Goal: Communication & Community: Answer question/provide support

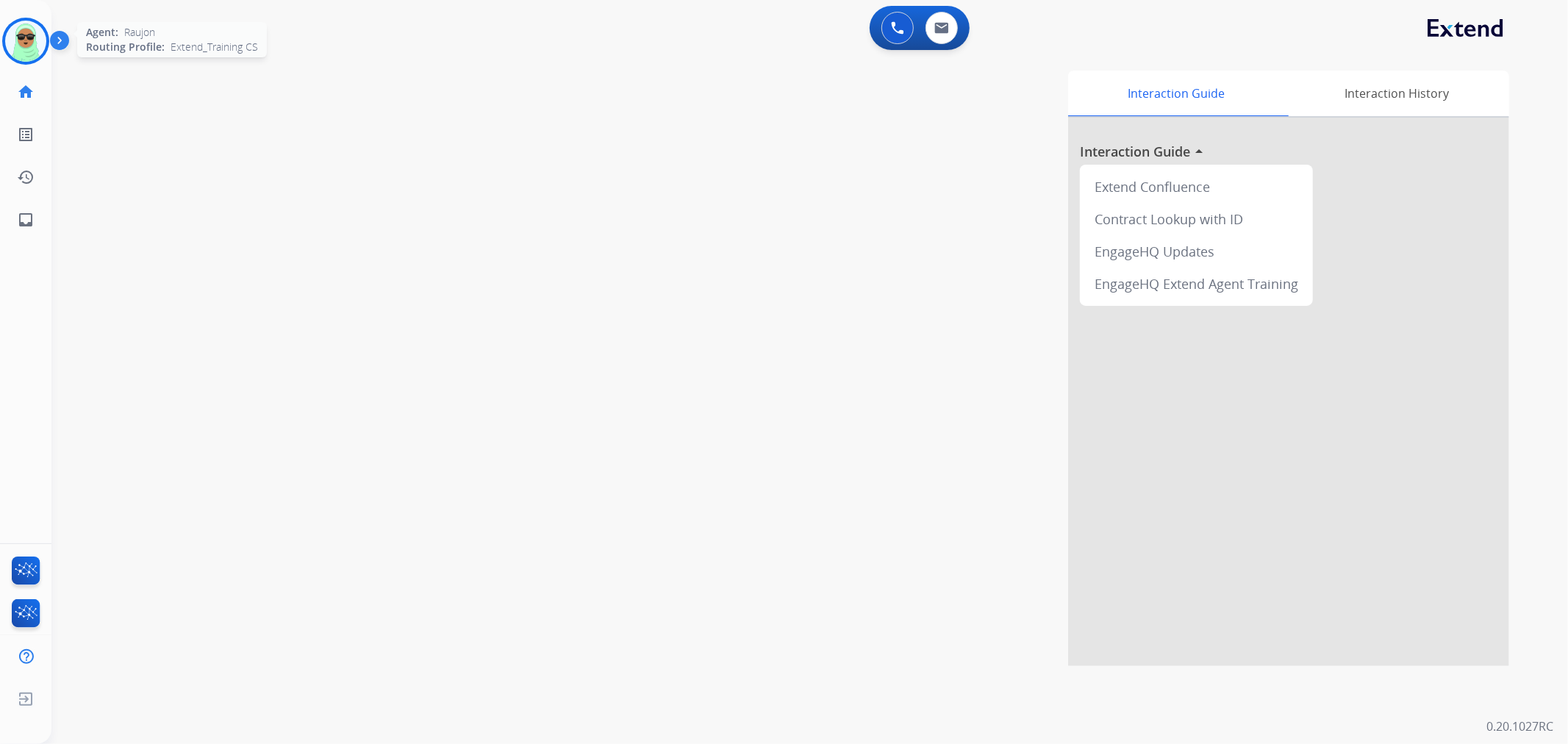
click at [39, 39] on img at bounding box center [26, 42] width 42 height 42
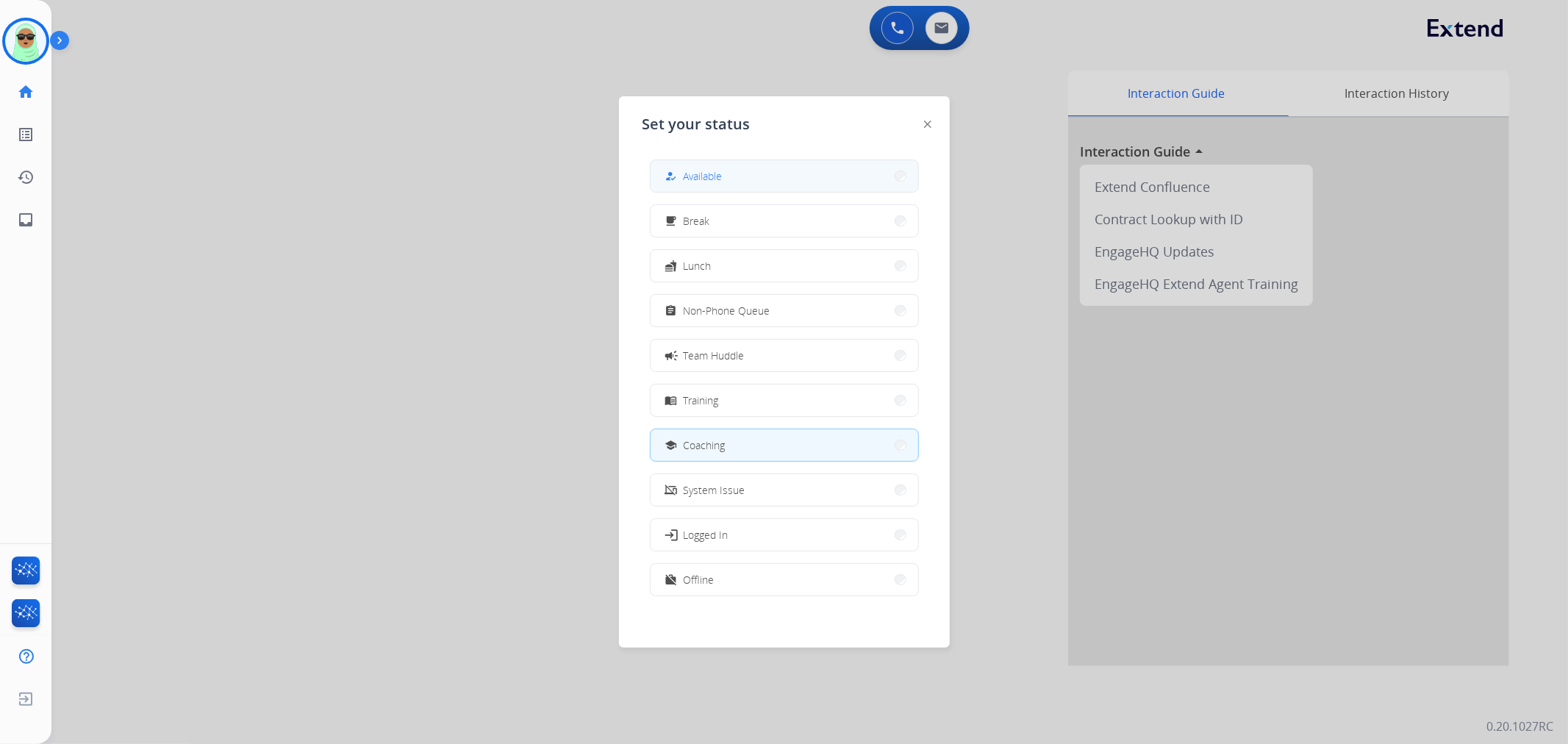
click at [752, 172] on button "how_to_reg Available" at bounding box center [784, 176] width 267 height 32
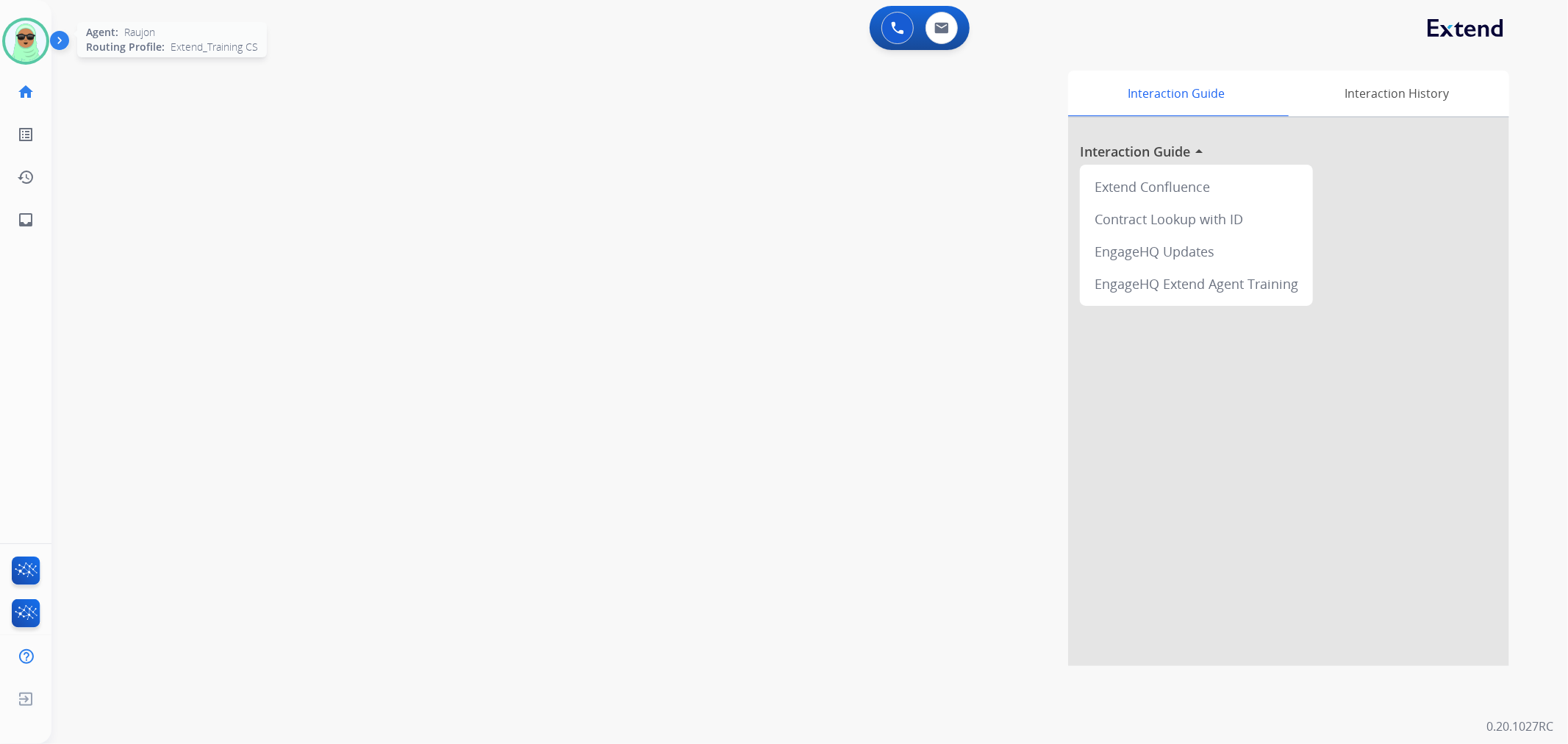
click at [32, 48] on img at bounding box center [26, 42] width 42 height 42
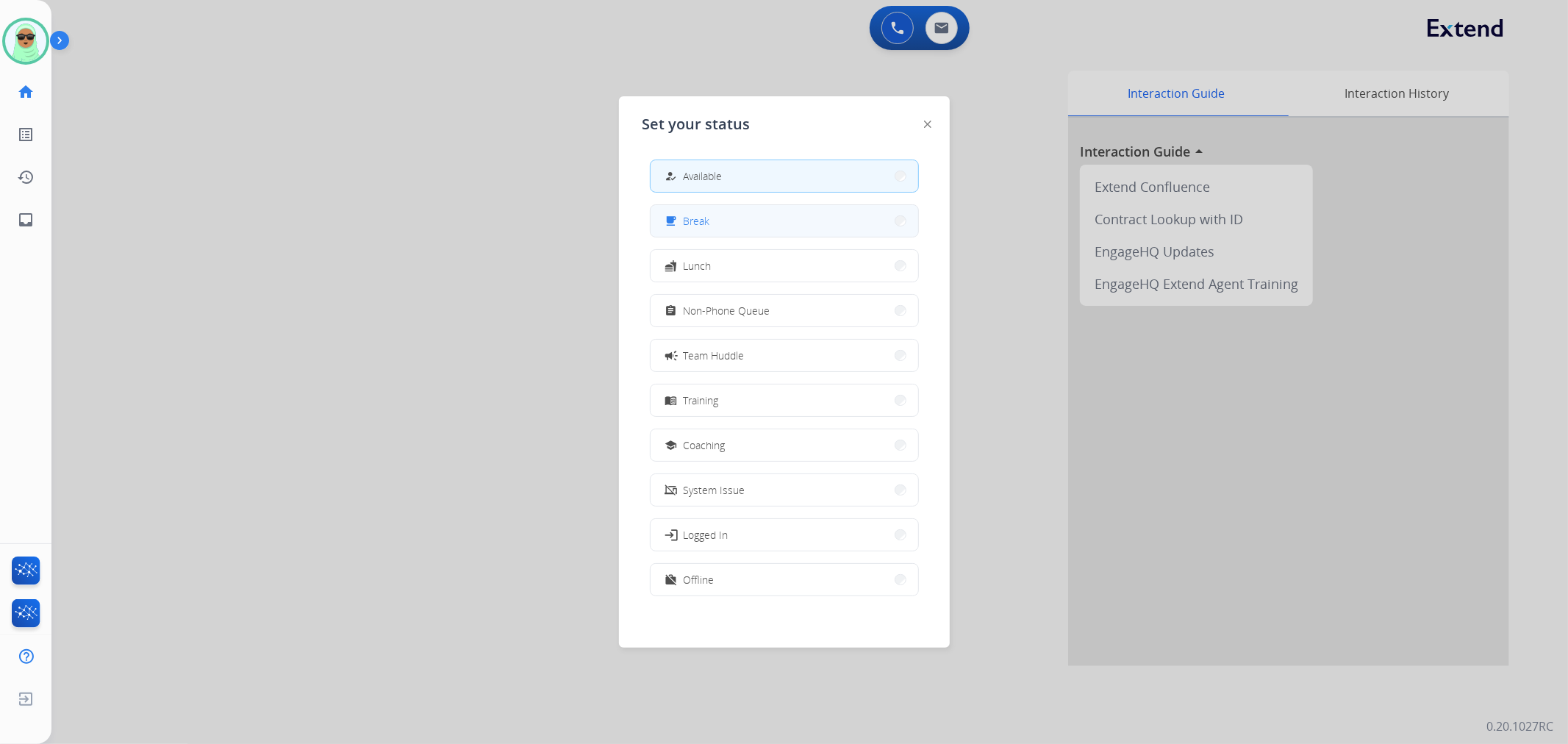
click at [795, 215] on button "free_breakfast Break" at bounding box center [784, 221] width 267 height 32
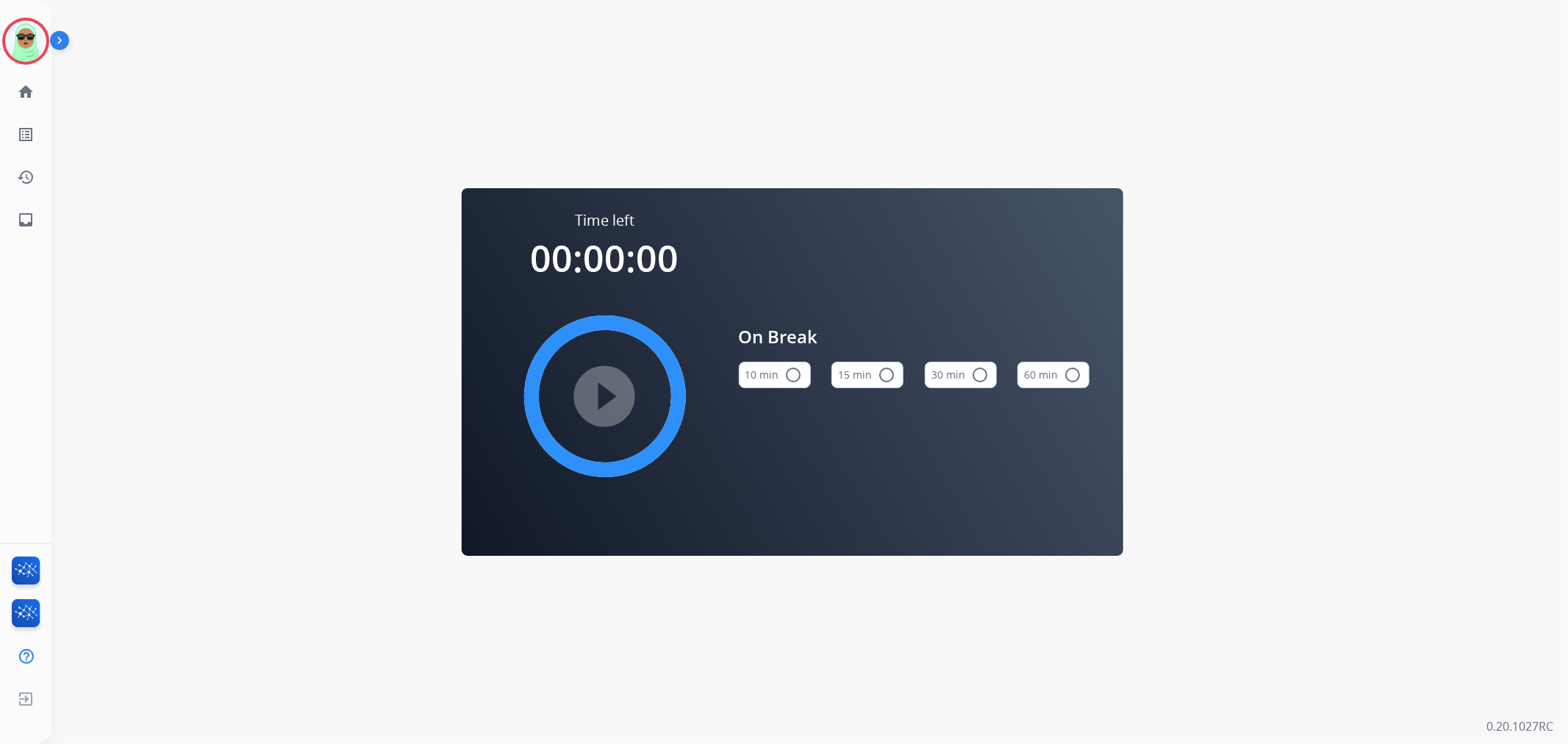
click at [59, 28] on div "Time left 00:00:00 play_circle_filled On Break 10 min radio_button_unchecked 15…" at bounding box center [792, 372] width 1482 height 744
click at [12, 51] on img at bounding box center [26, 42] width 42 height 42
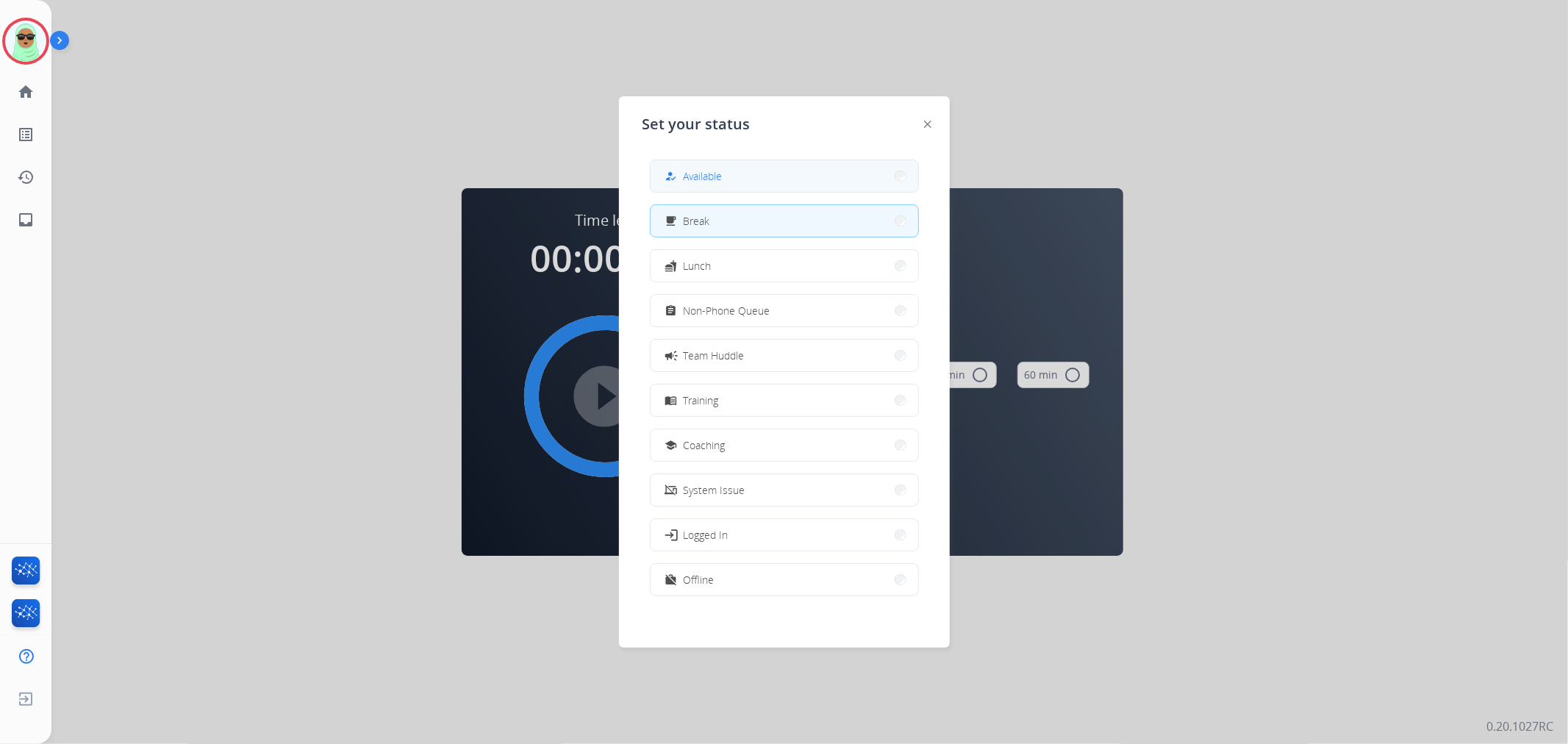
click at [858, 175] on button "how_to_reg Available" at bounding box center [784, 176] width 267 height 32
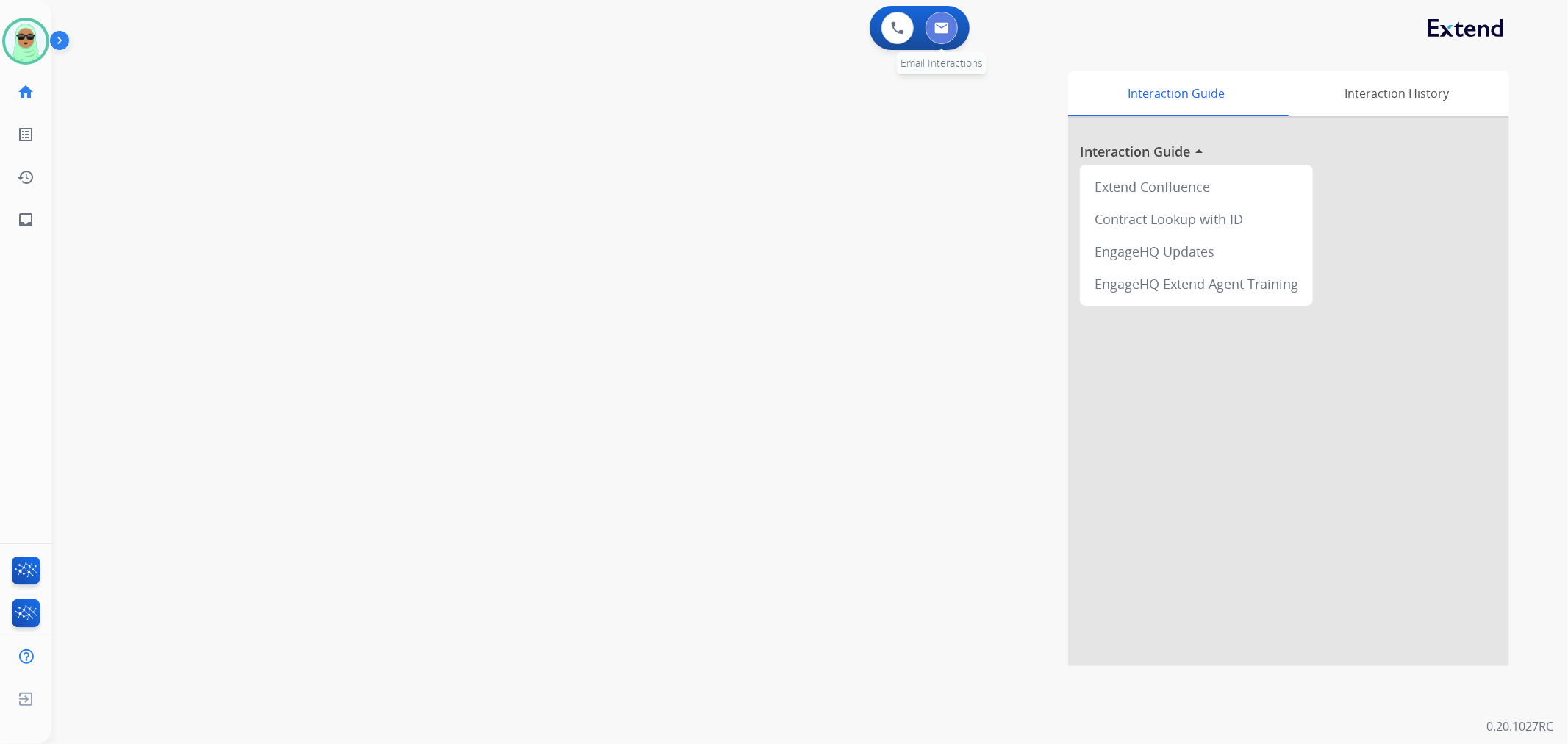
click at [944, 34] on button at bounding box center [942, 28] width 33 height 33
select select "**********"
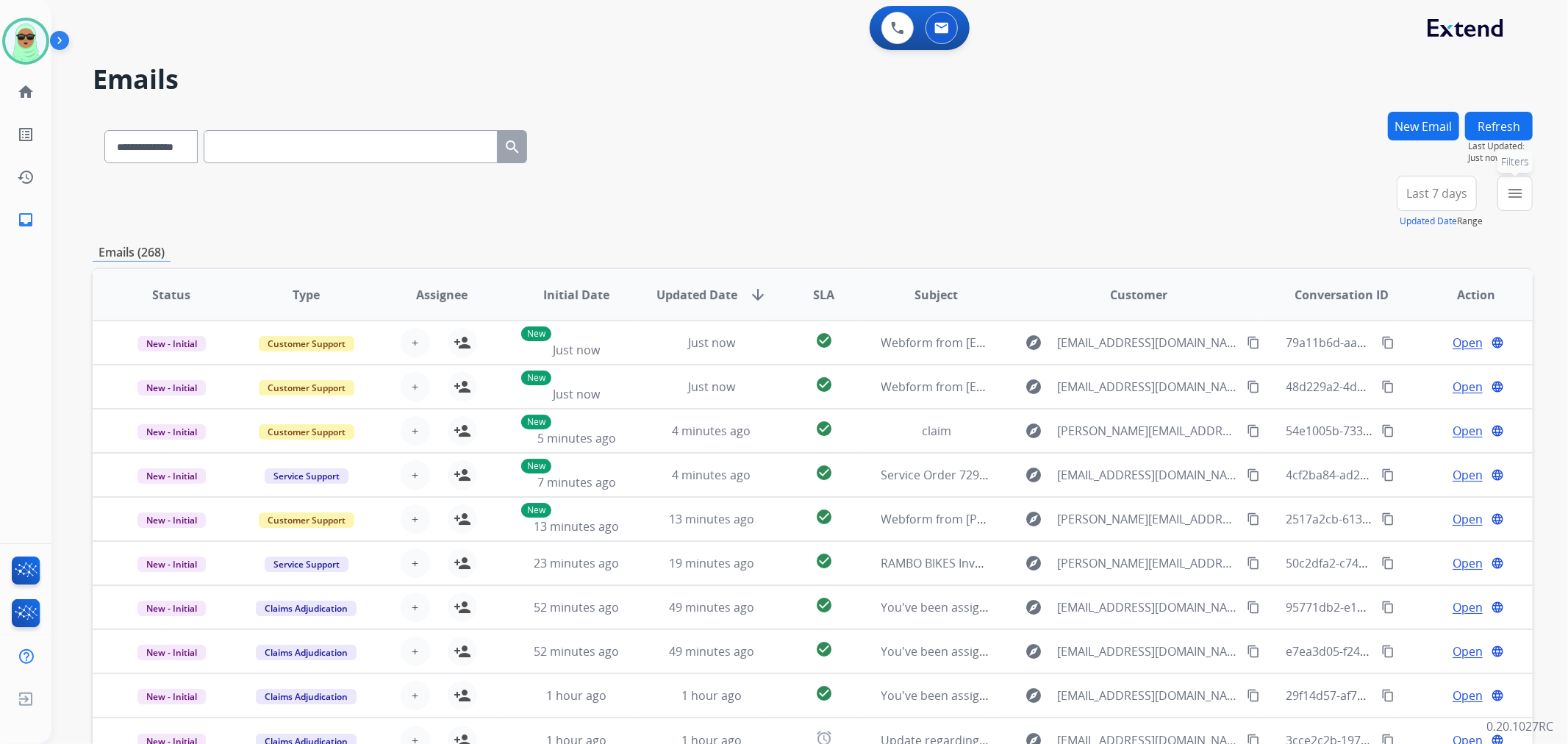
click at [1525, 188] on button "menu Filters" at bounding box center [1515, 193] width 35 height 35
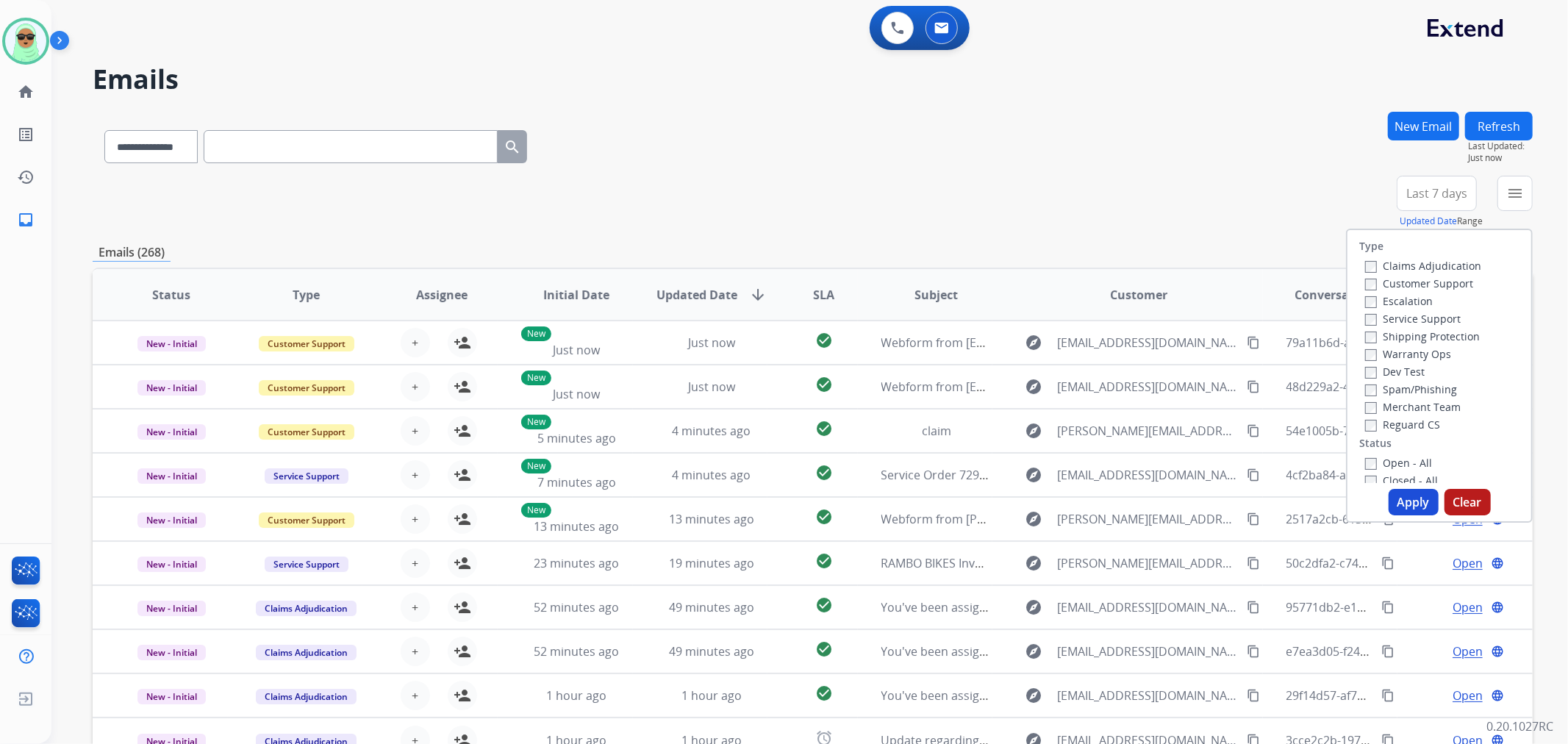
click at [1415, 284] on label "Customer Support" at bounding box center [1419, 283] width 108 height 14
click at [1415, 342] on div "Shipping Protection" at bounding box center [1423, 336] width 117 height 18
click at [1414, 332] on label "Shipping Protection" at bounding box center [1423, 336] width 115 height 14
click at [1412, 421] on label "Reguard CS" at bounding box center [1403, 424] width 75 height 14
click at [1409, 471] on div "Closed - All" at bounding box center [1442, 480] width 154 height 18
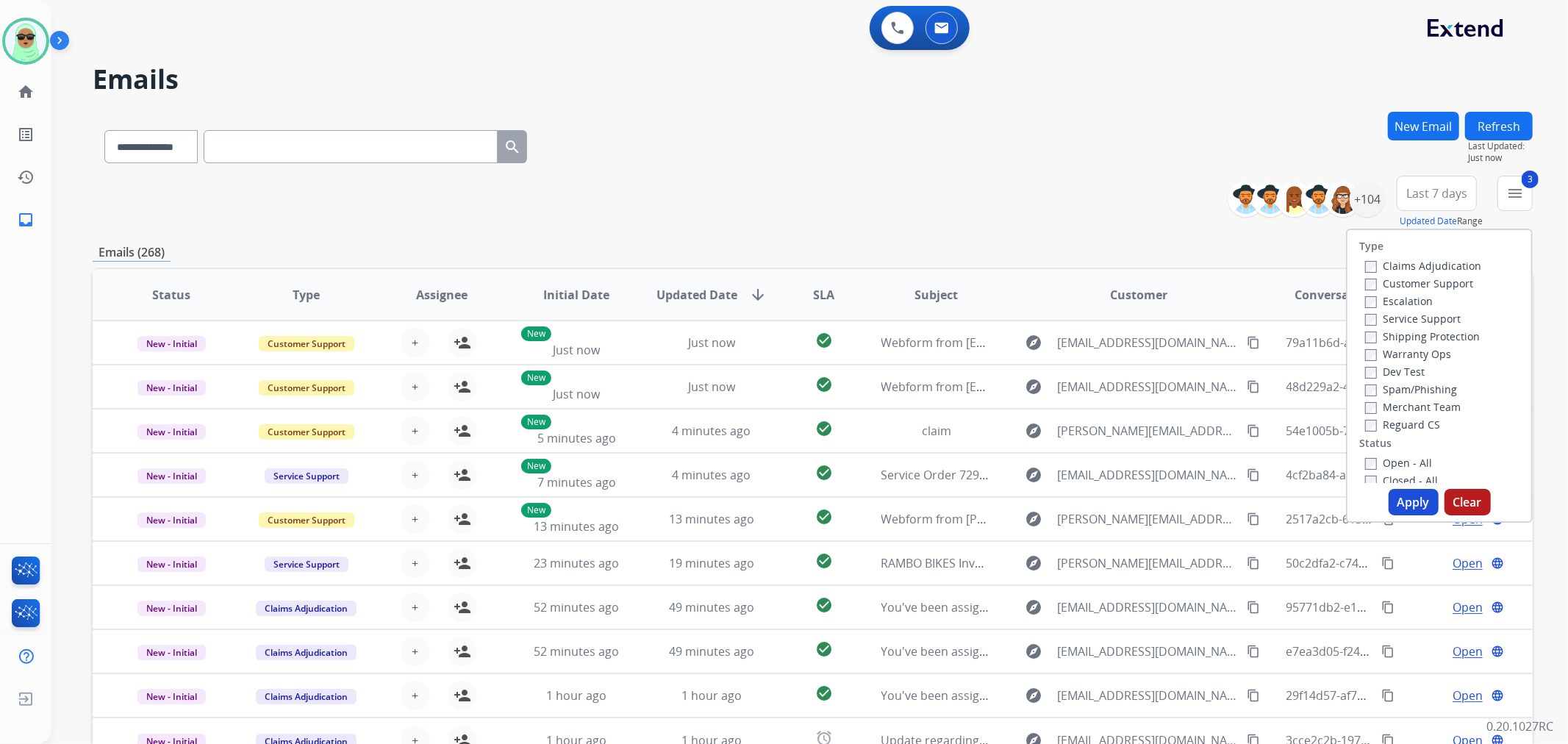
click at [1408, 465] on label "Open - All" at bounding box center [1399, 462] width 67 height 14
click at [1408, 511] on button "Apply" at bounding box center [1414, 501] width 50 height 26
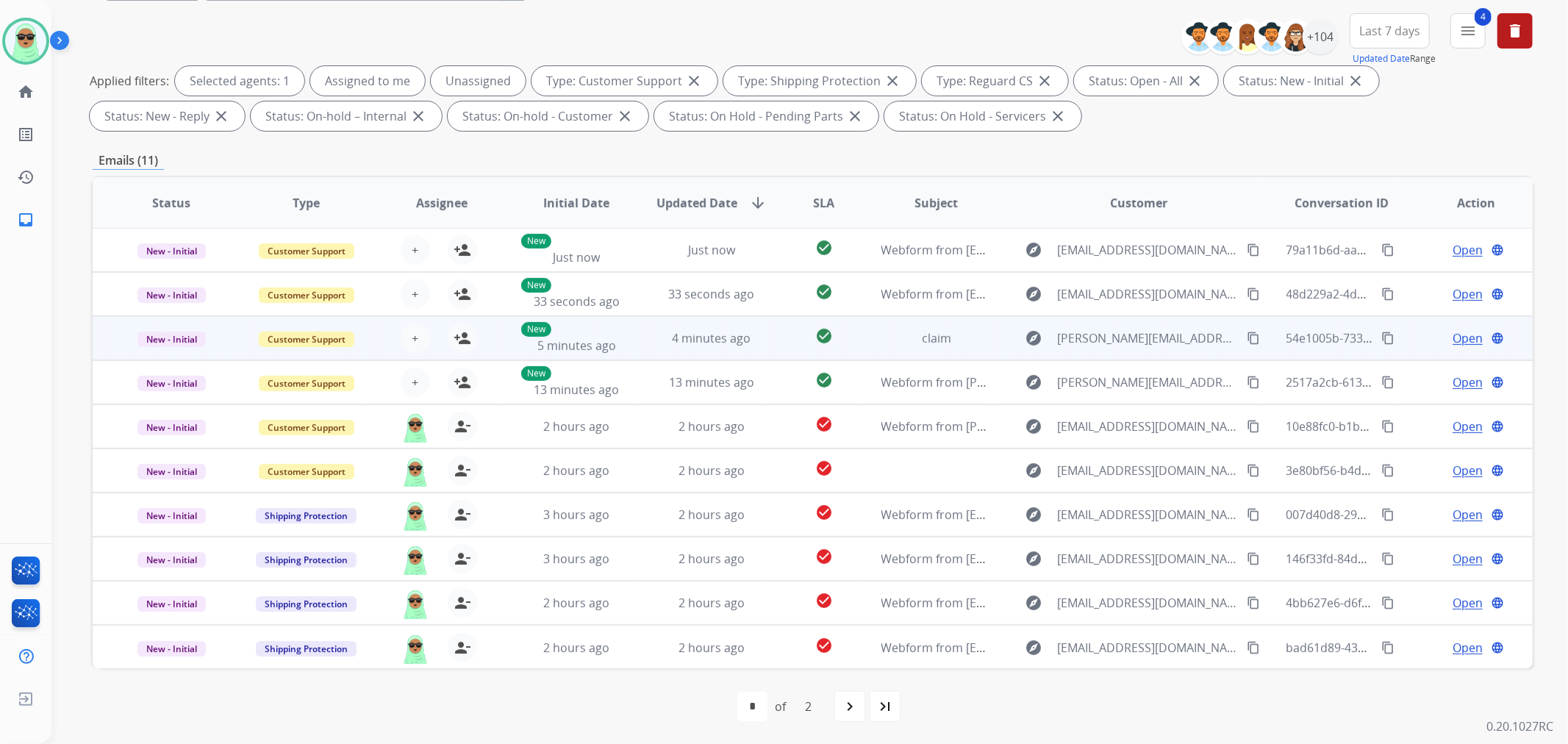
scroll to position [163, 0]
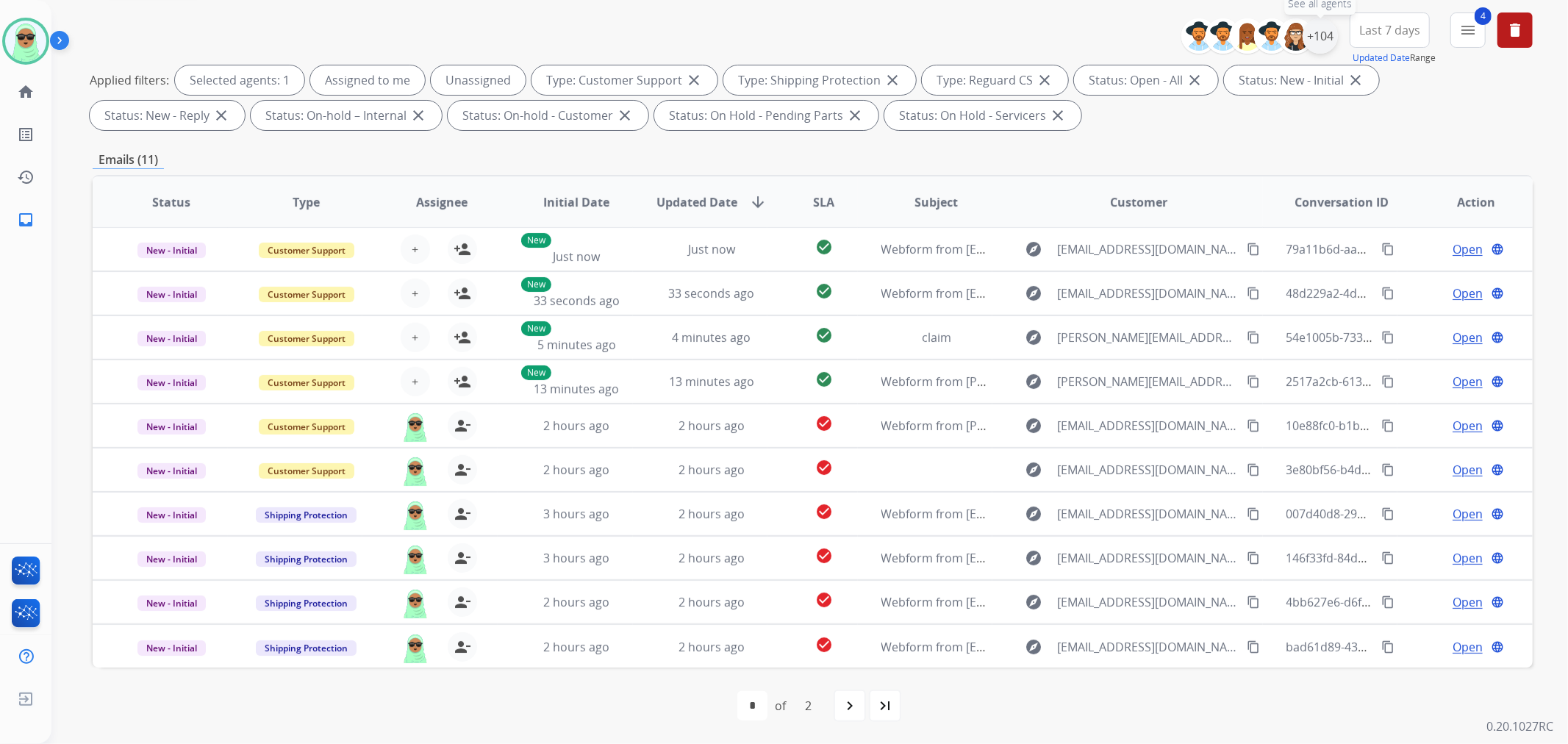
click at [1331, 33] on div "+104" at bounding box center [1321, 36] width 35 height 35
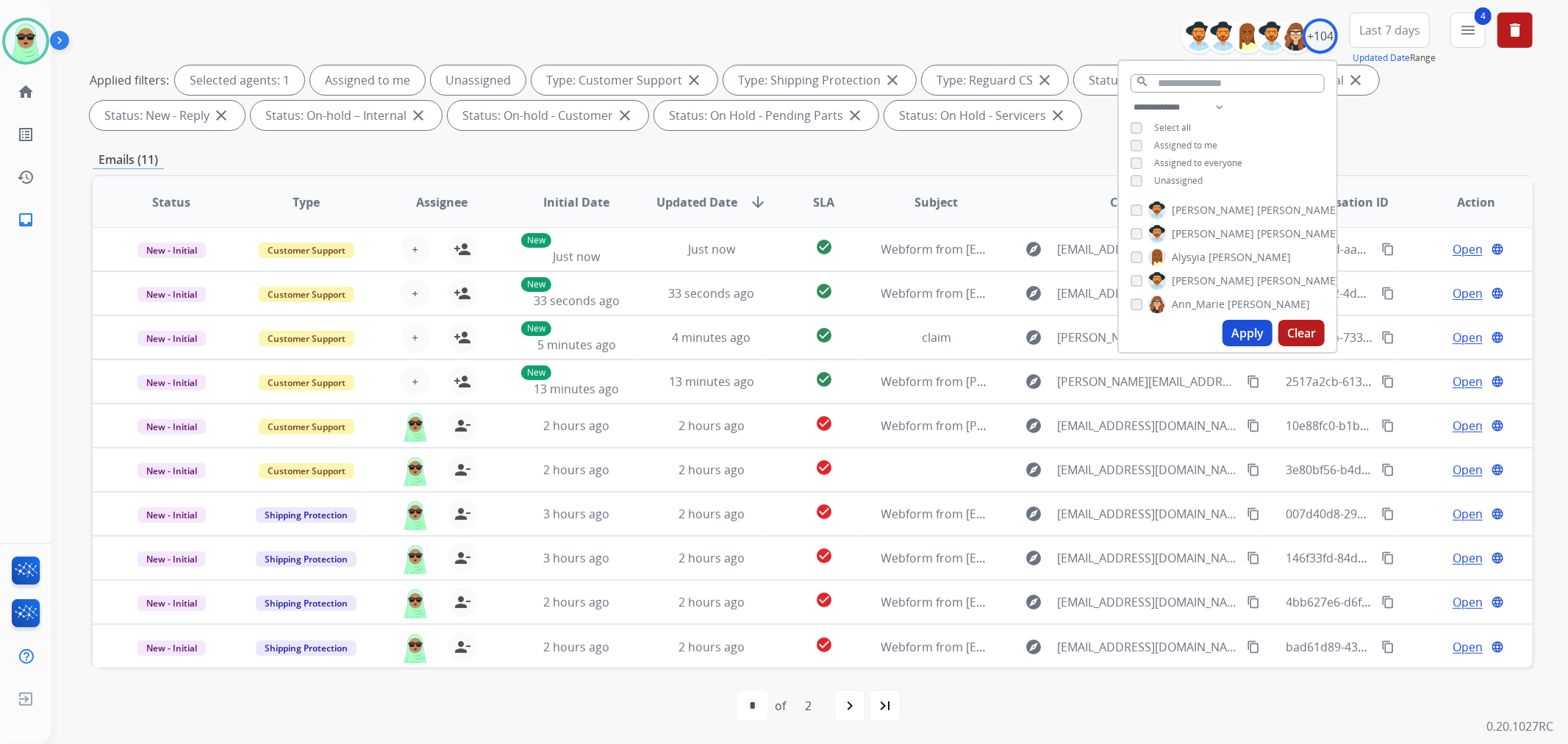
click at [1177, 175] on span "Unassigned" at bounding box center [1178, 180] width 49 height 13
click at [1251, 336] on button "Apply" at bounding box center [1248, 333] width 50 height 26
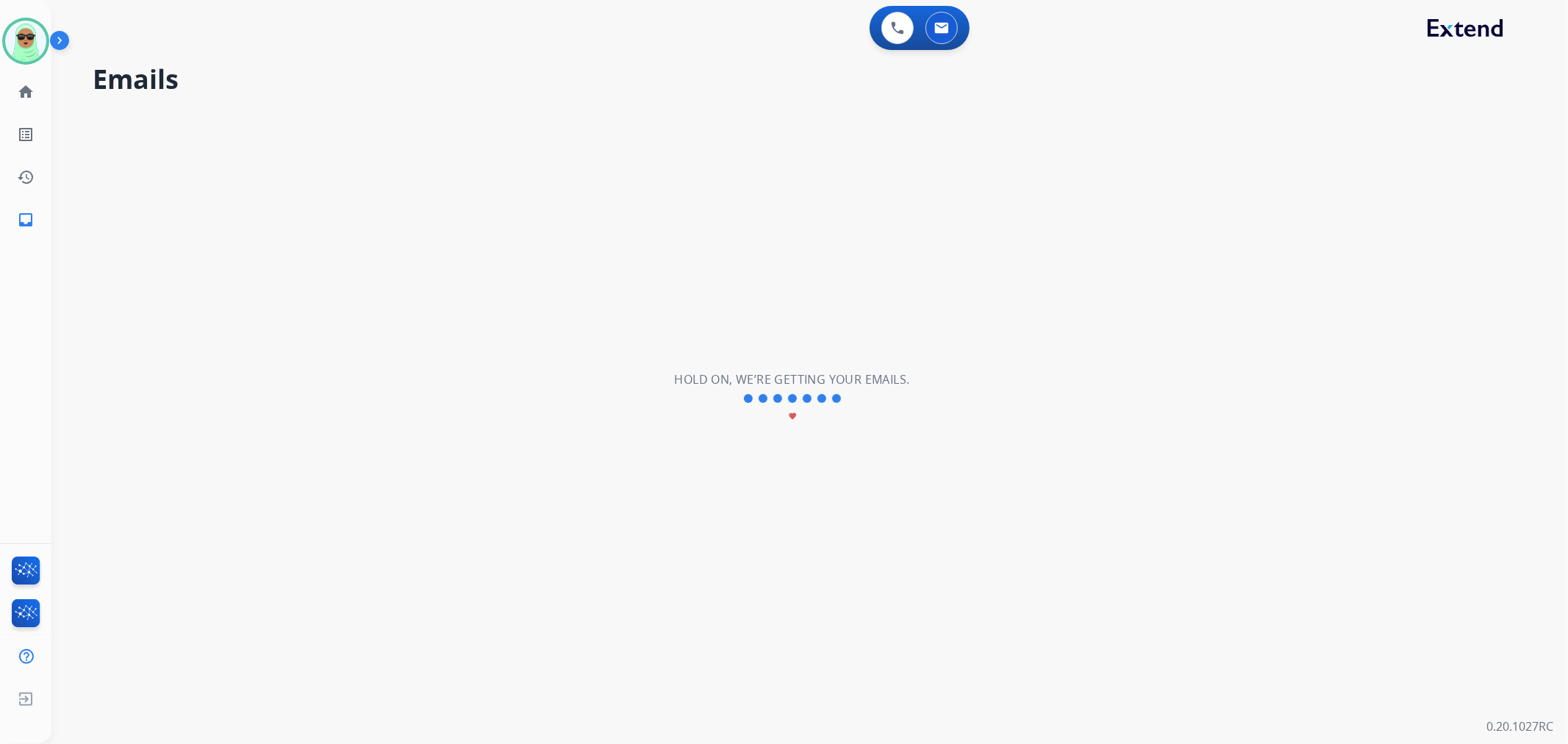
scroll to position [0, 0]
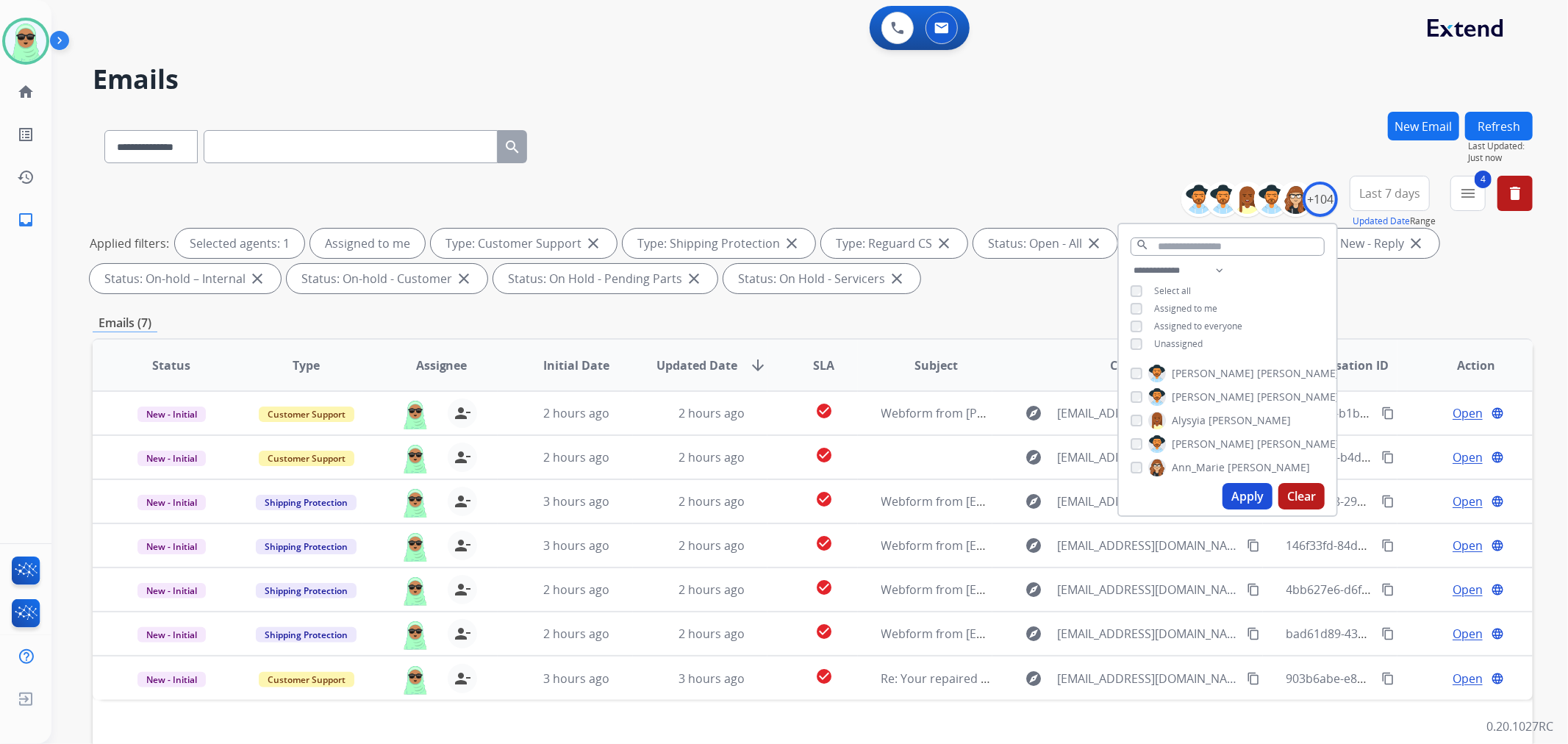
click at [730, 63] on div "**********" at bounding box center [792, 425] width 1482 height 744
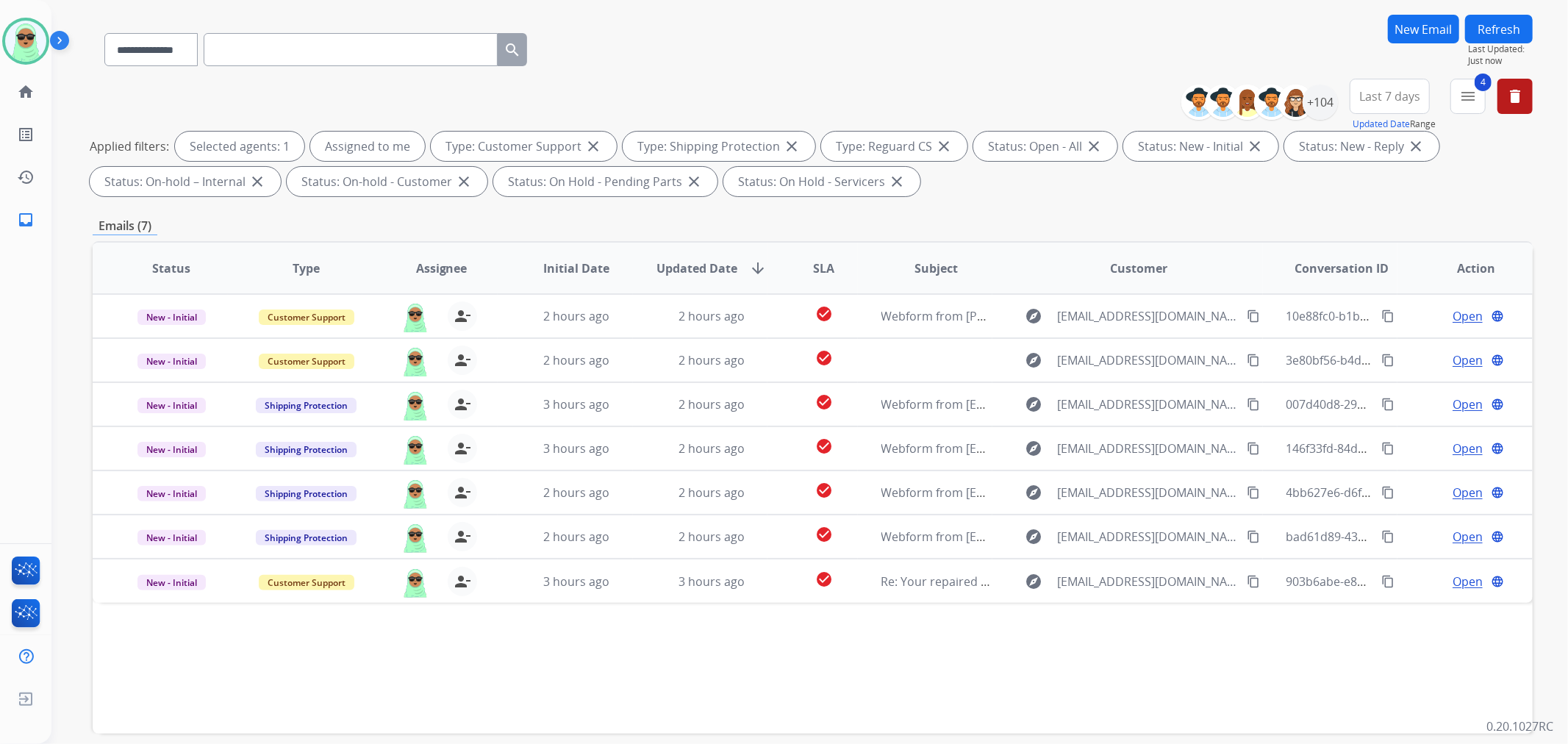
scroll to position [163, 0]
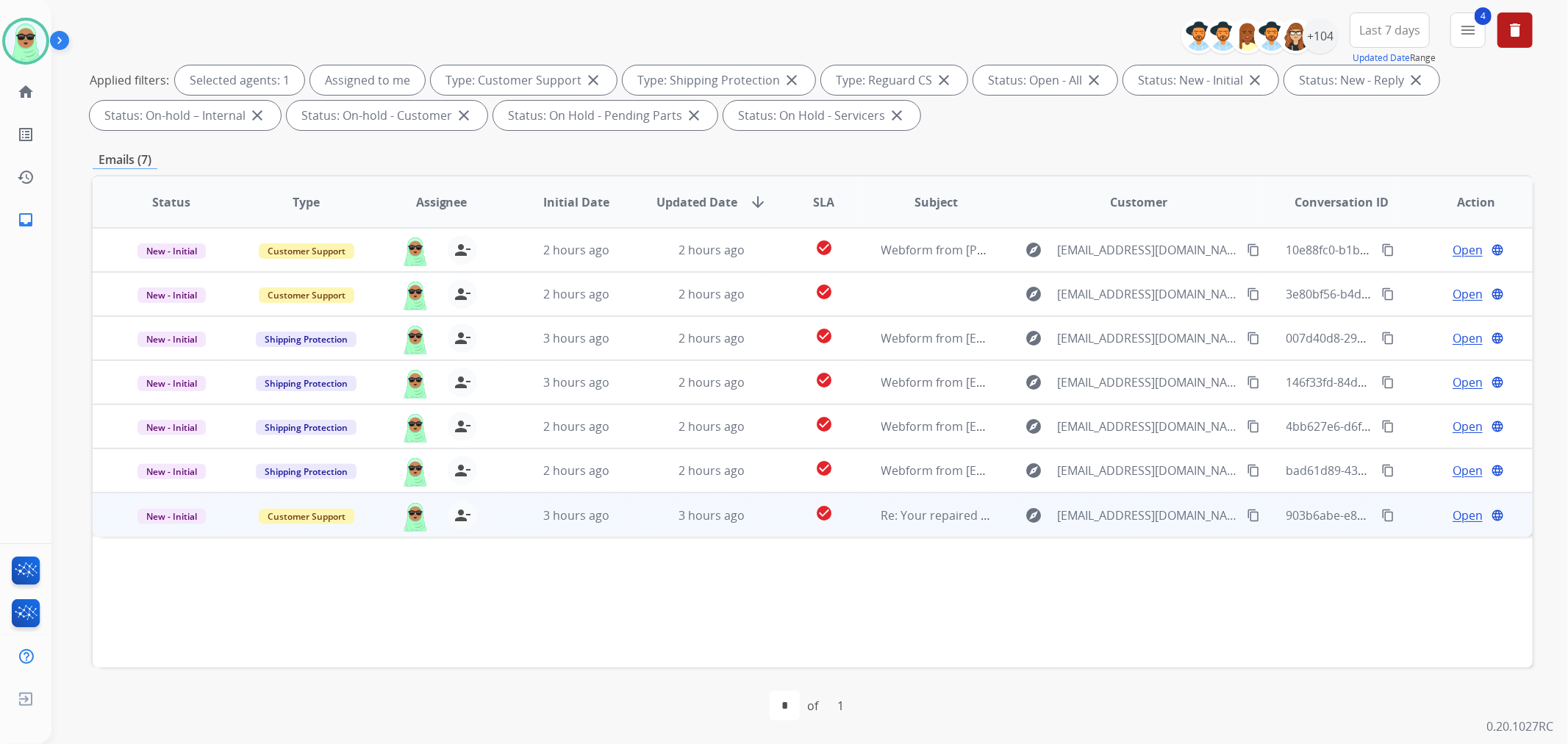
click at [1454, 511] on span "Open" at bounding box center [1468, 516] width 30 height 18
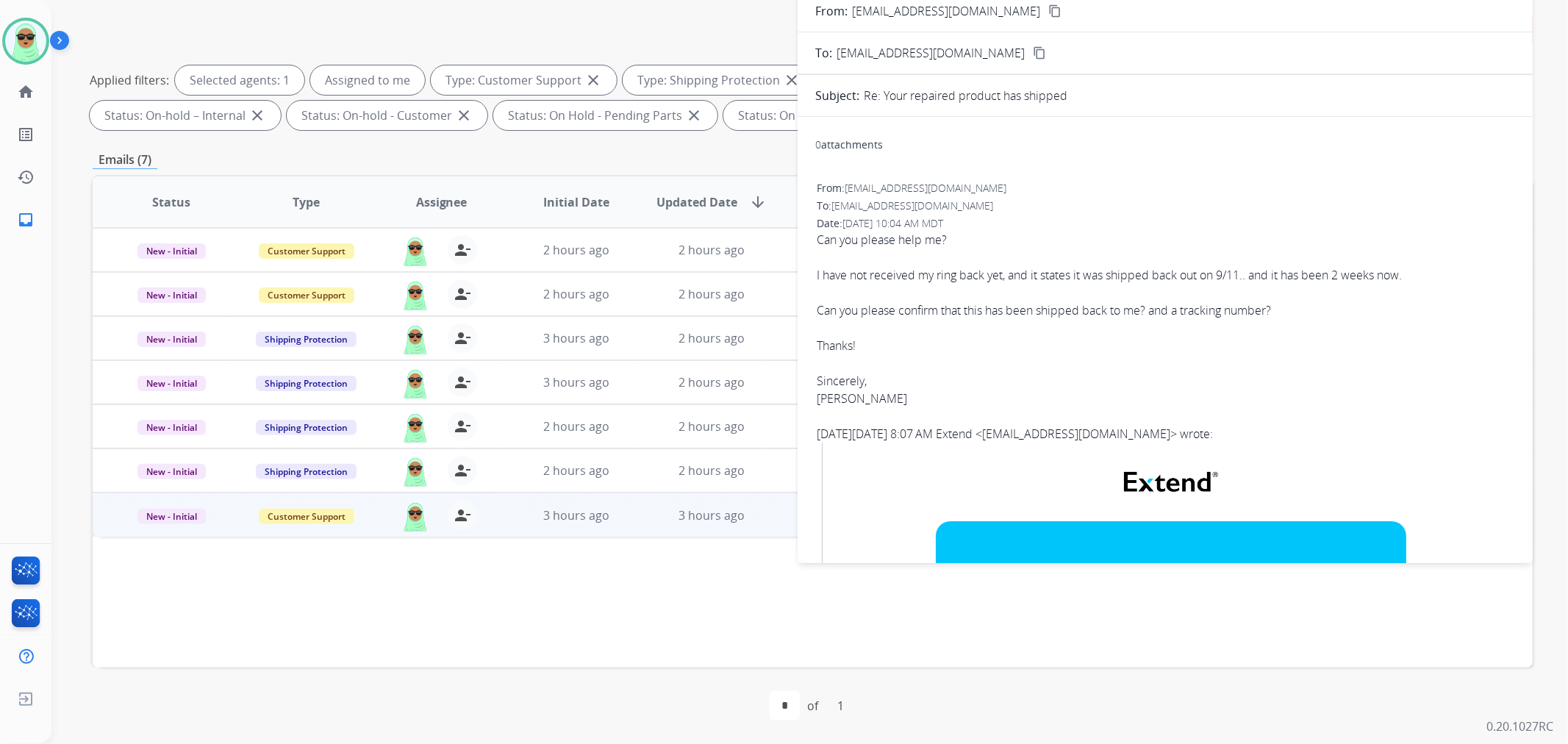
scroll to position [81, 0]
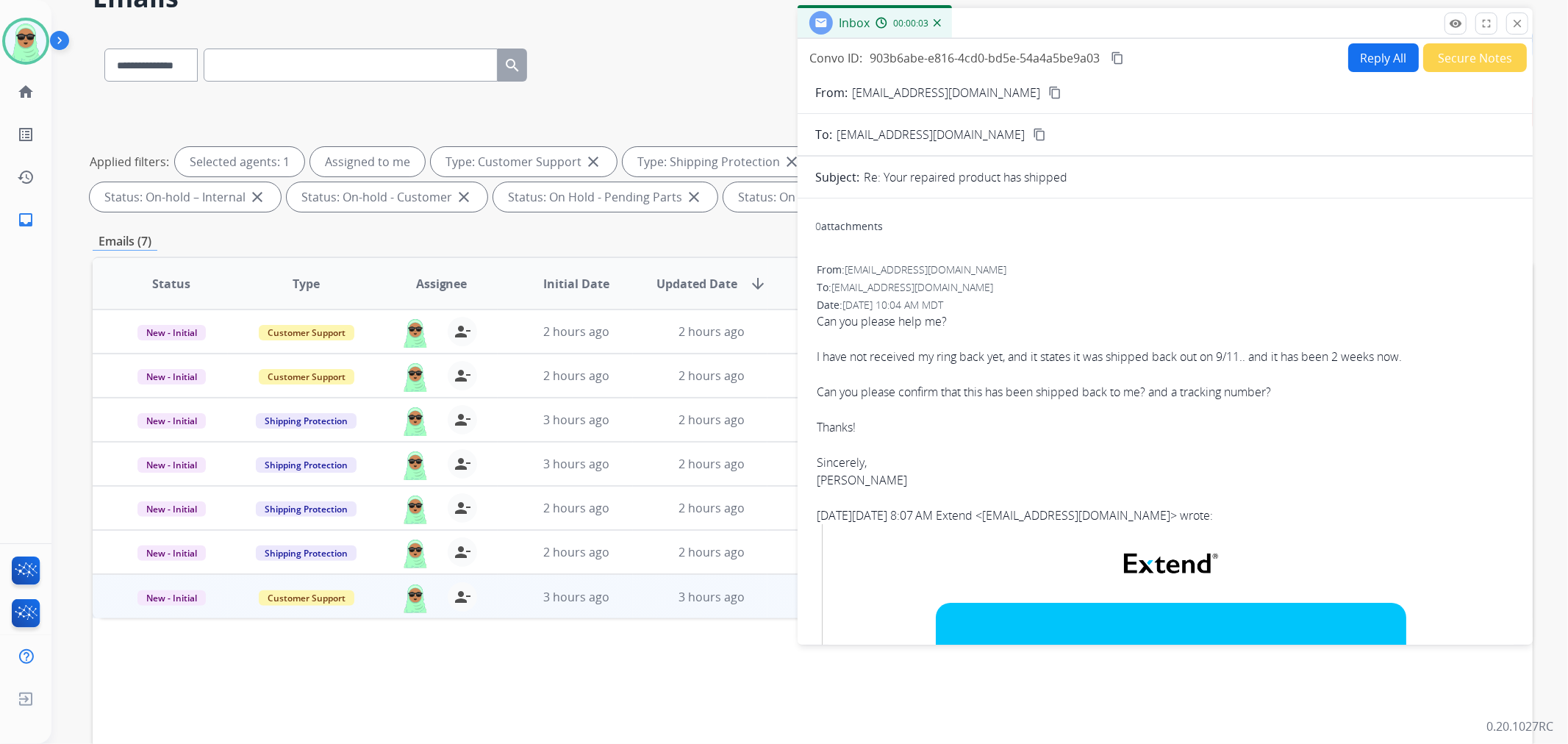
click at [1047, 100] on button "content_copy" at bounding box center [1055, 93] width 18 height 18
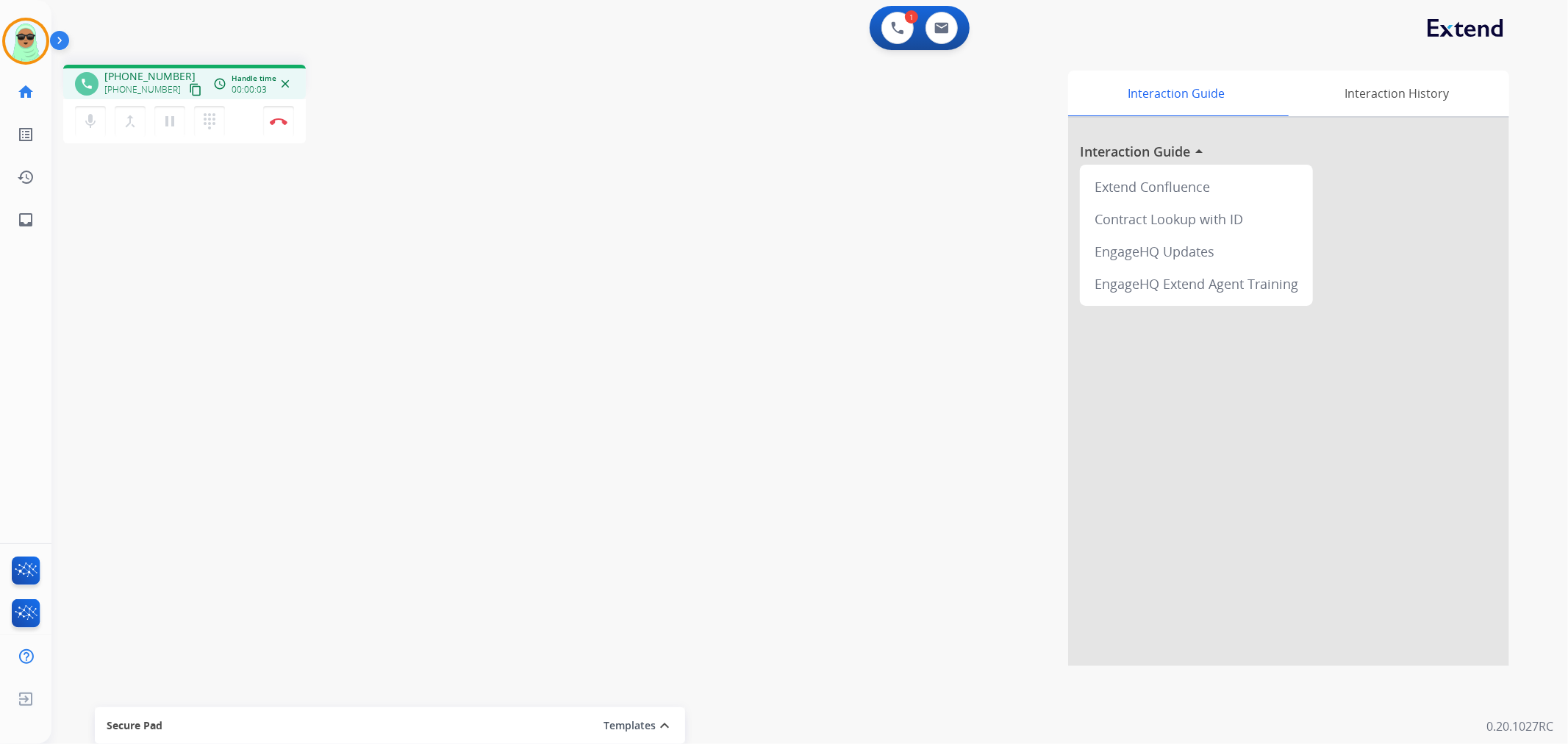
click at [189, 87] on mat-icon "content_copy" at bounding box center [196, 89] width 14 height 14
drag, startPoint x: 509, startPoint y: 202, endPoint x: 989, endPoint y: 45, distance: 505.0
click at [506, 199] on div "Interaction Guide Interaction History Interaction Guide arrow_drop_up Extend Co…" at bounding box center [1005, 368] width 1008 height 596
click at [905, 18] on button at bounding box center [897, 28] width 33 height 33
click at [157, 129] on button "pause Hold" at bounding box center [169, 121] width 31 height 31
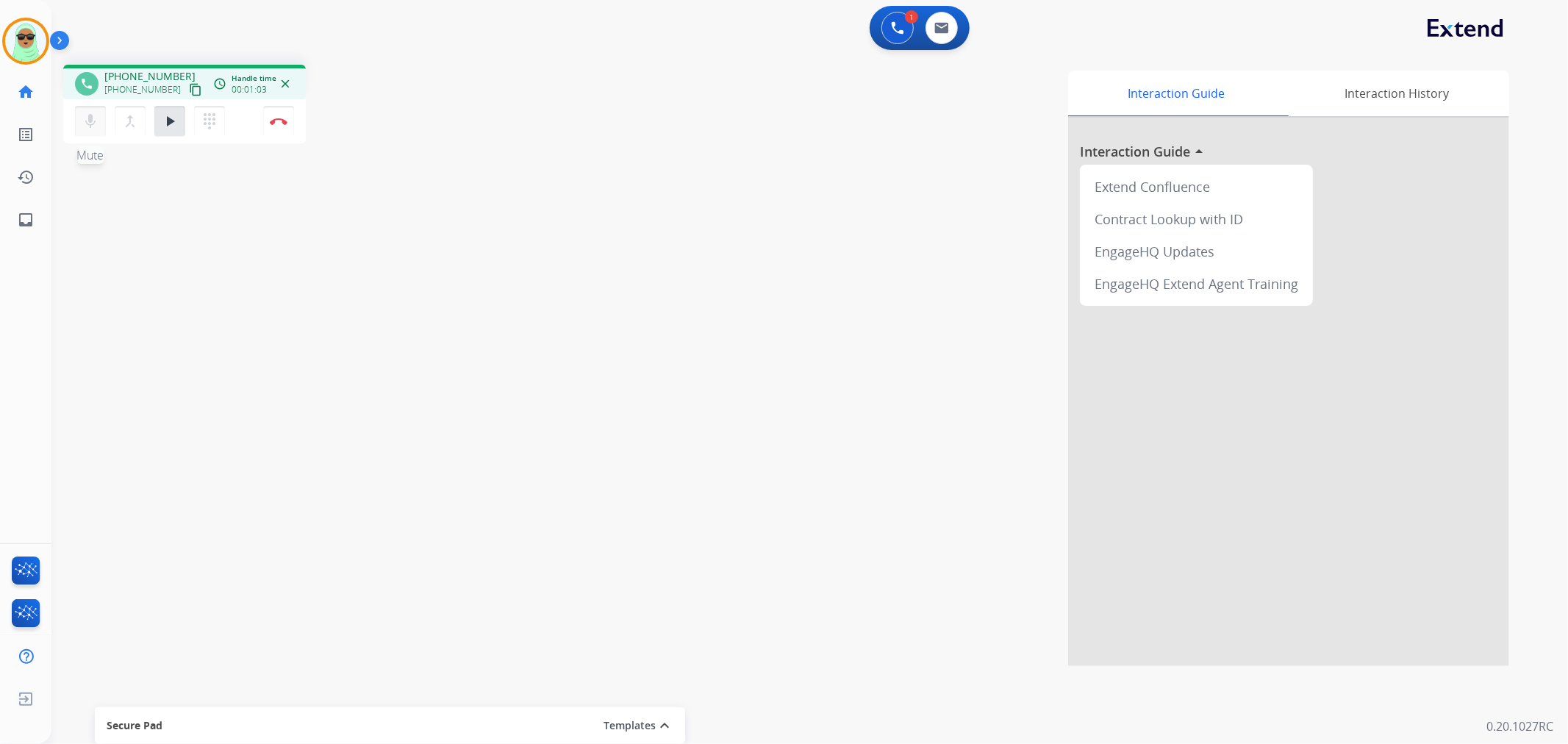
click at [101, 125] on button "mic Mute" at bounding box center [90, 121] width 31 height 31
click at [173, 121] on mat-icon "play_arrow" at bounding box center [170, 121] width 18 height 18
click at [99, 122] on button "mic_off Mute" at bounding box center [90, 121] width 31 height 31
click at [99, 122] on button "mic Mute" at bounding box center [90, 121] width 31 height 31
click at [99, 122] on button "mic_off Mute" at bounding box center [90, 121] width 31 height 31
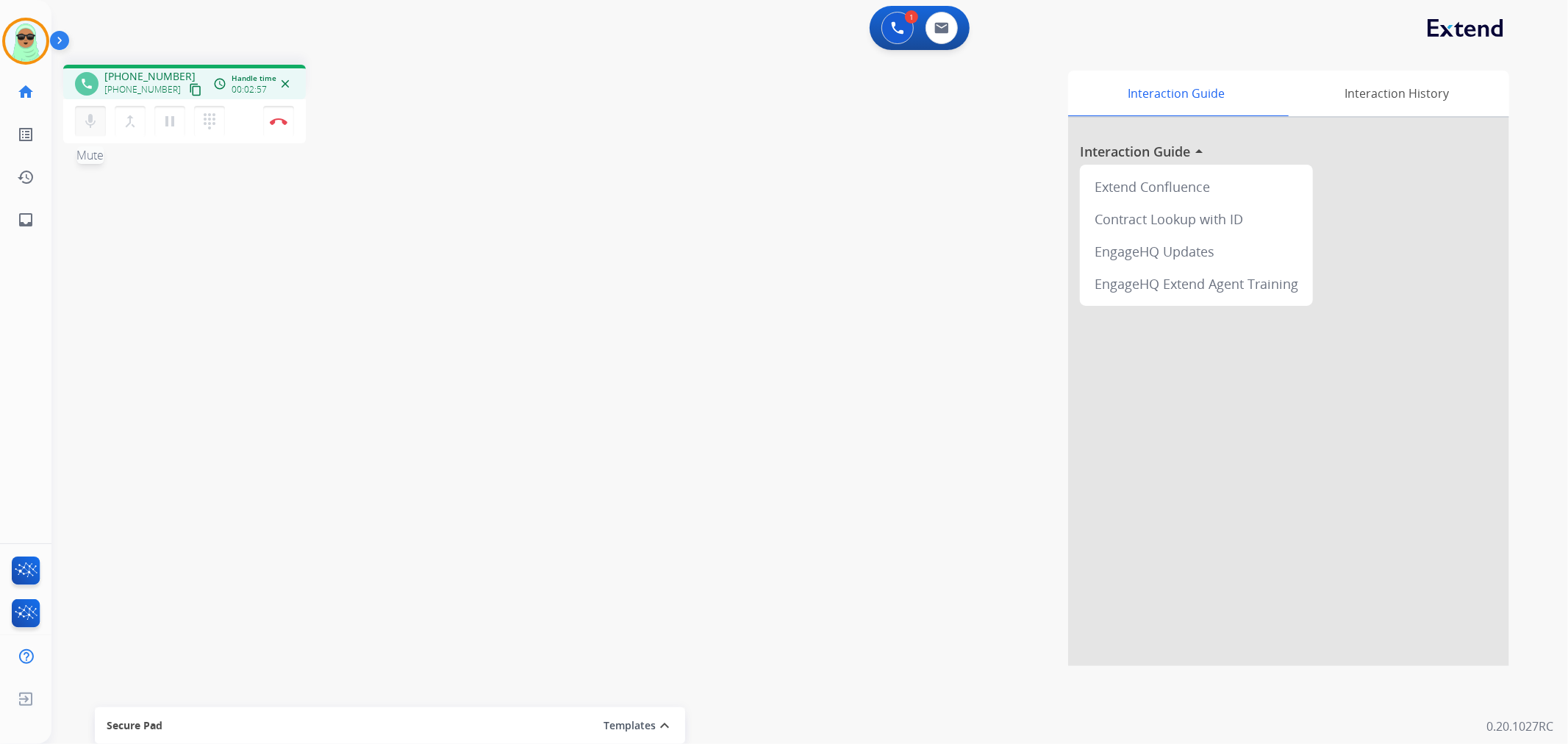
click at [93, 125] on mat-icon "mic" at bounding box center [90, 121] width 18 height 18
click at [93, 125] on mat-icon "mic_off" at bounding box center [90, 121] width 18 height 18
click at [295, 119] on div "mic Mute merge_type Bridge pause Hold dialpad Dialpad Disconnect" at bounding box center [184, 121] width 243 height 44
click at [275, 128] on button "Disconnect" at bounding box center [279, 121] width 31 height 31
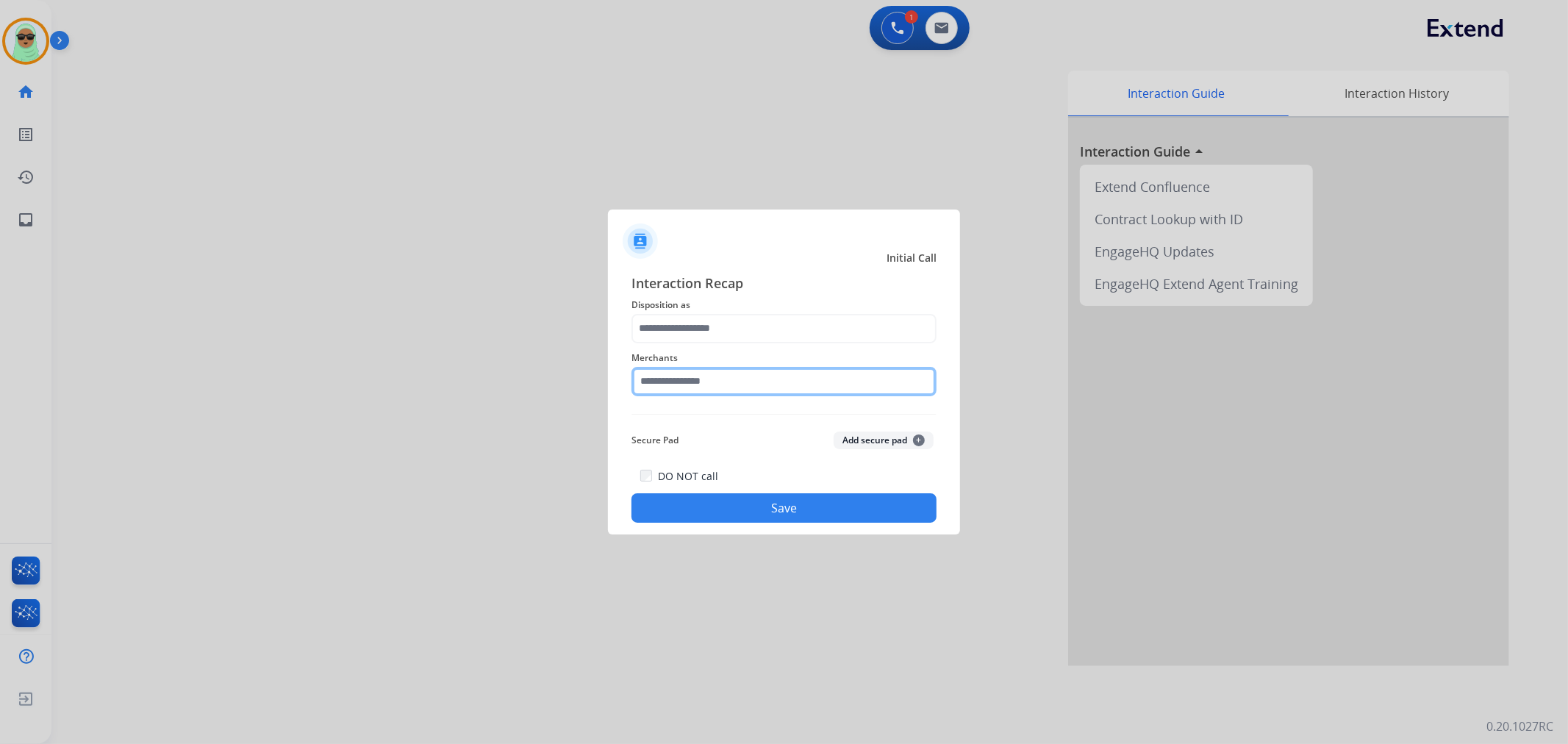
click at [715, 382] on input "text" at bounding box center [784, 382] width 305 height 30
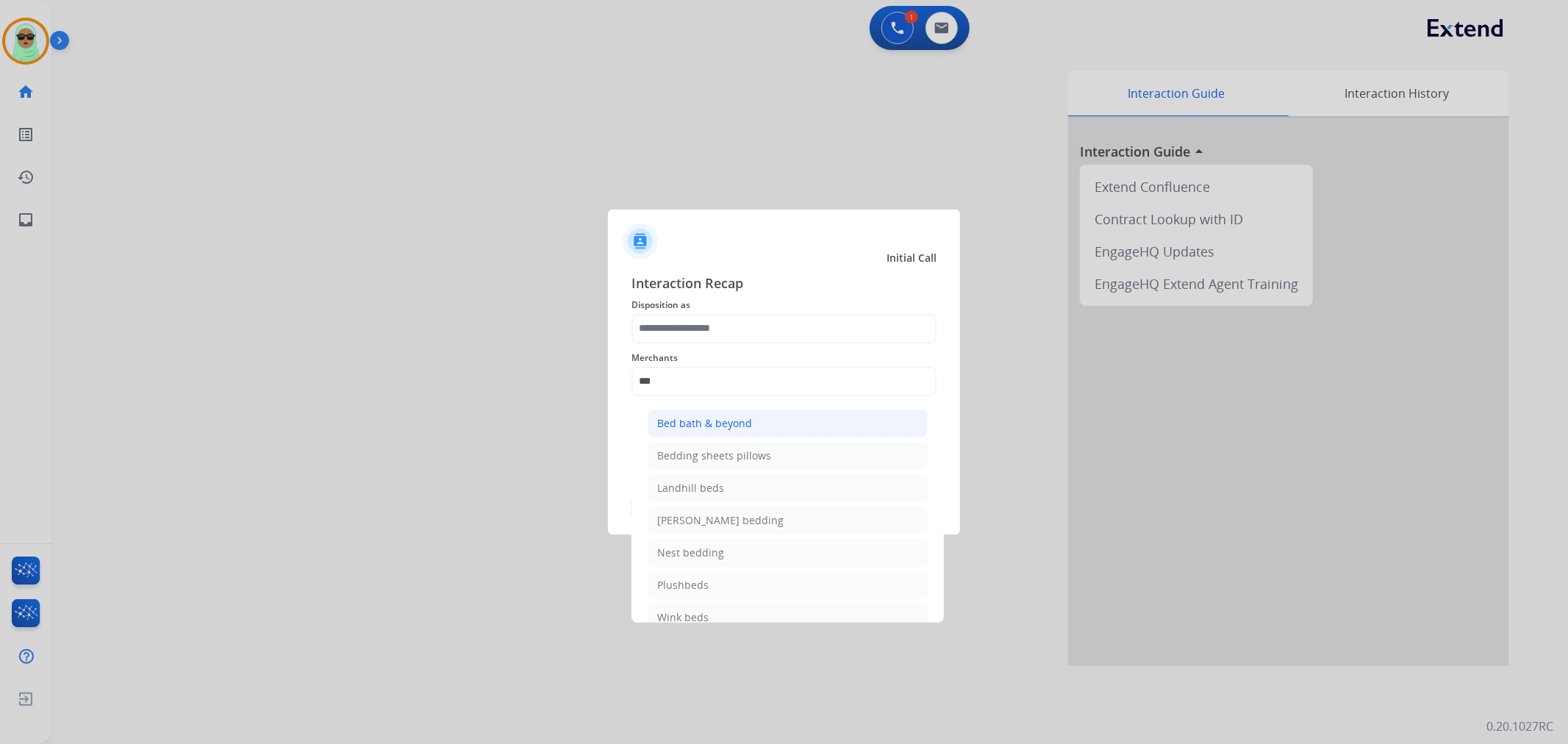
click at [740, 423] on div "Bed bath & beyond" at bounding box center [704, 423] width 95 height 14
type input "**********"
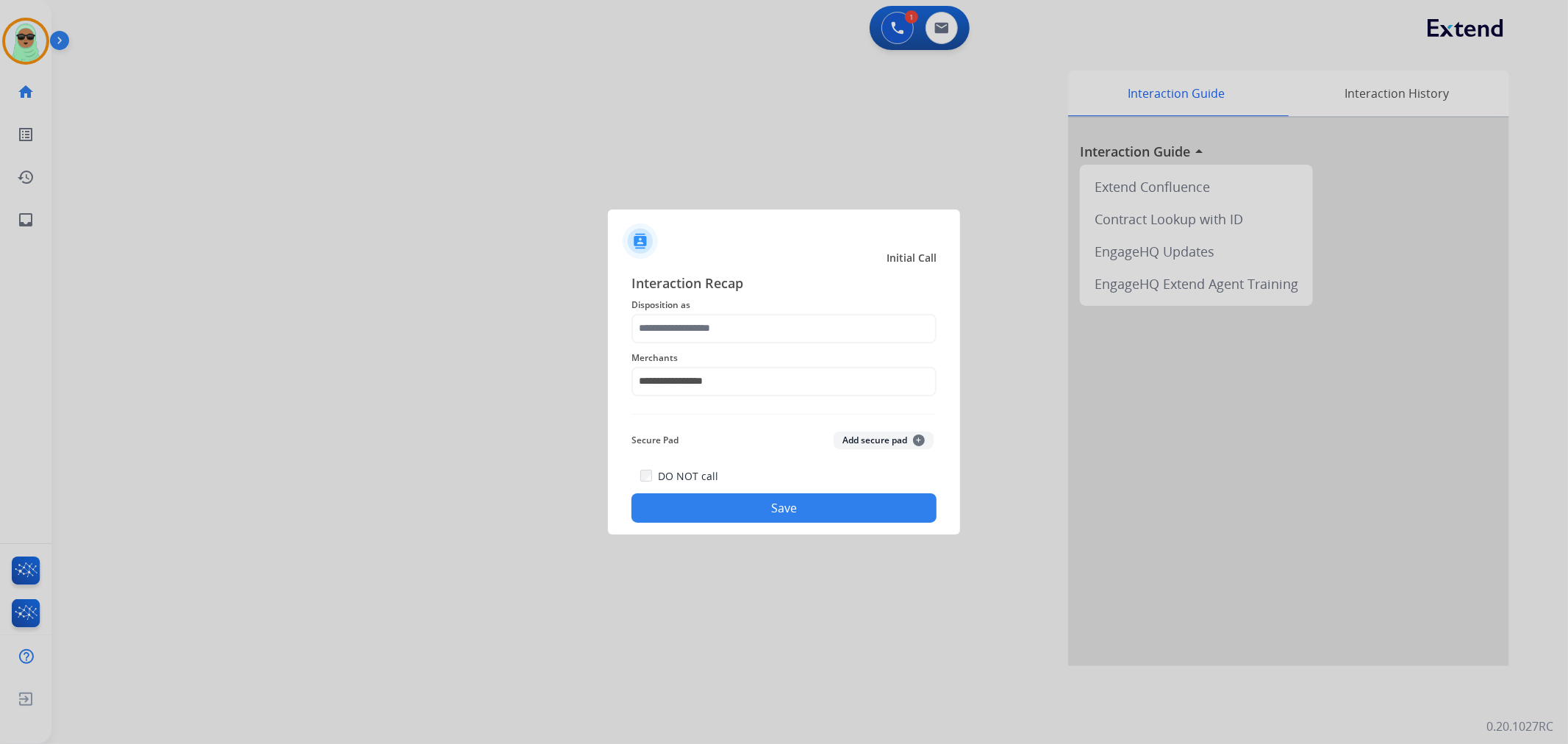
click at [719, 305] on span "Disposition as" at bounding box center [784, 305] width 305 height 18
click at [715, 319] on input "text" at bounding box center [784, 328] width 305 height 30
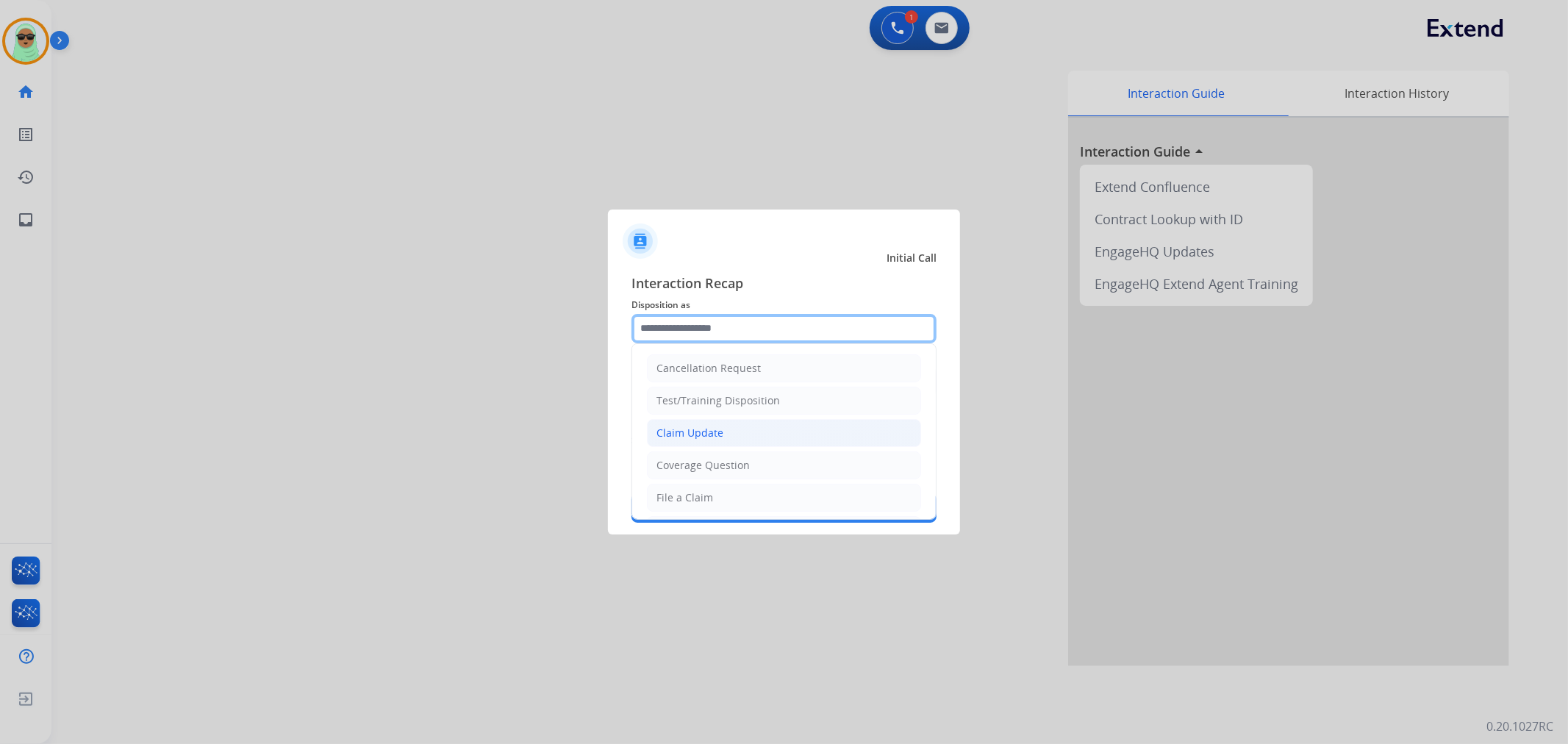
scroll to position [81, 0]
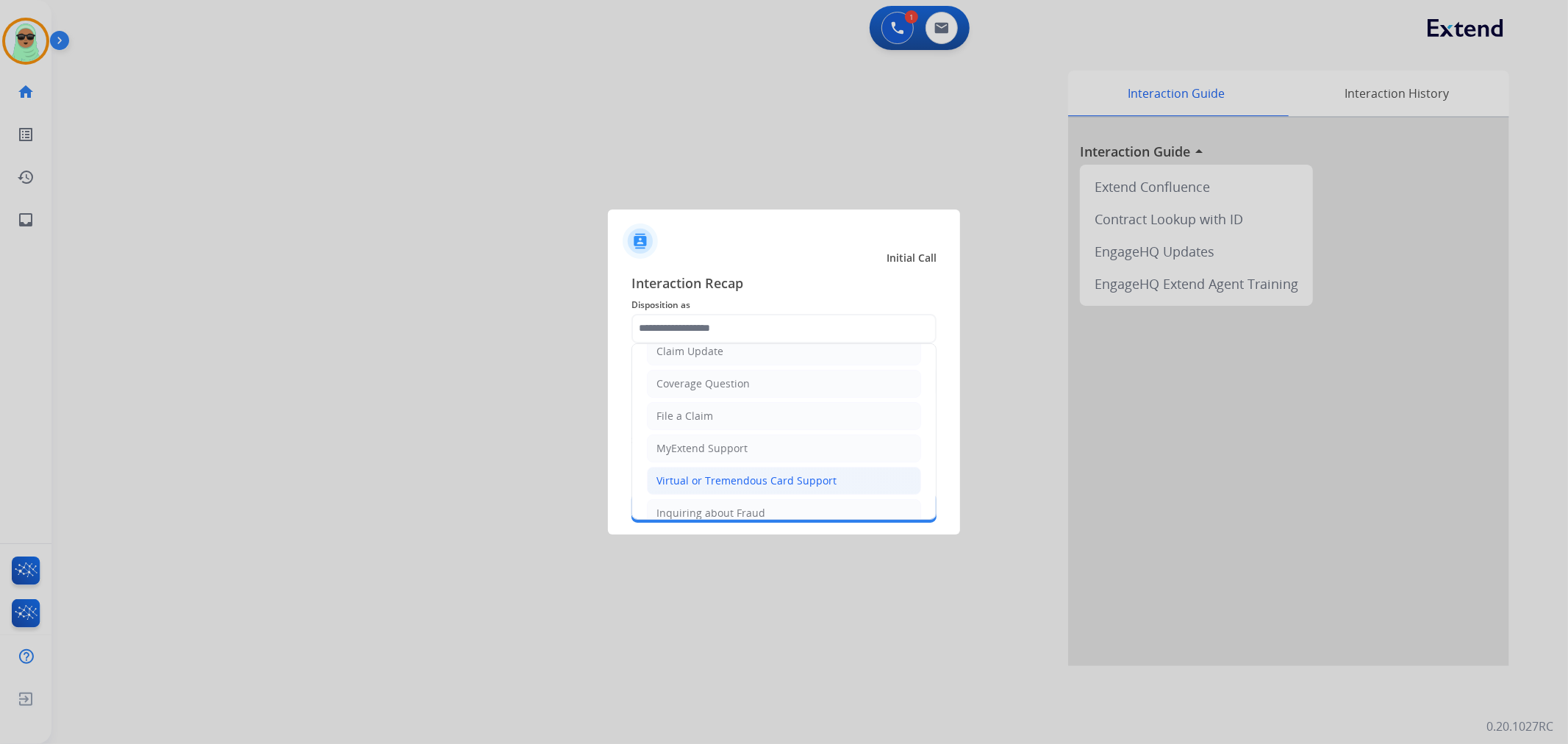
click at [756, 476] on div "Virtual or Tremendous Card Support" at bounding box center [746, 481] width 180 height 14
type input "**********"
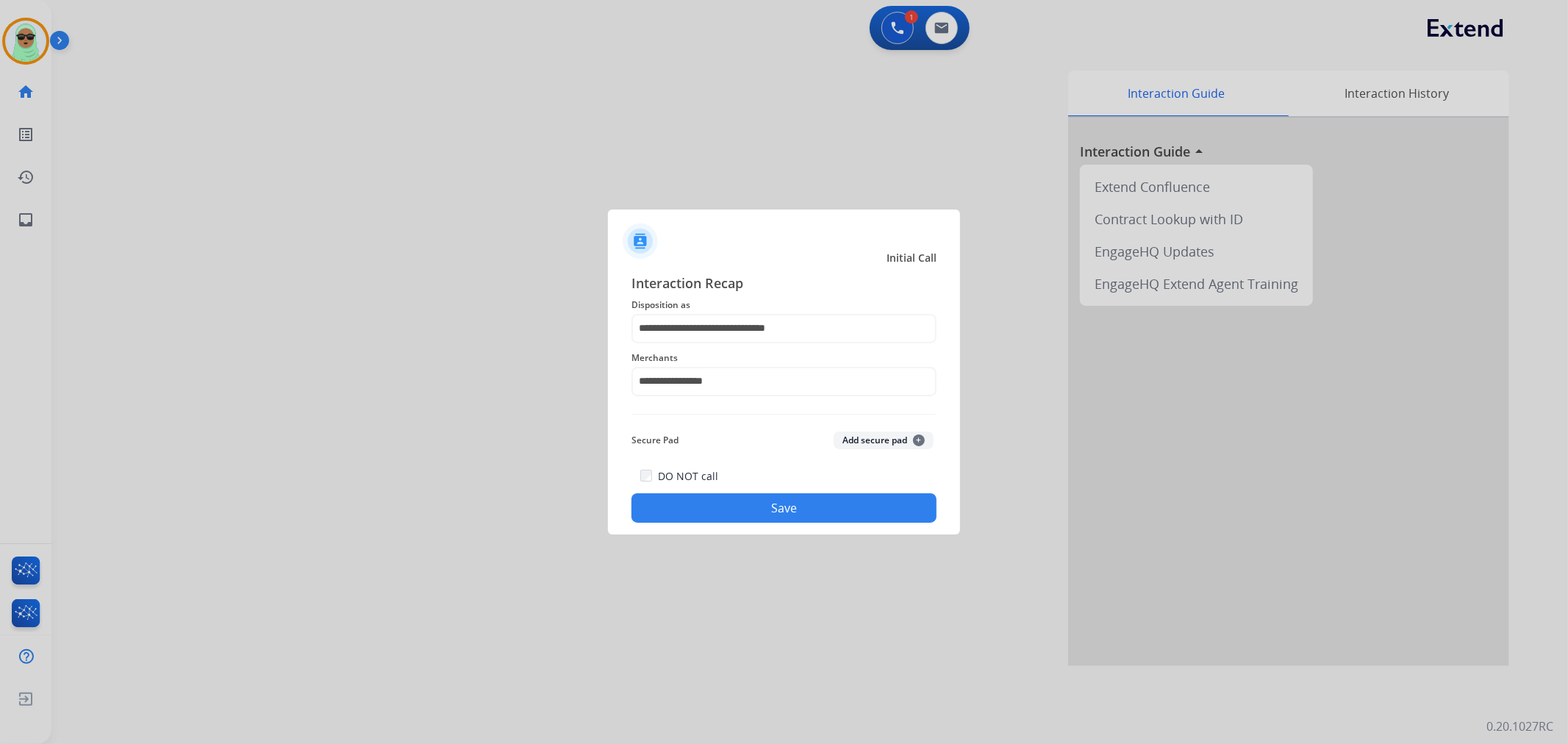
click at [703, 512] on button "Save" at bounding box center [784, 508] width 305 height 30
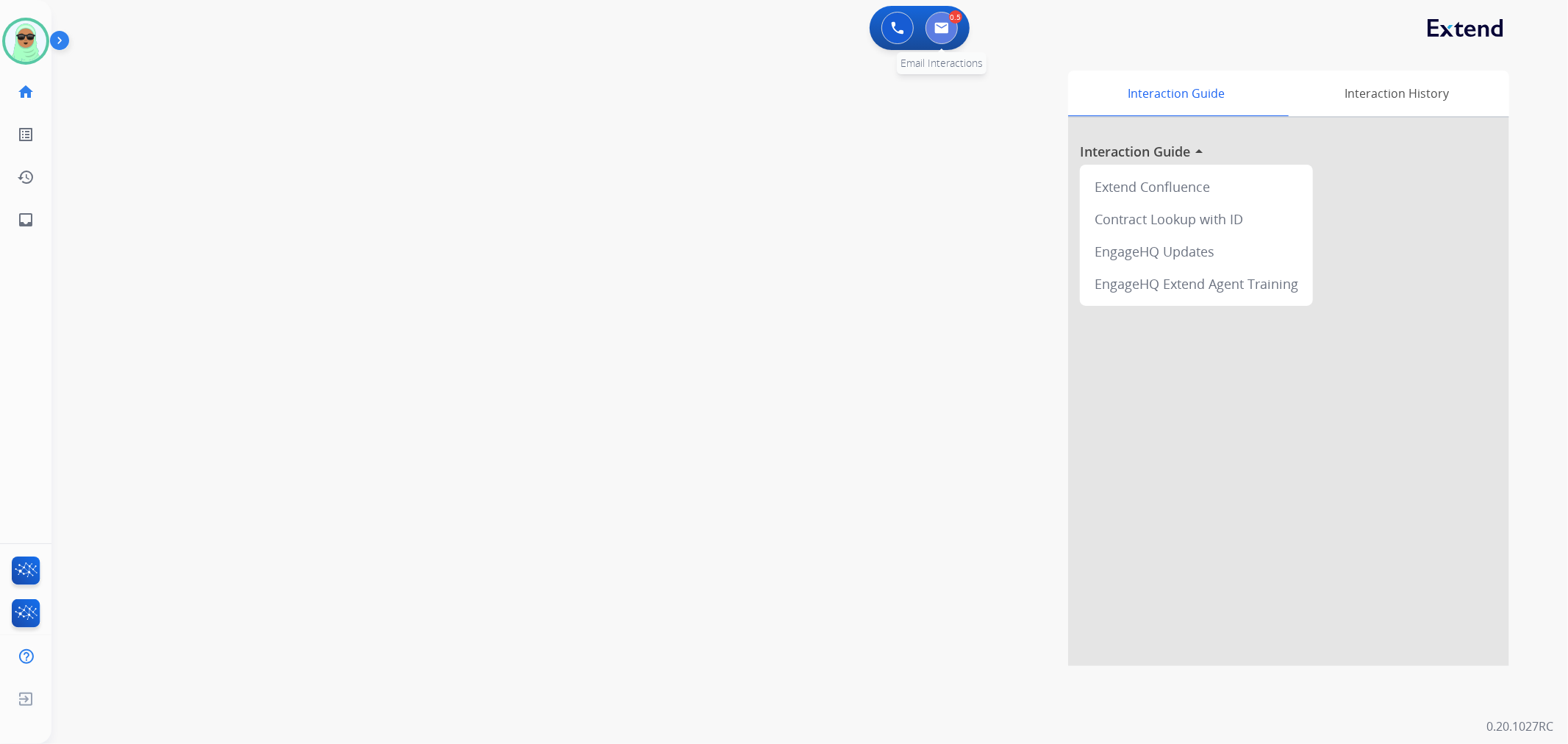
click at [936, 23] on button at bounding box center [942, 28] width 33 height 33
select select "**********"
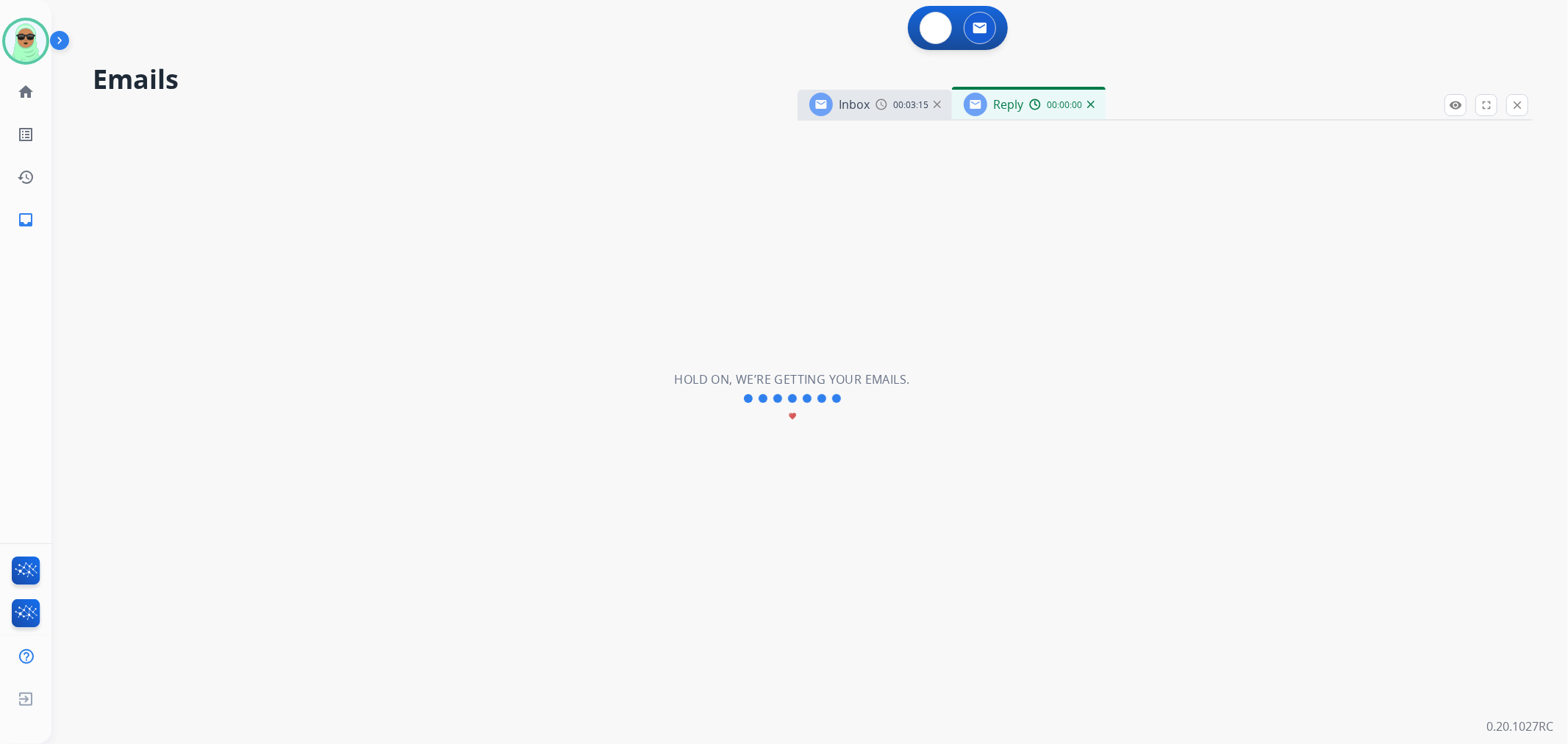
select select "**********"
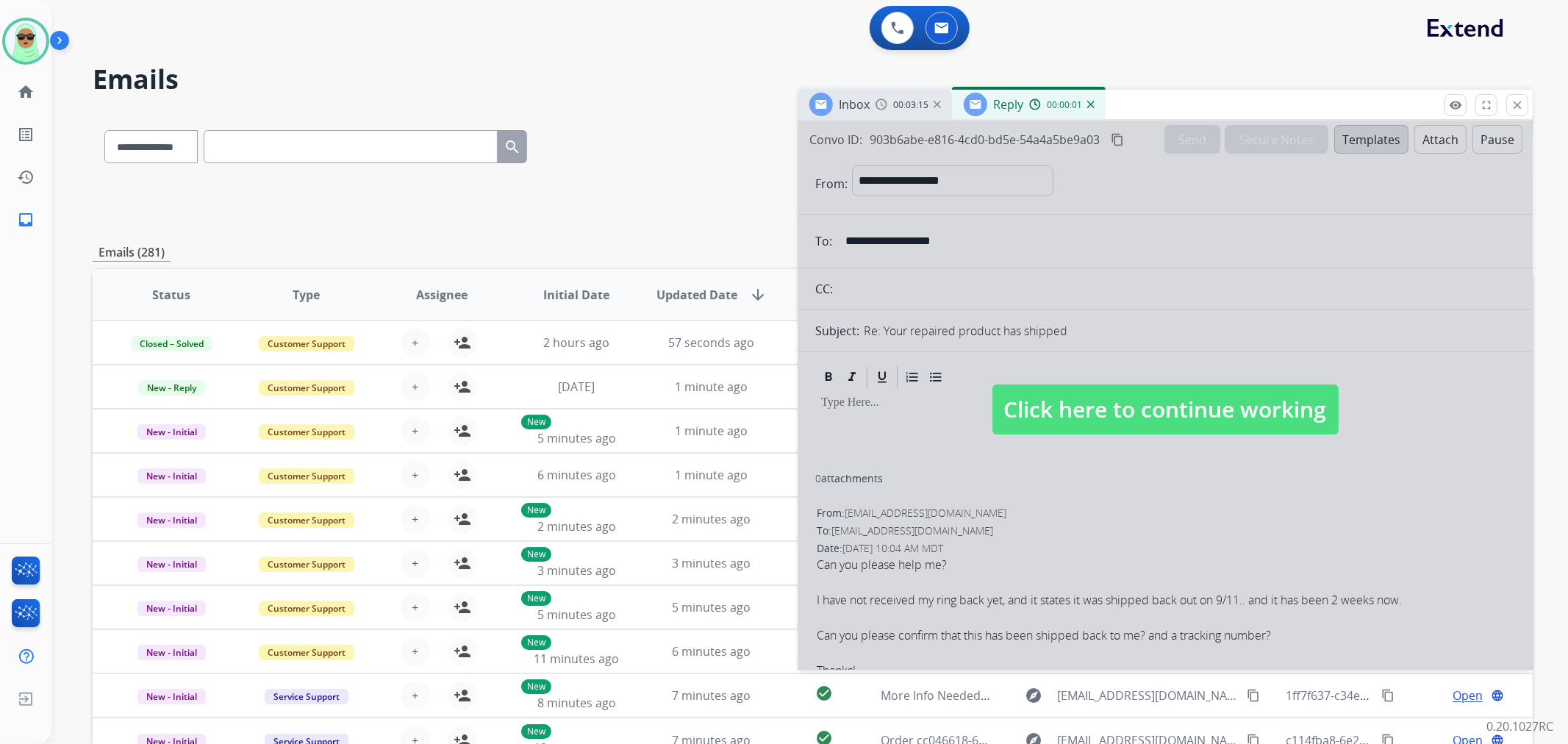
click at [1127, 412] on span "Click here to continue working" at bounding box center [1166, 410] width 346 height 50
select select
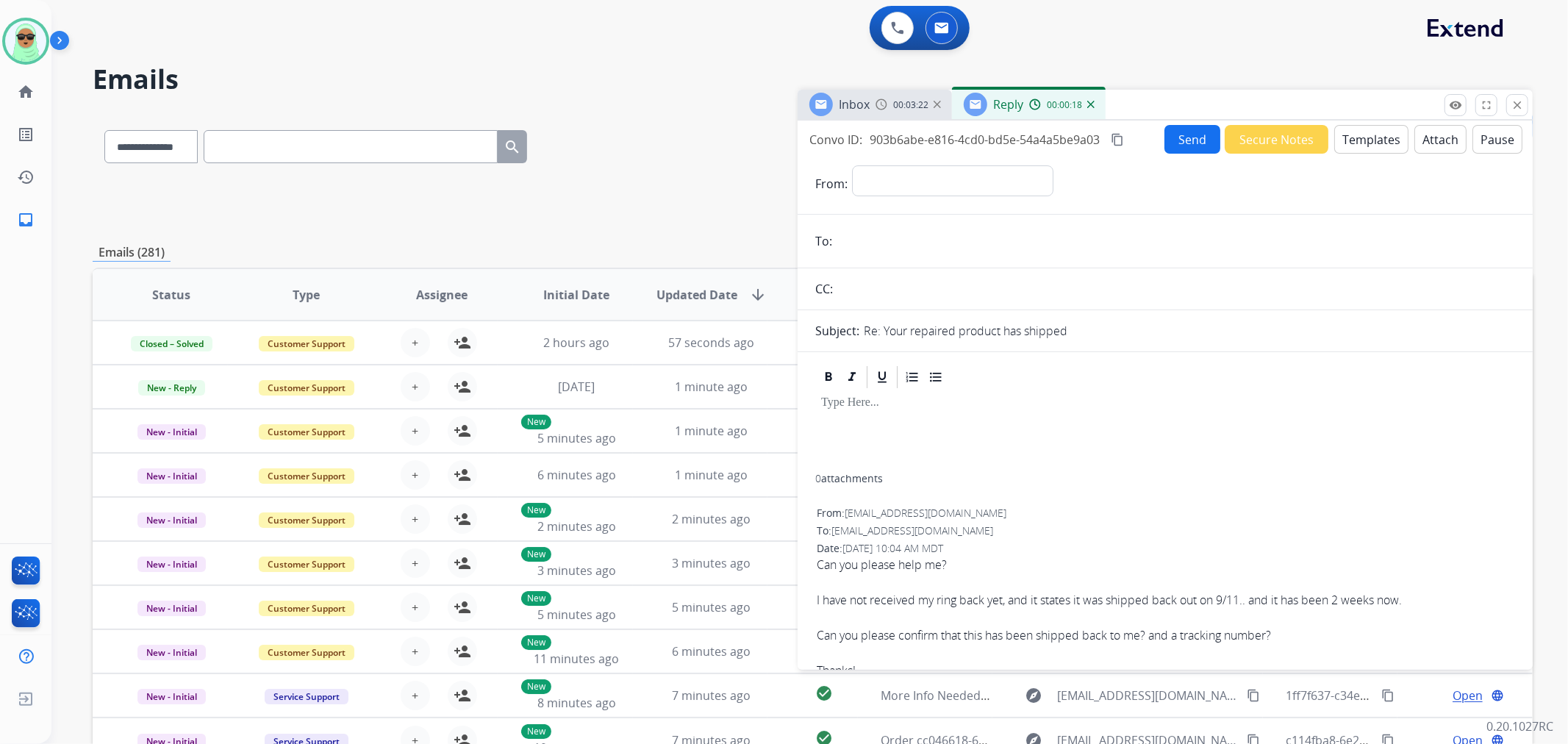
click at [1090, 105] on img at bounding box center [1091, 104] width 7 height 7
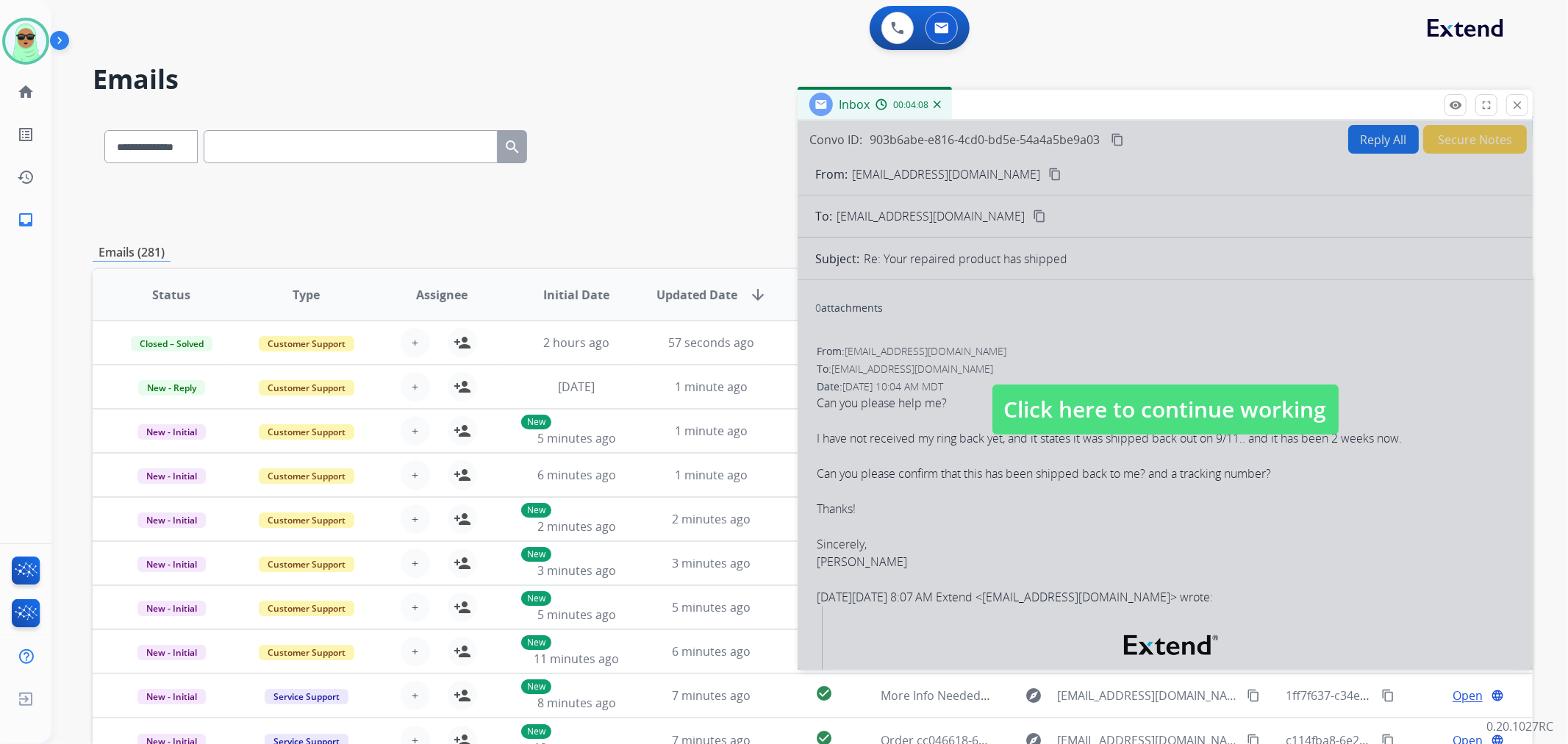
click at [250, 72] on h2 "Emails" at bounding box center [813, 79] width 1440 height 30
click at [1170, 487] on div at bounding box center [1165, 395] width 735 height 549
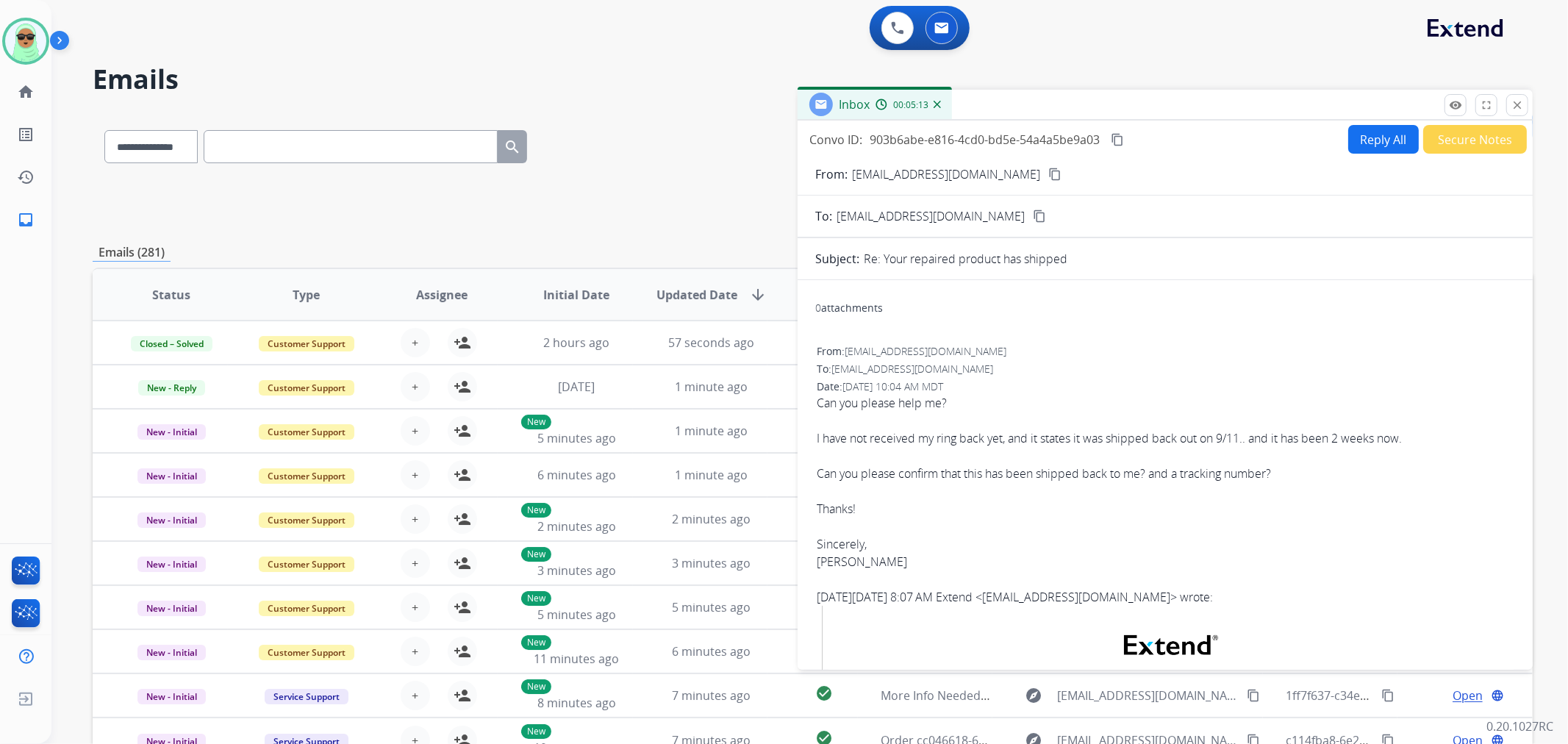
click at [1091, 437] on div "I have not received my ring back yet, and it states it was shipped back out on …" at bounding box center [1165, 438] width 697 height 18
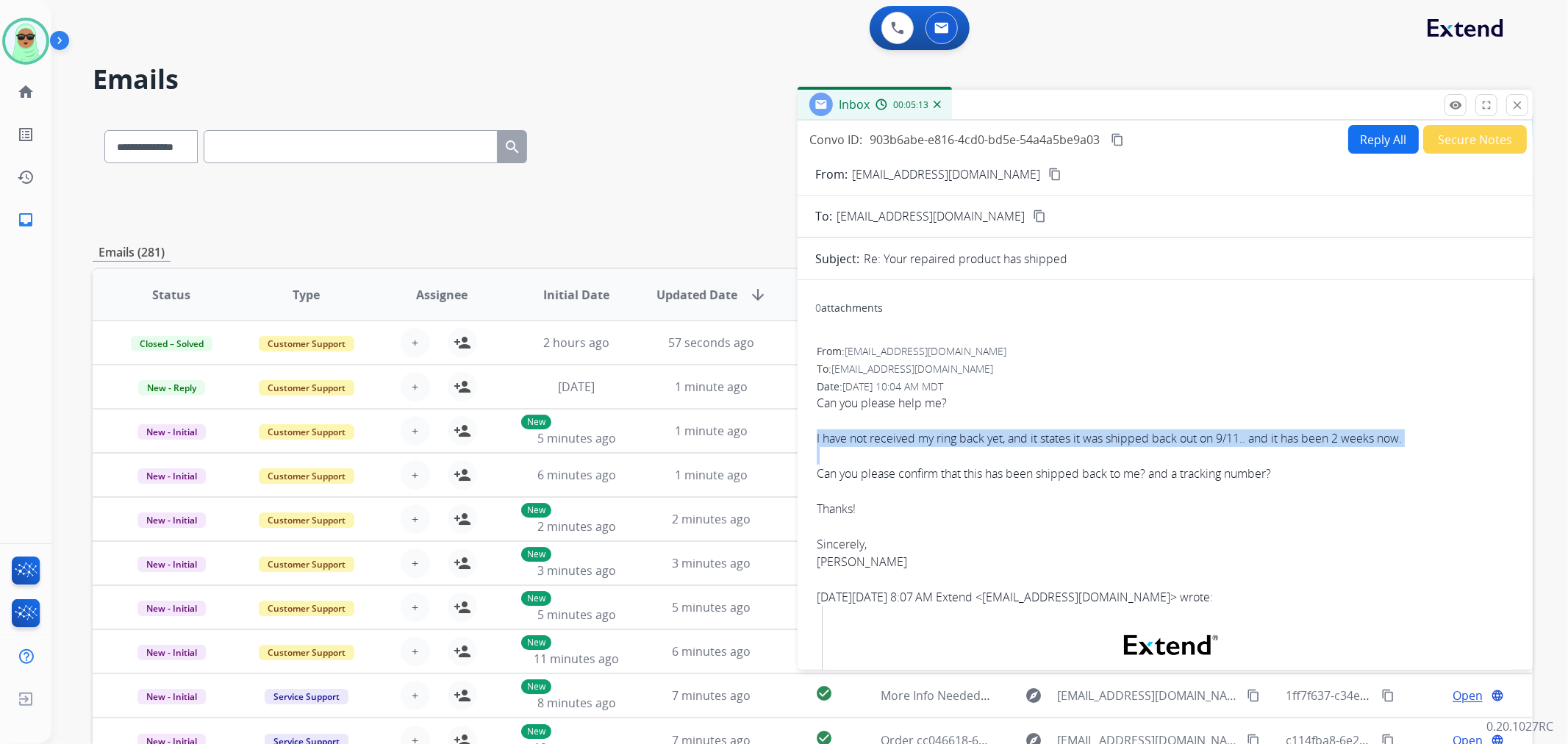
click at [1091, 437] on div "I have not received my ring back yet, and it states it was shipped back out on …" at bounding box center [1165, 438] width 697 height 18
click at [1348, 135] on button "Reply All" at bounding box center [1384, 140] width 70 height 29
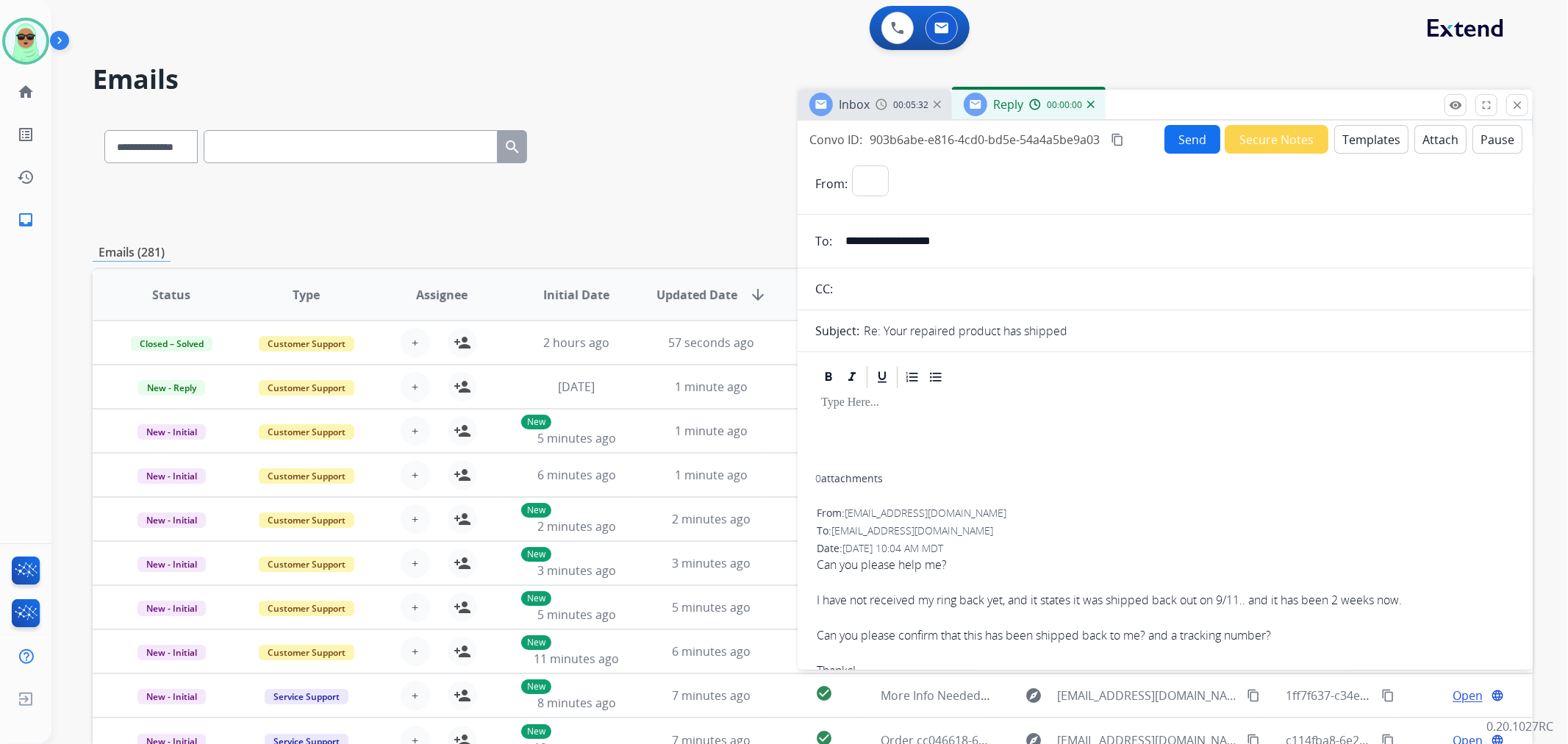
select select "**********"
click at [1372, 147] on button "Templates" at bounding box center [1372, 140] width 74 height 29
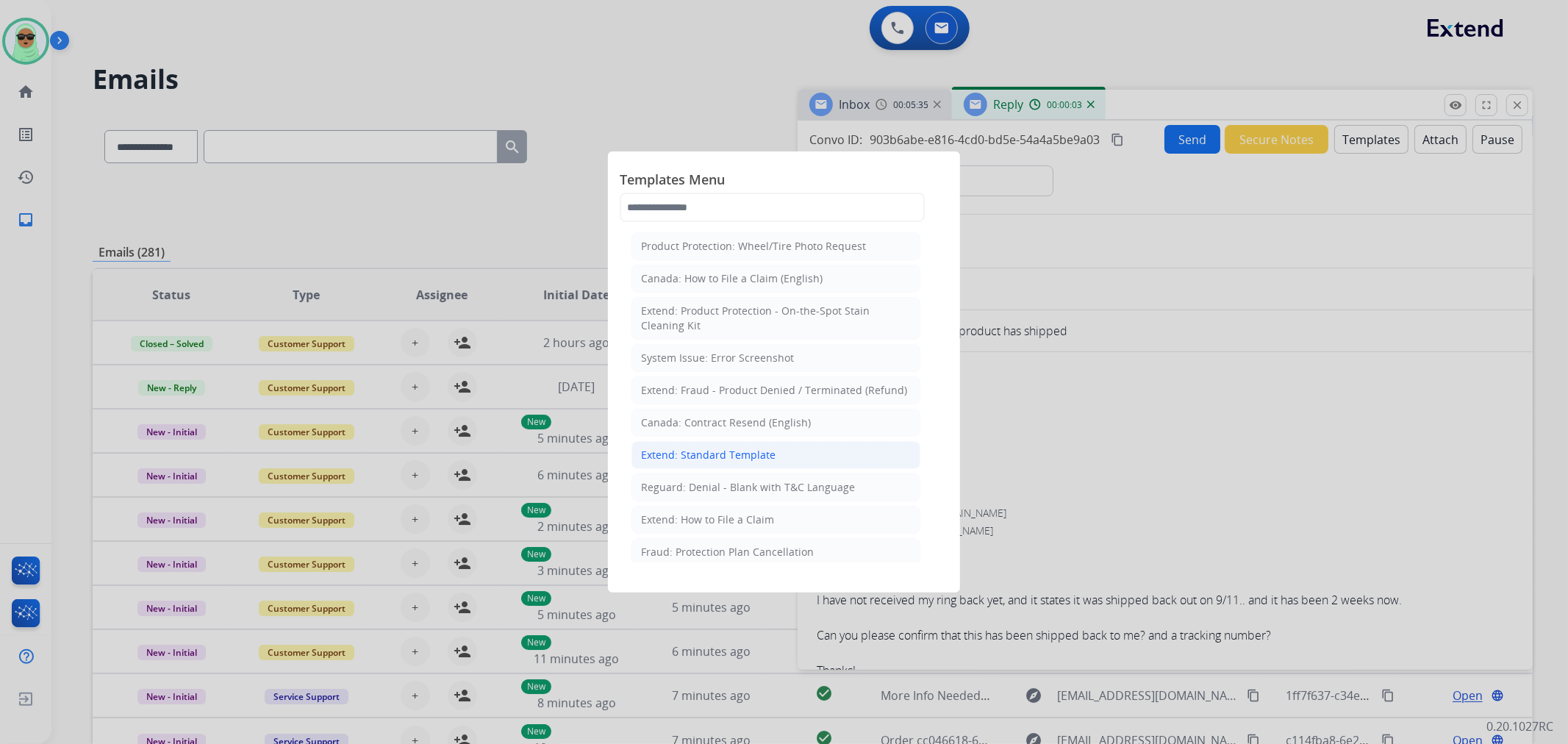
click at [741, 454] on div "Extend: Standard Template" at bounding box center [708, 455] width 135 height 14
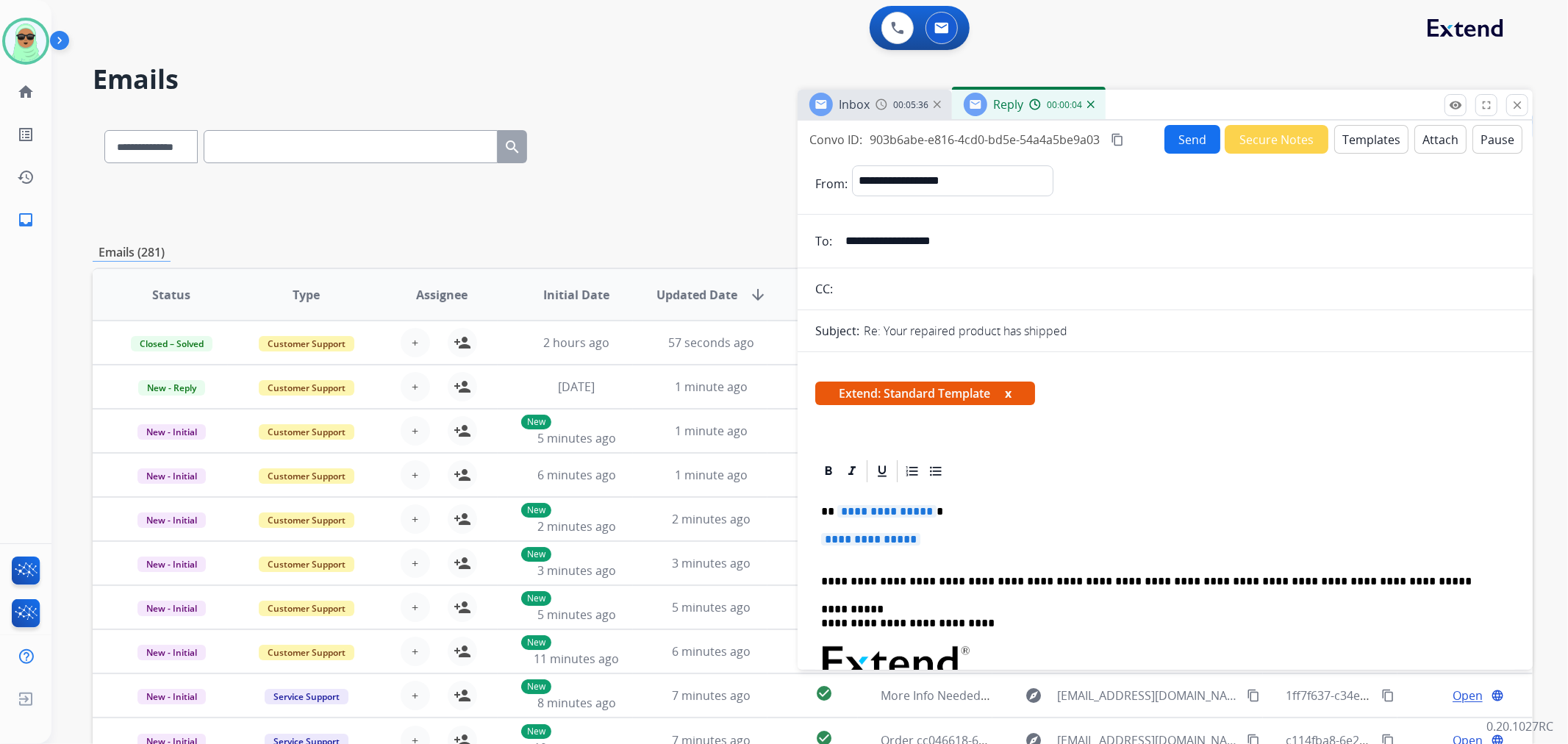
click at [901, 552] on p "**********" at bounding box center [1166, 547] width 688 height 27
click at [901, 544] on span "**********" at bounding box center [871, 540] width 99 height 13
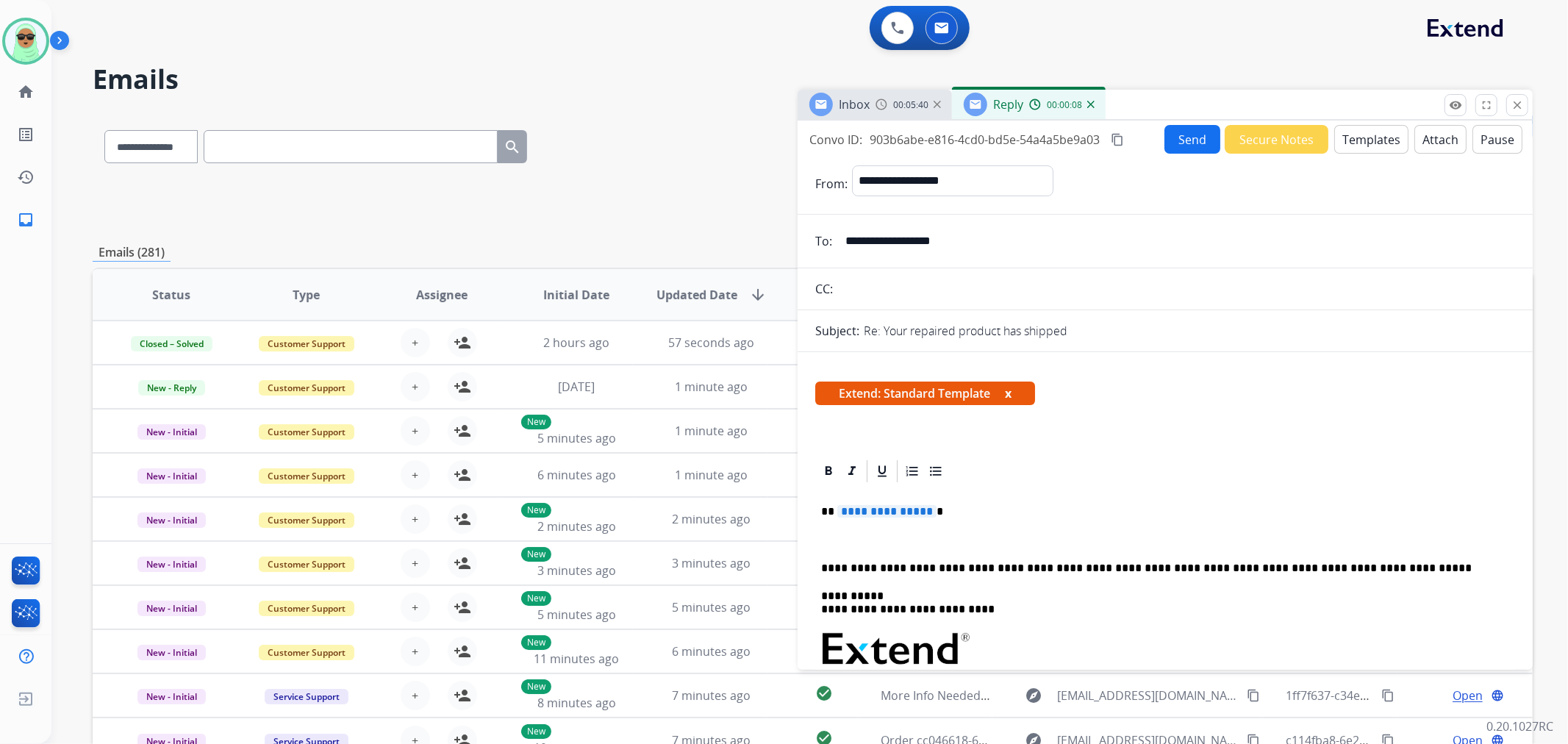
click at [862, 524] on div "**********" at bounding box center [1165, 699] width 700 height 429
click at [885, 508] on span "**********" at bounding box center [887, 512] width 99 height 13
click at [980, 533] on p at bounding box center [1166, 540] width 688 height 14
click at [1174, 541] on p "**********" at bounding box center [1159, 540] width 676 height 14
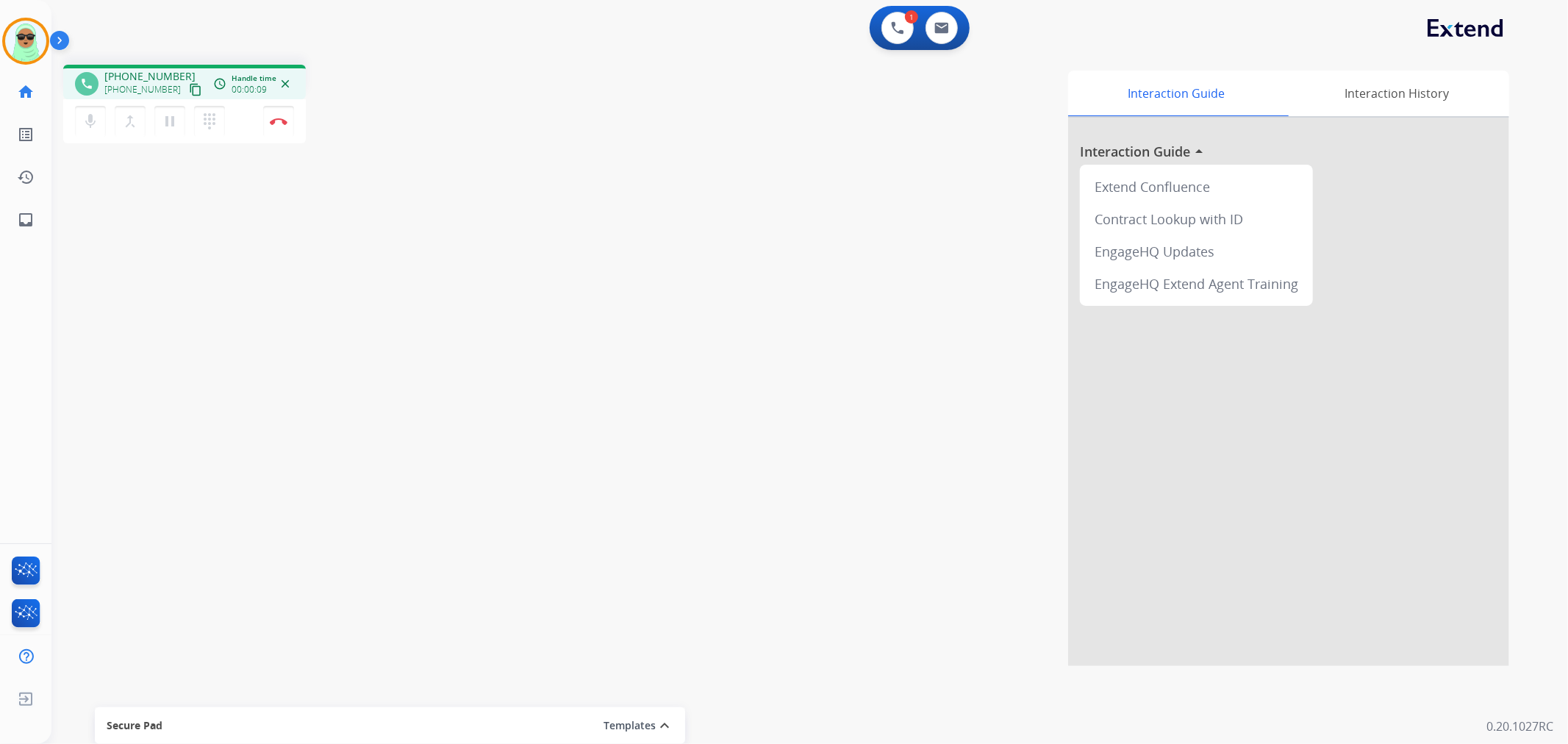
click at [189, 89] on mat-icon "content_copy" at bounding box center [196, 89] width 14 height 14
click at [189, 92] on mat-icon "content_copy" at bounding box center [196, 89] width 14 height 14
click at [1251, 10] on div "1 Voice Interactions 0 Email Interactions" at bounding box center [802, 29] width 1464 height 47
click at [1298, 10] on div "1 Voice Interactions 0 Email Interactions" at bounding box center [802, 29] width 1464 height 47
click at [283, 129] on button "Disconnect" at bounding box center [279, 121] width 31 height 31
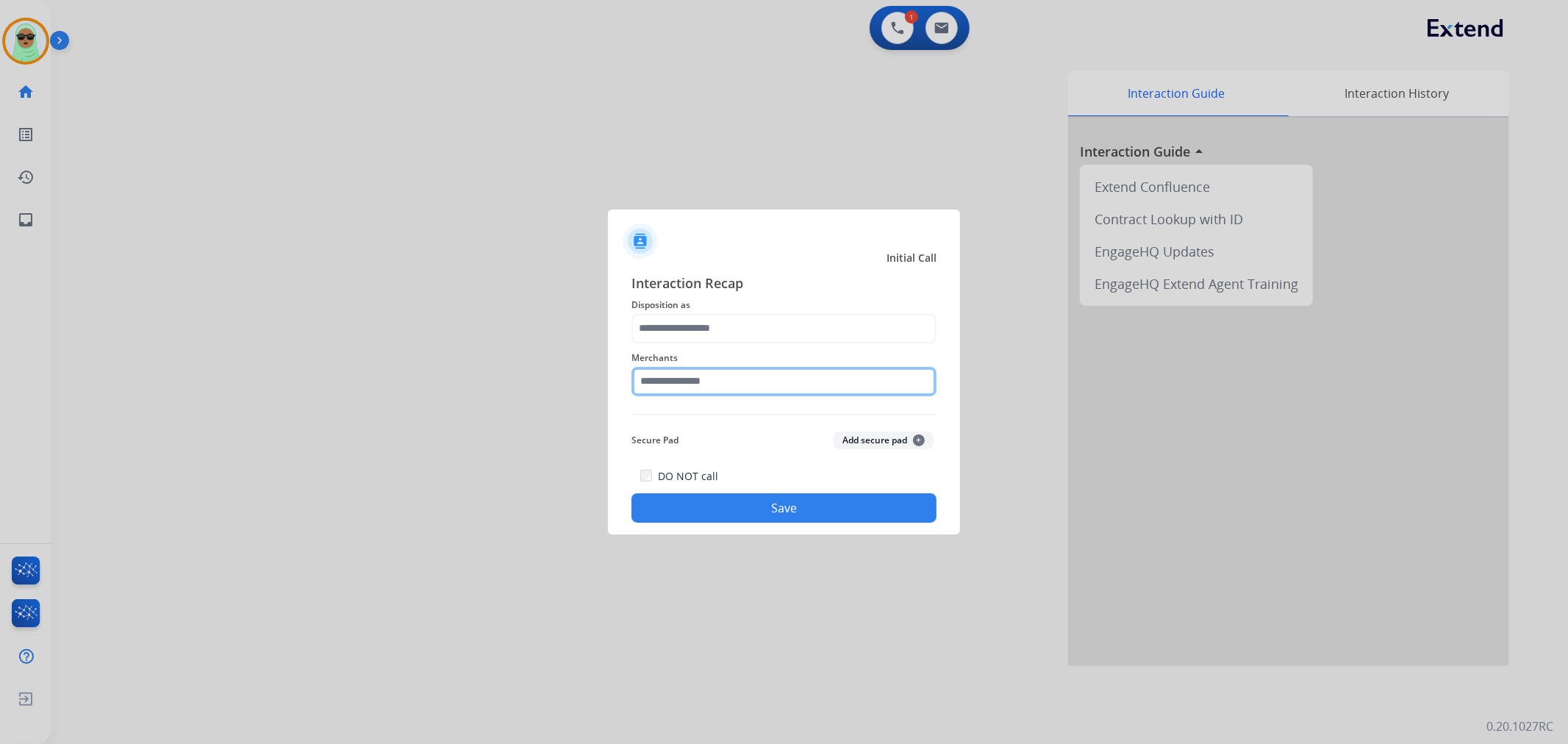
click at [828, 374] on input "text" at bounding box center [784, 382] width 305 height 30
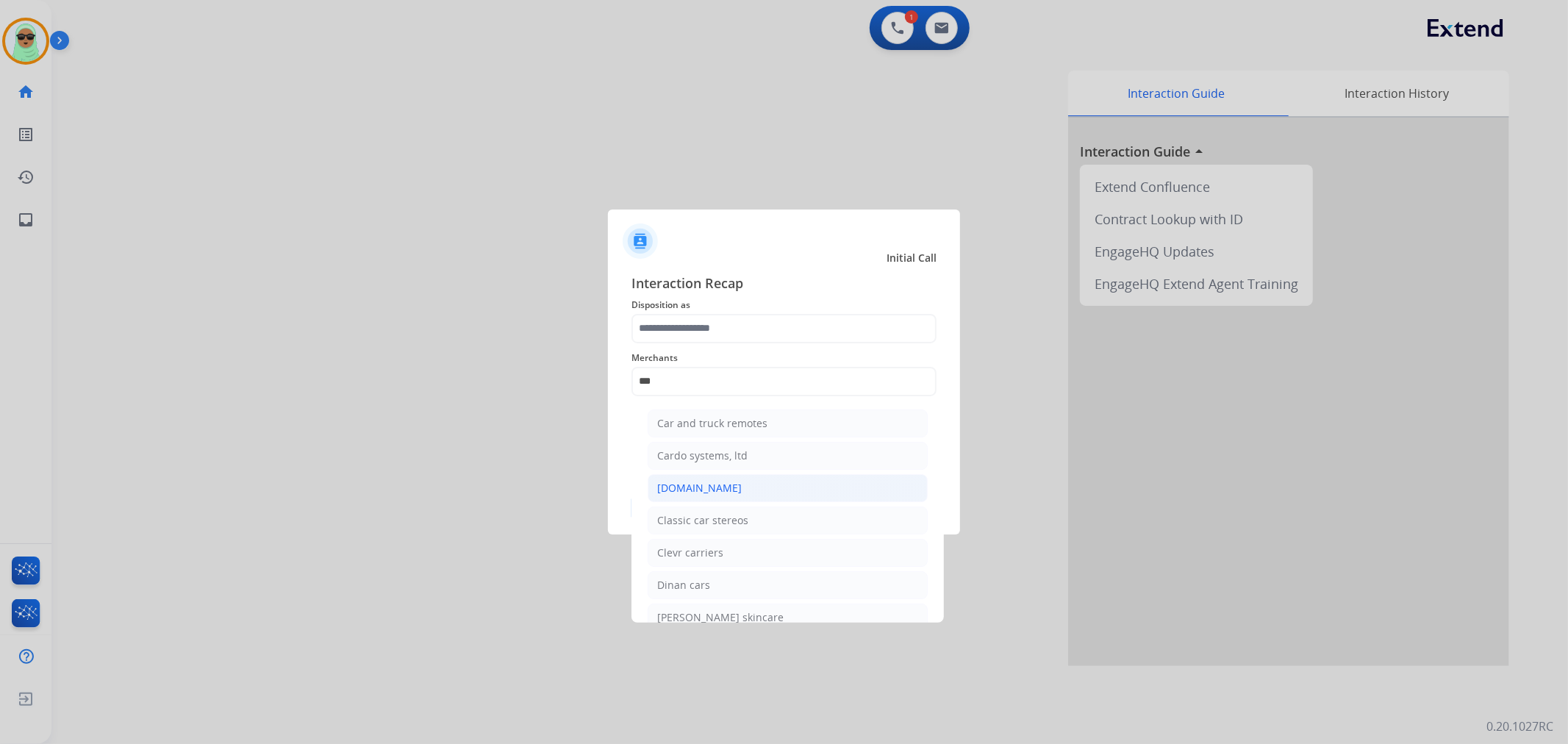
click at [731, 489] on li "[DOMAIN_NAME]" at bounding box center [787, 488] width 280 height 28
type input "**********"
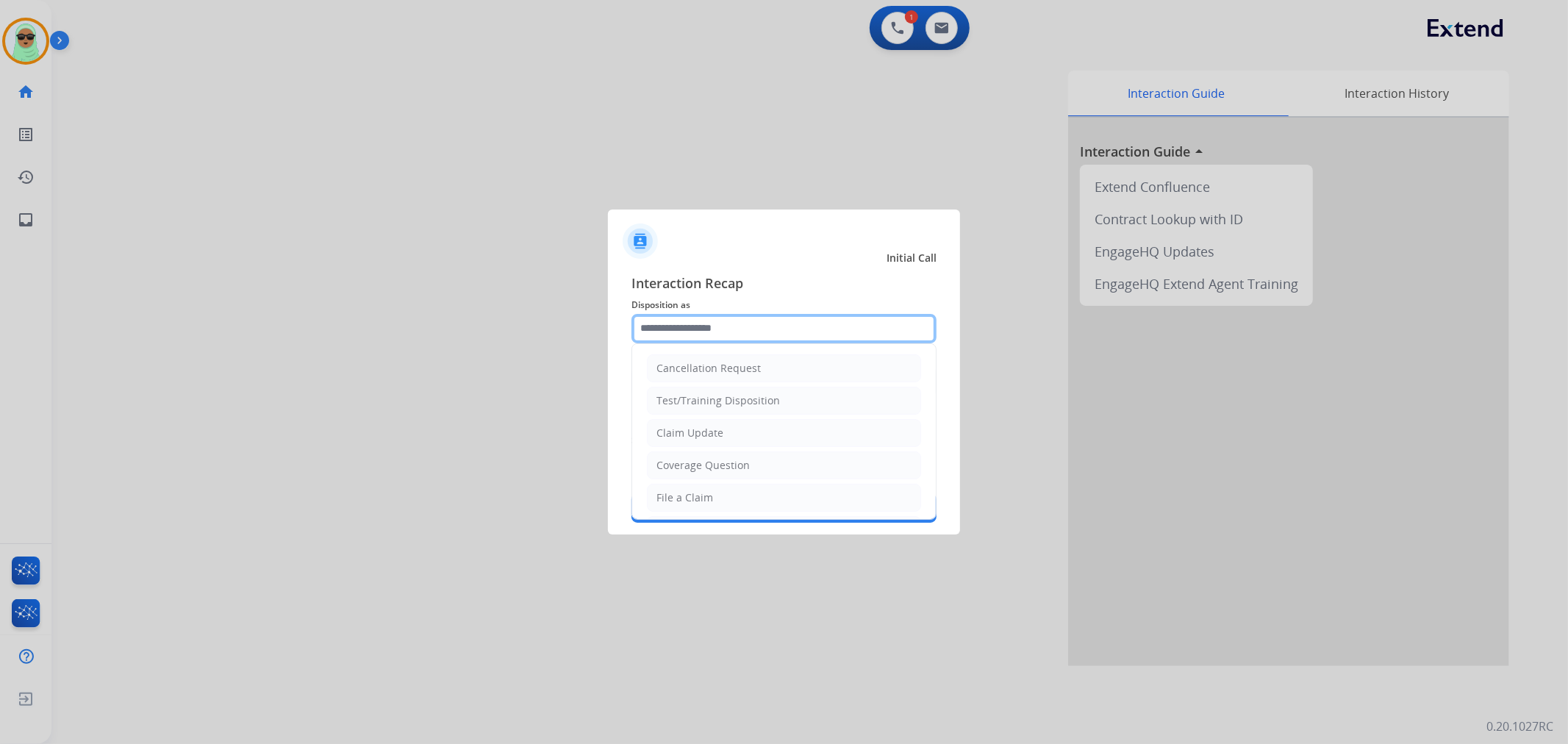
click at [799, 319] on input "text" at bounding box center [784, 328] width 305 height 30
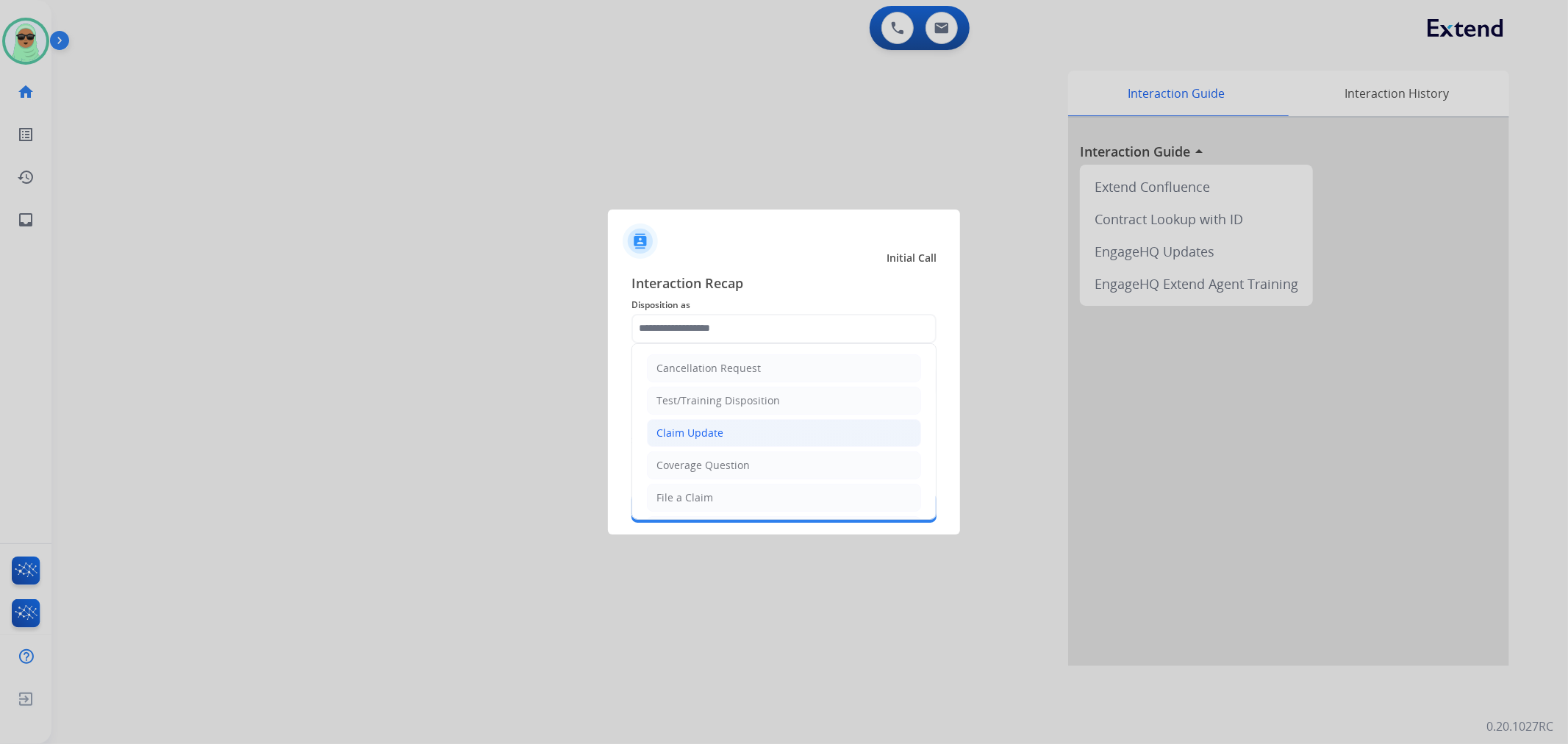
click at [717, 423] on li "Claim Update" at bounding box center [784, 433] width 275 height 28
type input "**********"
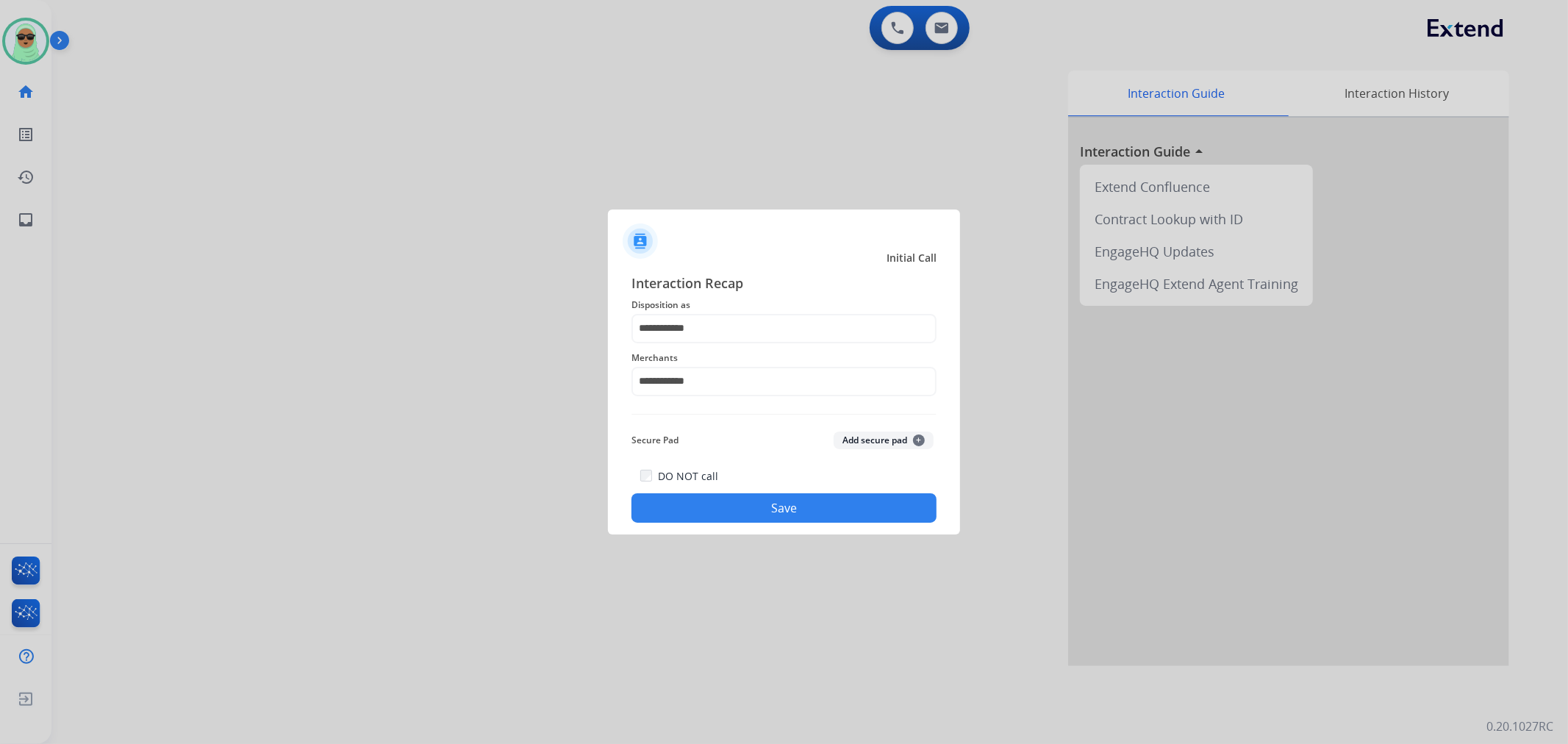
click at [810, 501] on button "Save" at bounding box center [784, 508] width 305 height 30
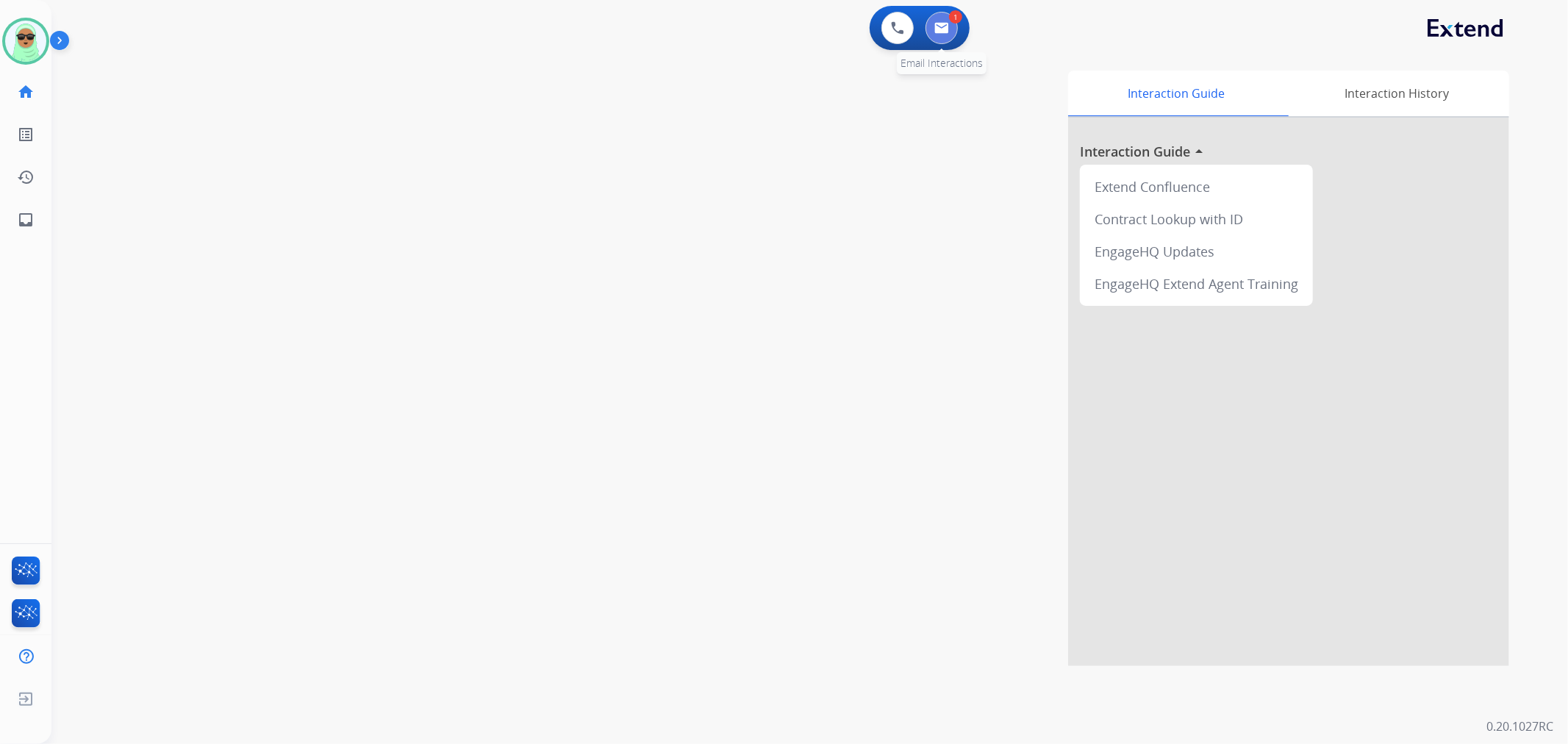
click at [947, 25] on img at bounding box center [942, 28] width 14 height 12
select select "**********"
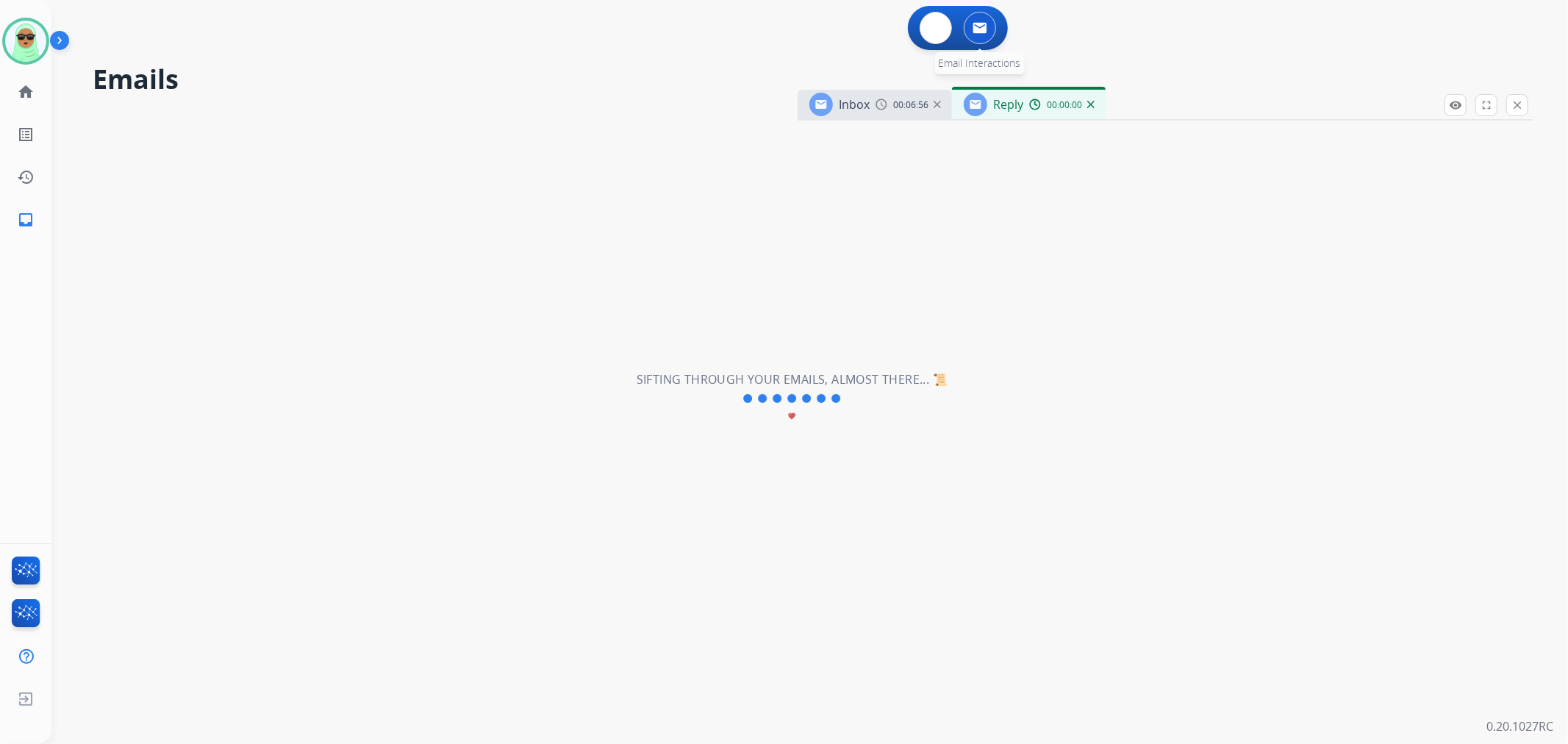
select select "**********"
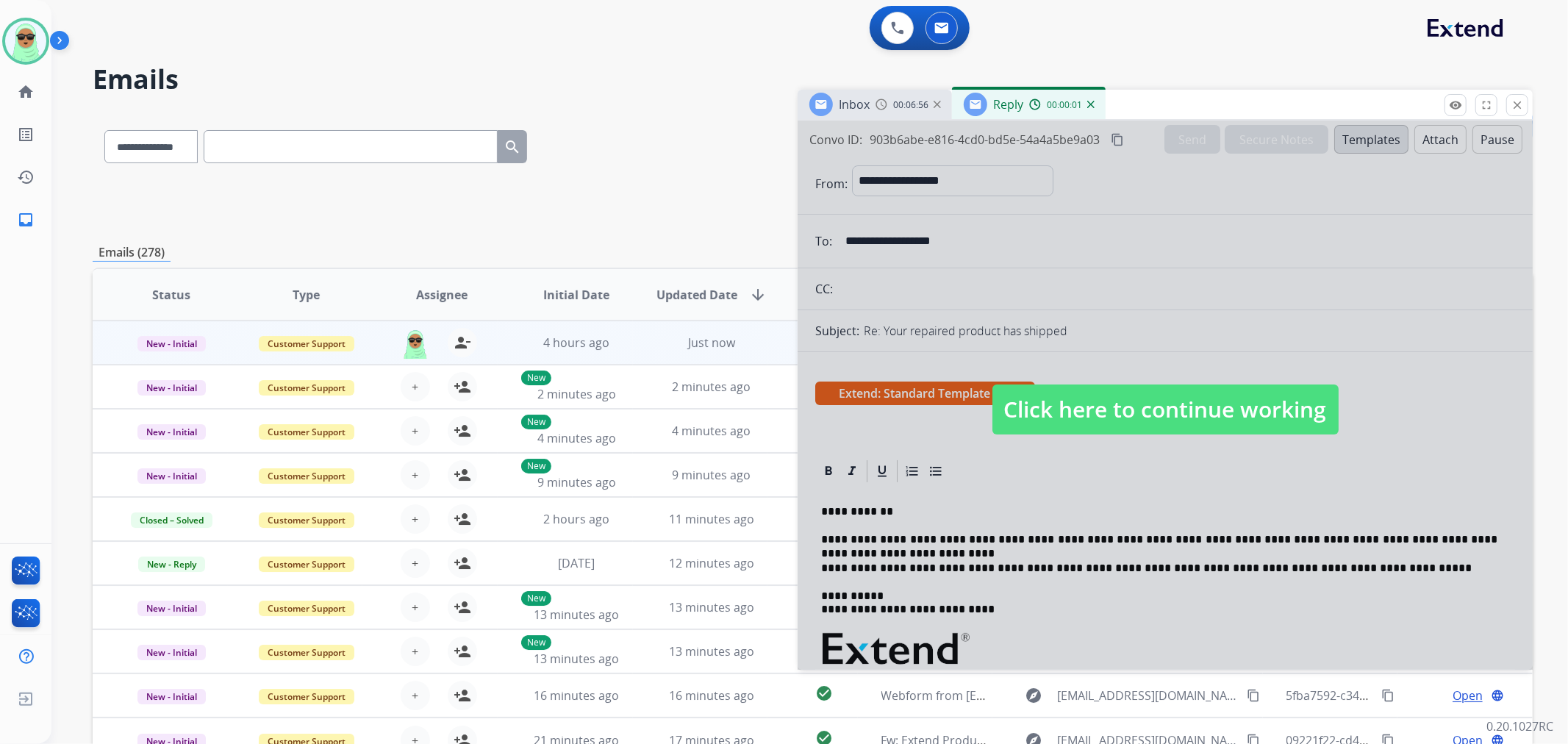
click at [1206, 414] on span "Click here to continue working" at bounding box center [1166, 410] width 346 height 50
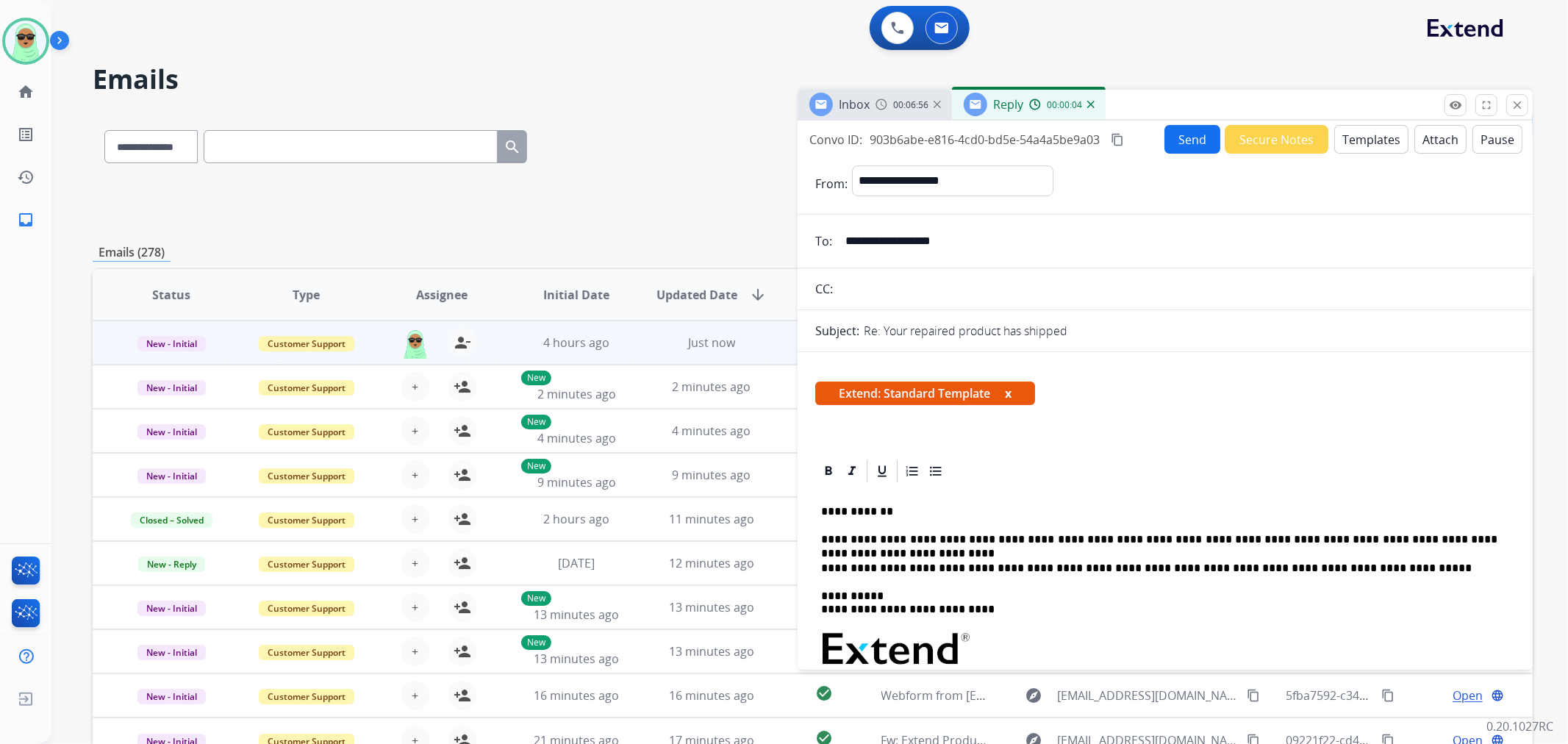
click at [1495, 546] on div "**********" at bounding box center [1165, 699] width 700 height 429
click at [1502, 520] on div "**********" at bounding box center [1165, 699] width 700 height 429
drag, startPoint x: 1196, startPoint y: 548, endPoint x: 1206, endPoint y: 544, distance: 10.8
click at [1196, 548] on div "**********" at bounding box center [1165, 699] width 700 height 429
click at [1214, 541] on p "**********" at bounding box center [1159, 540] width 676 height 14
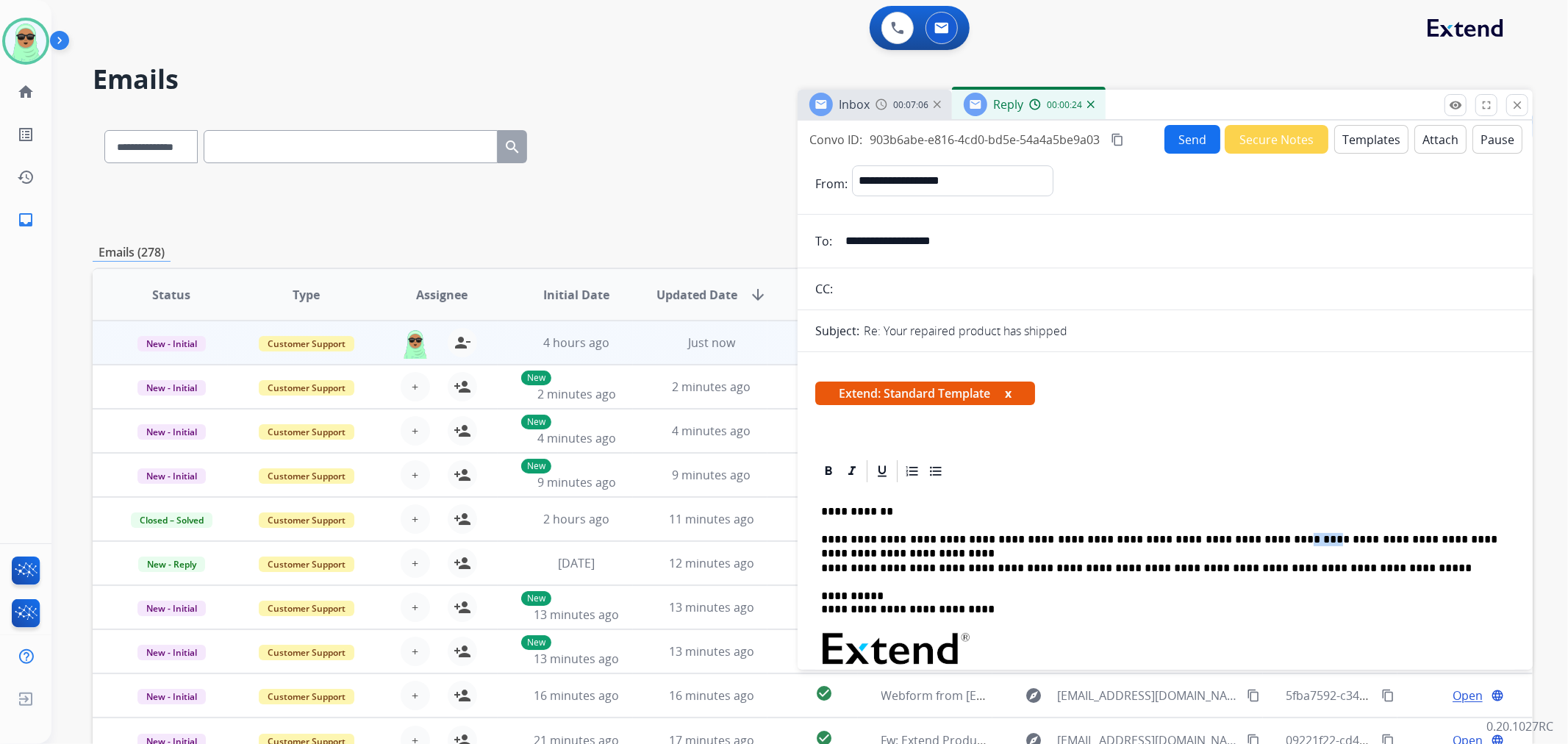
click at [1214, 541] on p "**********" at bounding box center [1159, 540] width 676 height 14
copy p "**********"
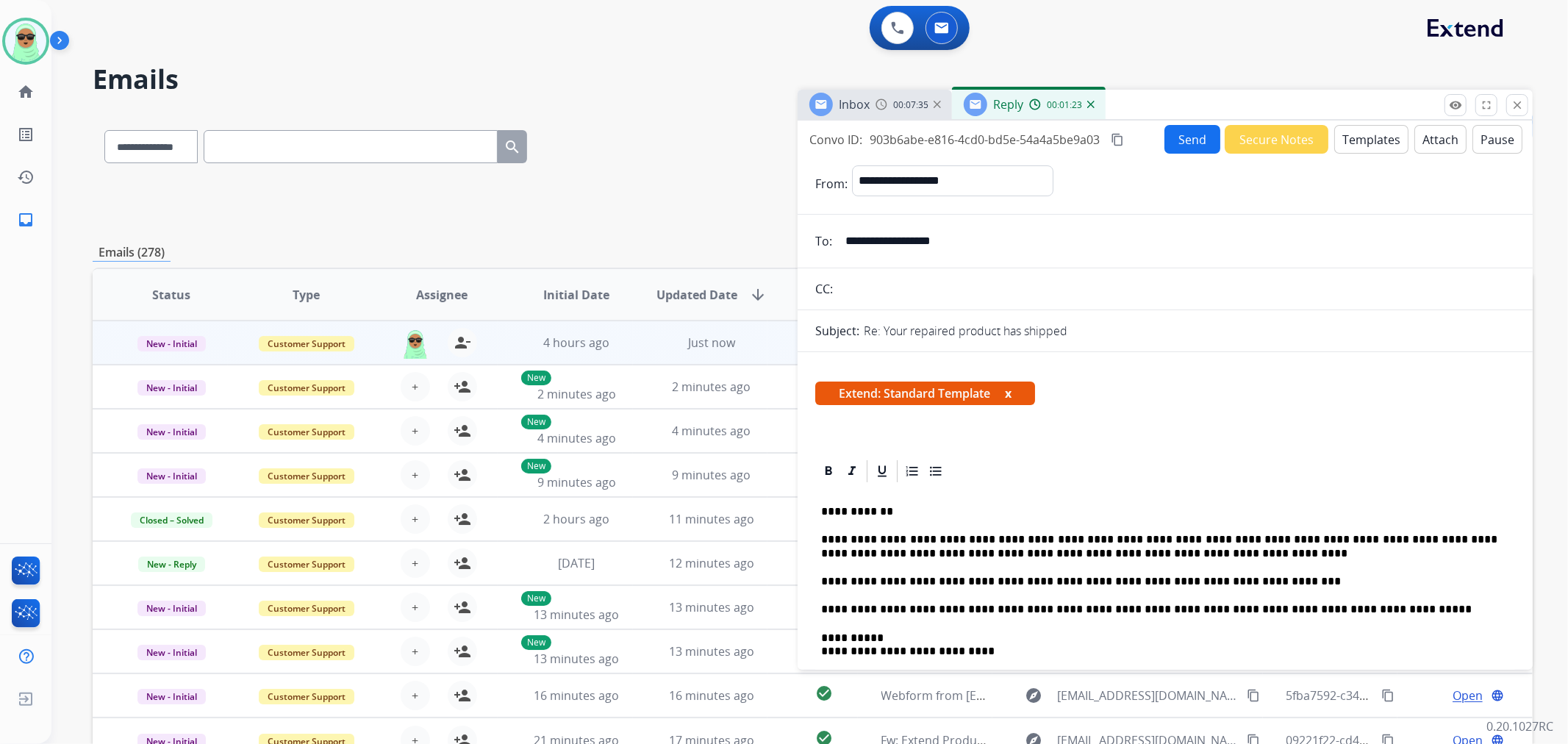
click at [1174, 135] on button "Send" at bounding box center [1193, 140] width 56 height 29
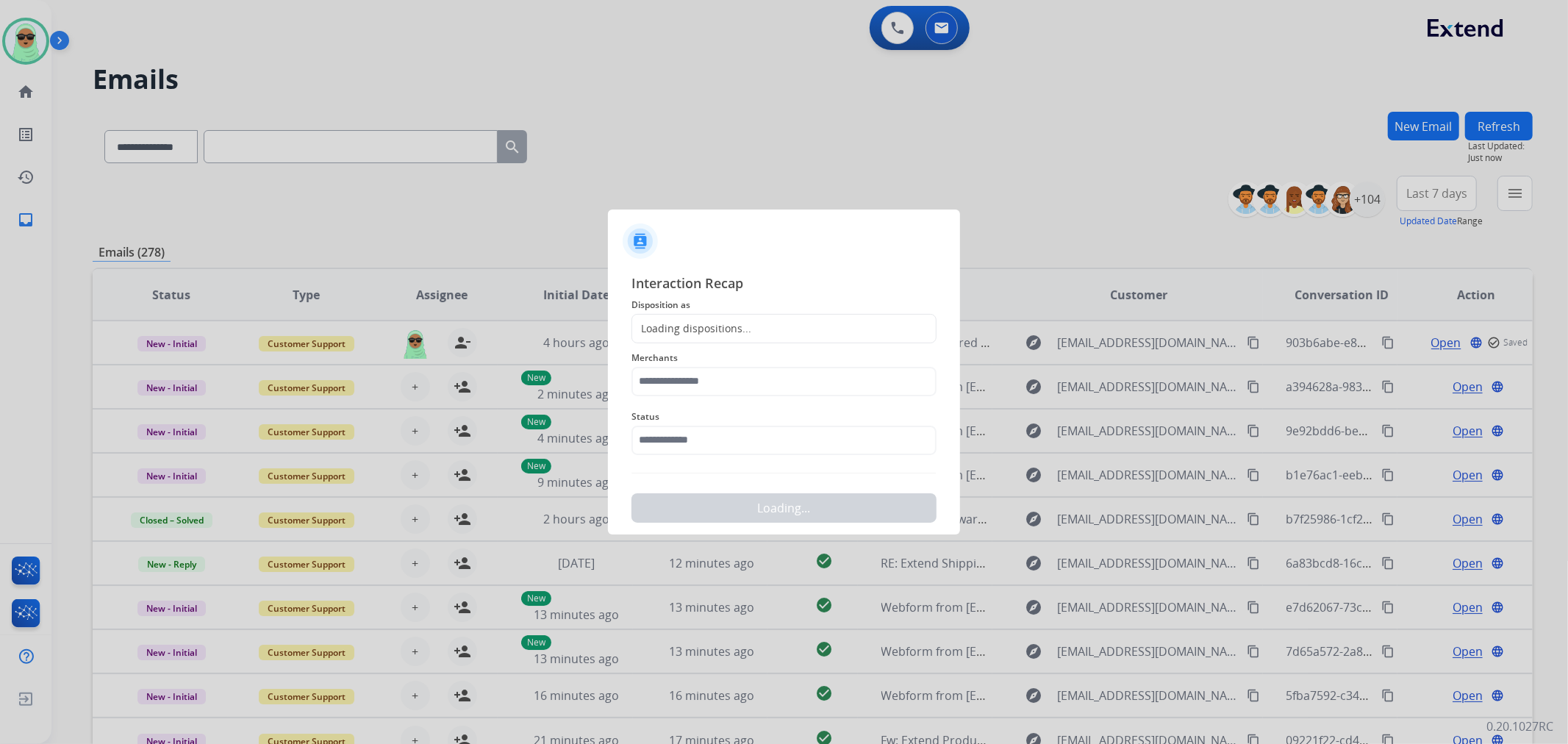
click at [782, 478] on div "Interaction Recap Disposition as Loading dispositions... Merchants Status Loadi…" at bounding box center [784, 398] width 305 height 251
click at [782, 461] on div "Interaction Recap Disposition as Merchants Status Save" at bounding box center [784, 398] width 305 height 251
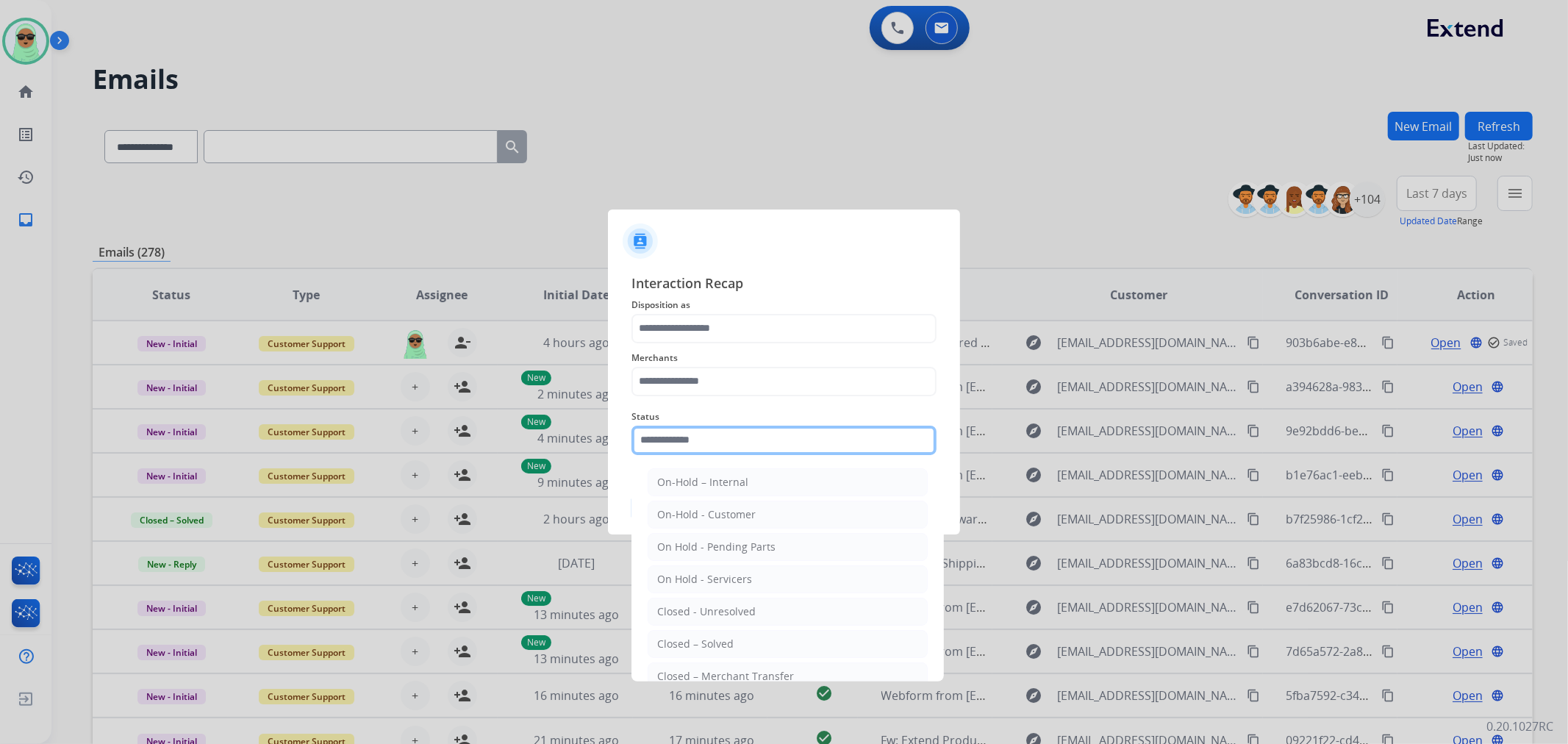
click at [781, 452] on input "text" at bounding box center [784, 440] width 305 height 30
click at [702, 638] on div "Closed – Solved" at bounding box center [695, 644] width 77 height 14
type input "**********"
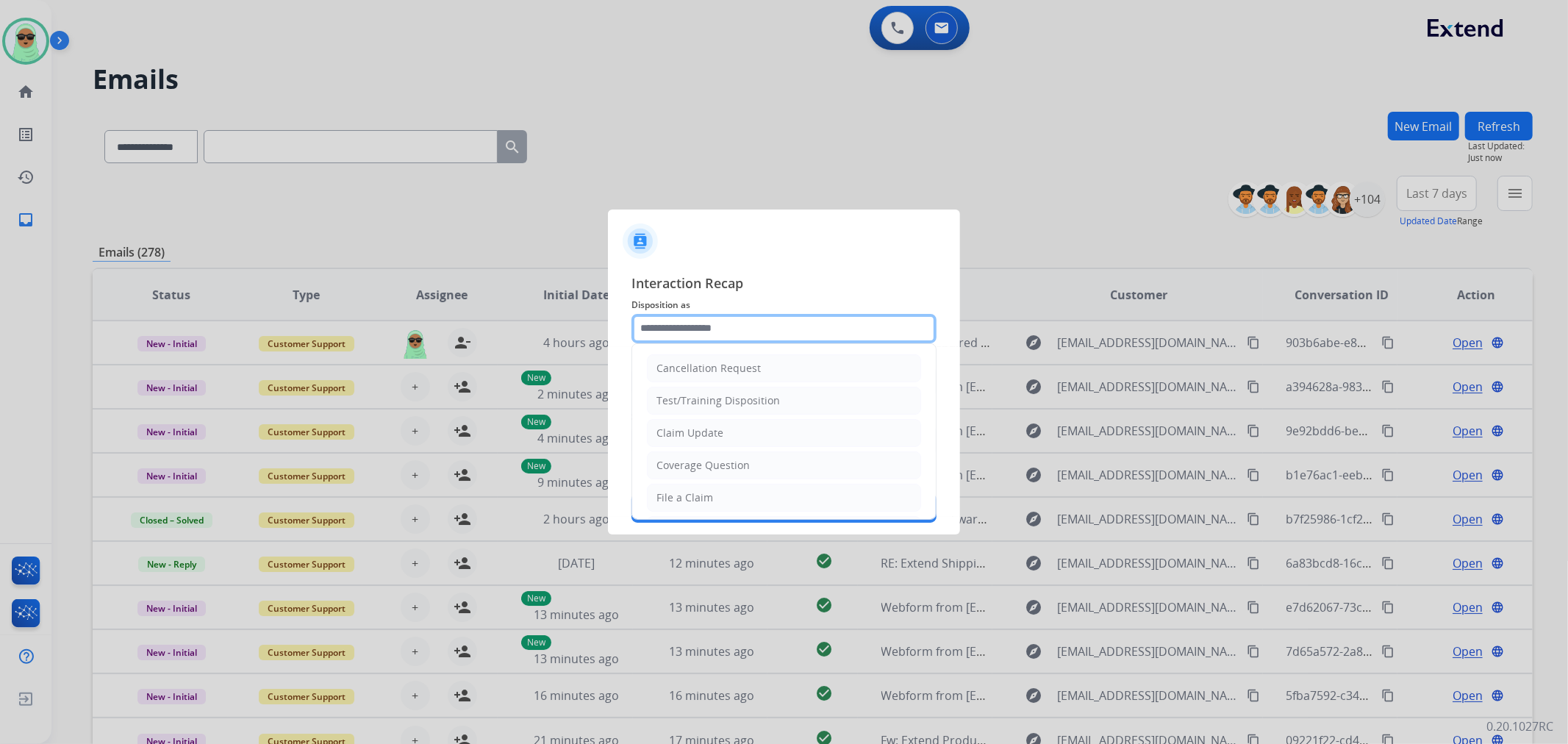
click at [738, 334] on input "text" at bounding box center [784, 328] width 305 height 30
click at [715, 433] on div "Claim Update" at bounding box center [690, 433] width 67 height 14
type input "**********"
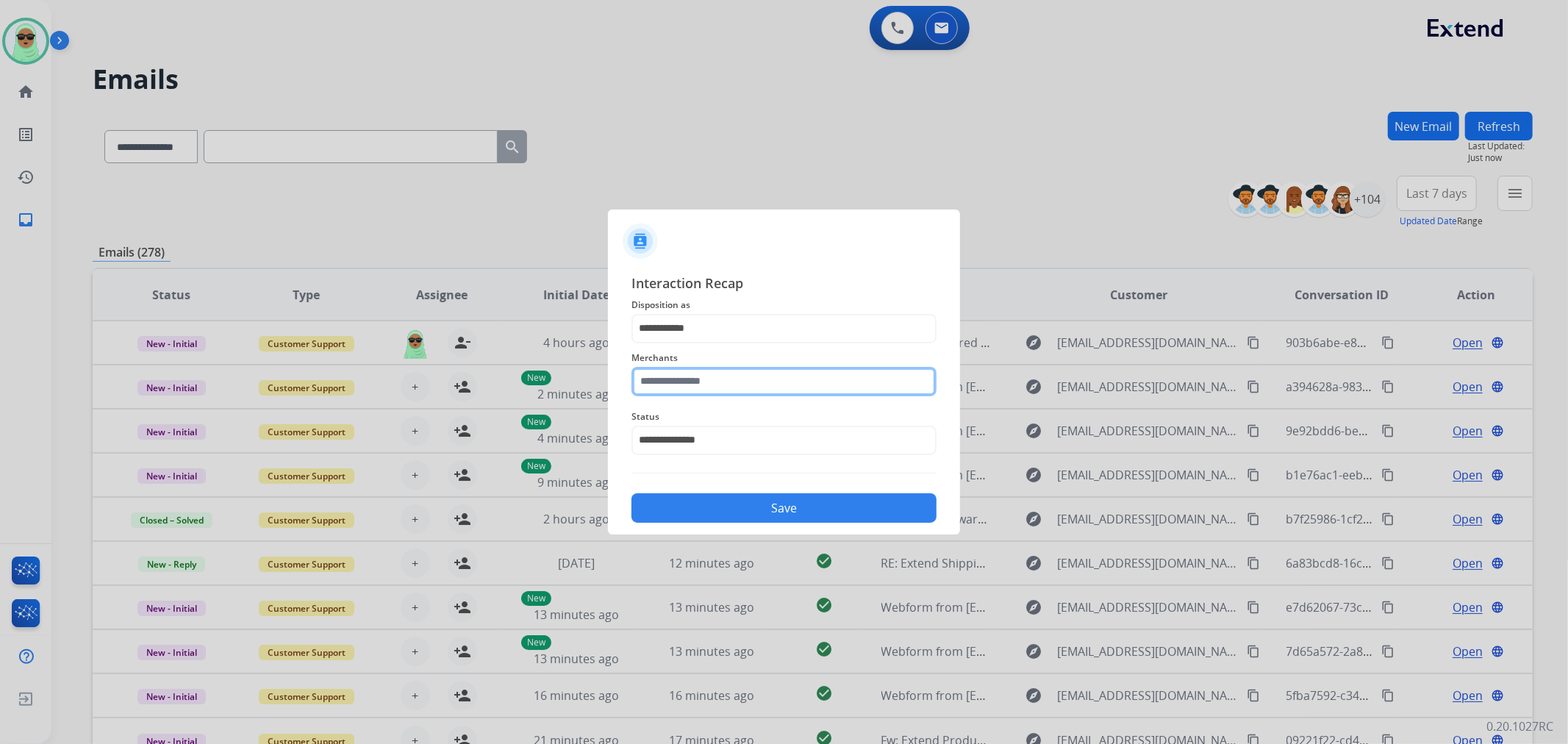
click at [689, 380] on input "text" at bounding box center [784, 382] width 305 height 30
click at [814, 386] on input "text" at bounding box center [784, 382] width 305 height 30
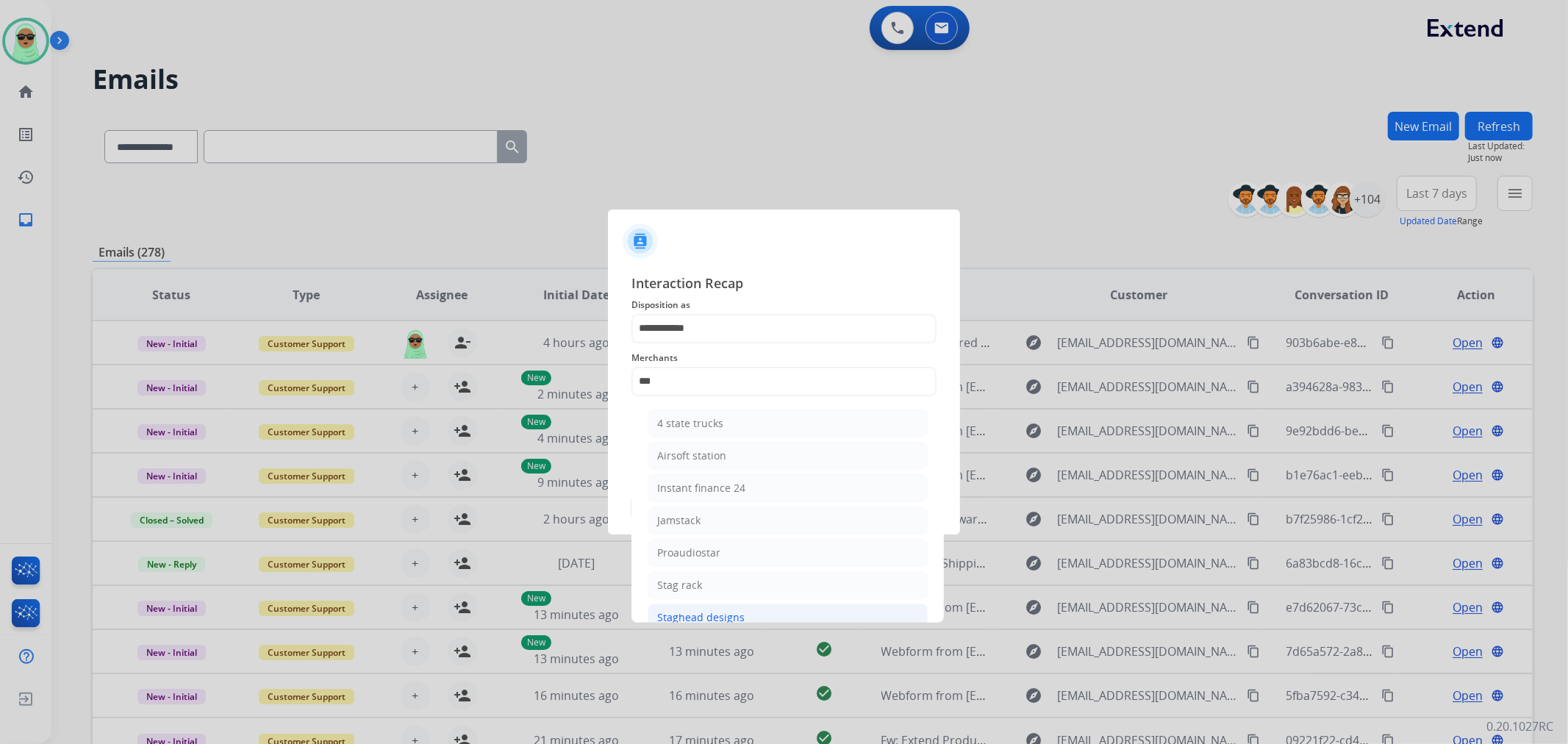
click at [714, 616] on div "Staghead designs" at bounding box center [701, 617] width 88 height 14
type input "**********"
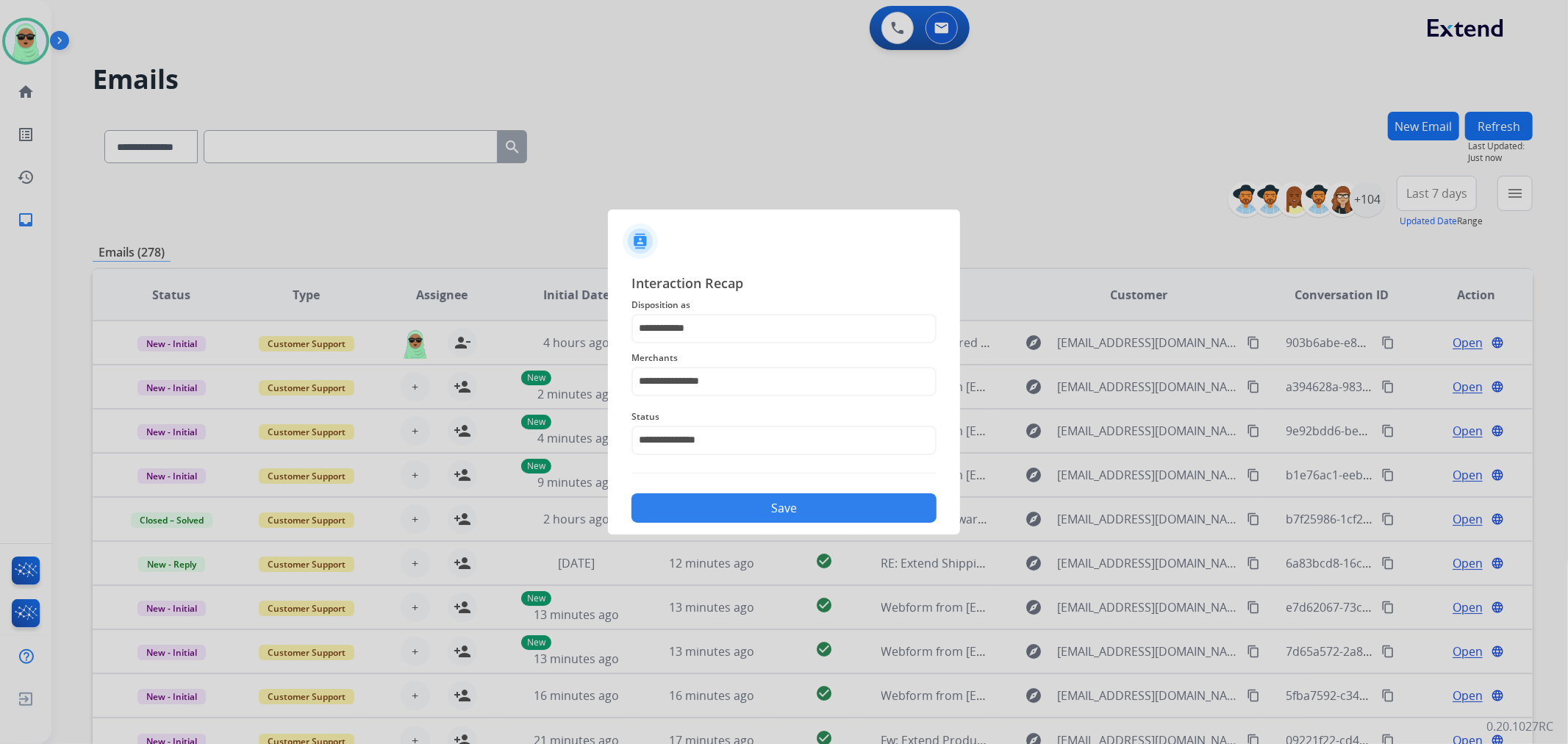
click at [776, 507] on button "Save" at bounding box center [784, 508] width 305 height 30
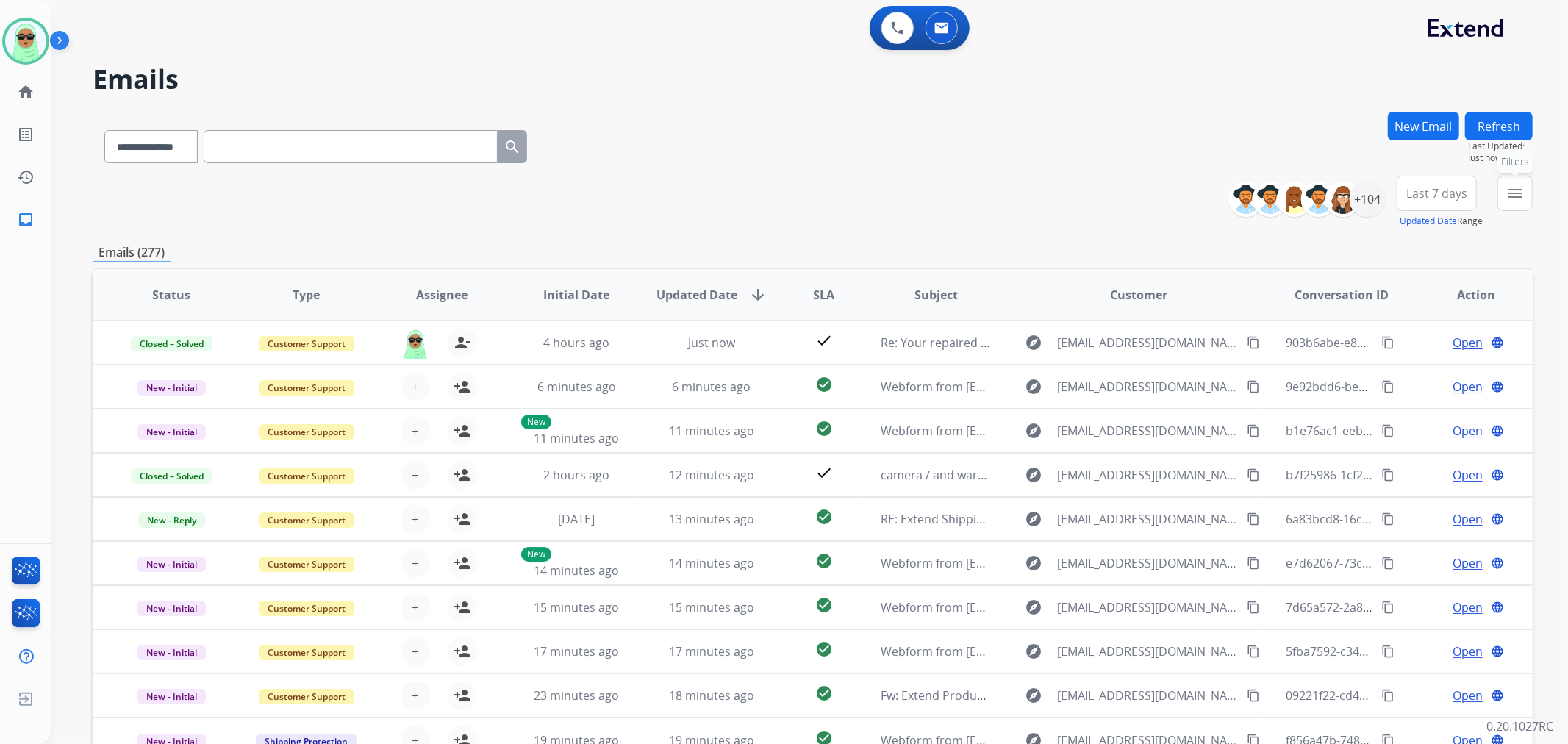
click at [1515, 188] on mat-icon "menu" at bounding box center [1515, 193] width 18 height 18
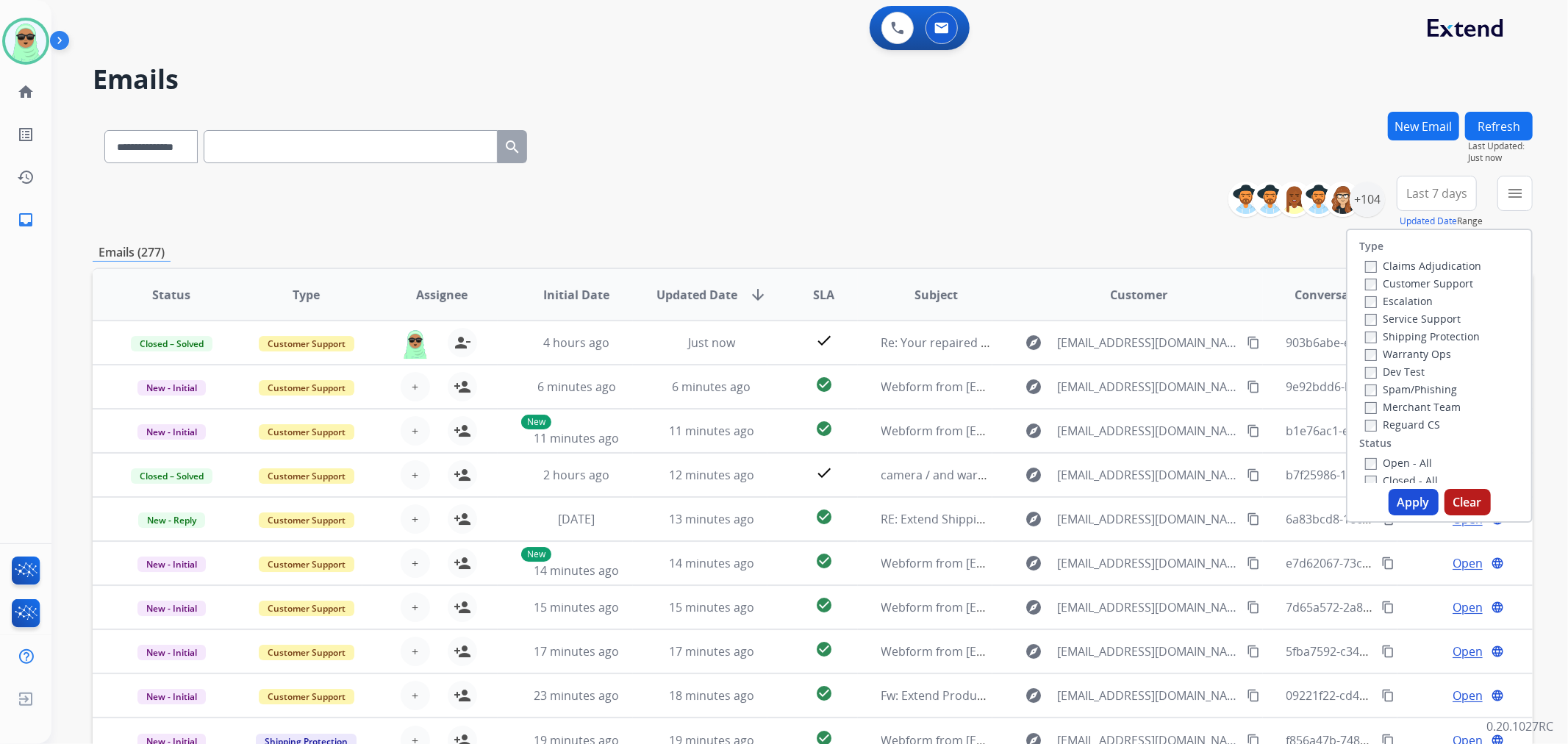
click at [1404, 276] on label "Customer Support" at bounding box center [1419, 283] width 108 height 14
click at [1416, 334] on label "Shipping Protection" at bounding box center [1423, 336] width 115 height 14
click at [1407, 430] on label "Reguard CS" at bounding box center [1403, 424] width 75 height 14
click at [1407, 459] on label "Open - All" at bounding box center [1399, 462] width 67 height 14
click at [1409, 489] on div "Type Claims Adjudication Customer Support Escalation Service Support Shipping P…" at bounding box center [1439, 375] width 187 height 294
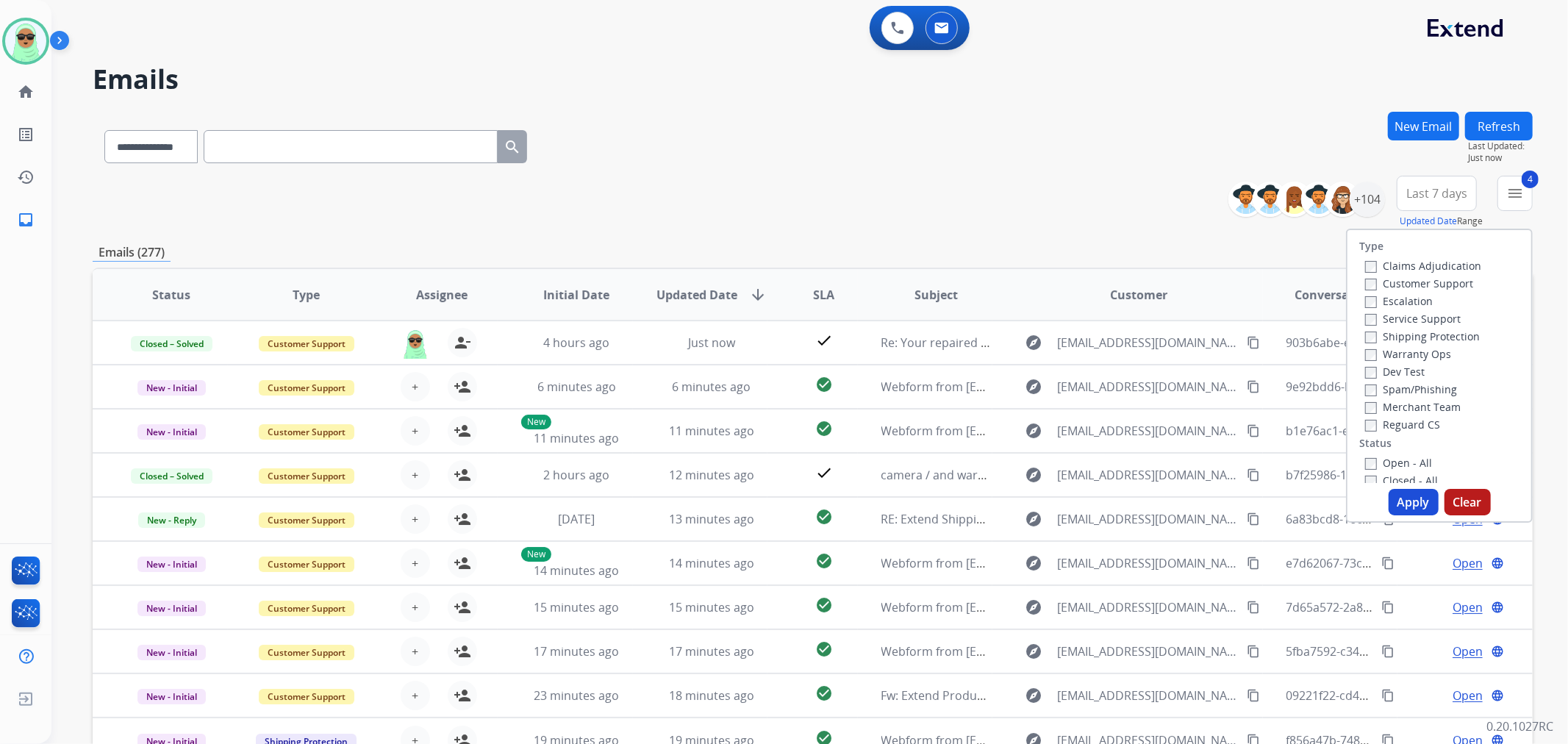
click at [1408, 487] on div "Type Claims Adjudication Customer Support Escalation Service Support Shipping P…" at bounding box center [1439, 375] width 187 height 294
click at [1400, 494] on button "Apply" at bounding box center [1414, 501] width 50 height 26
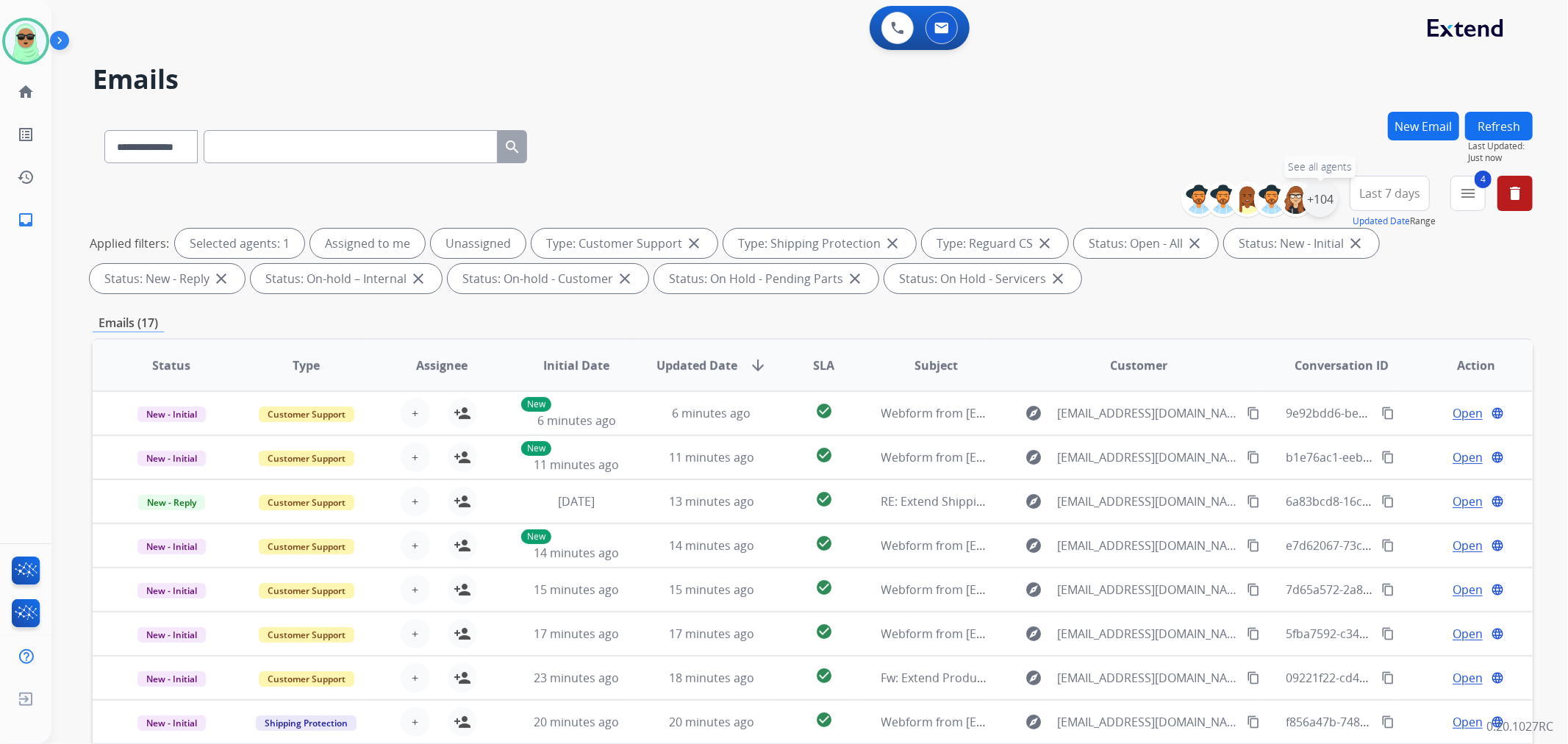
click at [1331, 199] on div "+104" at bounding box center [1321, 199] width 35 height 35
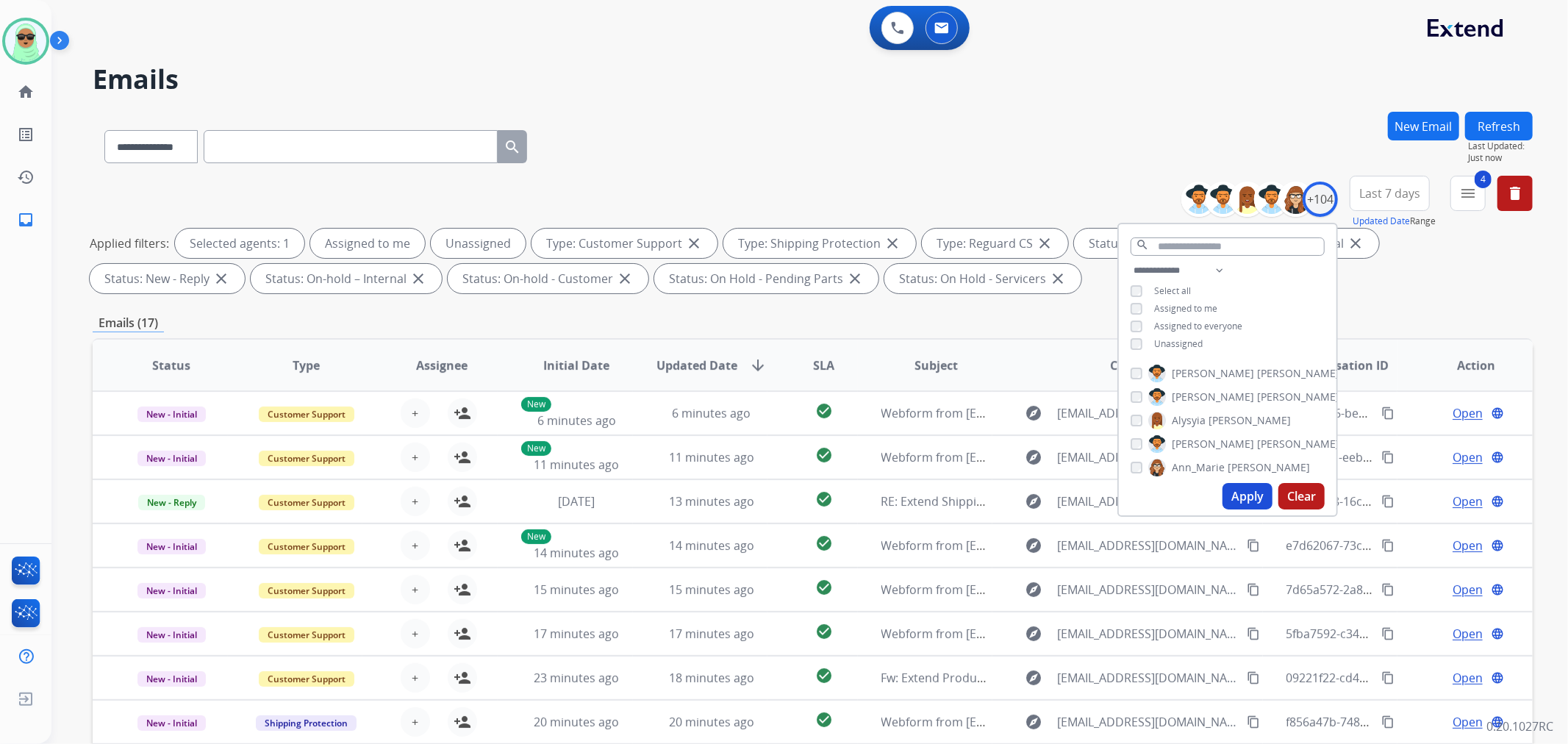
click at [1174, 342] on span "Unassigned" at bounding box center [1178, 344] width 49 height 13
click at [1260, 486] on button "Apply" at bounding box center [1248, 496] width 50 height 26
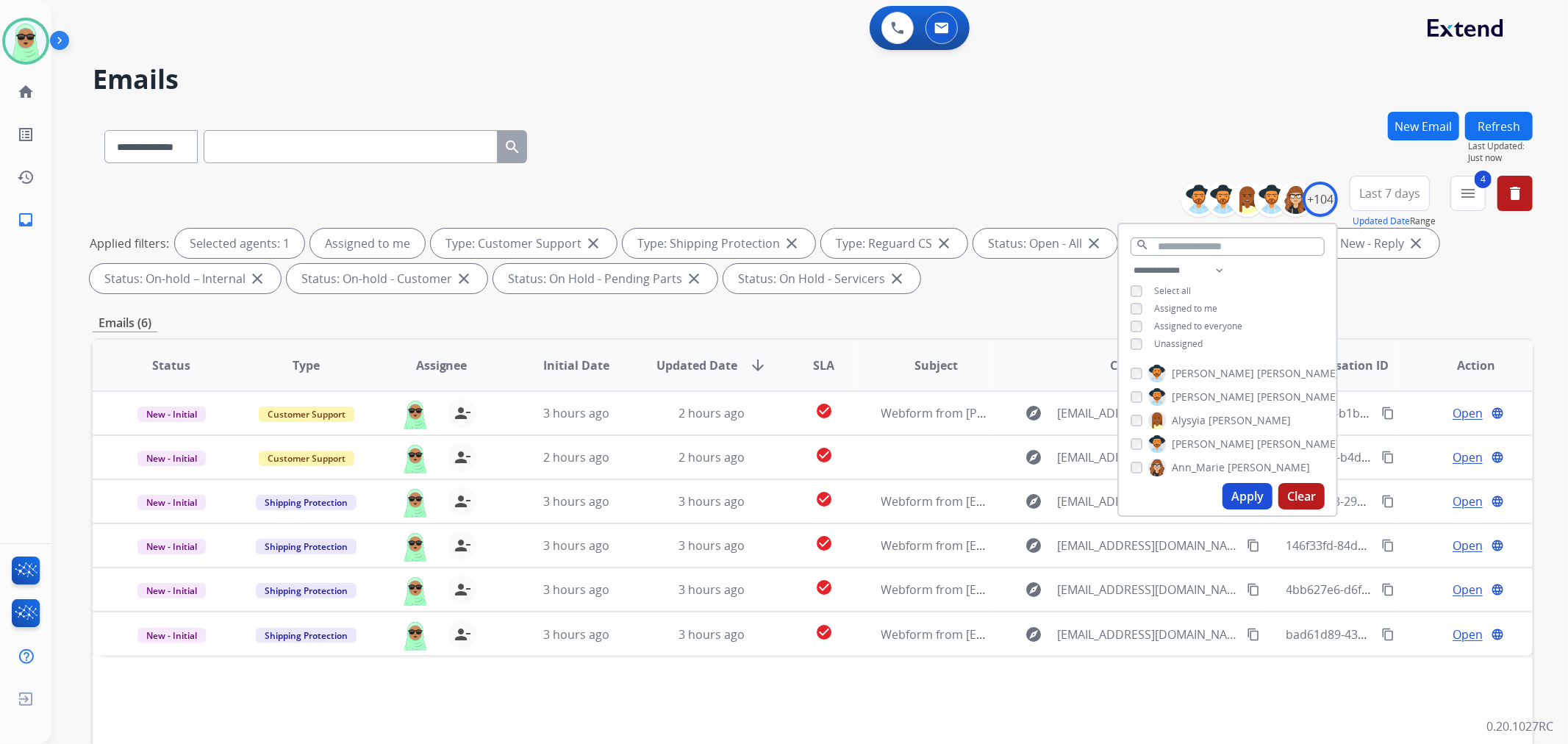
click at [1154, 38] on div "0 Voice Interactions 0 Email Interactions" at bounding box center [802, 29] width 1464 height 47
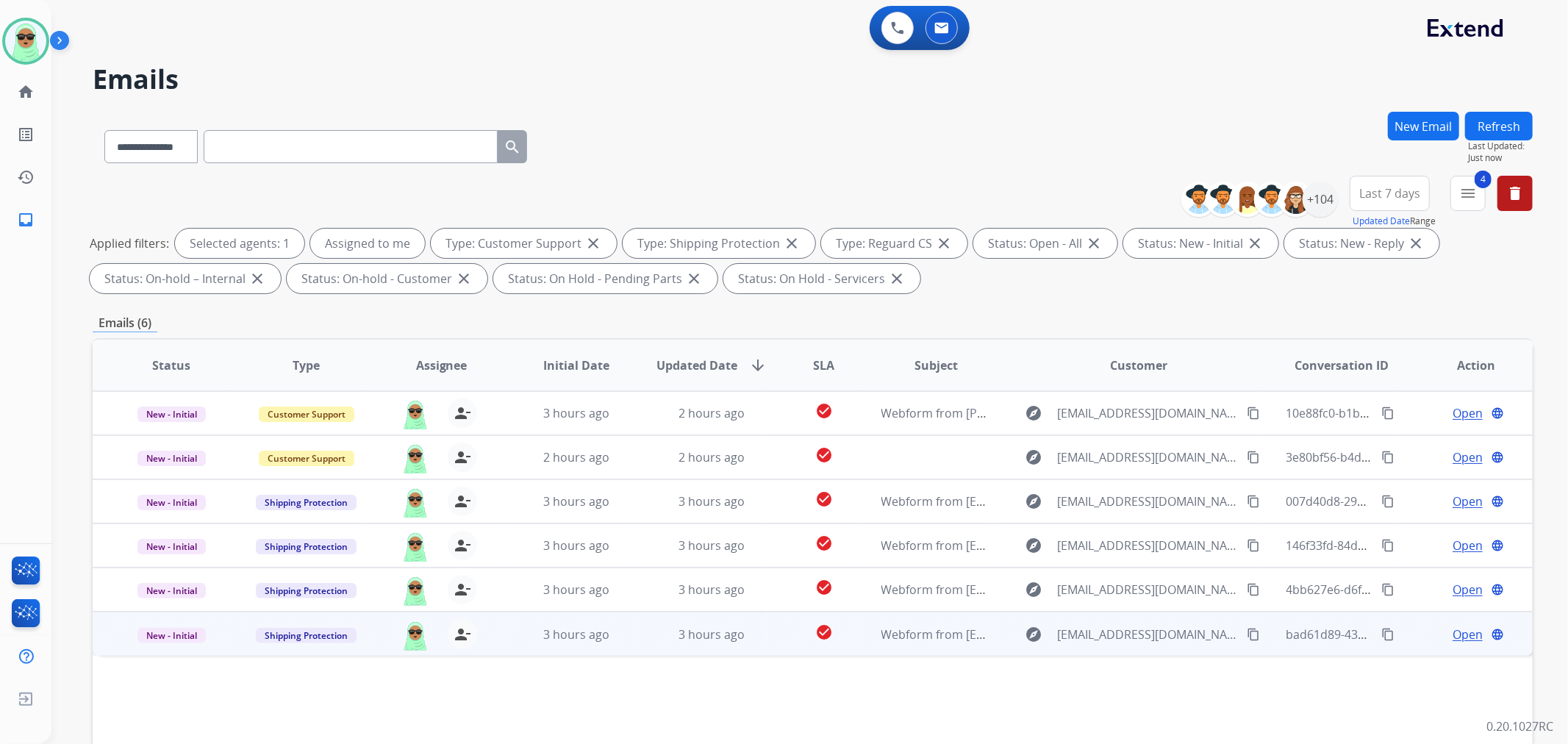
click at [1465, 633] on span "Open" at bounding box center [1468, 635] width 30 height 18
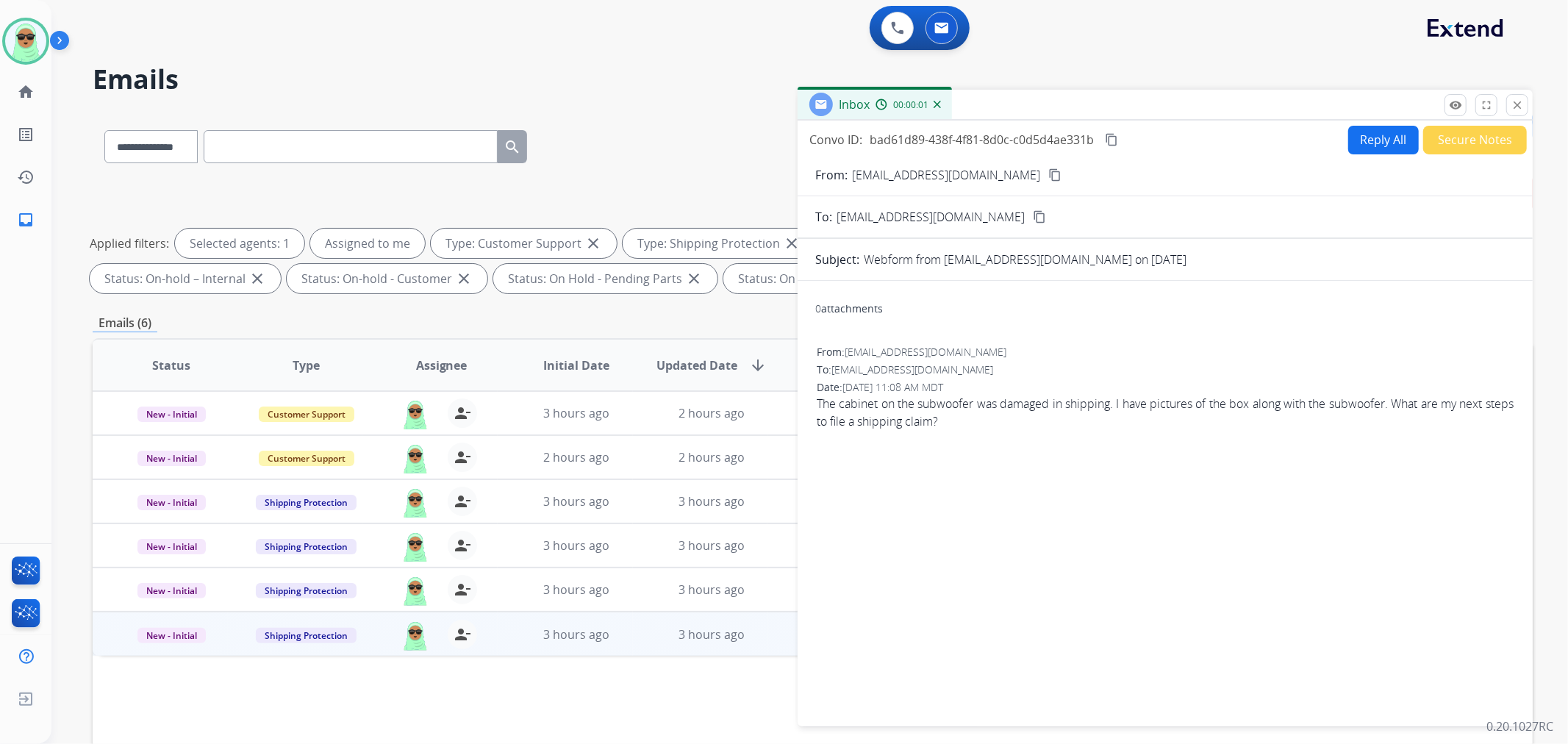
click at [988, 177] on div "From: [EMAIL_ADDRESS][DOMAIN_NAME] content_copy" at bounding box center [1165, 175] width 735 height 18
click at [1048, 171] on mat-icon "content_copy" at bounding box center [1055, 175] width 14 height 14
click at [1334, 336] on div "0 attachments From: [EMAIL_ADDRESS][DOMAIN_NAME] To: [EMAIL_ADDRESS][DOMAIN_NAM…" at bounding box center [1165, 501] width 735 height 416
click at [1261, 49] on div "0 Voice Interactions 0 Email Interactions" at bounding box center [802, 29] width 1464 height 47
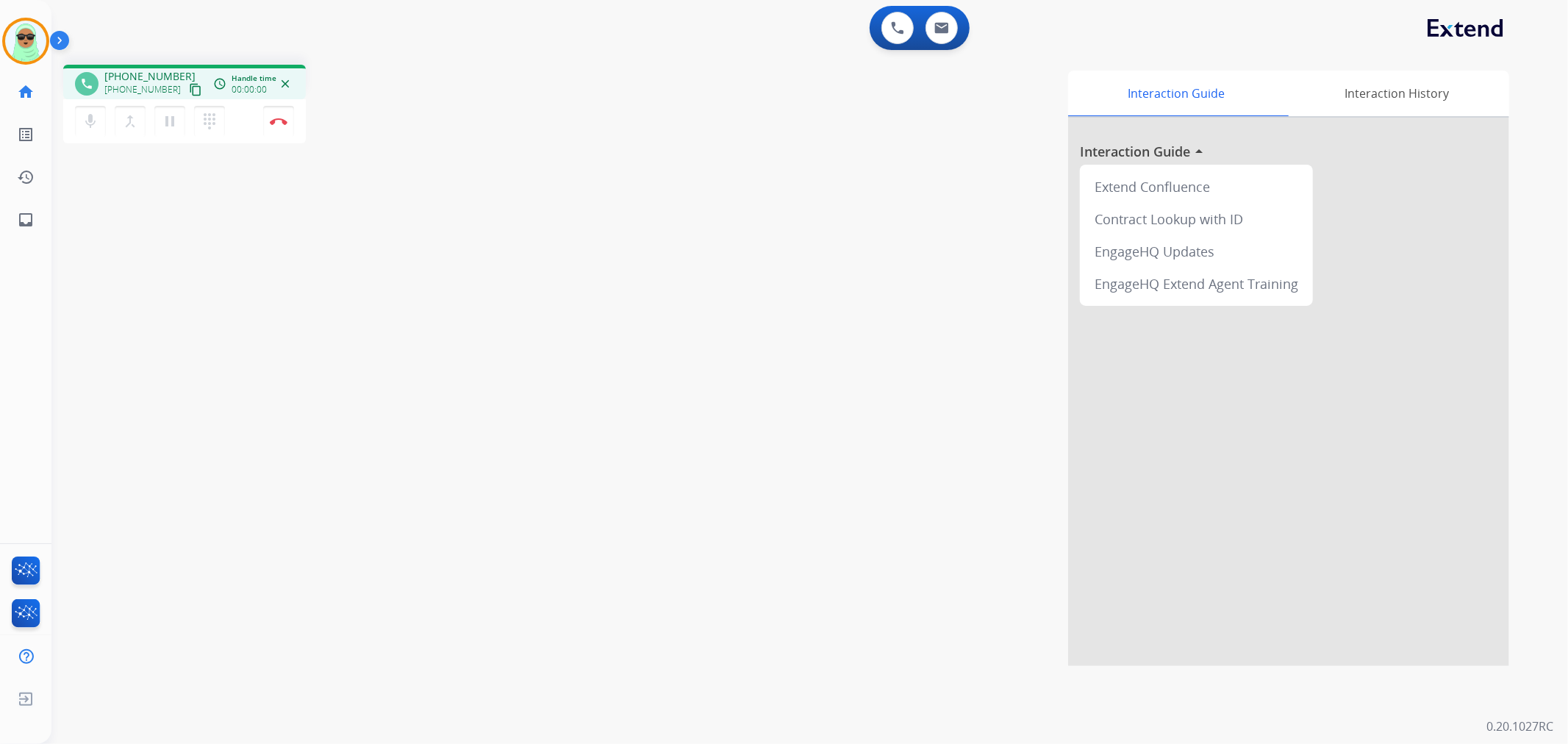
click at [189, 90] on mat-icon "content_copy" at bounding box center [196, 89] width 14 height 14
click at [948, 33] on button at bounding box center [942, 28] width 33 height 33
select select "**********"
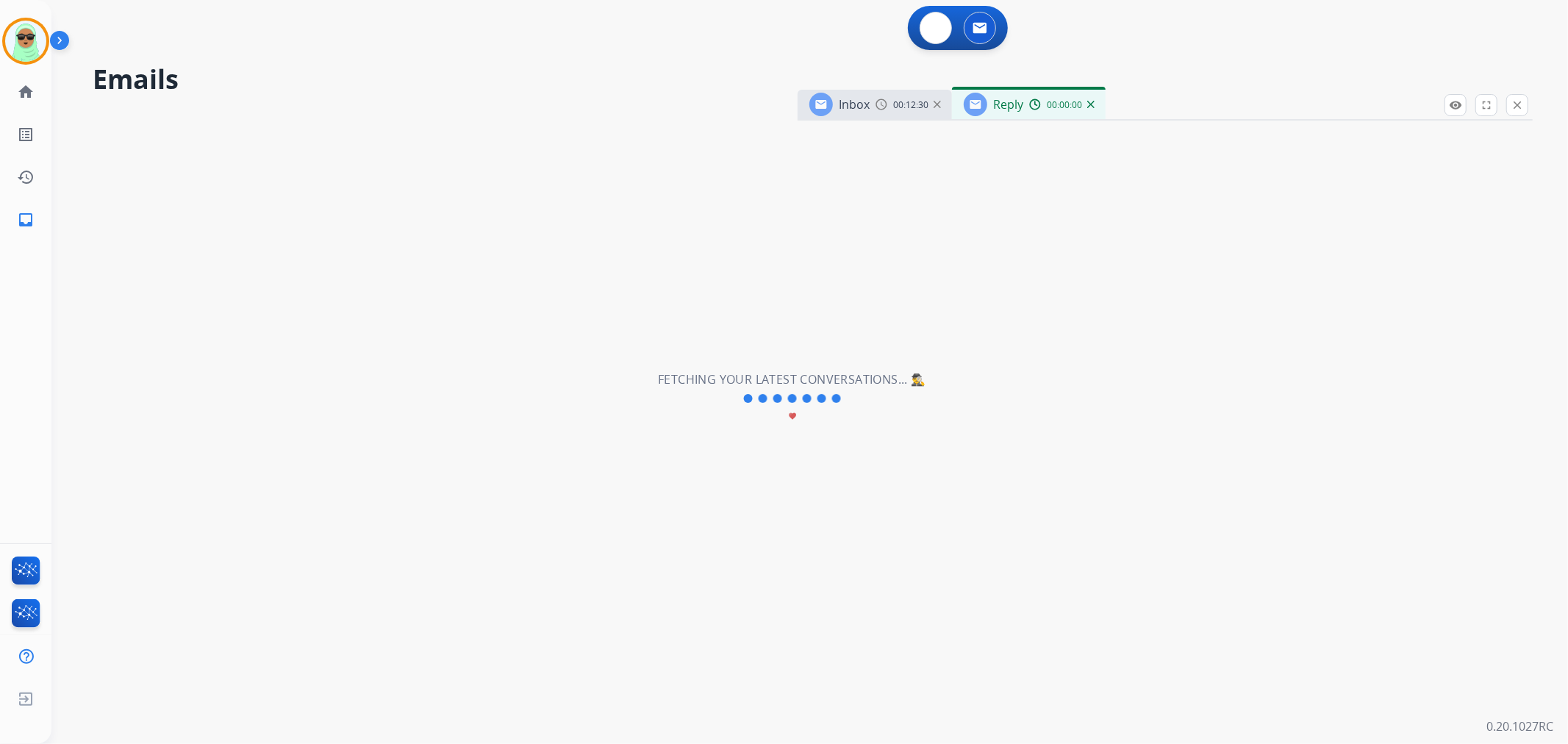
select select "**********"
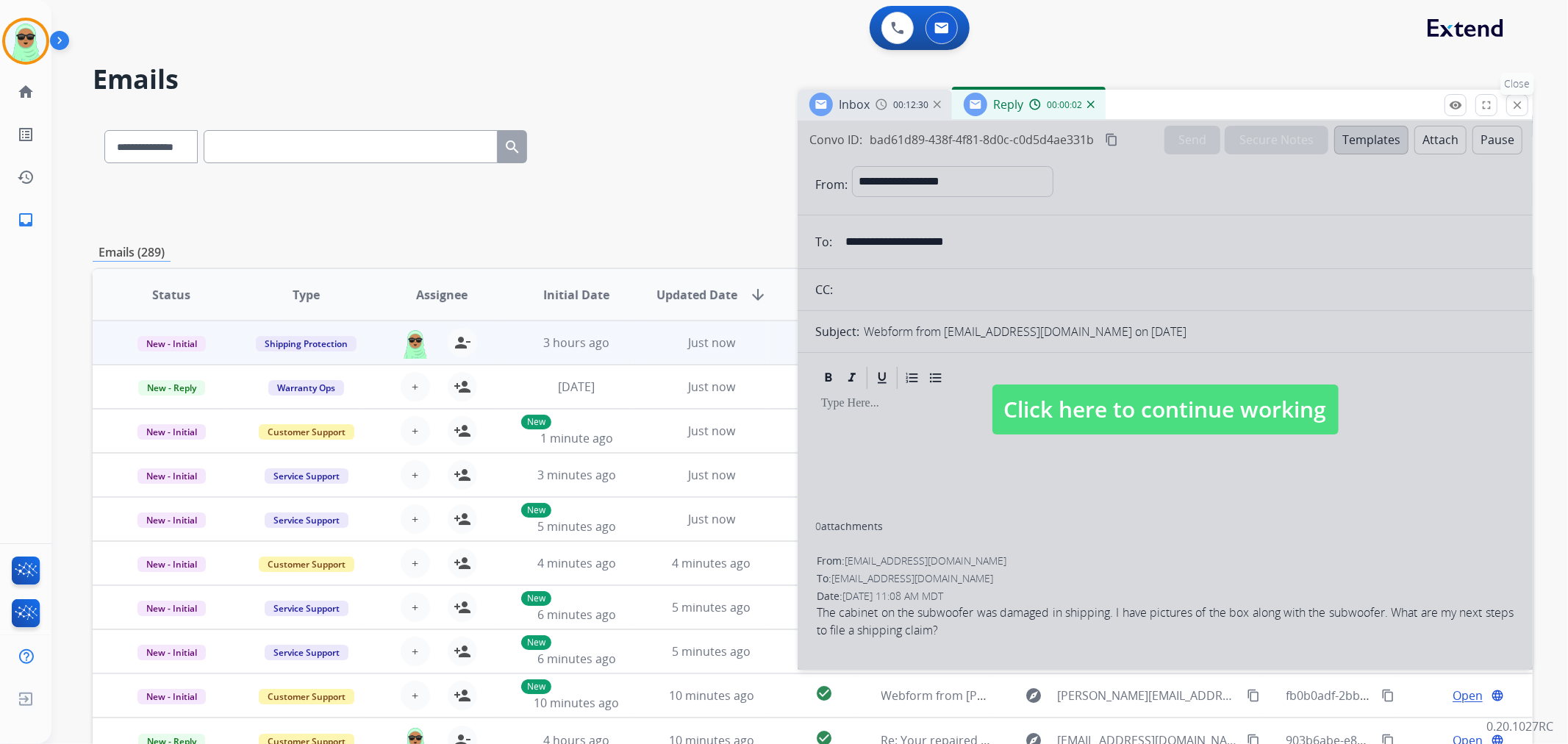
click at [1520, 111] on mat-icon "close" at bounding box center [1518, 105] width 14 height 14
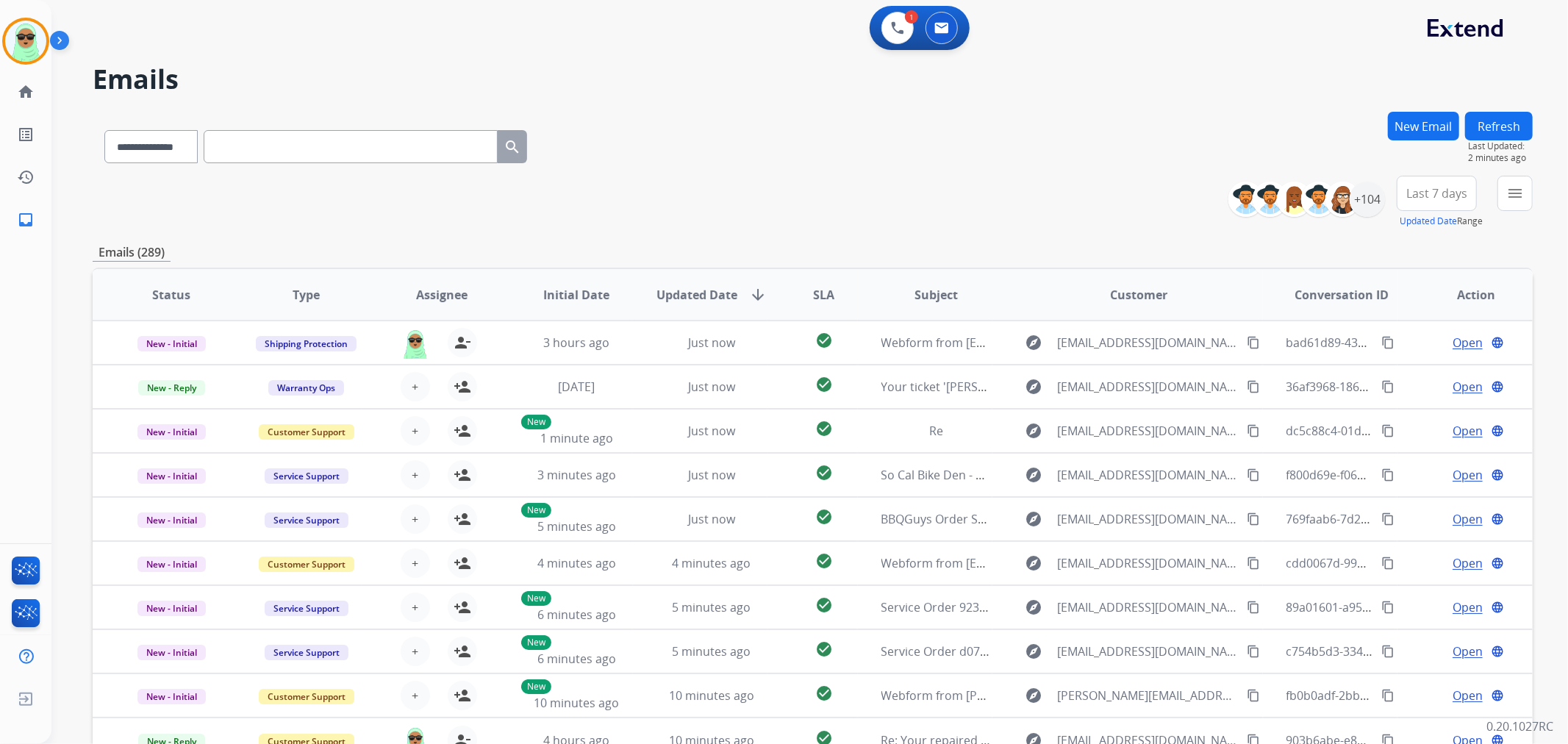
click at [1503, 138] on button "Refresh" at bounding box center [1499, 126] width 68 height 29
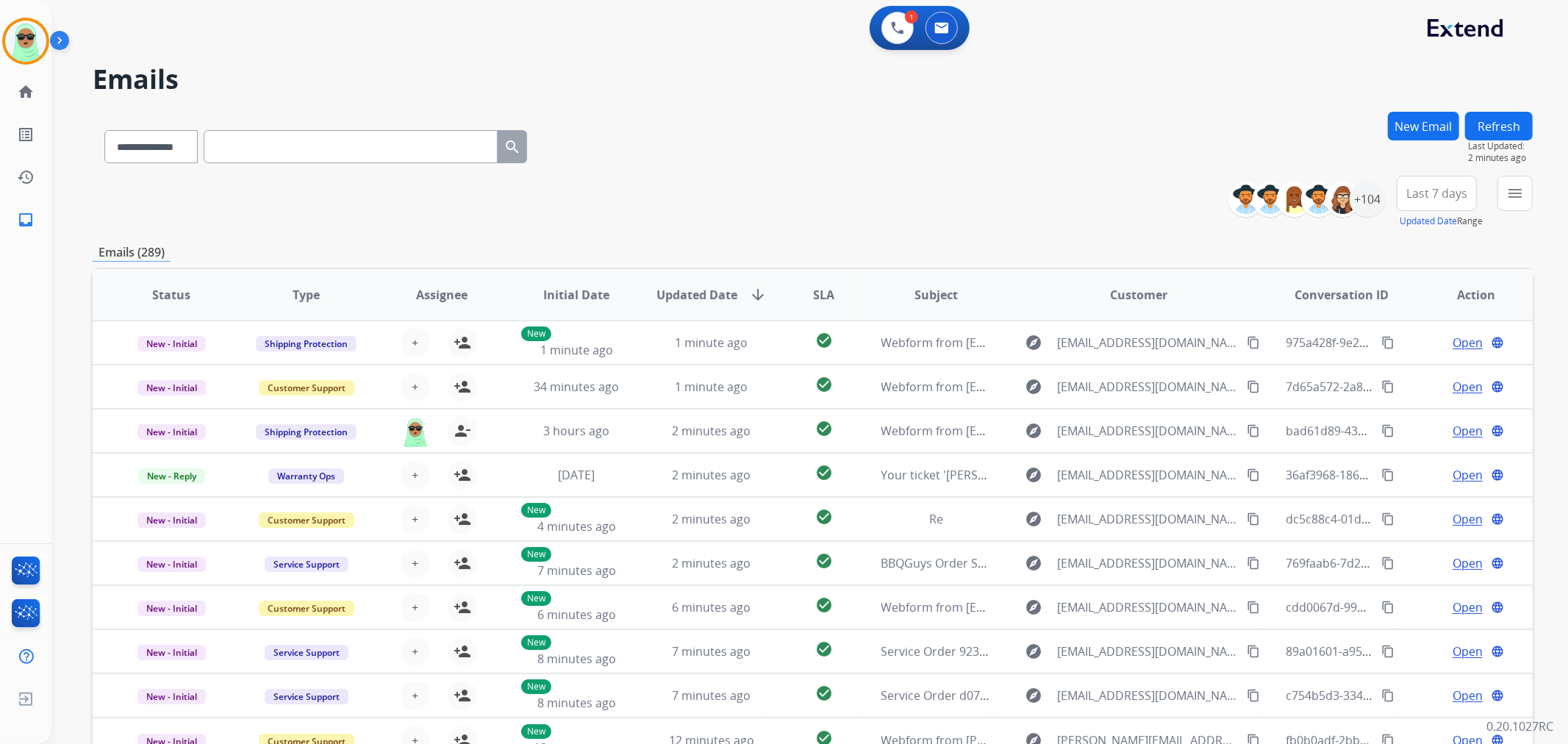
click at [1528, 131] on button "Refresh" at bounding box center [1499, 126] width 68 height 29
click at [1512, 135] on button "Refresh" at bounding box center [1499, 126] width 68 height 29
click at [1519, 123] on button "Refresh" at bounding box center [1499, 126] width 68 height 29
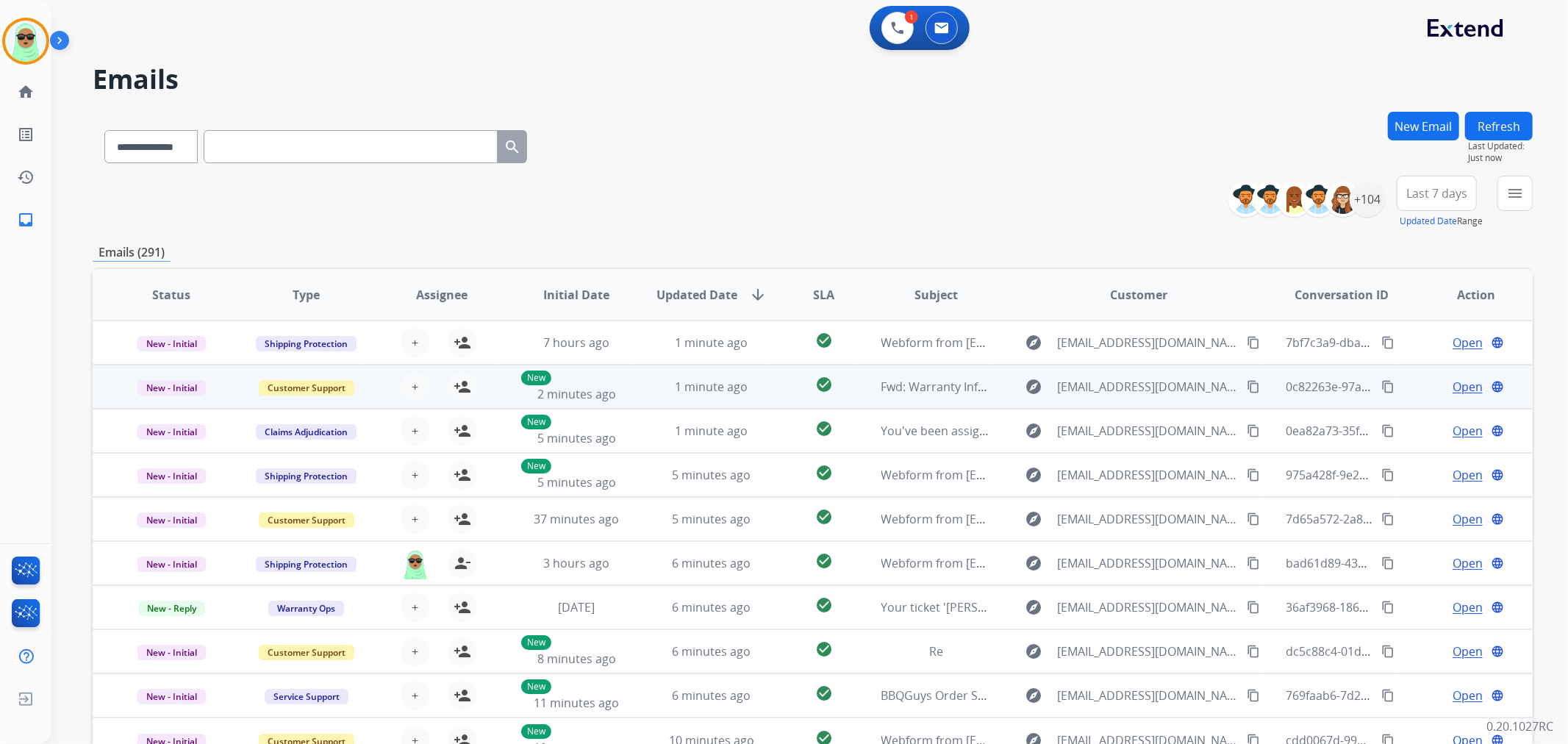
click at [1457, 390] on span "Open" at bounding box center [1468, 386] width 30 height 18
select select "**********"
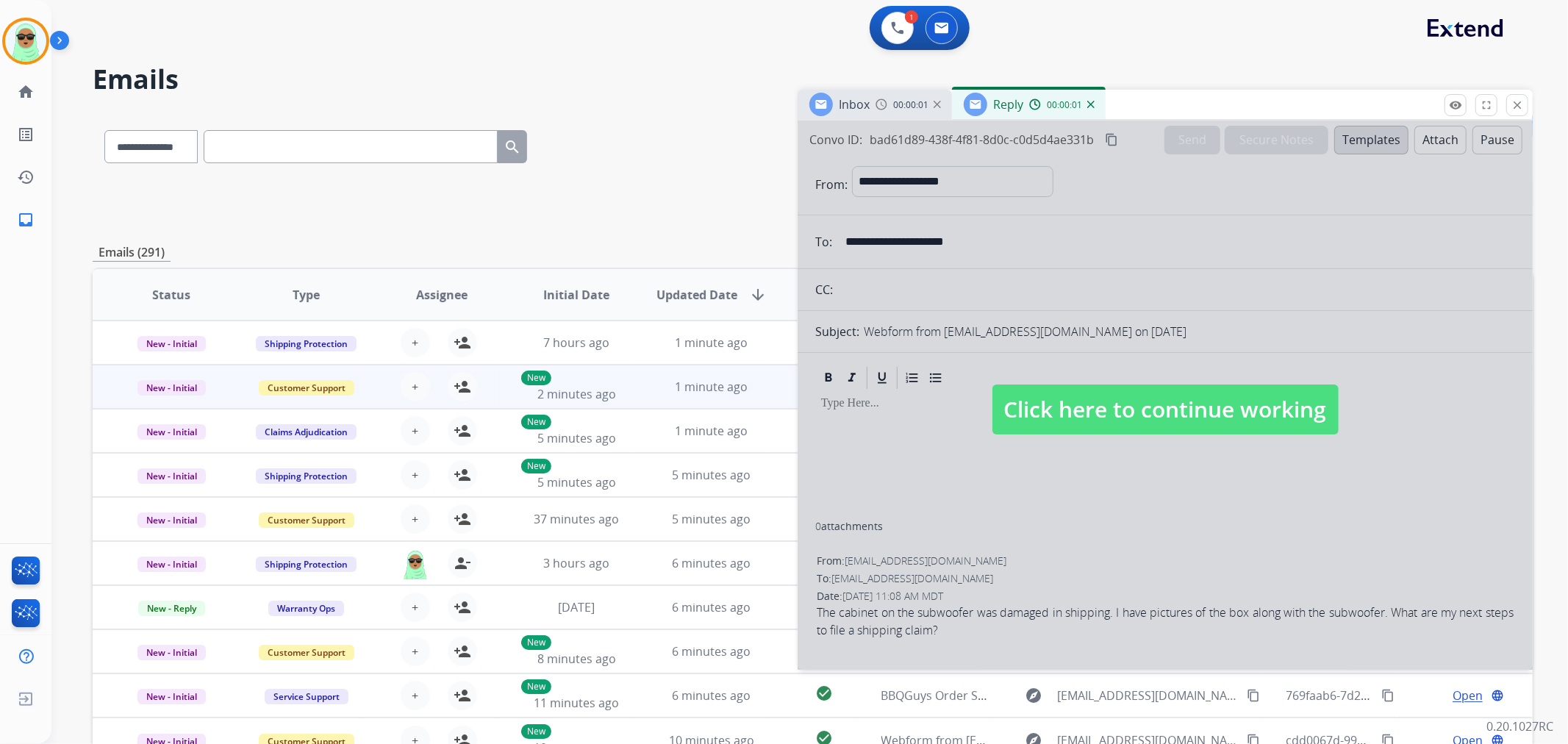
click at [1087, 105] on img at bounding box center [1091, 104] width 7 height 7
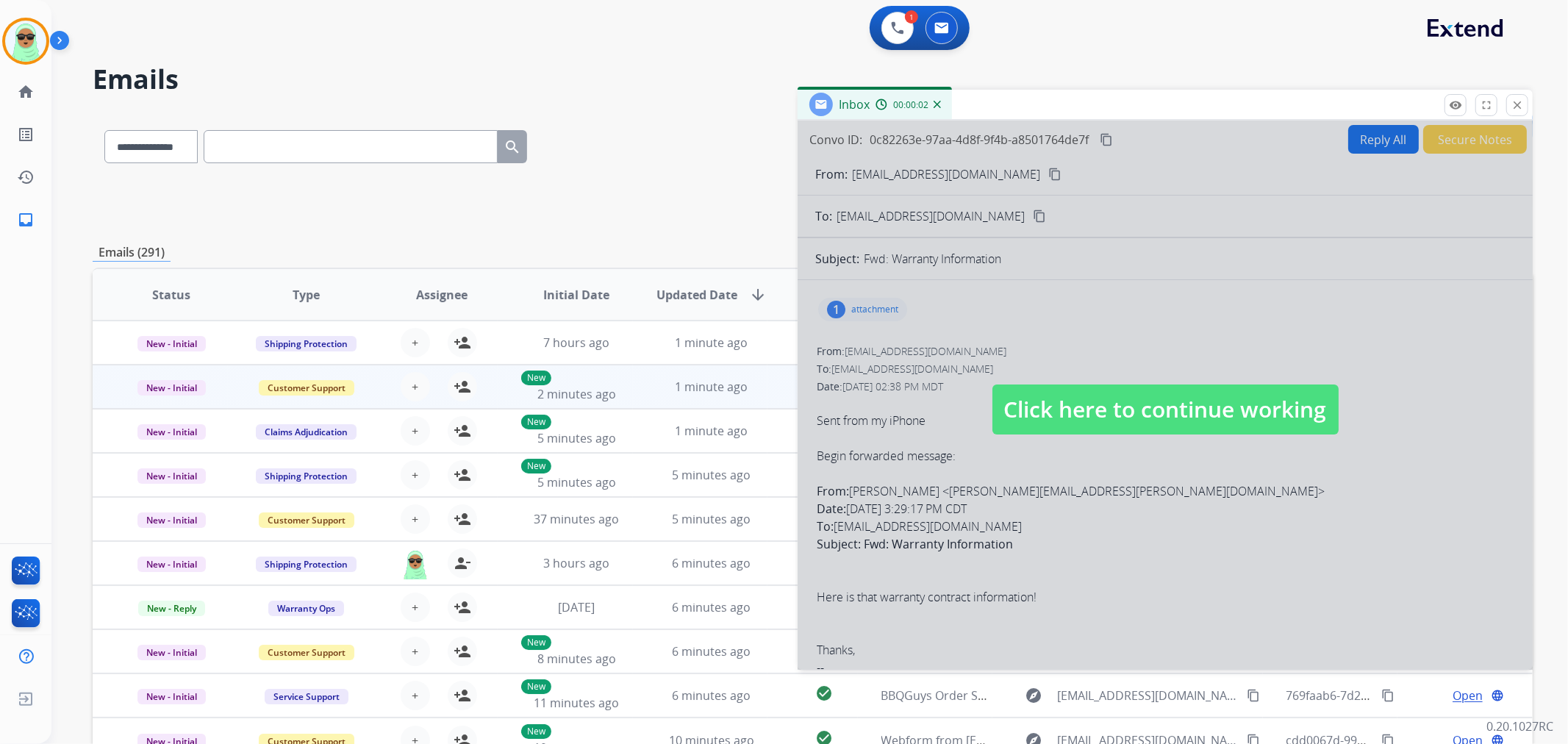
click at [1038, 397] on span "Click here to continue working" at bounding box center [1166, 410] width 346 height 50
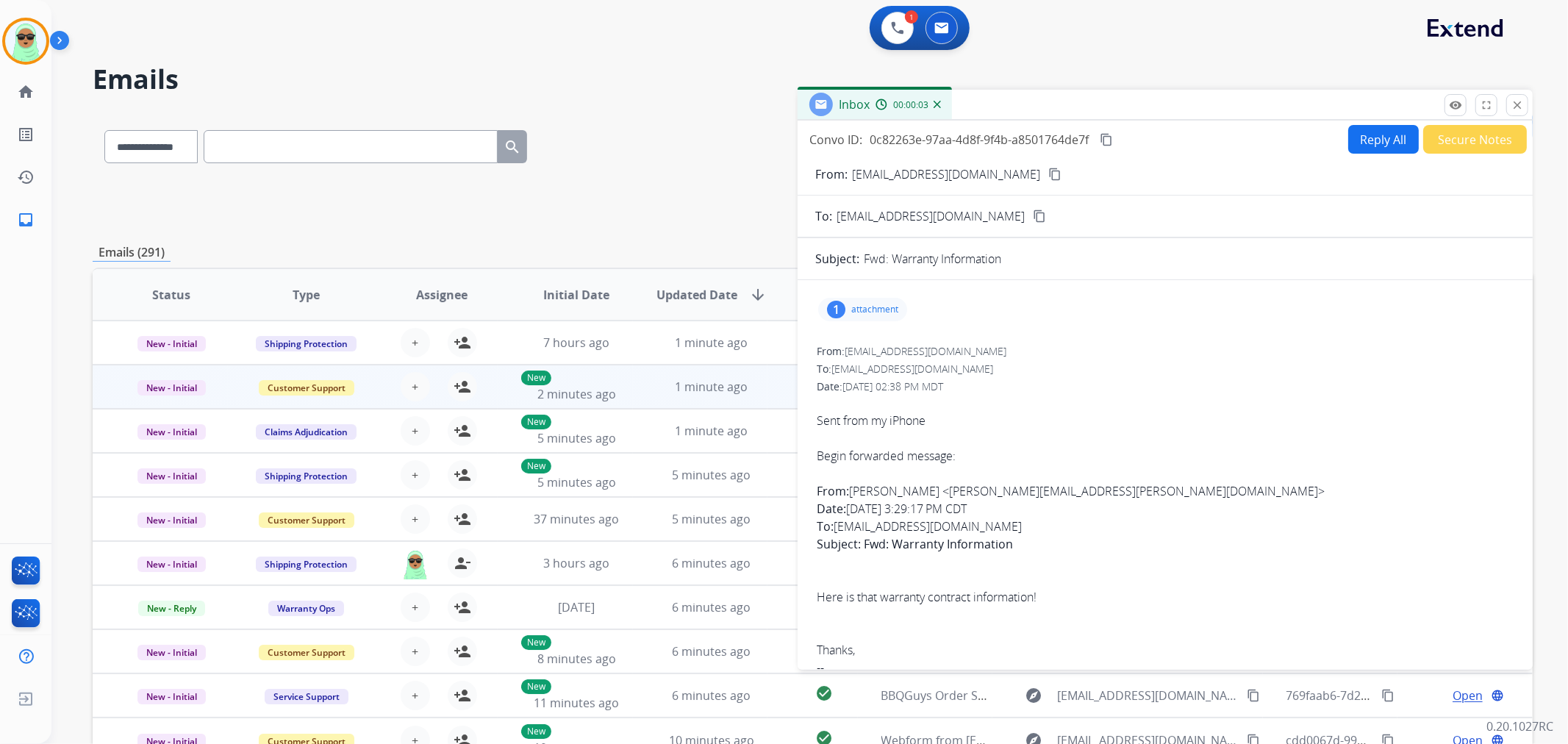
click at [870, 303] on p "attachment" at bounding box center [874, 309] width 47 height 12
click at [910, 353] on p "[DATE] 04:38 PM" at bounding box center [1035, 358] width 250 height 12
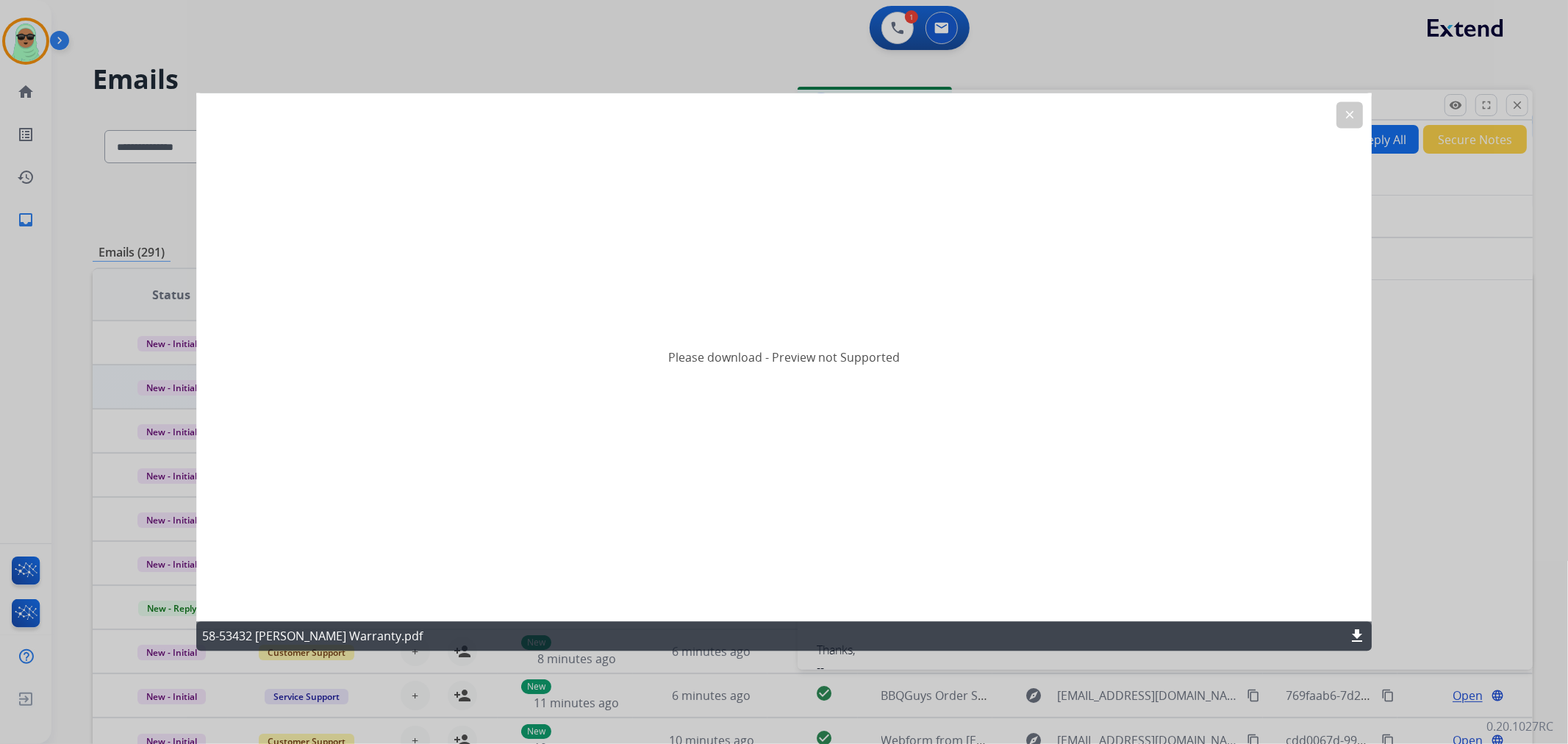
click at [1356, 118] on mat-icon "clear" at bounding box center [1350, 115] width 14 height 14
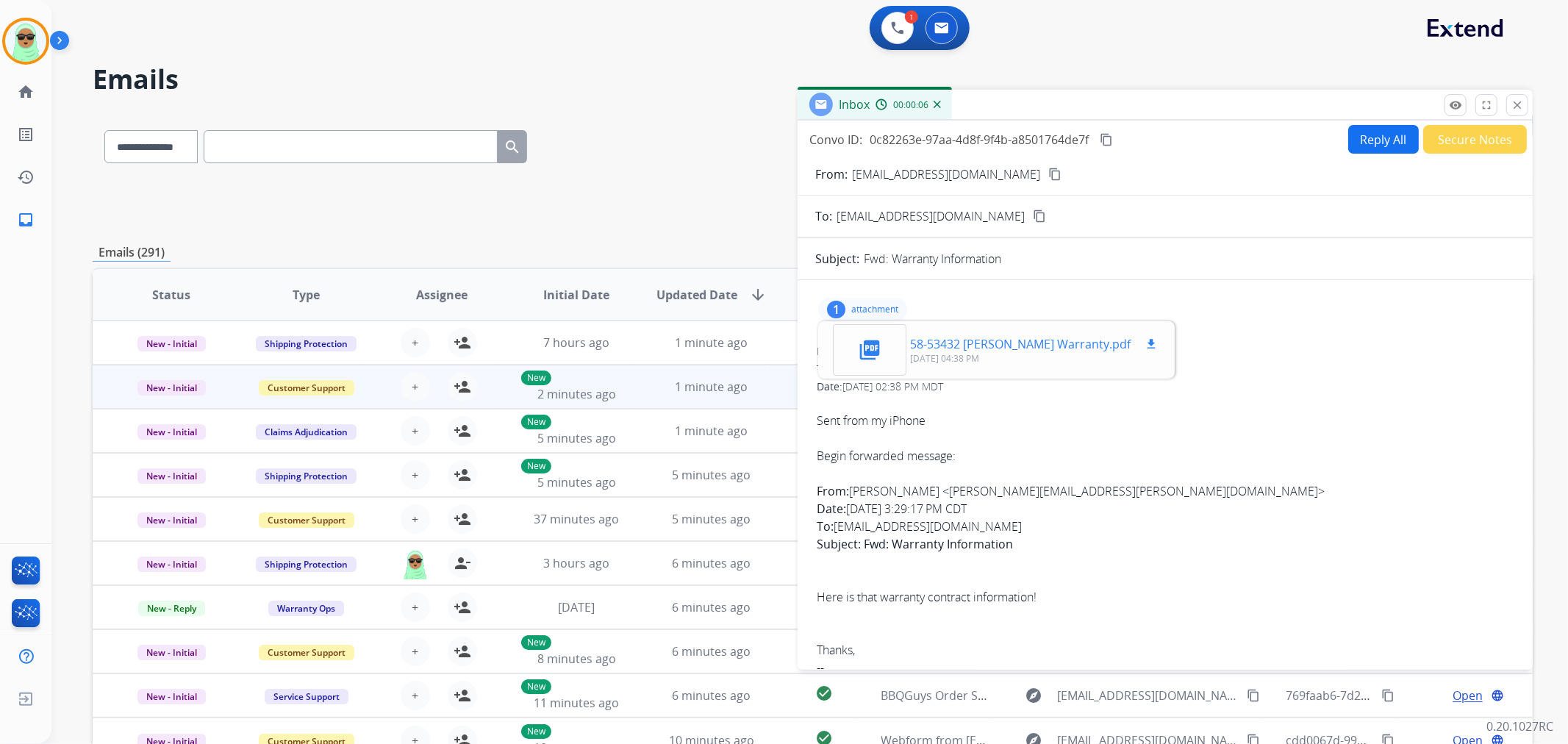
click at [1158, 340] on mat-icon "download" at bounding box center [1151, 344] width 14 height 14
drag, startPoint x: 1028, startPoint y: 22, endPoint x: 952, endPoint y: 27, distance: 76.2
click at [1011, 26] on div "1 Voice Interactions 0 Email Interactions" at bounding box center [802, 29] width 1464 height 47
click at [907, 30] on button at bounding box center [897, 28] width 33 height 33
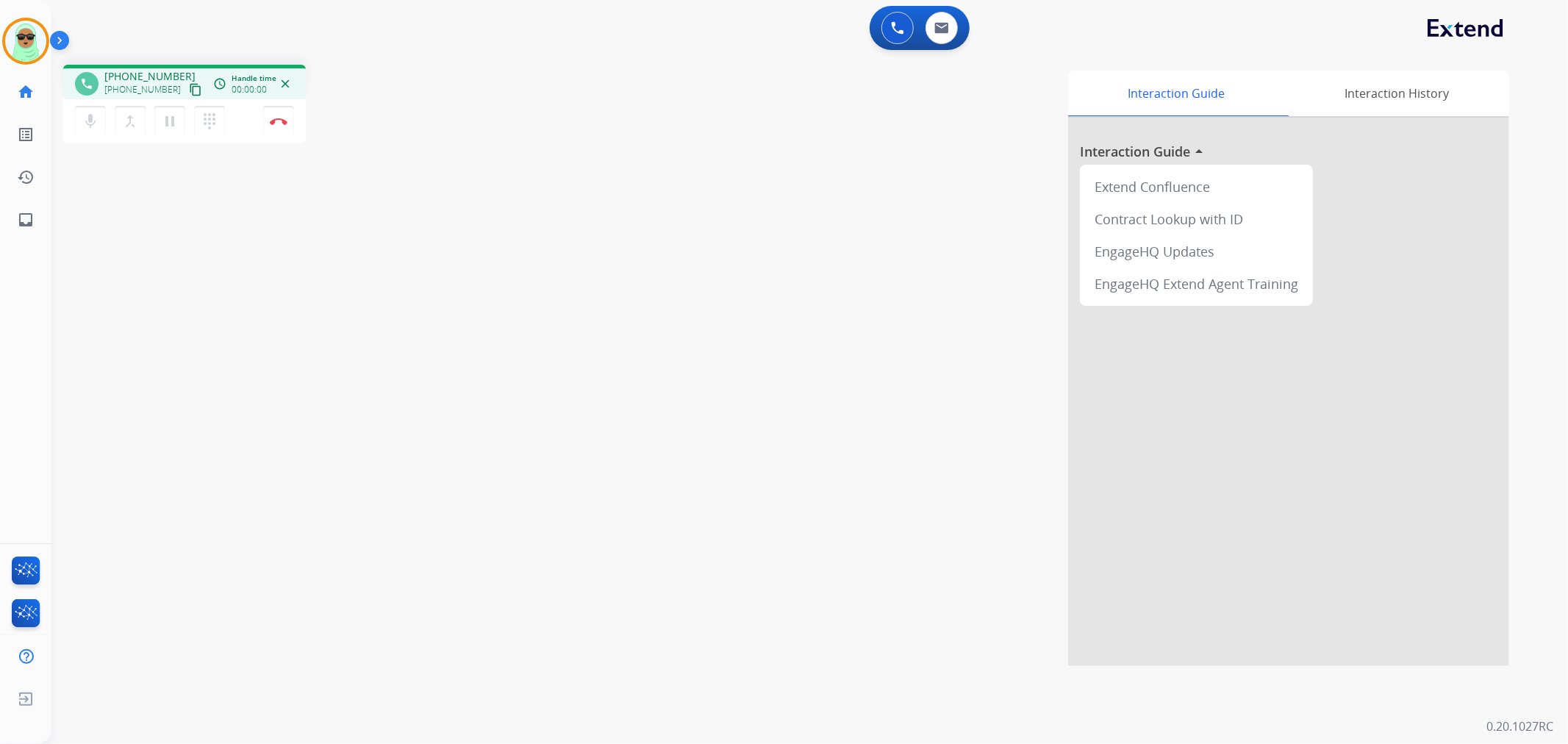
click at [905, 30] on button at bounding box center [897, 28] width 33 height 33
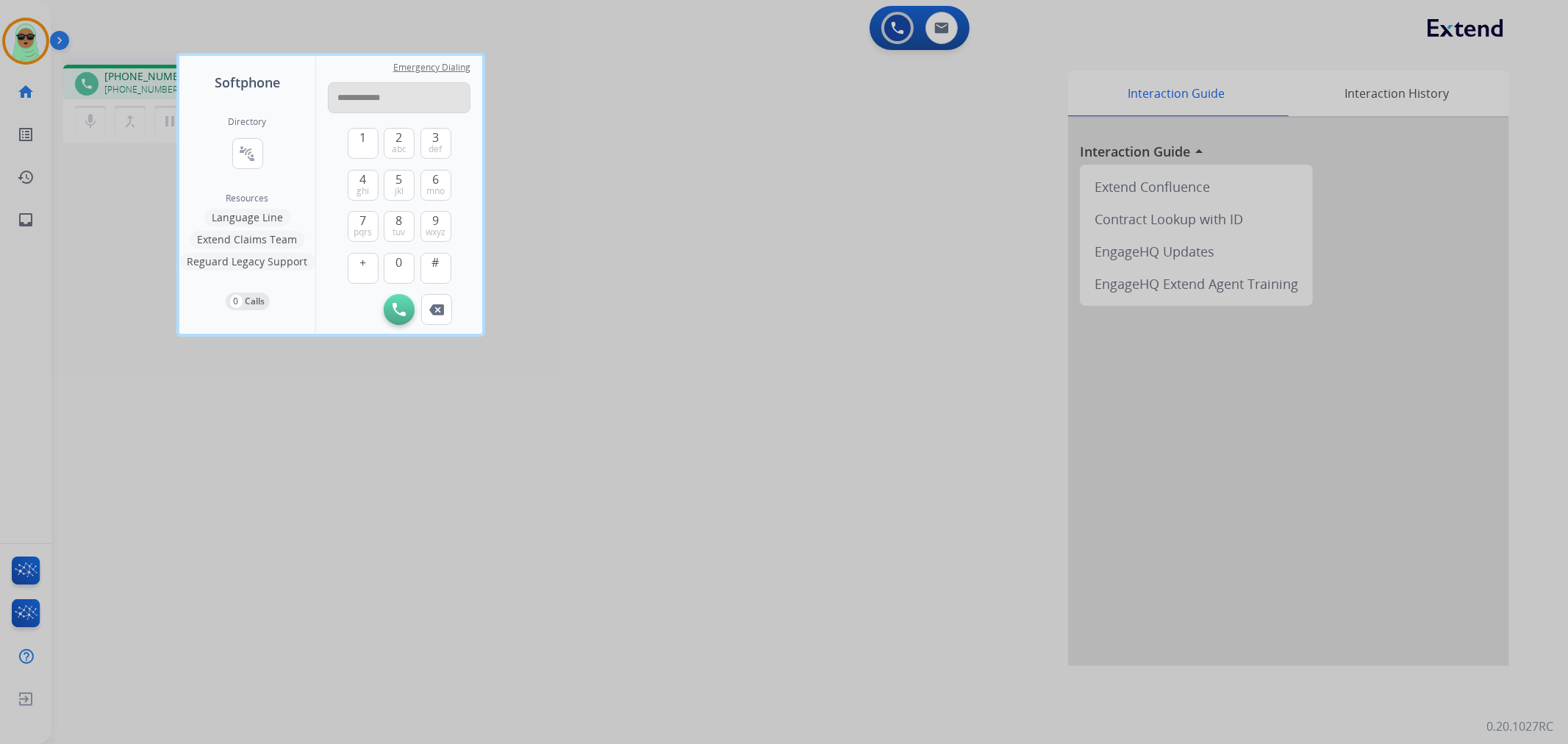
click at [377, 97] on input "**********" at bounding box center [399, 97] width 143 height 31
type input "**********"
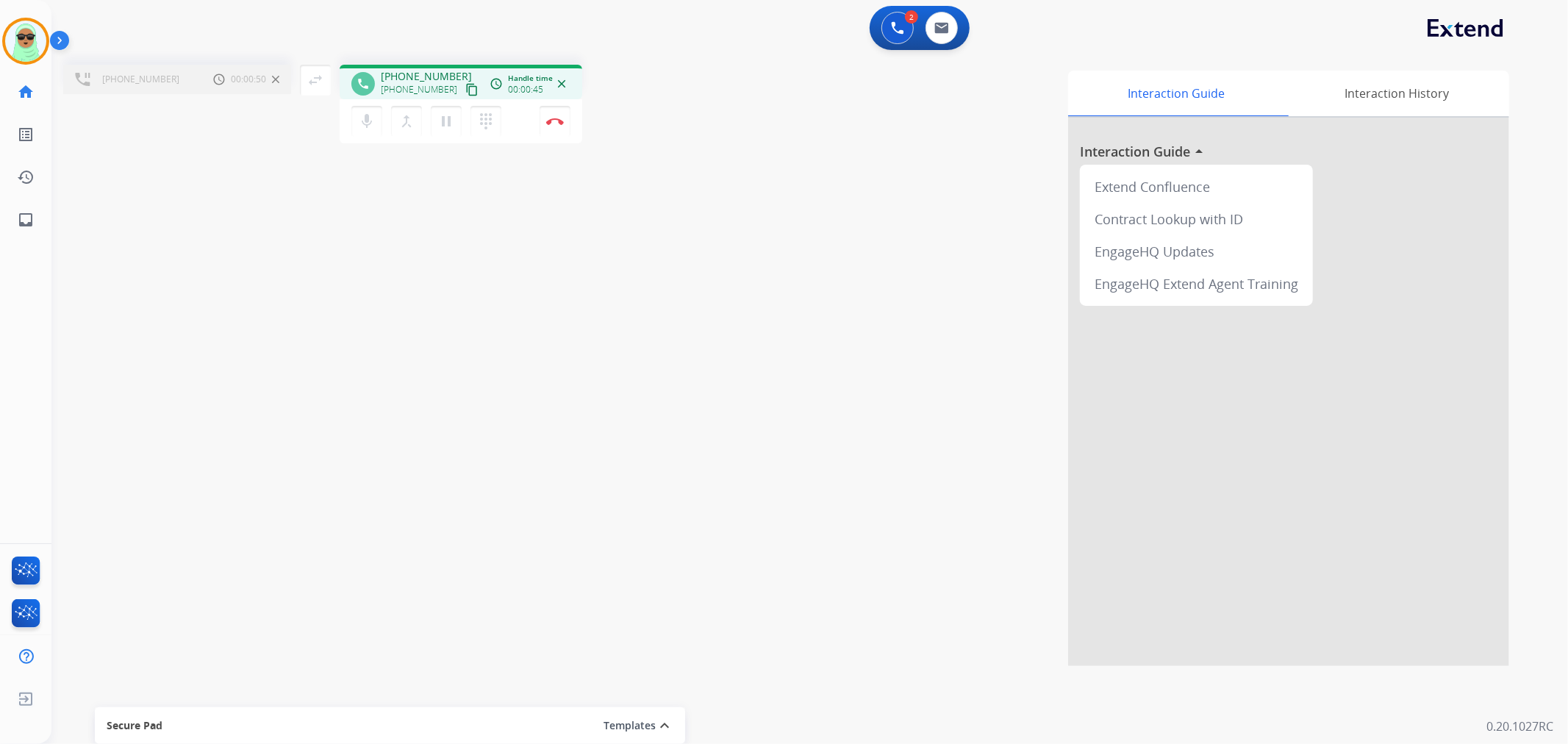
click at [463, 125] on div "mic Mute merge_type Bridge pause Hold dialpad Dialpad" at bounding box center [430, 121] width 159 height 31
click at [484, 118] on mat-icon "dialpad" at bounding box center [486, 121] width 18 height 18
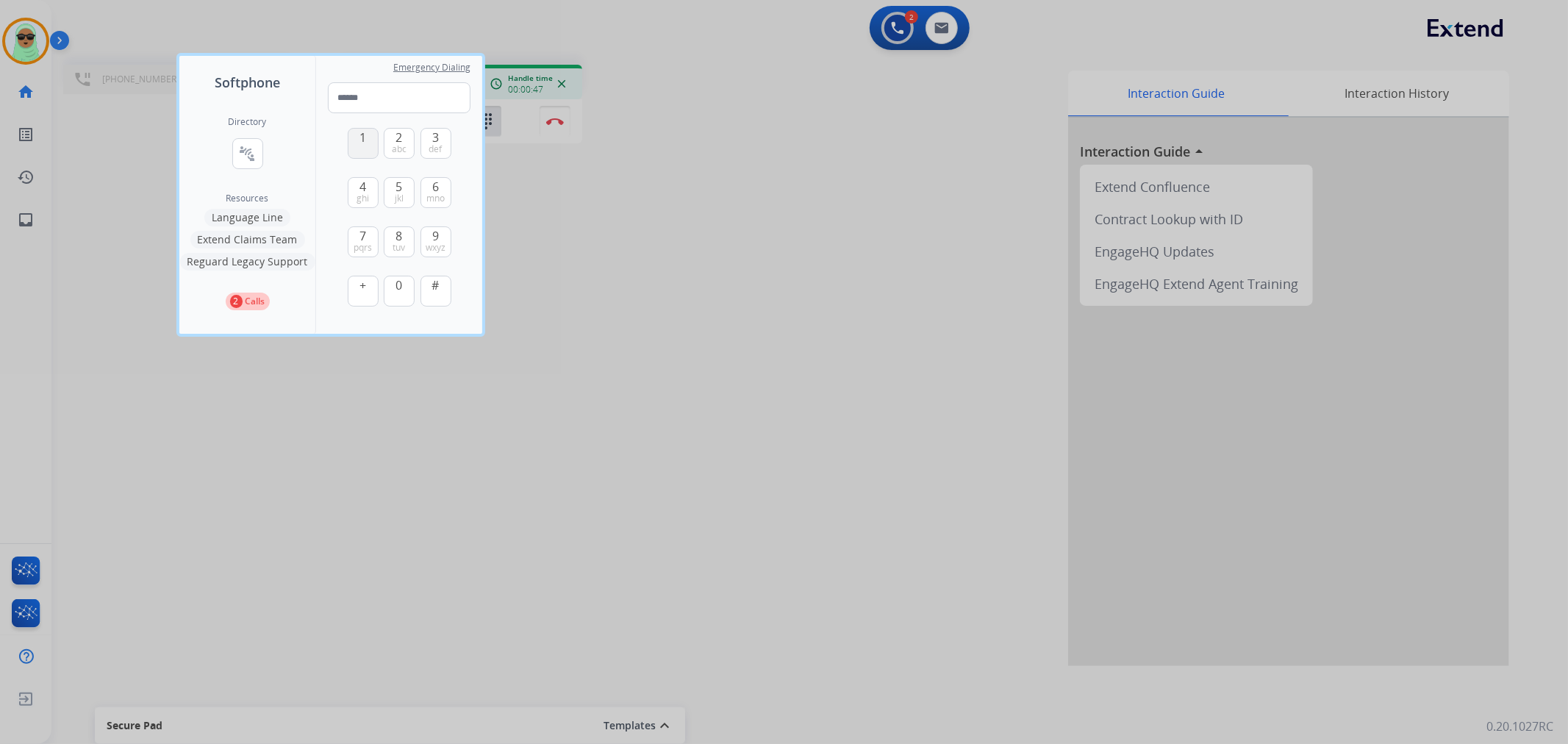
click at [355, 134] on button "1" at bounding box center [363, 143] width 31 height 31
click at [443, 91] on input "*" at bounding box center [399, 97] width 143 height 31
type input "**********"
click at [758, 377] on div at bounding box center [784, 372] width 1568 height 744
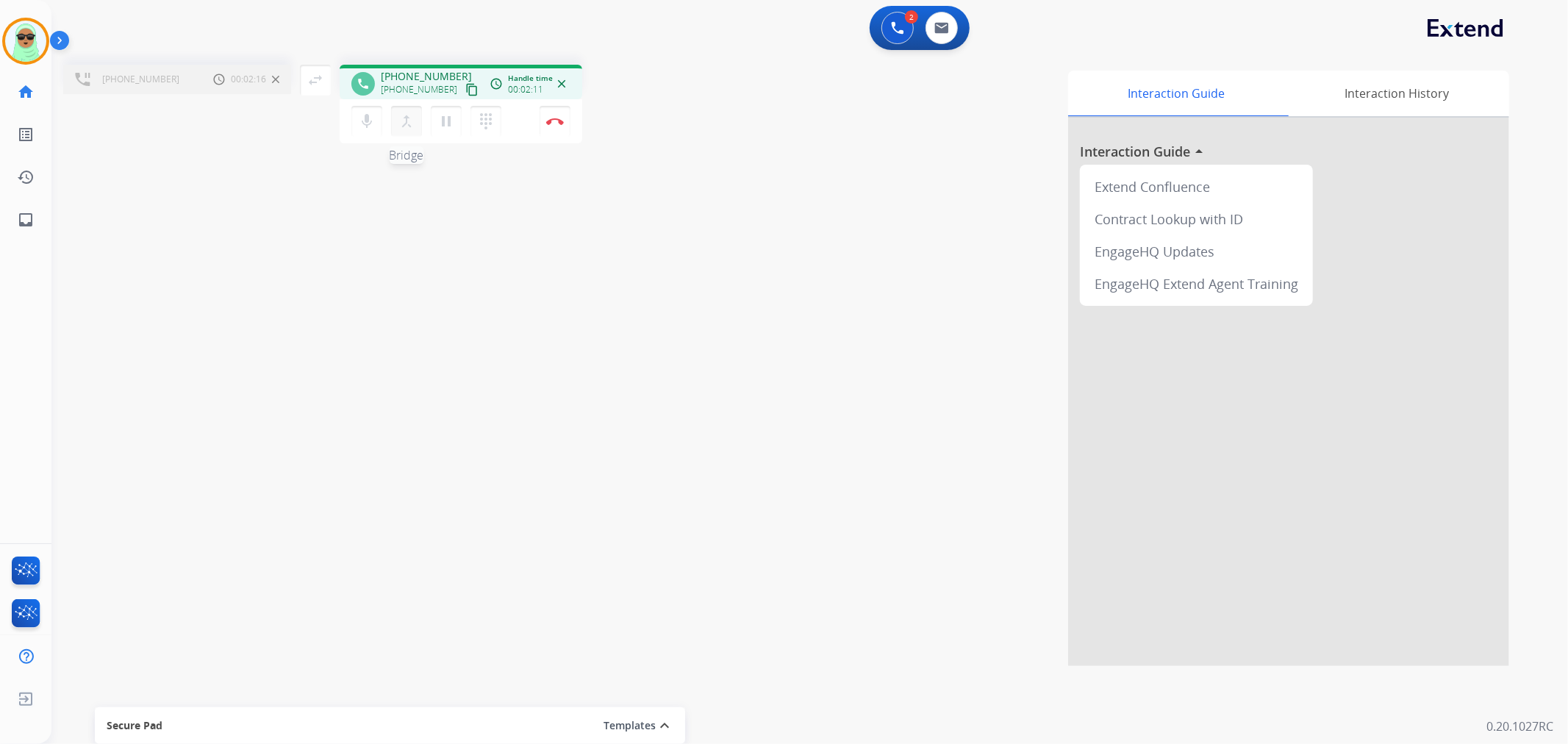
click at [394, 113] on button "merge_type Bridge" at bounding box center [406, 121] width 31 height 31
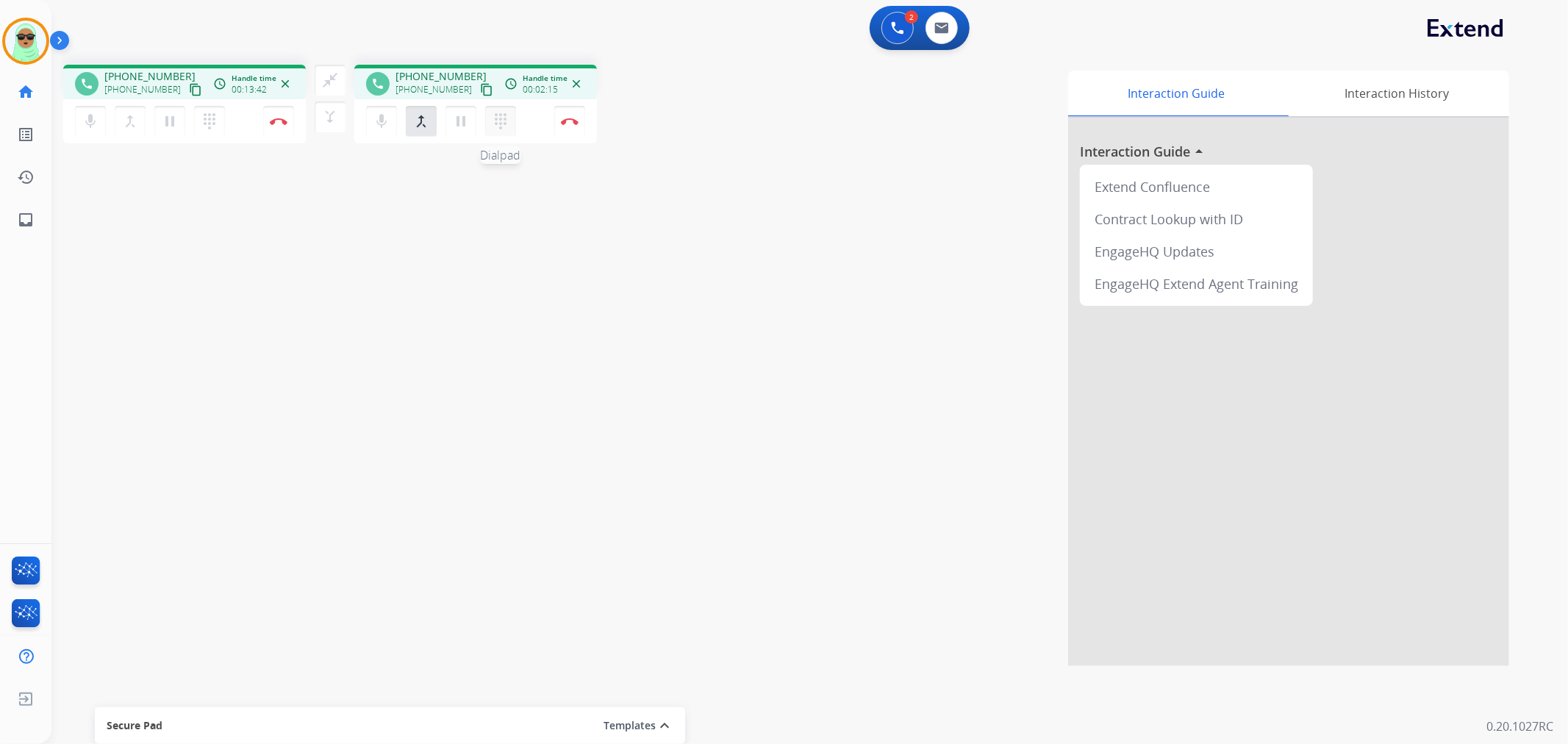
click at [509, 116] on button "dialpad Dialpad" at bounding box center [501, 121] width 31 height 31
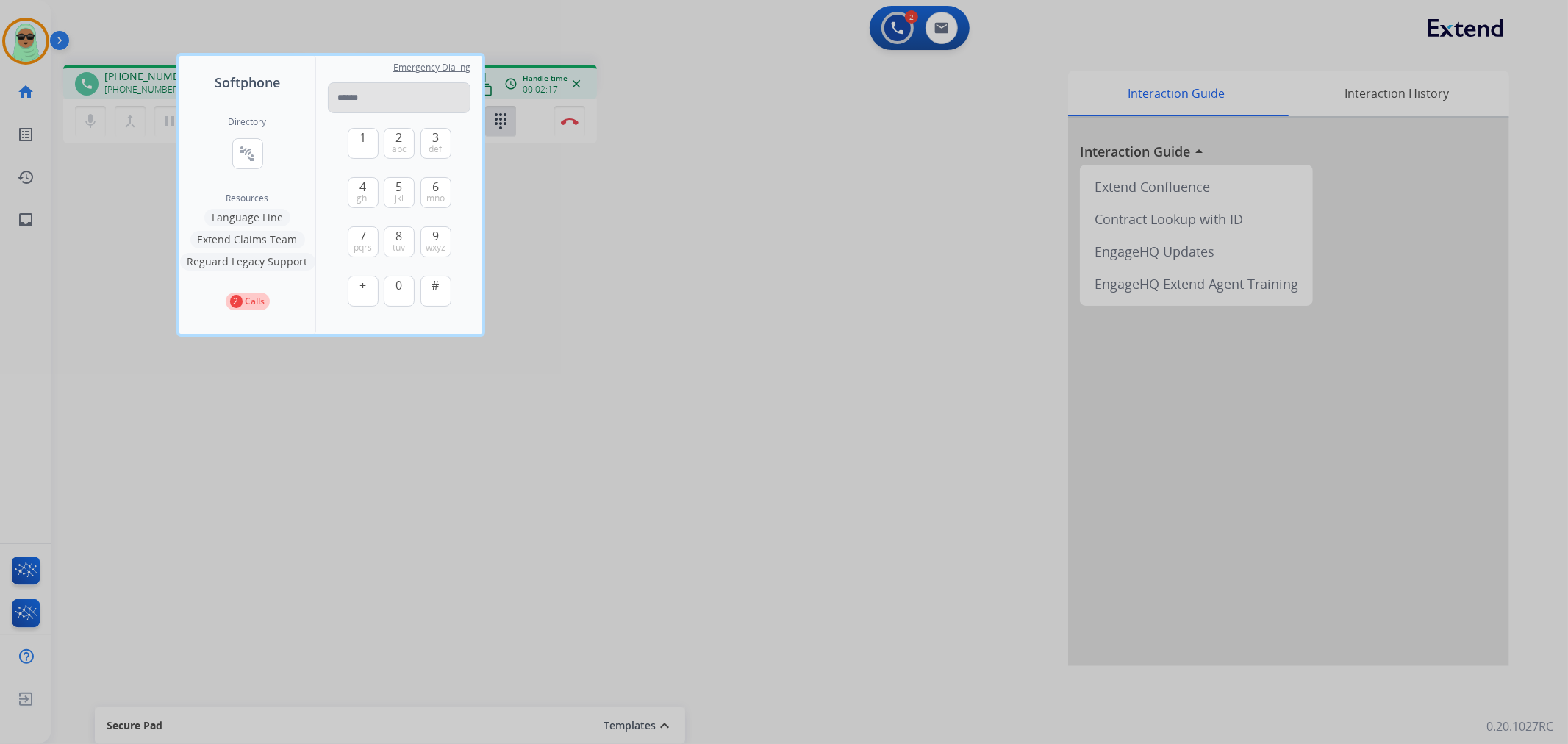
click at [399, 105] on input "tel" at bounding box center [399, 97] width 143 height 31
click at [765, 199] on div at bounding box center [784, 372] width 1568 height 744
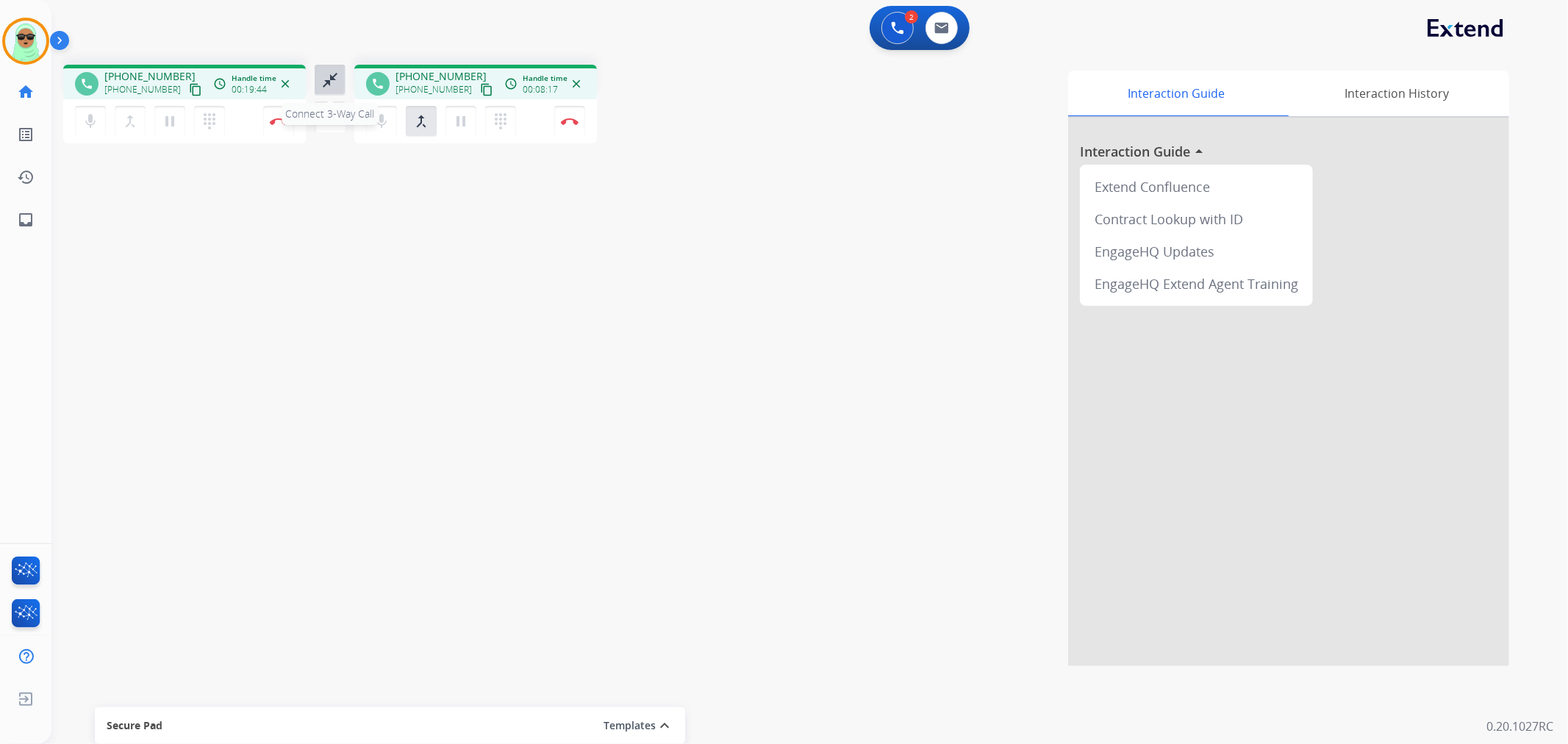
click at [331, 76] on mat-icon "close_fullscreen" at bounding box center [330, 80] width 18 height 18
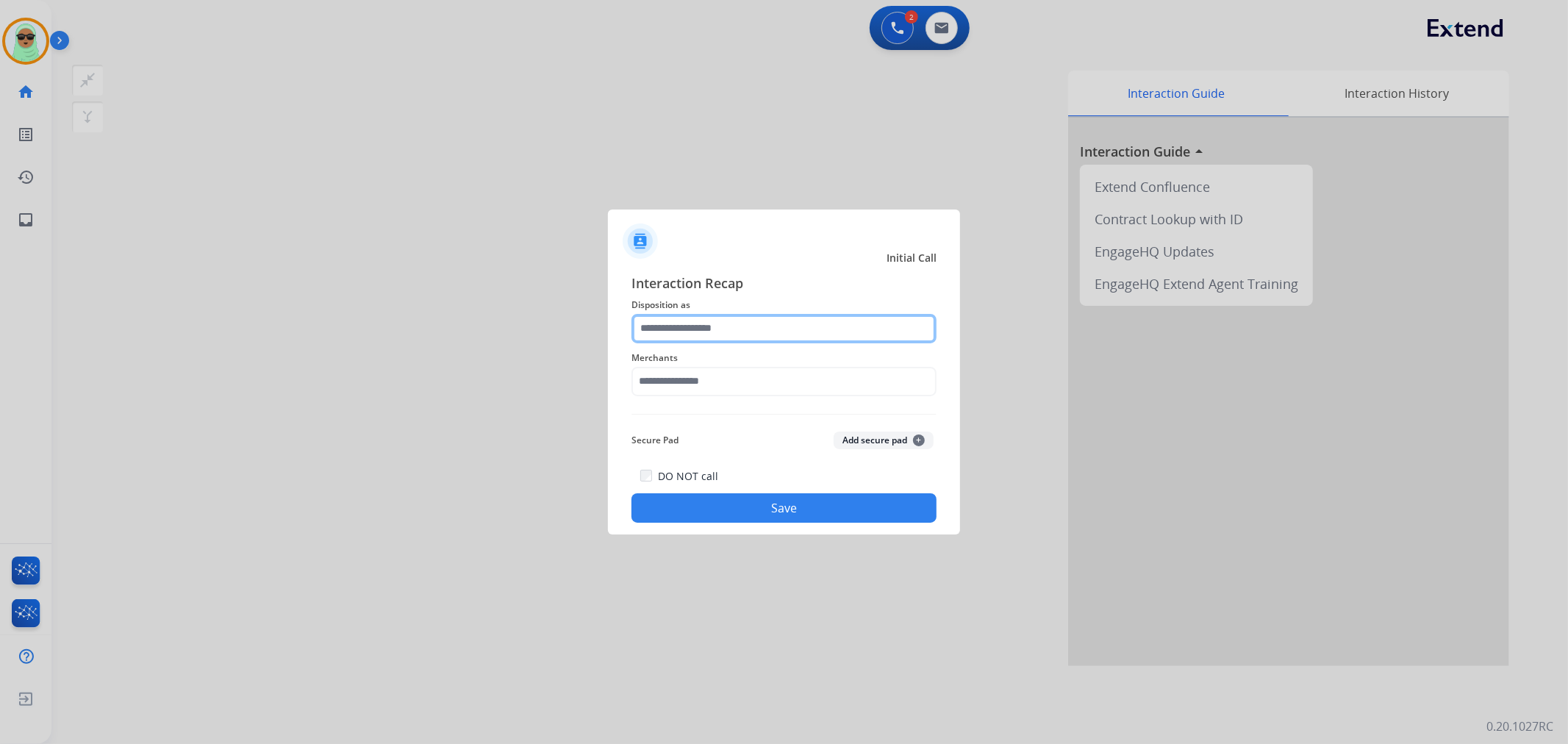
click at [833, 330] on input "text" at bounding box center [784, 328] width 305 height 30
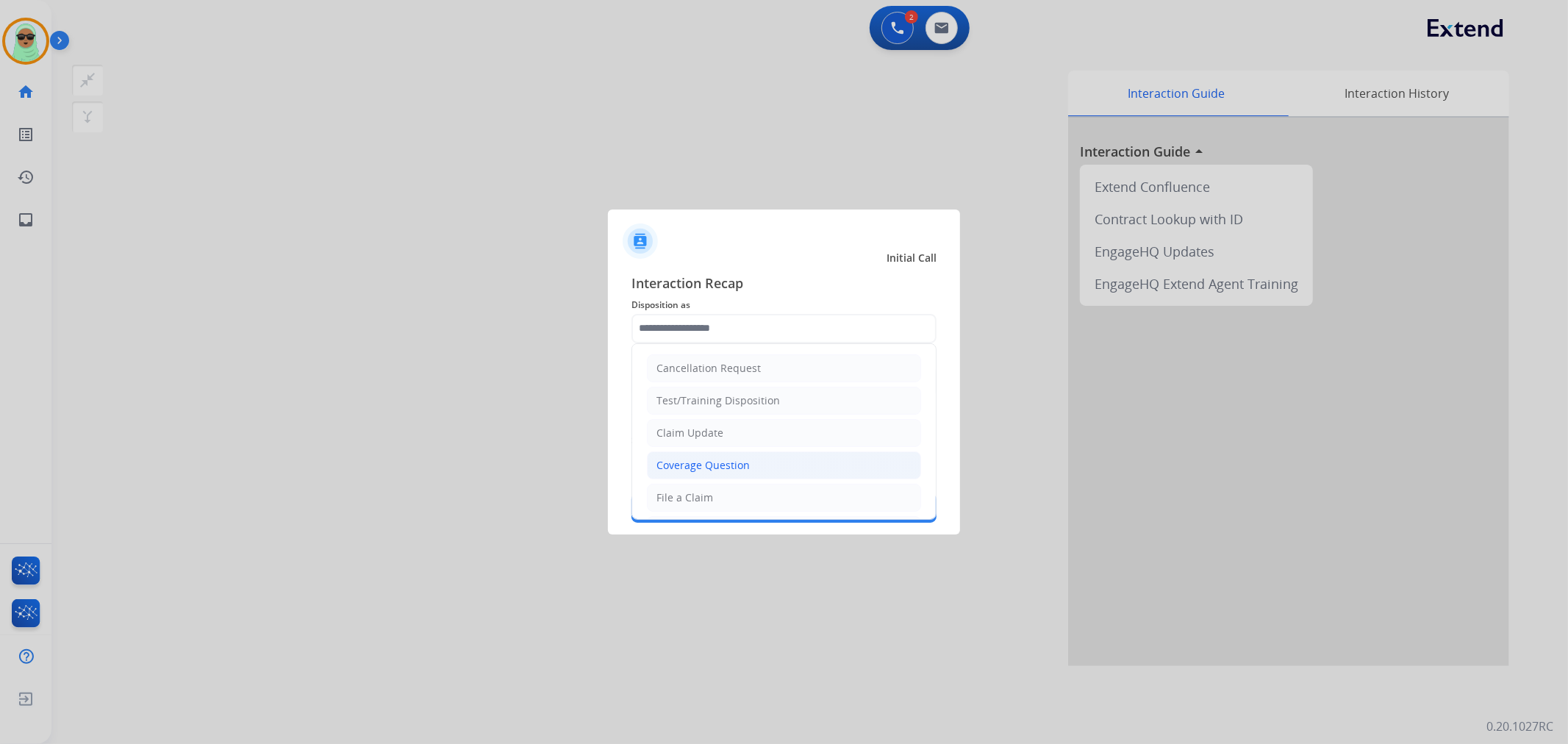
click at [745, 471] on div "Coverage Question" at bounding box center [703, 465] width 93 height 14
type input "**********"
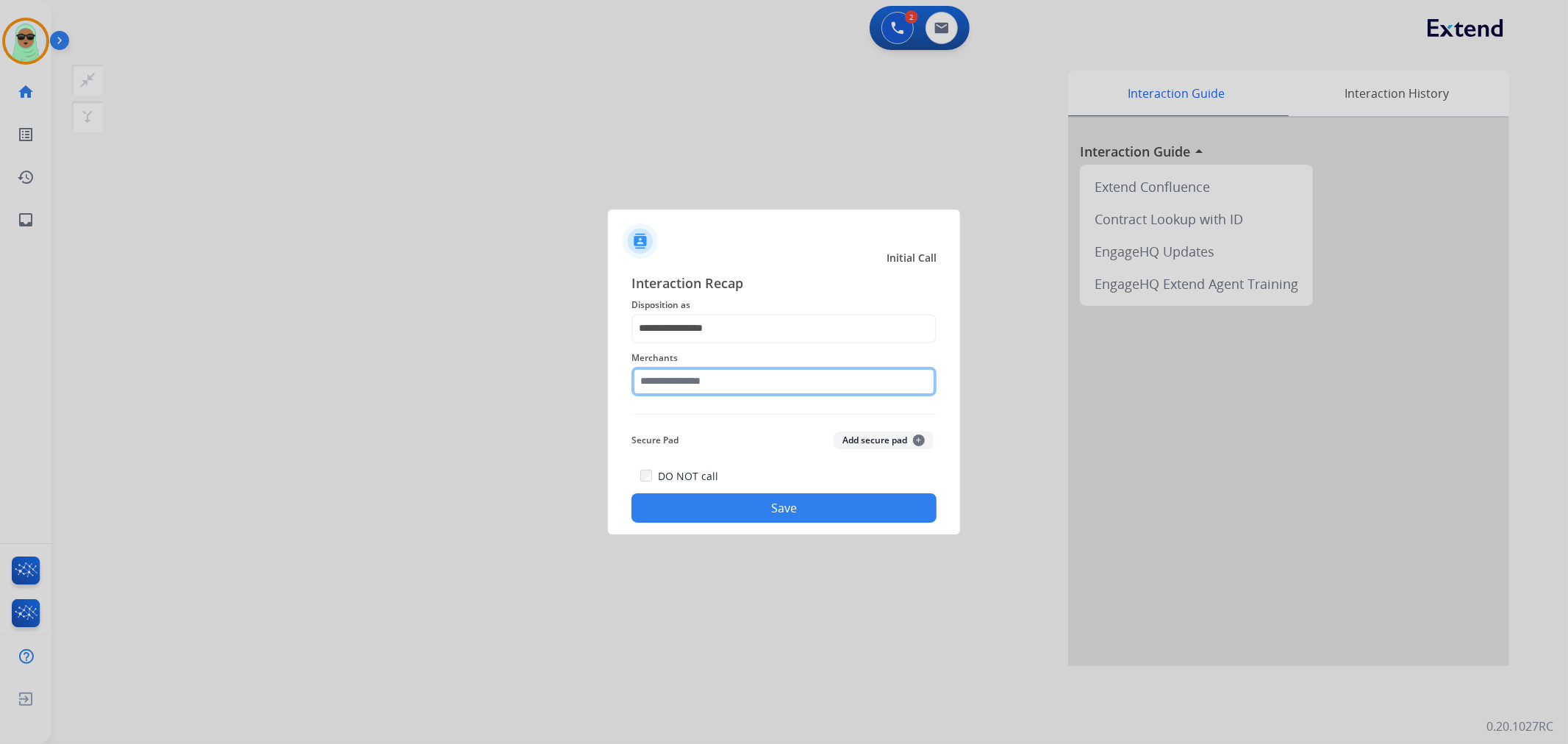
click at [737, 384] on input "text" at bounding box center [784, 382] width 305 height 30
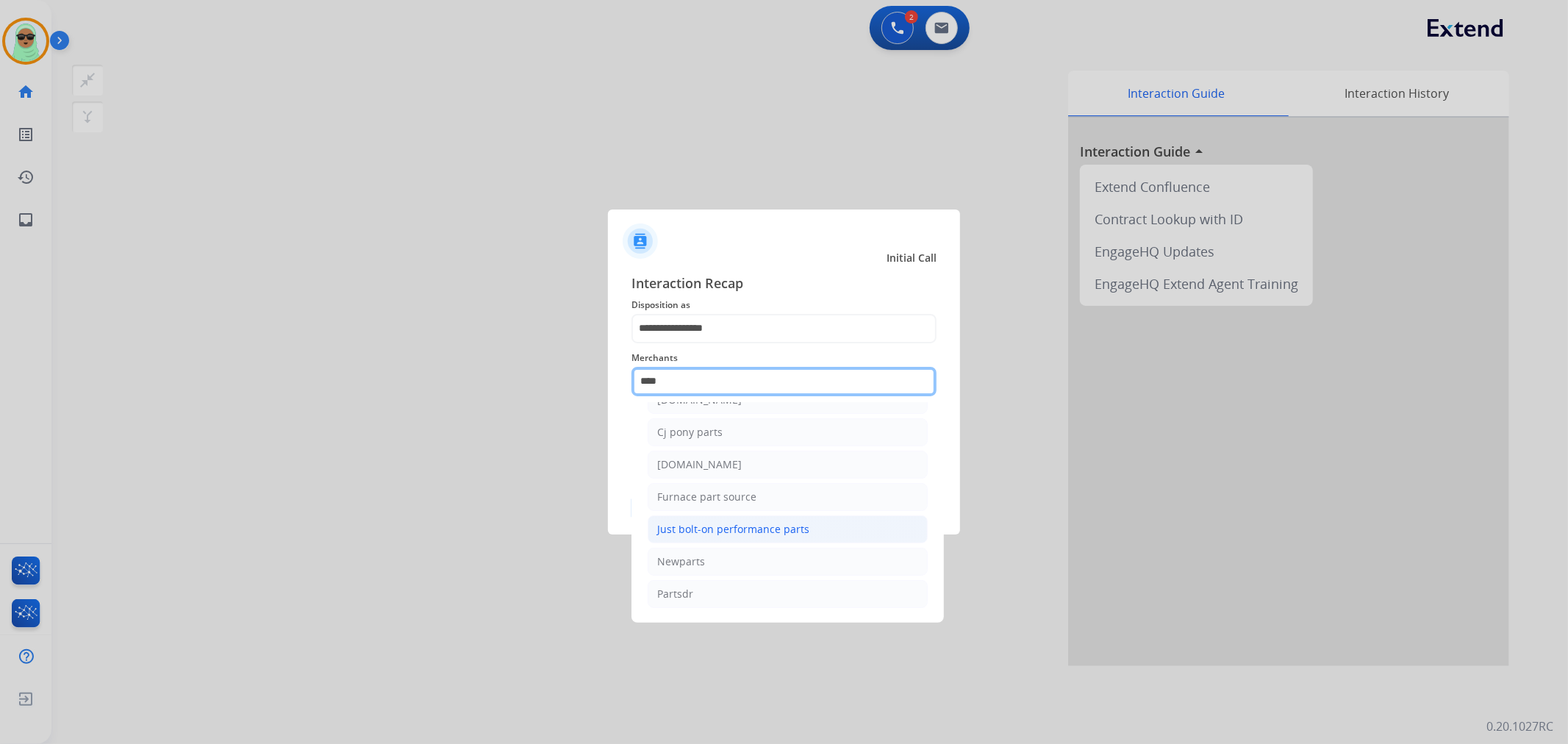
scroll to position [121, 0]
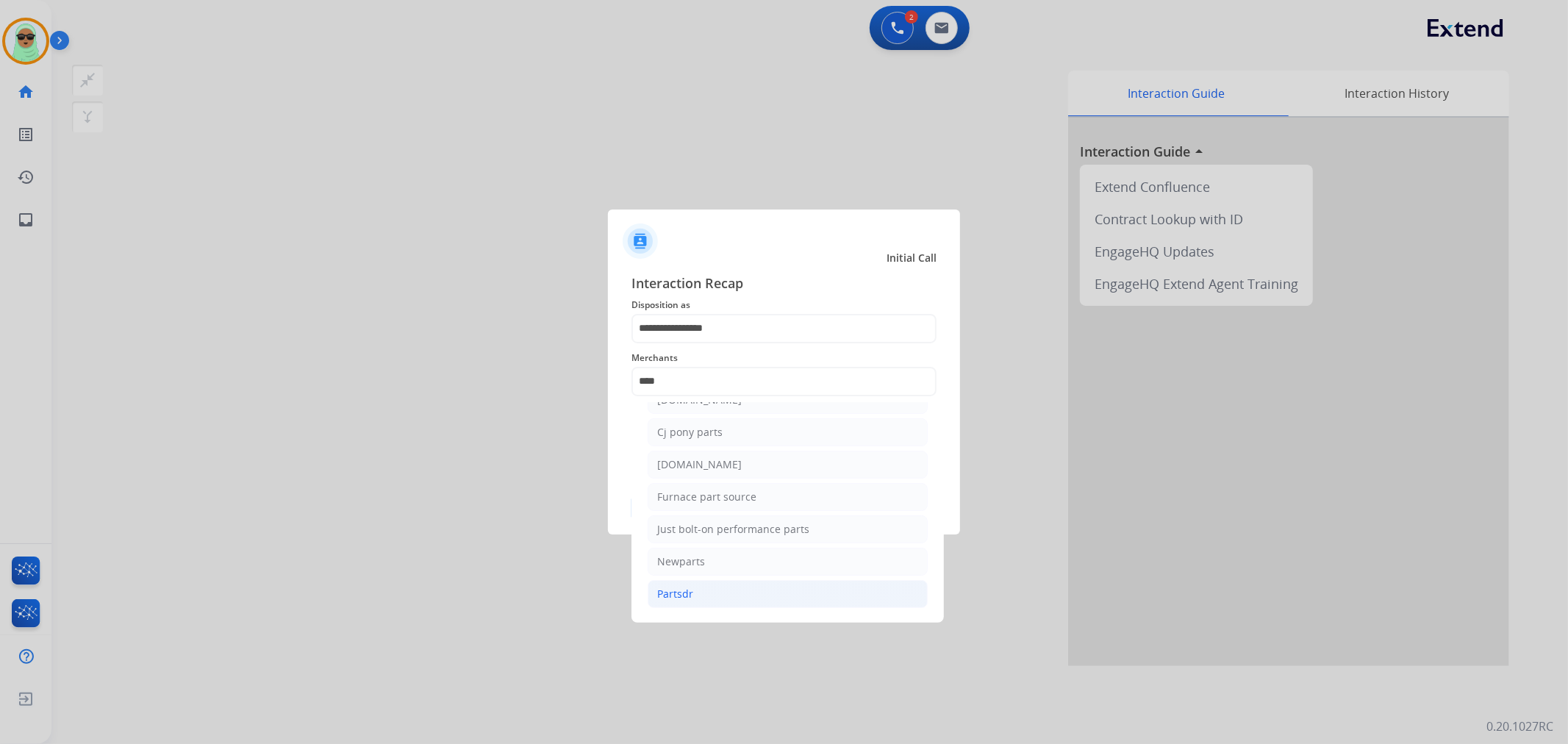
click at [684, 597] on div "Partsdr" at bounding box center [675, 594] width 36 height 14
type input "*******"
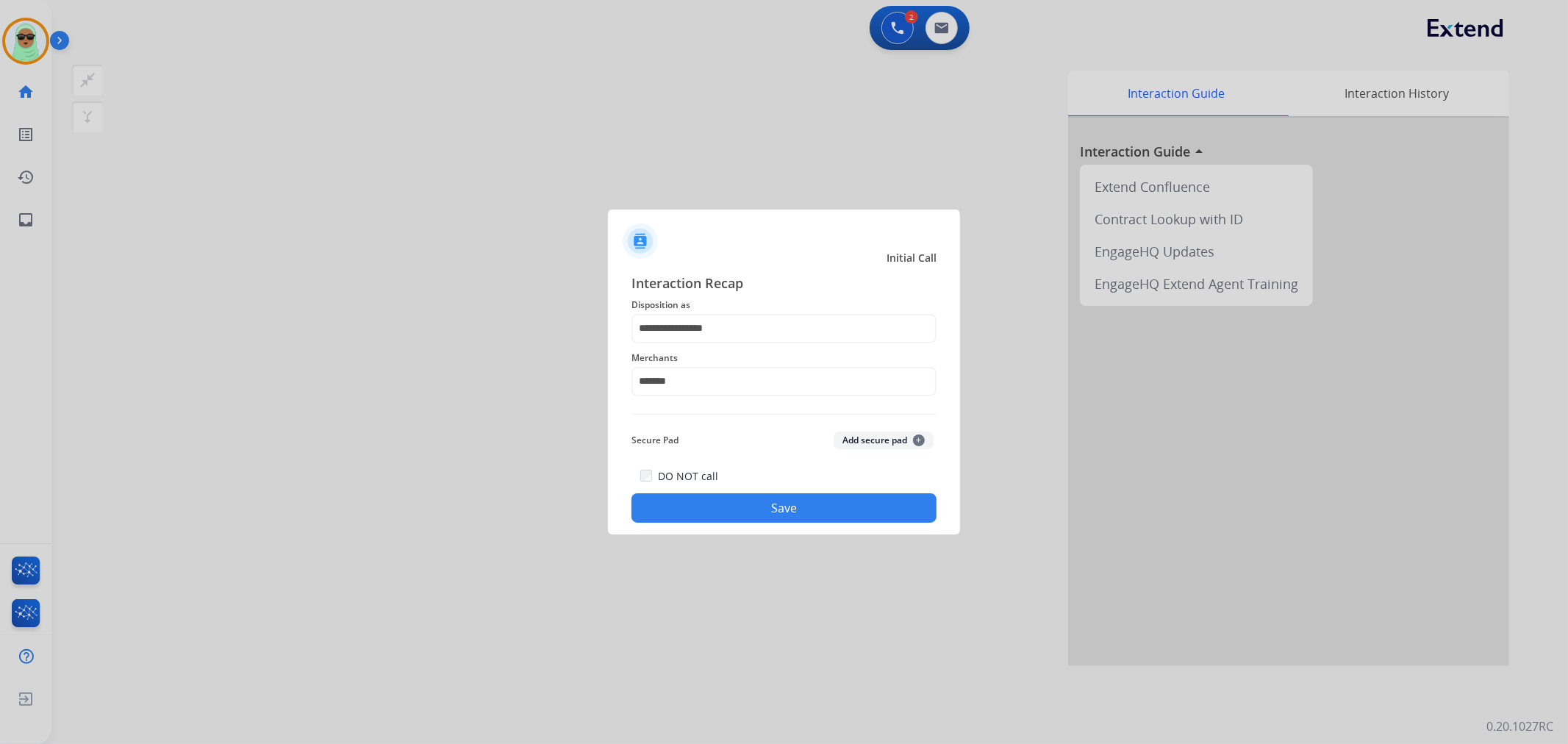
click at [776, 516] on button "Save" at bounding box center [784, 508] width 305 height 30
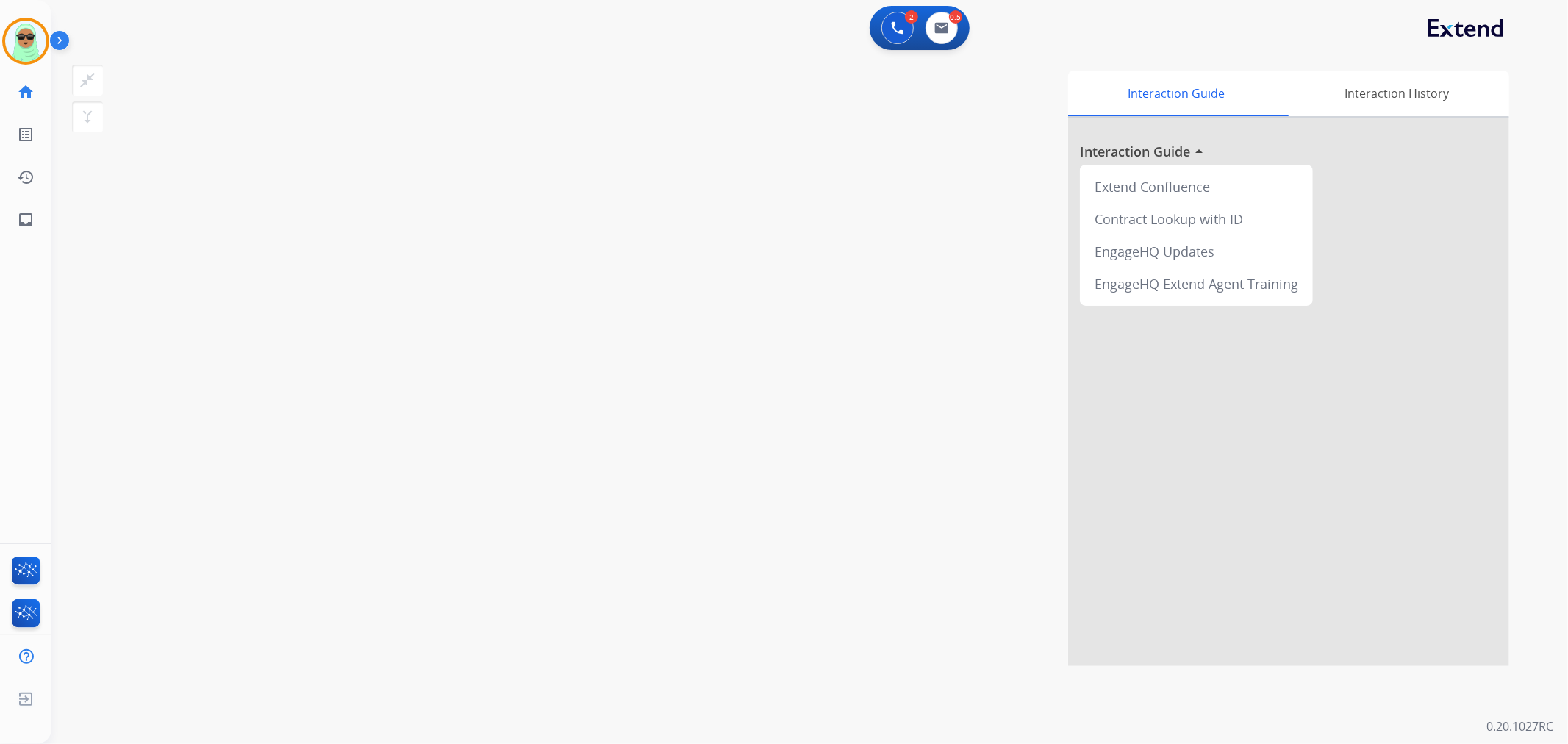
click at [185, 232] on div "swap_horiz Break voice bridge close_fullscreen Connect 3-Way Call merge_type Se…" at bounding box center [792, 359] width 1482 height 613
click at [12, 39] on img at bounding box center [26, 42] width 42 height 42
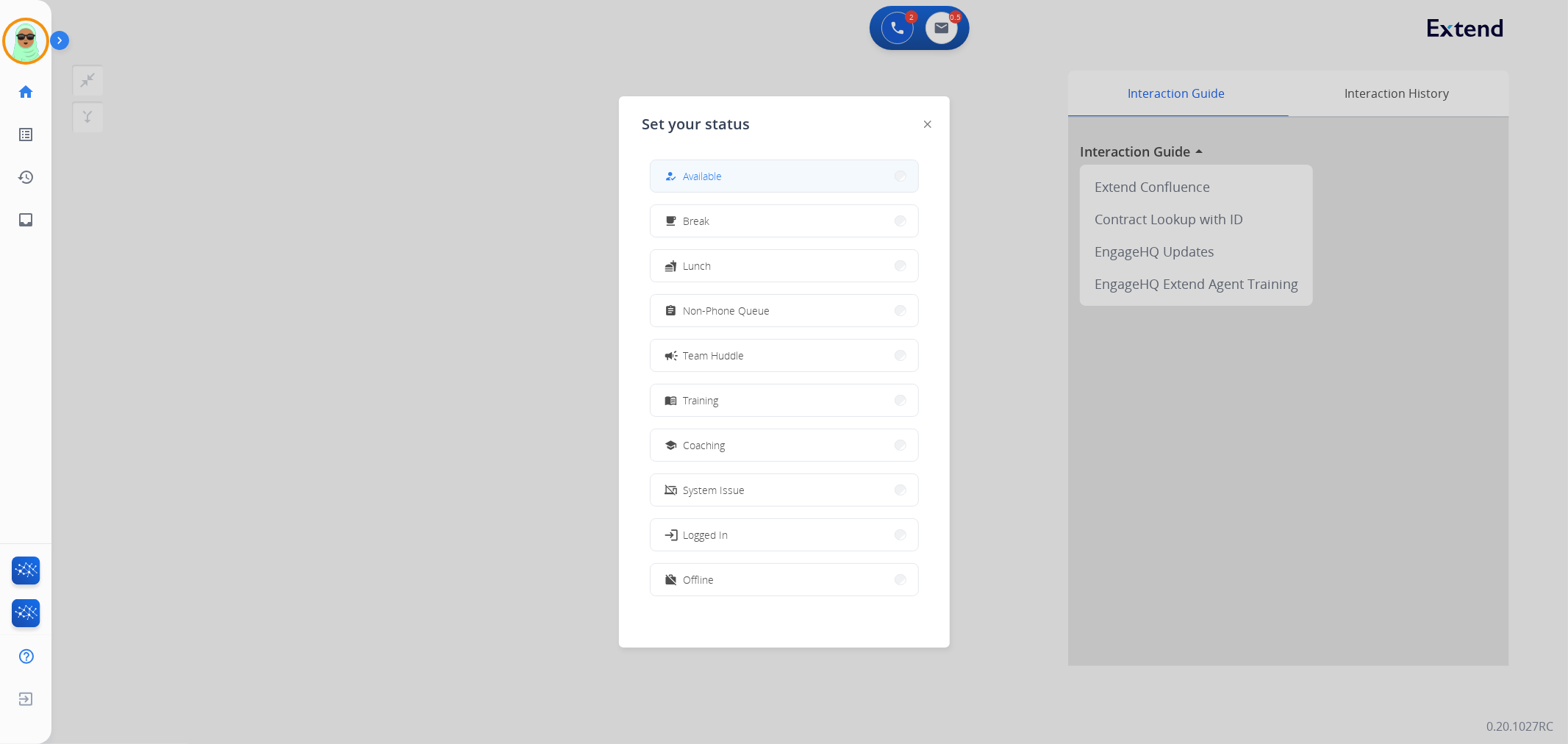
click at [821, 180] on button "how_to_reg Available" at bounding box center [784, 176] width 267 height 32
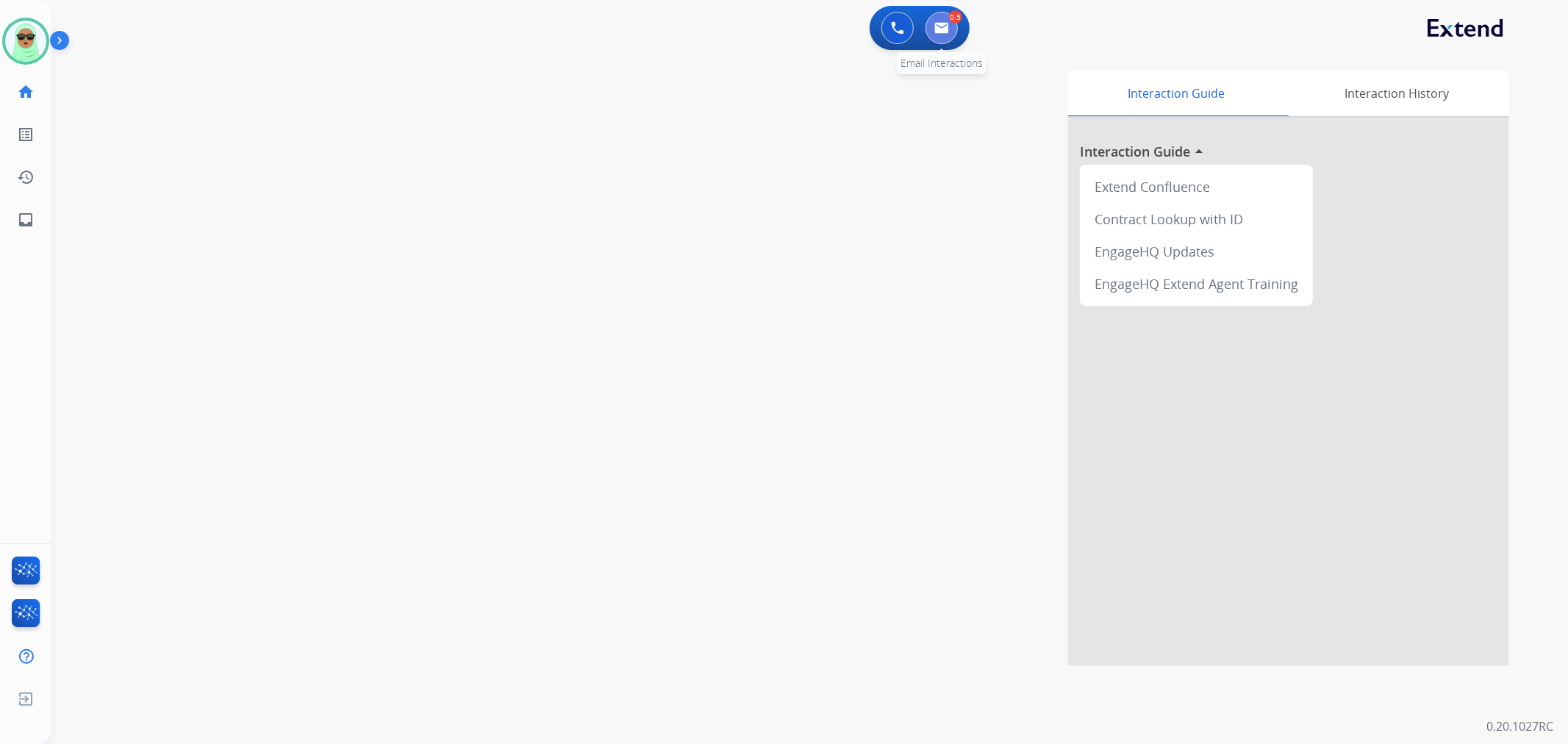
click at [949, 38] on button at bounding box center [942, 28] width 33 height 33
select select "**********"
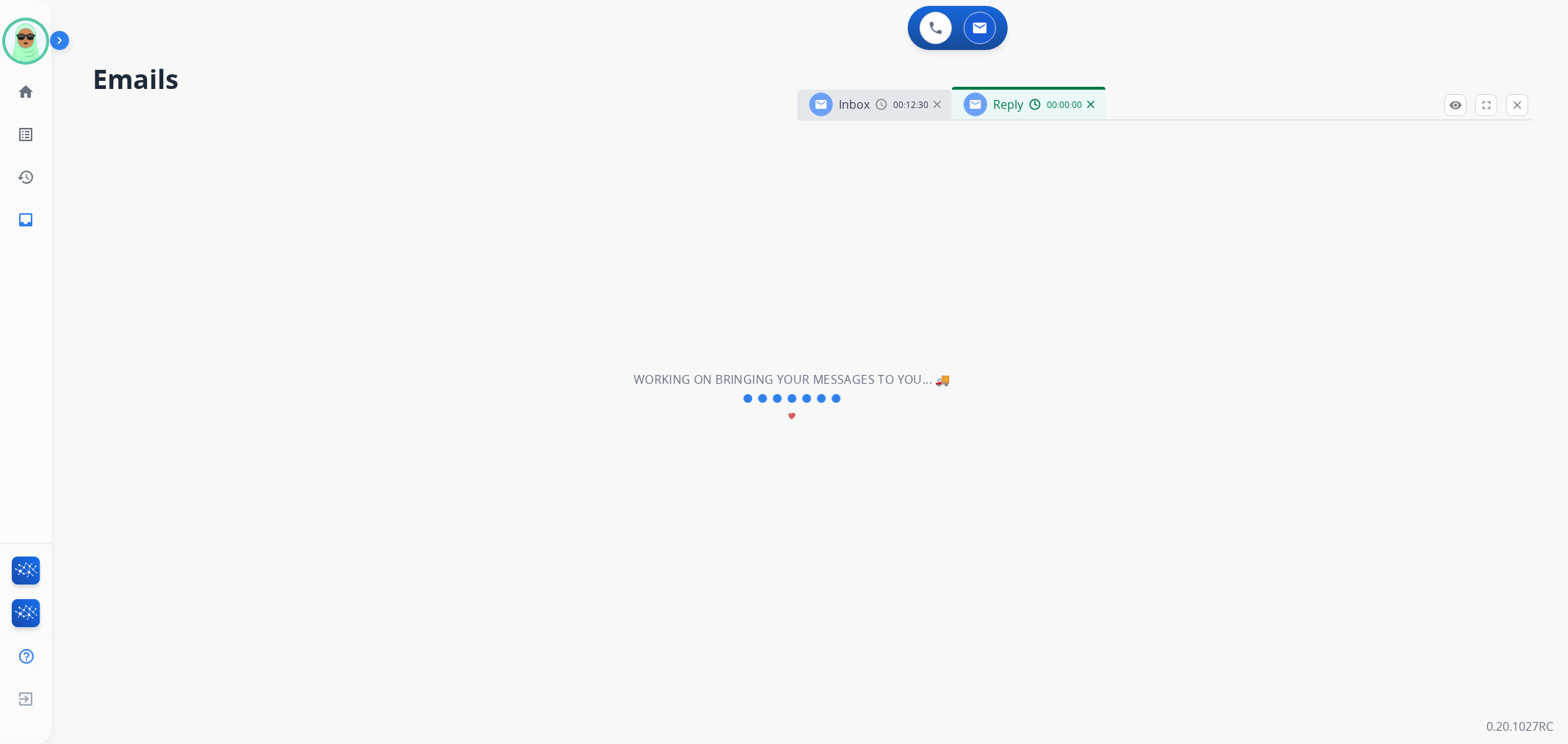
select select "**********"
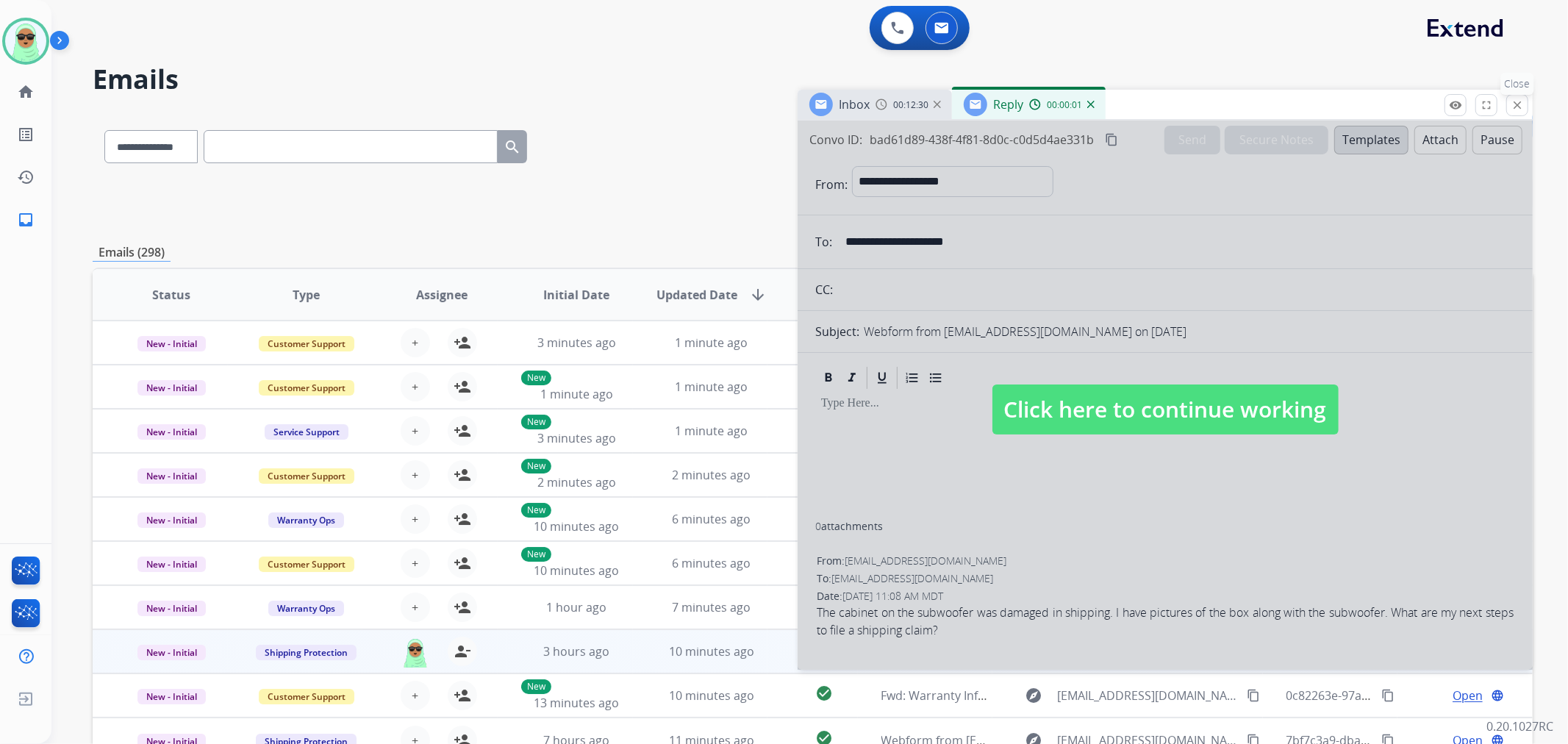
click at [1518, 107] on mat-icon "close" at bounding box center [1518, 105] width 14 height 14
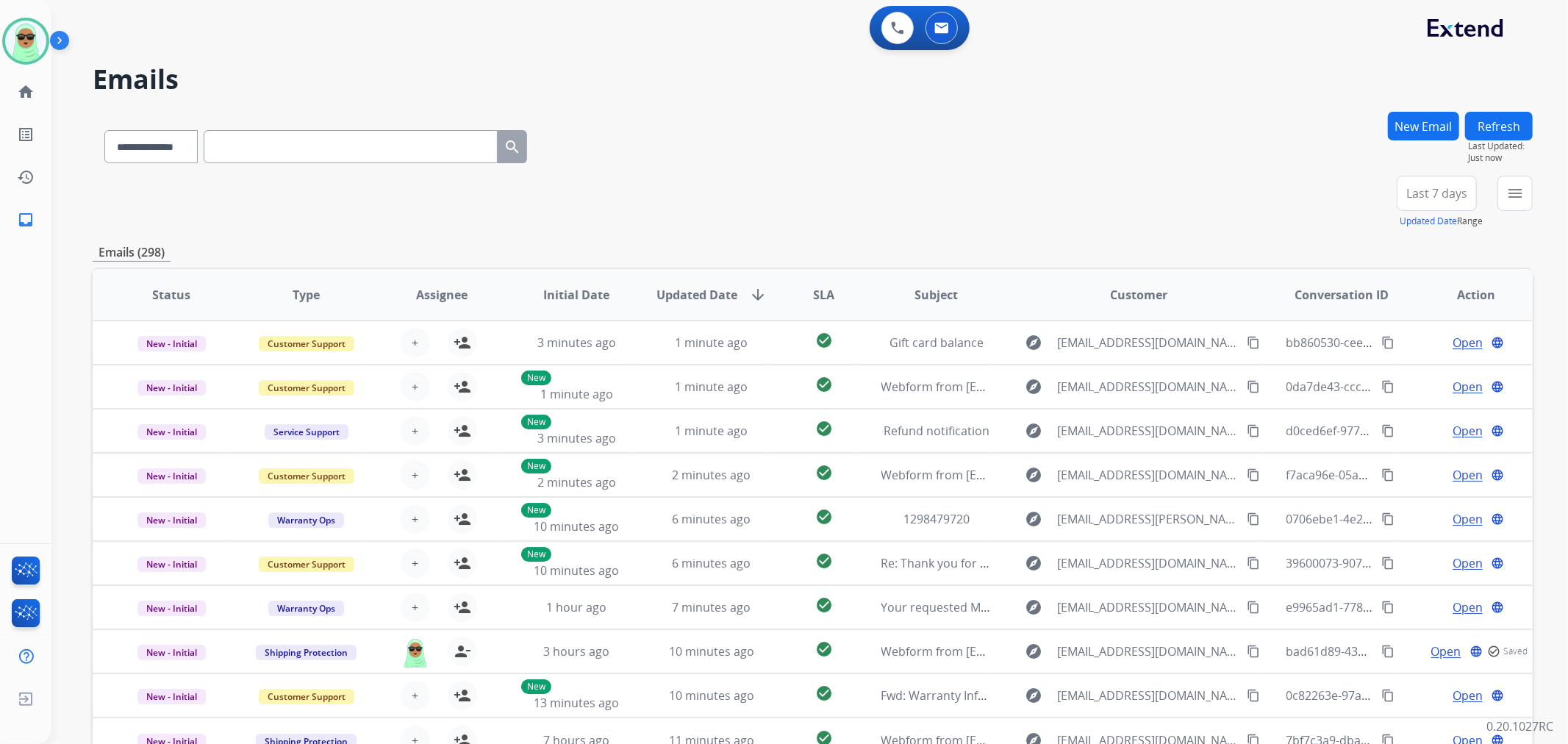
click at [1511, 125] on button "Refresh" at bounding box center [1499, 126] width 68 height 29
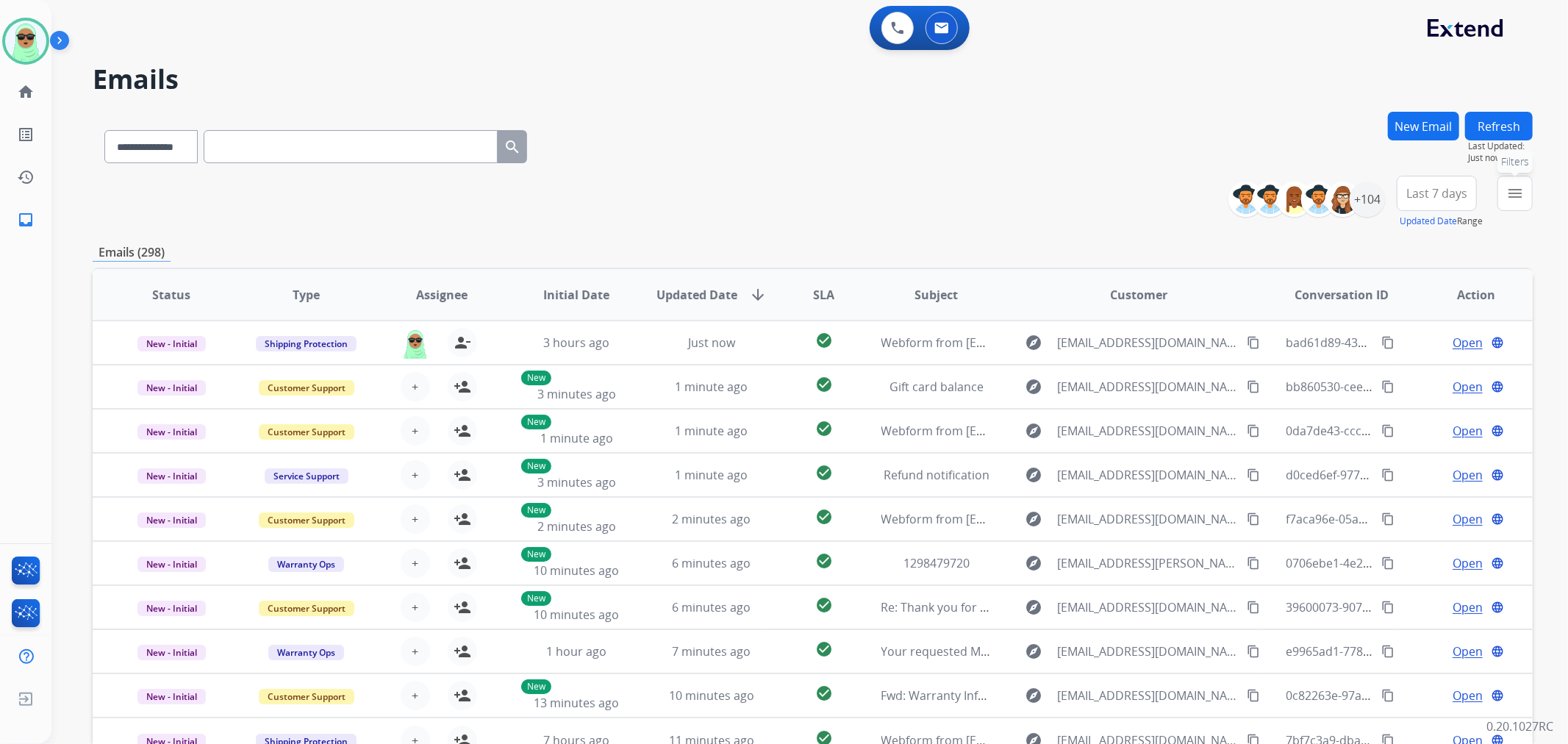
click at [1507, 189] on mat-icon "menu" at bounding box center [1515, 193] width 18 height 18
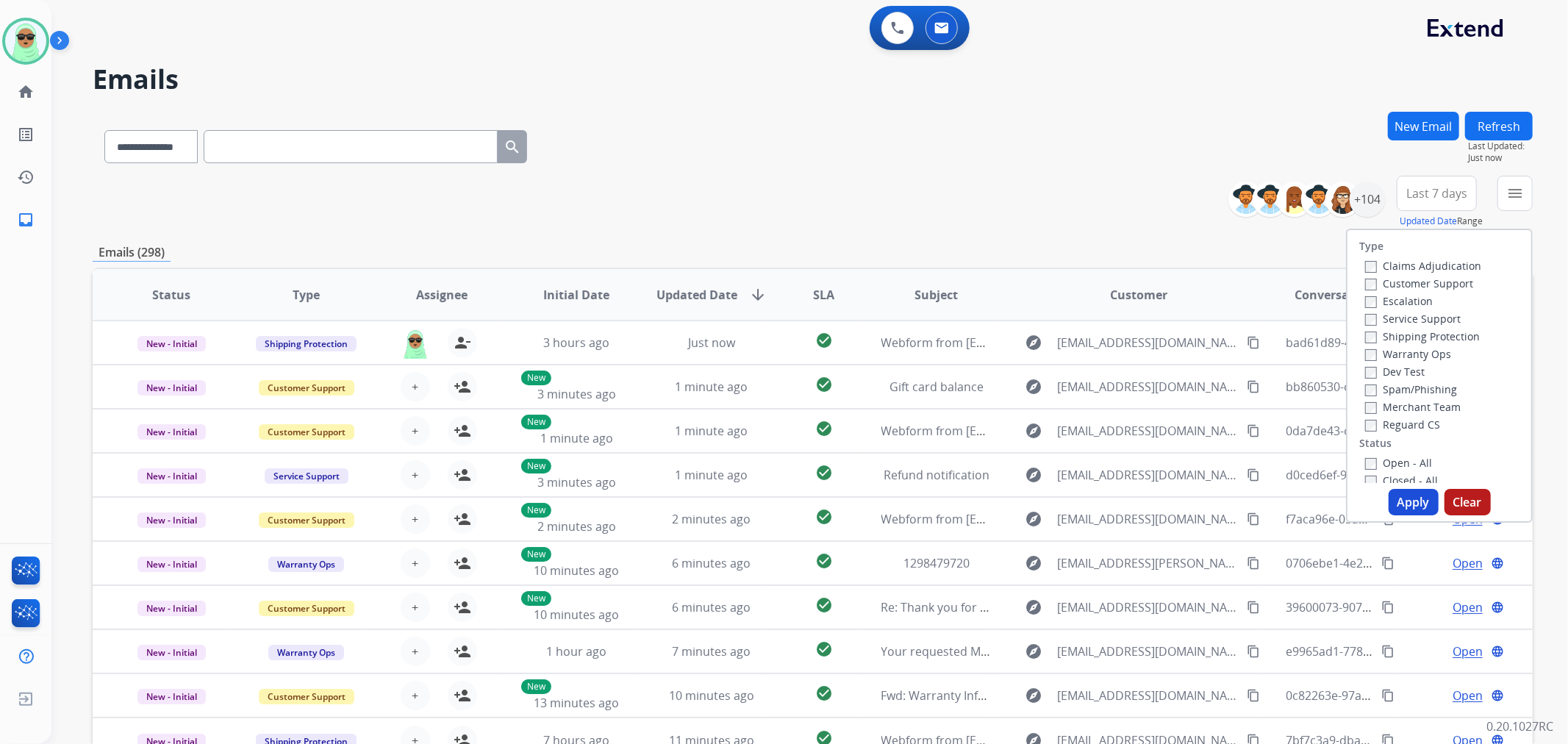
click at [1377, 276] on label "Customer Support" at bounding box center [1419, 283] width 108 height 14
click at [1438, 332] on label "Shipping Protection" at bounding box center [1423, 336] width 115 height 14
drag, startPoint x: 1430, startPoint y: 429, endPoint x: 1419, endPoint y: 471, distance: 43.4
click at [1430, 429] on label "Reguard CS" at bounding box center [1403, 424] width 75 height 14
click at [1420, 472] on div "Closed - All" at bounding box center [1442, 480] width 154 height 18
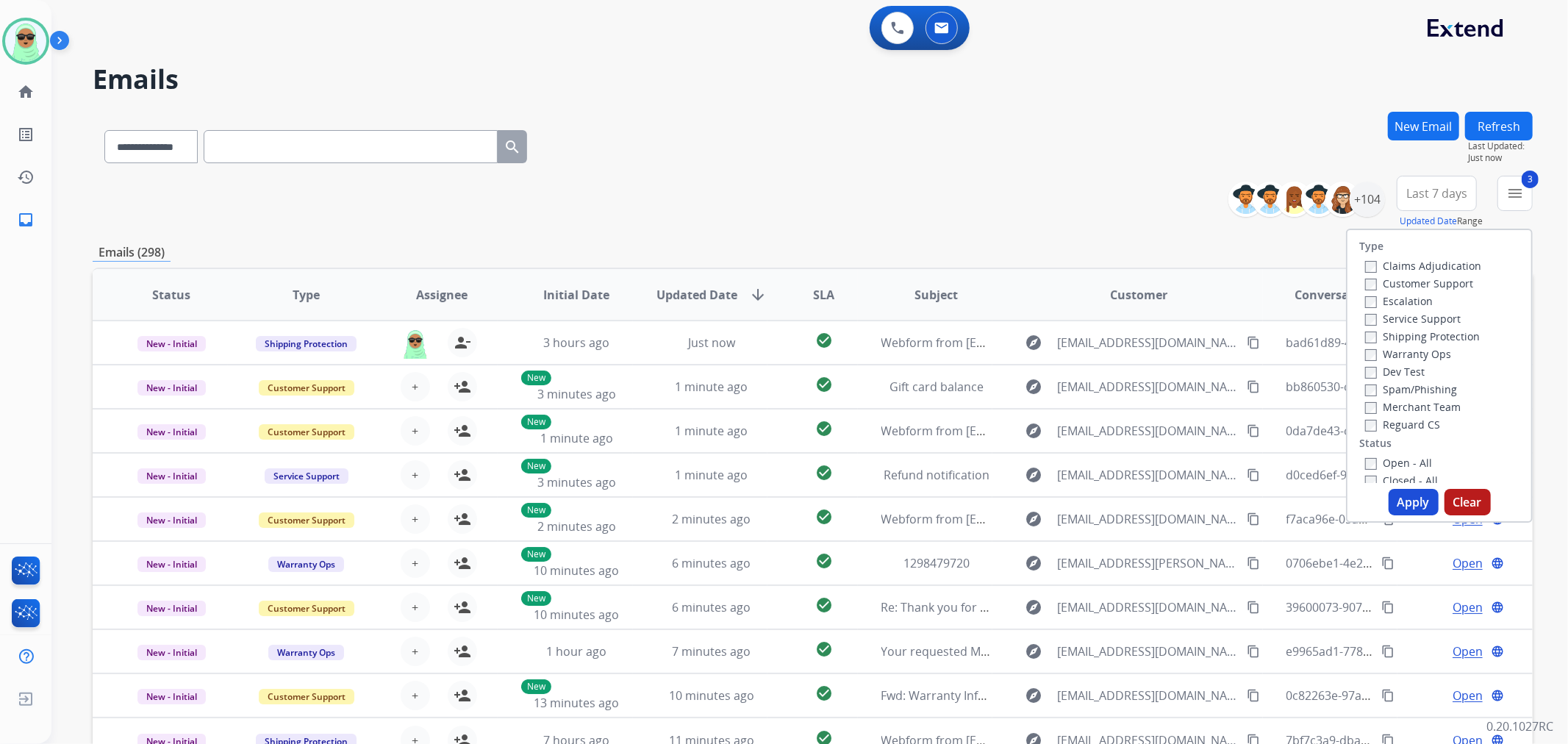
drag, startPoint x: 1417, startPoint y: 461, endPoint x: 1412, endPoint y: 476, distance: 15.8
click at [1416, 460] on label "Open - All" at bounding box center [1399, 462] width 67 height 14
click at [1408, 485] on div "Type Claims Adjudication Customer Support Escalation Service Support Shipping P…" at bounding box center [1439, 375] width 187 height 294
click at [1407, 495] on button "Apply" at bounding box center [1414, 501] width 50 height 26
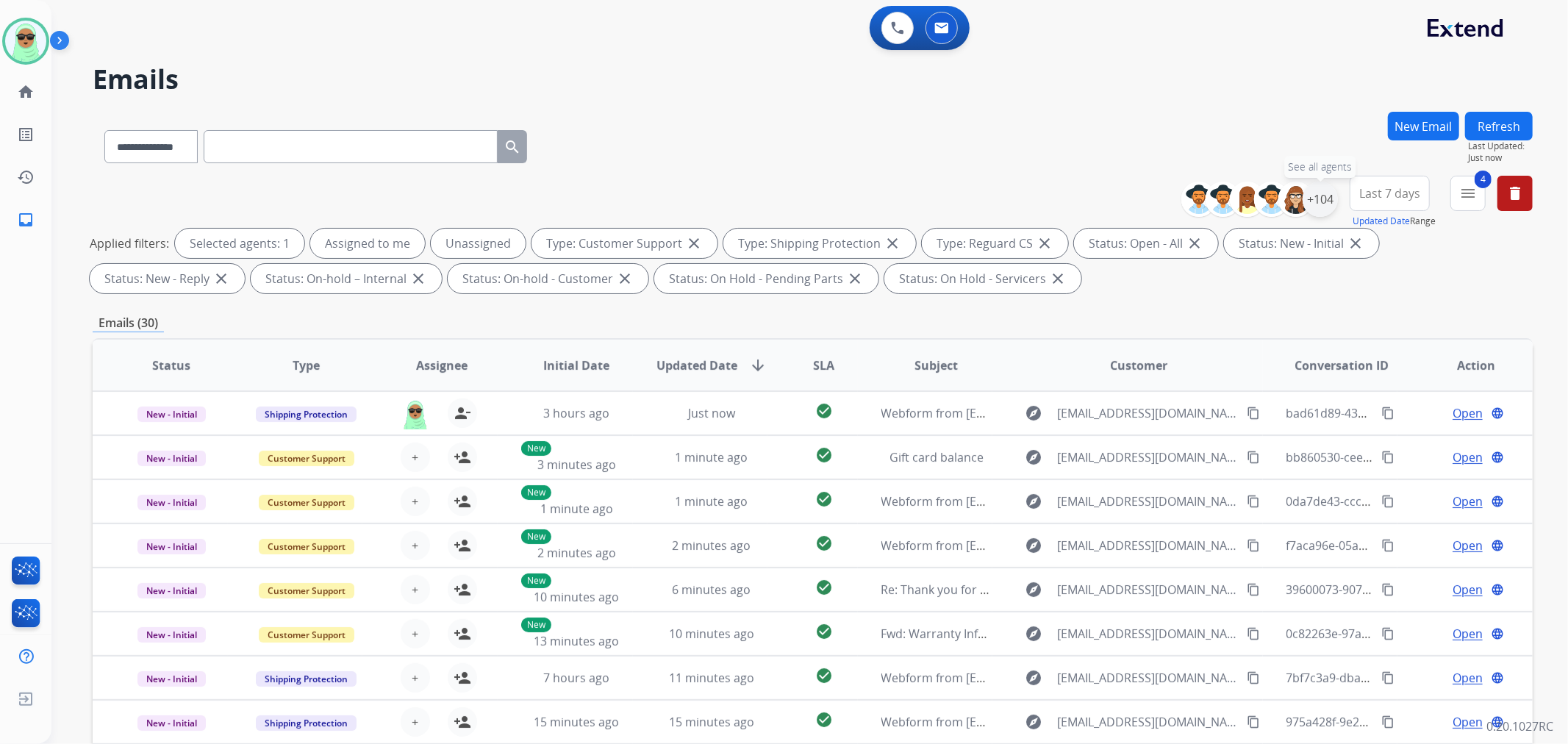
click at [1328, 200] on div "+104" at bounding box center [1321, 199] width 35 height 35
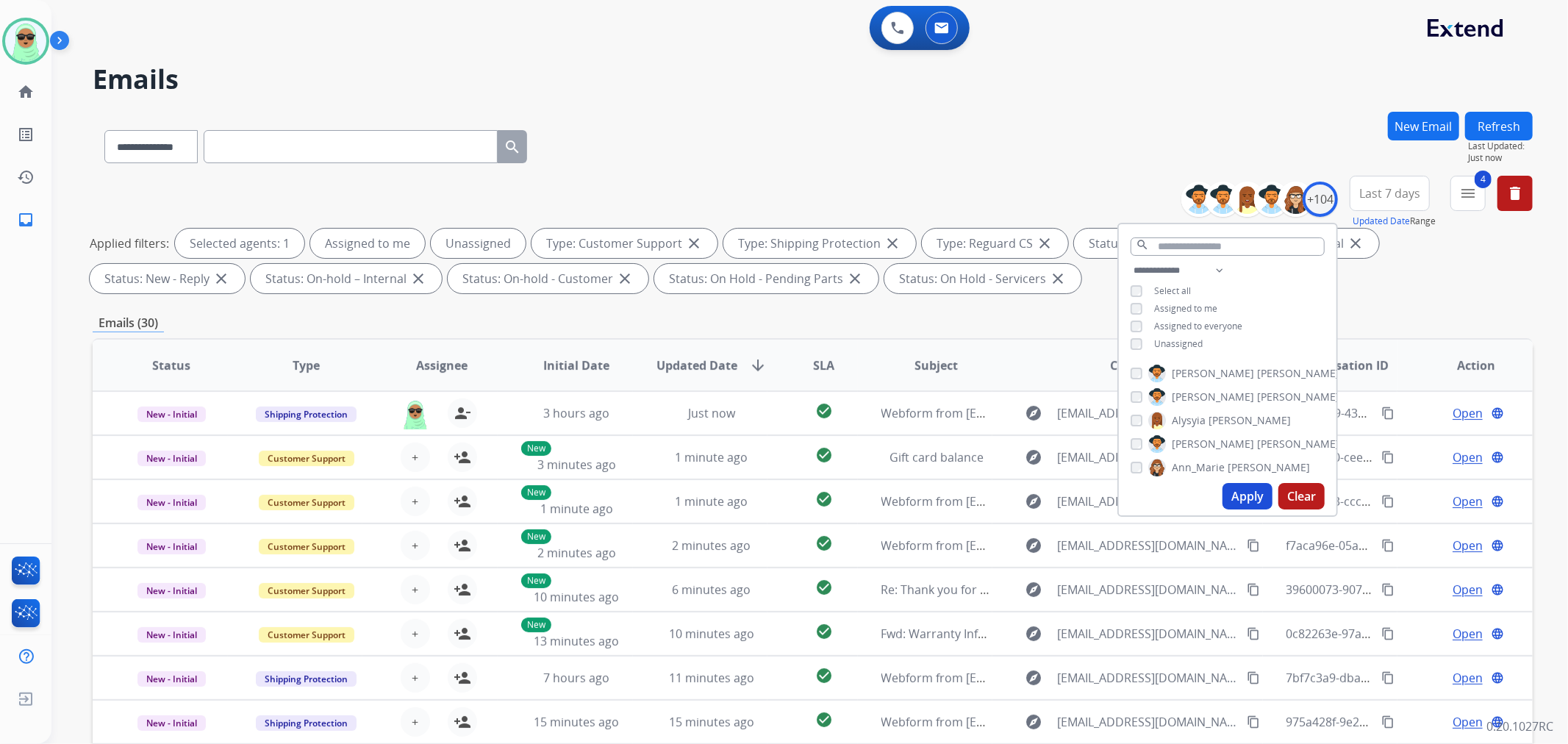
click at [1182, 344] on span "Unassigned" at bounding box center [1178, 344] width 49 height 13
click at [1225, 486] on button "Apply" at bounding box center [1248, 496] width 50 height 26
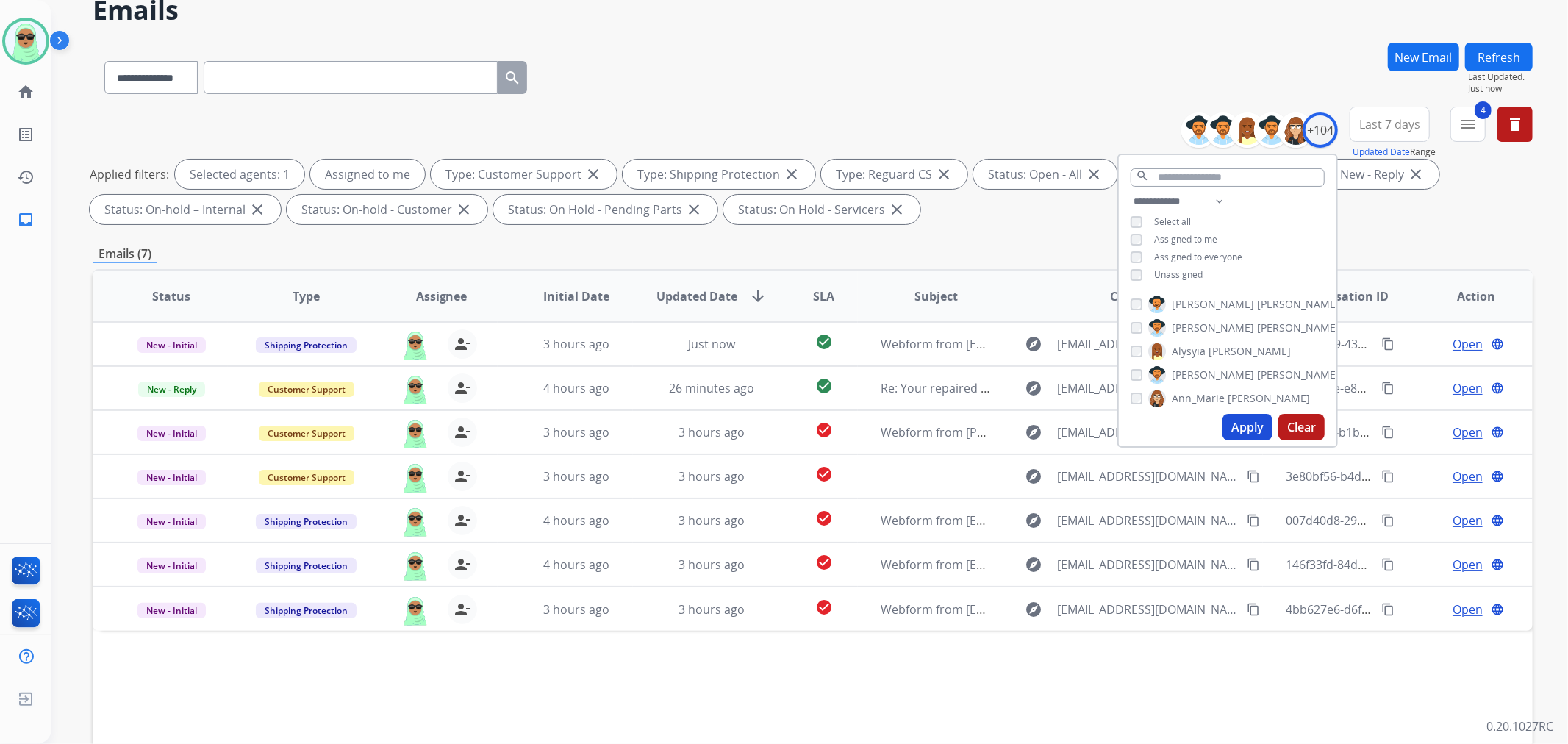
scroll to position [163, 0]
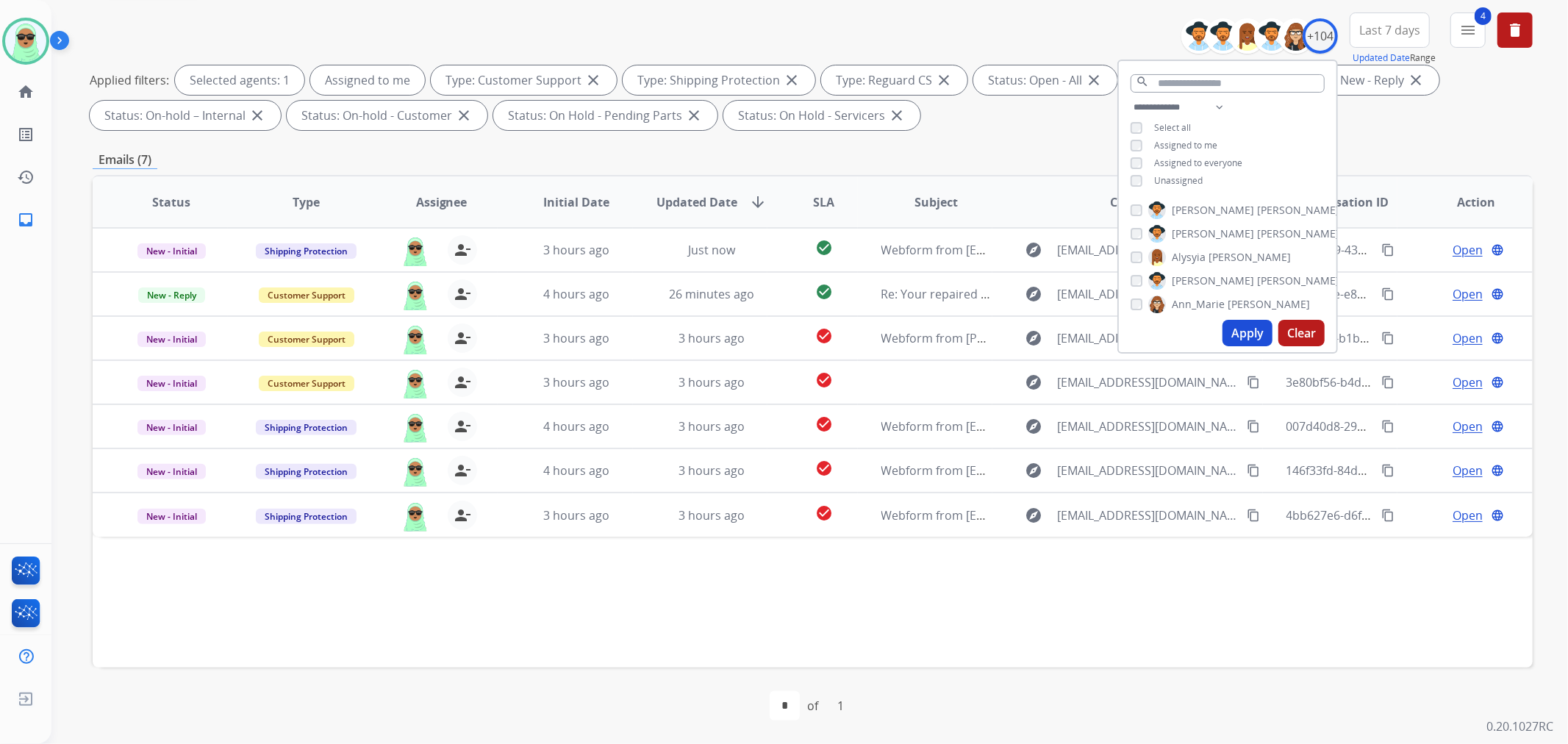
click at [935, 582] on div "Status Type Assignee Initial Date Updated Date arrow_downward SLA Subject Custo…" at bounding box center [813, 421] width 1440 height 493
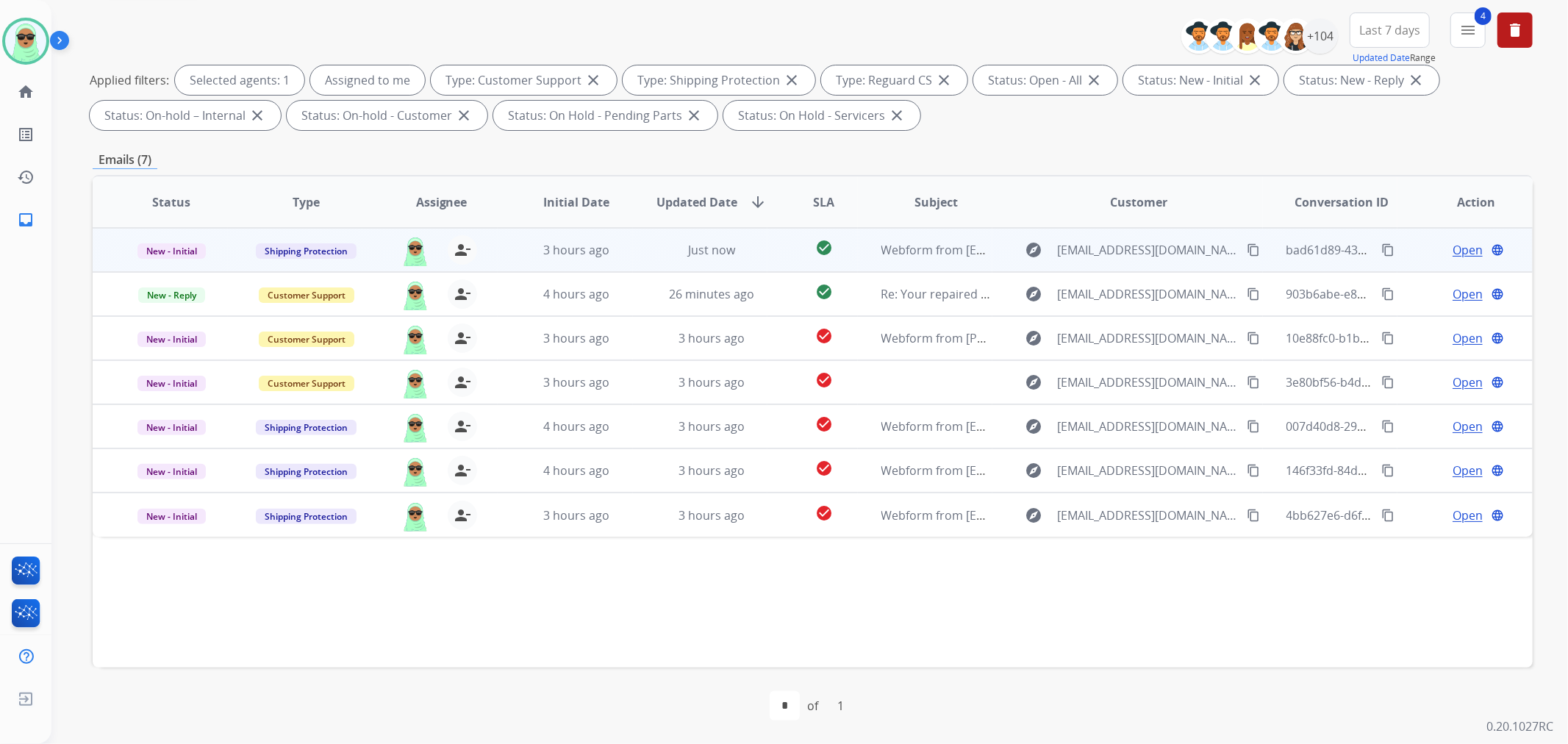
click at [1453, 251] on span "Open" at bounding box center [1468, 250] width 30 height 18
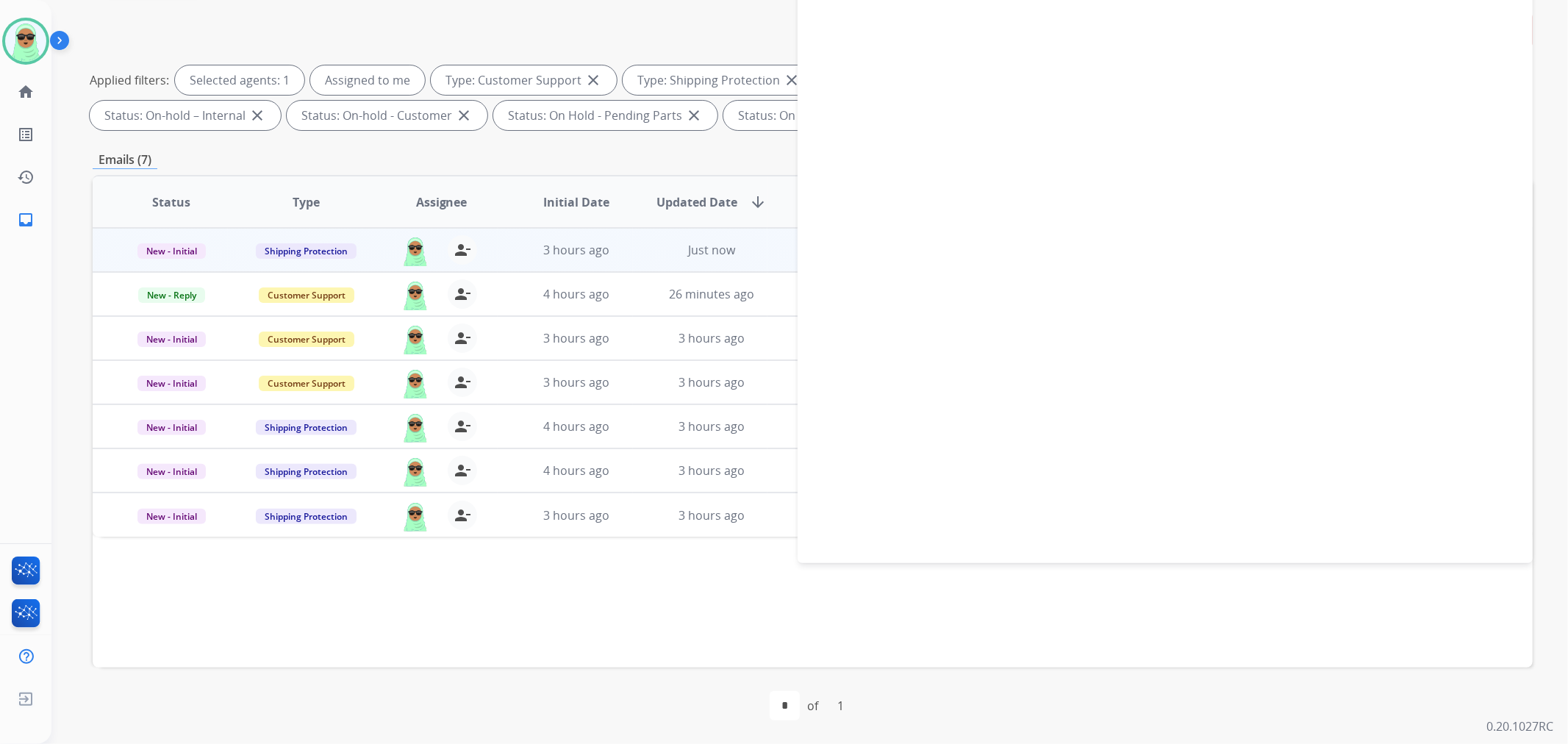
select select "**********"
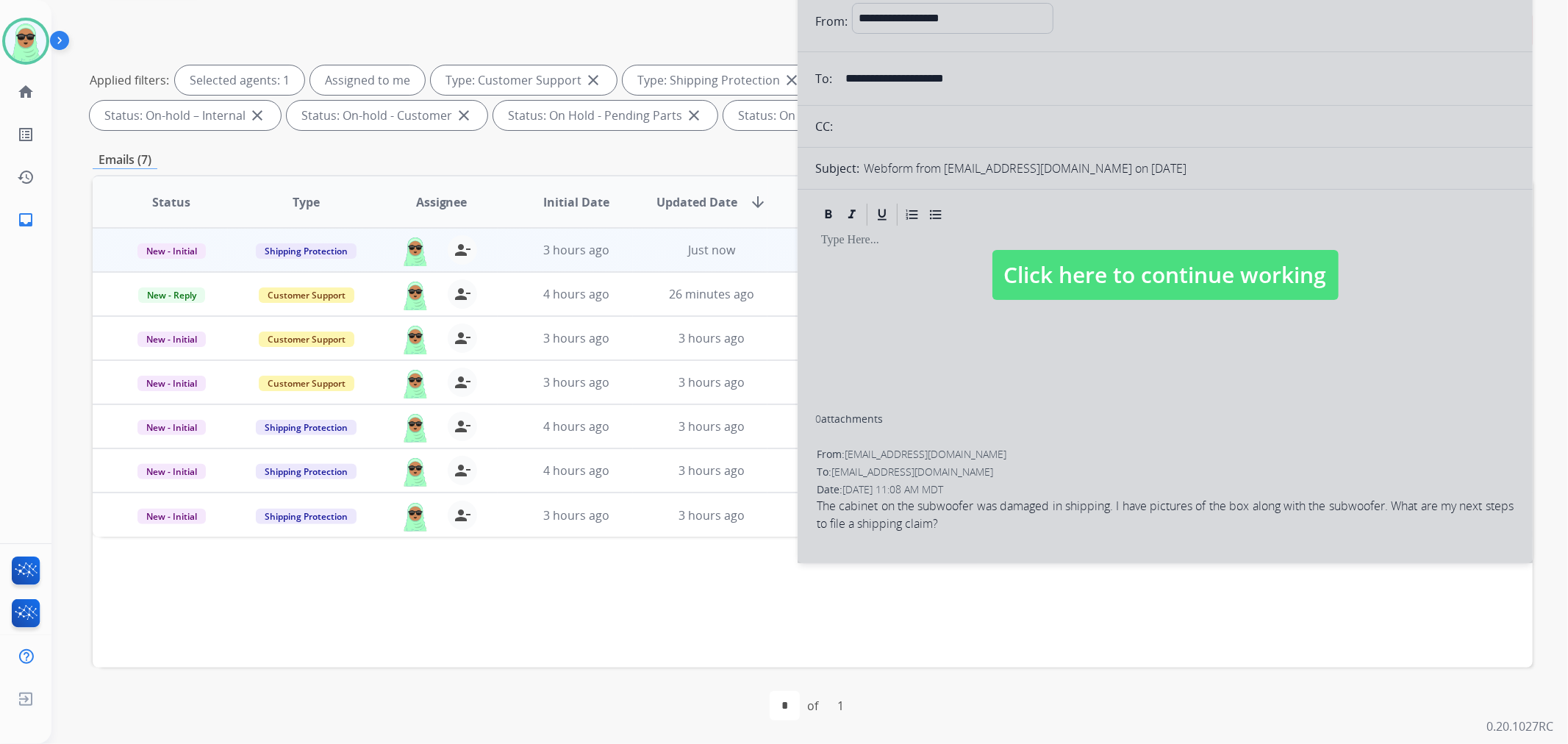
click at [1070, 307] on div at bounding box center [1165, 260] width 735 height 606
select select
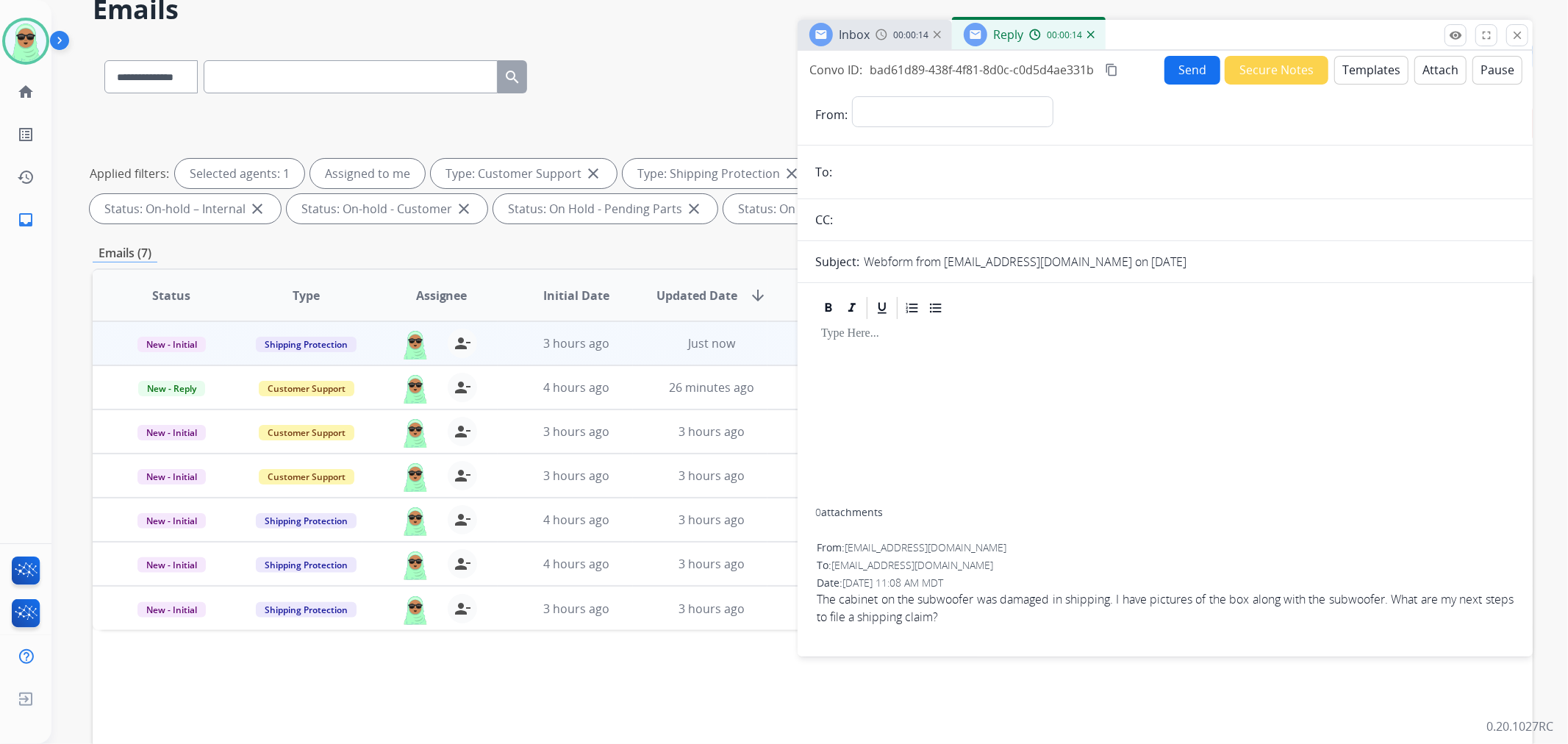
scroll to position [0, 0]
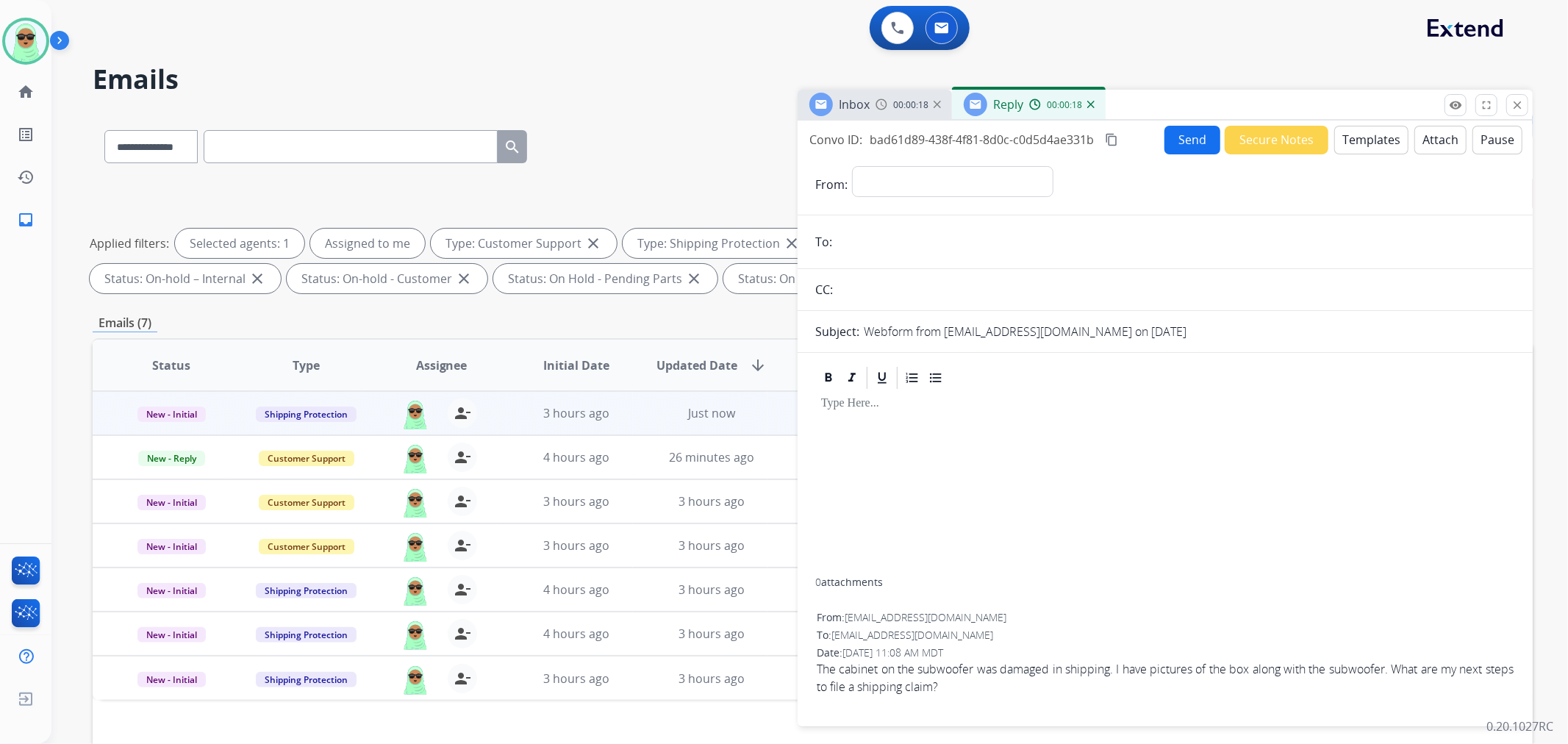
click at [1087, 110] on div "00:00:18" at bounding box center [1061, 104] width 65 height 14
click at [1091, 105] on img at bounding box center [1091, 104] width 7 height 7
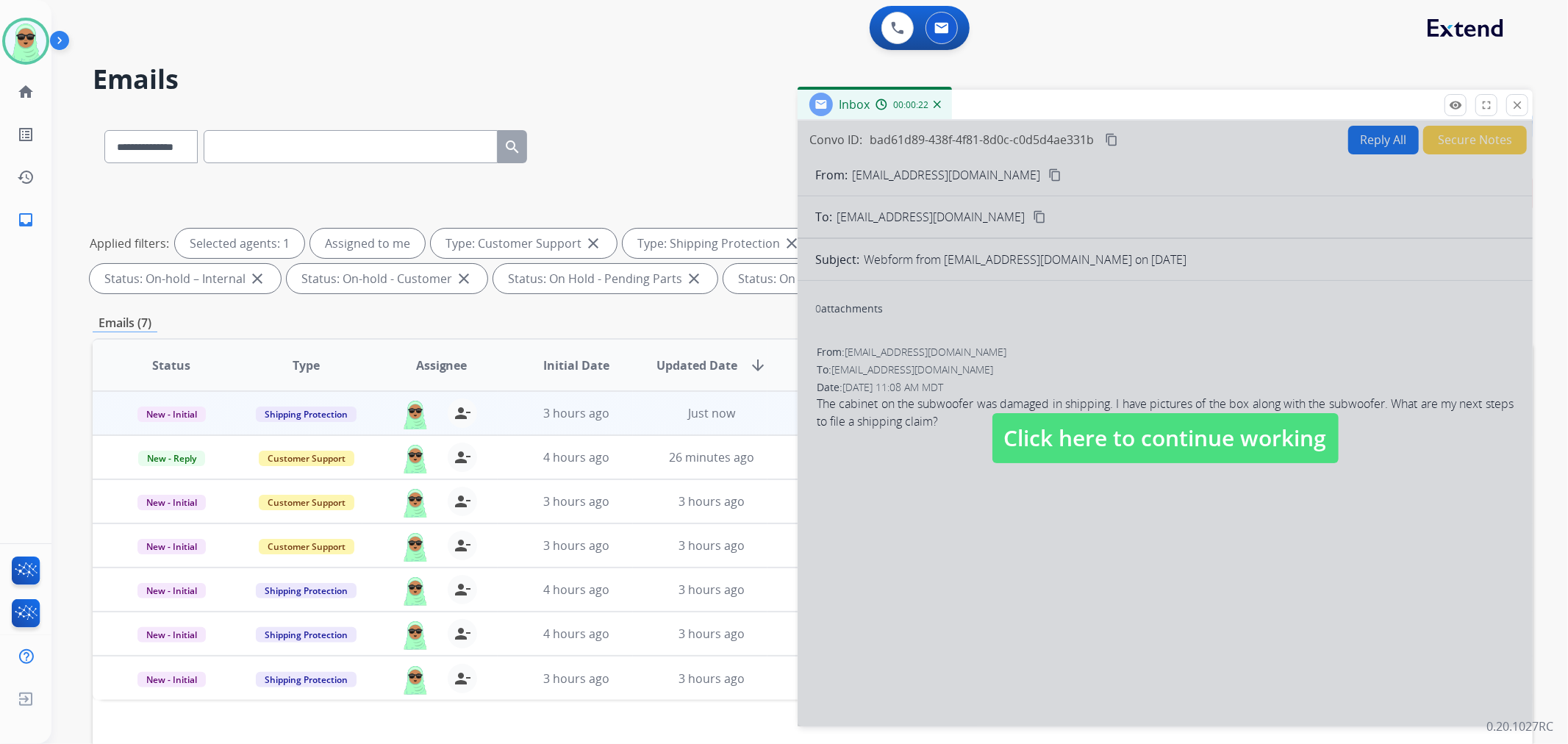
click at [1095, 454] on span "Click here to continue working" at bounding box center [1166, 438] width 346 height 50
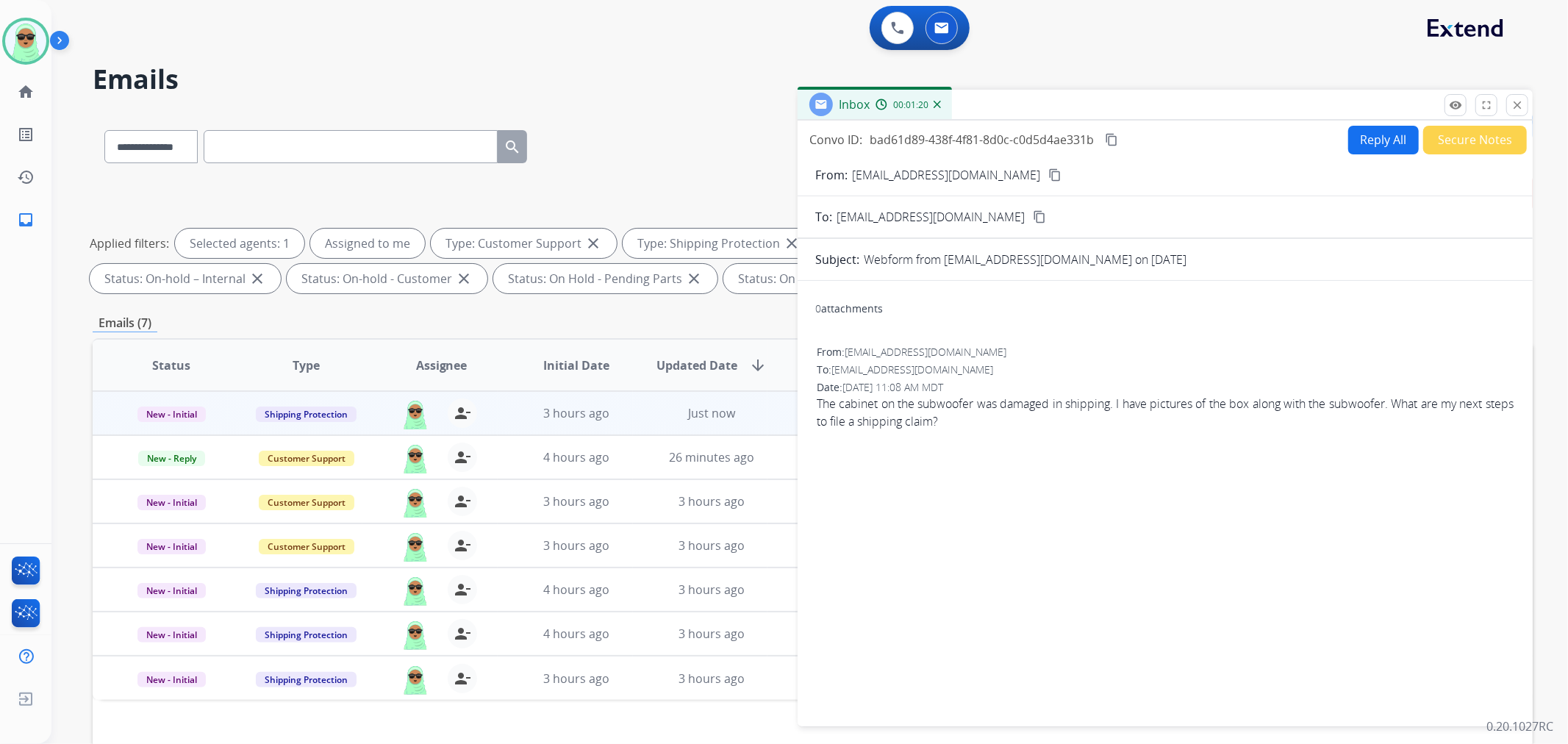
click at [1370, 143] on button "Reply All" at bounding box center [1384, 140] width 70 height 29
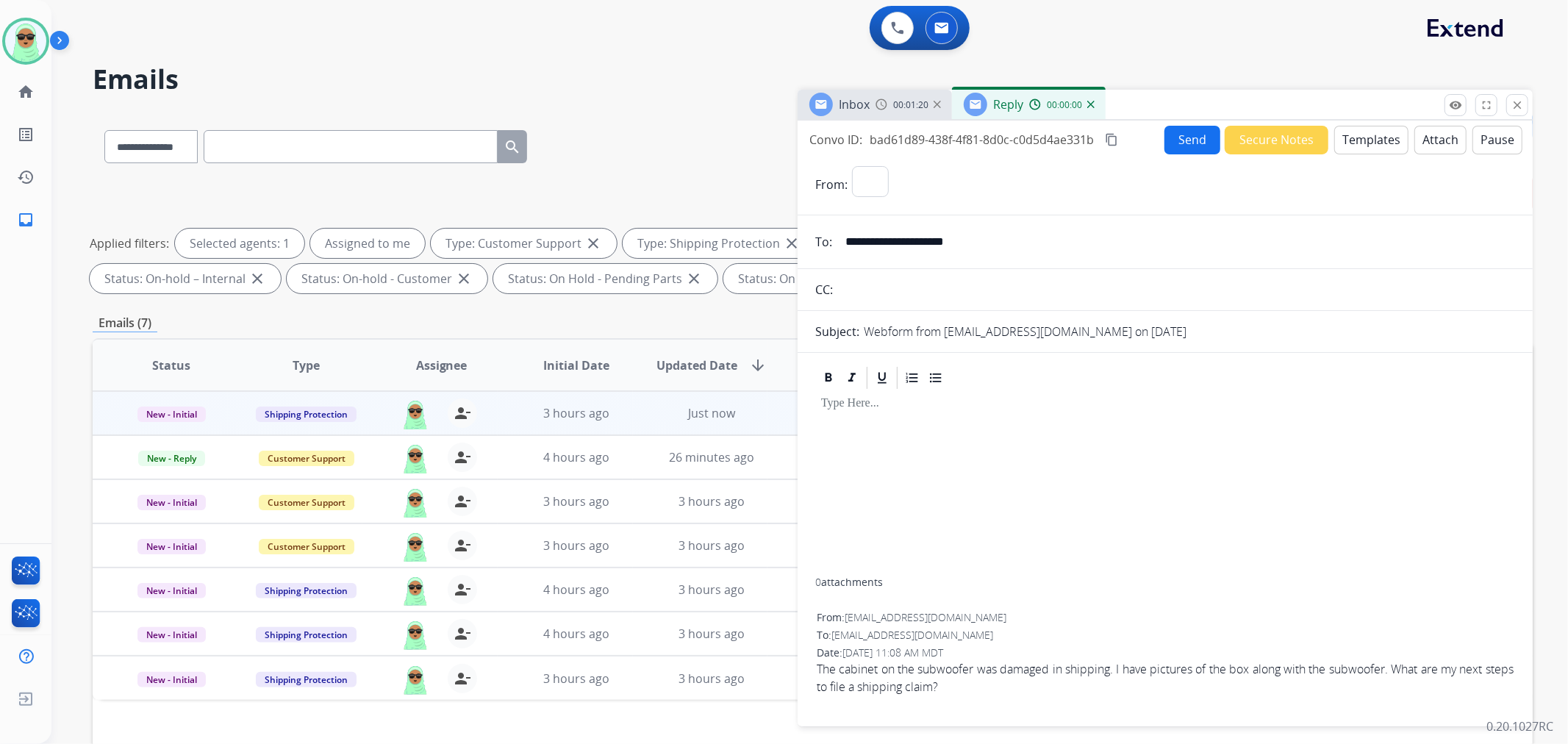
select select "**********"
click at [1349, 152] on div "**********" at bounding box center [1165, 421] width 735 height 600
click at [1340, 144] on button "Templates" at bounding box center [1372, 140] width 74 height 29
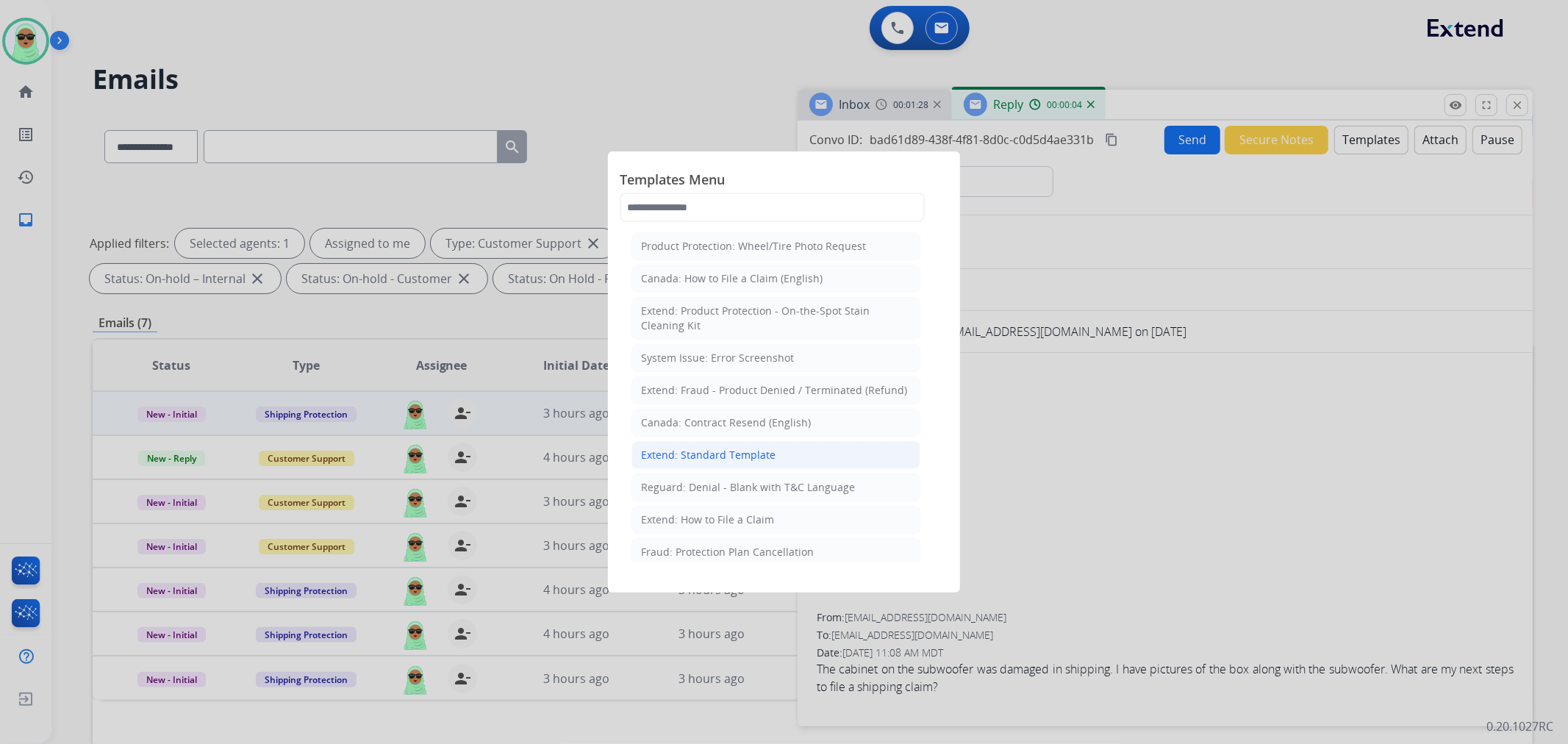
click at [798, 466] on li "Extend: Standard Template" at bounding box center [776, 455] width 289 height 28
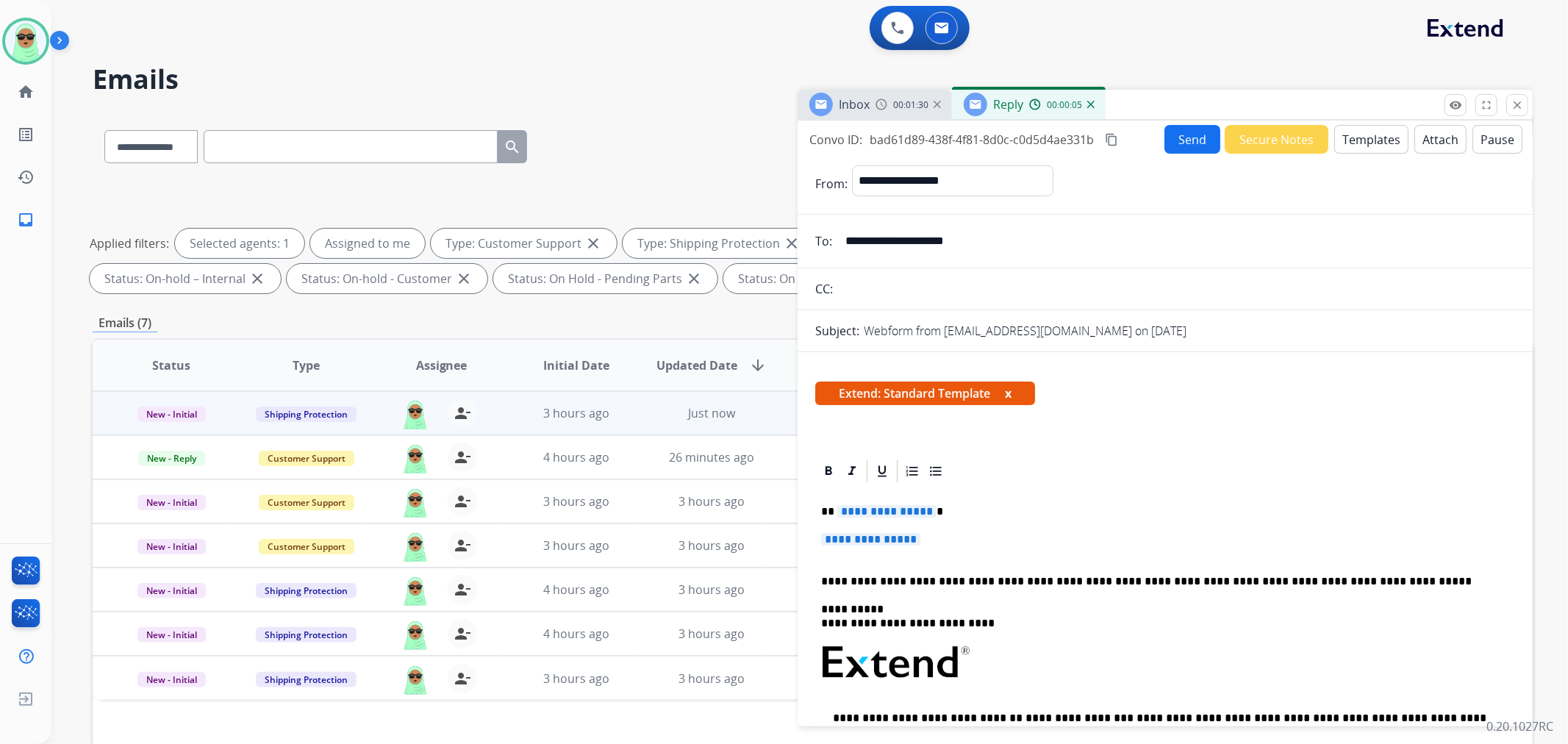
click at [895, 546] on p "**********" at bounding box center [1166, 547] width 688 height 27
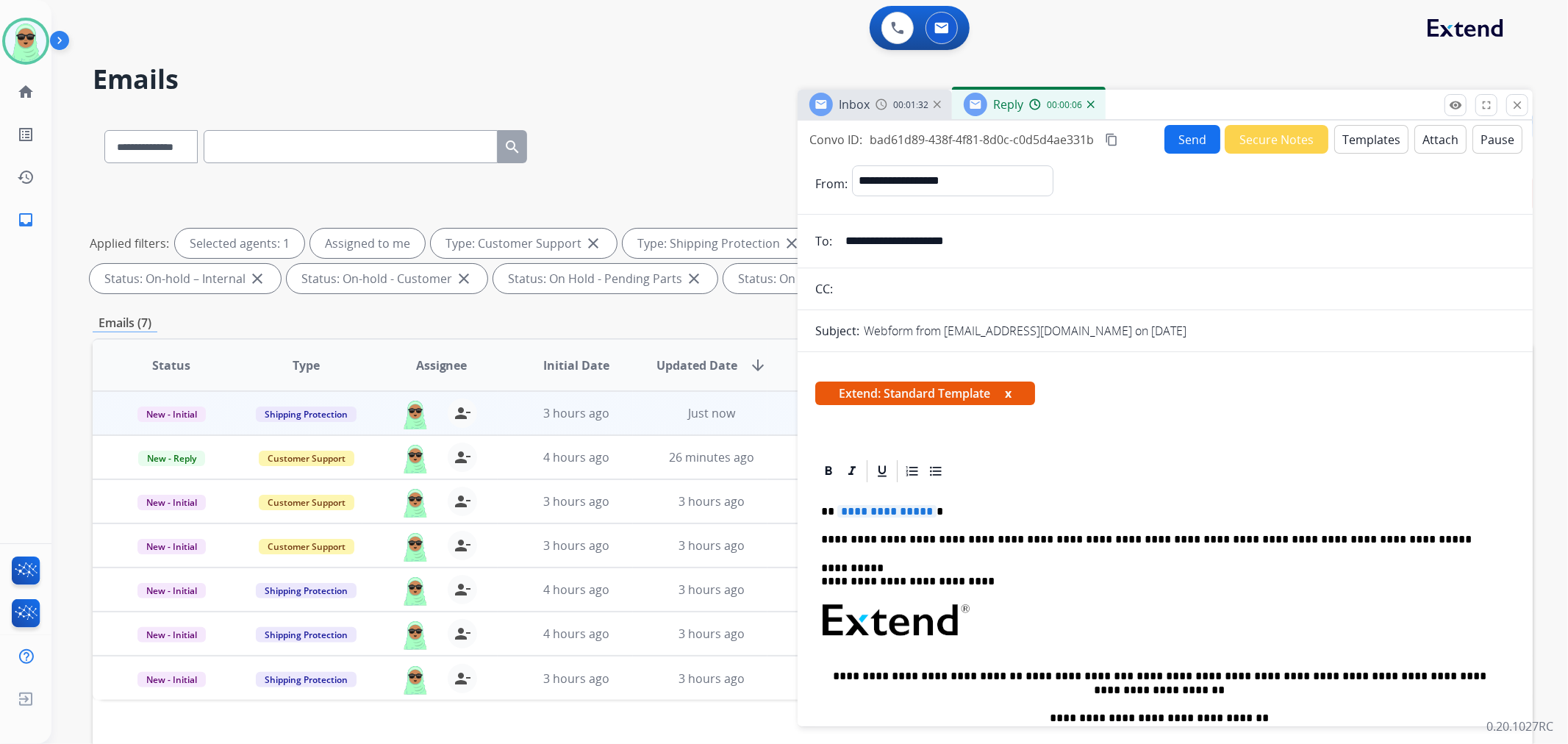
click at [905, 509] on span "**********" at bounding box center [887, 512] width 99 height 13
click at [1056, 501] on div "**********" at bounding box center [1165, 682] width 700 height 394
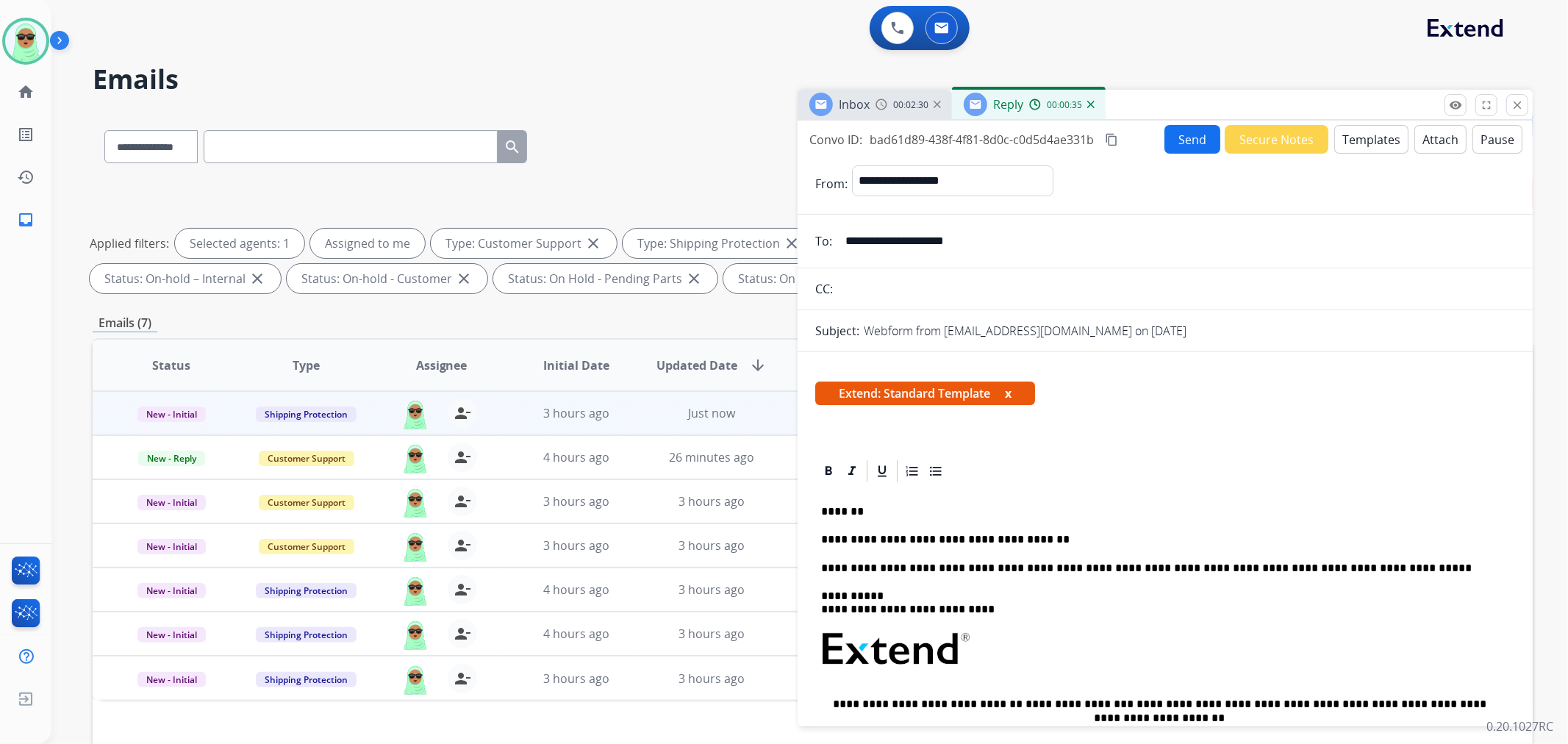
click at [1169, 128] on button "Send" at bounding box center [1193, 140] width 56 height 29
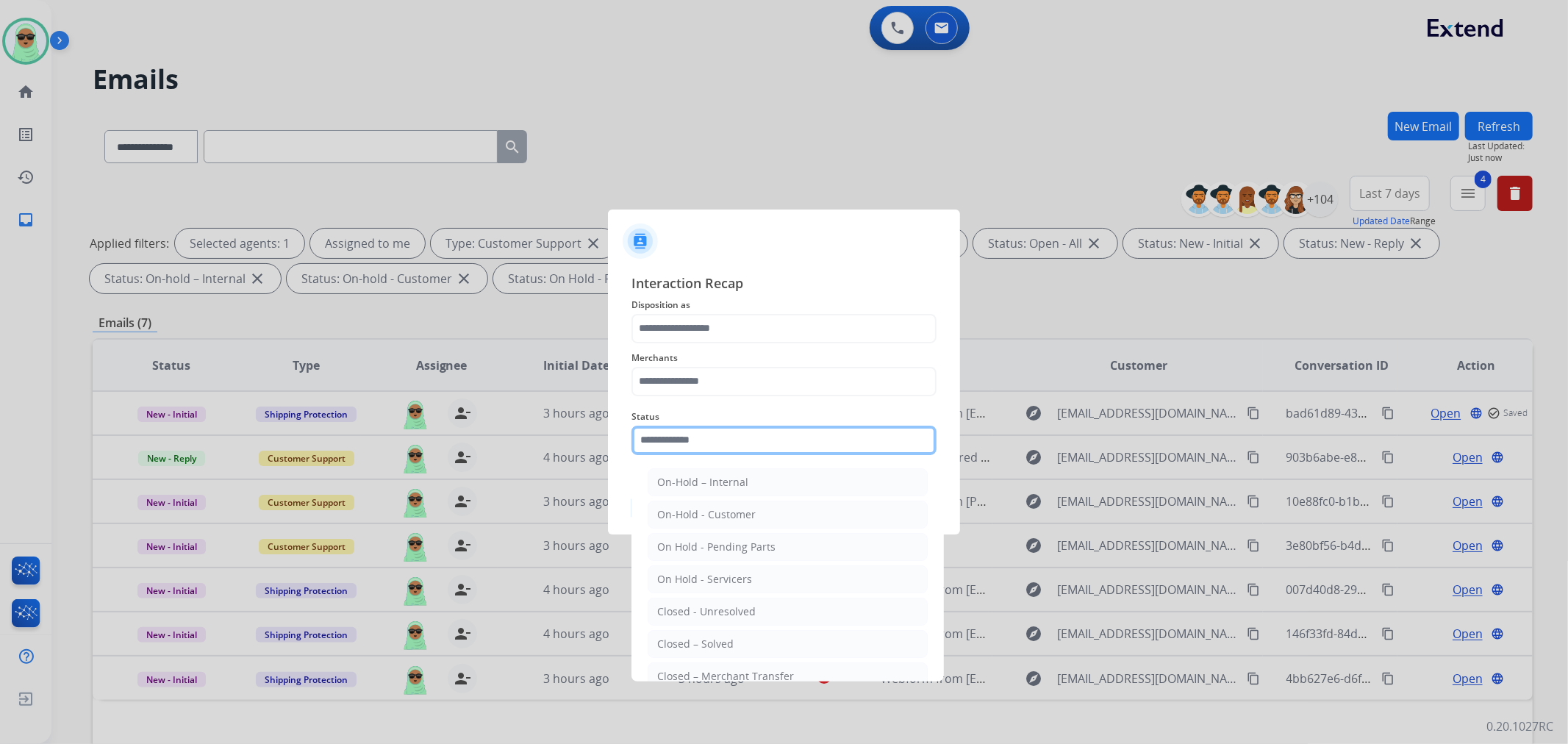
click at [753, 437] on input "text" at bounding box center [784, 440] width 305 height 30
click at [706, 628] on ul "On-Hold – Internal On-Hold - Customer On Hold - Pending Parts On Hold - Service…" at bounding box center [788, 615] width 289 height 309
click at [704, 638] on div "Closed – Solved" at bounding box center [695, 644] width 77 height 14
type input "**********"
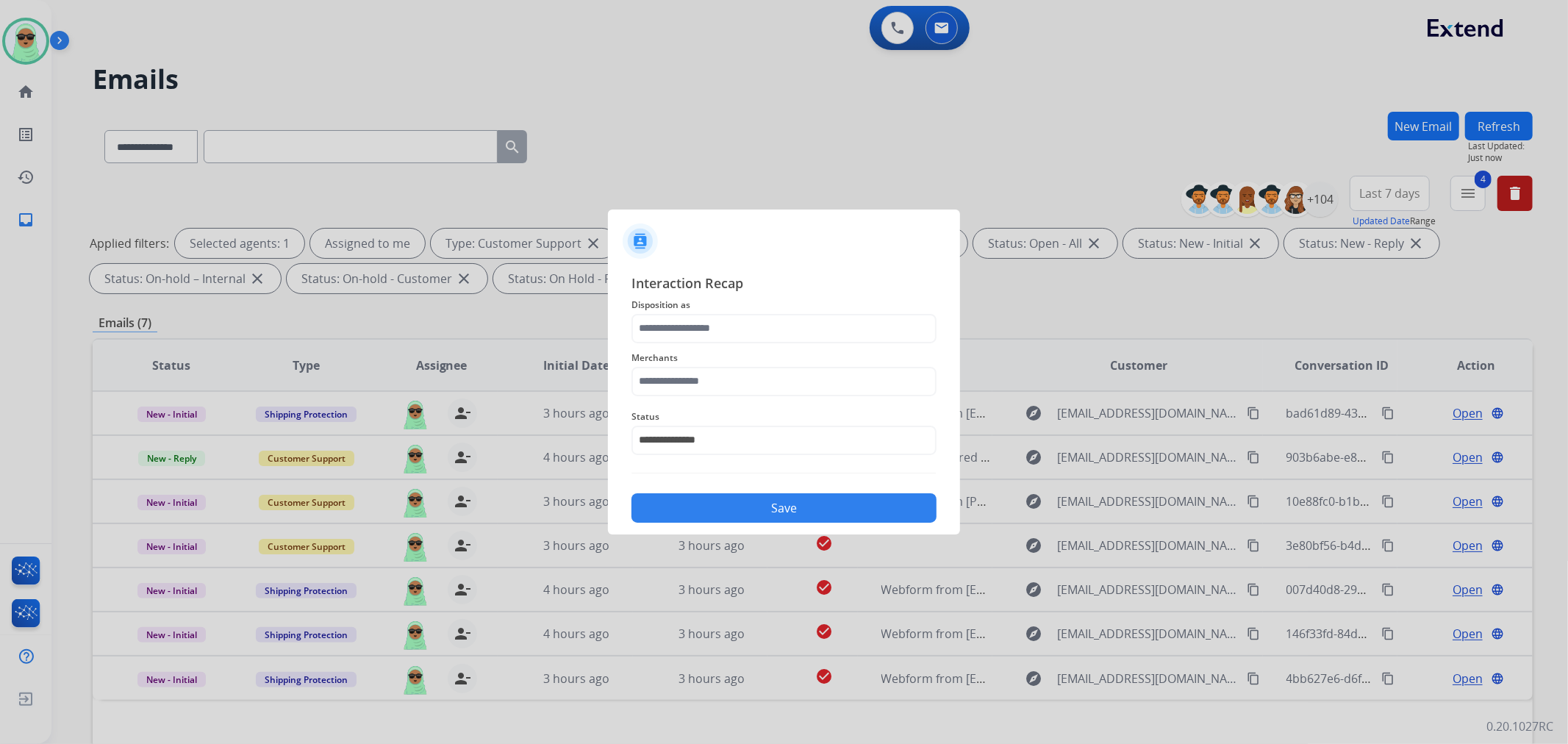
drag, startPoint x: 727, startPoint y: 349, endPoint x: 711, endPoint y: 356, distance: 17.5
click at [727, 349] on span "Merchants" at bounding box center [784, 358] width 305 height 18
click at [707, 369] on input "text" at bounding box center [784, 382] width 305 height 30
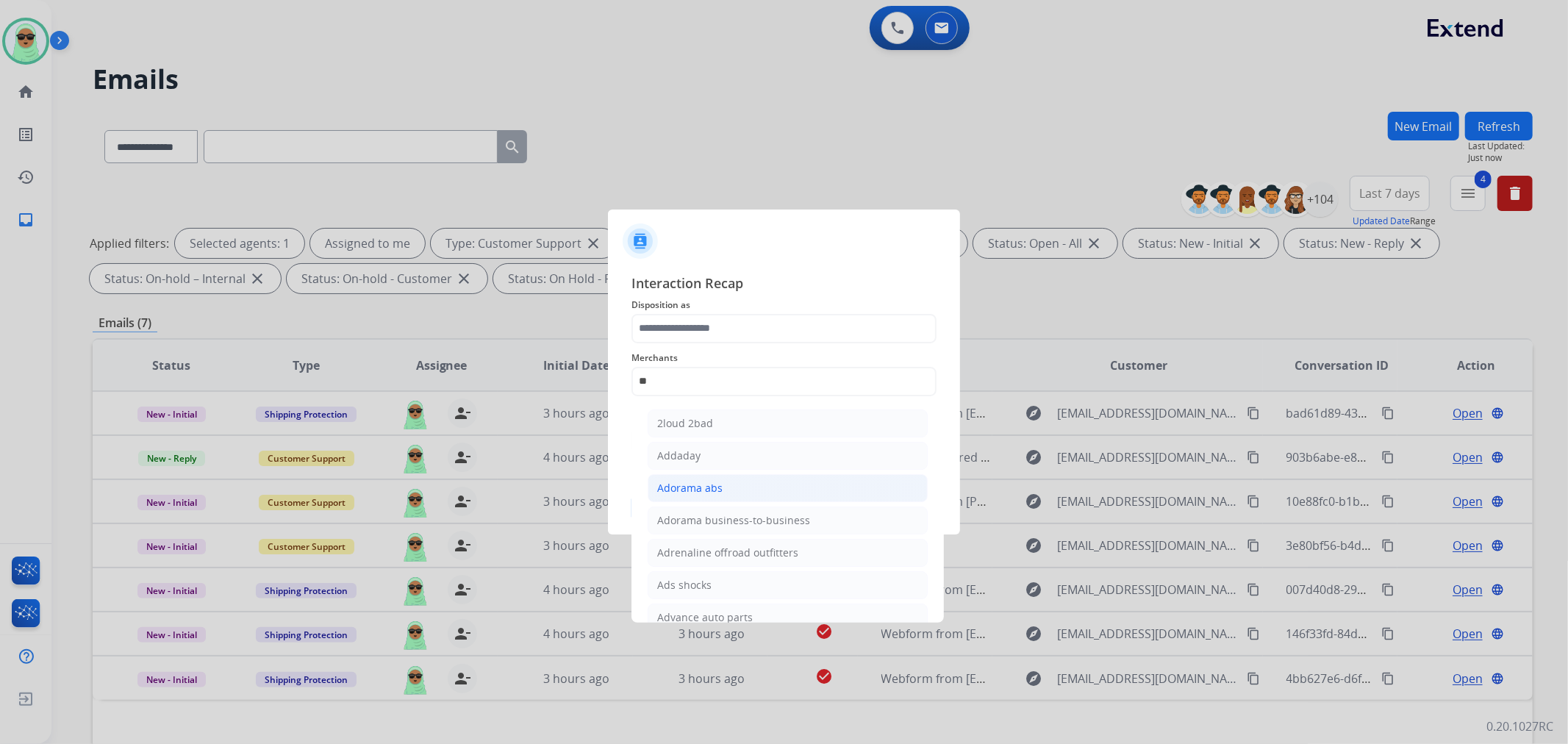
click at [719, 487] on div "Adorama abs" at bounding box center [690, 488] width 65 height 14
type input "**********"
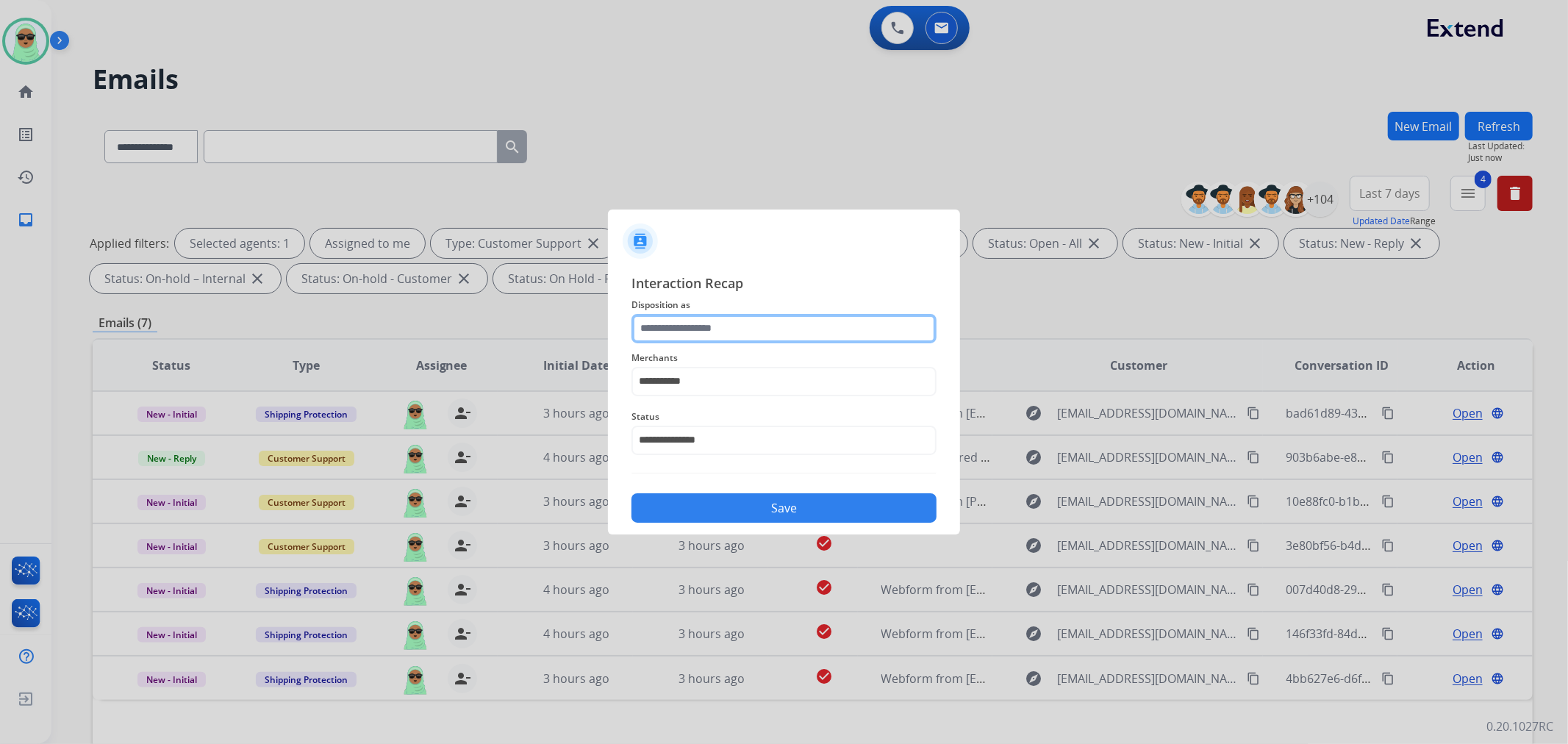
click at [731, 316] on input "text" at bounding box center [784, 328] width 305 height 30
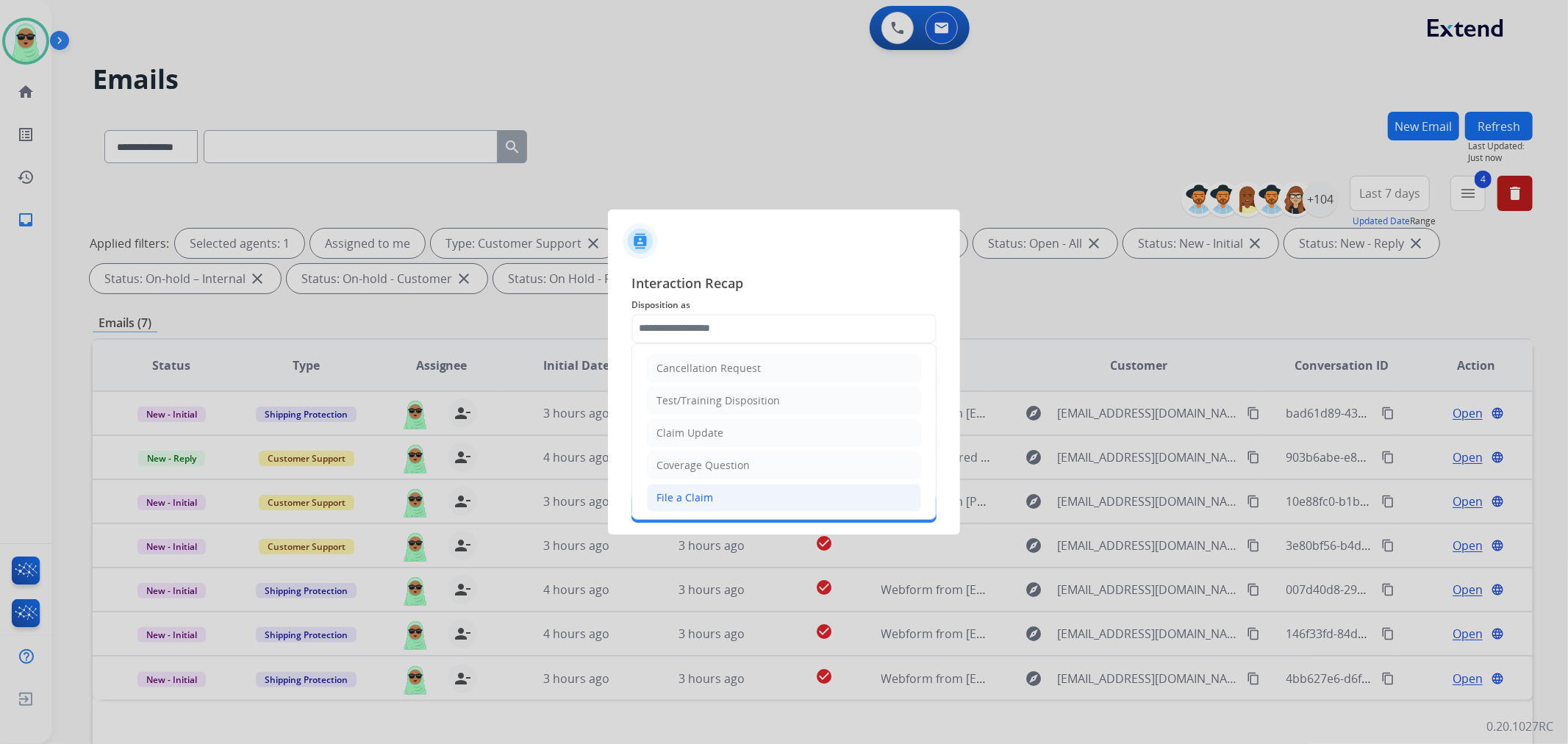
click at [728, 503] on li "File a Claim" at bounding box center [784, 497] width 275 height 28
type input "**********"
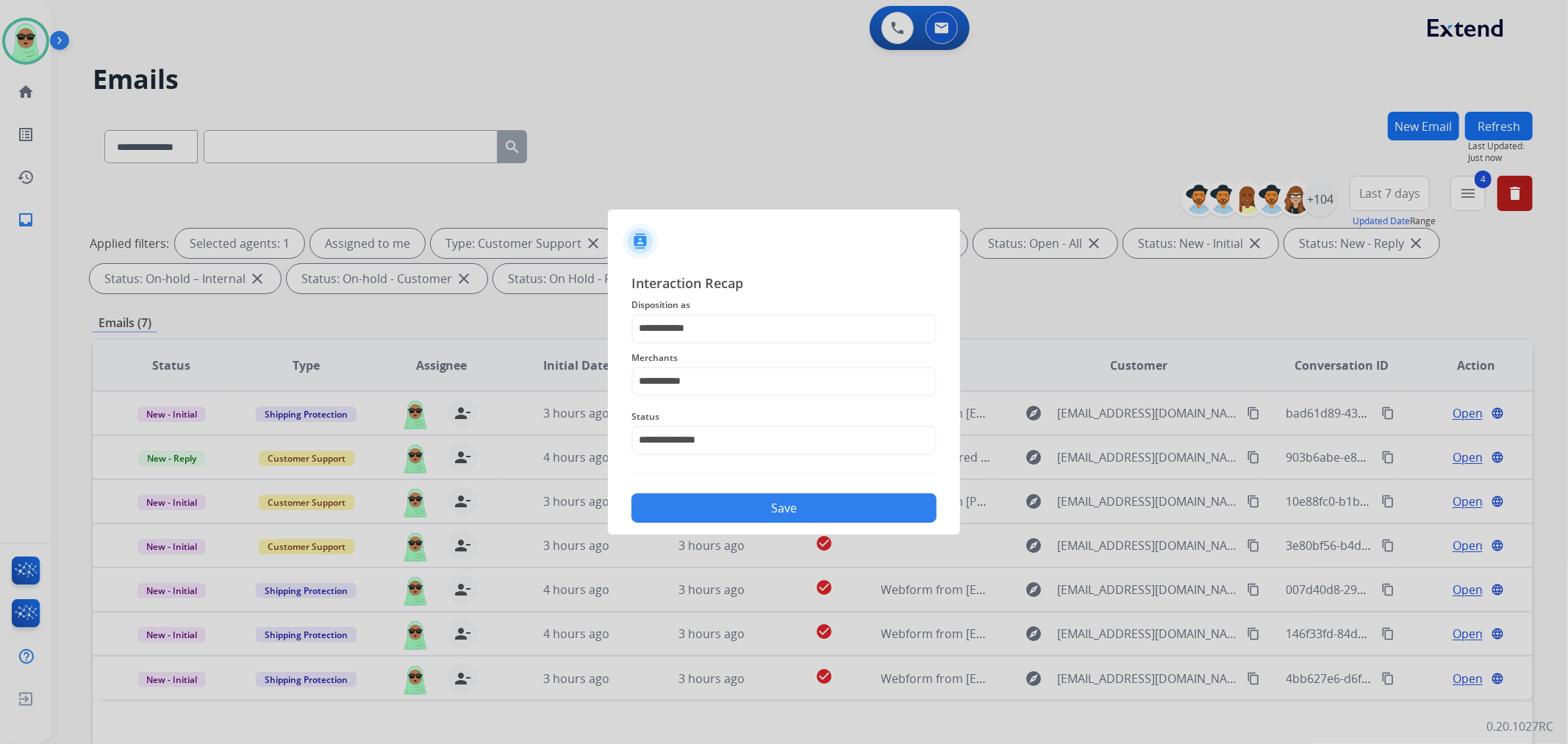
click at [747, 475] on div "**********" at bounding box center [784, 398] width 305 height 251
drag, startPoint x: 758, startPoint y: 519, endPoint x: 746, endPoint y: 500, distance: 22.5
click at [758, 518] on button "Save" at bounding box center [784, 508] width 305 height 30
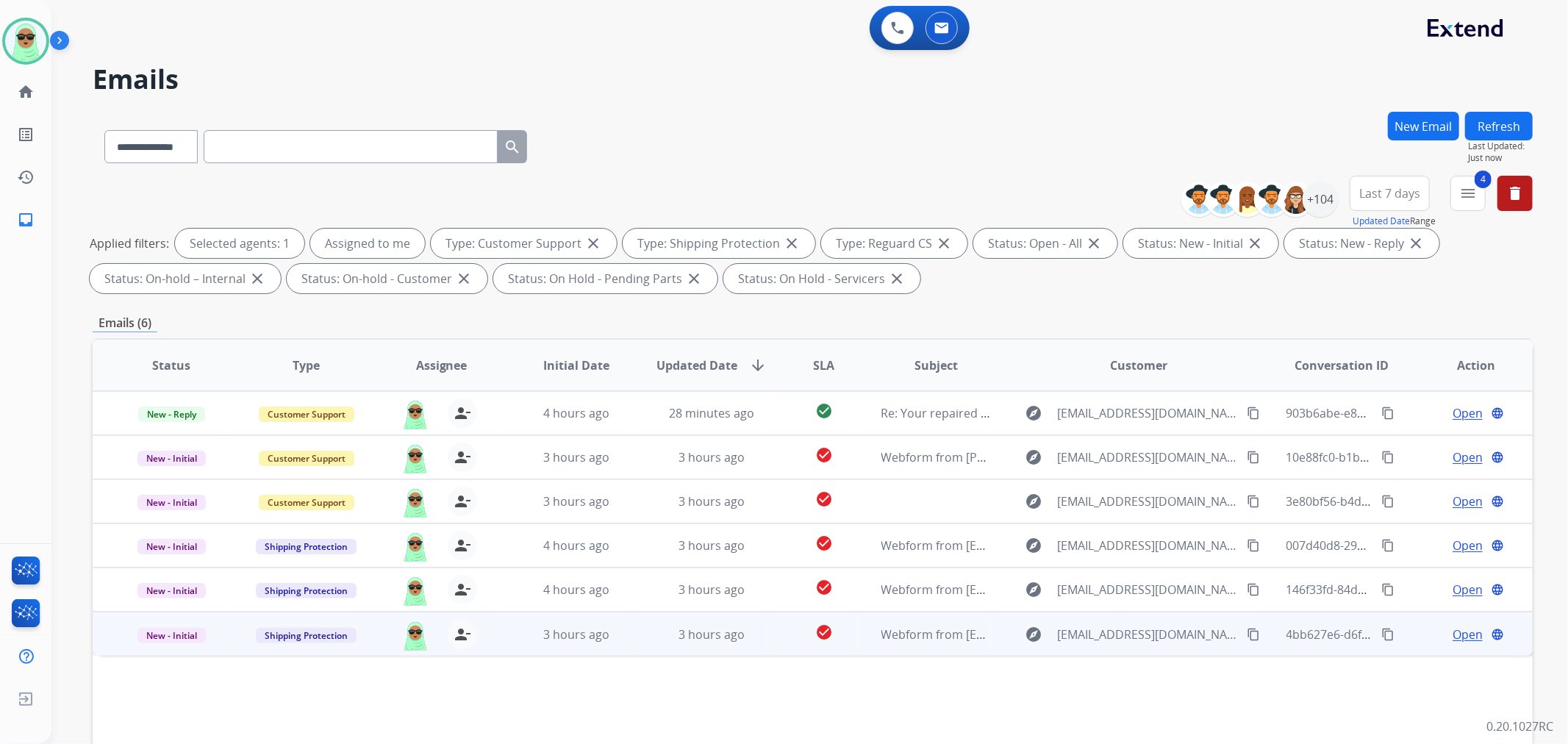
click at [1247, 633] on mat-icon "content_copy" at bounding box center [1253, 635] width 14 height 14
click at [1455, 637] on span "Open" at bounding box center [1468, 635] width 30 height 18
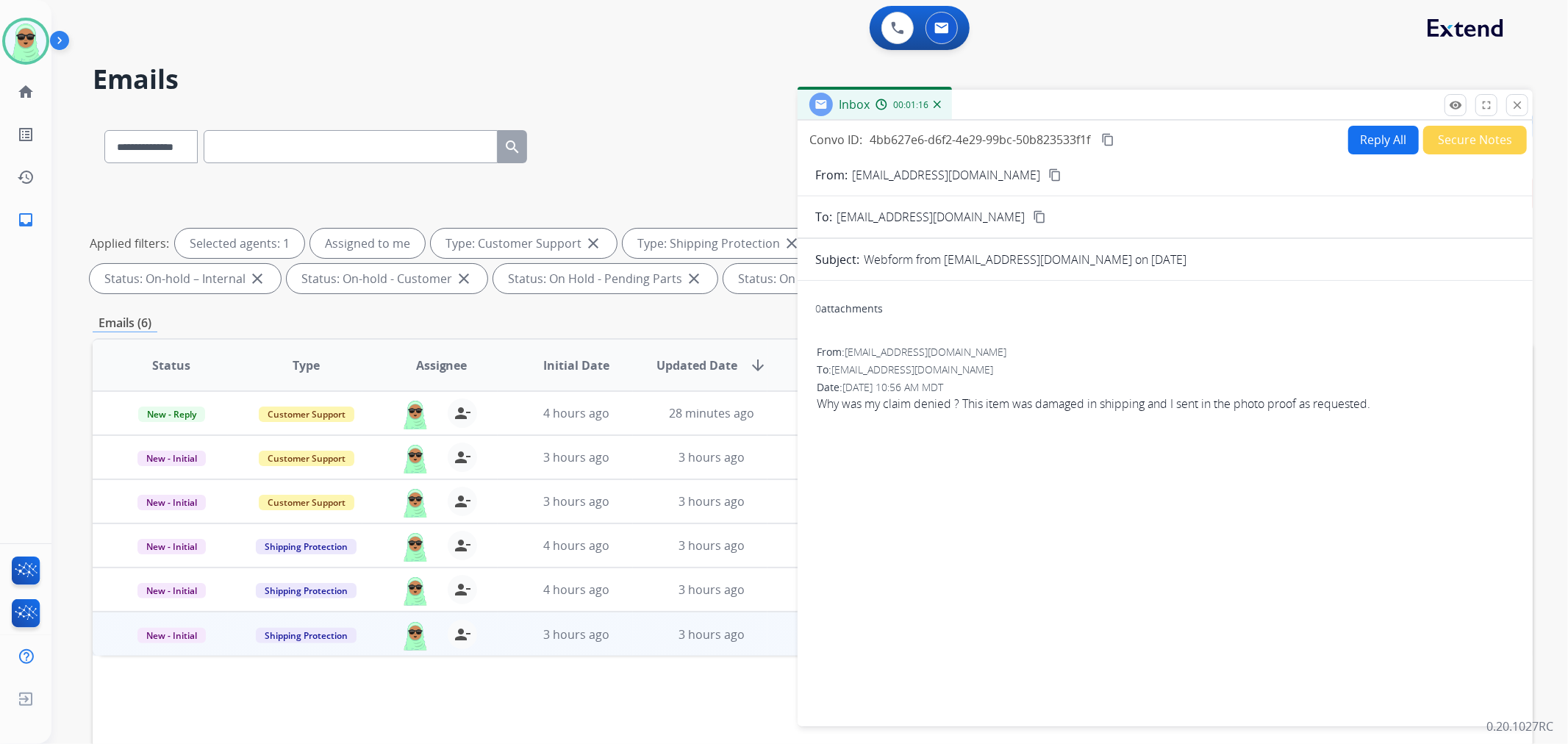
click at [1348, 141] on button "Reply All" at bounding box center [1384, 140] width 70 height 29
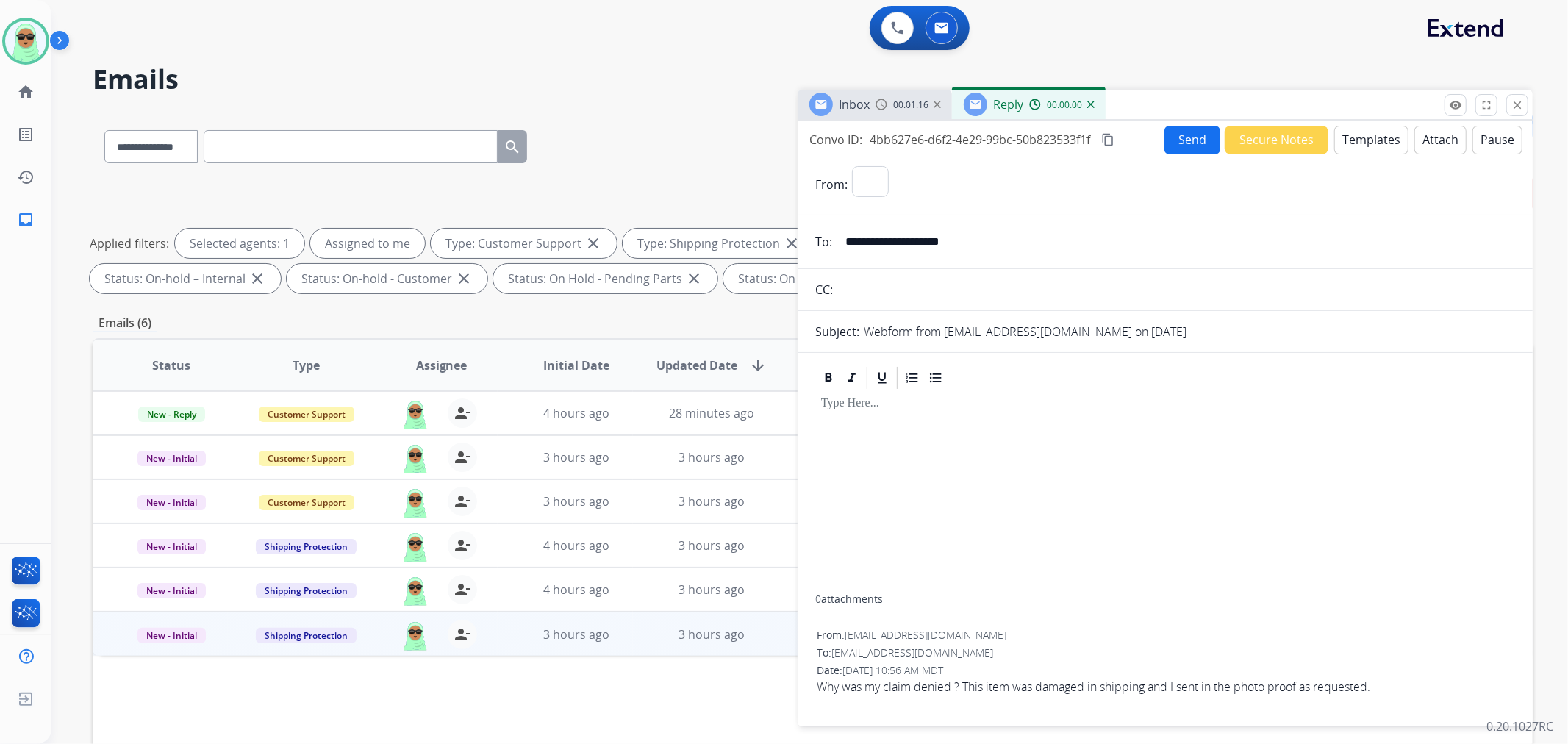
select select "**********"
click at [1368, 128] on button "Templates" at bounding box center [1372, 140] width 74 height 29
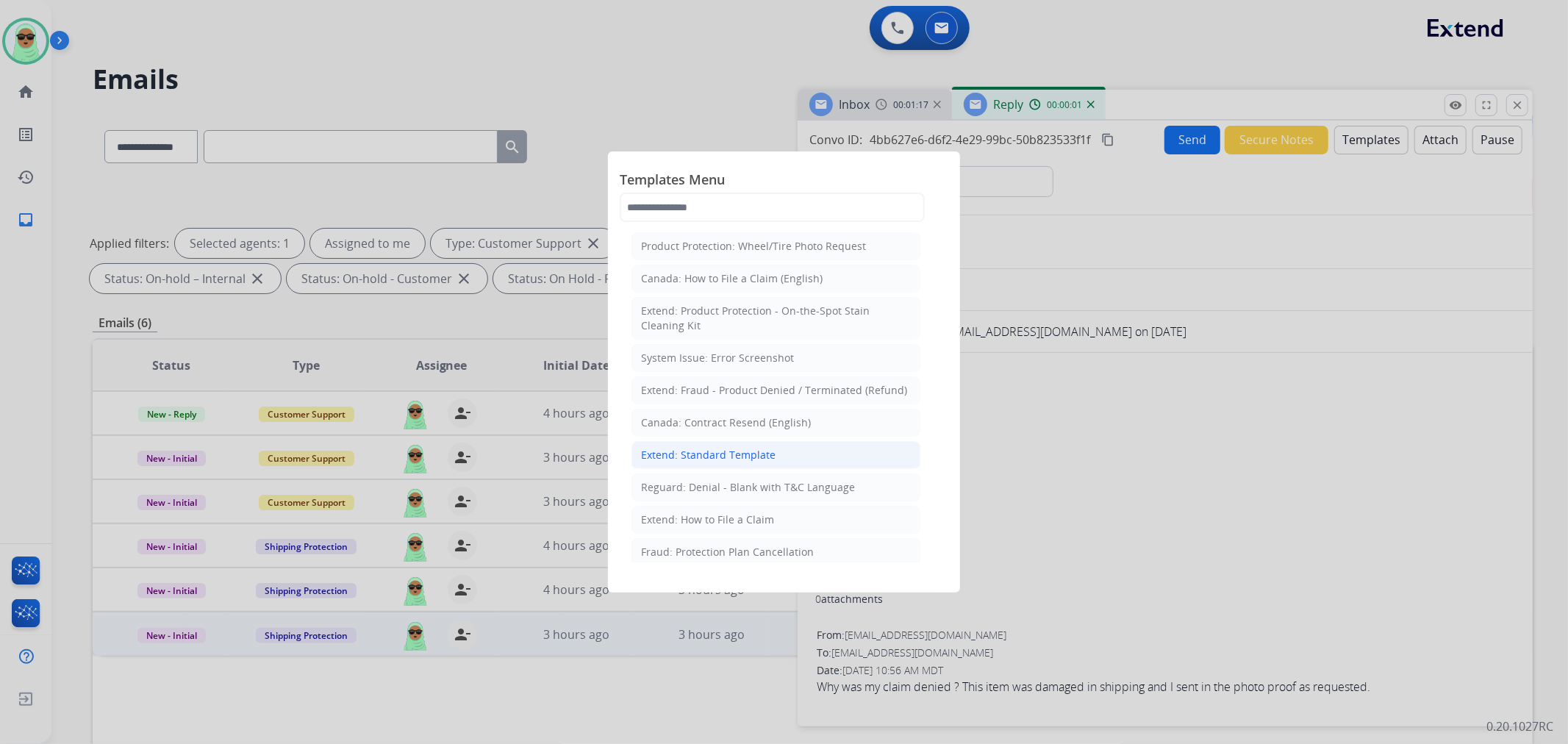
click at [802, 461] on li "Extend: Standard Template" at bounding box center [776, 455] width 289 height 28
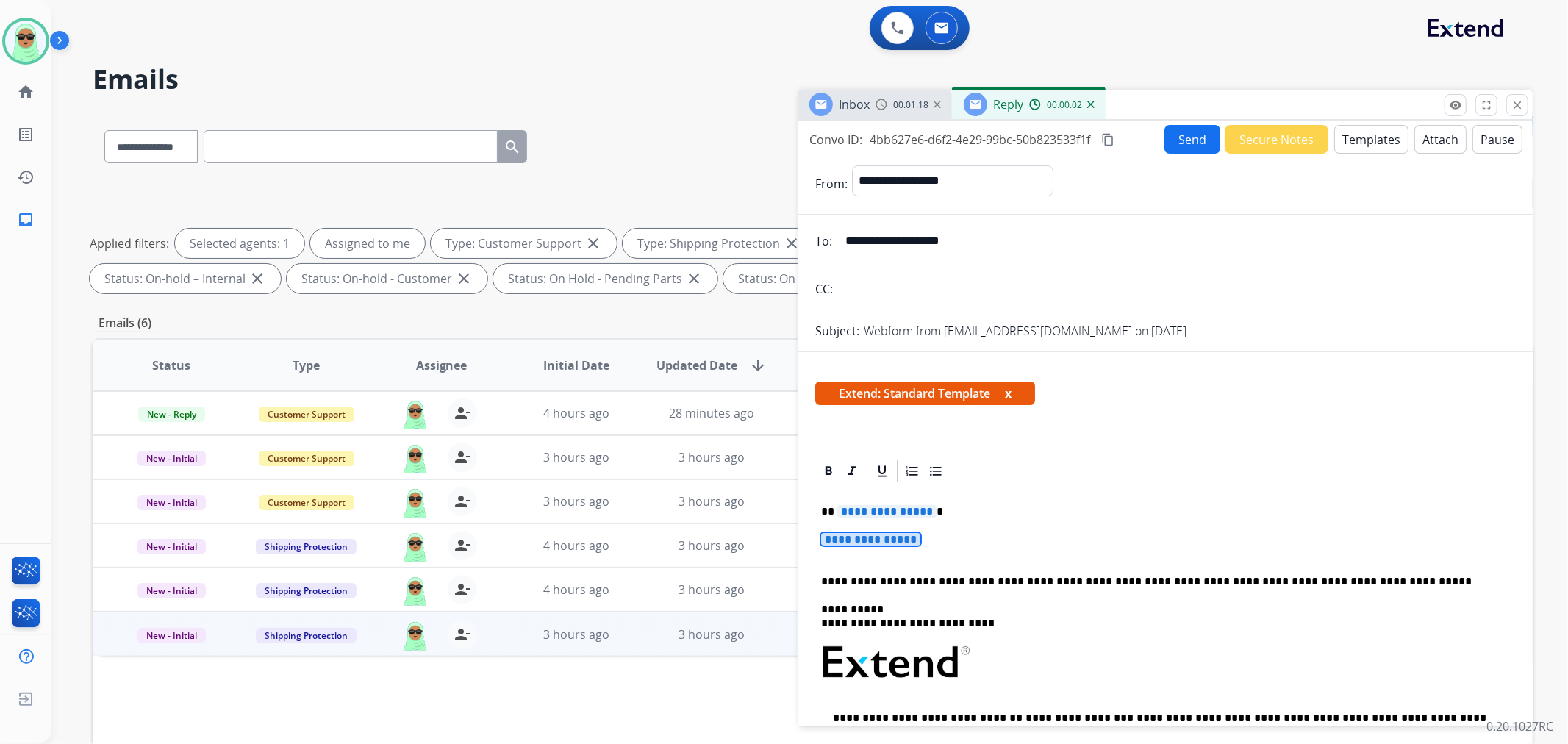
click at [890, 522] on div "**********" at bounding box center [1165, 701] width 700 height 433
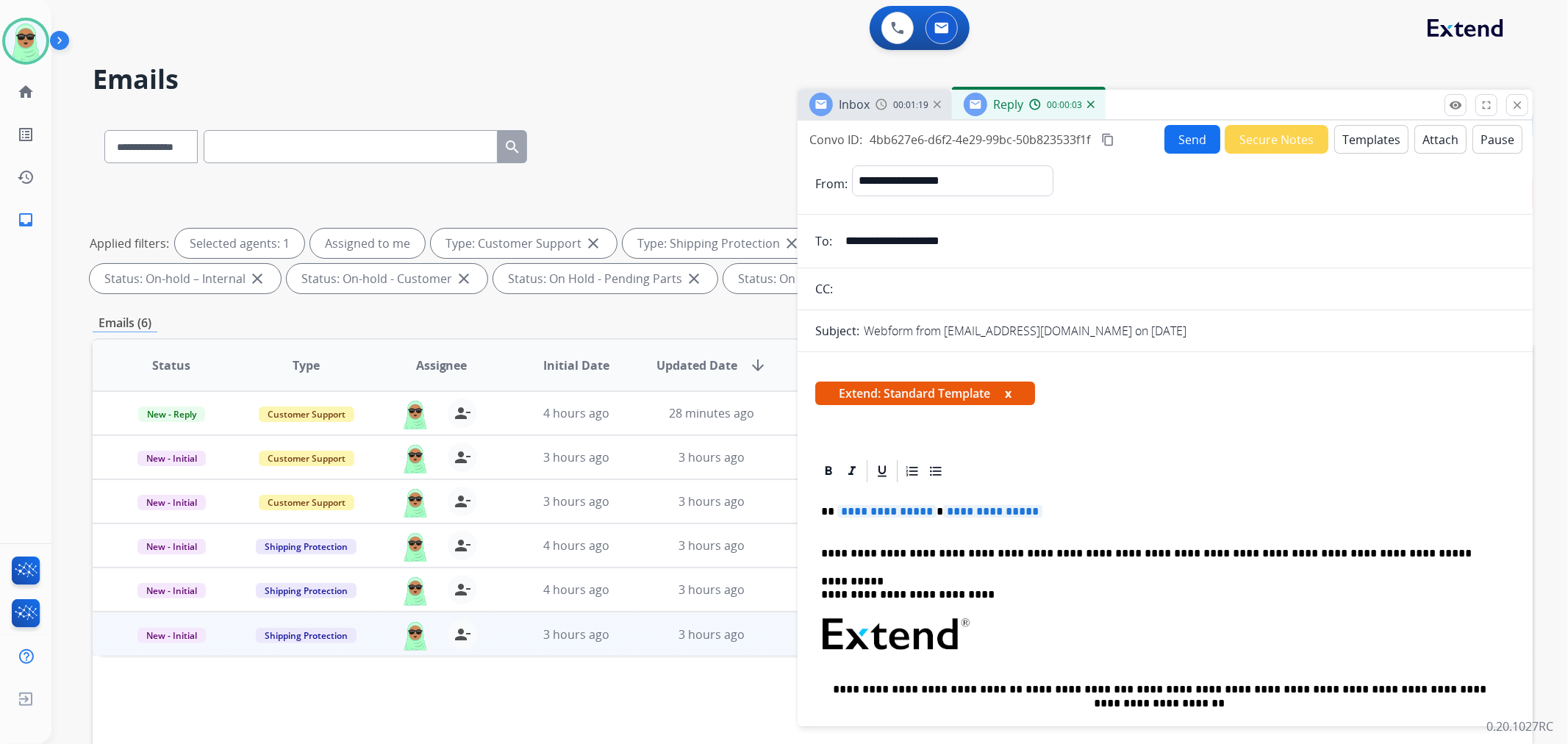
click at [913, 505] on span "**********" at bounding box center [887, 512] width 99 height 13
click at [945, 503] on div "**********" at bounding box center [1165, 687] width 700 height 406
click at [925, 510] on span "**********" at bounding box center [897, 512] width 99 height 13
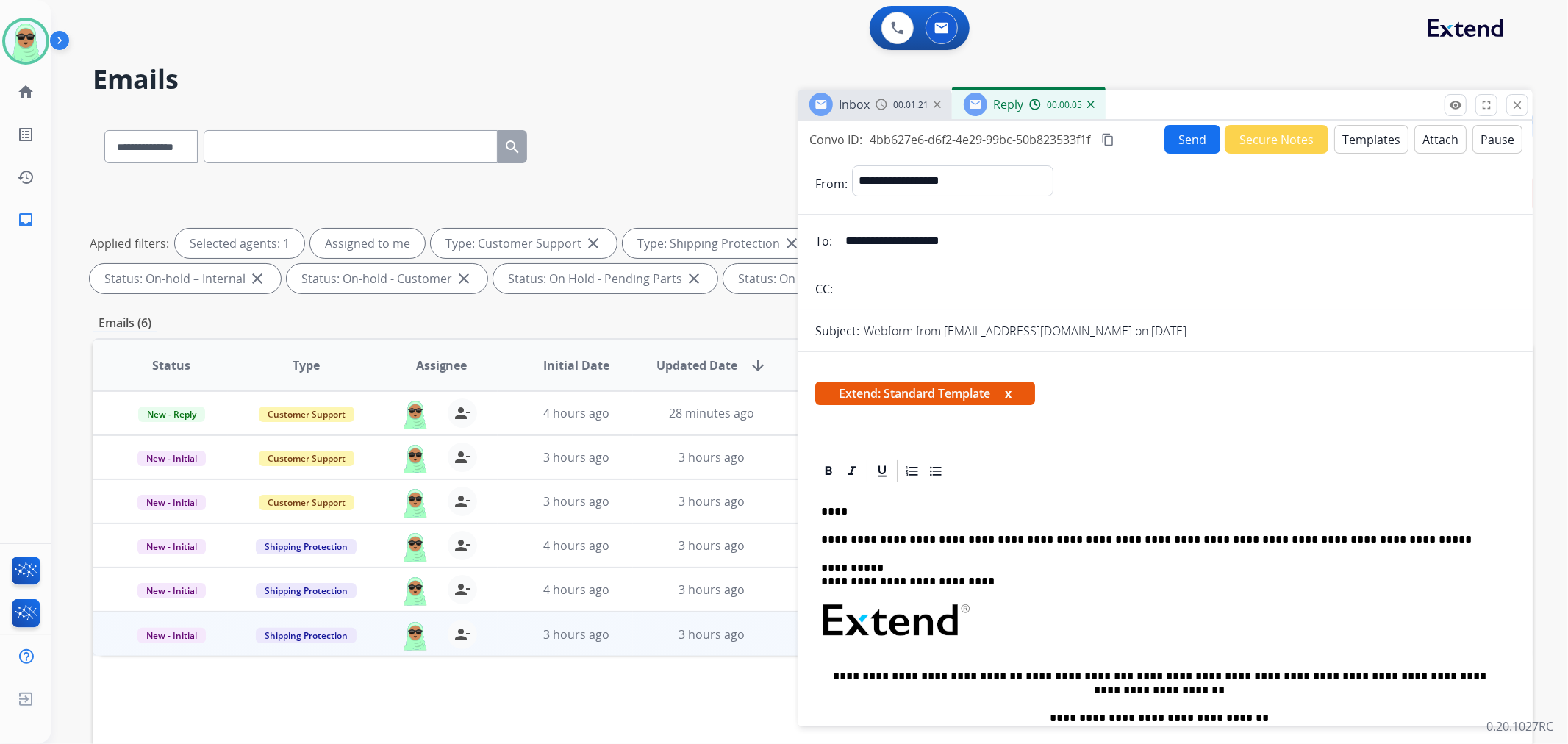
click at [834, 510] on p "****" at bounding box center [1159, 512] width 676 height 14
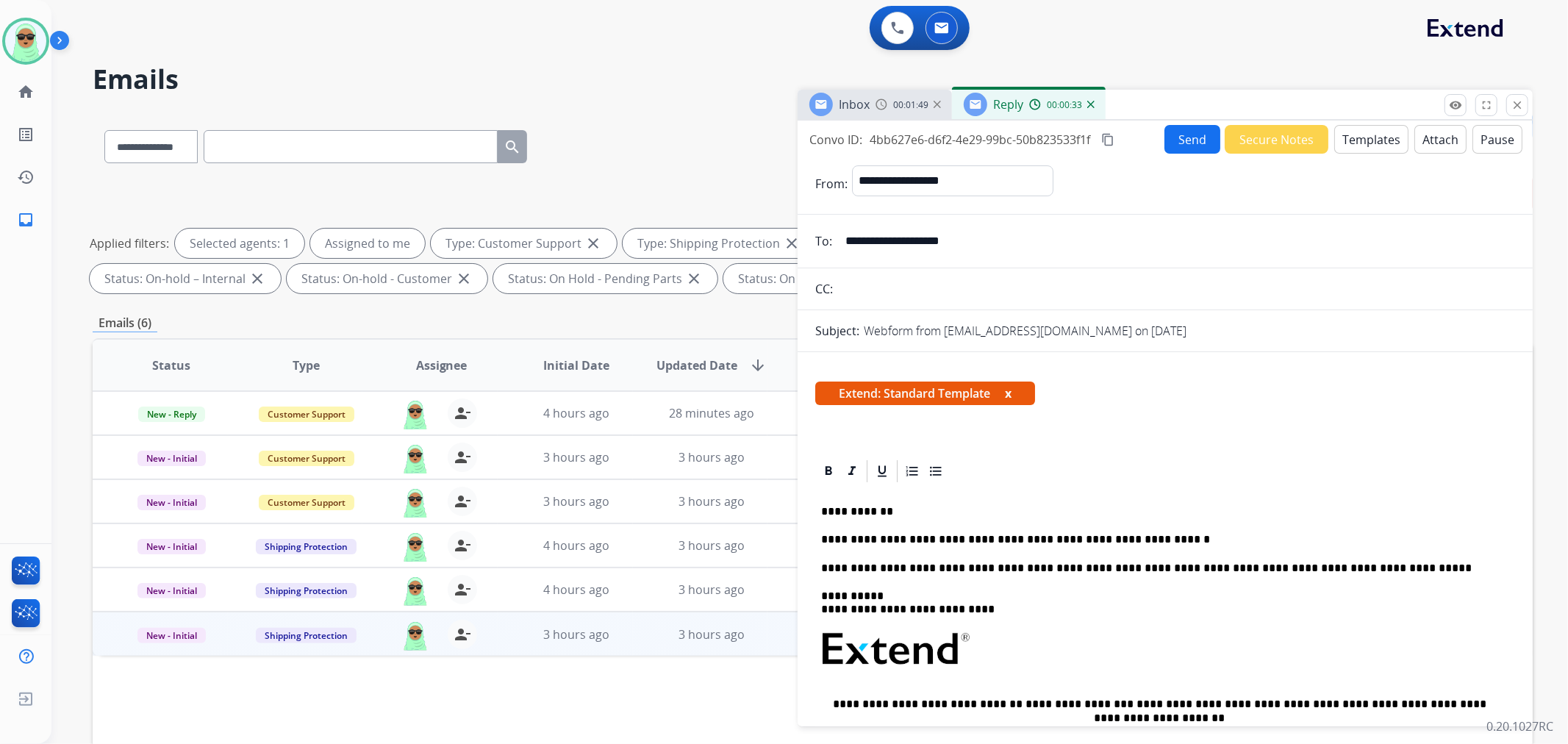
click at [1194, 149] on button "Send" at bounding box center [1193, 140] width 56 height 29
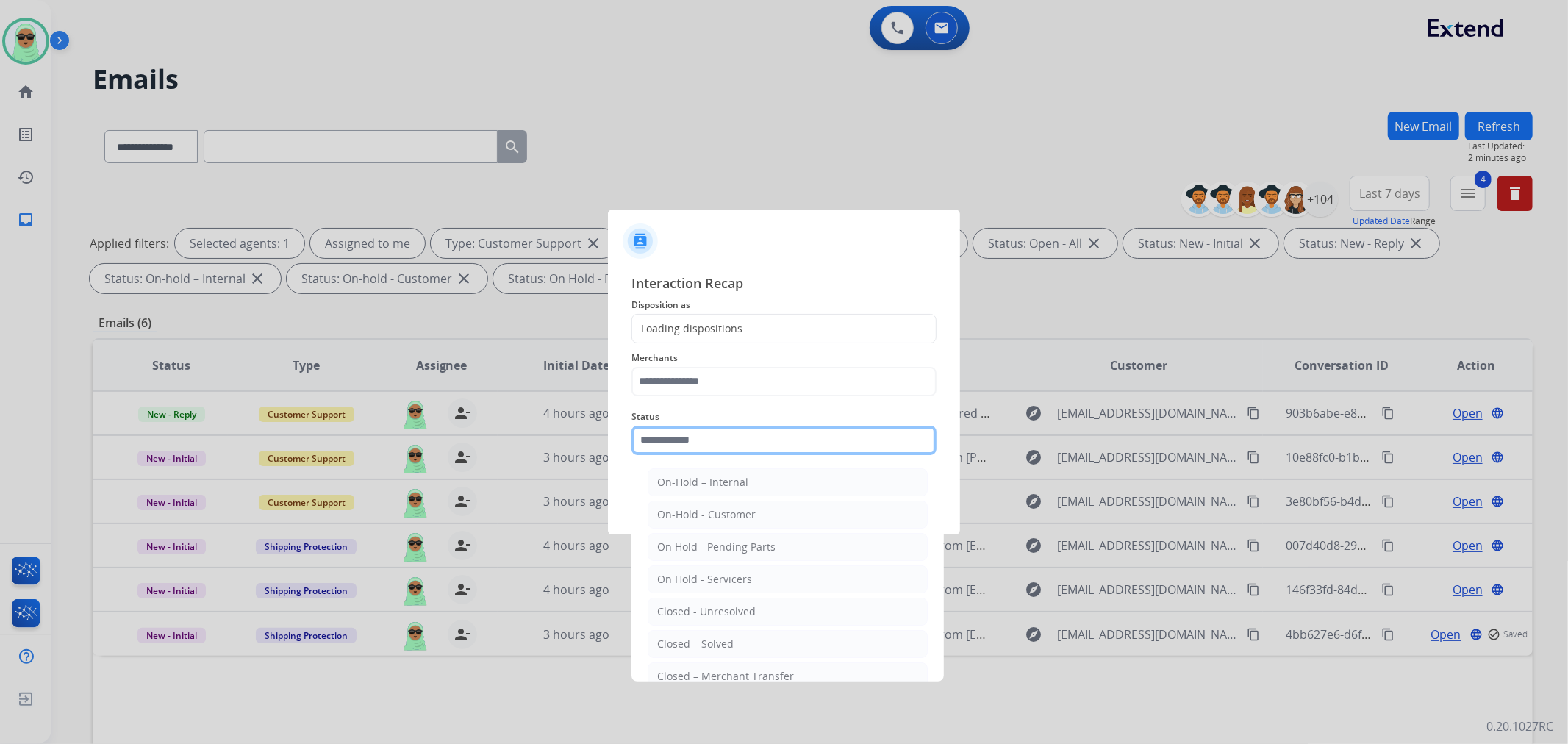
drag, startPoint x: 775, startPoint y: 426, endPoint x: 761, endPoint y: 449, distance: 26.9
click at [774, 427] on input "text" at bounding box center [784, 440] width 305 height 30
click at [691, 640] on div "Closed – Solved" at bounding box center [695, 644] width 77 height 14
type input "**********"
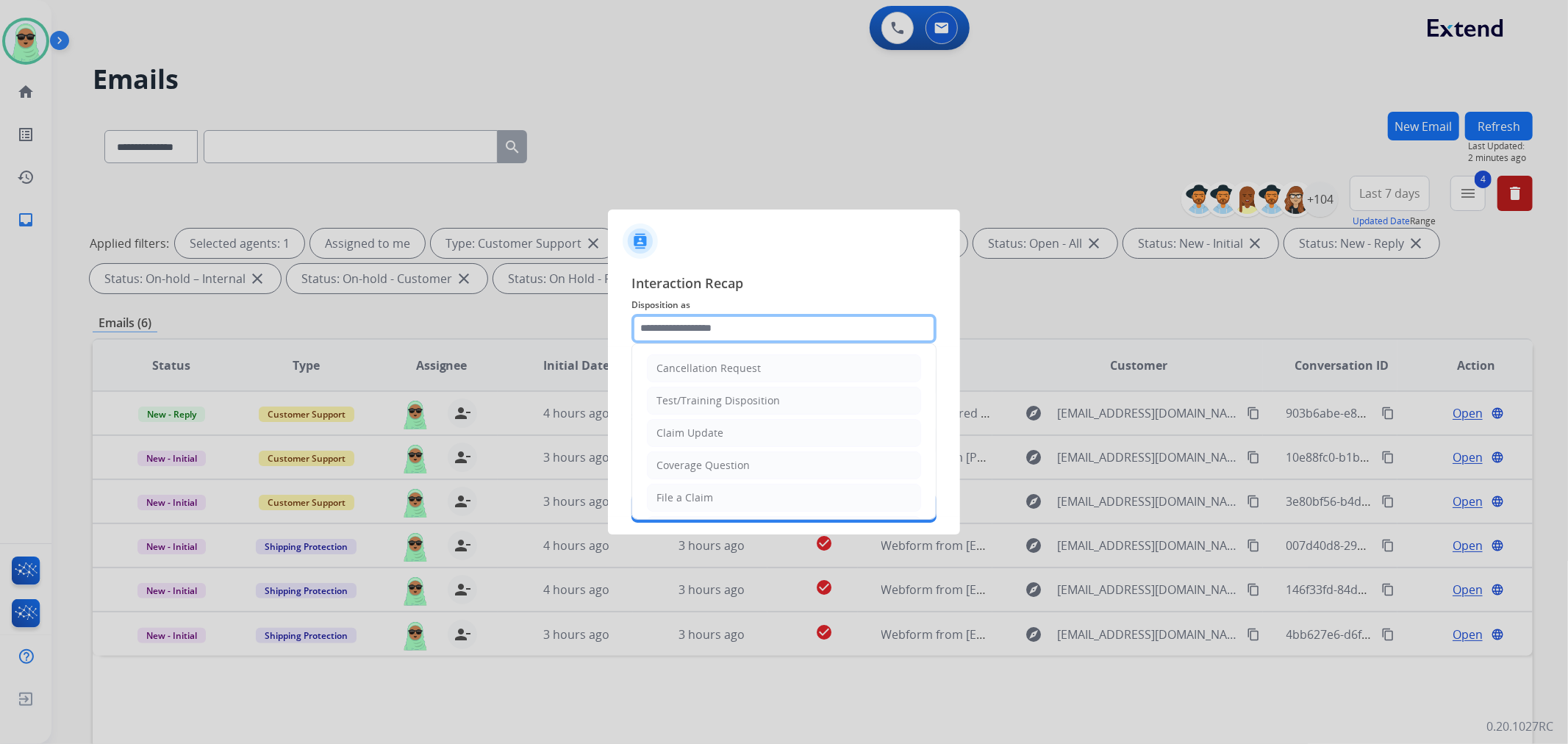
click at [692, 329] on input "text" at bounding box center [784, 328] width 305 height 30
drag, startPoint x: 699, startPoint y: 430, endPoint x: 751, endPoint y: 354, distance: 92.1
click at [699, 431] on div "Claim Update" at bounding box center [690, 433] width 67 height 14
type input "**********"
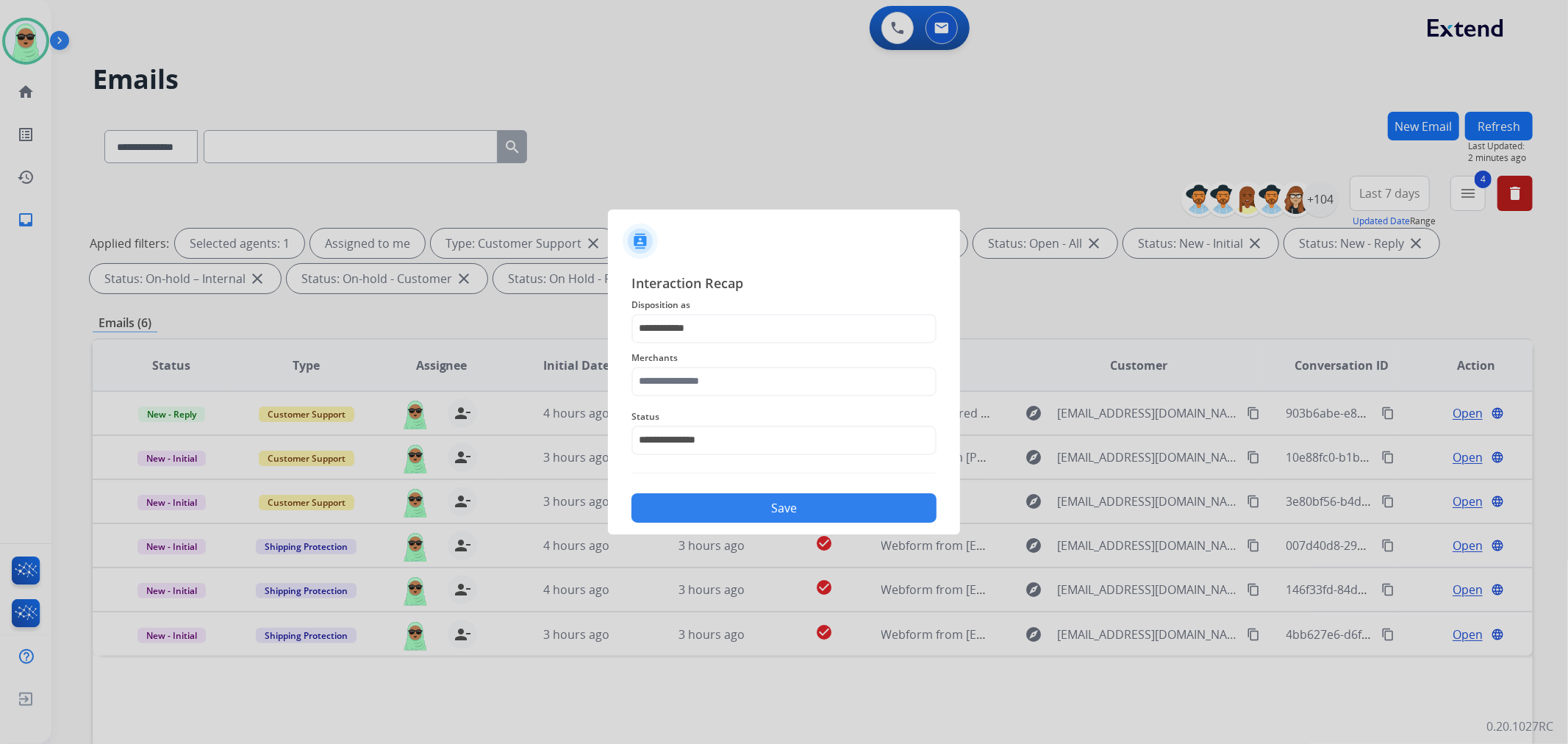
click at [751, 354] on span "Merchants" at bounding box center [784, 358] width 305 height 18
click at [731, 390] on input "text" at bounding box center [784, 382] width 305 height 30
drag, startPoint x: 709, startPoint y: 423, endPoint x: 734, endPoint y: 535, distance: 114.8
click at [709, 424] on li "Jomashop" at bounding box center [787, 423] width 280 height 28
type input "********"
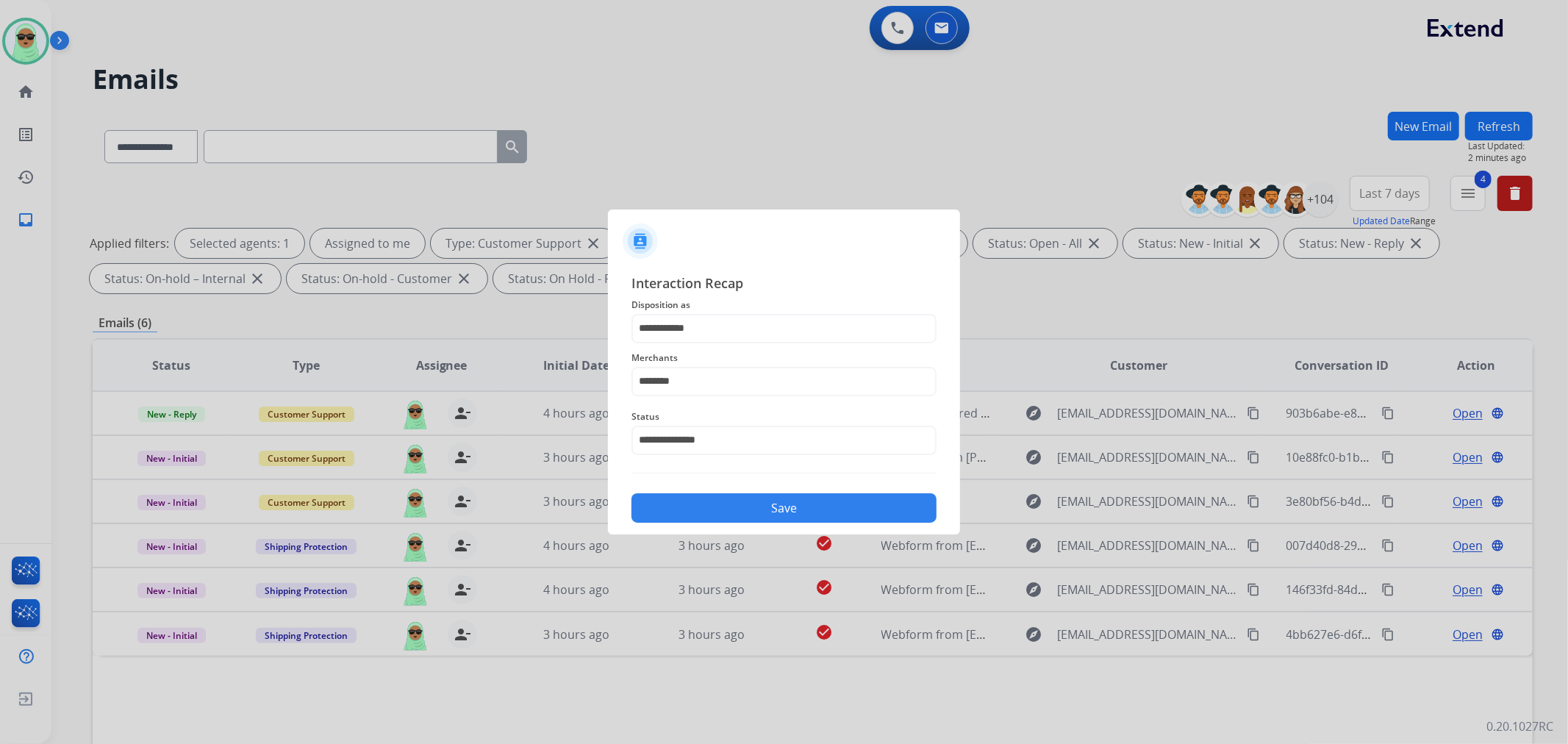
click at [741, 508] on button "Save" at bounding box center [784, 508] width 305 height 30
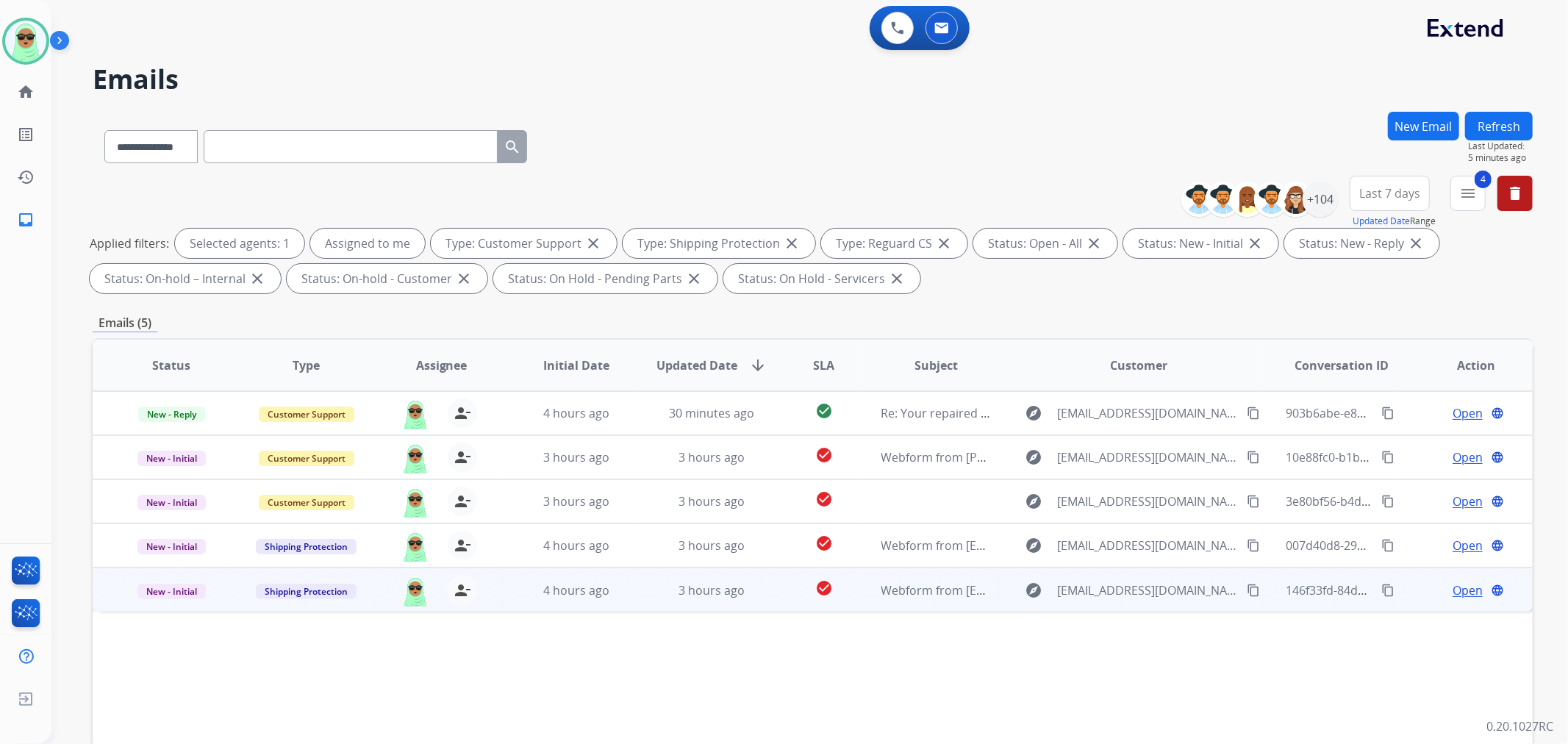
click at [1247, 589] on mat-icon "content_copy" at bounding box center [1253, 590] width 14 height 14
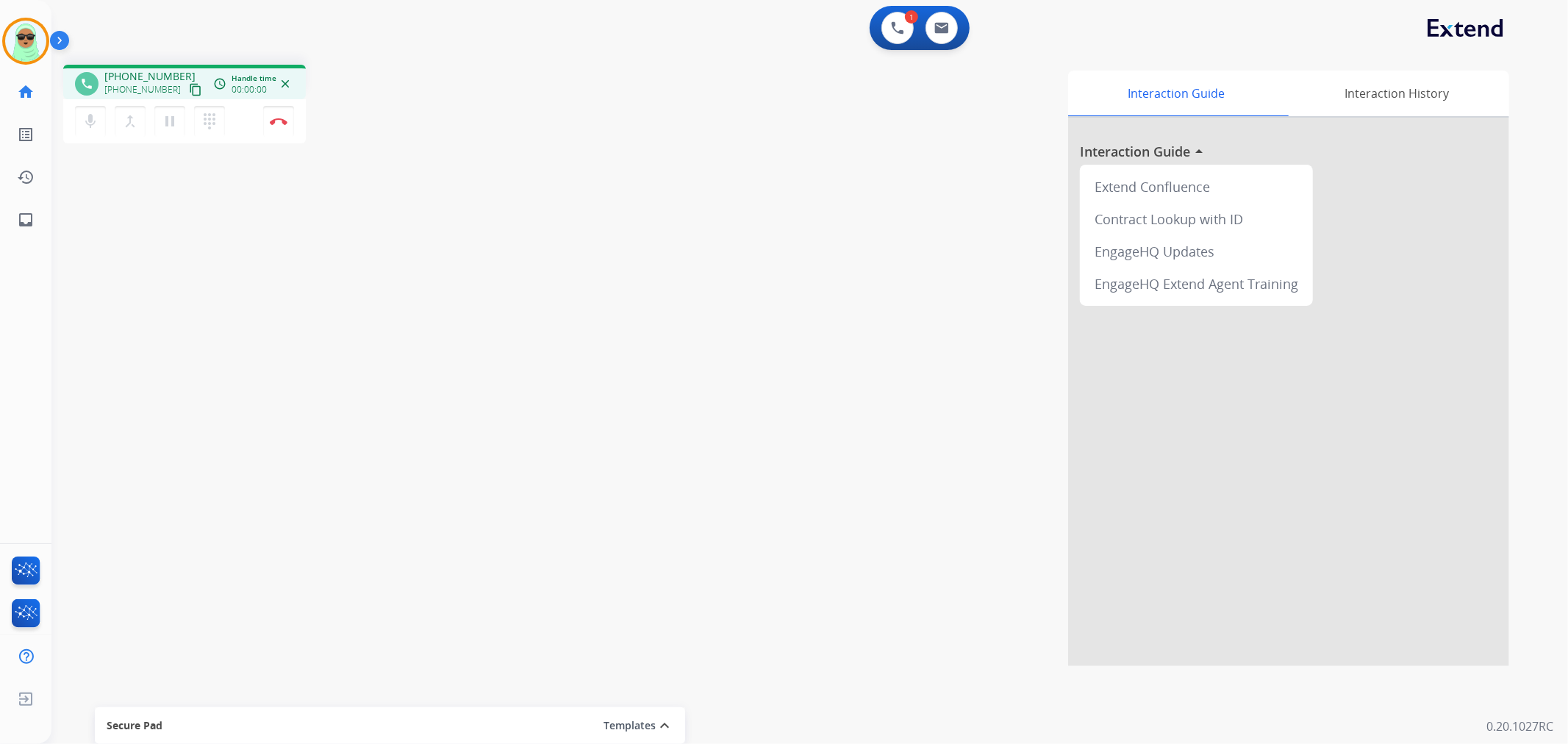
click at [190, 96] on div "phone [PHONE_NUMBER] [PHONE_NUMBER] content_copy access_time Call metrics Queue…" at bounding box center [184, 81] width 243 height 34
click at [189, 89] on mat-icon "content_copy" at bounding box center [196, 89] width 14 height 14
click at [884, 20] on button at bounding box center [897, 28] width 33 height 33
click at [926, 1] on app-navbar "1 Voice Interactions 0 Email Interactions" at bounding box center [792, 26] width 1482 height 53
click at [906, 33] on button at bounding box center [897, 28] width 33 height 33
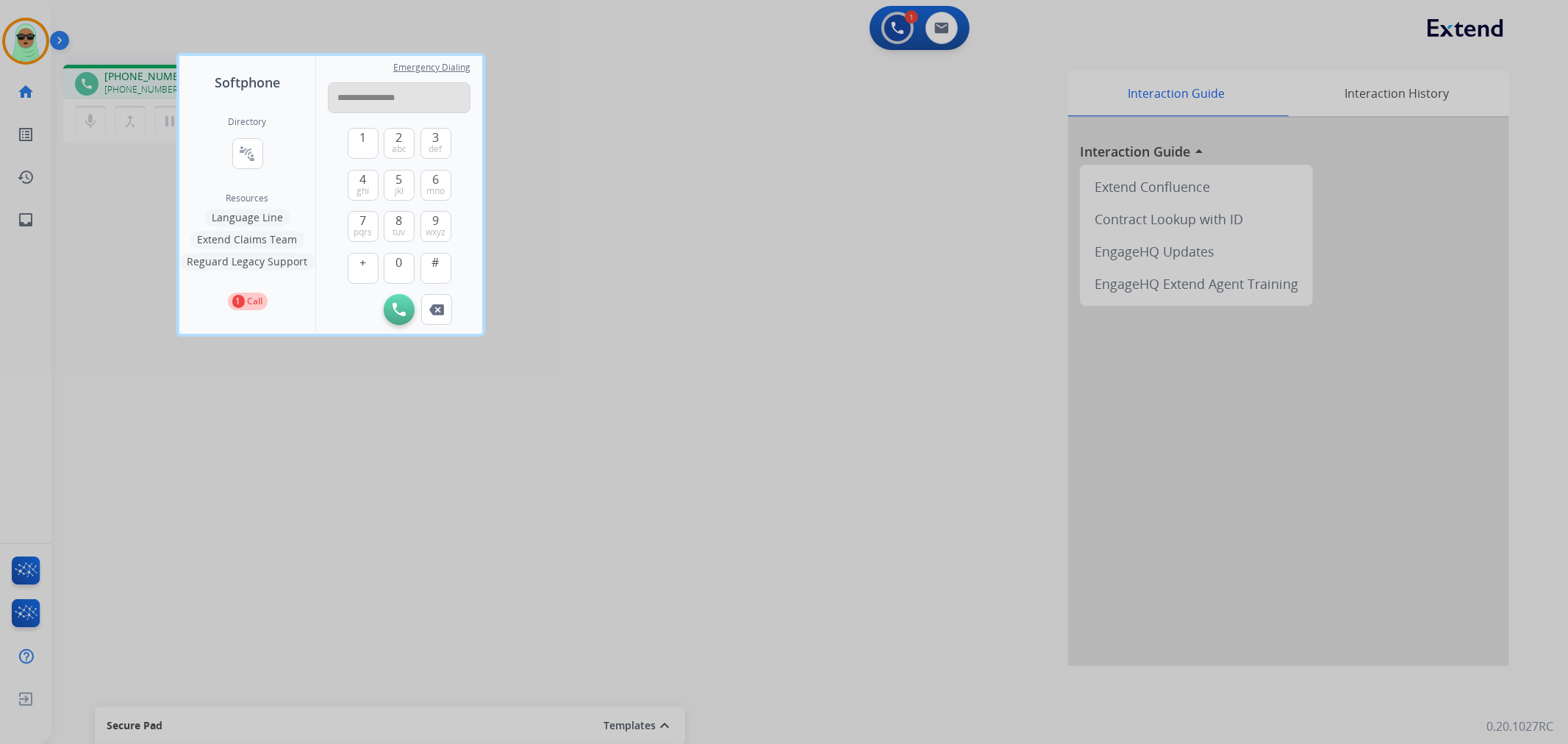
click at [386, 90] on input "**********" at bounding box center [399, 97] width 143 height 31
type input "**********"
click at [388, 300] on button "Initiate Call" at bounding box center [399, 309] width 31 height 31
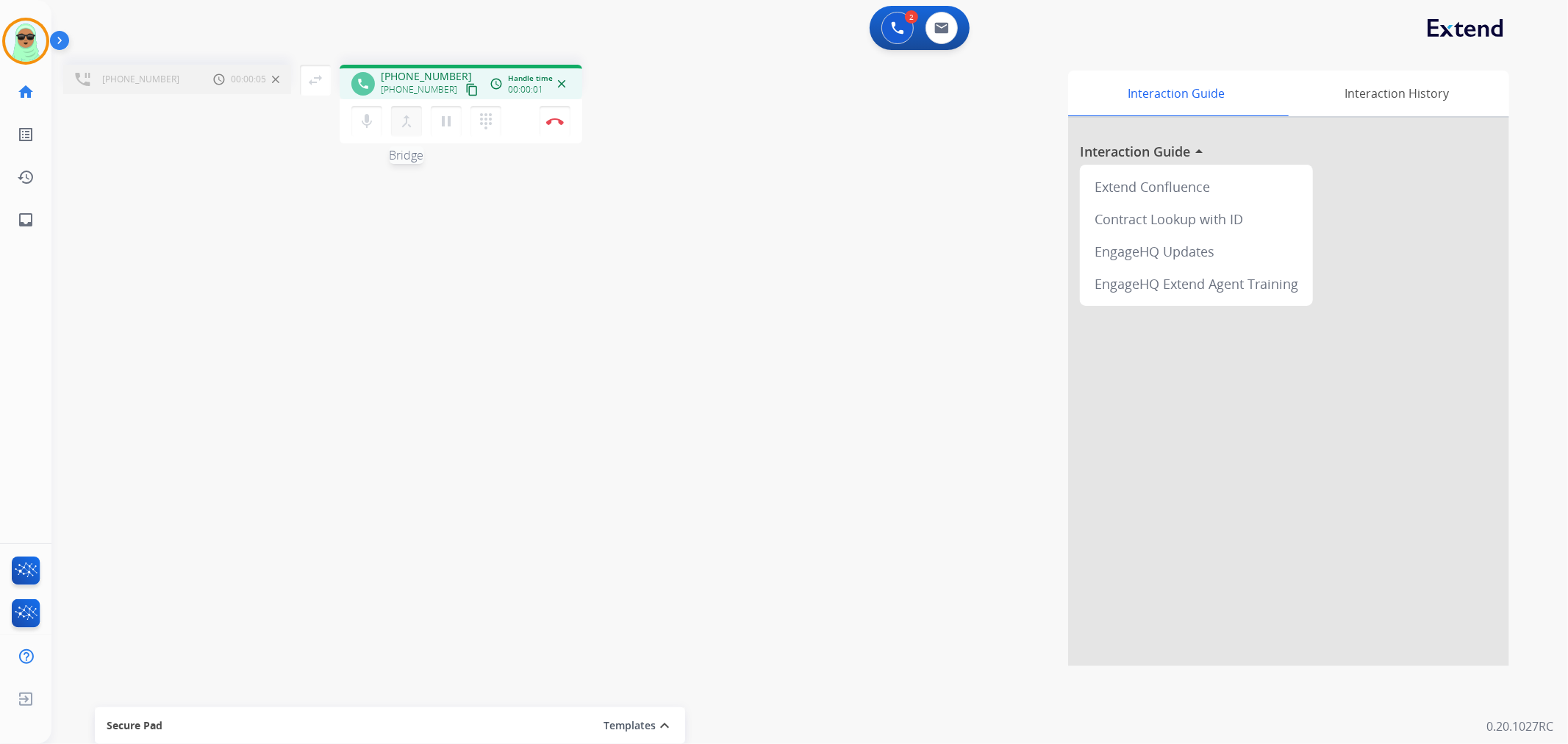
click at [405, 126] on mat-icon "merge_type" at bounding box center [406, 121] width 18 height 18
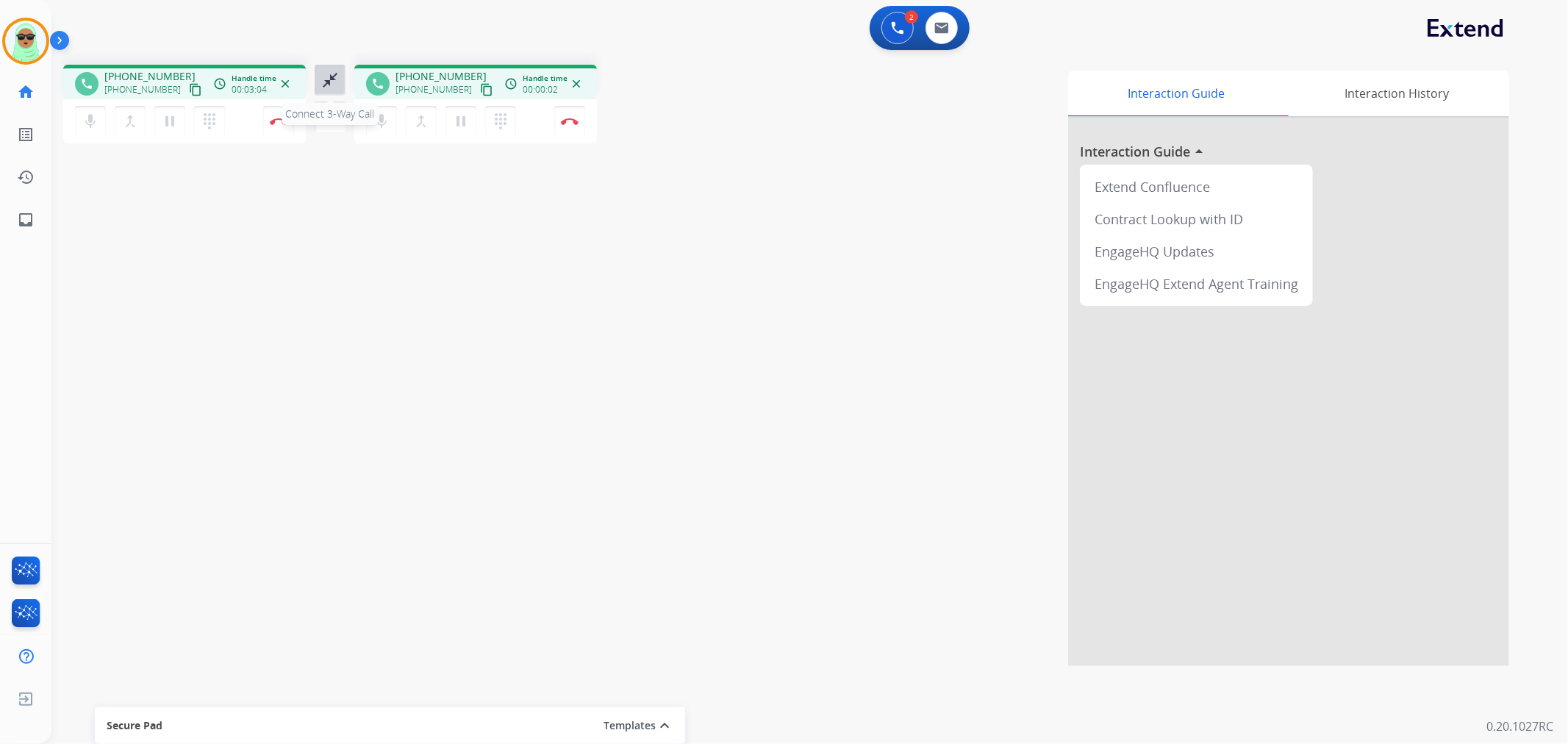
click at [327, 75] on mat-icon "close_fullscreen" at bounding box center [330, 80] width 18 height 18
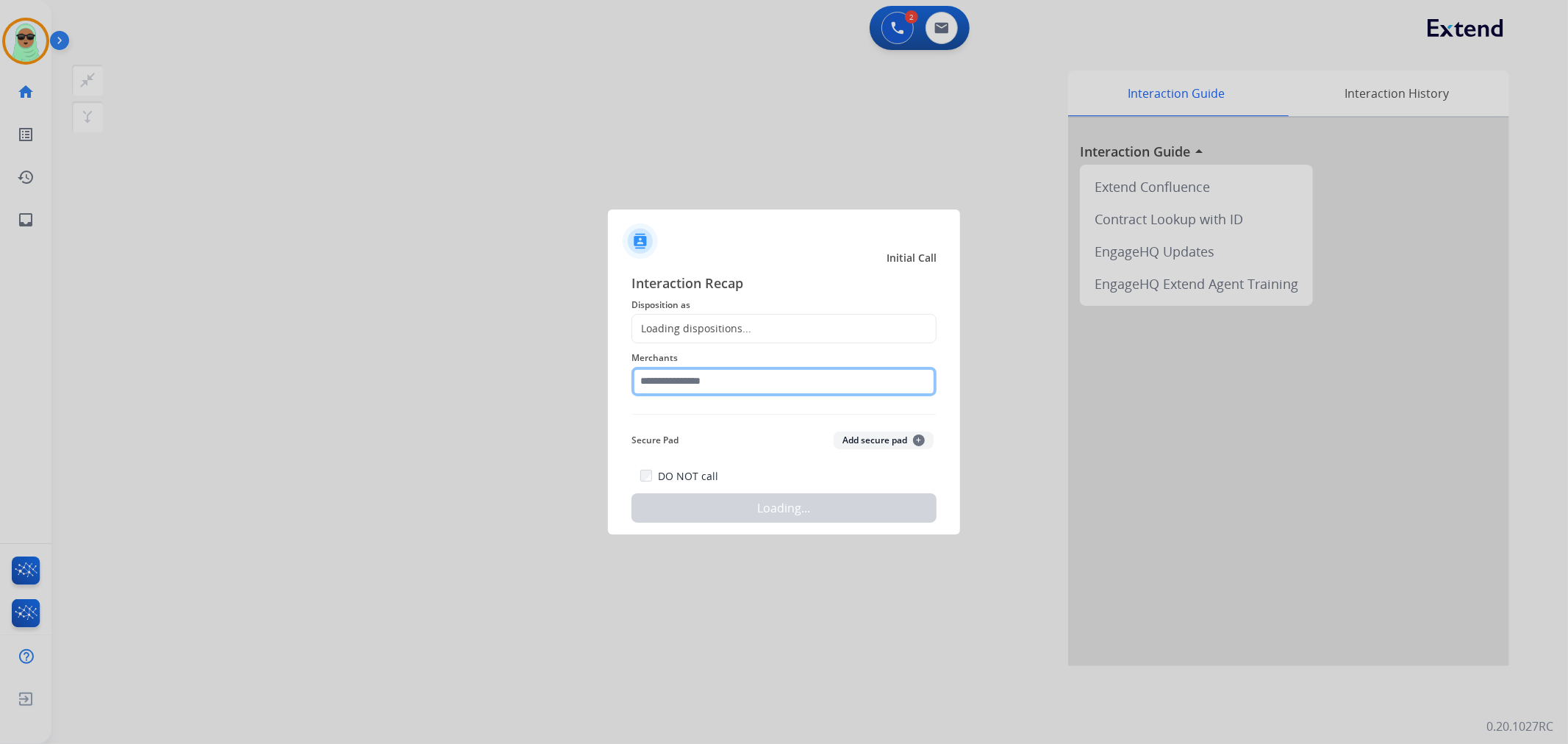
click at [793, 383] on input "text" at bounding box center [784, 382] width 305 height 30
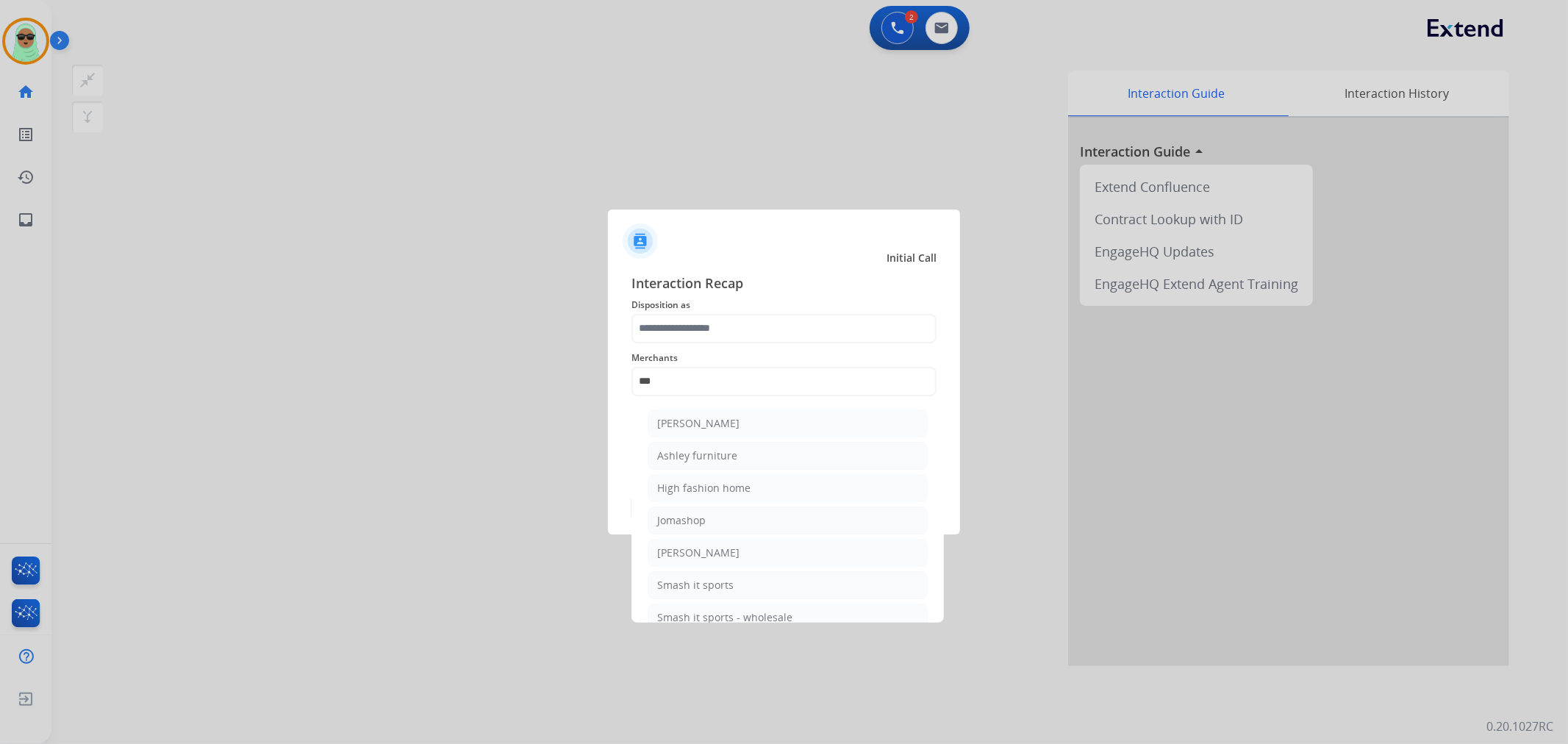
drag, startPoint x: 804, startPoint y: 454, endPoint x: 810, endPoint y: 420, distance: 34.5
click at [806, 454] on li "Ashley furniture" at bounding box center [787, 456] width 280 height 28
type input "**********"
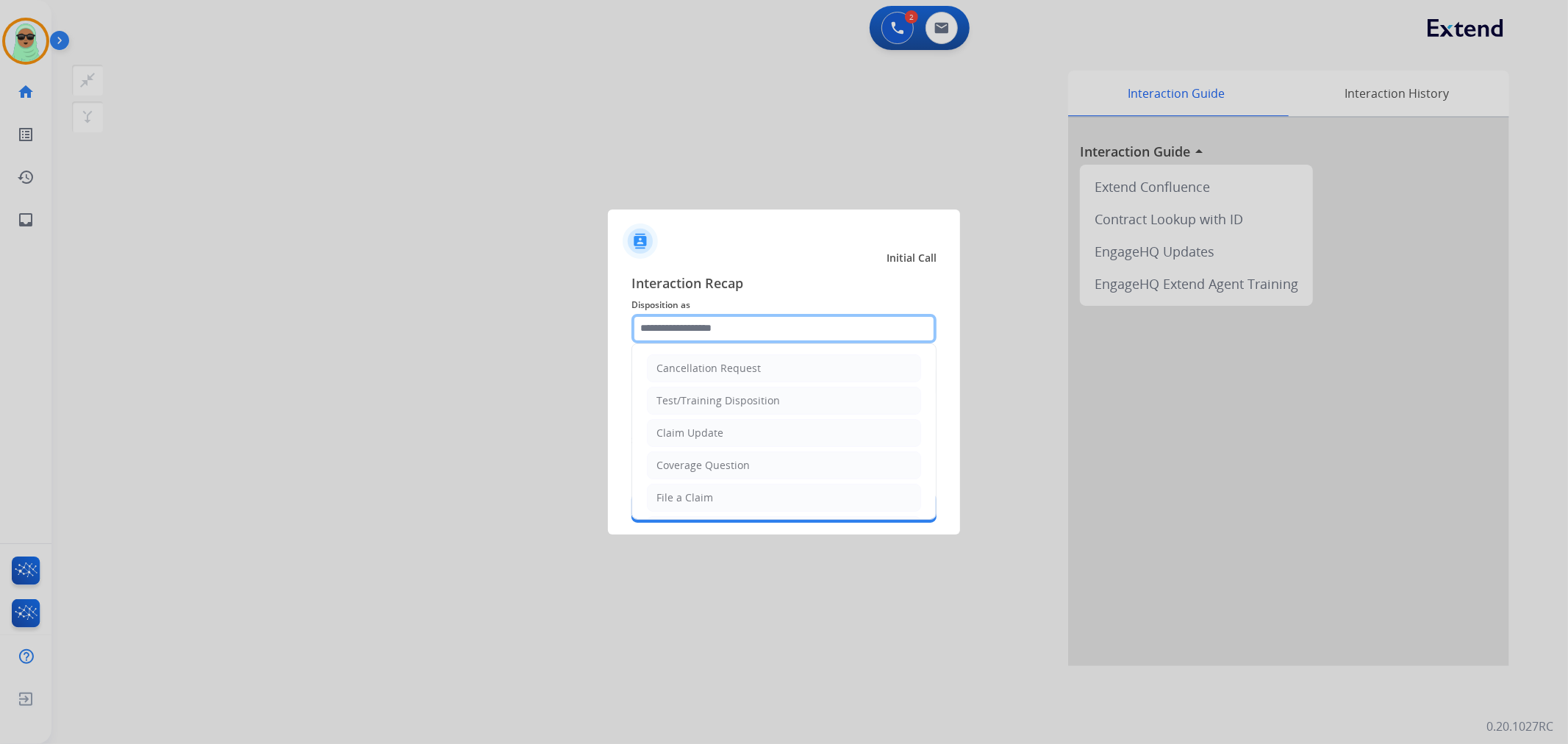
click at [792, 341] on input "text" at bounding box center [784, 328] width 305 height 30
click at [738, 436] on li "Claim Update" at bounding box center [784, 433] width 275 height 28
type input "**********"
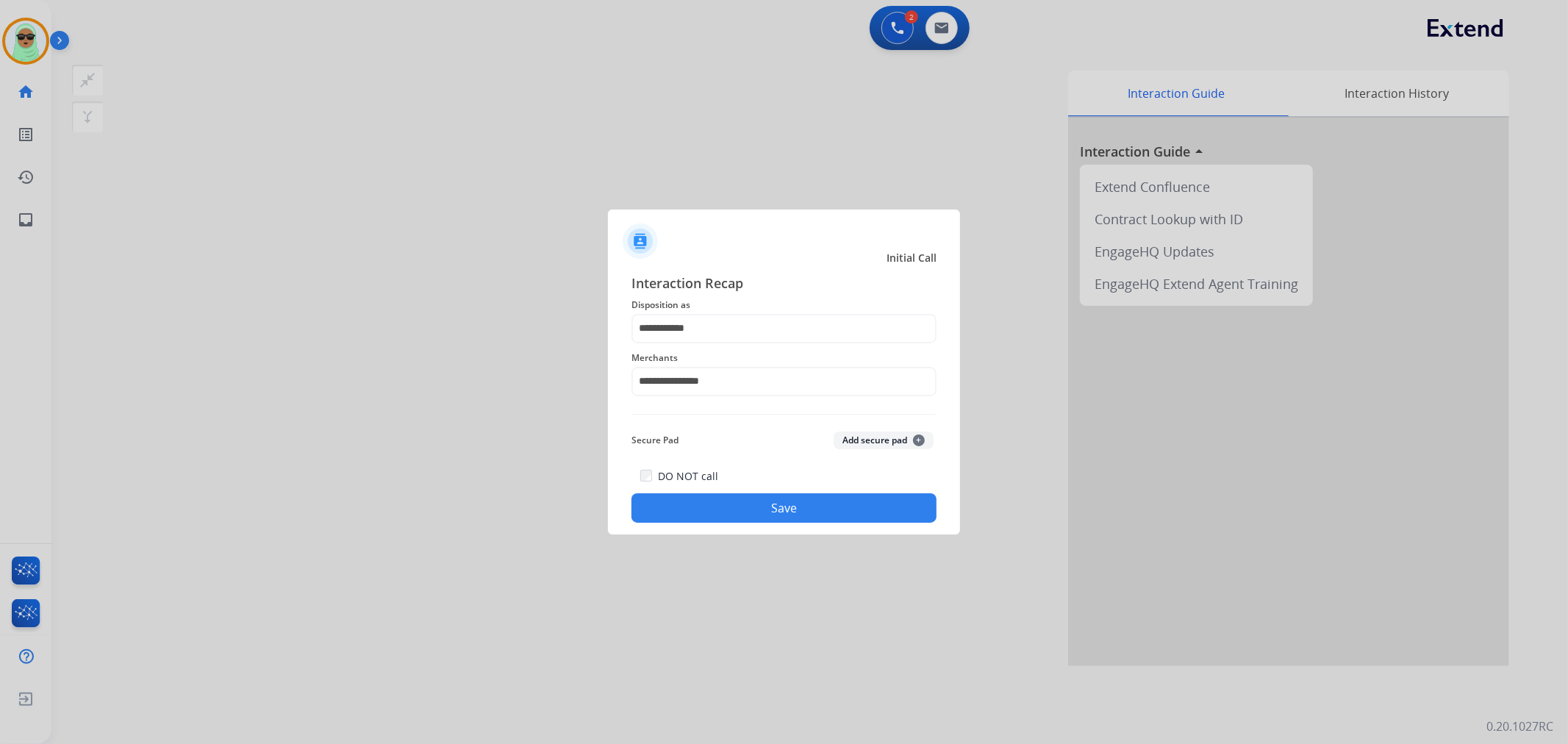
click at [728, 489] on div "DO NOT call Save" at bounding box center [784, 495] width 305 height 56
click at [729, 512] on button "Save" at bounding box center [784, 508] width 305 height 30
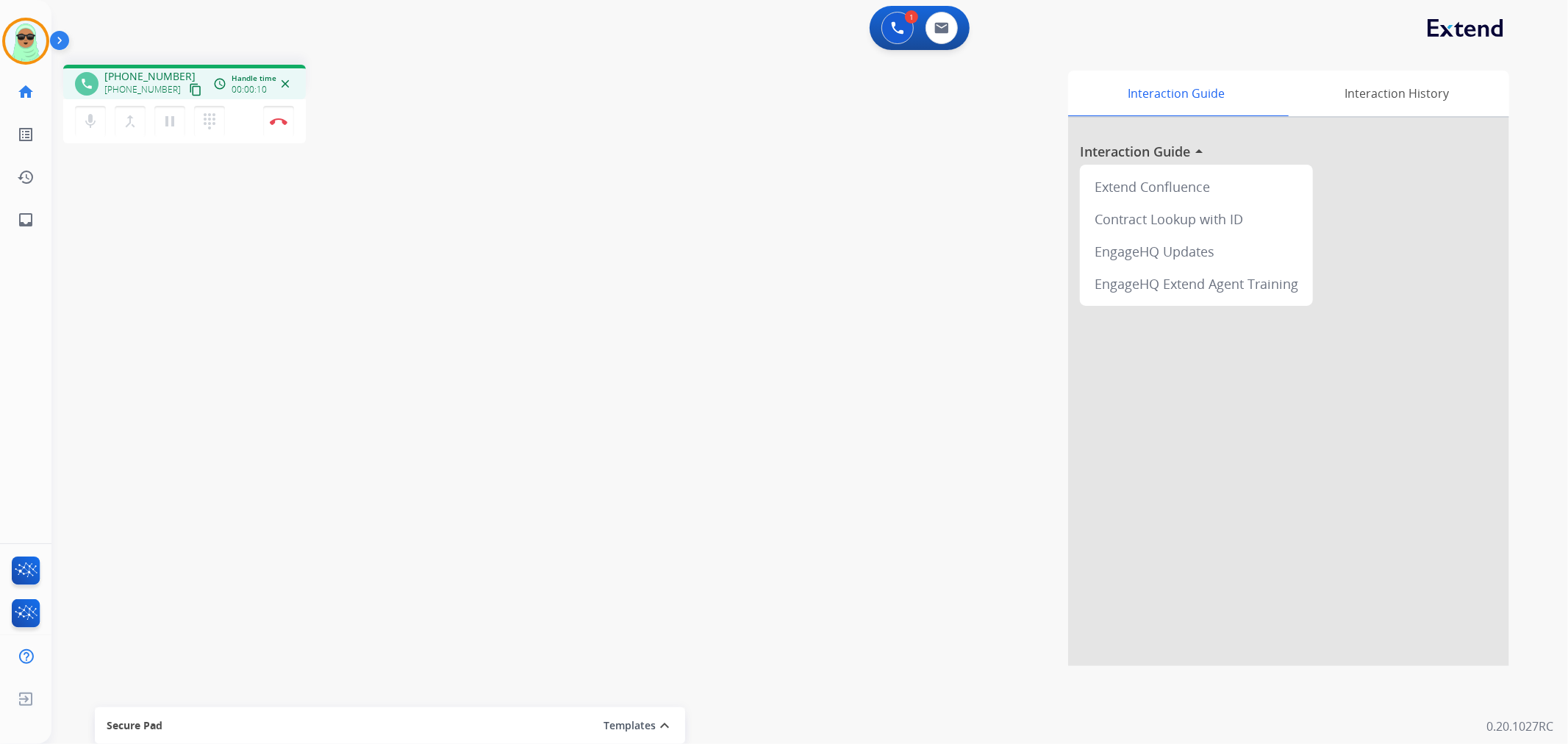
drag, startPoint x: 177, startPoint y: 414, endPoint x: 121, endPoint y: 160, distance: 260.1
click at [179, 398] on div "phone [PHONE_NUMBER] [PHONE_NUMBER] content_copy access_time Call metrics Queue…" at bounding box center [792, 359] width 1482 height 613
click at [189, 86] on mat-icon "content_copy" at bounding box center [196, 89] width 14 height 14
drag, startPoint x: 471, startPoint y: 206, endPoint x: 353, endPoint y: 133, distance: 138.8
click at [464, 196] on div "phone [PHONE_NUMBER] [PHONE_NUMBER] content_copy access_time Call metrics Queue…" at bounding box center [792, 359] width 1482 height 613
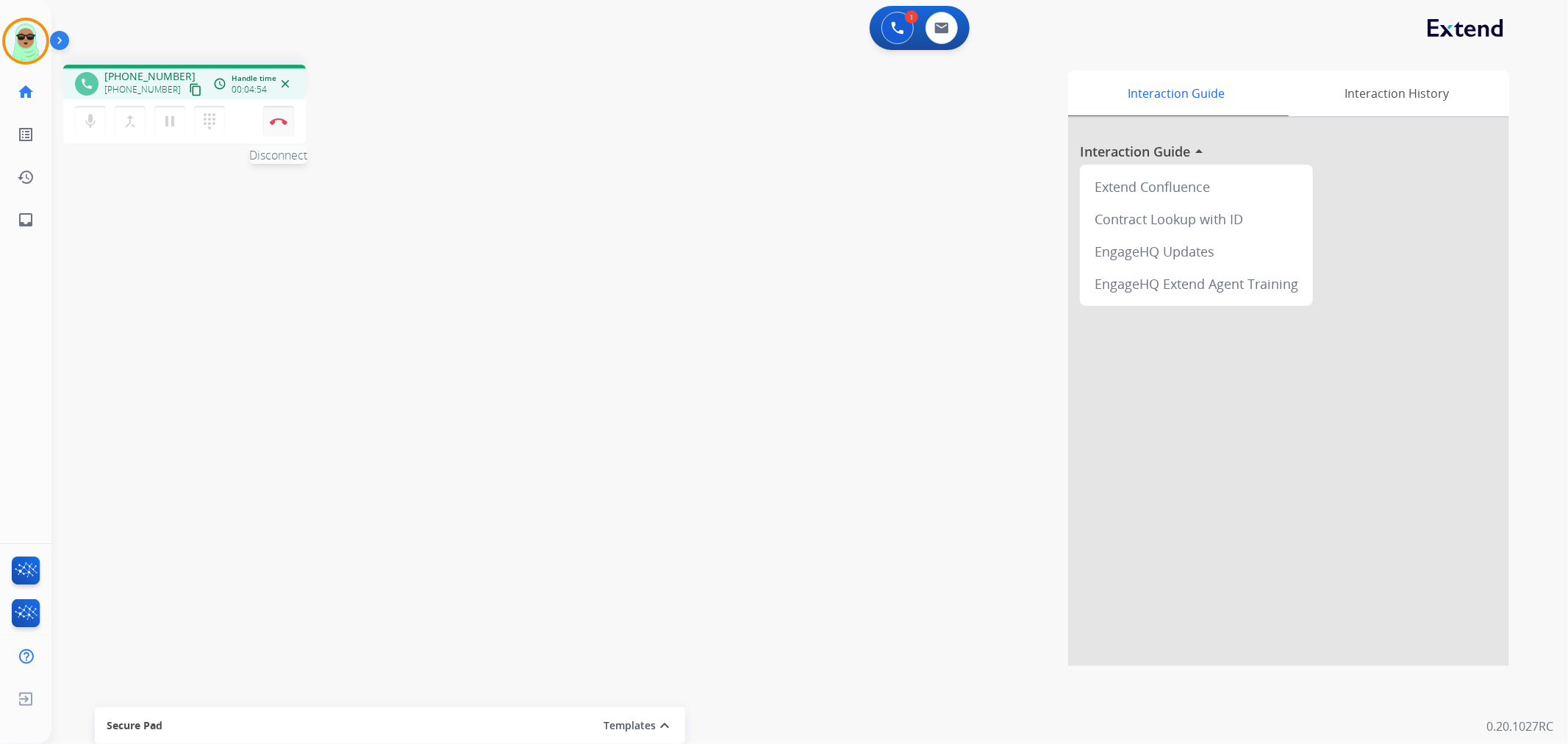
click at [284, 121] on img at bounding box center [279, 121] width 18 height 7
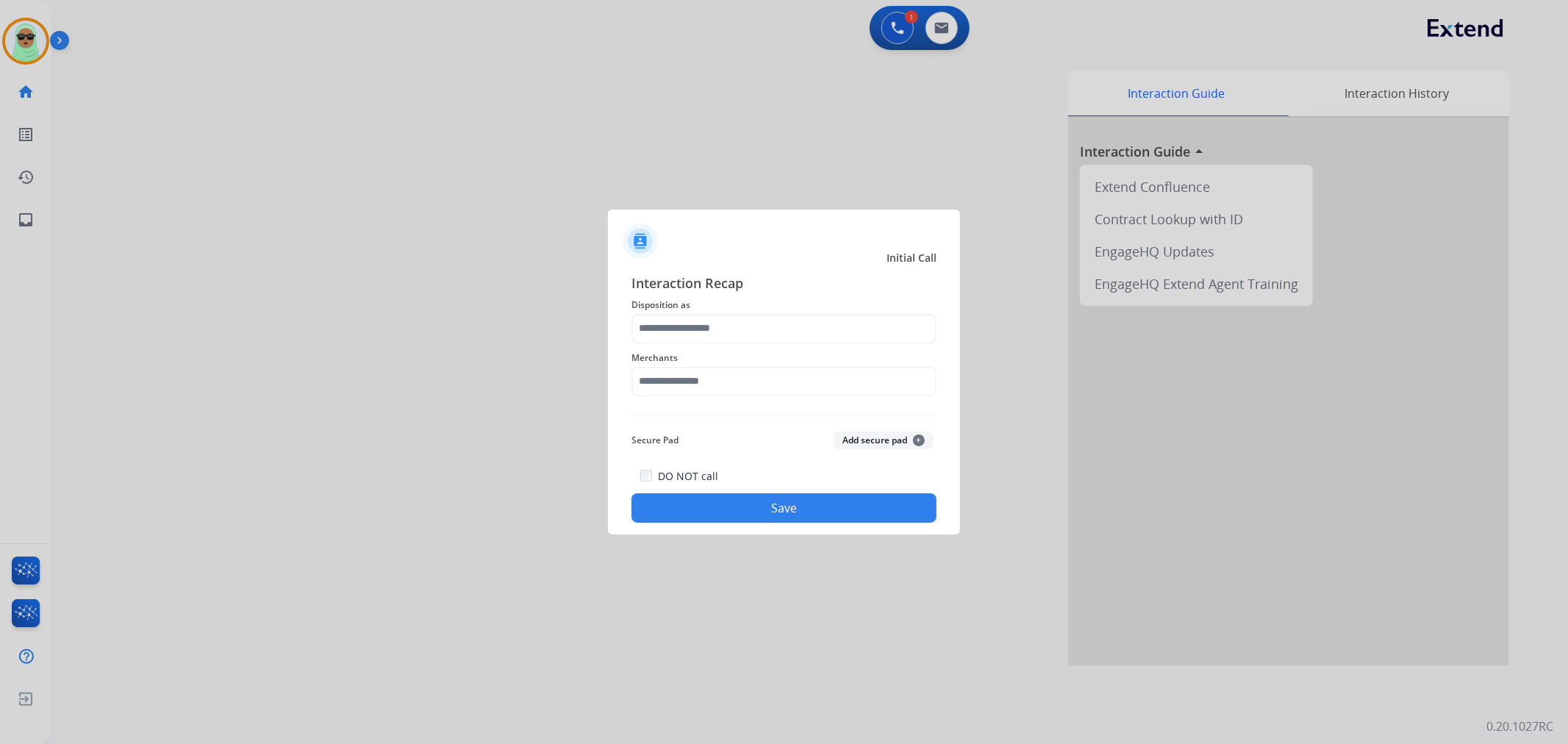
click at [809, 358] on span "Merchants" at bounding box center [784, 358] width 305 height 18
click at [799, 377] on input "text" at bounding box center [784, 382] width 305 height 30
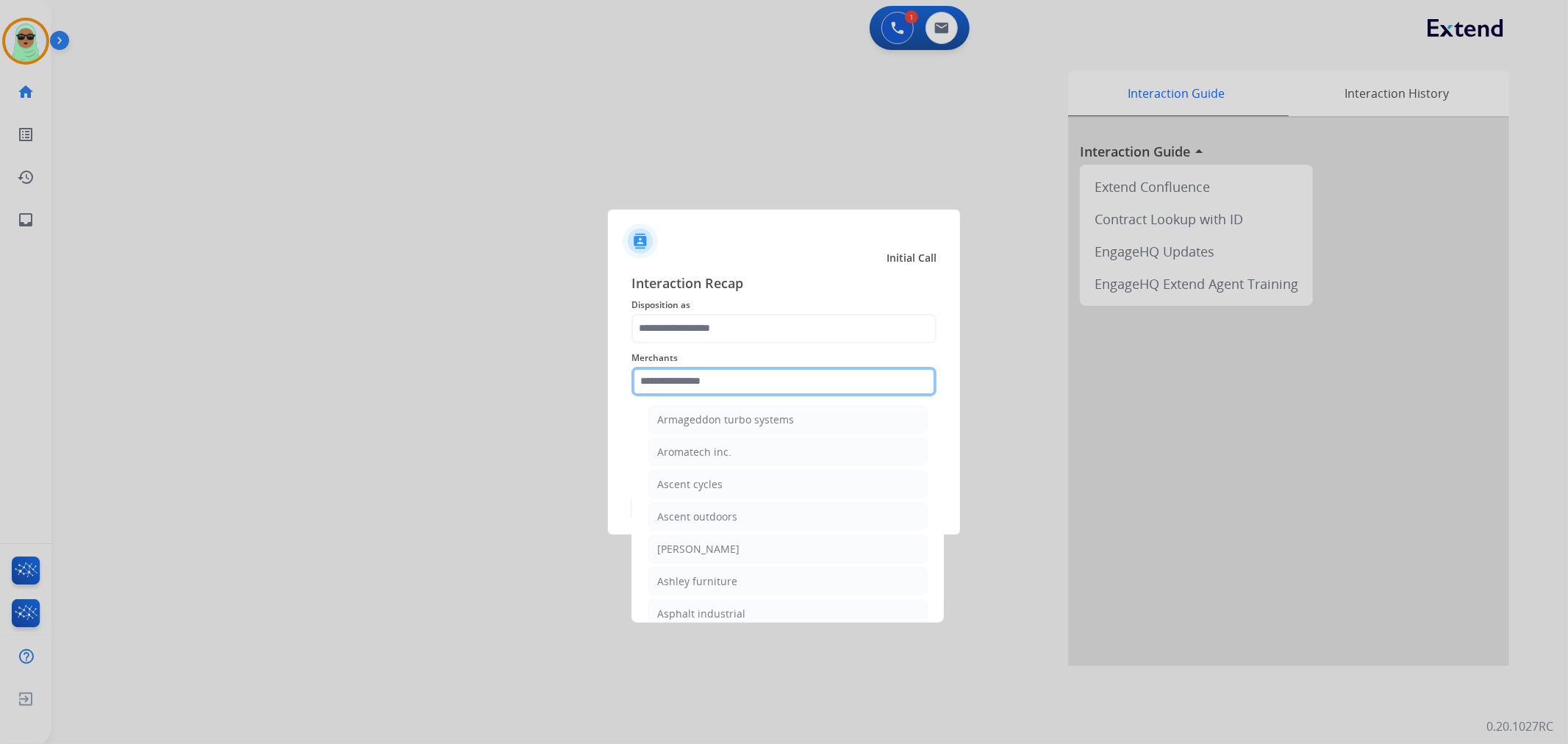
scroll to position [2123, 0]
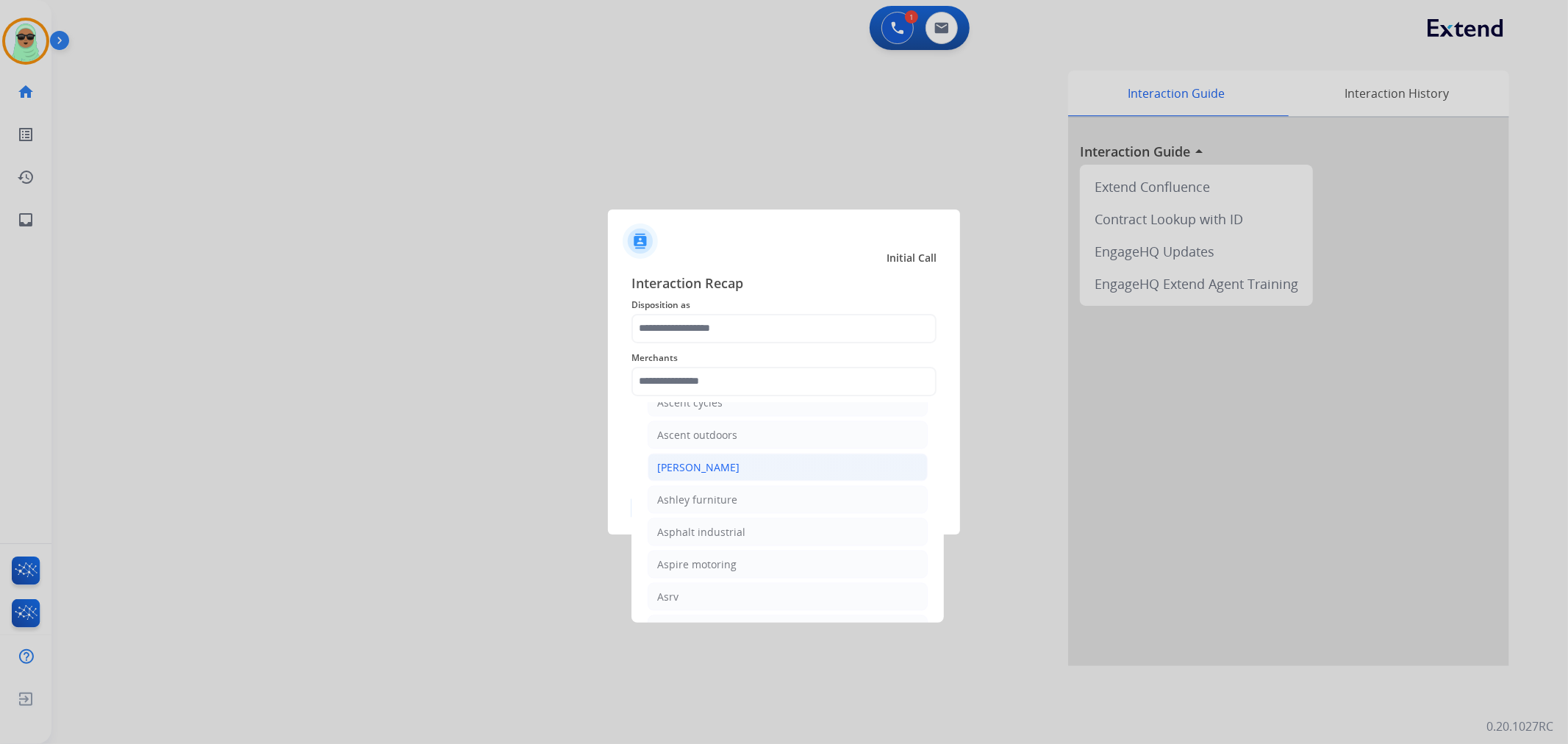
click at [695, 475] on div "[PERSON_NAME]" at bounding box center [698, 468] width 82 height 14
type input "**********"
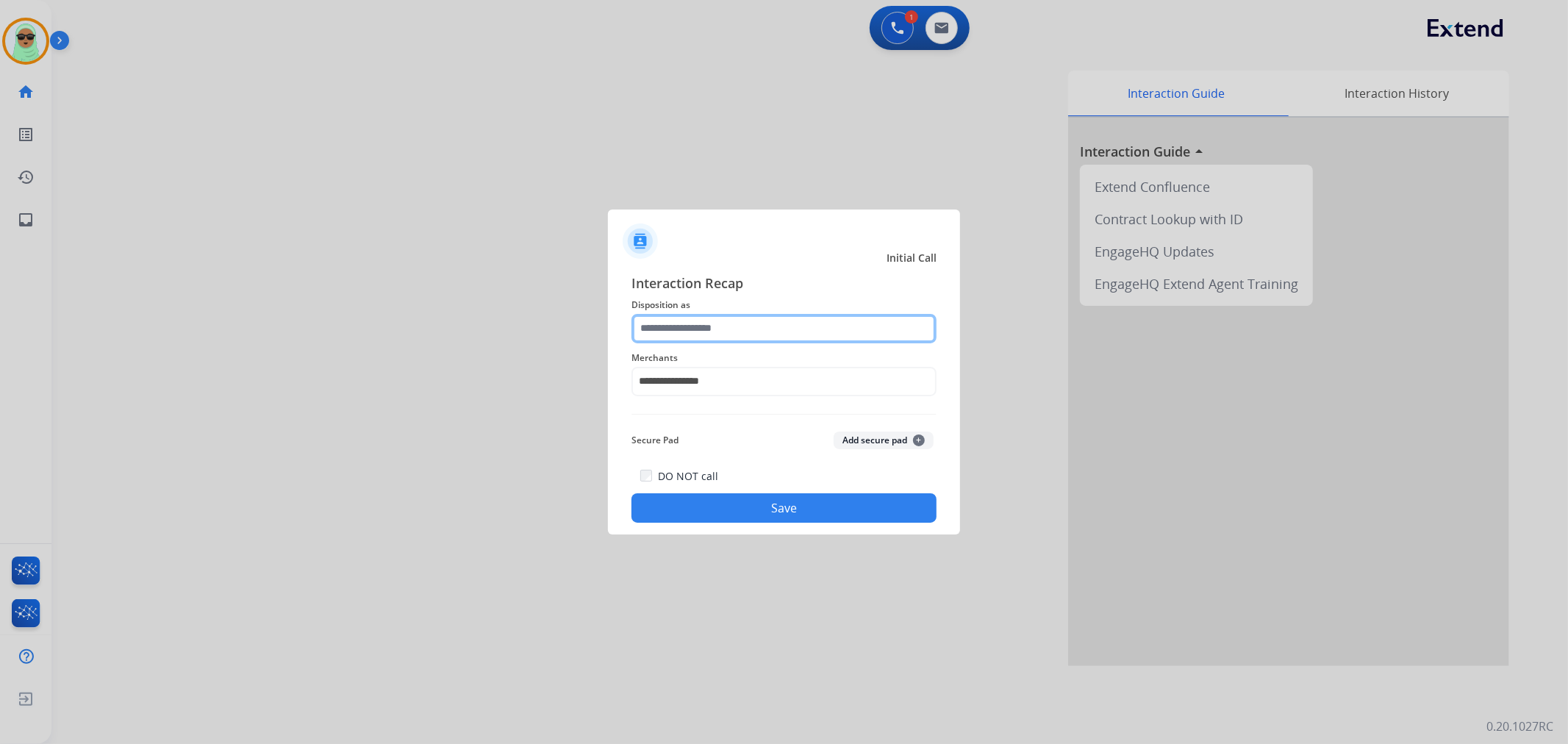
click at [718, 314] on input "text" at bounding box center [784, 328] width 305 height 30
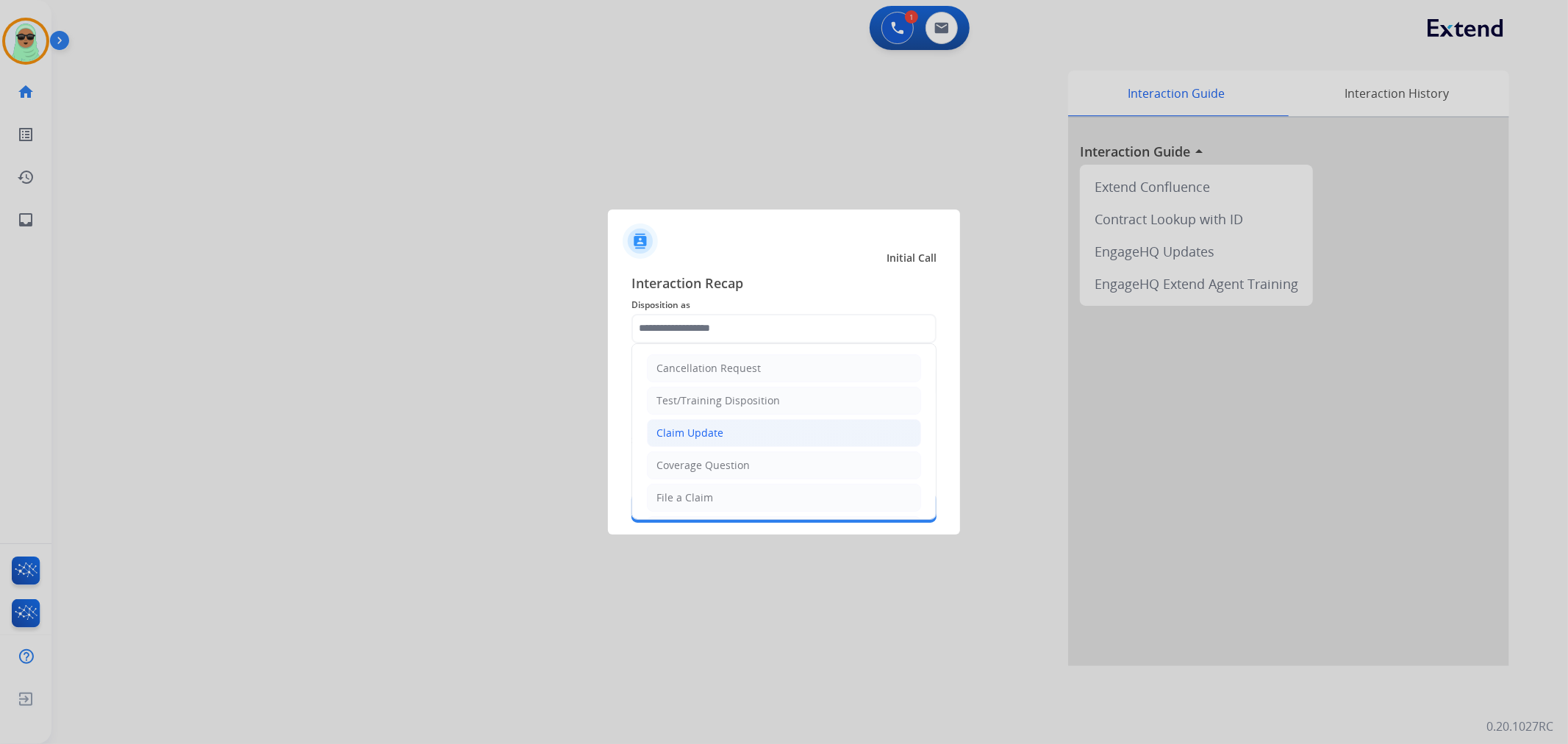
click at [717, 425] on div "Claim Update" at bounding box center [690, 433] width 67 height 14
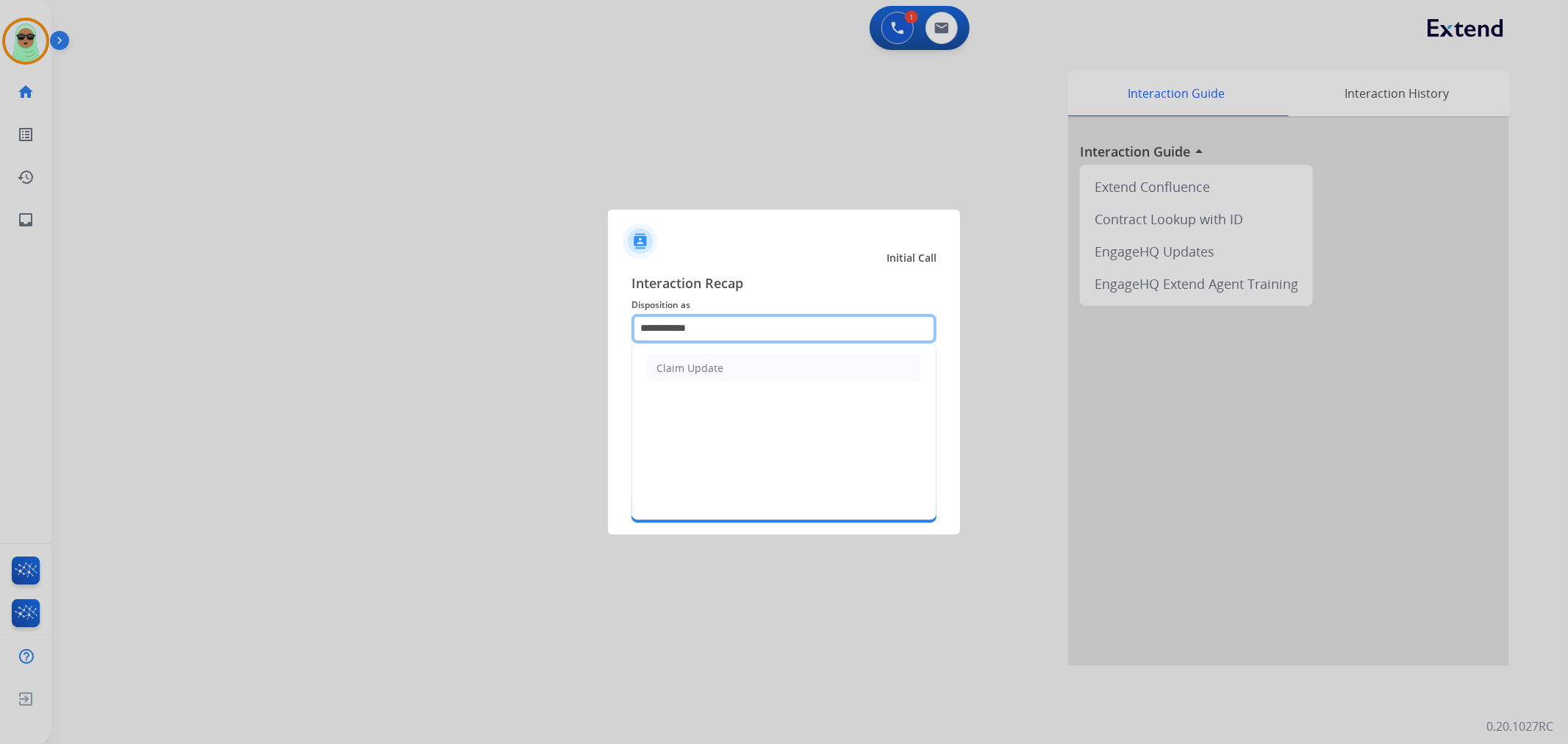
click at [756, 326] on input "**********" at bounding box center [784, 328] width 305 height 30
type input "*"
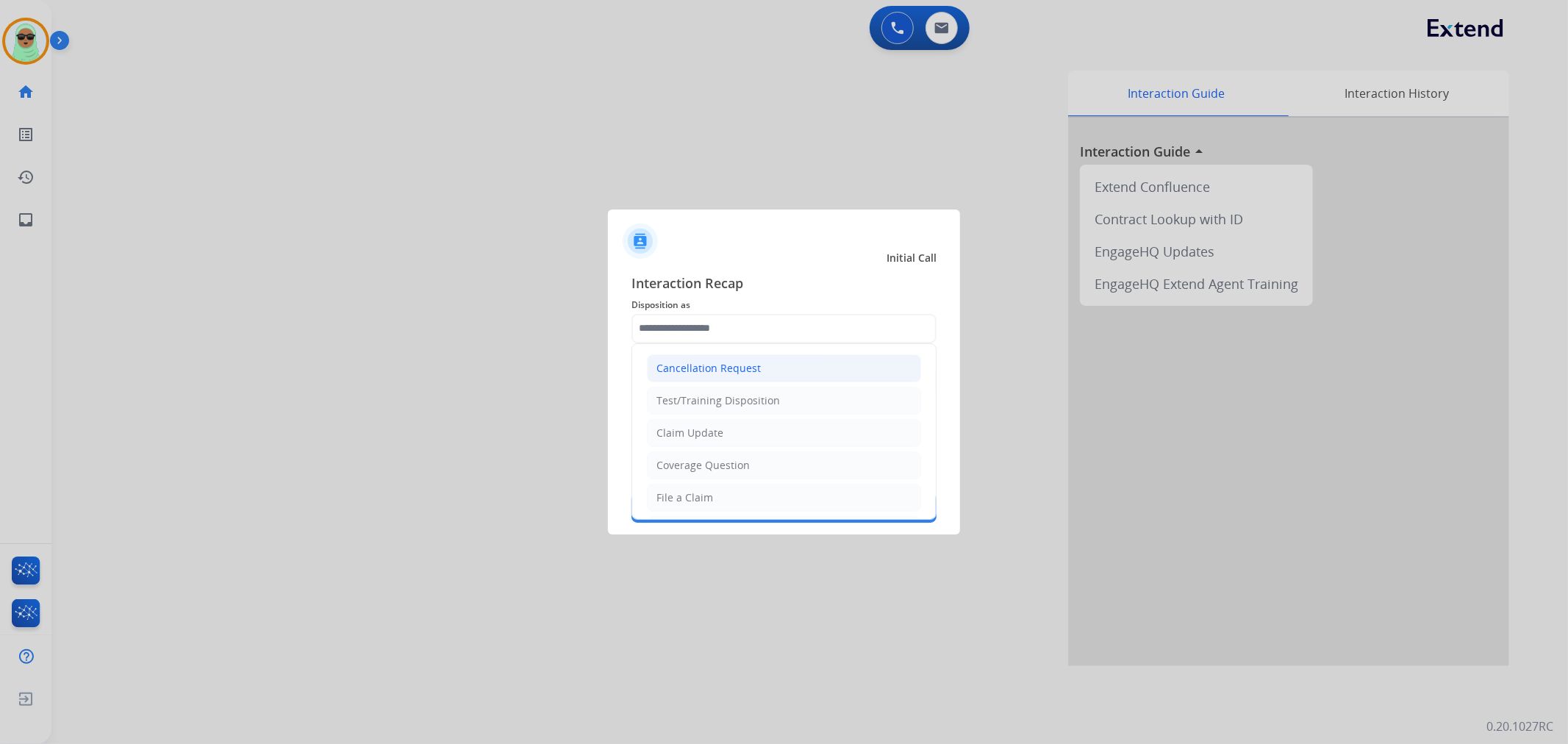
click at [766, 377] on li "Cancellation Request" at bounding box center [784, 368] width 275 height 28
type input "**********"
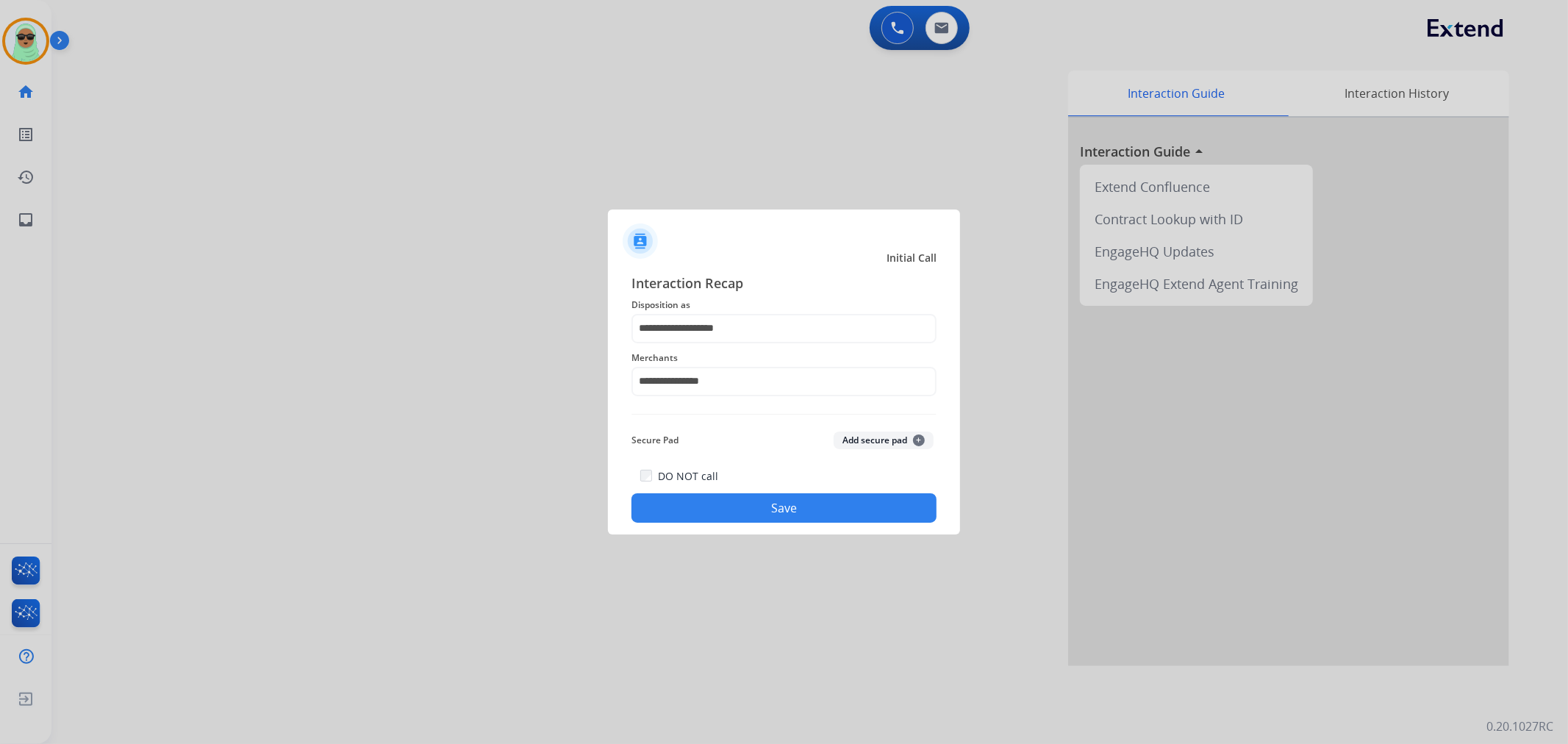
click at [795, 490] on div "DO NOT call Save" at bounding box center [784, 495] width 305 height 56
click at [795, 498] on button "Save" at bounding box center [784, 508] width 305 height 30
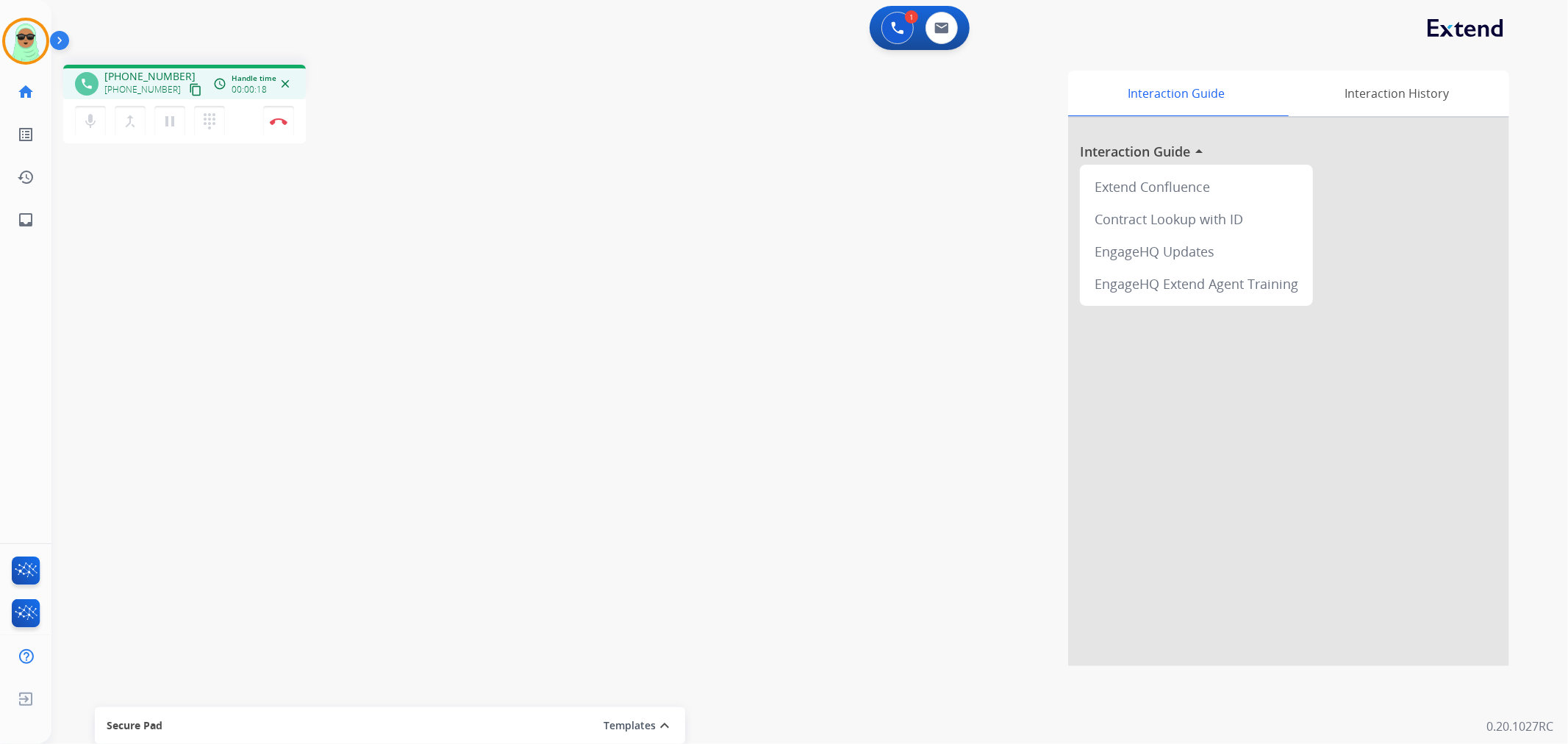
drag, startPoint x: 275, startPoint y: 54, endPoint x: 255, endPoint y: 64, distance: 22.4
click at [274, 56] on div "phone [PHONE_NUMBER] [PHONE_NUMBER] content_copy access_time Call metrics Queue…" at bounding box center [792, 359] width 1482 height 613
click at [189, 92] on mat-icon "content_copy" at bounding box center [196, 89] width 14 height 14
click at [540, 309] on div "Interaction Guide Interaction History Interaction Guide arrow_drop_up Extend Co…" at bounding box center [1005, 368] width 1008 height 596
click at [283, 125] on button "Disconnect" at bounding box center [279, 121] width 31 height 31
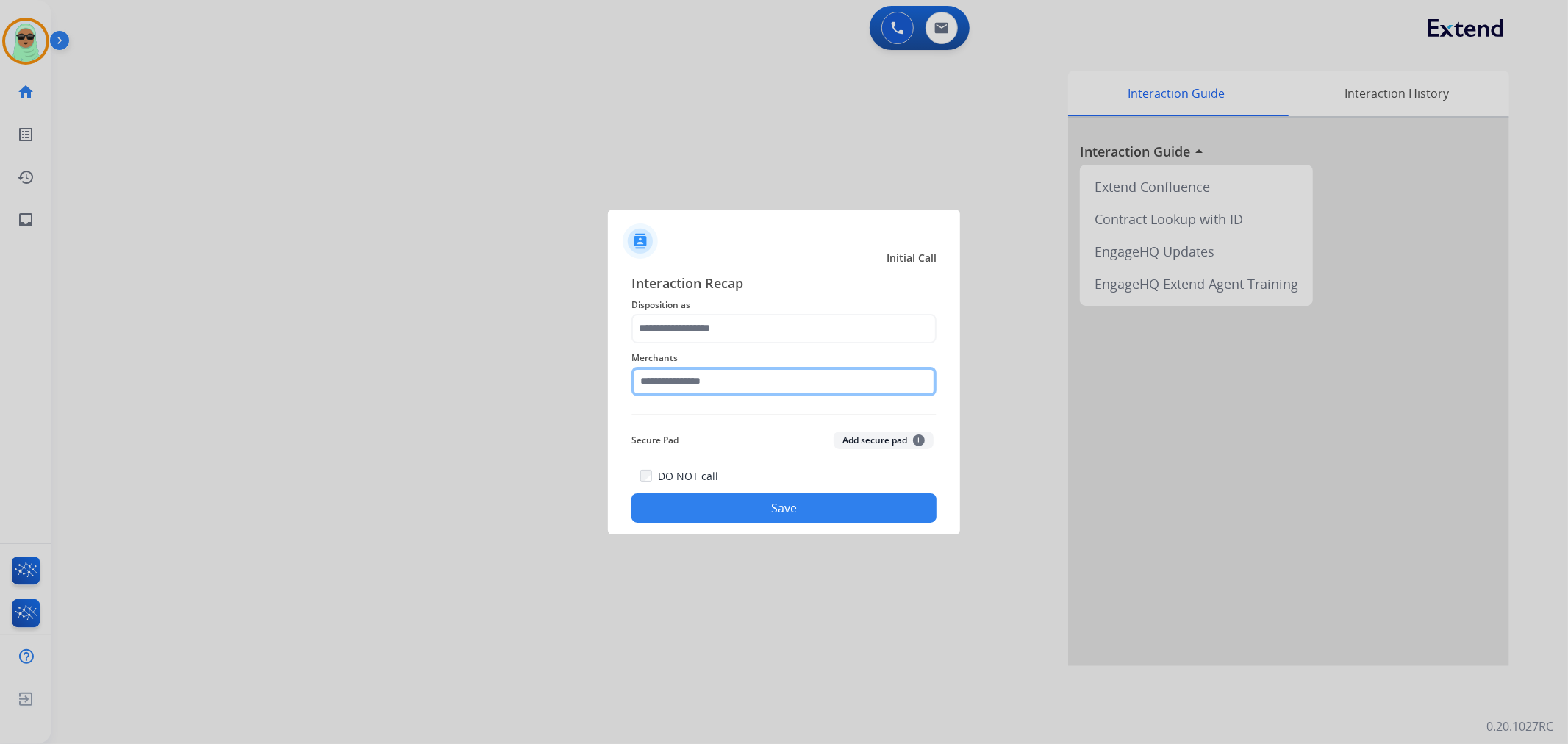
click at [759, 388] on input "text" at bounding box center [784, 382] width 305 height 30
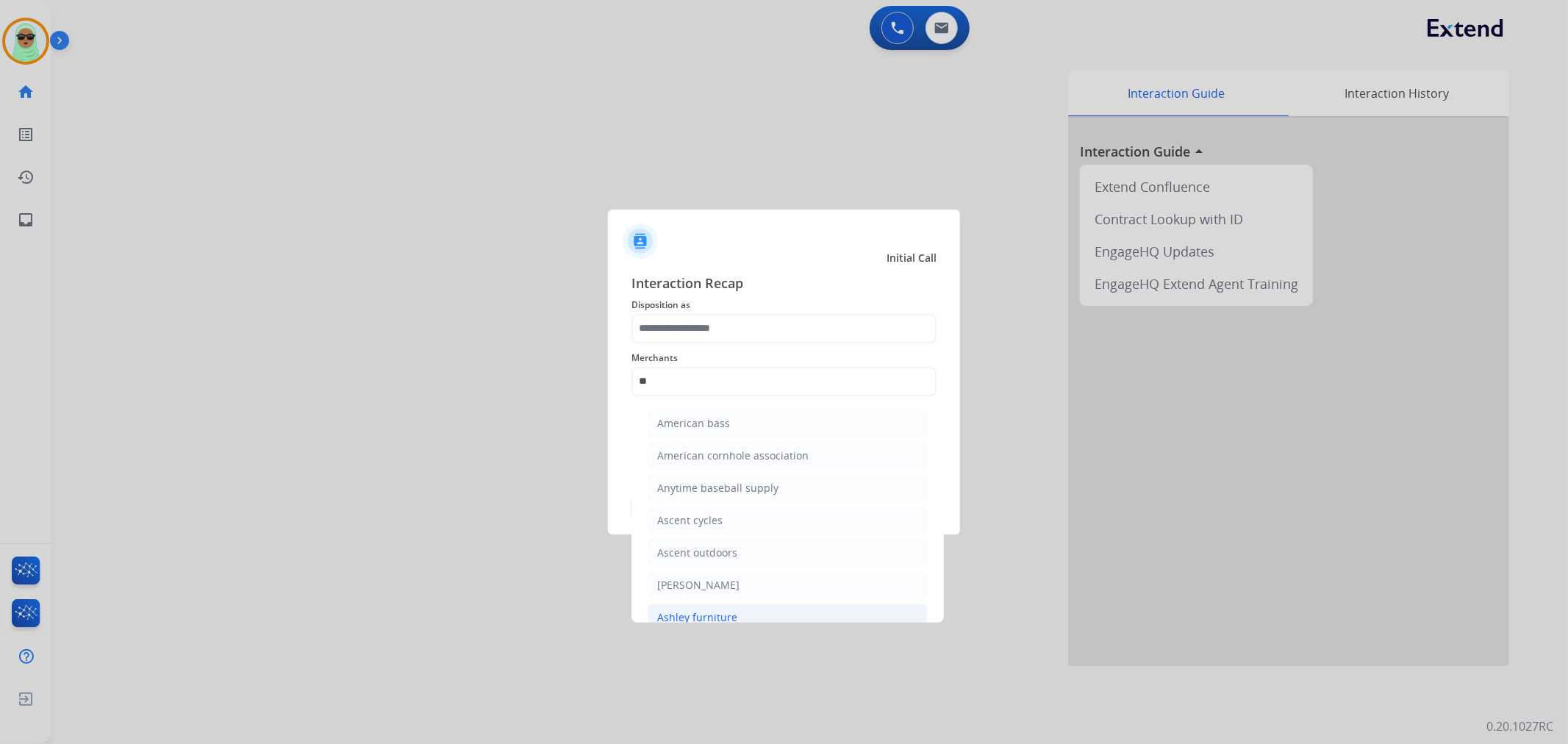
click at [715, 608] on li "Ashley furniture" at bounding box center [787, 617] width 280 height 28
type input "**********"
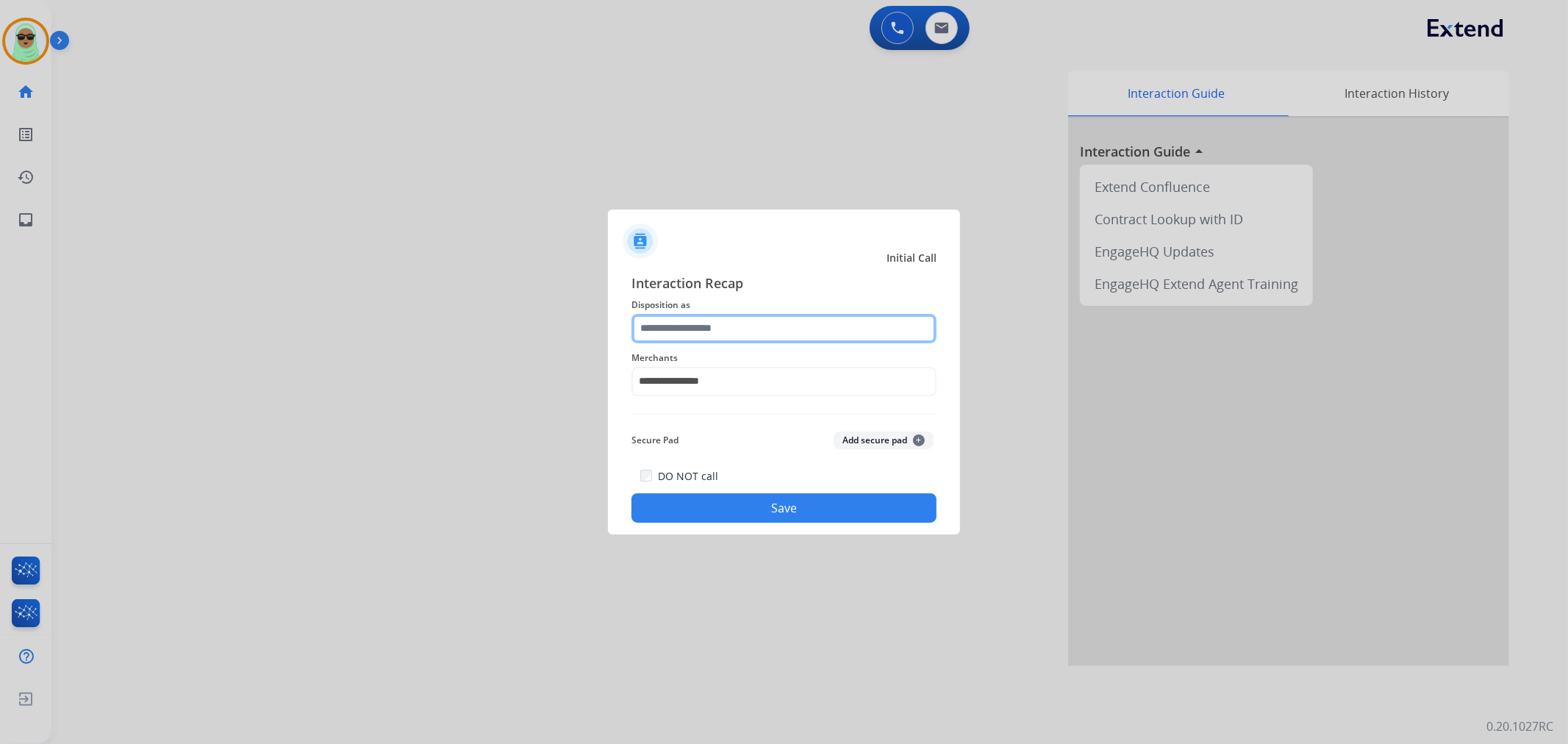
click at [739, 330] on input "text" at bounding box center [784, 328] width 305 height 30
click at [743, 334] on input "text" at bounding box center [784, 328] width 305 height 30
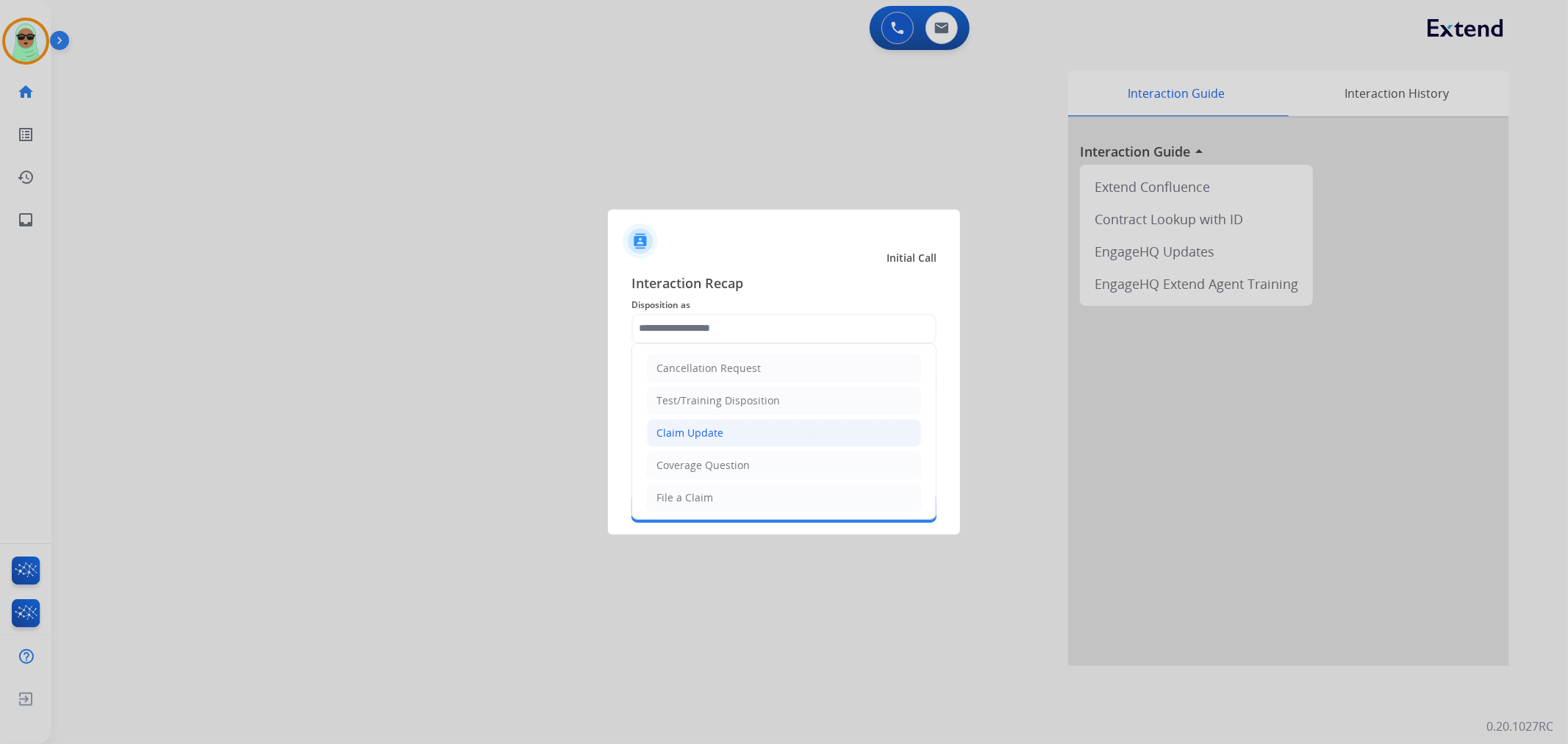
click at [742, 442] on li "Claim Update" at bounding box center [784, 433] width 275 height 28
type input "**********"
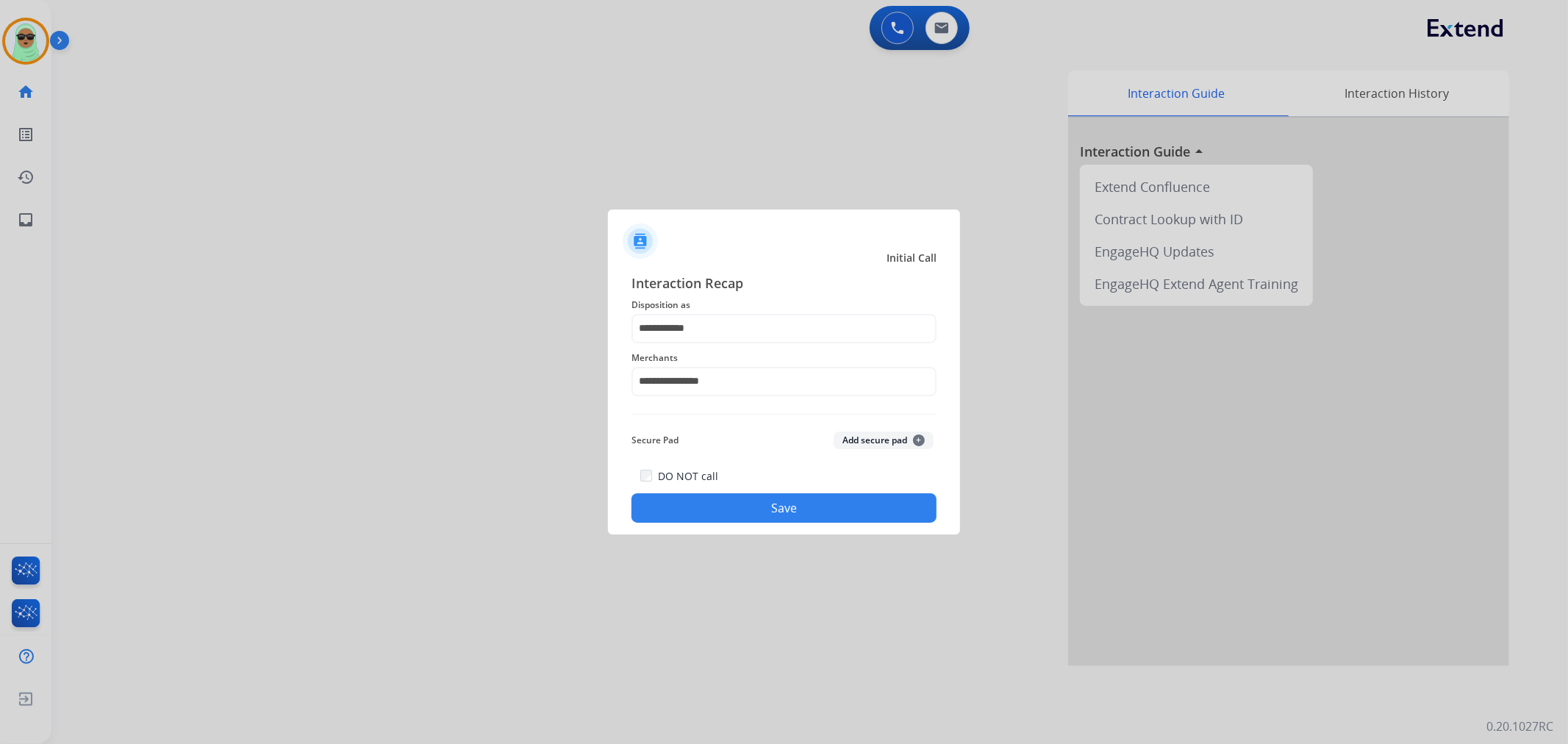
click at [785, 512] on button "Save" at bounding box center [784, 508] width 305 height 30
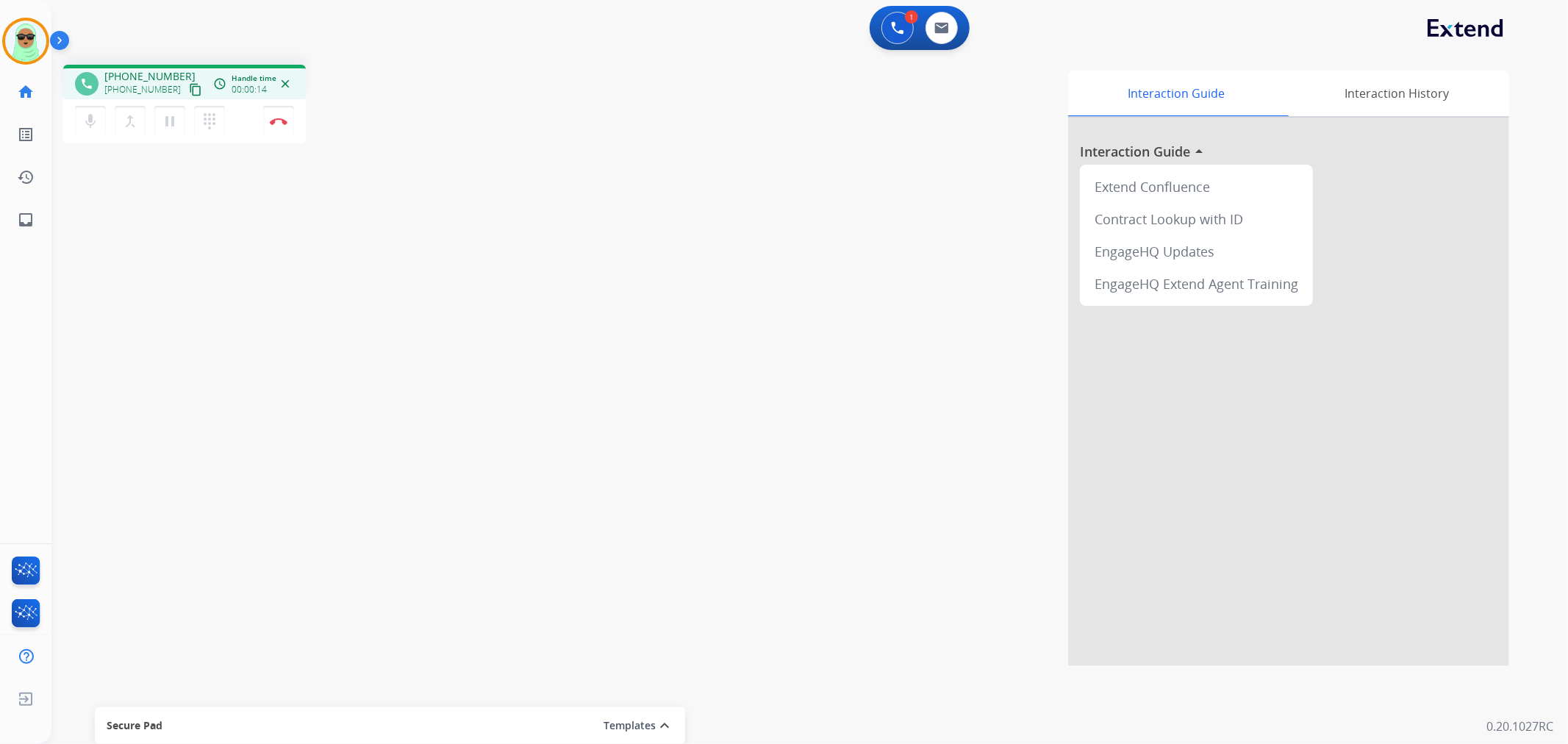
click at [189, 93] on mat-icon "content_copy" at bounding box center [196, 89] width 14 height 14
click at [905, 33] on button at bounding box center [897, 28] width 33 height 33
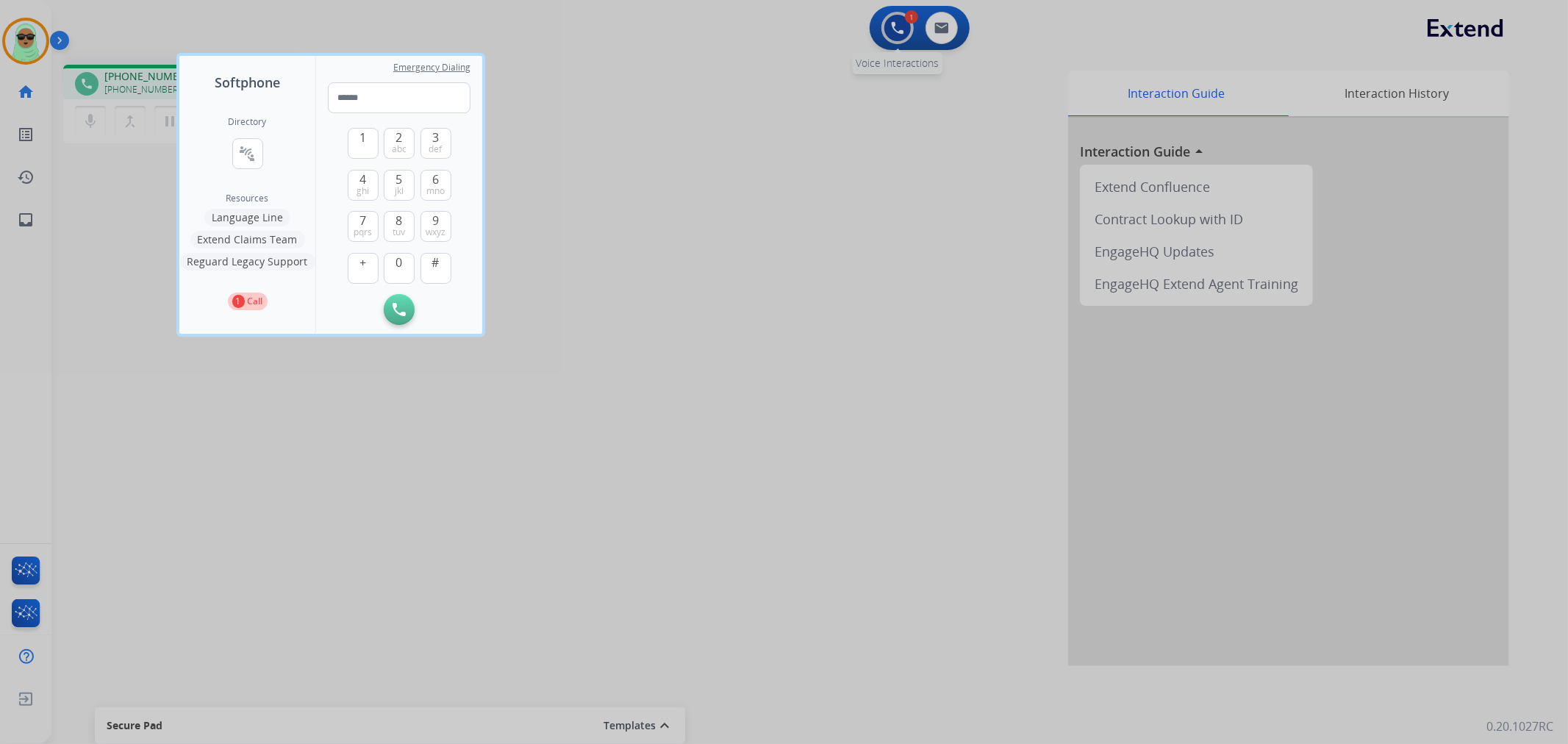
click at [903, 33] on div at bounding box center [784, 372] width 1568 height 744
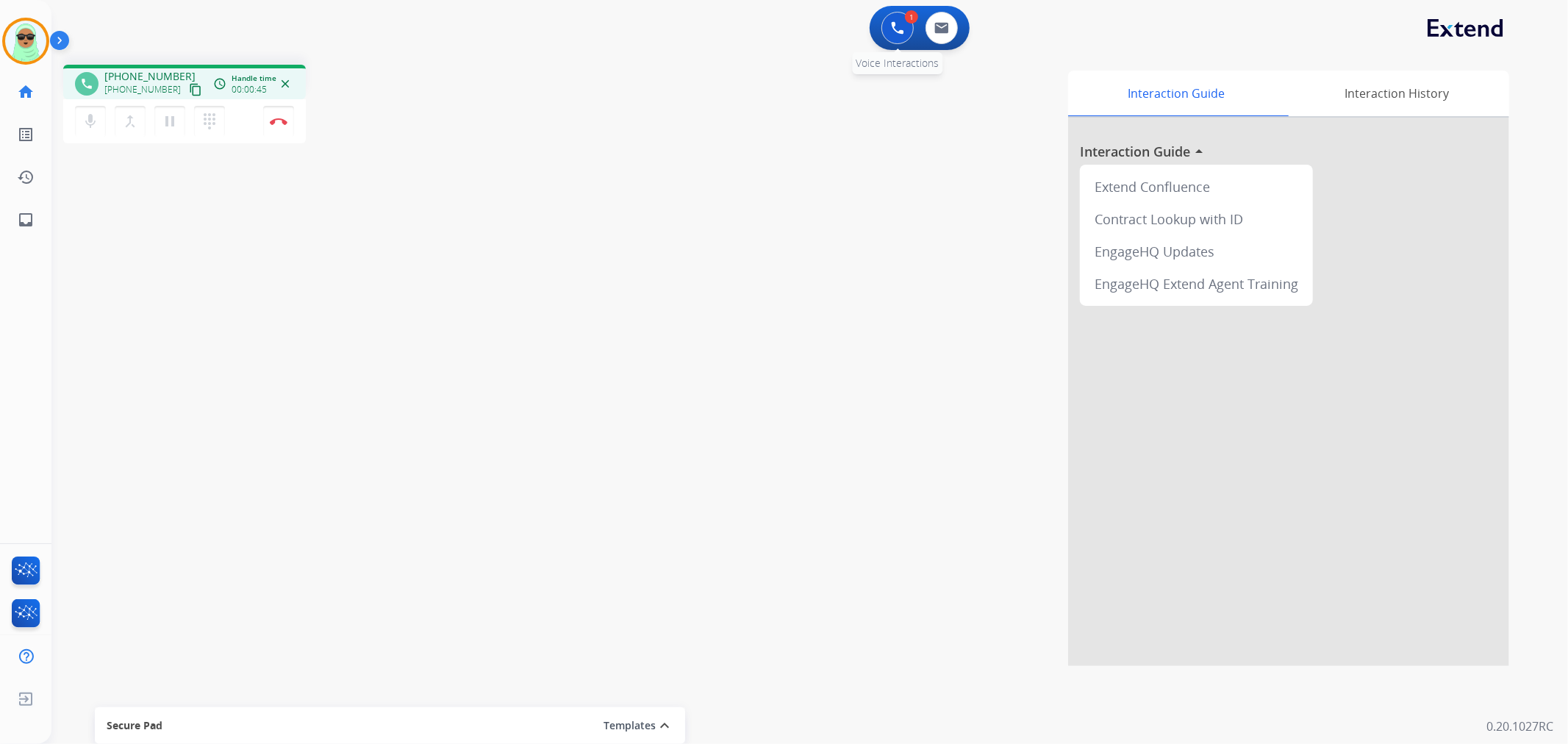
click at [906, 38] on button at bounding box center [897, 28] width 33 height 33
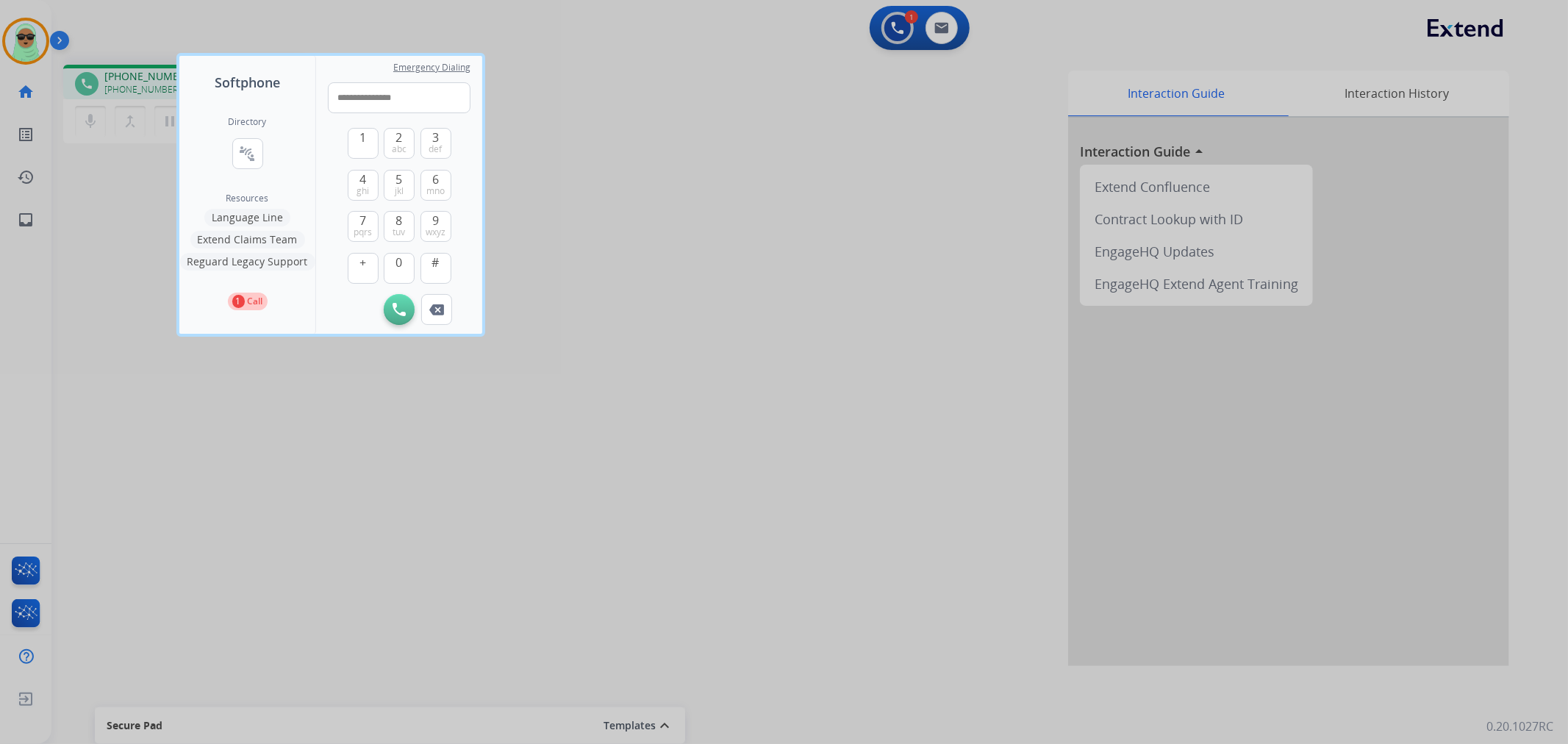
type input "**********"
click at [941, 23] on div at bounding box center [784, 372] width 1568 height 744
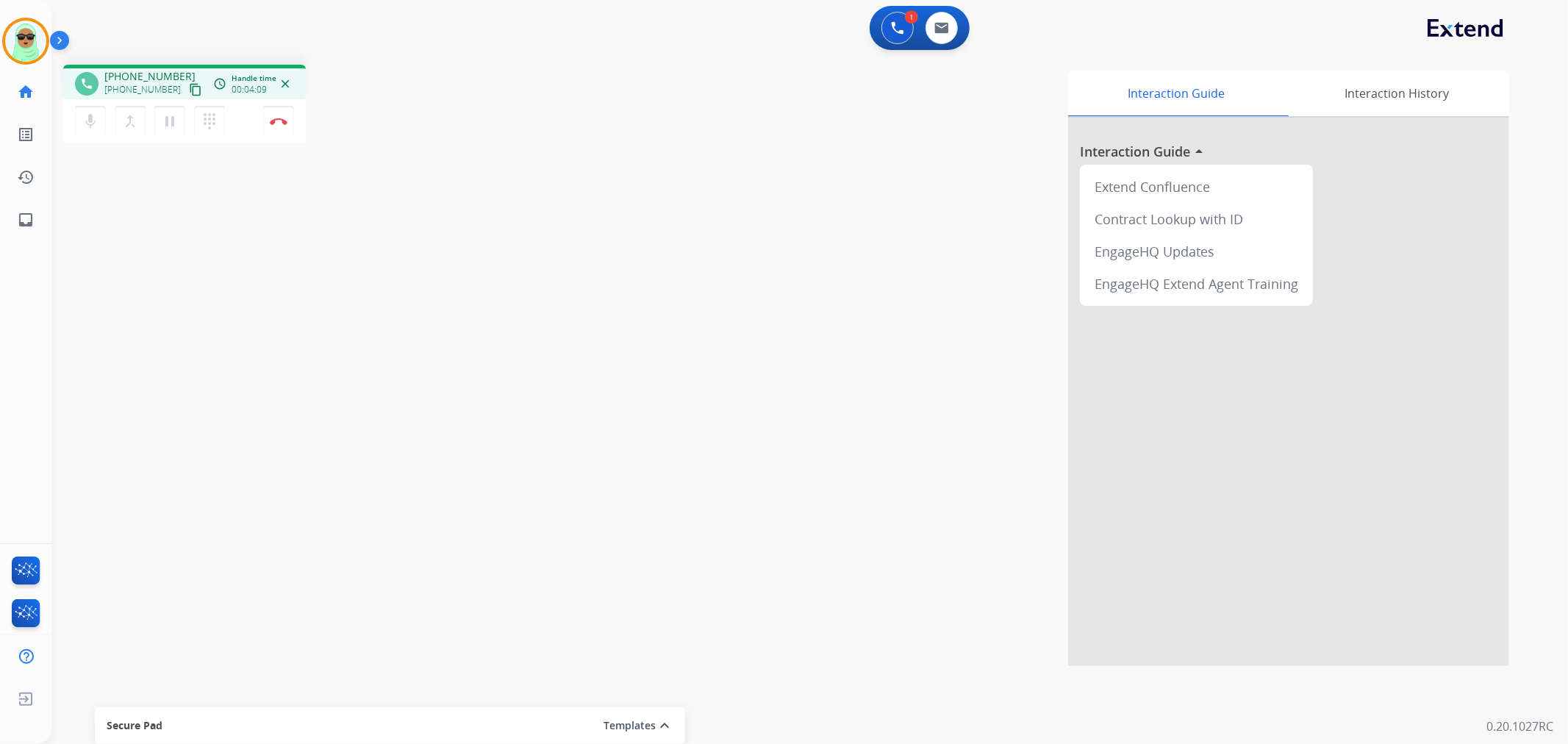
click at [283, 136] on div "mic Mute merge_type Bridge pause Hold dialpad Dialpad Disconnect" at bounding box center [184, 121] width 243 height 44
click at [279, 126] on button "Disconnect" at bounding box center [279, 121] width 31 height 31
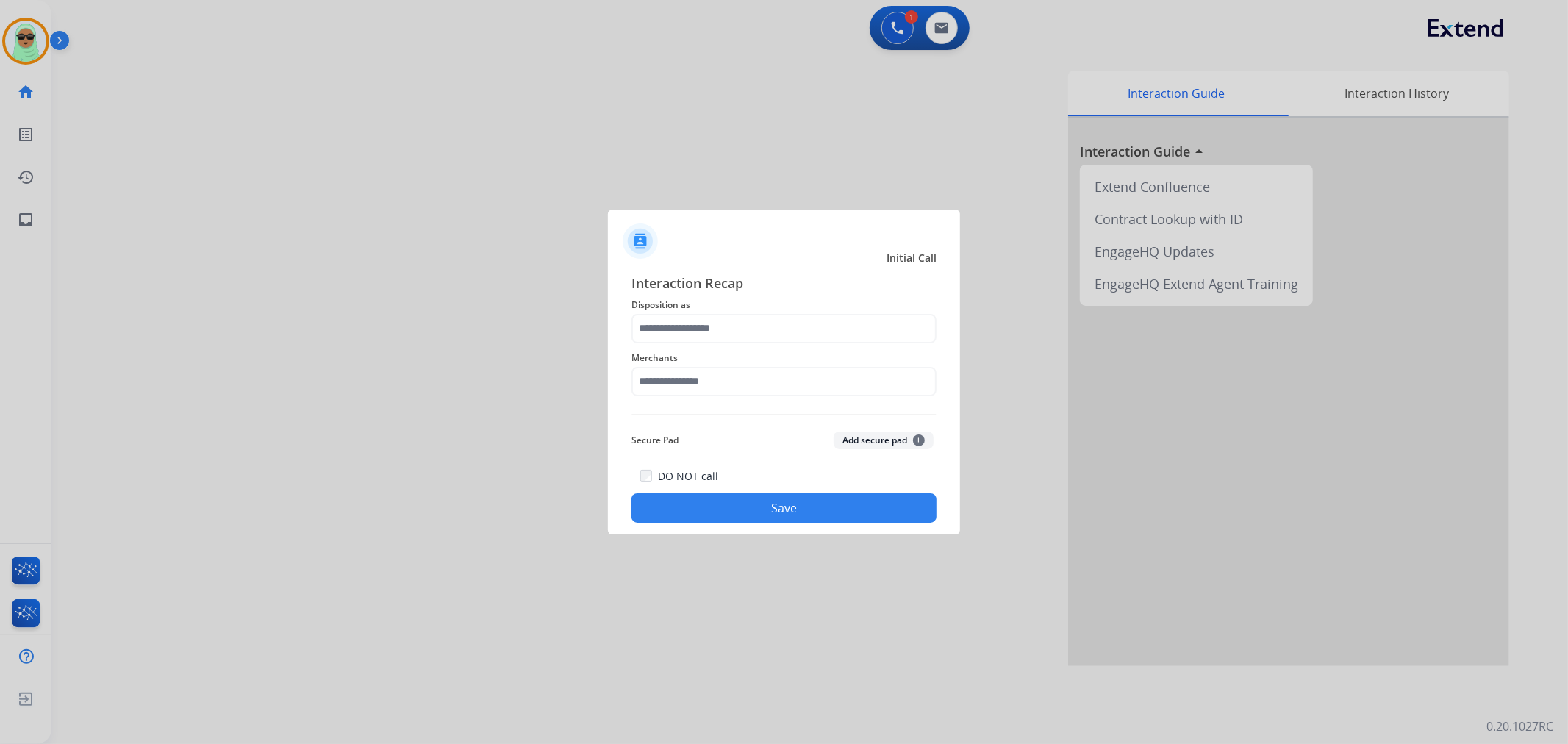
click at [754, 362] on span "Merchants" at bounding box center [784, 358] width 305 height 18
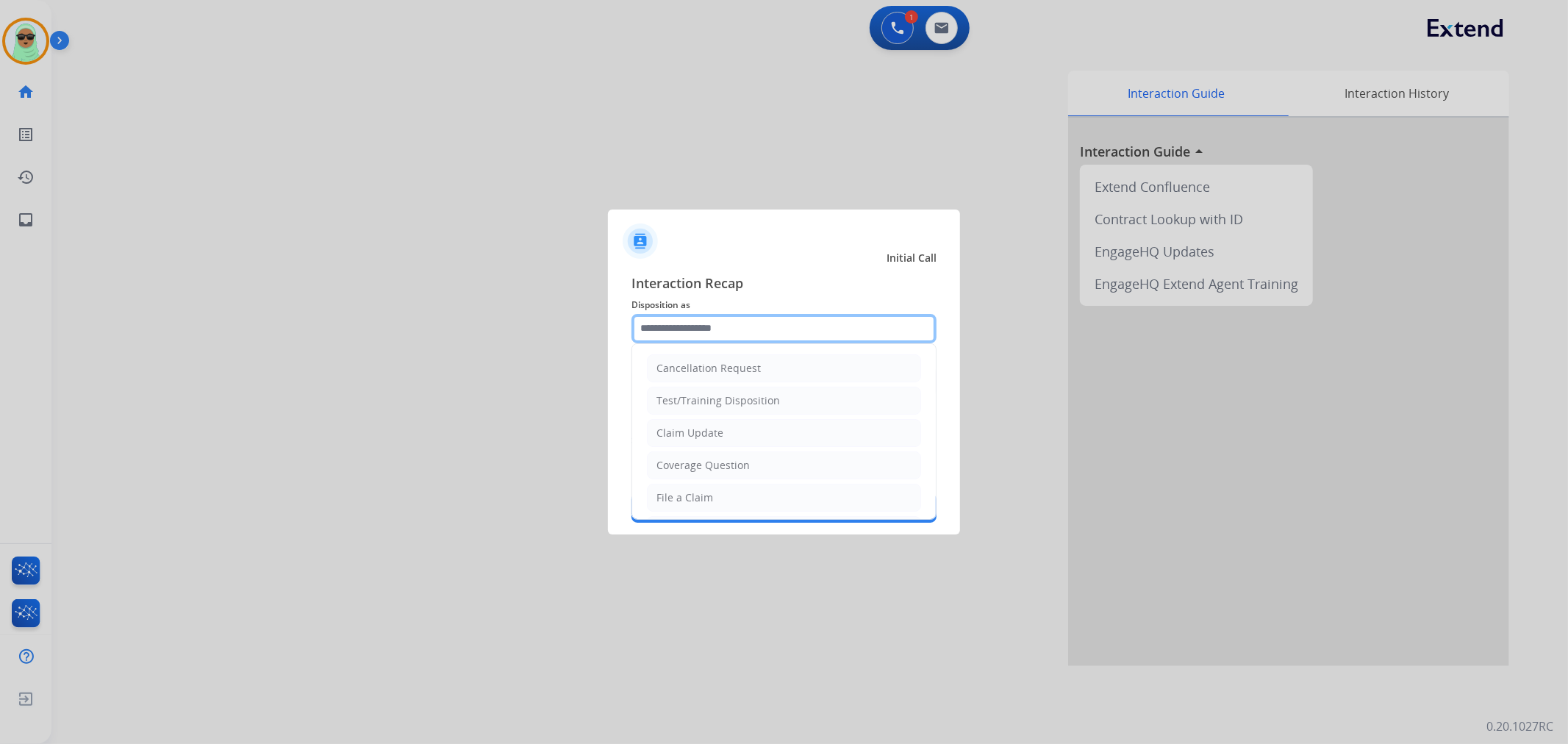
click at [745, 340] on input "text" at bounding box center [784, 328] width 305 height 30
click at [702, 498] on div "File a Claim" at bounding box center [684, 497] width 57 height 14
type input "**********"
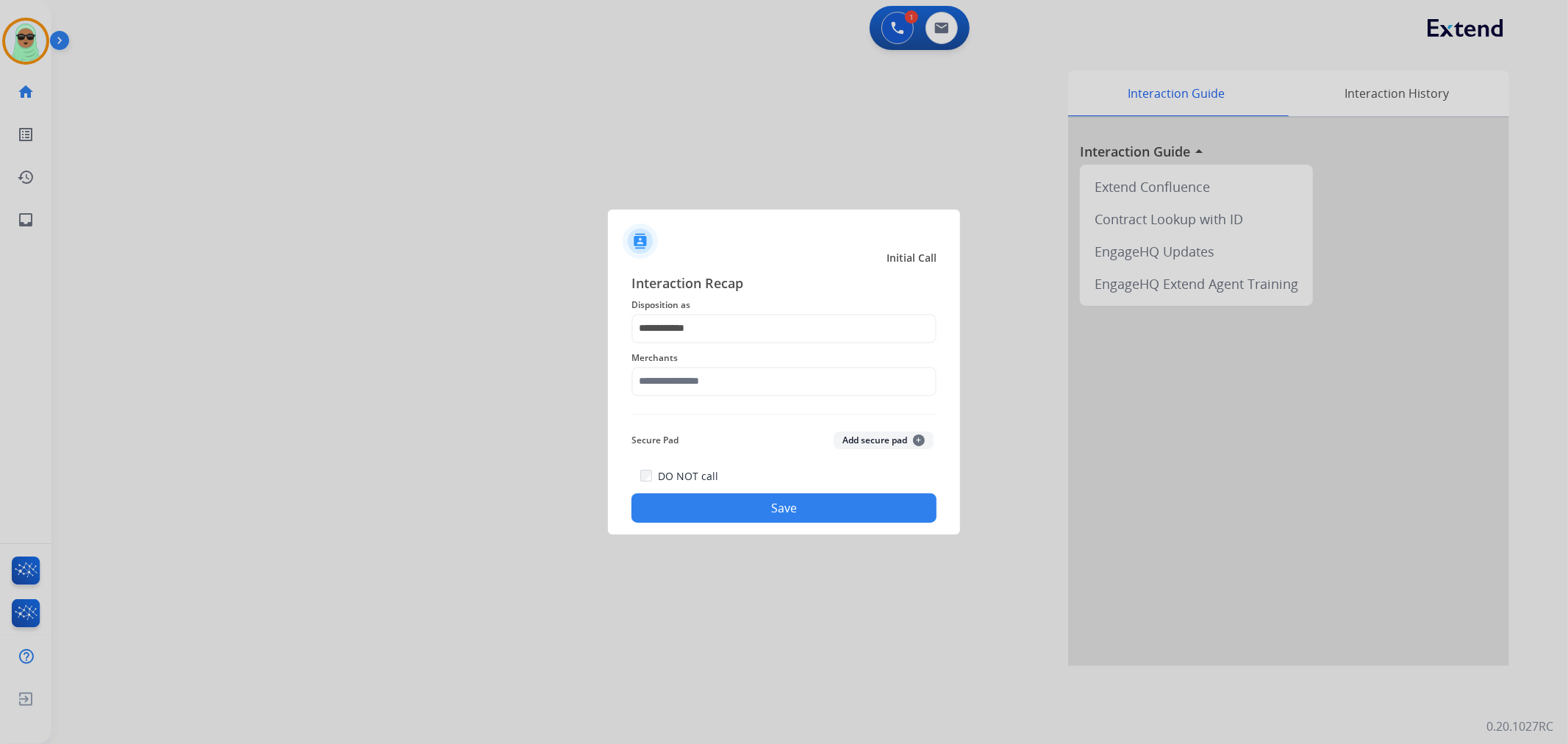
drag, startPoint x: 703, startPoint y: 425, endPoint x: 699, endPoint y: 376, distance: 49.2
click at [703, 407] on div "**********" at bounding box center [784, 398] width 305 height 251
click at [699, 376] on input "text" at bounding box center [784, 382] width 305 height 30
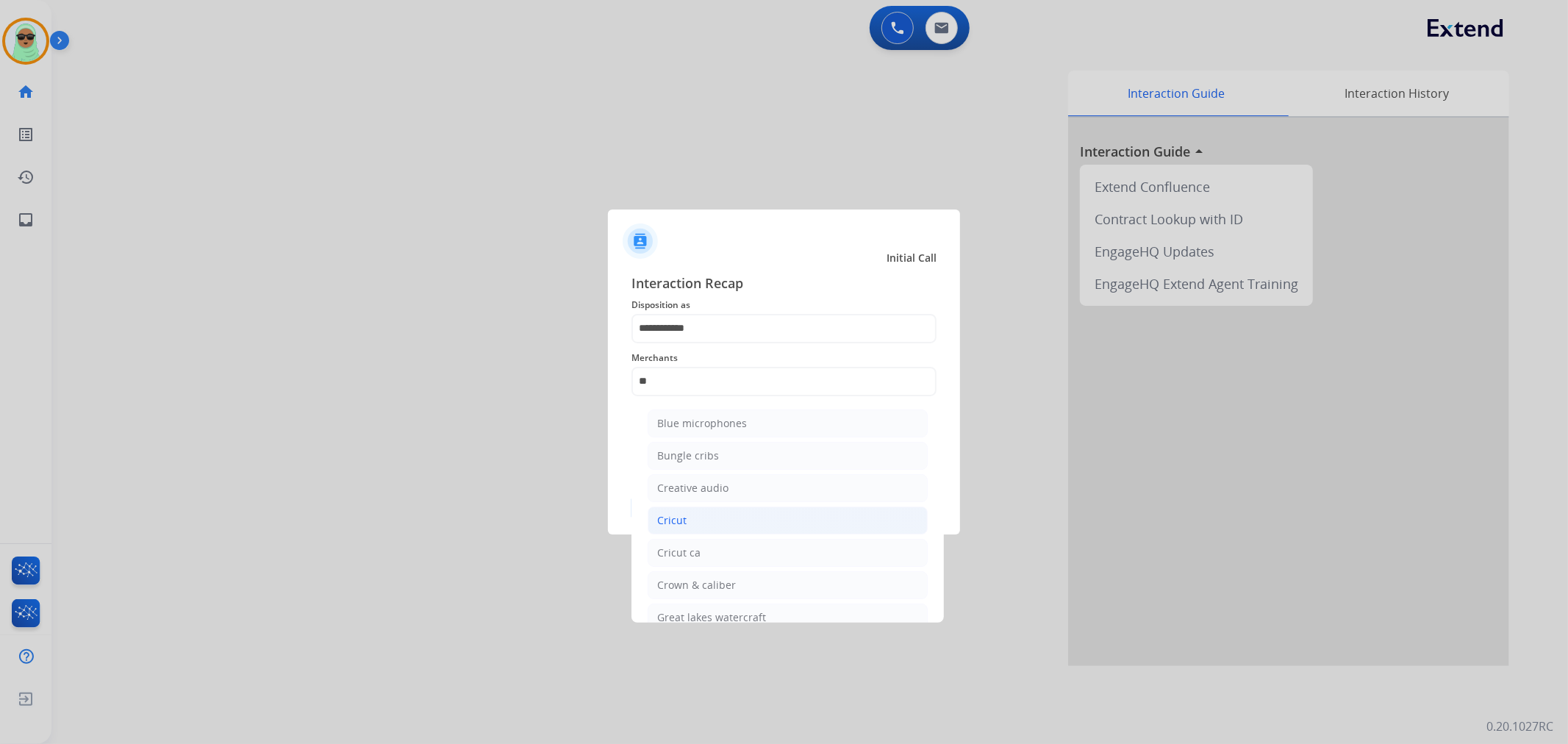
click at [752, 523] on li "Cricut" at bounding box center [787, 520] width 280 height 28
type input "******"
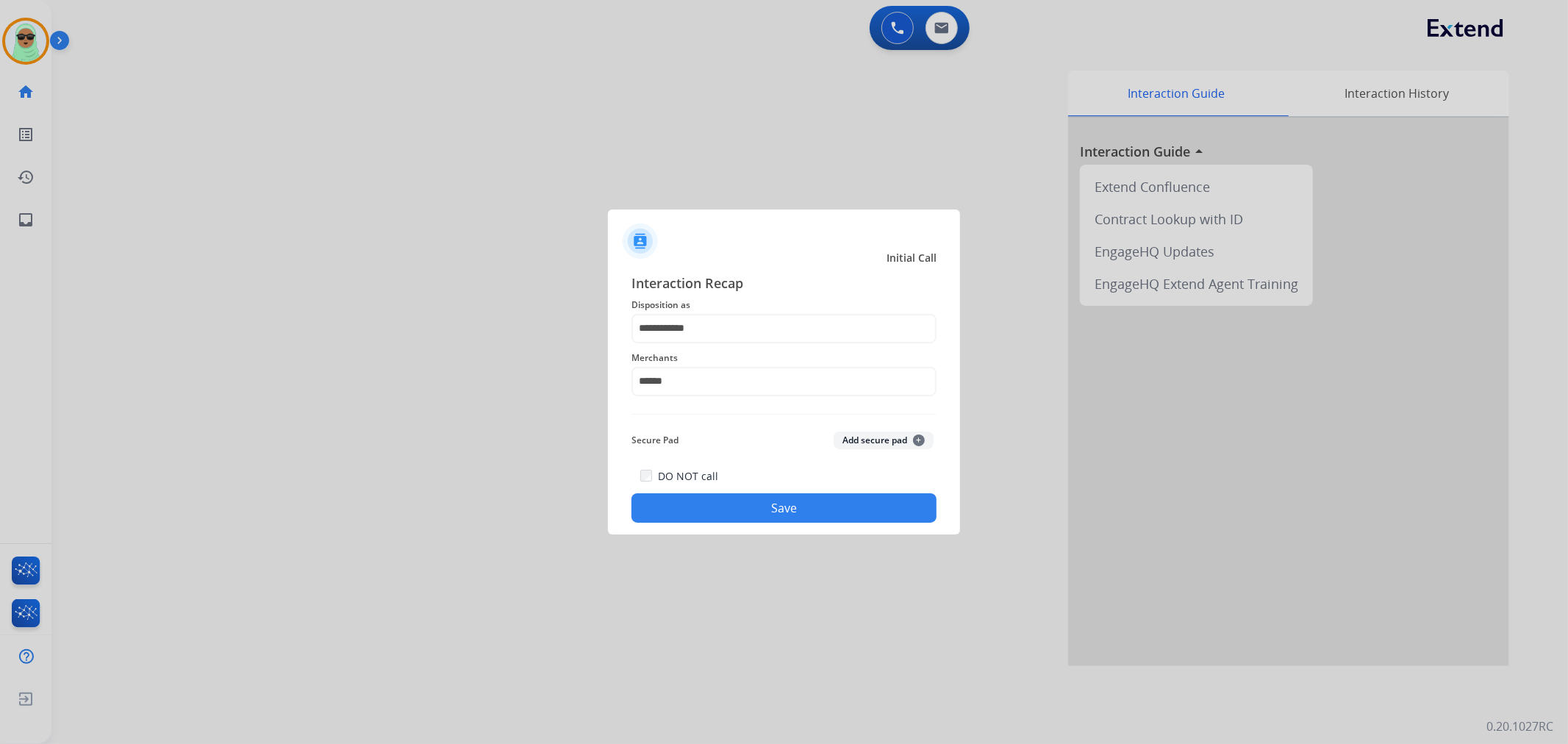
click at [747, 522] on button "Save" at bounding box center [784, 508] width 305 height 30
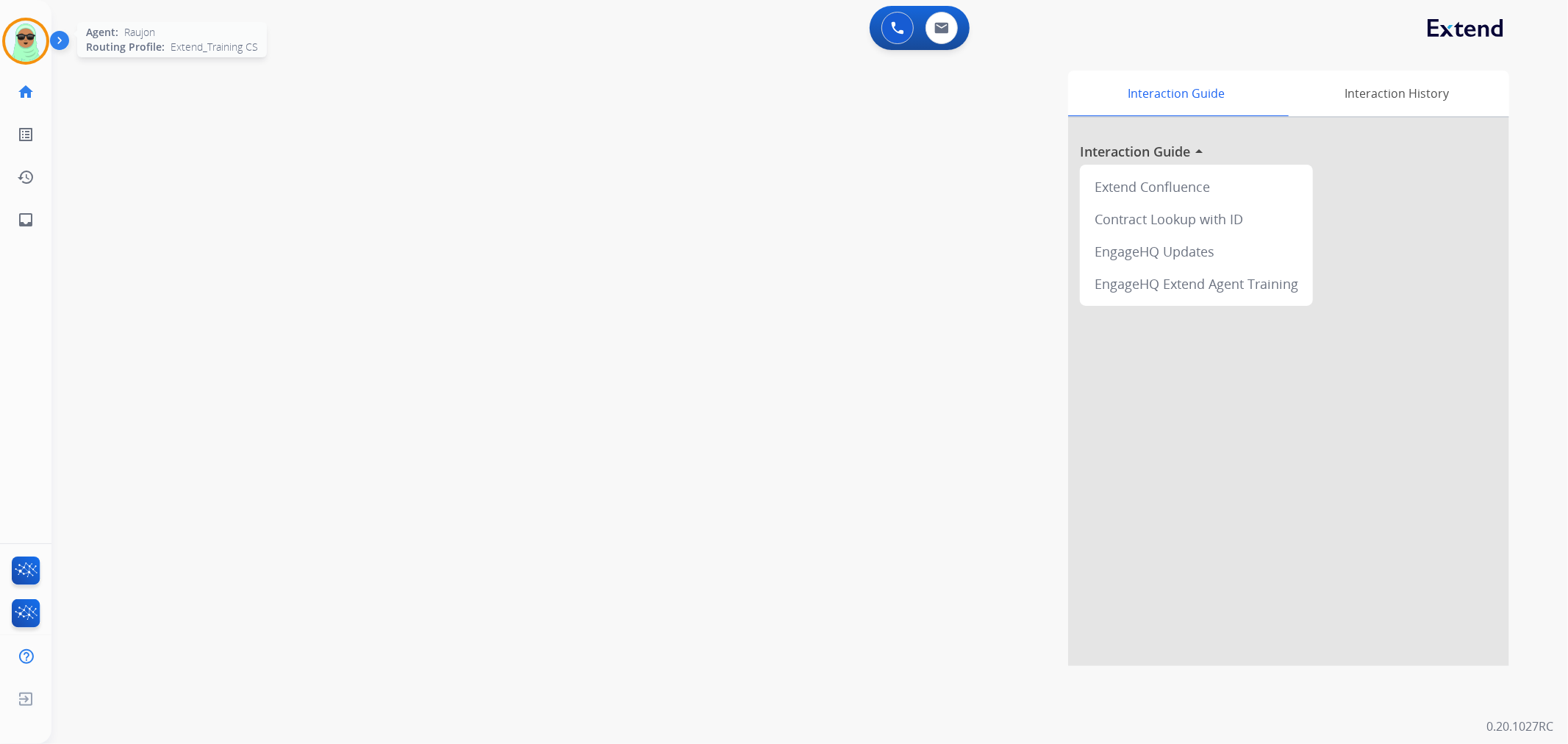
click at [13, 60] on div at bounding box center [26, 41] width 47 height 47
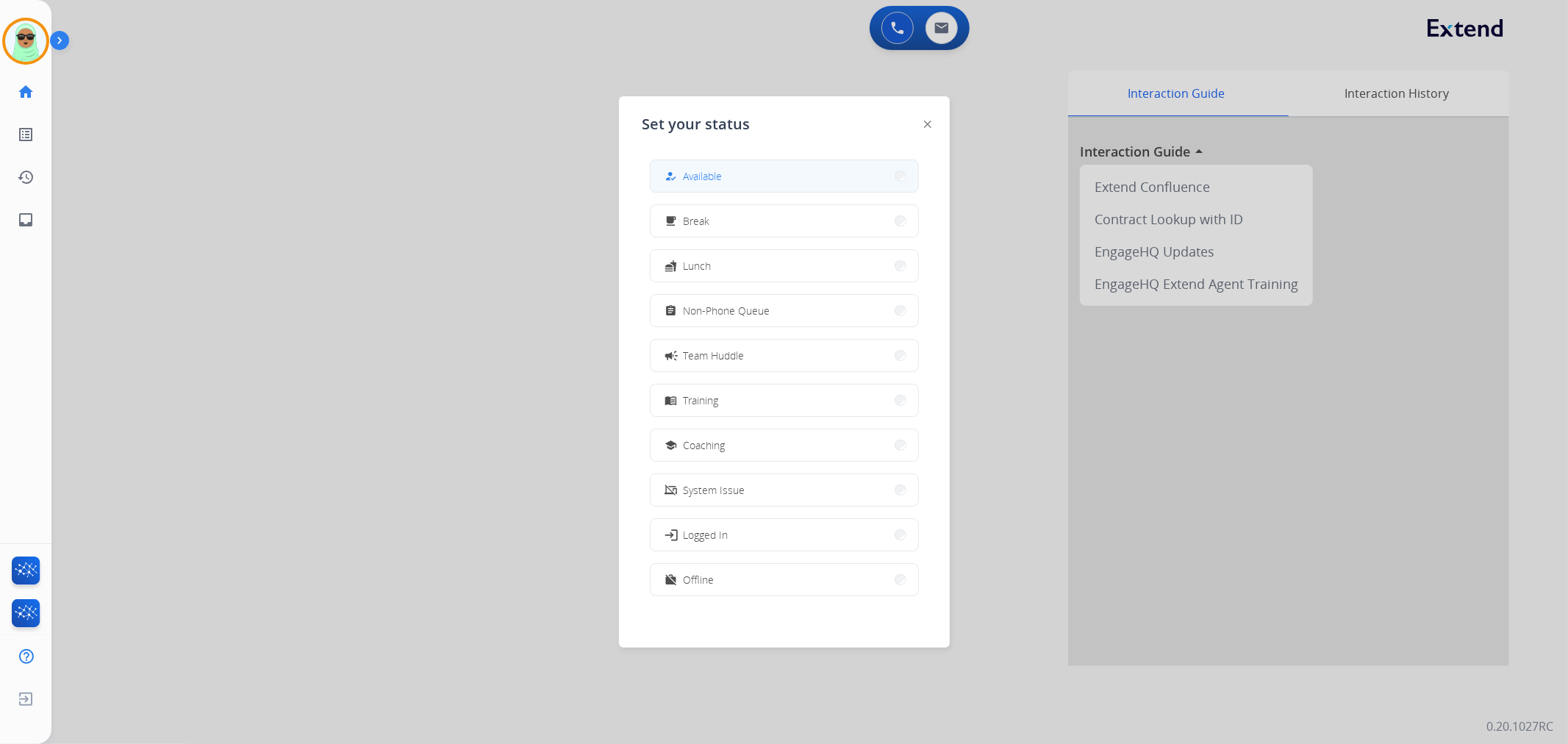
click at [741, 187] on button "how_to_reg Available" at bounding box center [784, 176] width 267 height 32
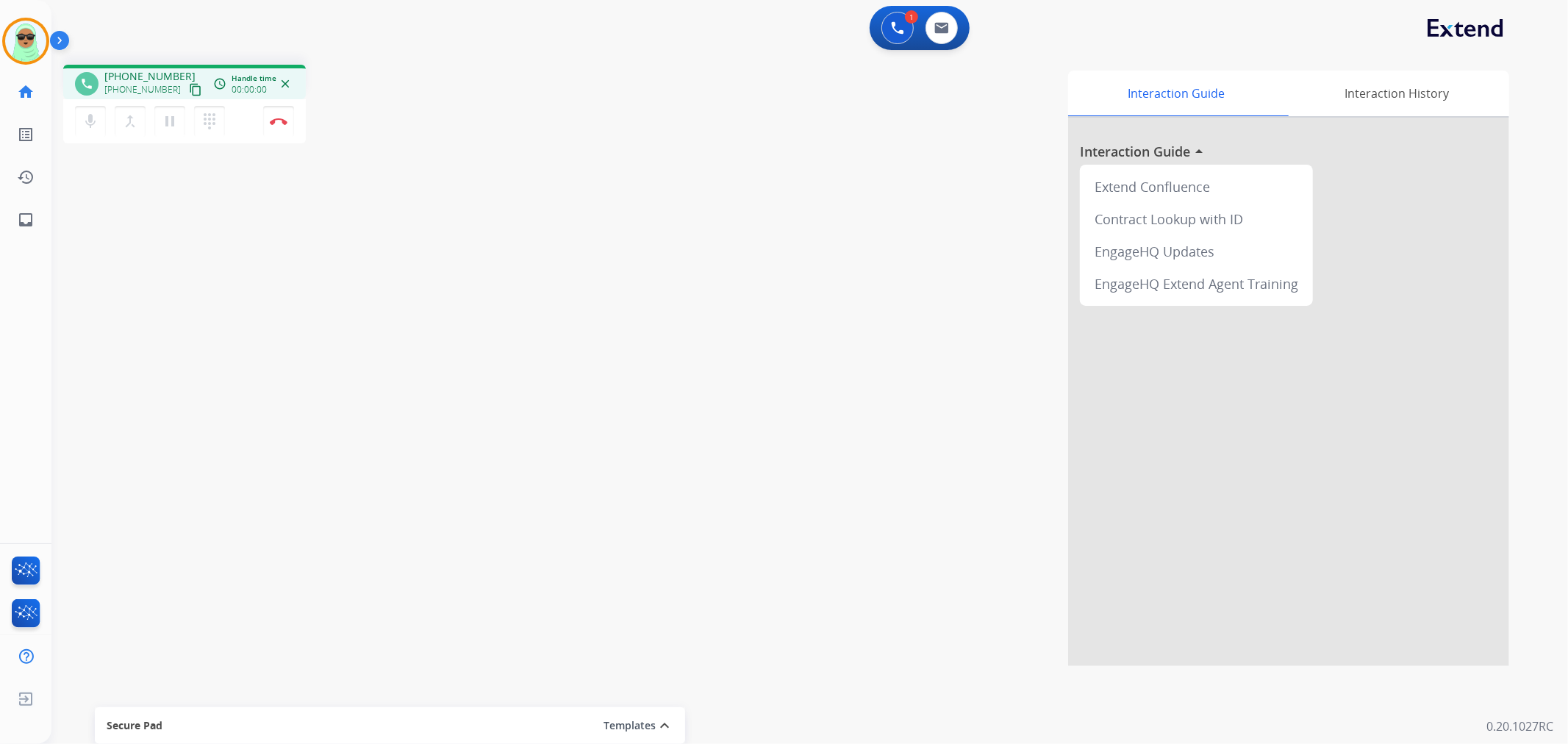
click at [187, 85] on button "content_copy" at bounding box center [196, 89] width 18 height 18
click at [880, 20] on div "1 Voice Interactions" at bounding box center [897, 28] width 44 height 33
click at [900, 34] on button at bounding box center [897, 28] width 33 height 33
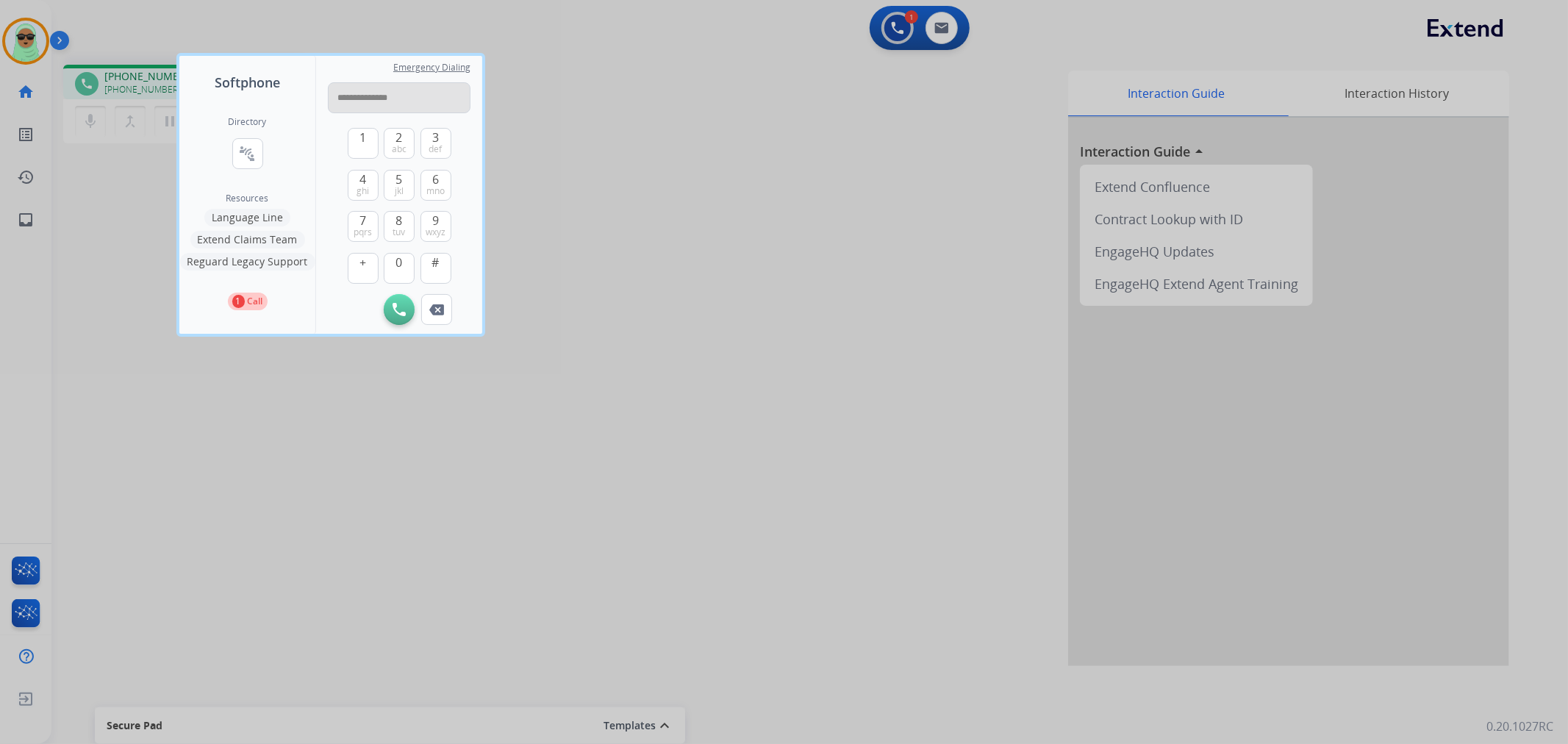
drag, startPoint x: 378, startPoint y: 101, endPoint x: 568, endPoint y: 94, distance: 190.1
click at [380, 101] on input "**********" at bounding box center [399, 97] width 143 height 31
type input "**********"
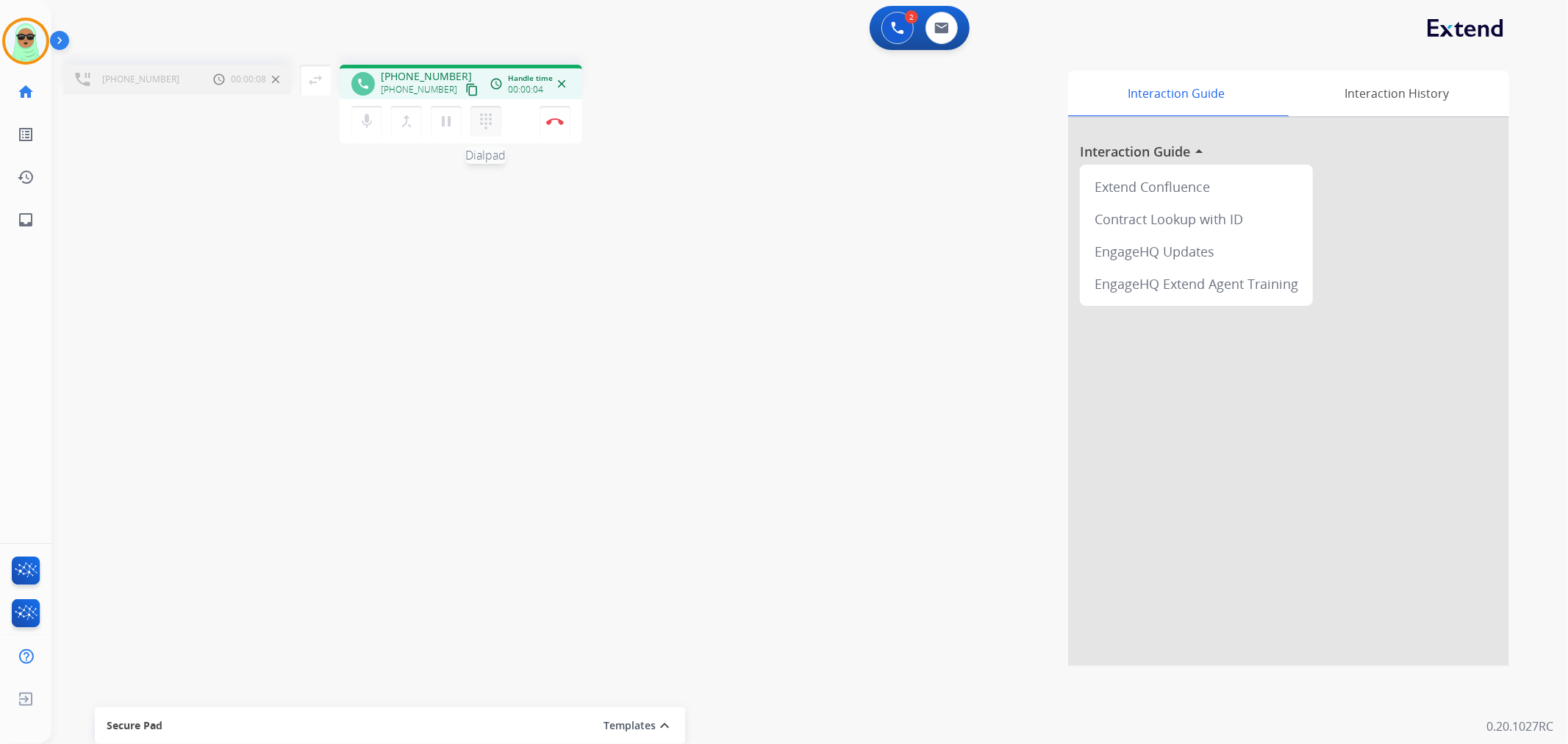
click at [470, 114] on button "dialpad Dialpad" at bounding box center [485, 121] width 31 height 31
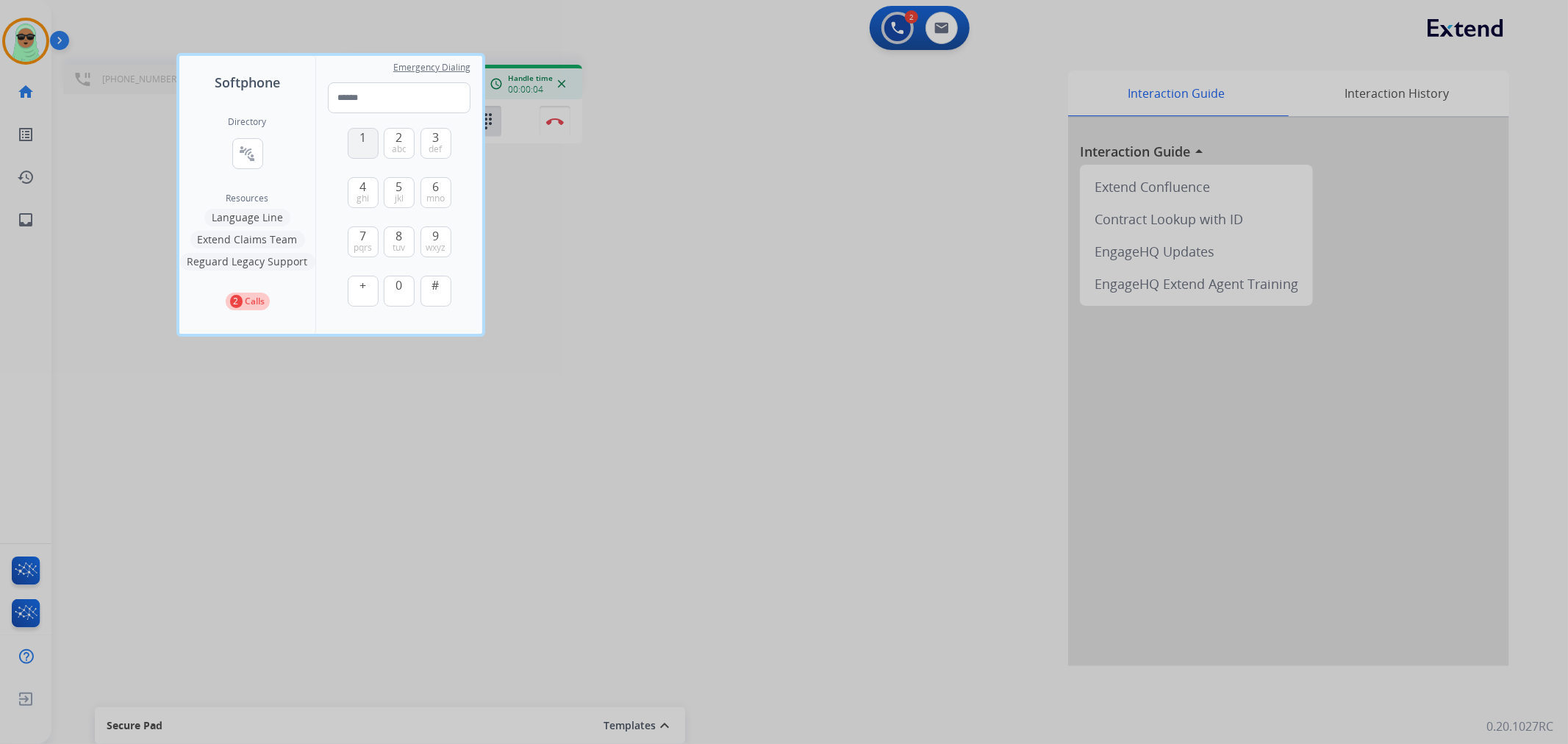
click at [362, 137] on span "1" at bounding box center [362, 137] width 6 height 18
type input "*"
click at [640, 158] on div at bounding box center [784, 372] width 1568 height 744
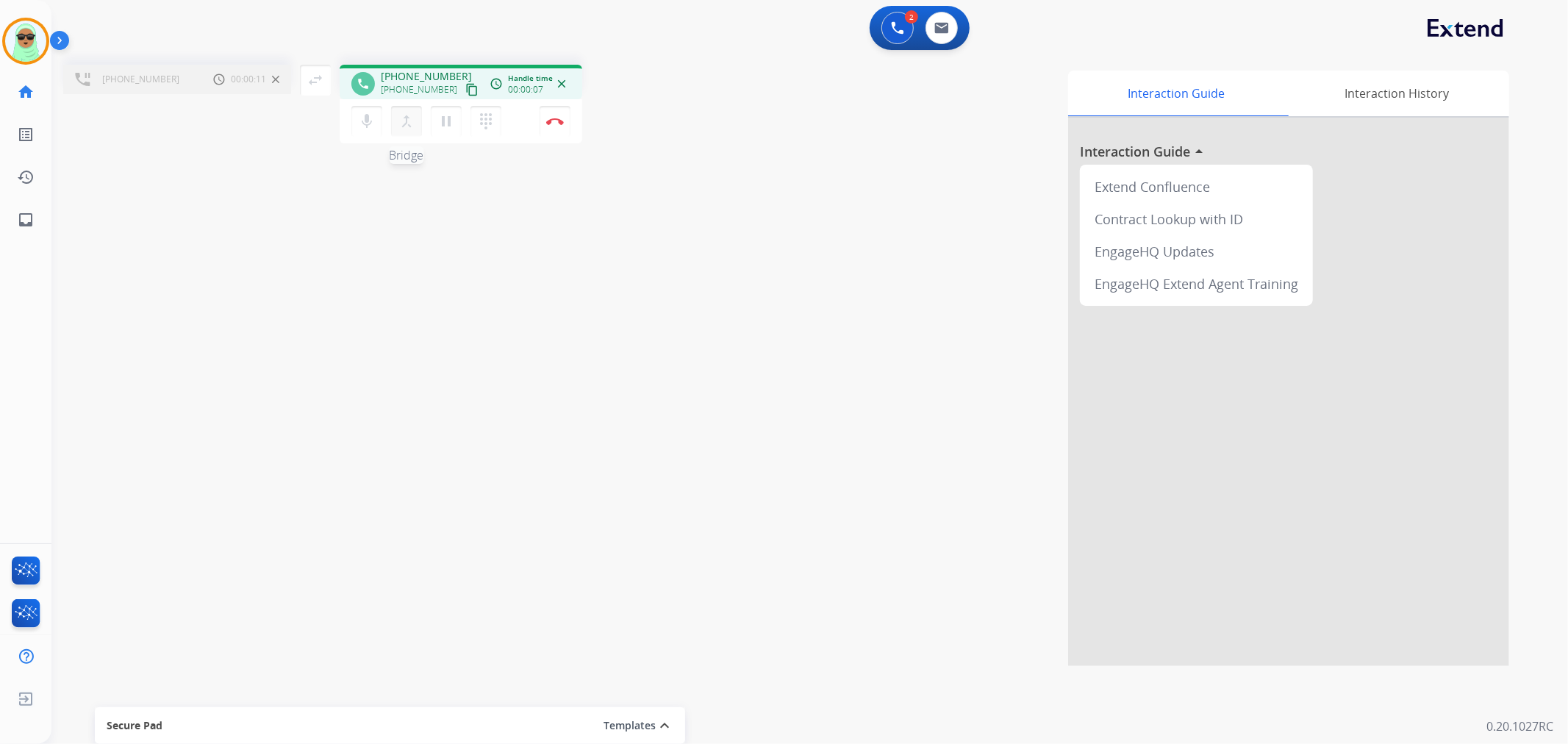
click at [402, 118] on mat-icon "merge_type" at bounding box center [406, 121] width 18 height 18
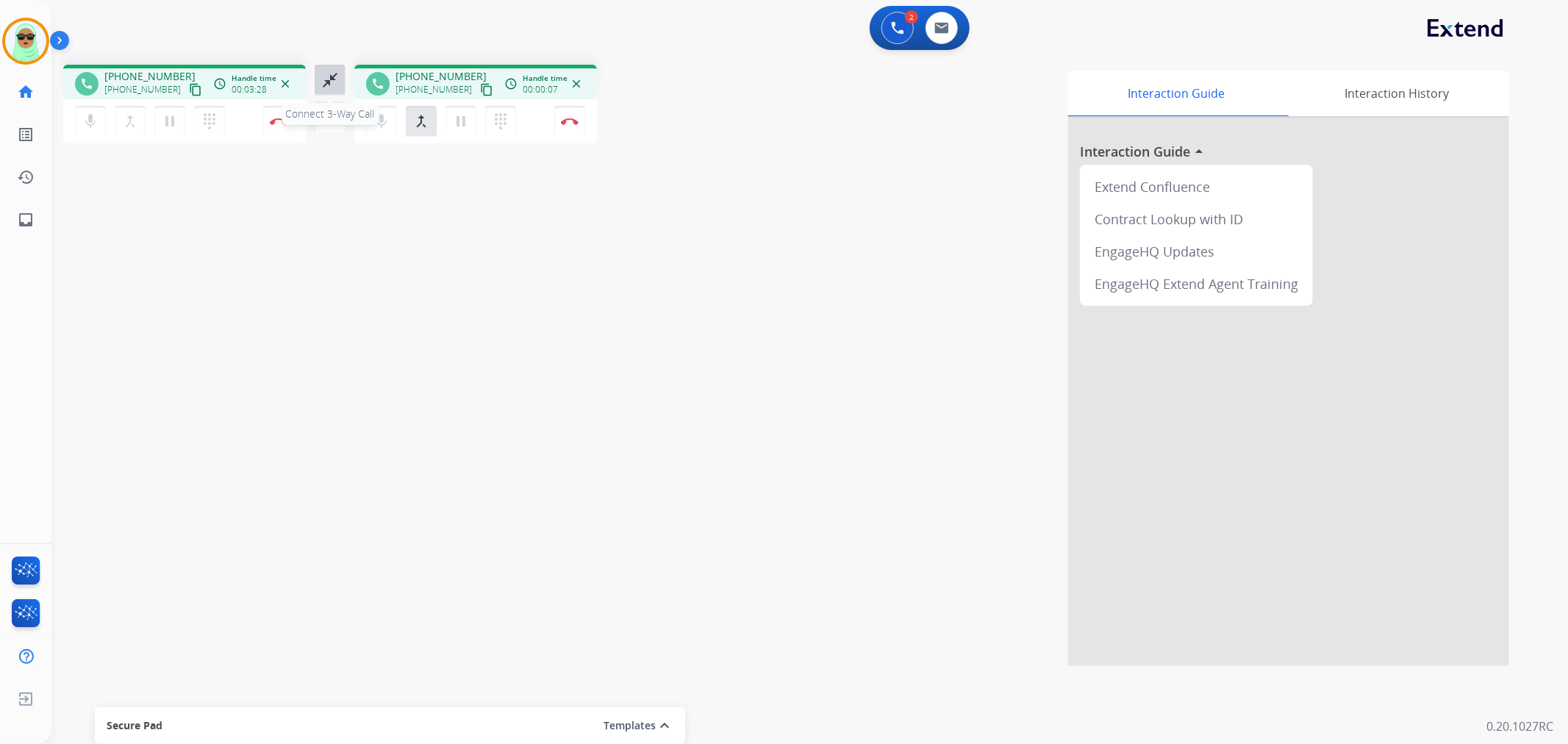
click at [331, 84] on mat-icon "close_fullscreen" at bounding box center [330, 80] width 18 height 18
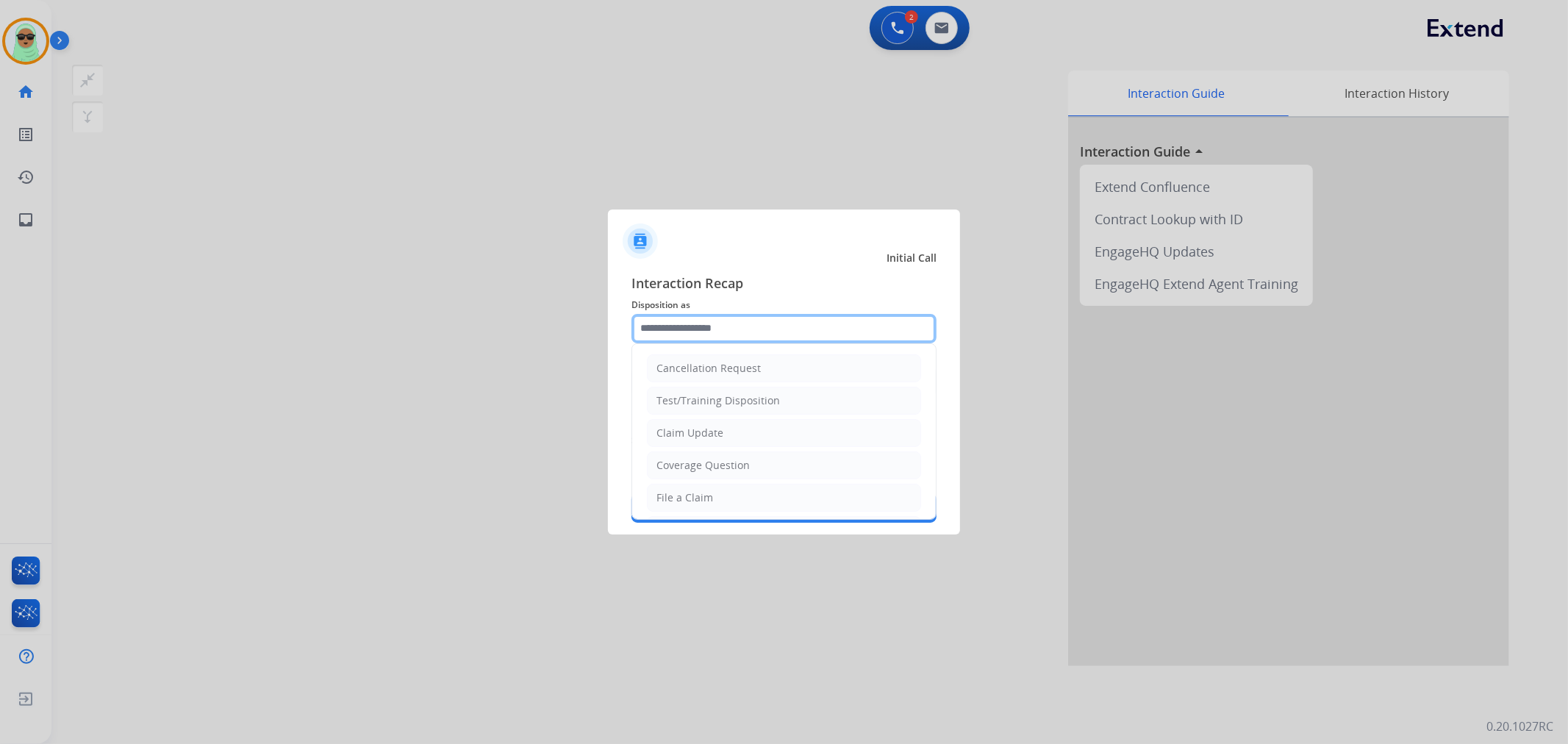
click at [833, 331] on input "text" at bounding box center [784, 328] width 305 height 30
click at [768, 501] on li "File a Claim" at bounding box center [784, 497] width 275 height 28
type input "**********"
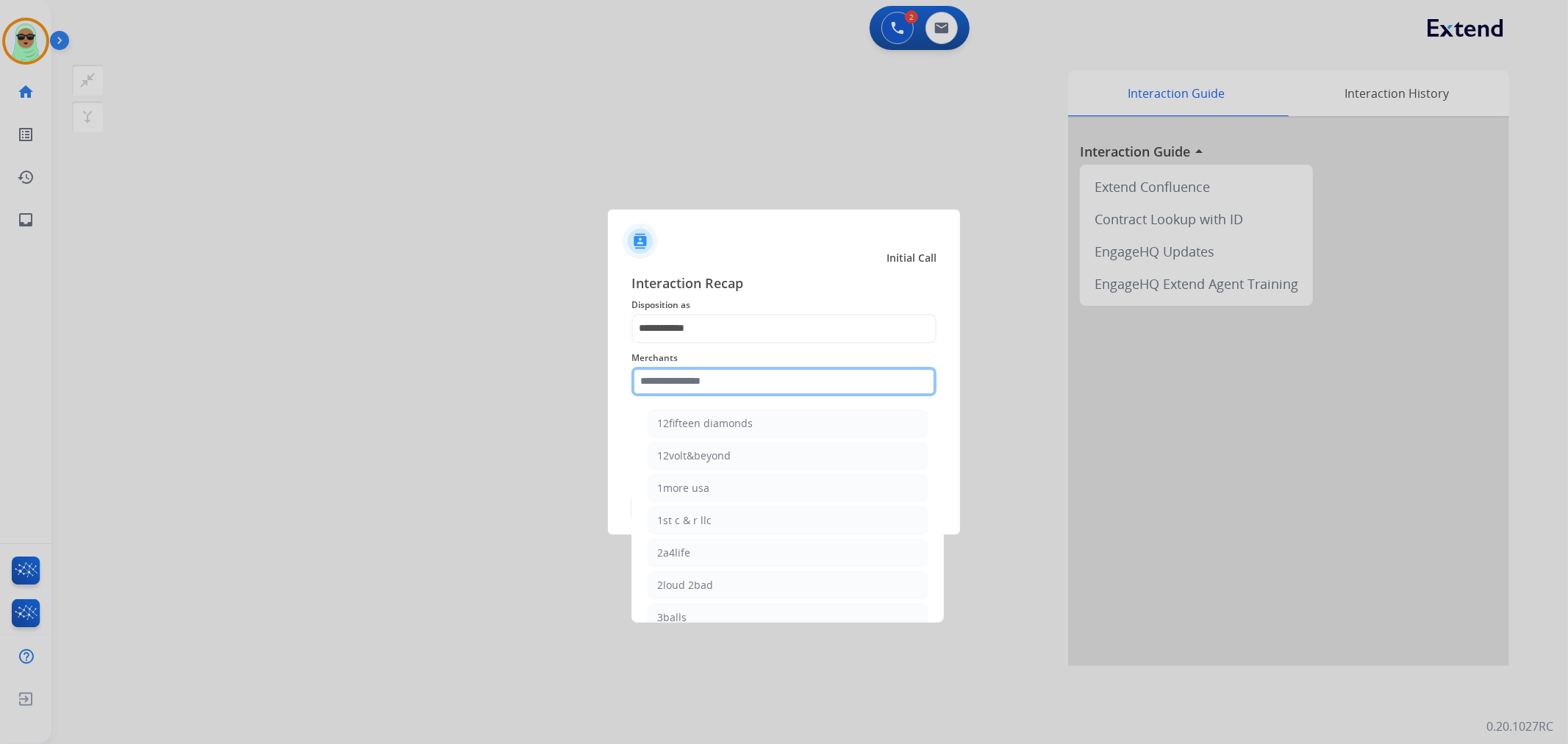
click at [767, 390] on input "text" at bounding box center [784, 382] width 305 height 30
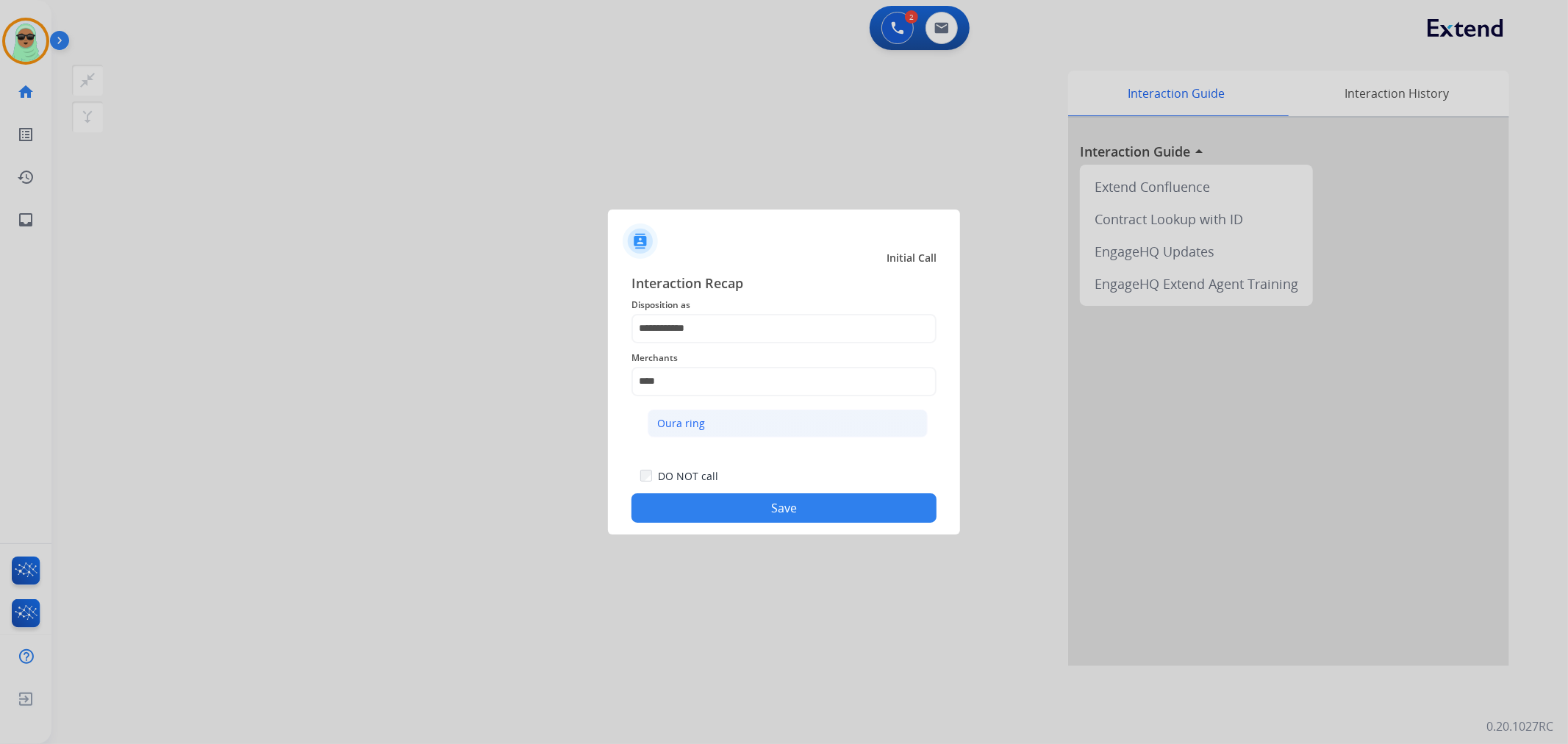
click at [748, 410] on li "Oura ring" at bounding box center [787, 423] width 280 height 28
type input "*********"
click at [807, 523] on div "DO NOT call Save" at bounding box center [784, 495] width 305 height 56
click at [825, 516] on button "Save" at bounding box center [784, 508] width 305 height 30
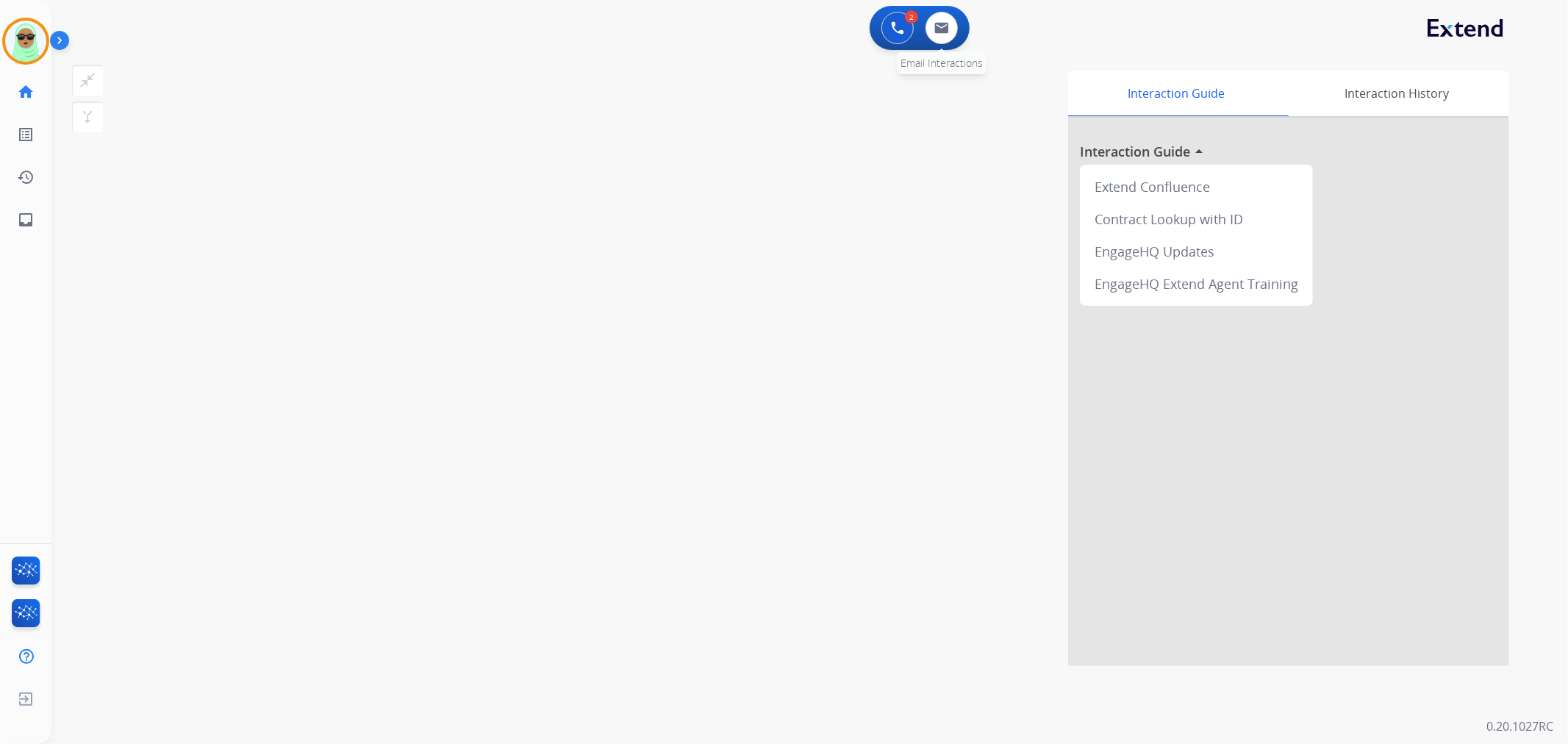
click at [934, 12] on div "0 Email Interactions" at bounding box center [941, 28] width 44 height 33
click at [943, 42] on button at bounding box center [942, 28] width 33 height 33
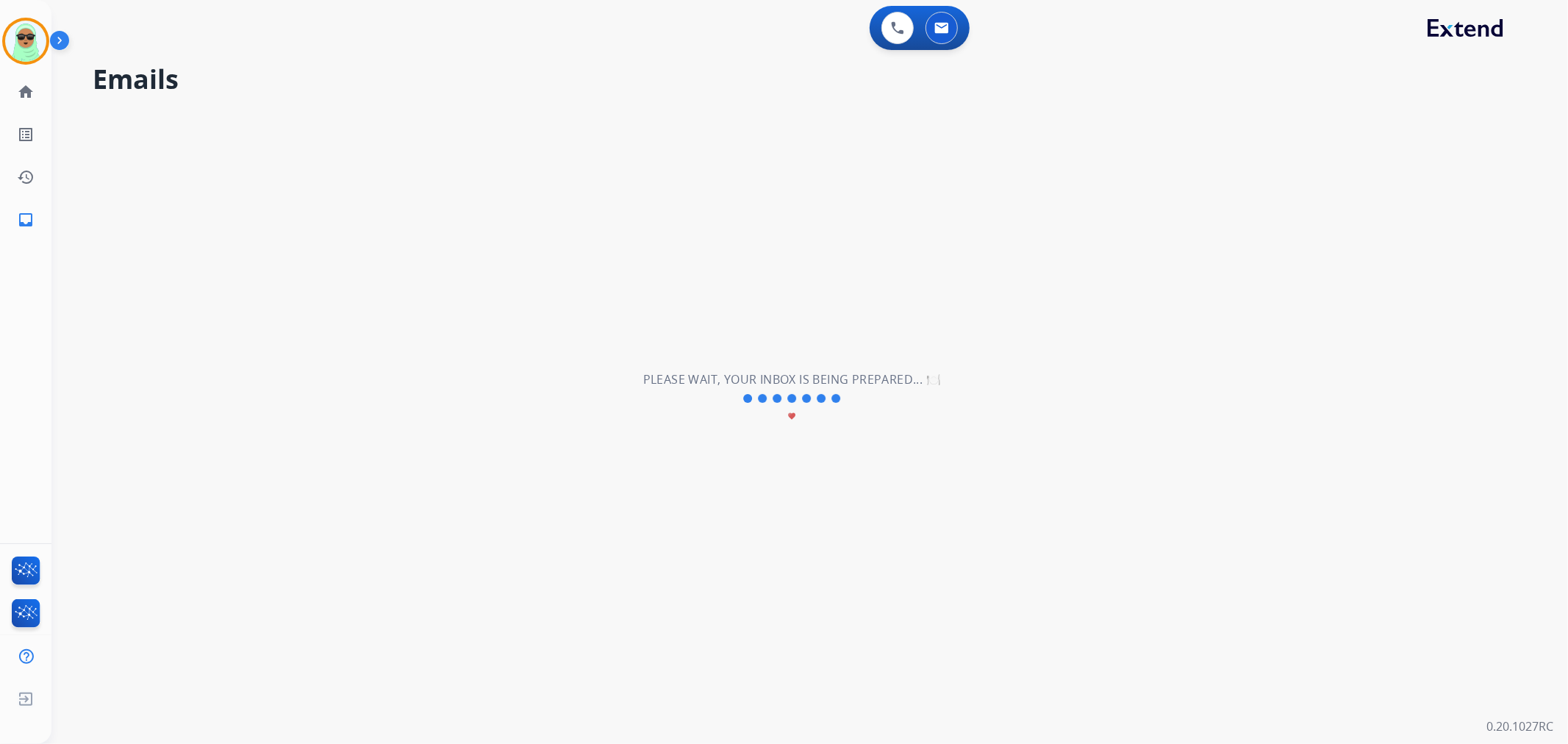
click at [1292, 354] on div "**********" at bounding box center [792, 398] width 1482 height 691
click at [17, 94] on mat-icon "home" at bounding box center [26, 92] width 18 height 18
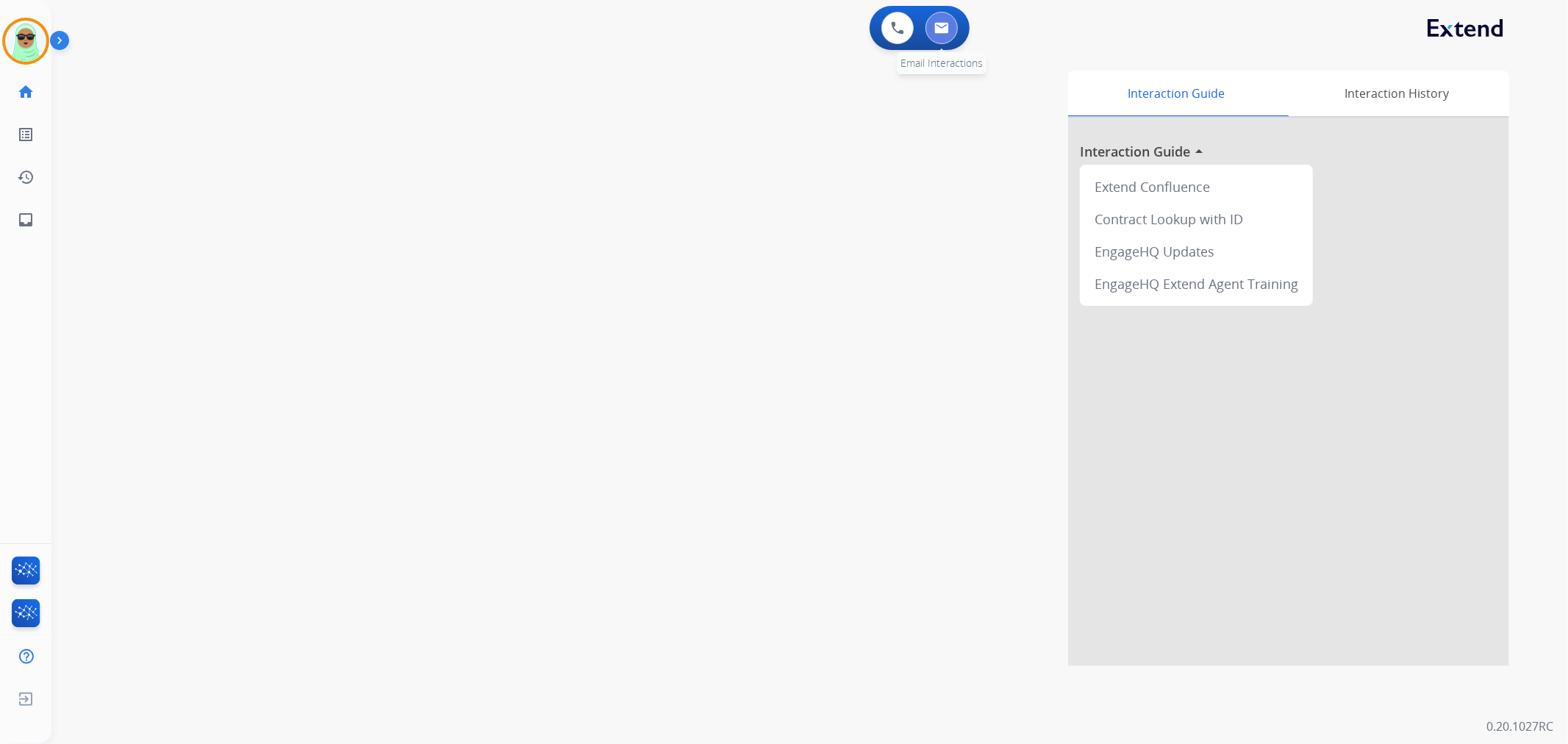
click at [952, 25] on button at bounding box center [942, 28] width 33 height 33
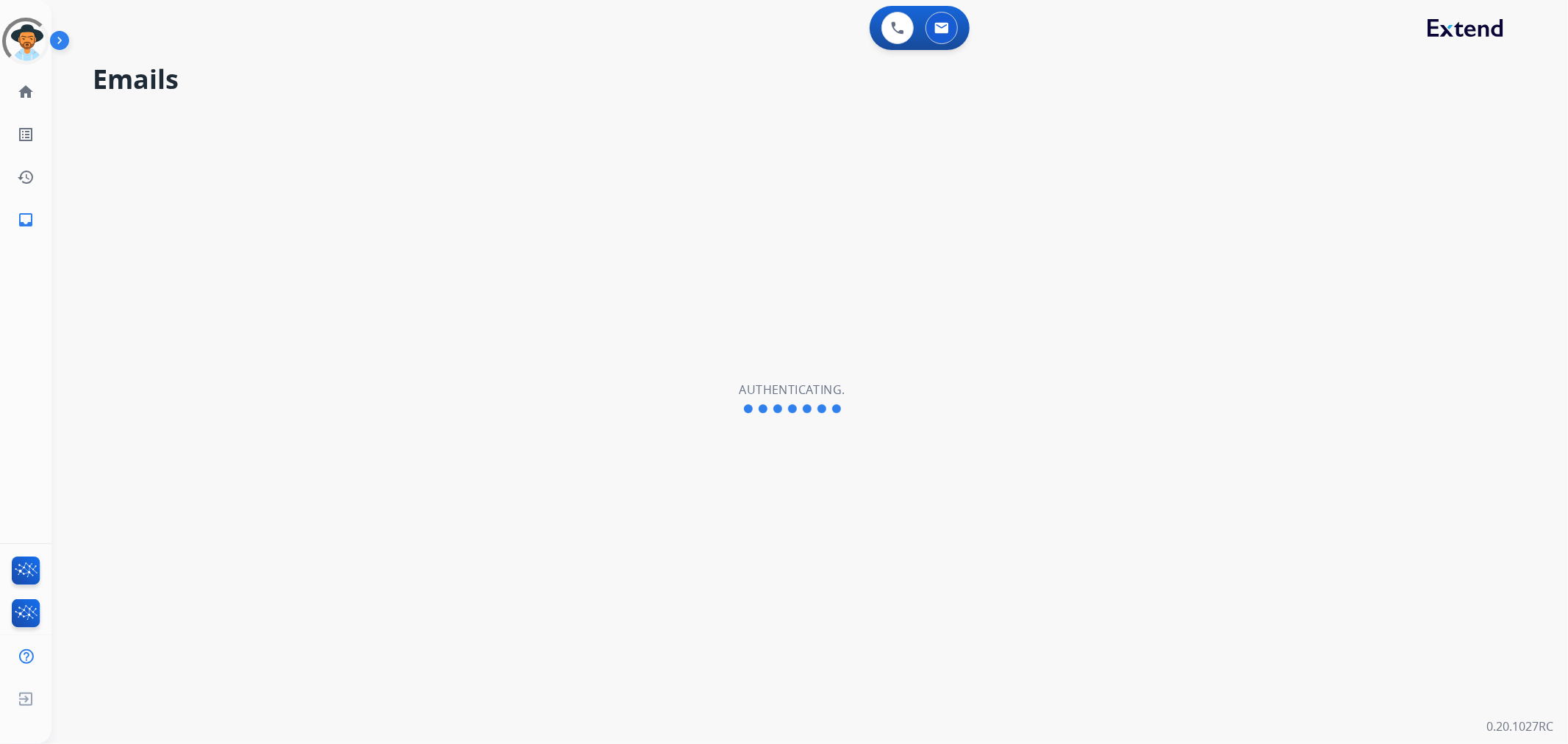
select select "**********"
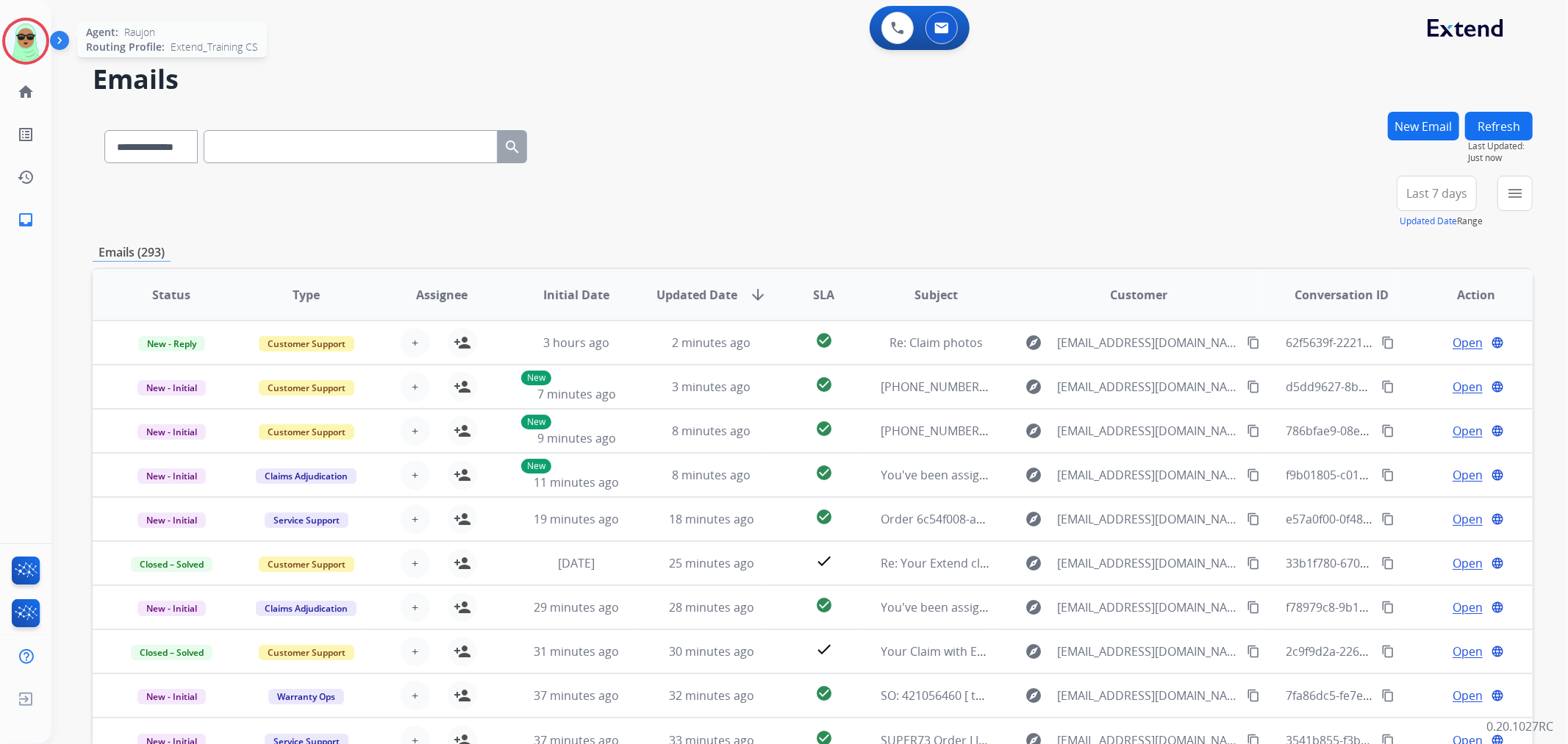
click at [22, 26] on img at bounding box center [26, 42] width 42 height 42
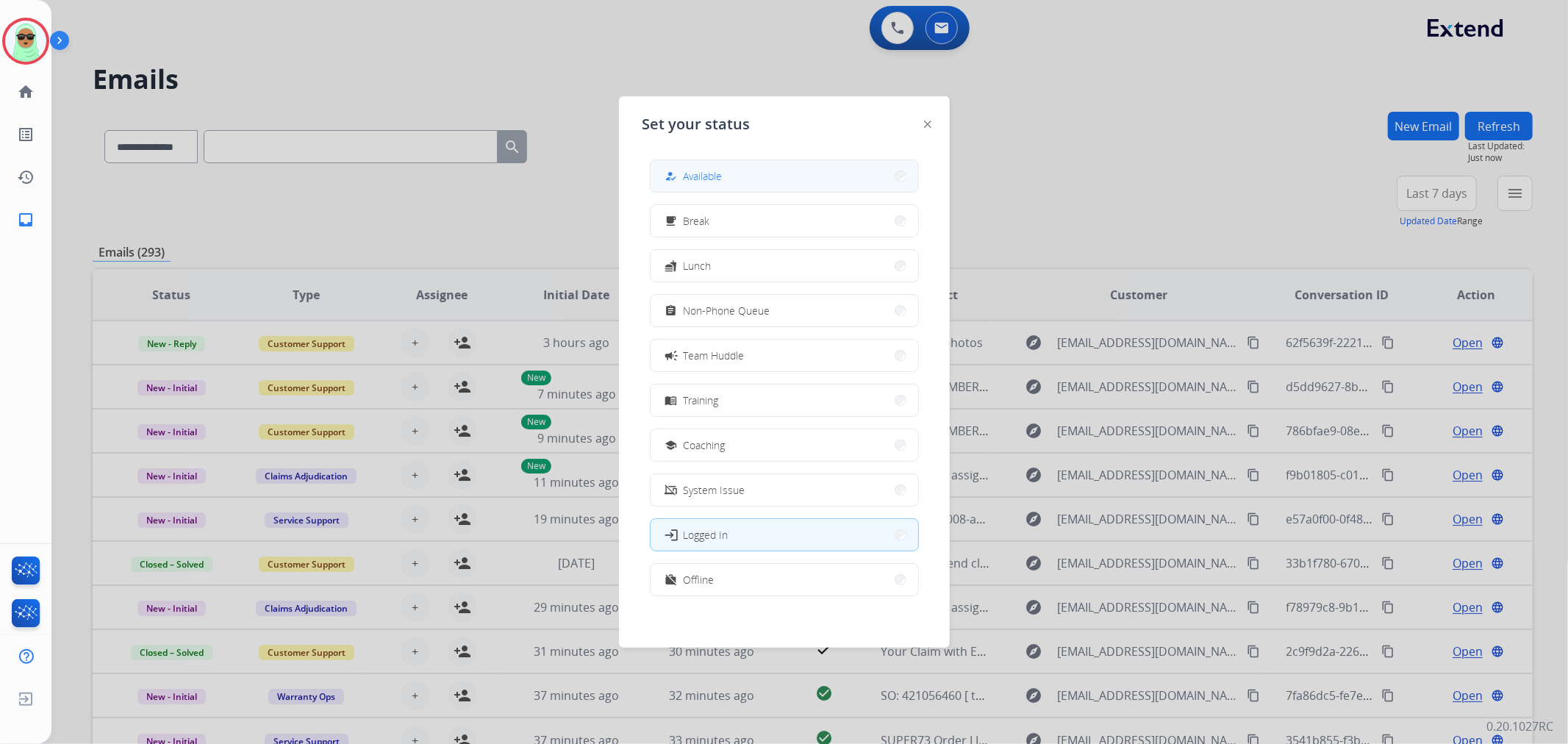
click at [728, 163] on button "how_to_reg Available" at bounding box center [784, 176] width 267 height 32
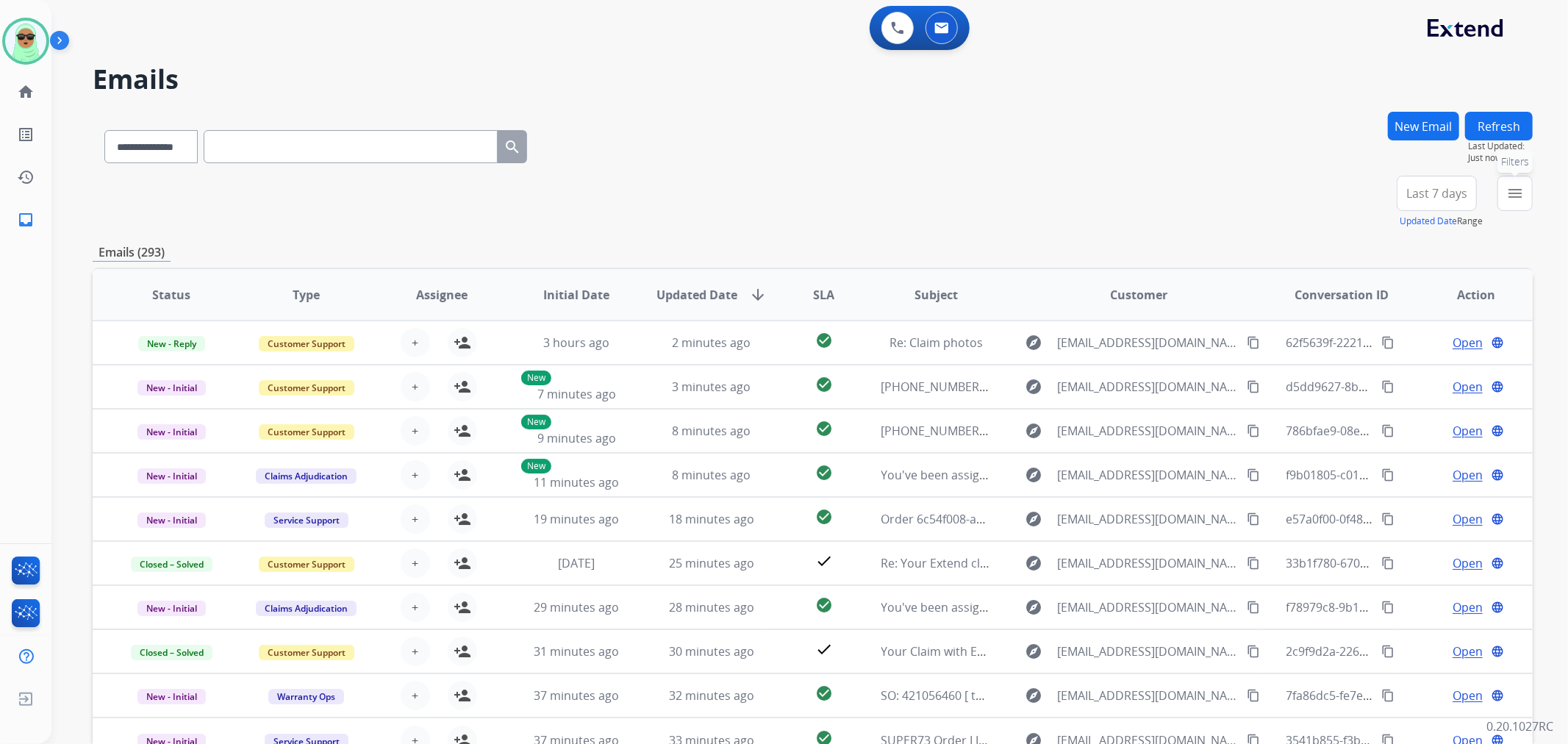
click at [1518, 192] on mat-icon "menu" at bounding box center [1515, 193] width 18 height 18
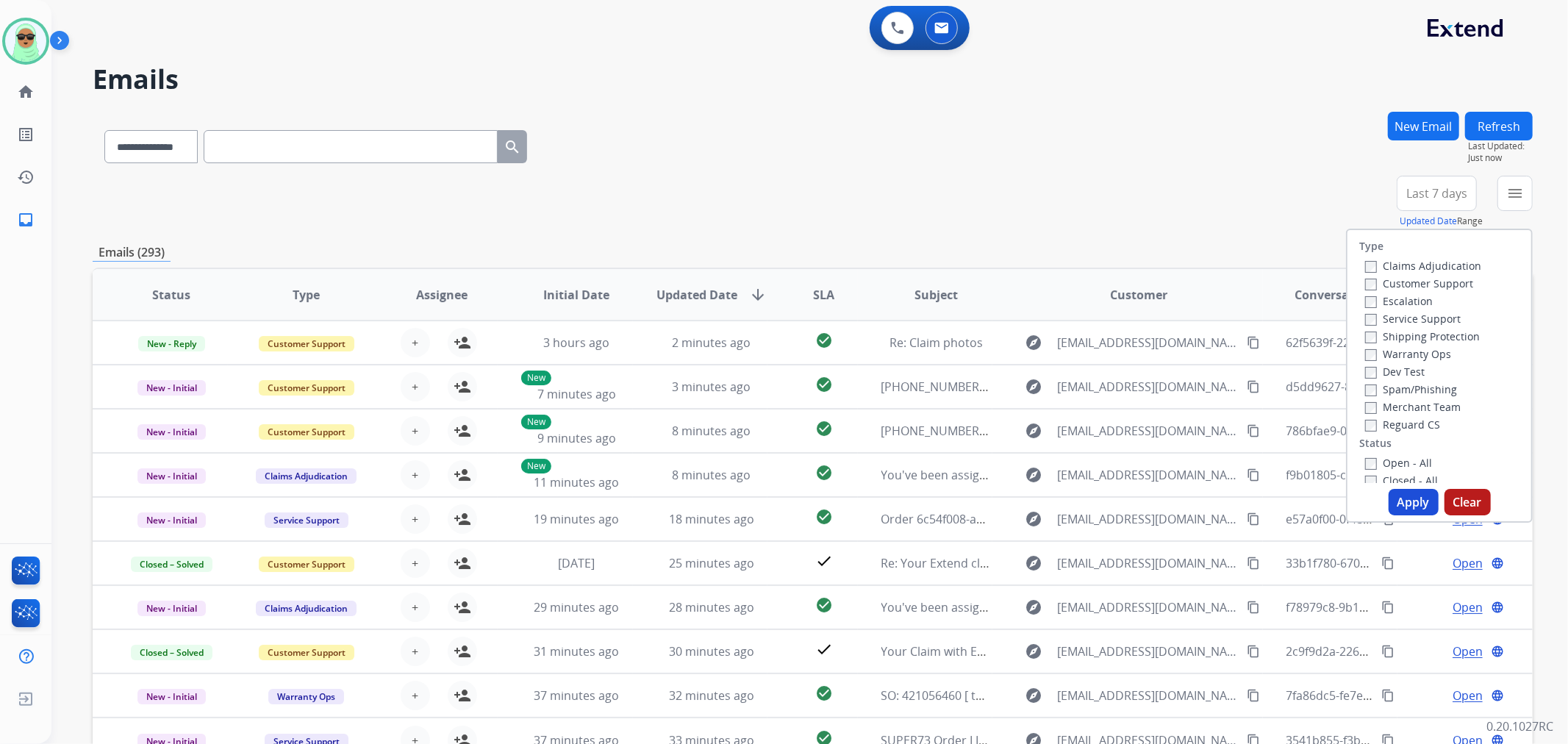
click at [1439, 279] on label "Customer Support" at bounding box center [1419, 283] width 108 height 14
click at [1439, 325] on div "Service Support" at bounding box center [1423, 319] width 117 height 18
click at [1438, 342] on label "Shipping Protection" at bounding box center [1423, 336] width 115 height 14
click at [1423, 432] on div "Reguard CS" at bounding box center [1423, 424] width 117 height 18
click at [1423, 430] on label "Reguard CS" at bounding box center [1403, 424] width 75 height 14
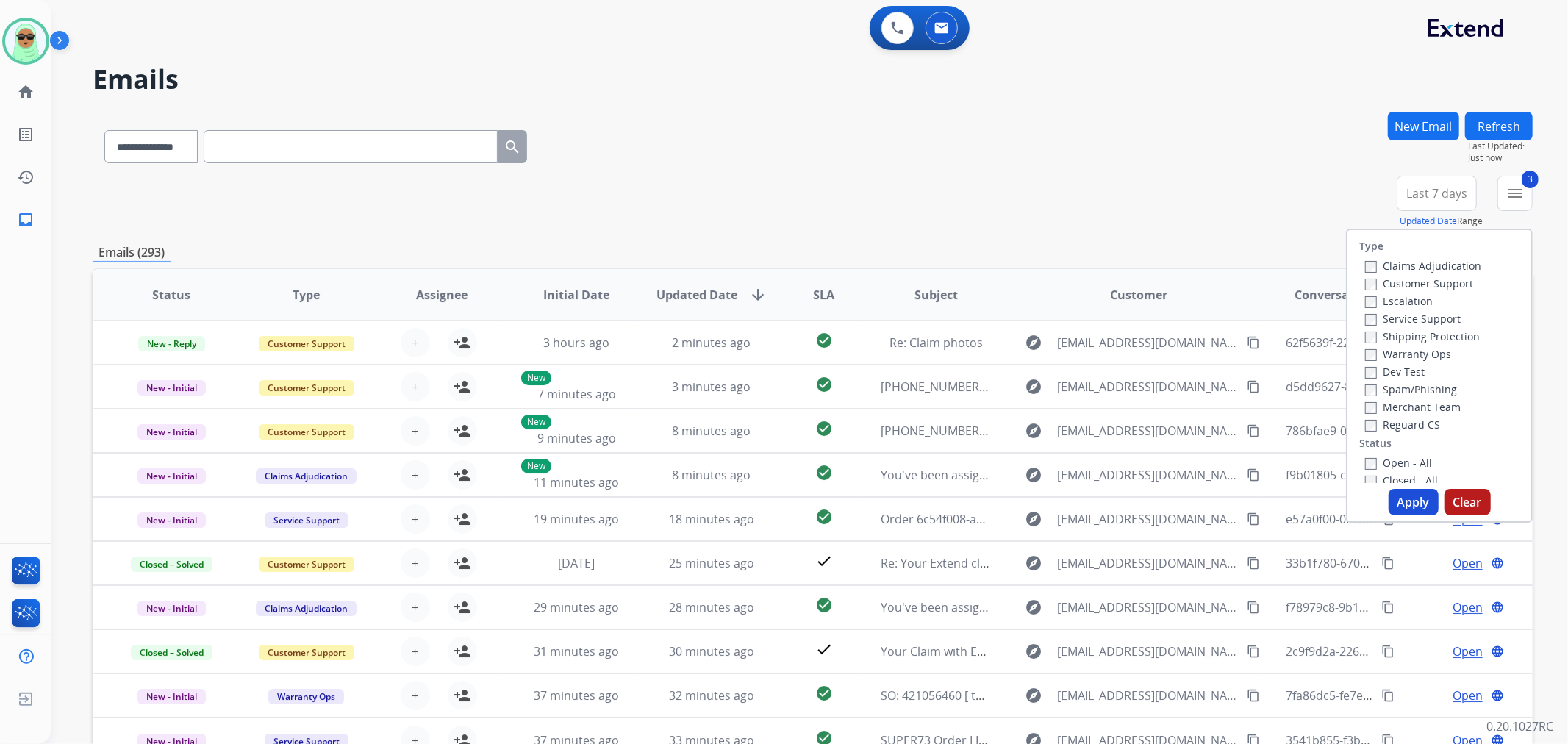
click at [1423, 424] on label "Reguard CS" at bounding box center [1403, 424] width 75 height 14
click at [1408, 426] on label "Reguard CS" at bounding box center [1403, 424] width 75 height 14
click at [1404, 461] on label "Open - All" at bounding box center [1399, 462] width 67 height 14
click at [1406, 489] on button "Apply" at bounding box center [1414, 501] width 50 height 26
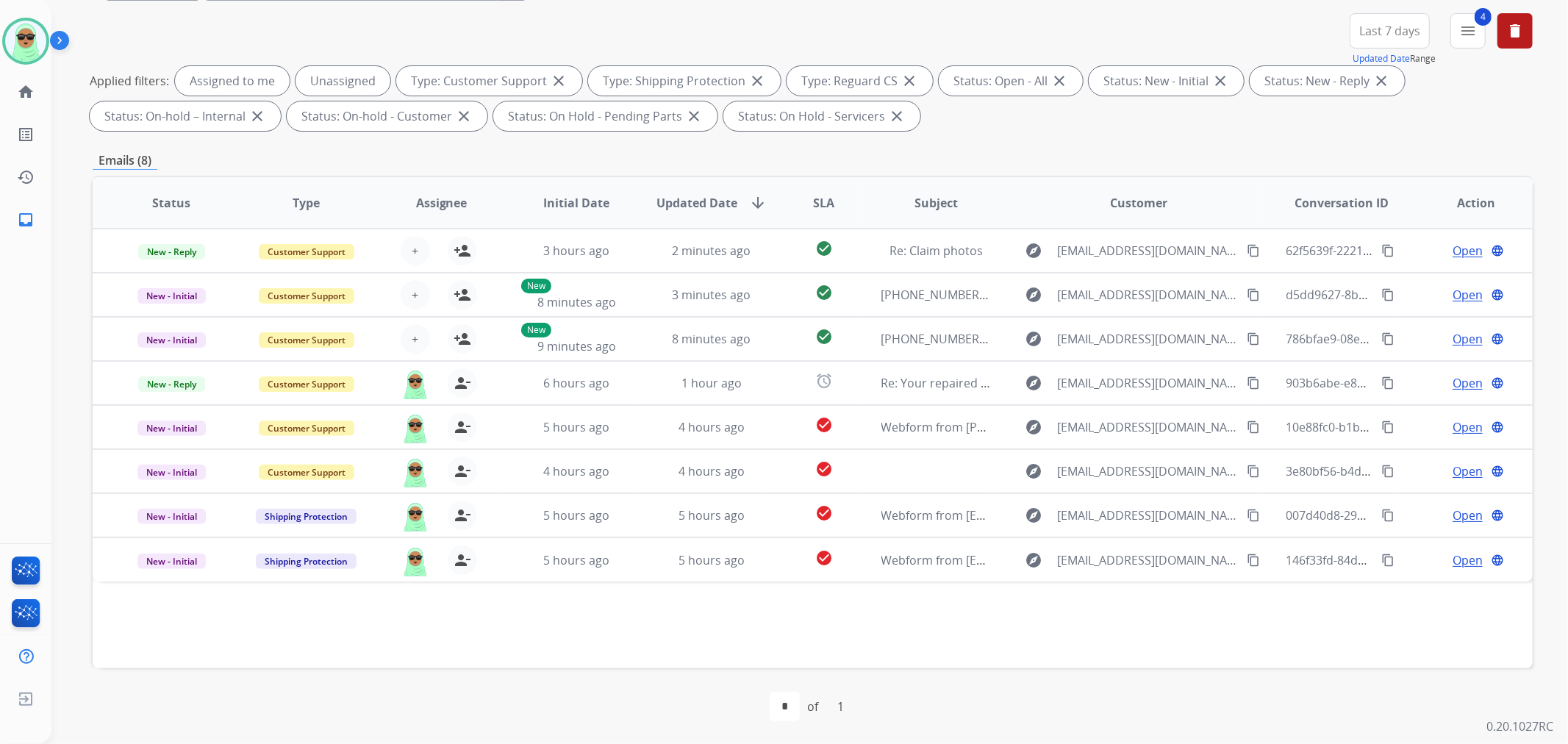
scroll to position [163, 0]
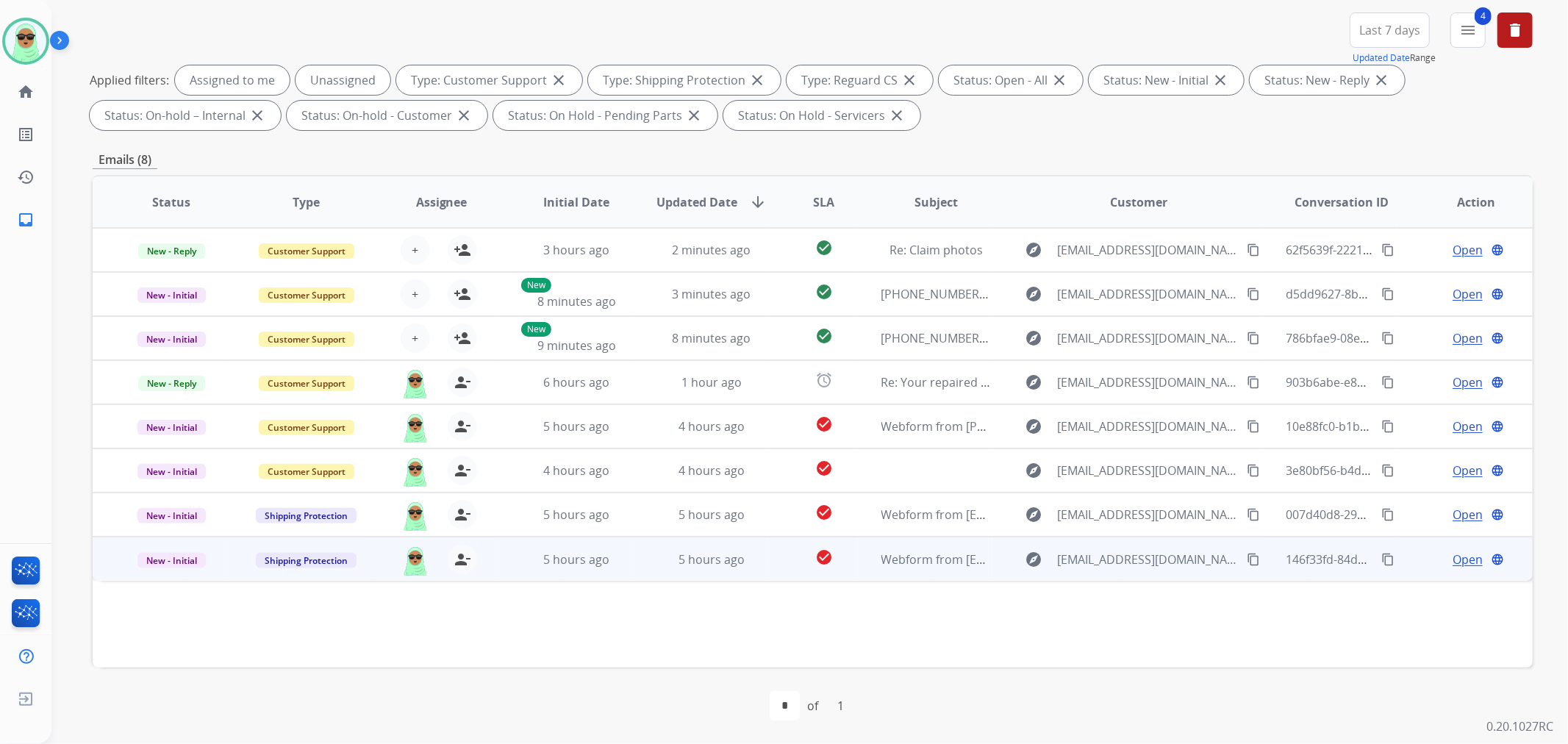
click at [1437, 554] on div "Open language" at bounding box center [1476, 560] width 111 height 18
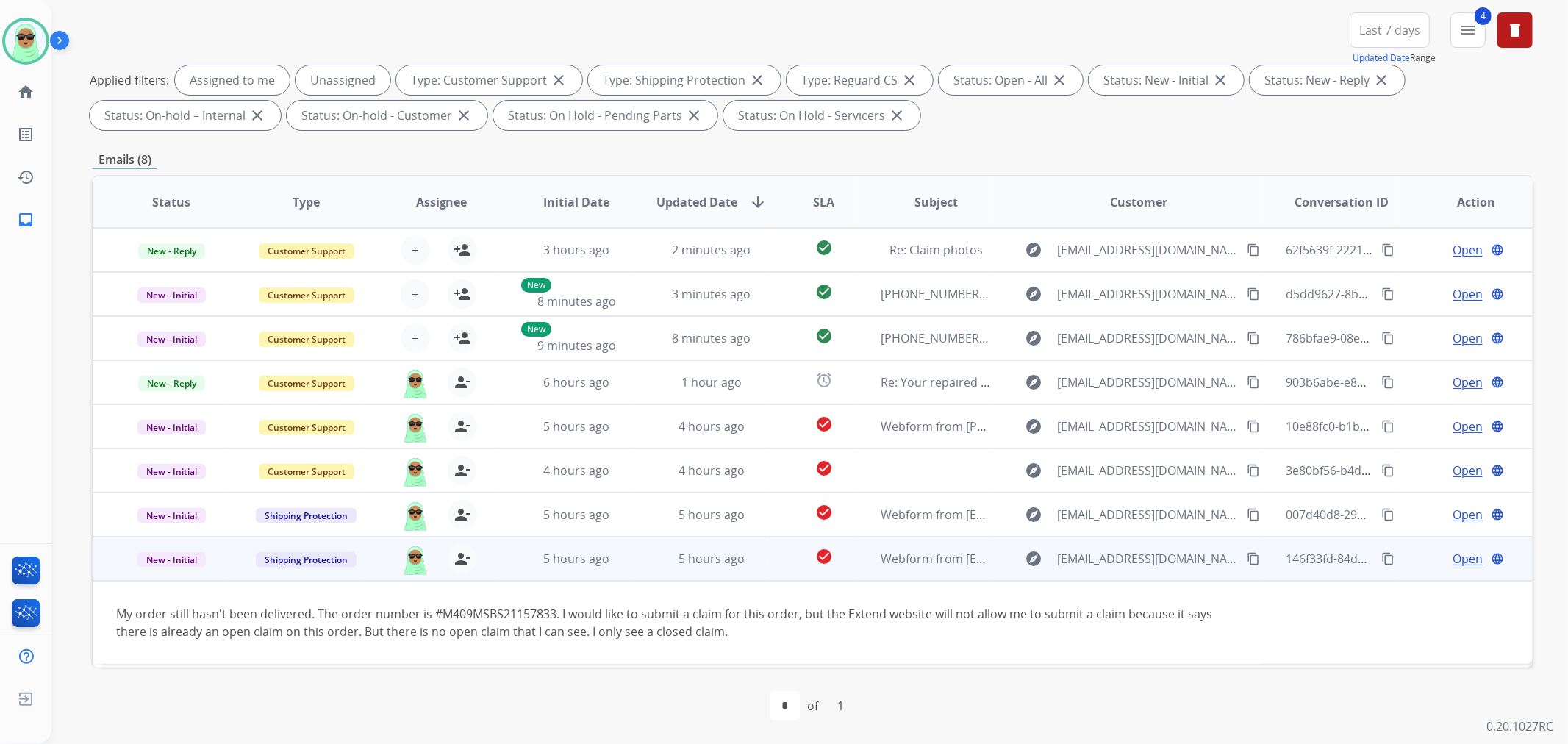
click at [1245, 564] on button "content_copy" at bounding box center [1253, 559] width 18 height 18
click at [1456, 556] on span "Open" at bounding box center [1468, 559] width 30 height 18
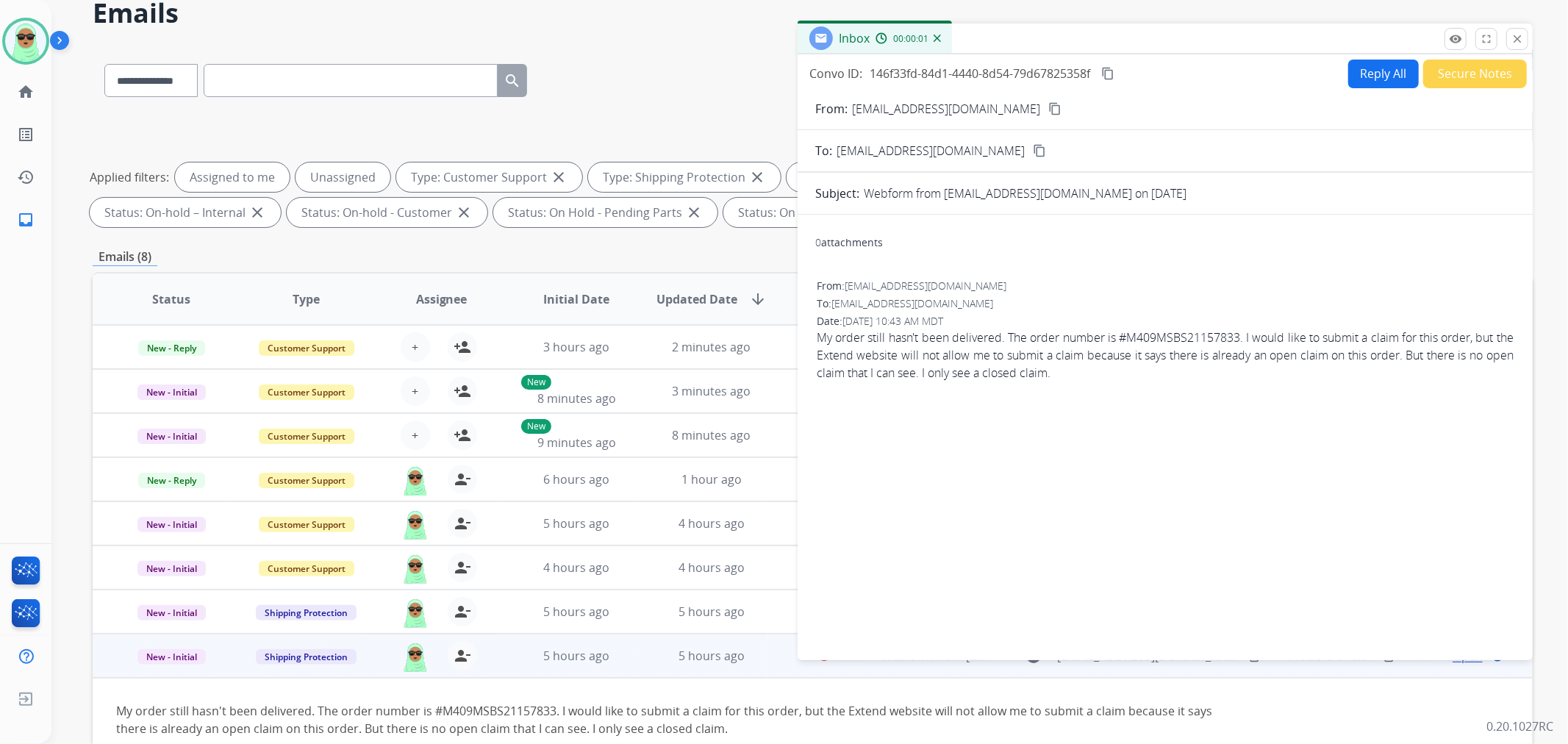
scroll to position [0, 0]
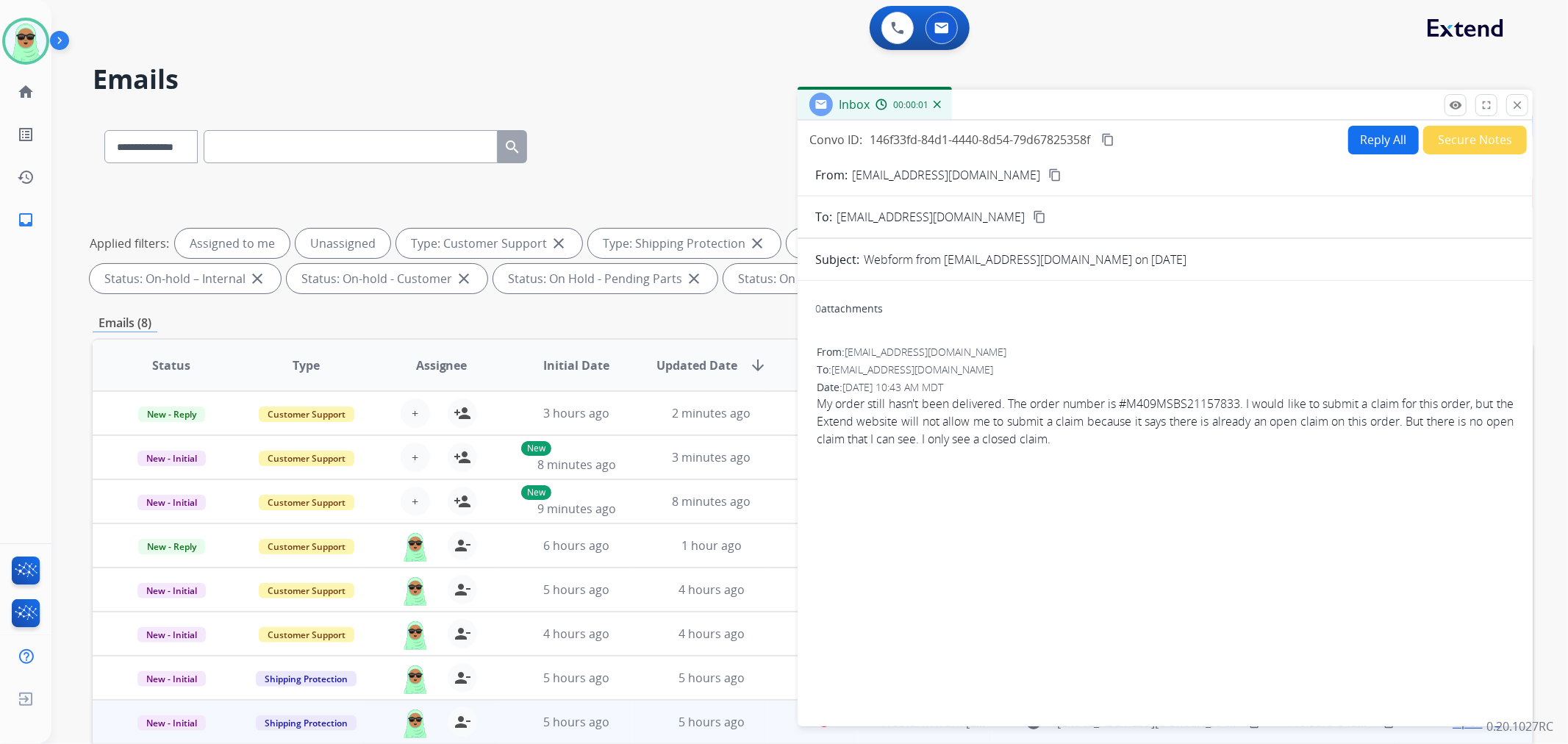
click at [1361, 140] on button "Reply All" at bounding box center [1384, 140] width 70 height 29
select select "**********"
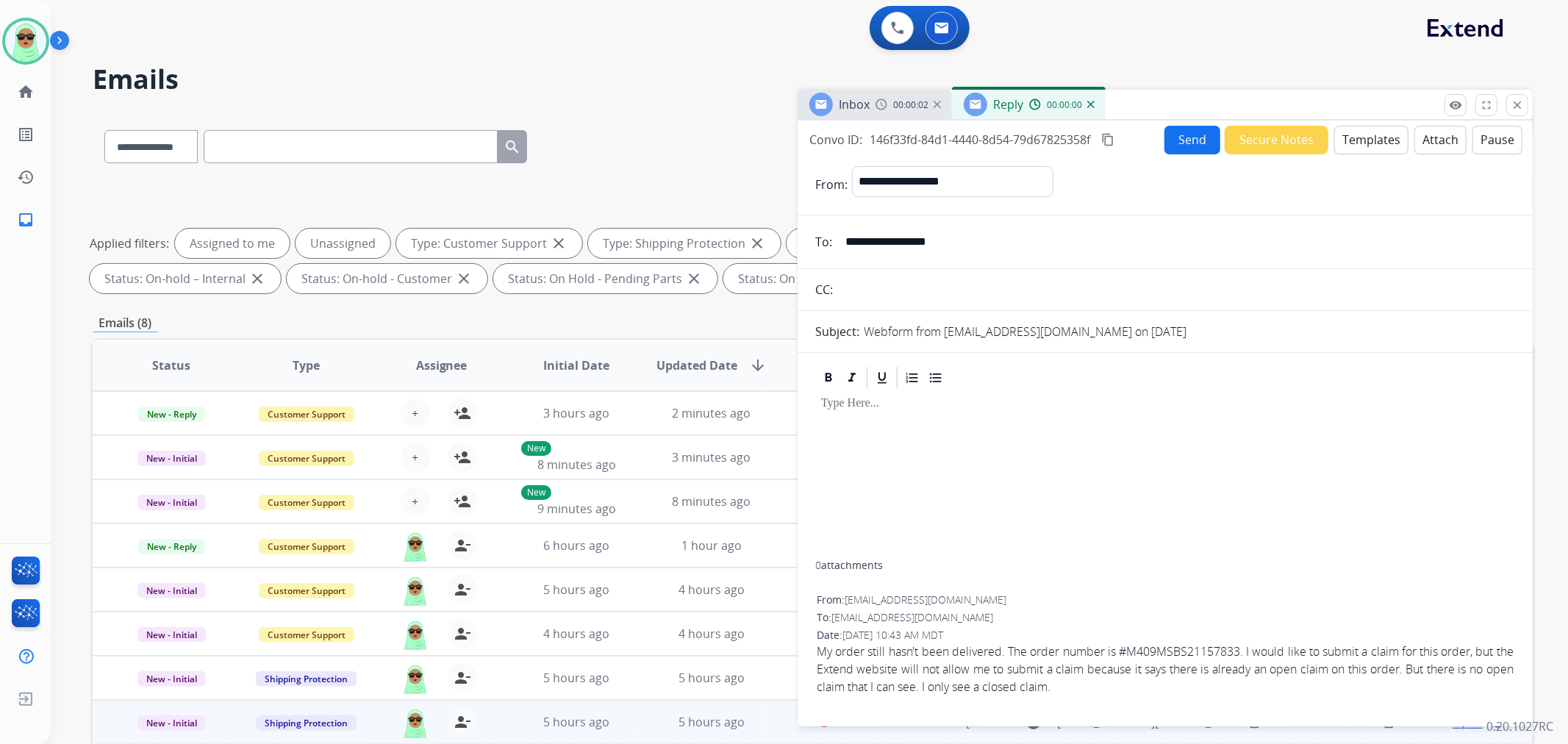
click at [1377, 140] on button "Templates" at bounding box center [1372, 140] width 74 height 29
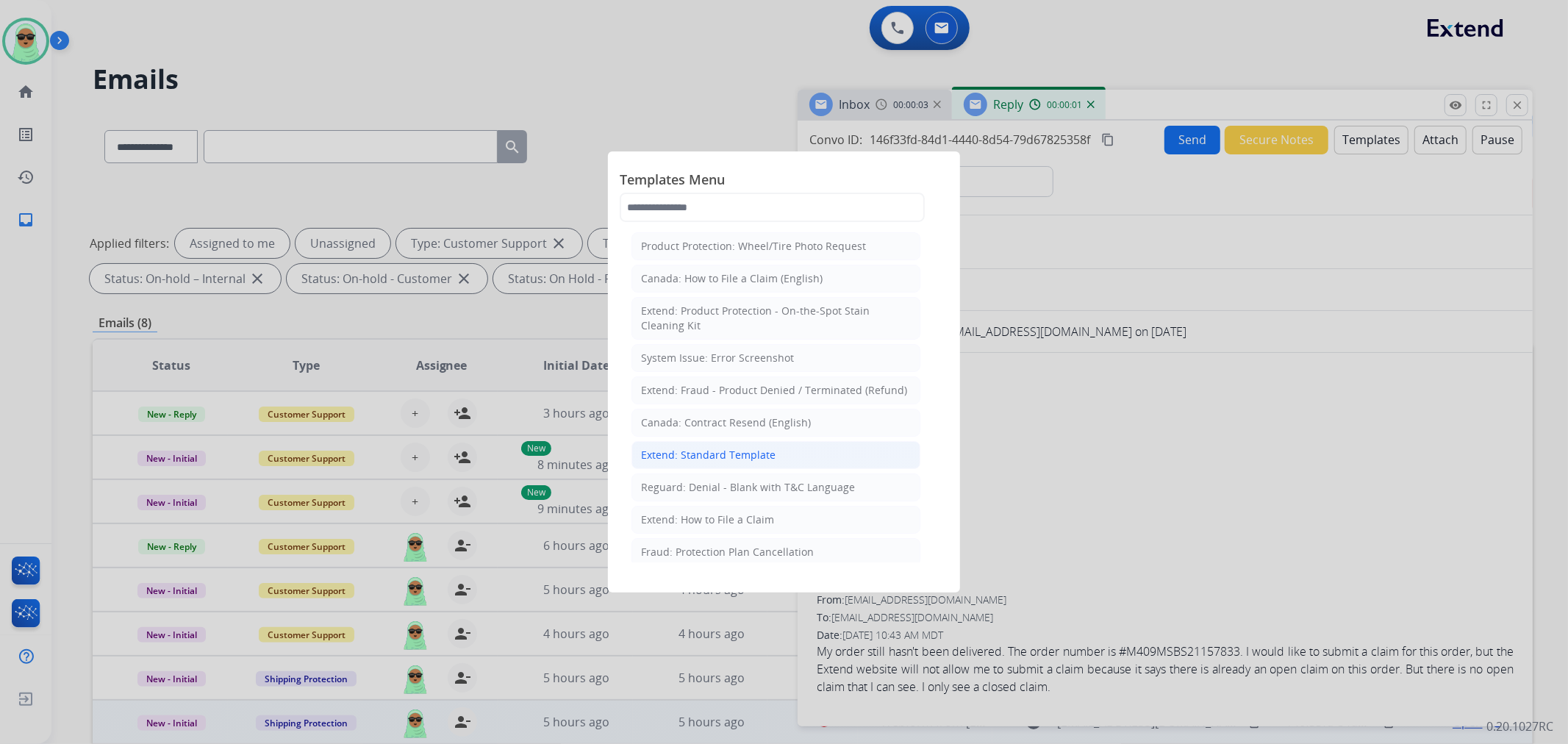
click at [790, 460] on li "Extend: Standard Template" at bounding box center [776, 455] width 289 height 28
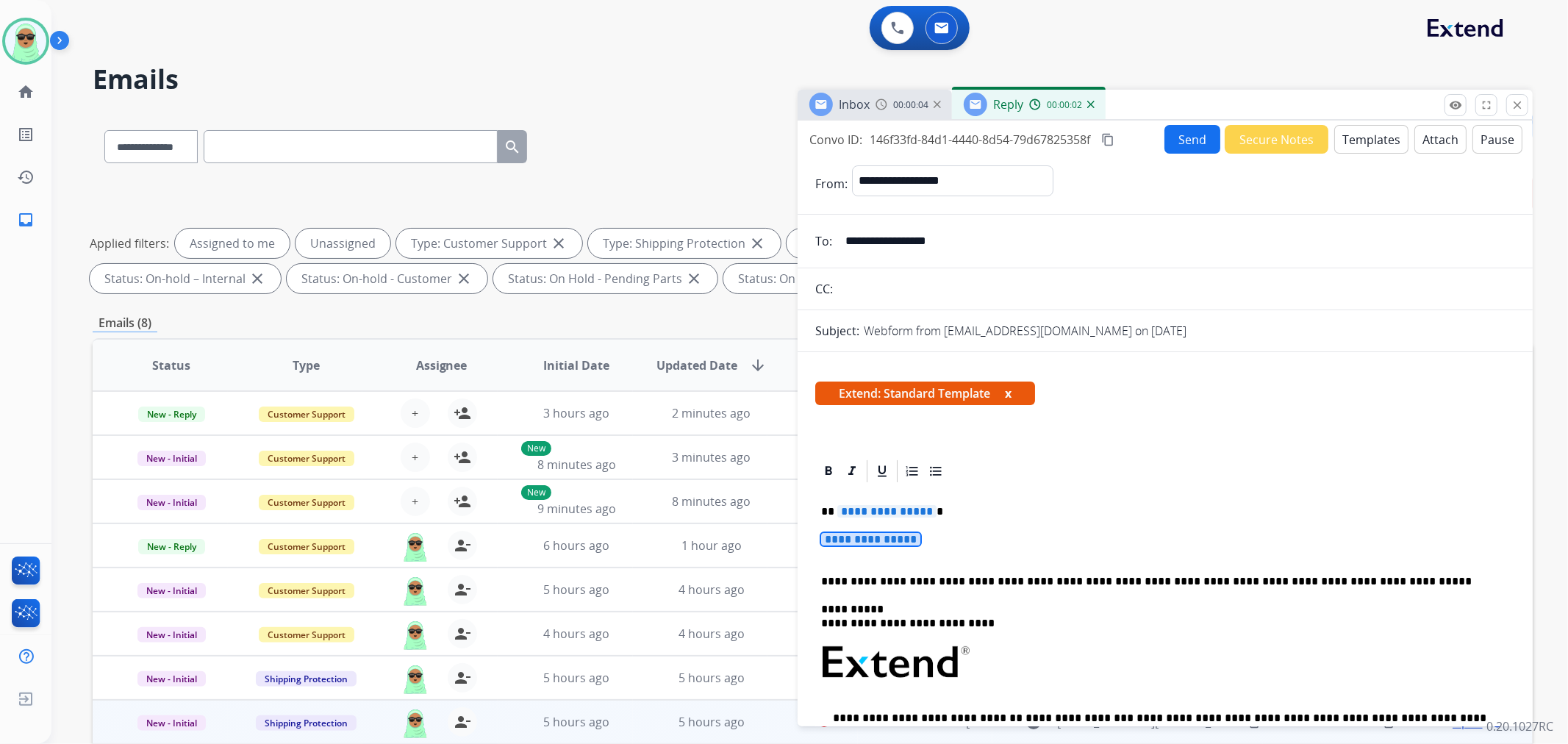
click at [901, 539] on span "**********" at bounding box center [871, 540] width 99 height 13
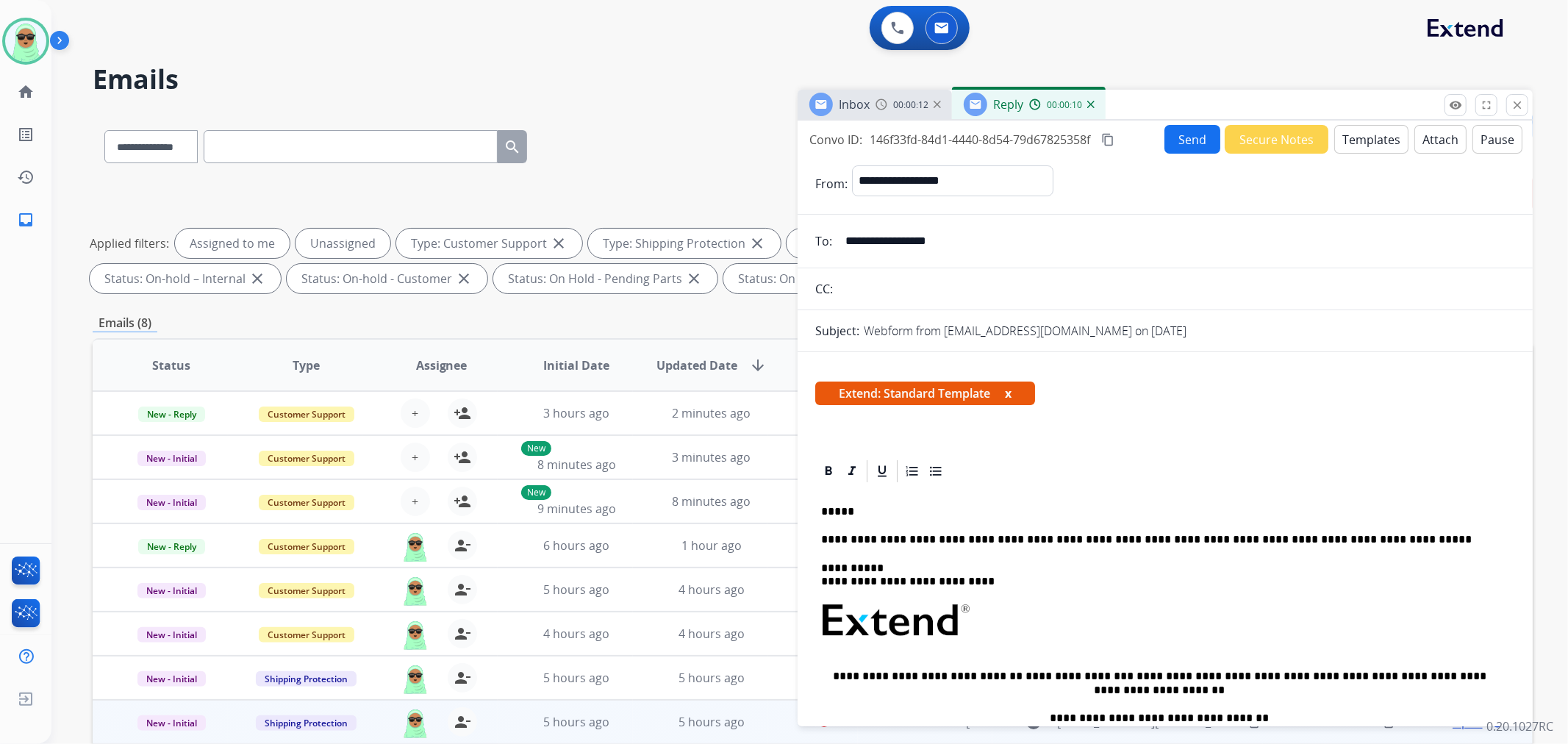
click at [1033, 510] on p "*****" at bounding box center [1159, 512] width 676 height 14
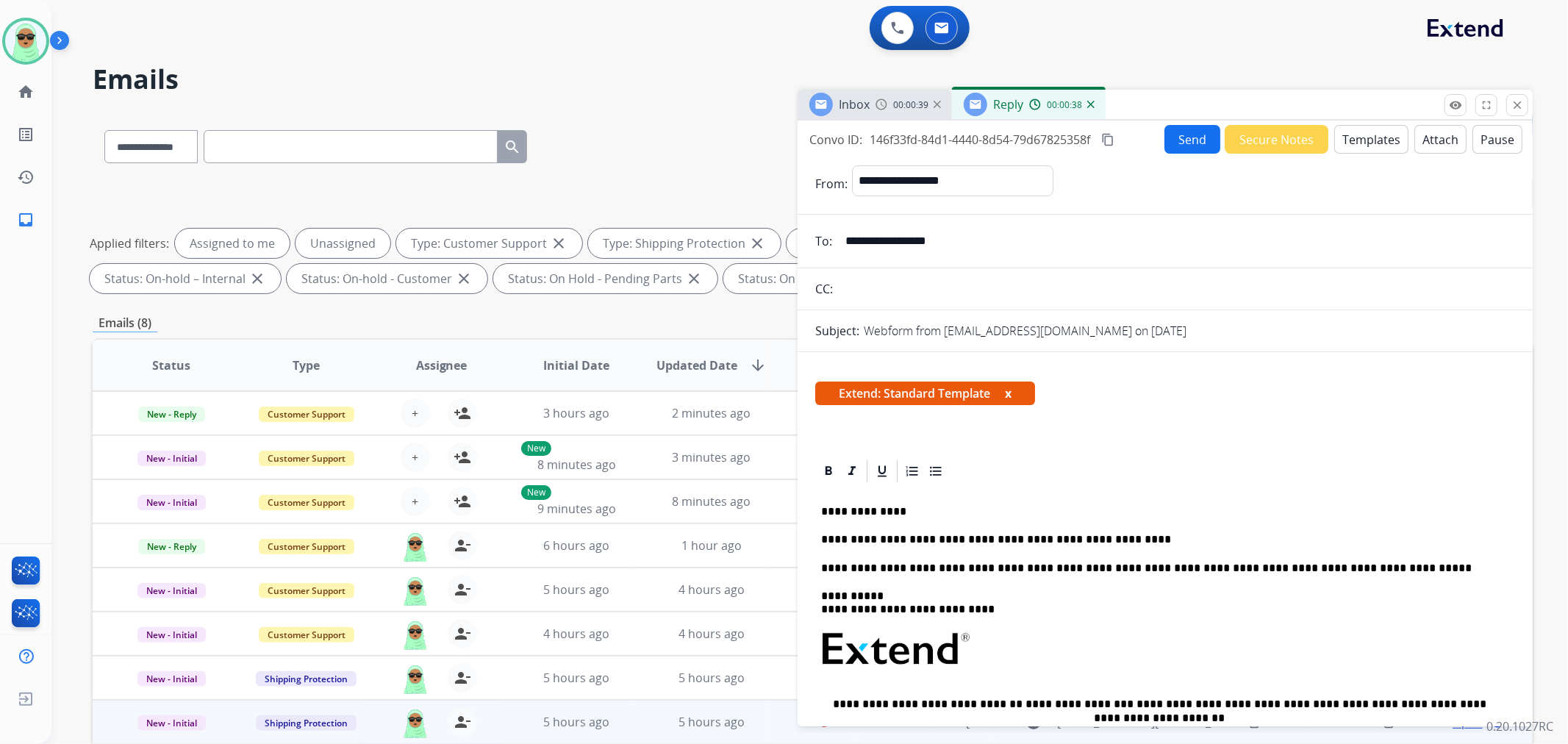
click at [1177, 157] on form "**********" at bounding box center [1165, 613] width 735 height 920
click at [1184, 133] on button "Send" at bounding box center [1193, 140] width 56 height 29
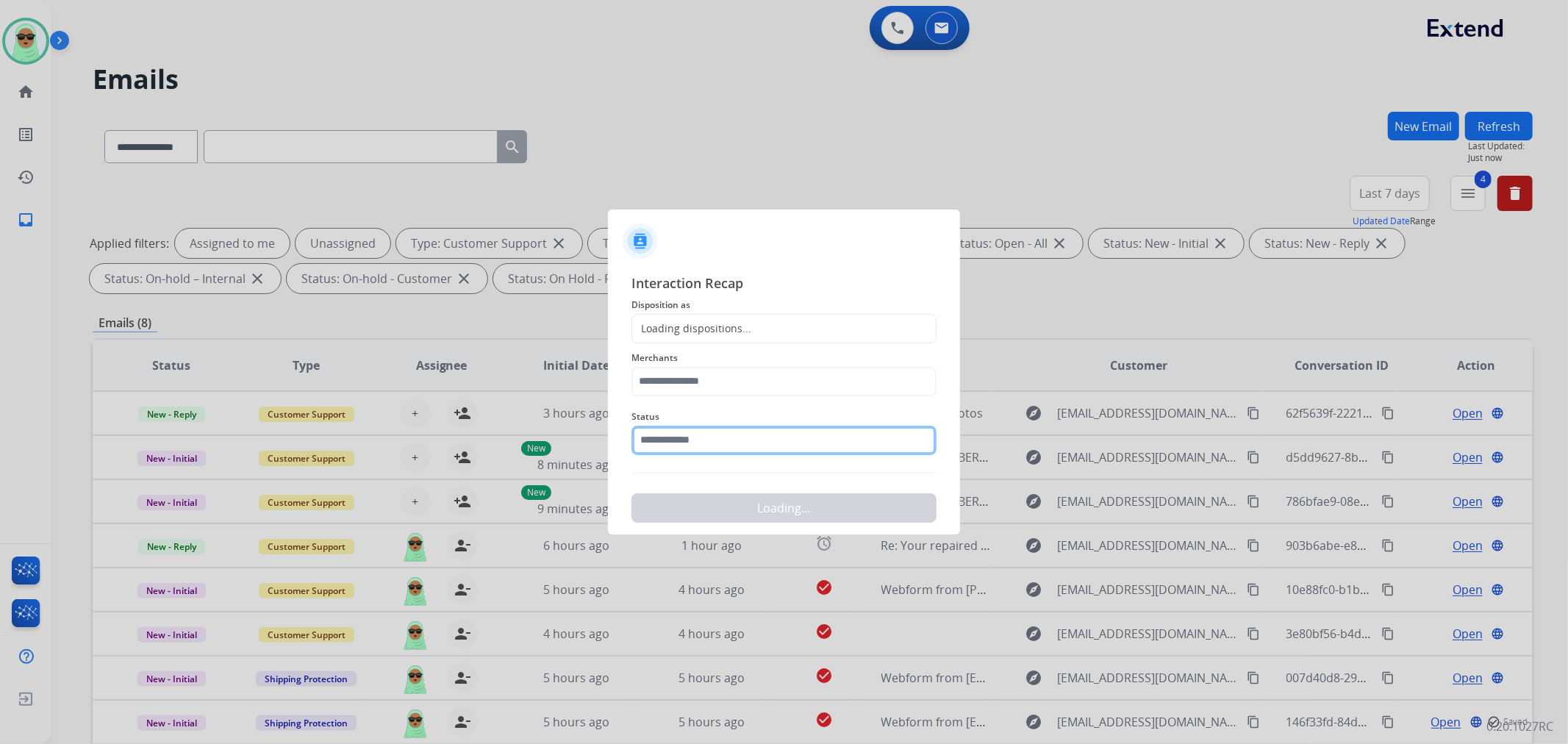
click at [786, 426] on input "text" at bounding box center [784, 440] width 305 height 30
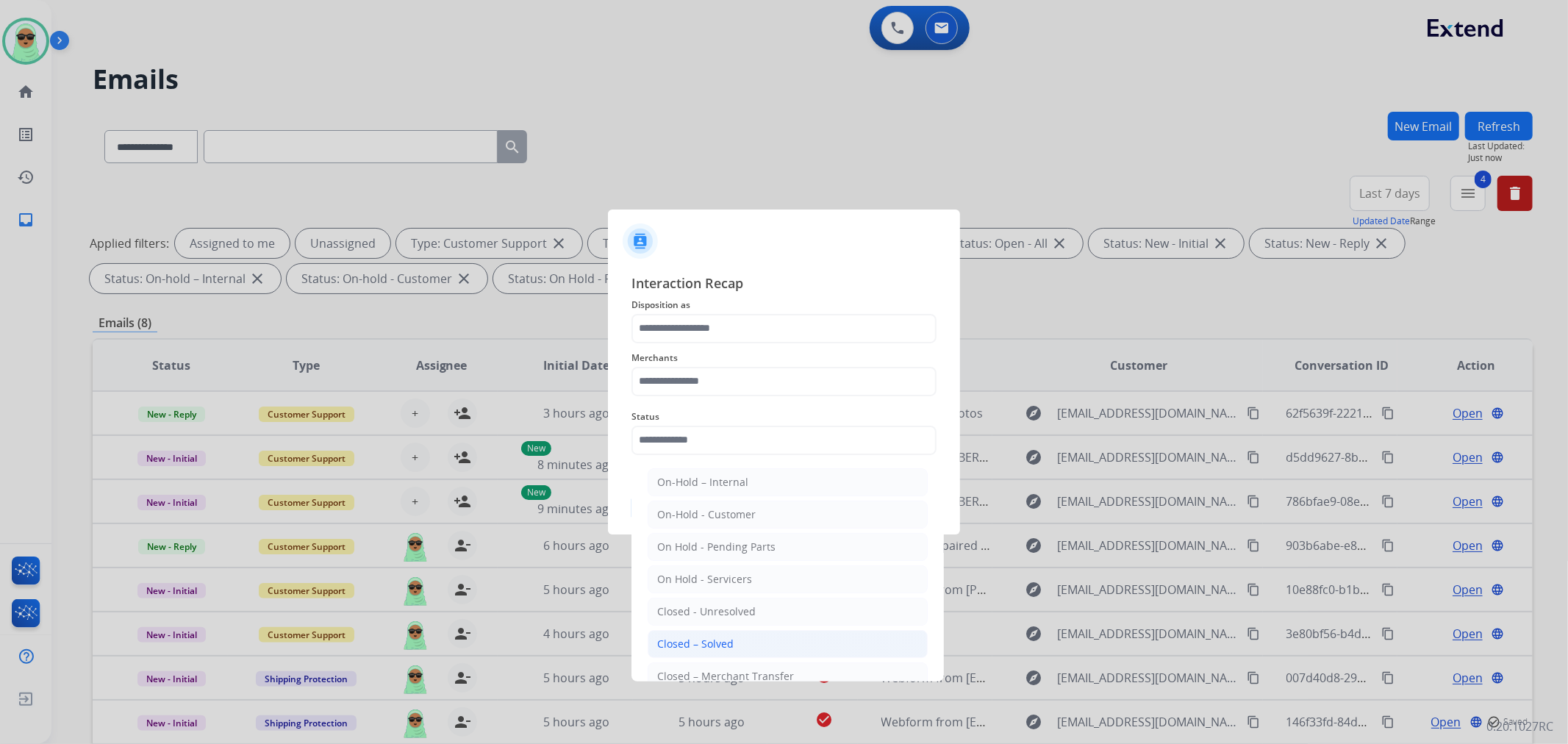
click at [715, 640] on div "Closed – Solved" at bounding box center [695, 644] width 77 height 14
type input "**********"
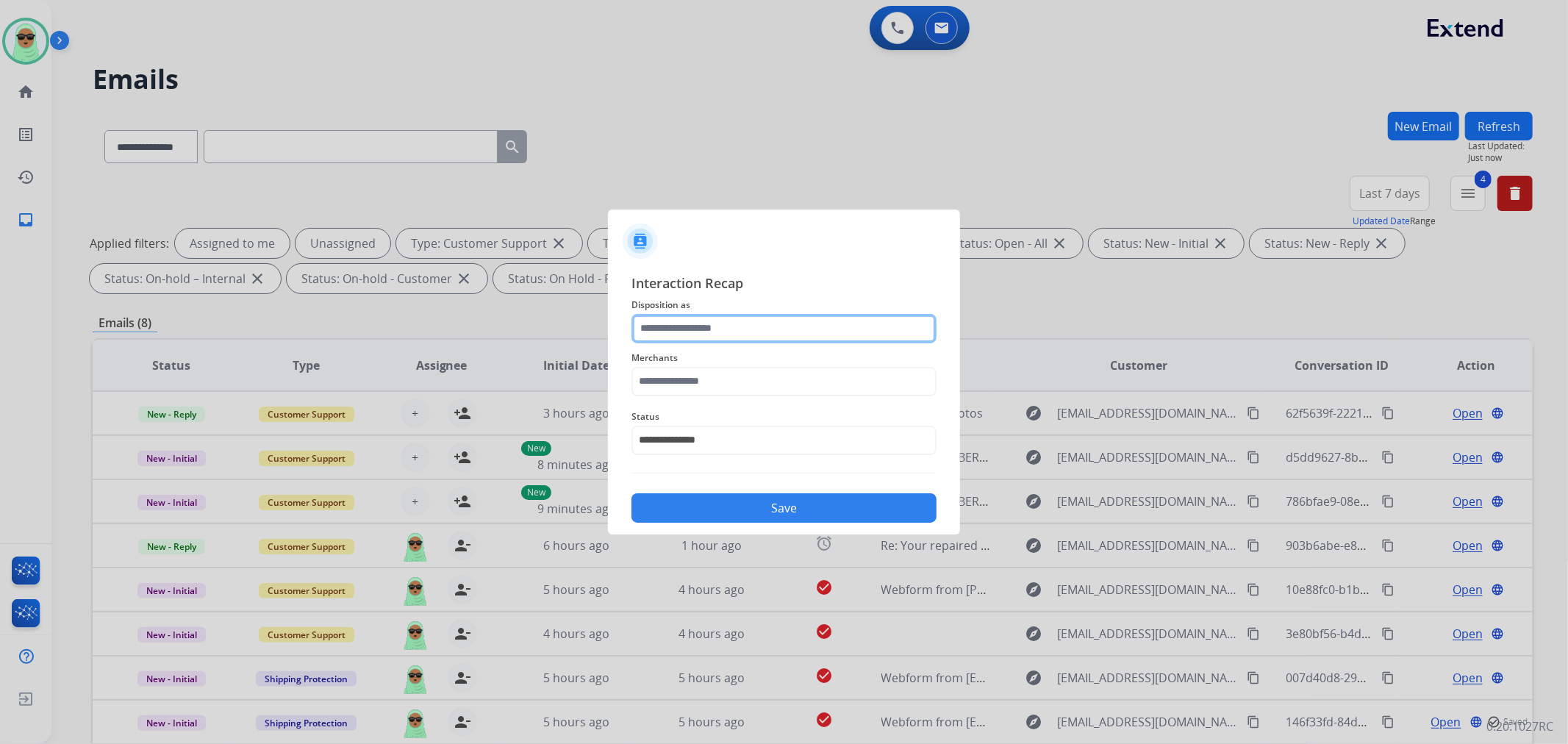
click at [746, 332] on input "text" at bounding box center [784, 328] width 305 height 30
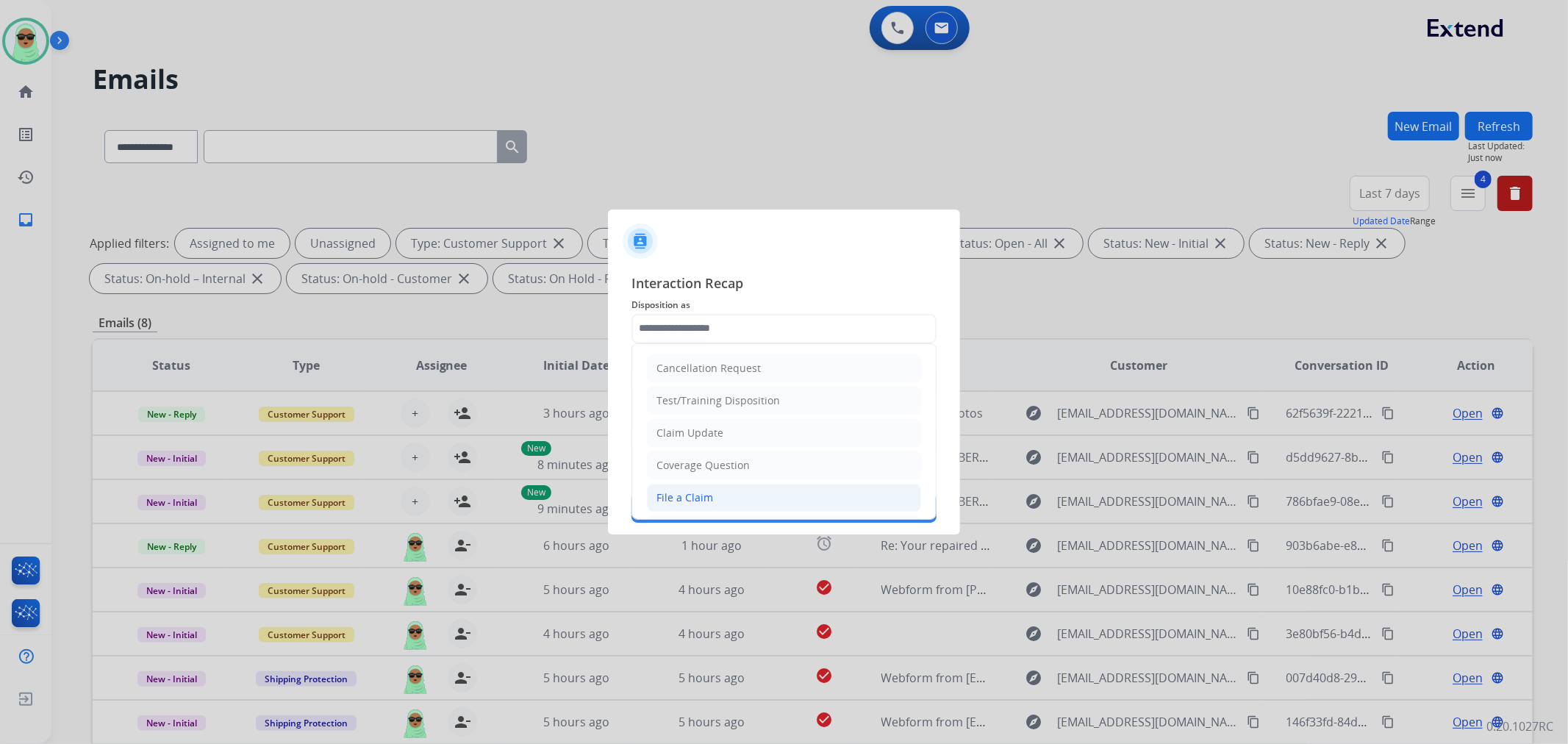
click at [713, 495] on li "File a Claim" at bounding box center [784, 497] width 275 height 28
type input "**********"
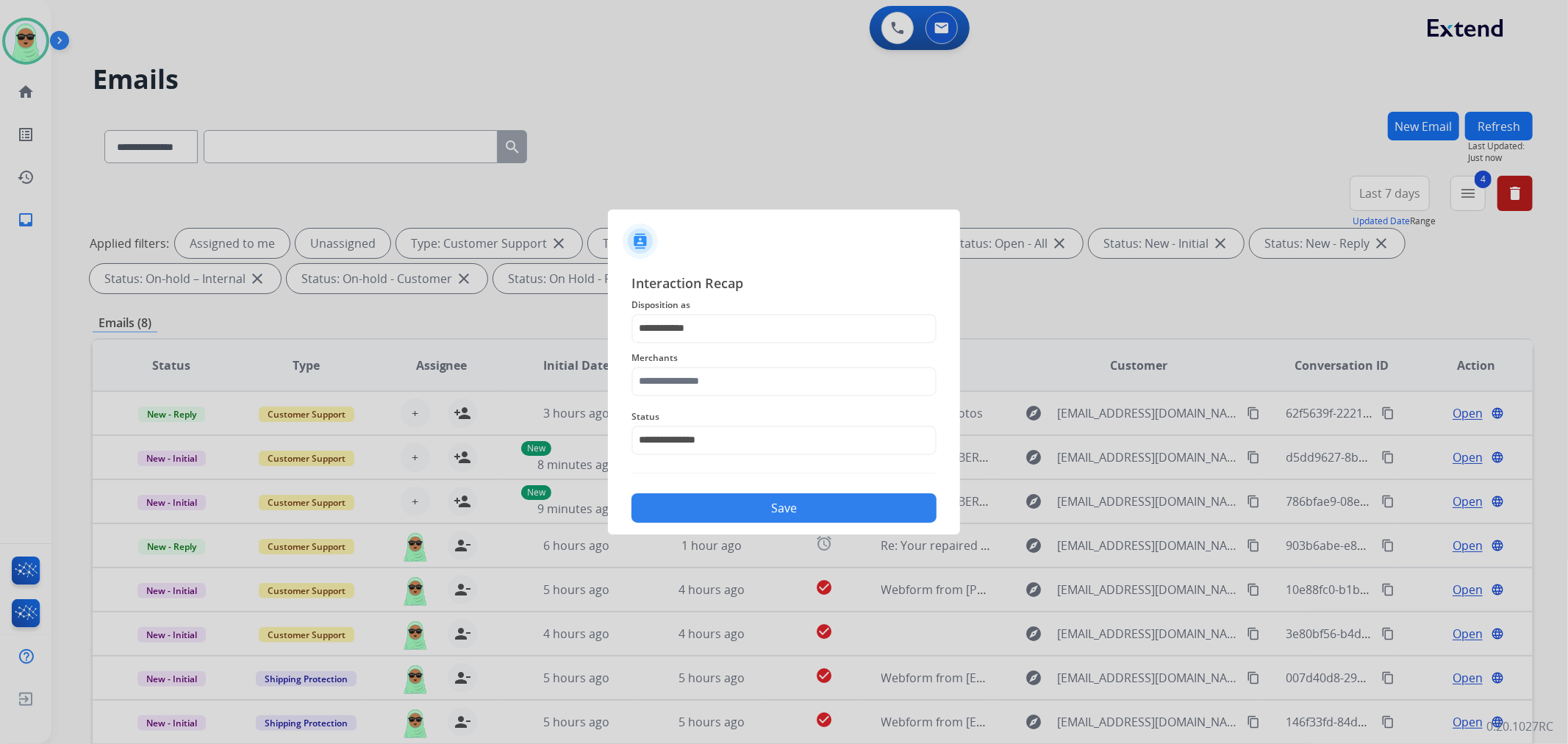
click at [754, 365] on span "Merchants" at bounding box center [784, 358] width 305 height 18
click at [731, 390] on input "text" at bounding box center [784, 382] width 305 height 30
click at [736, 422] on li "Jomashop" at bounding box center [787, 423] width 280 height 28
type input "********"
click at [790, 542] on div at bounding box center [784, 372] width 1568 height 744
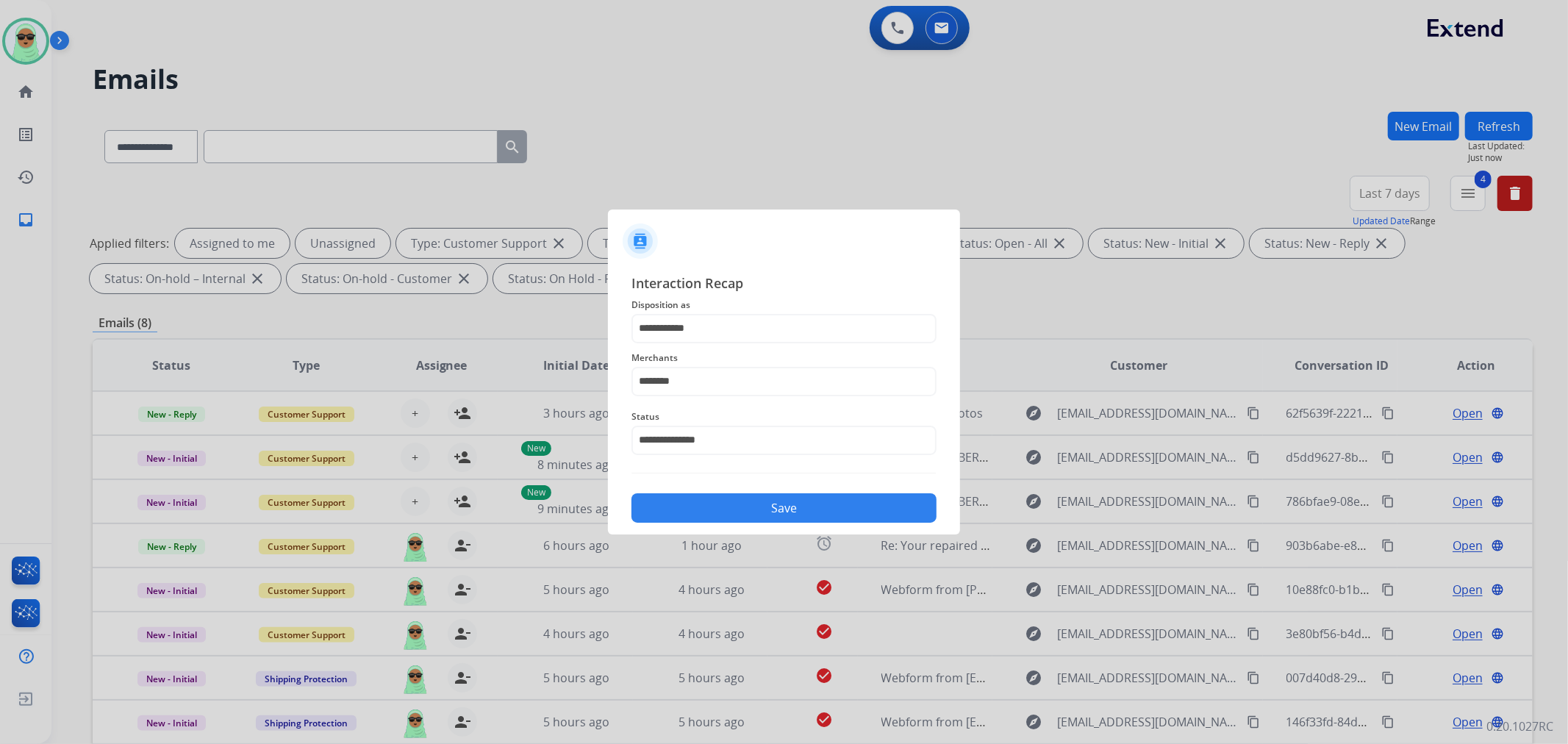
click at [790, 509] on button "Save" at bounding box center [784, 508] width 305 height 30
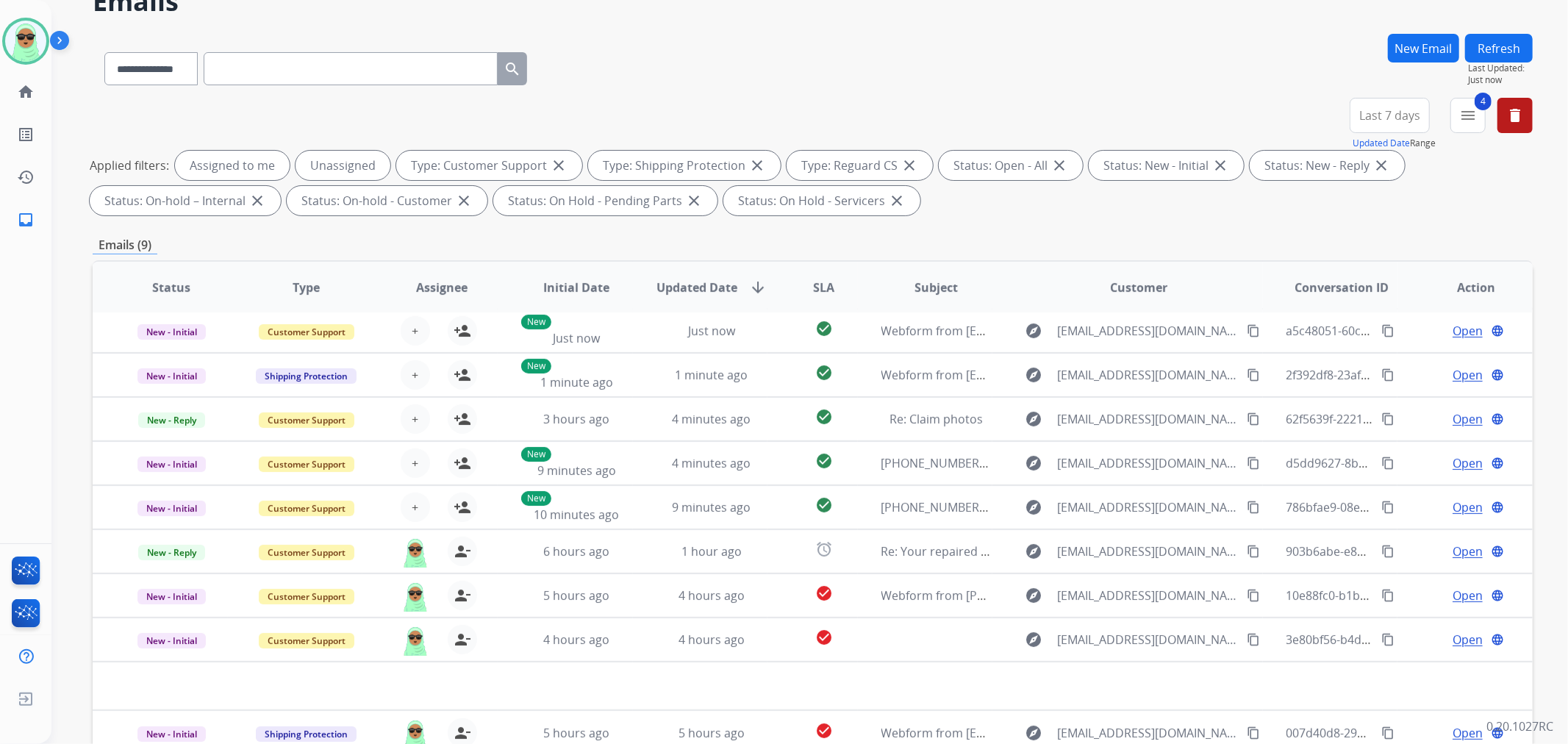
scroll to position [163, 0]
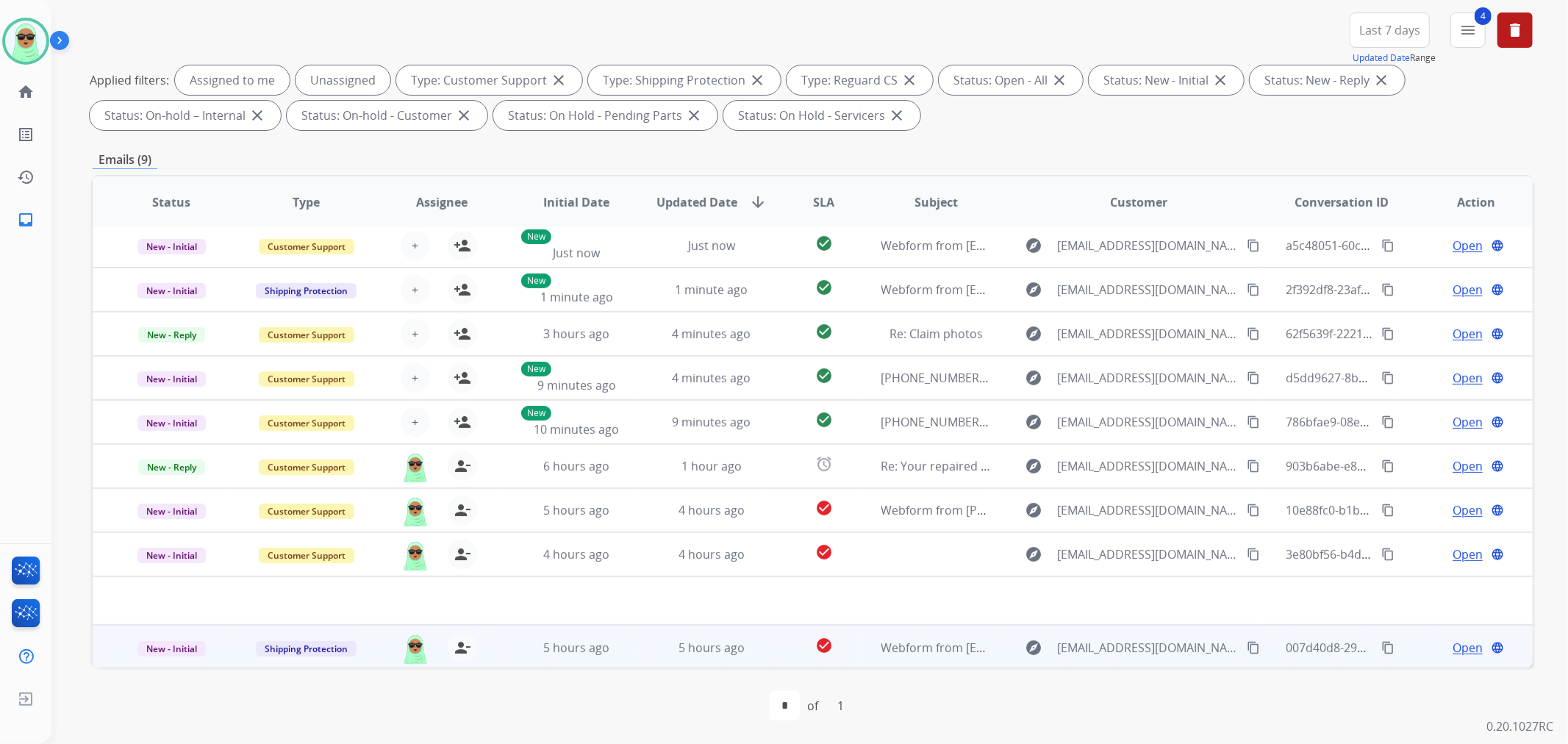
click at [1247, 642] on mat-icon "content_copy" at bounding box center [1253, 647] width 14 height 14
click at [1463, 649] on span "Open" at bounding box center [1468, 647] width 30 height 18
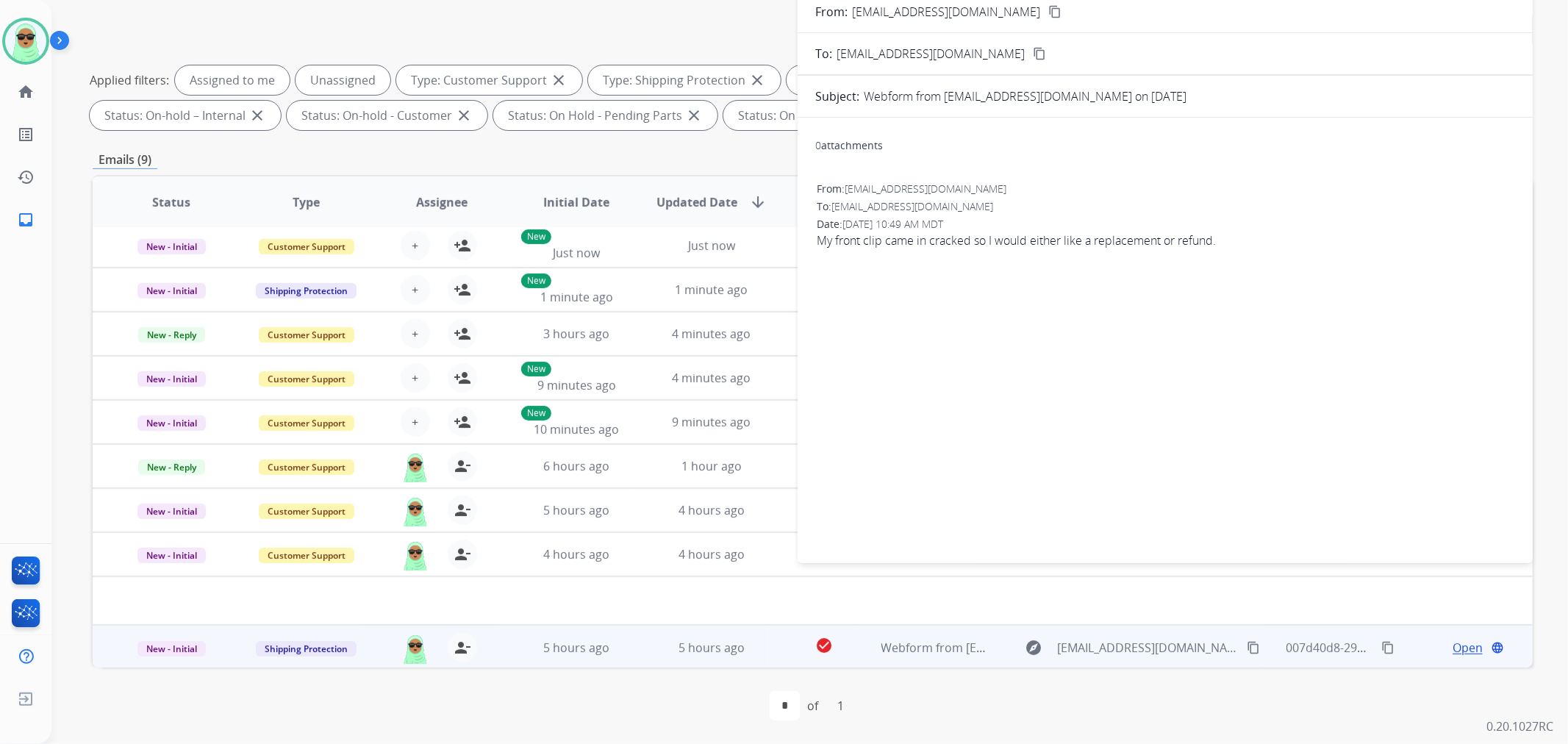
scroll to position [0, 0]
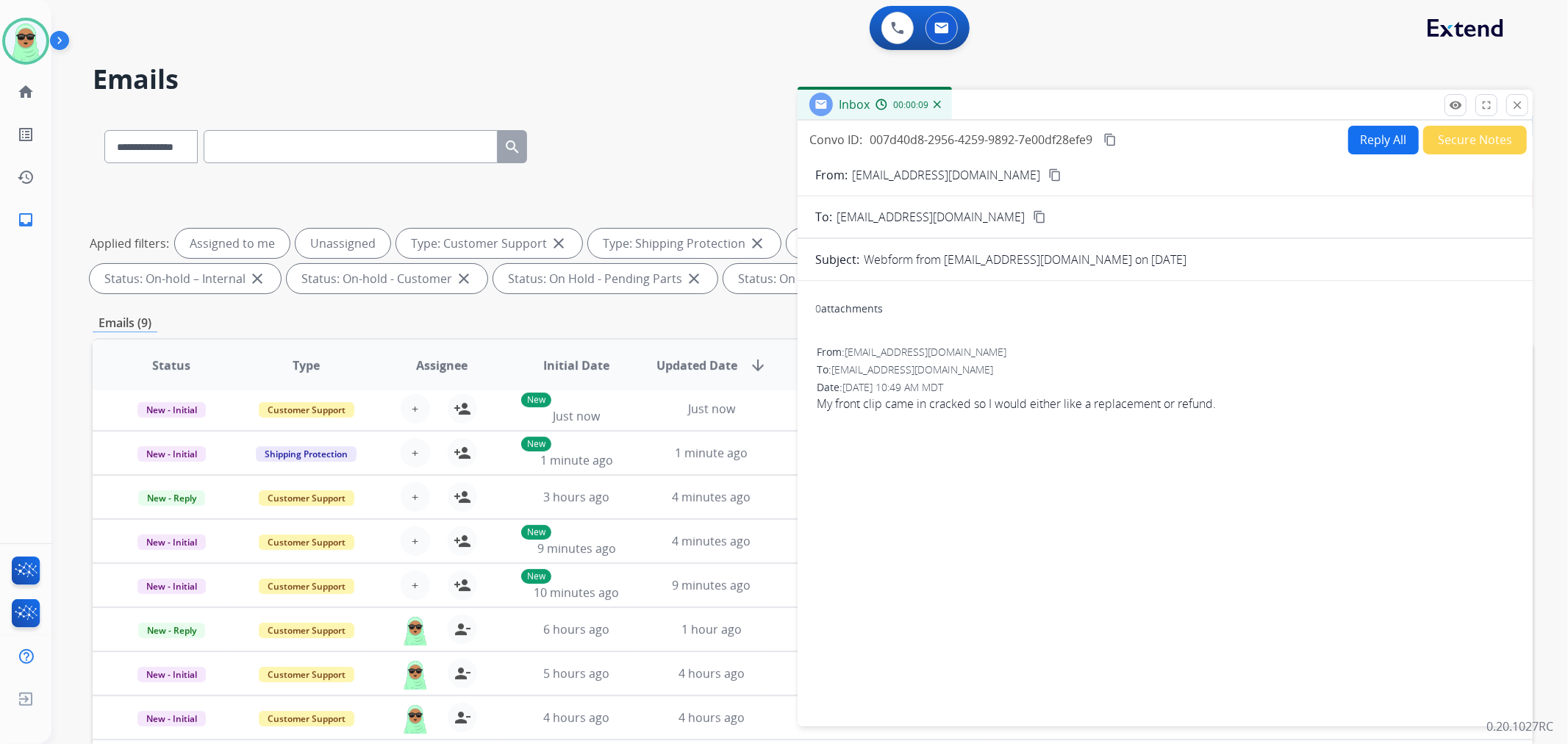
click at [1479, 133] on button "Secure Notes" at bounding box center [1475, 140] width 104 height 29
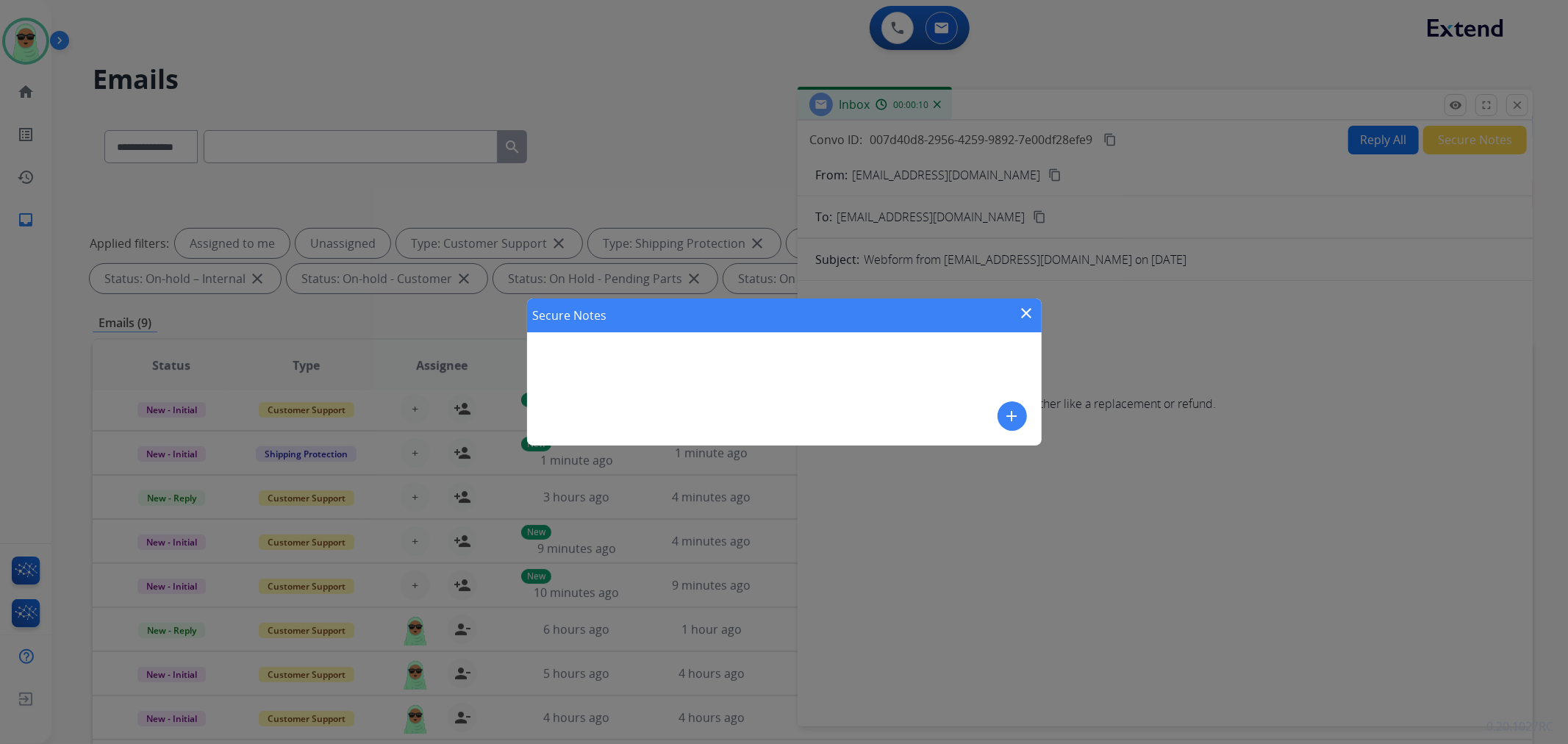
click at [1017, 414] on mat-icon "add" at bounding box center [1012, 416] width 18 height 18
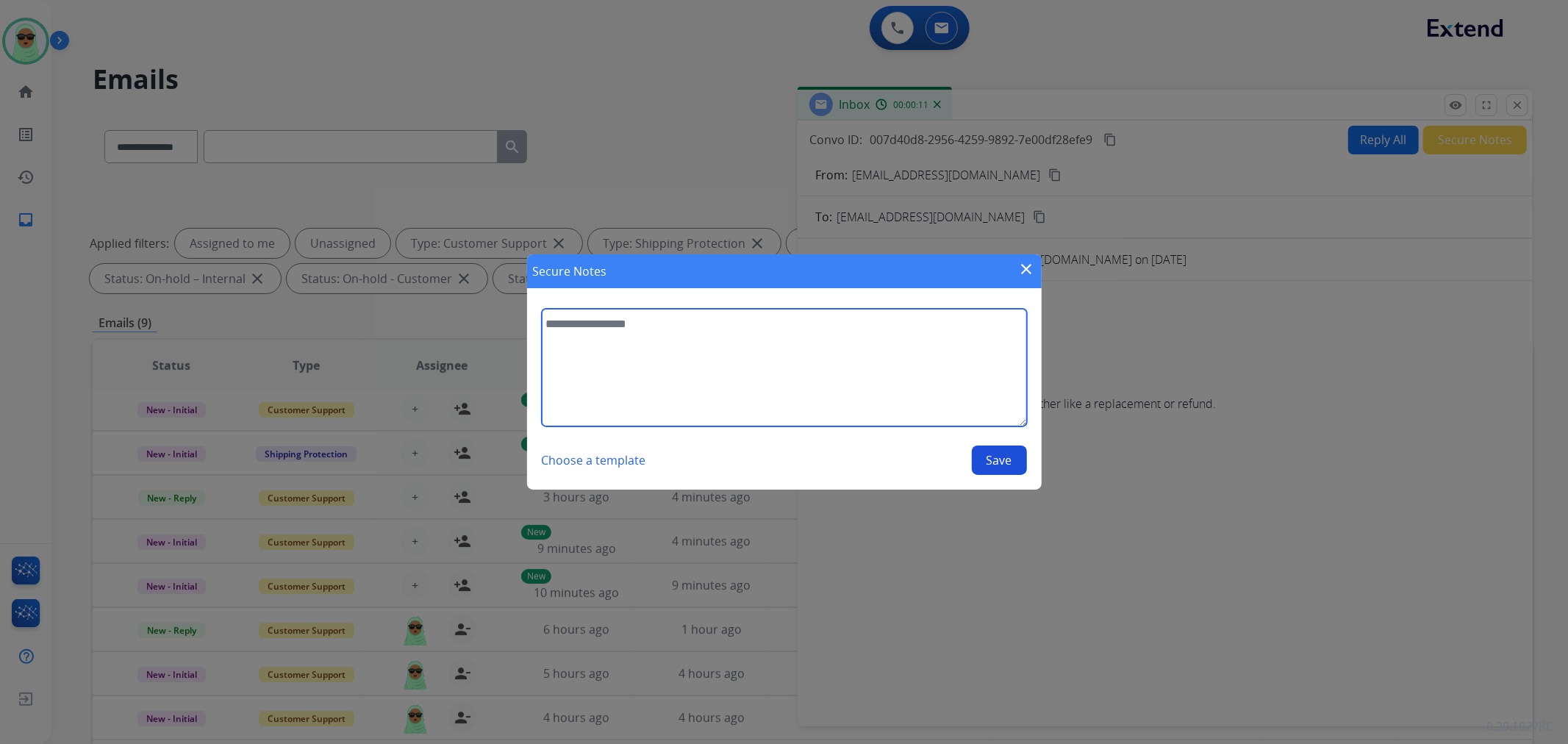
click at [988, 390] on textarea at bounding box center [785, 367] width 485 height 117
type textarea "**********"
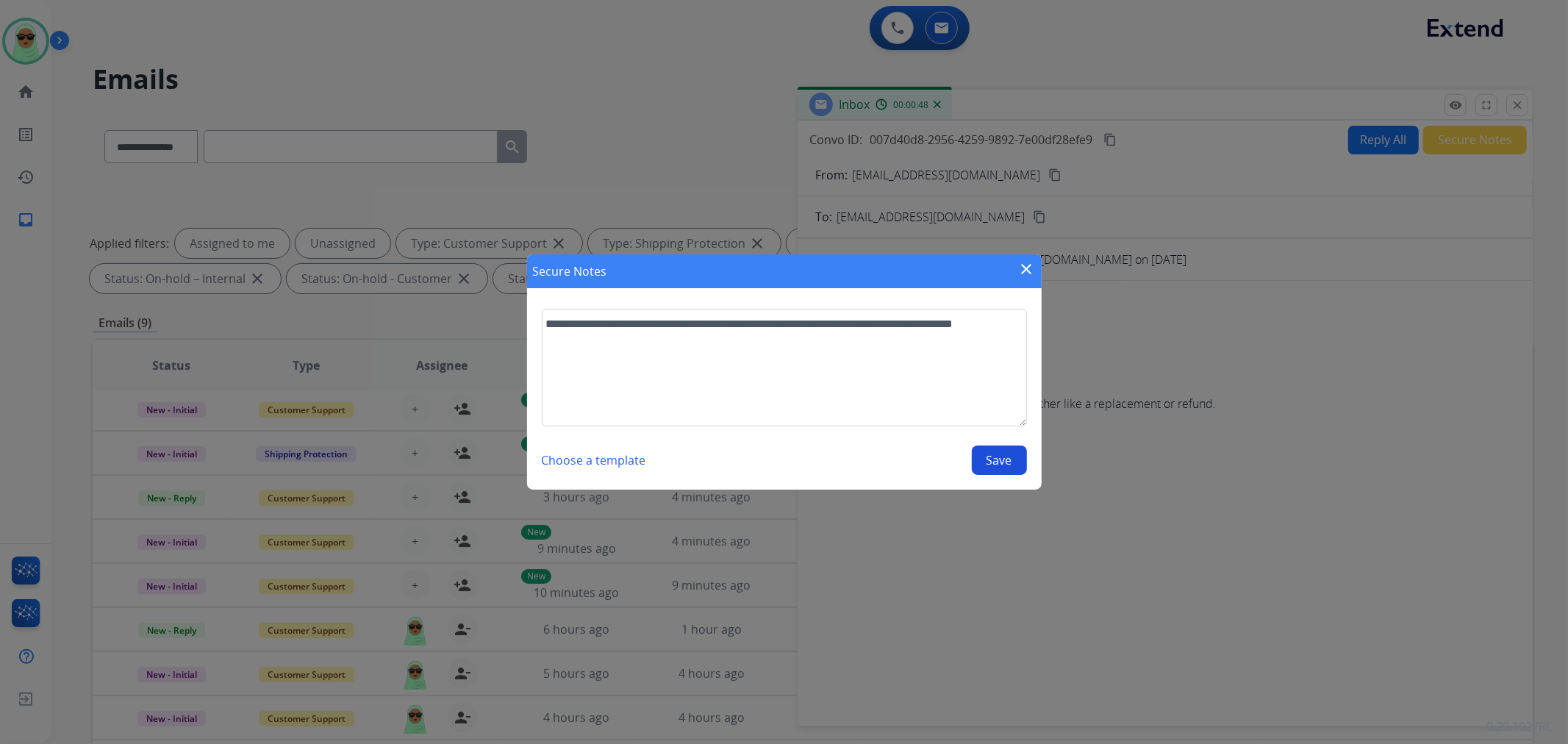
click at [997, 461] on button "Save" at bounding box center [1000, 460] width 55 height 30
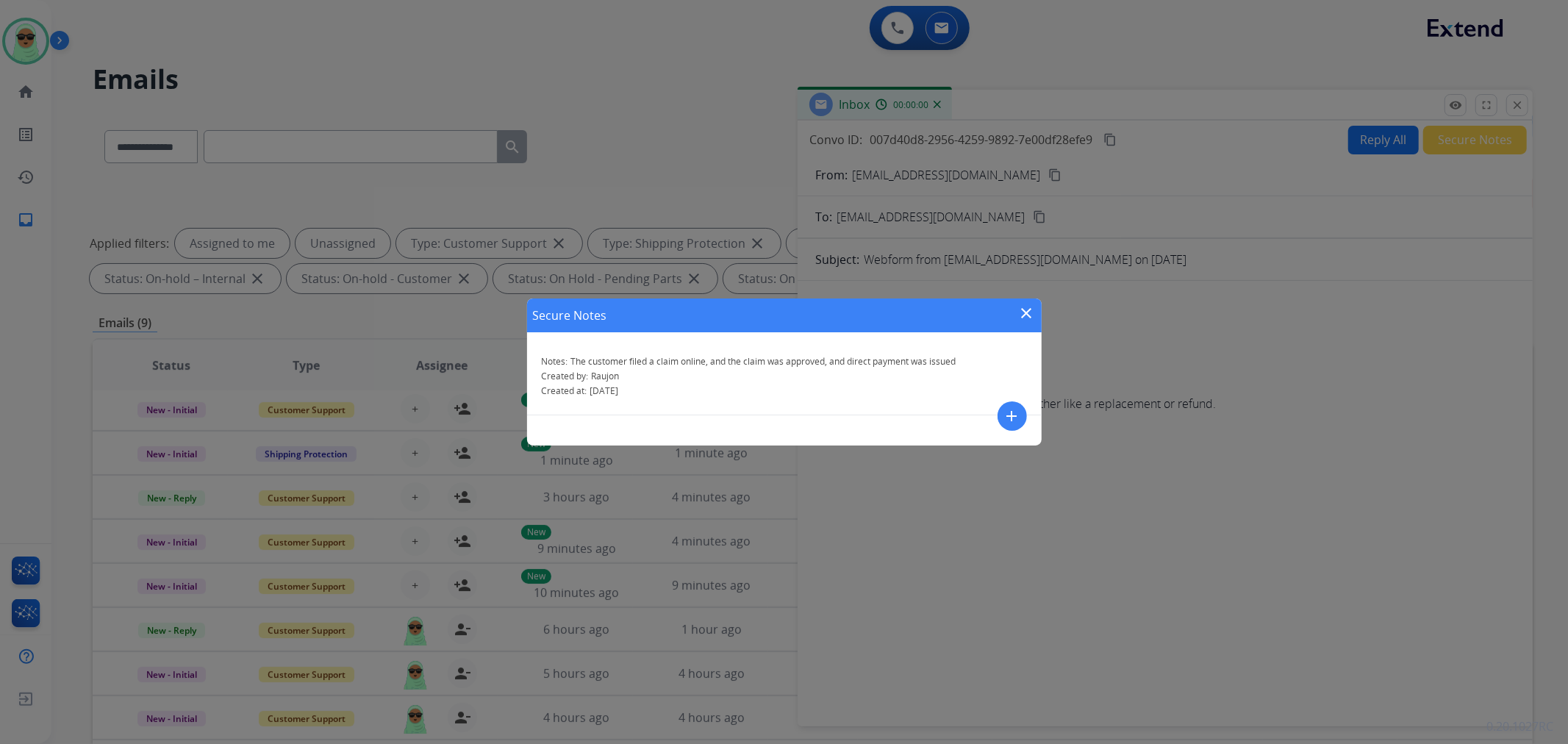
drag, startPoint x: 1028, startPoint y: 312, endPoint x: 1404, endPoint y: 110, distance: 426.8
click at [1028, 311] on mat-icon "close" at bounding box center [1028, 313] width 18 height 18
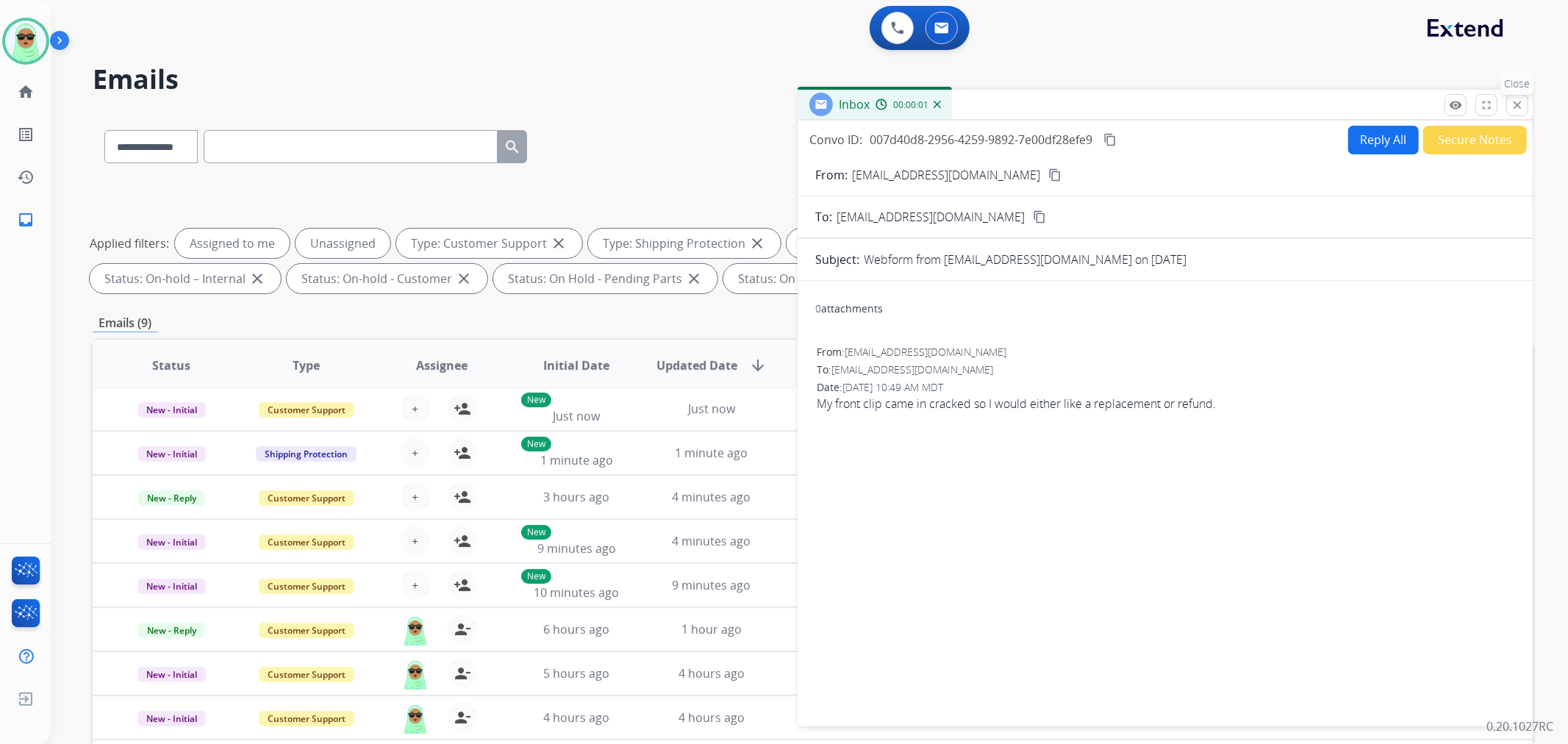
click at [1516, 108] on mat-icon "close" at bounding box center [1518, 105] width 14 height 14
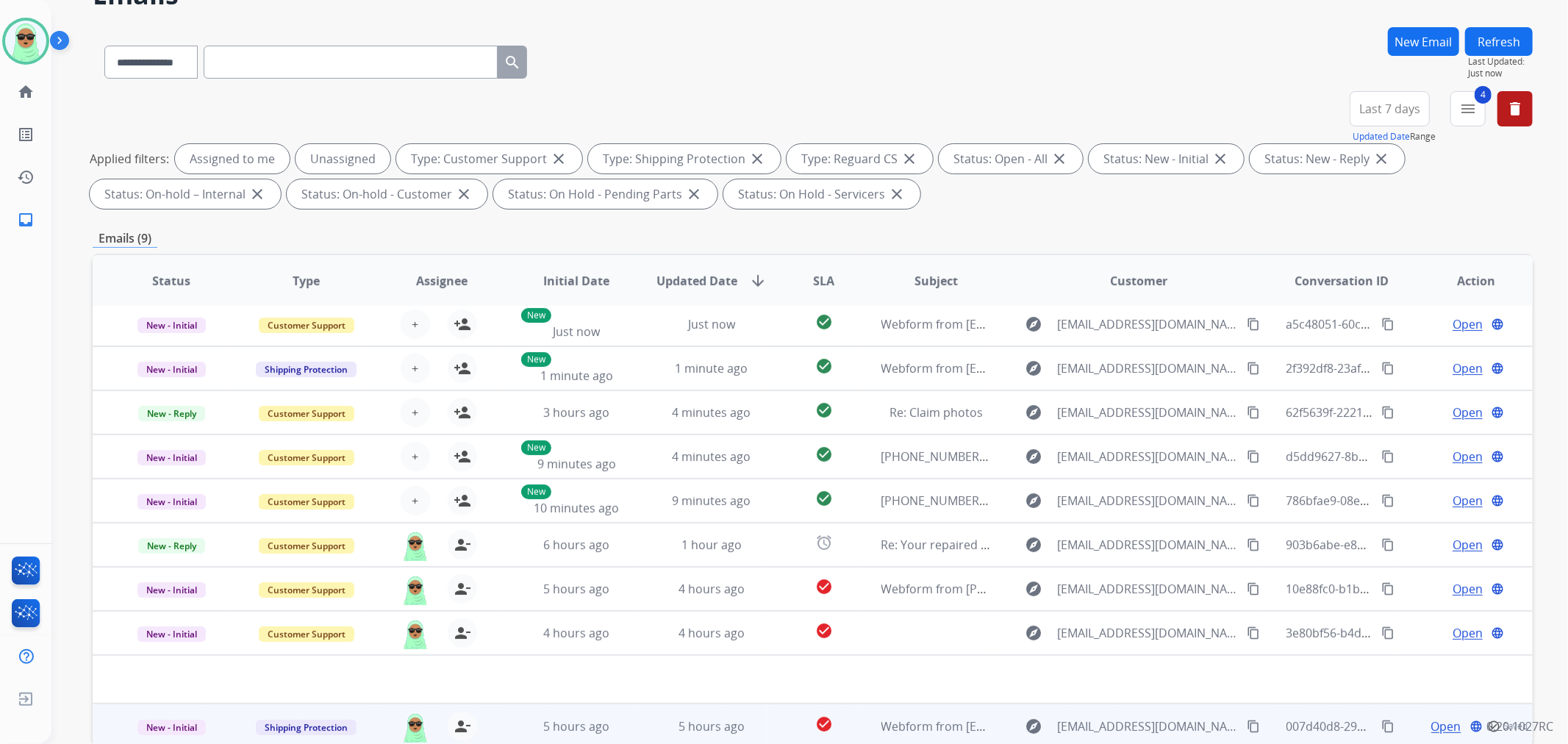
scroll to position [163, 0]
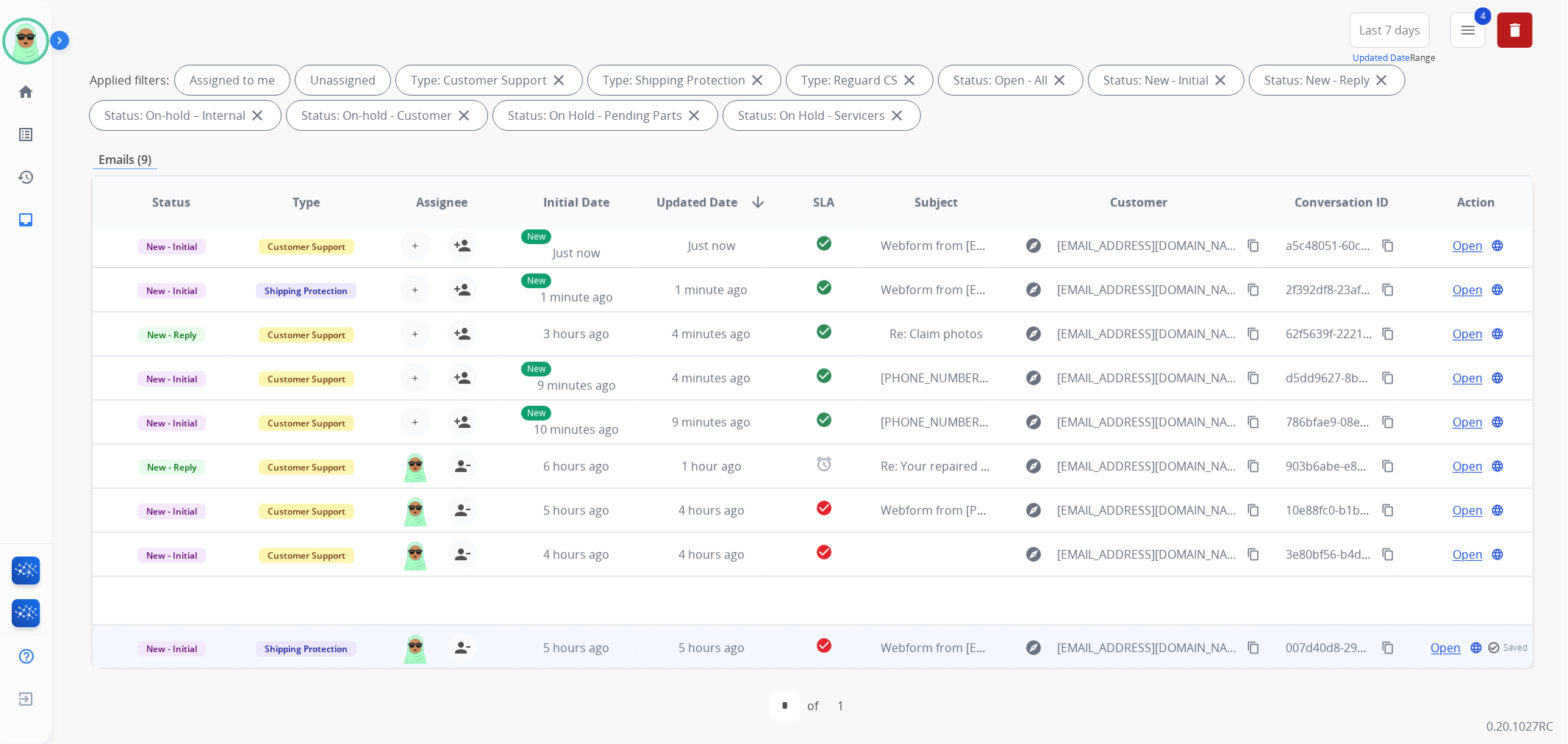
click at [188, 635] on td "New - Initial" at bounding box center [160, 647] width 135 height 44
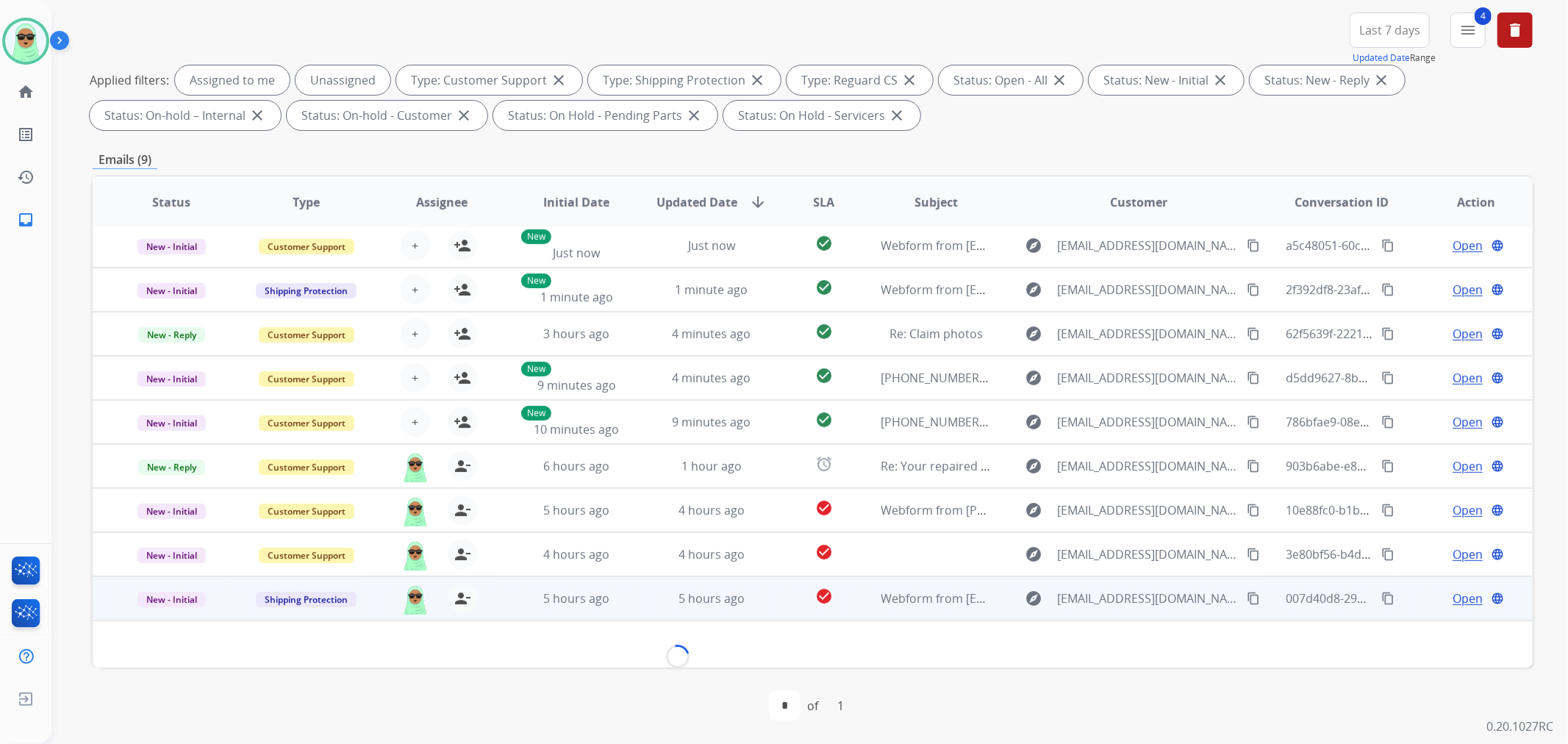
scroll to position [22, 0]
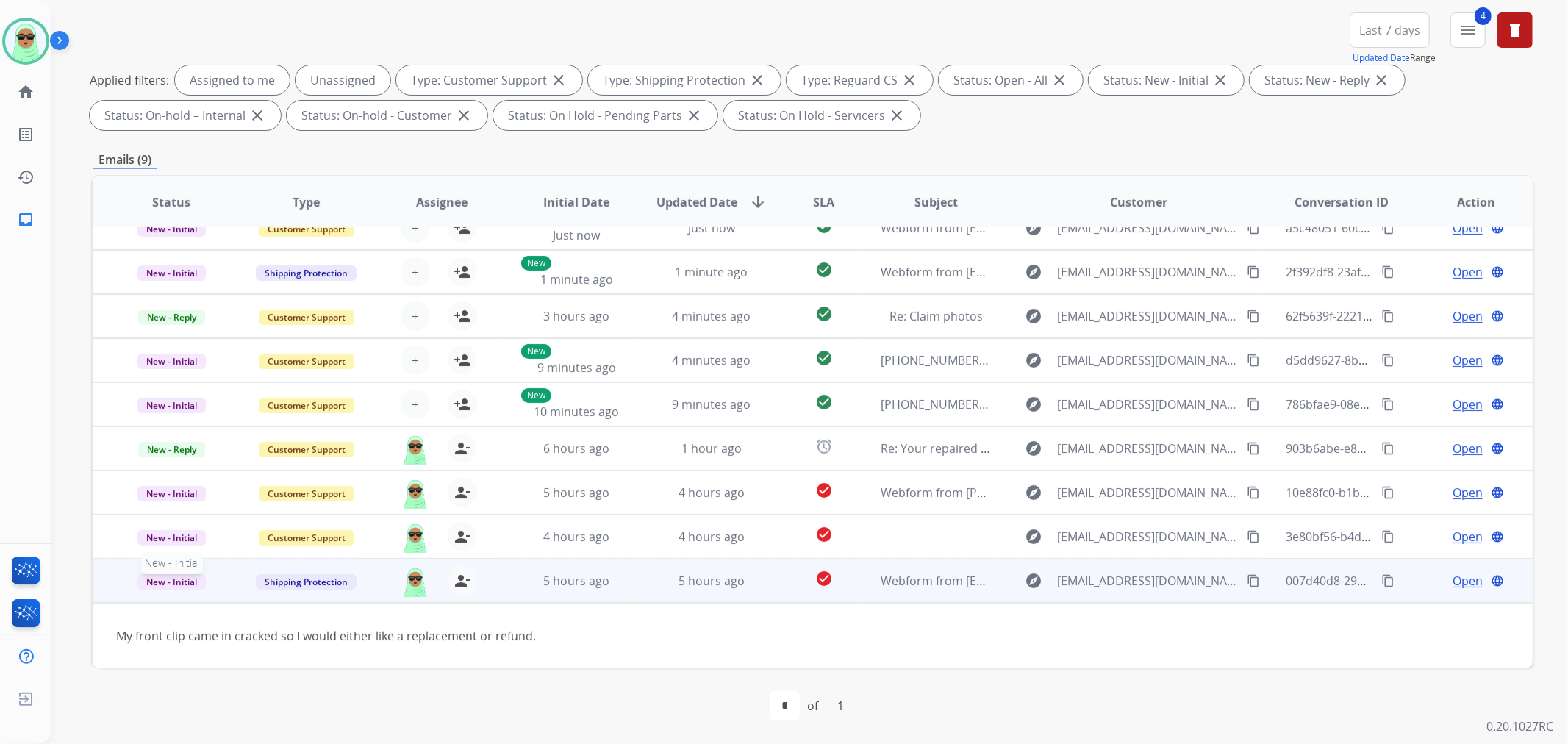
click at [184, 576] on span "New - Initial" at bounding box center [172, 581] width 69 height 15
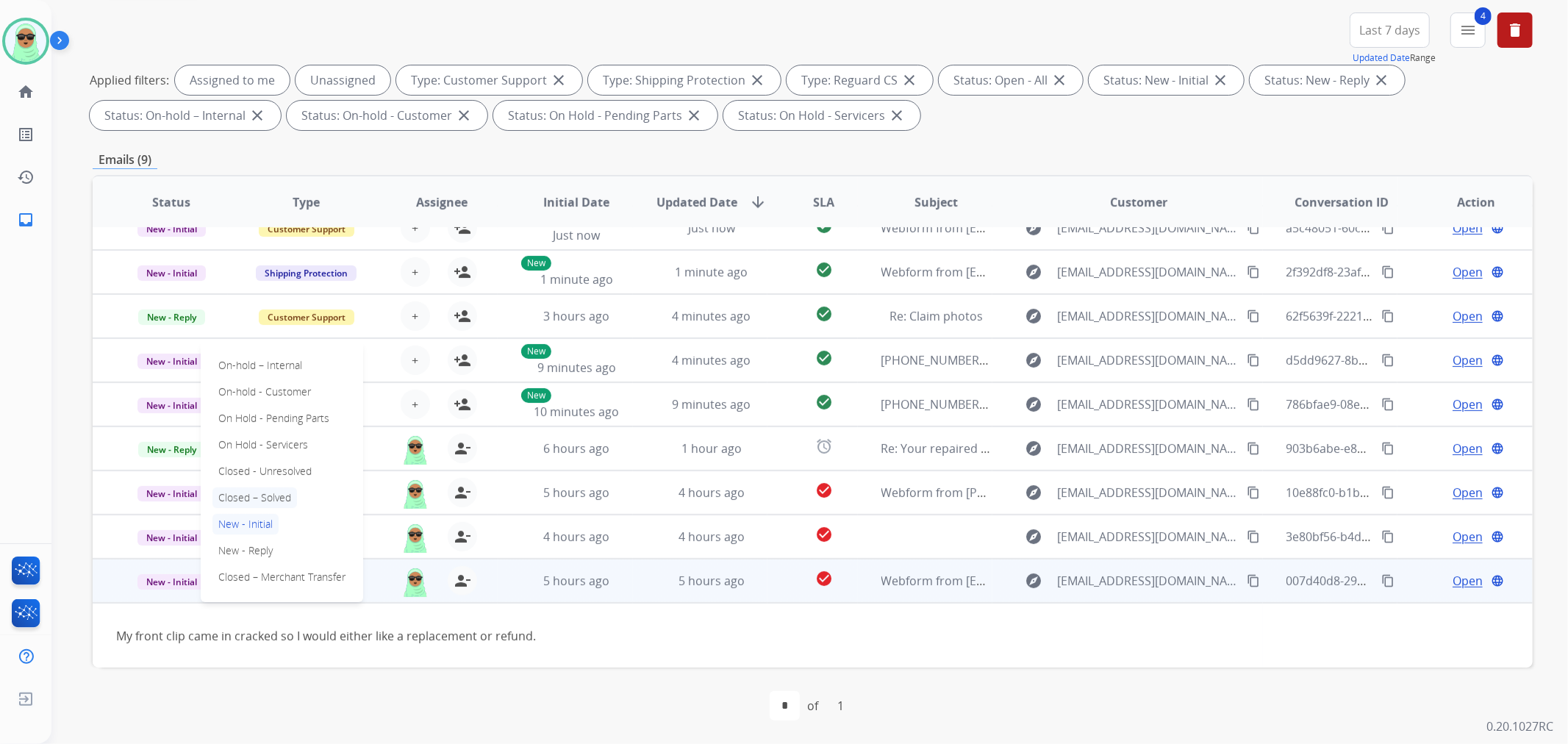
click at [283, 495] on p "Closed – Solved" at bounding box center [255, 498] width 85 height 21
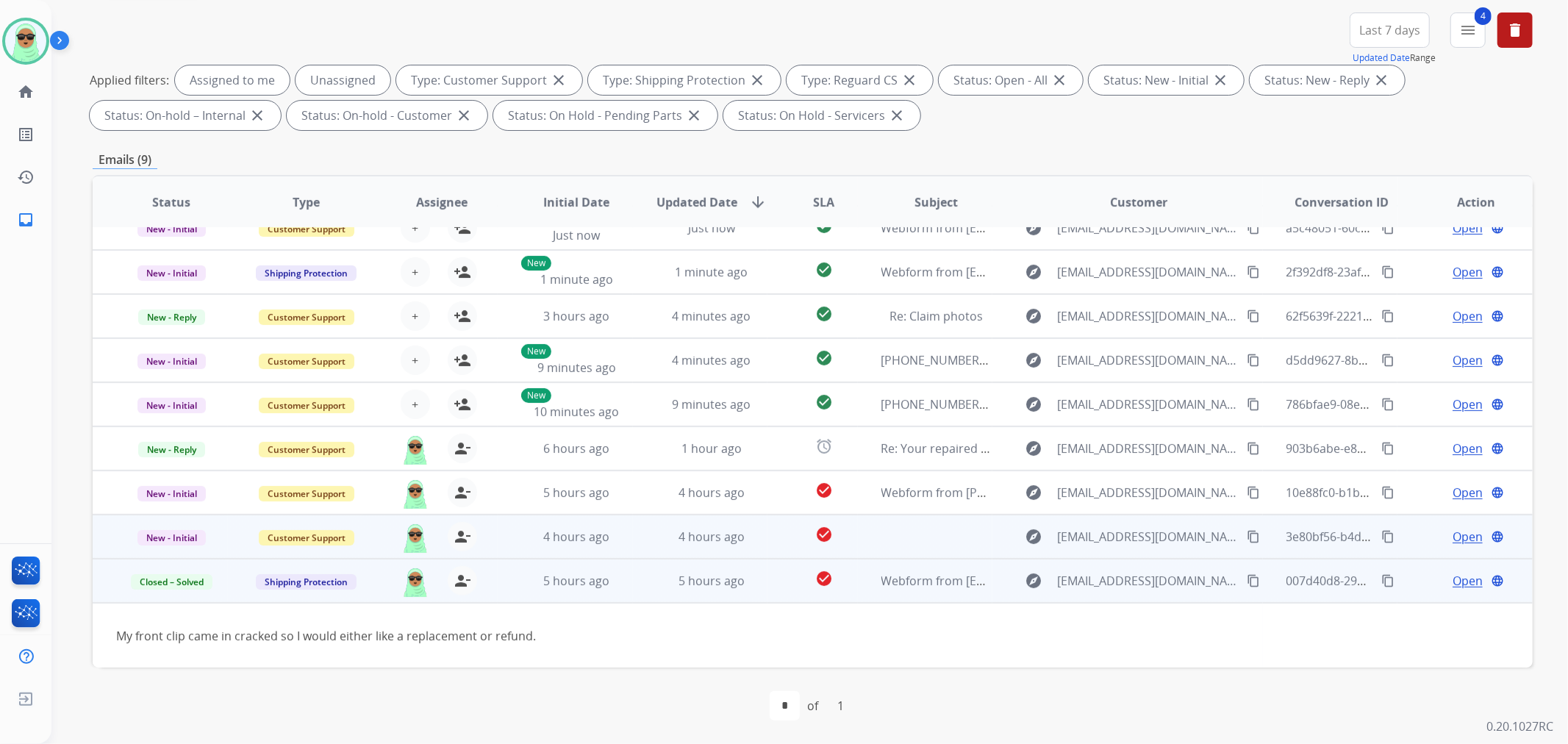
click at [1247, 532] on mat-icon "content_copy" at bounding box center [1253, 536] width 14 height 14
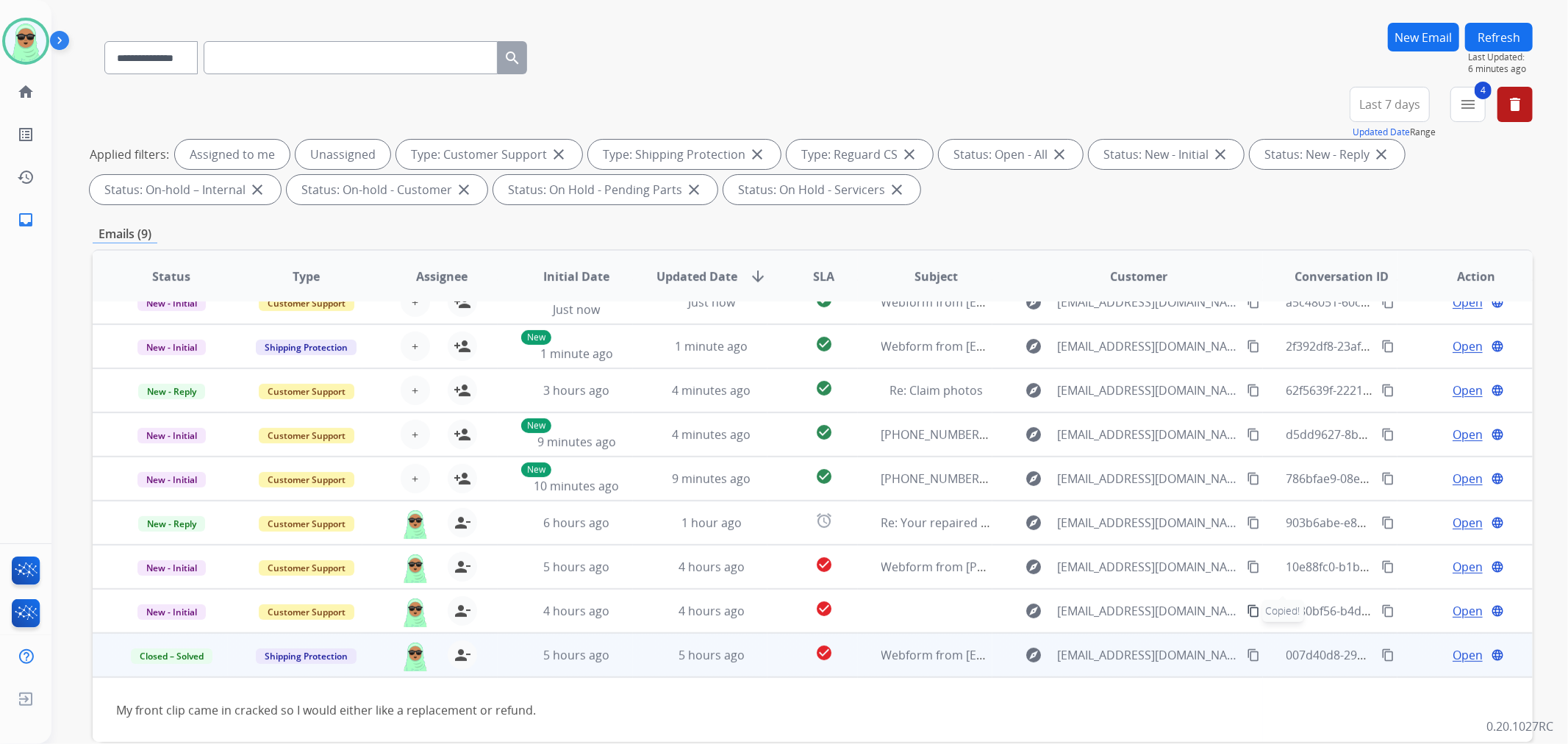
scroll to position [0, 0]
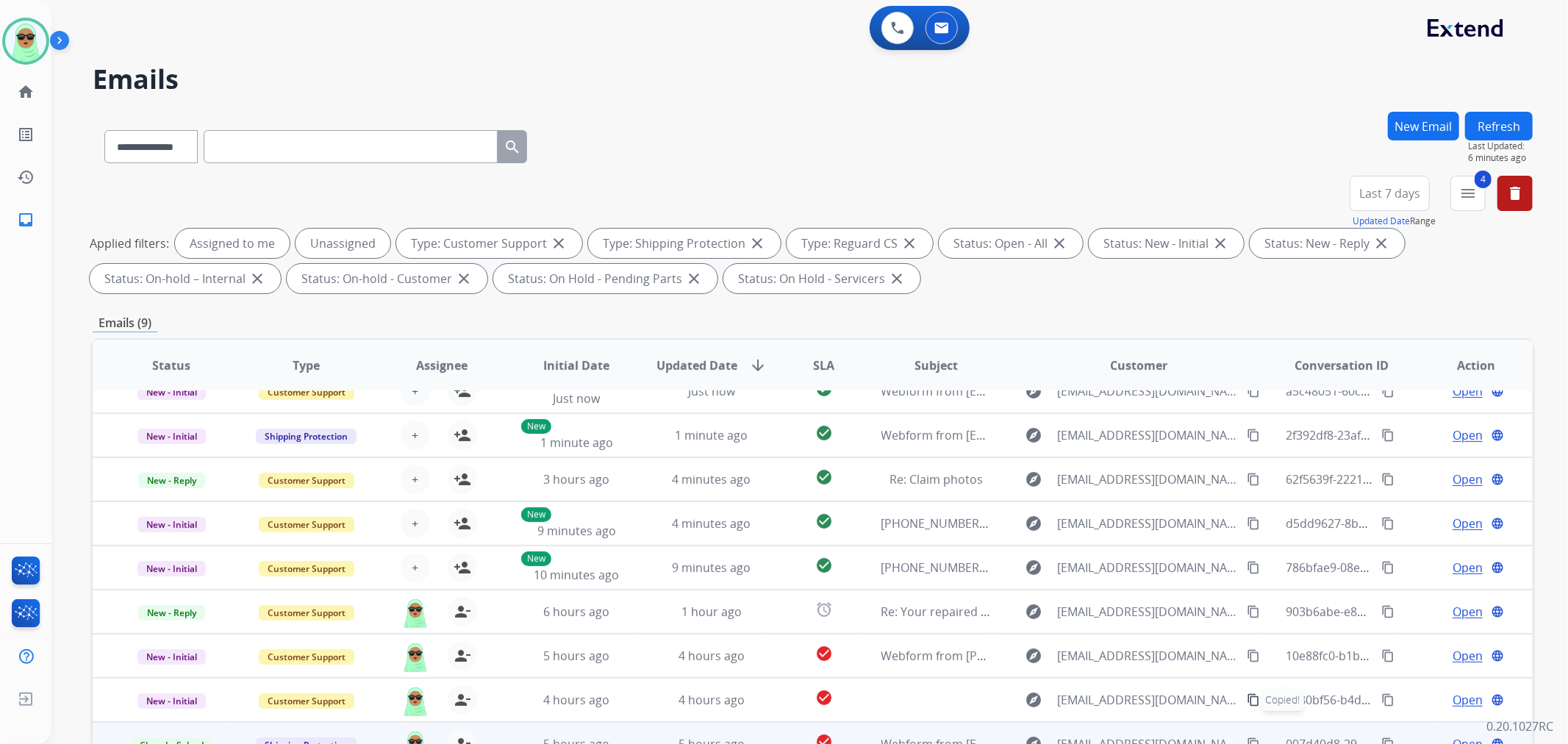
click at [1478, 121] on button "Refresh" at bounding box center [1499, 126] width 68 height 29
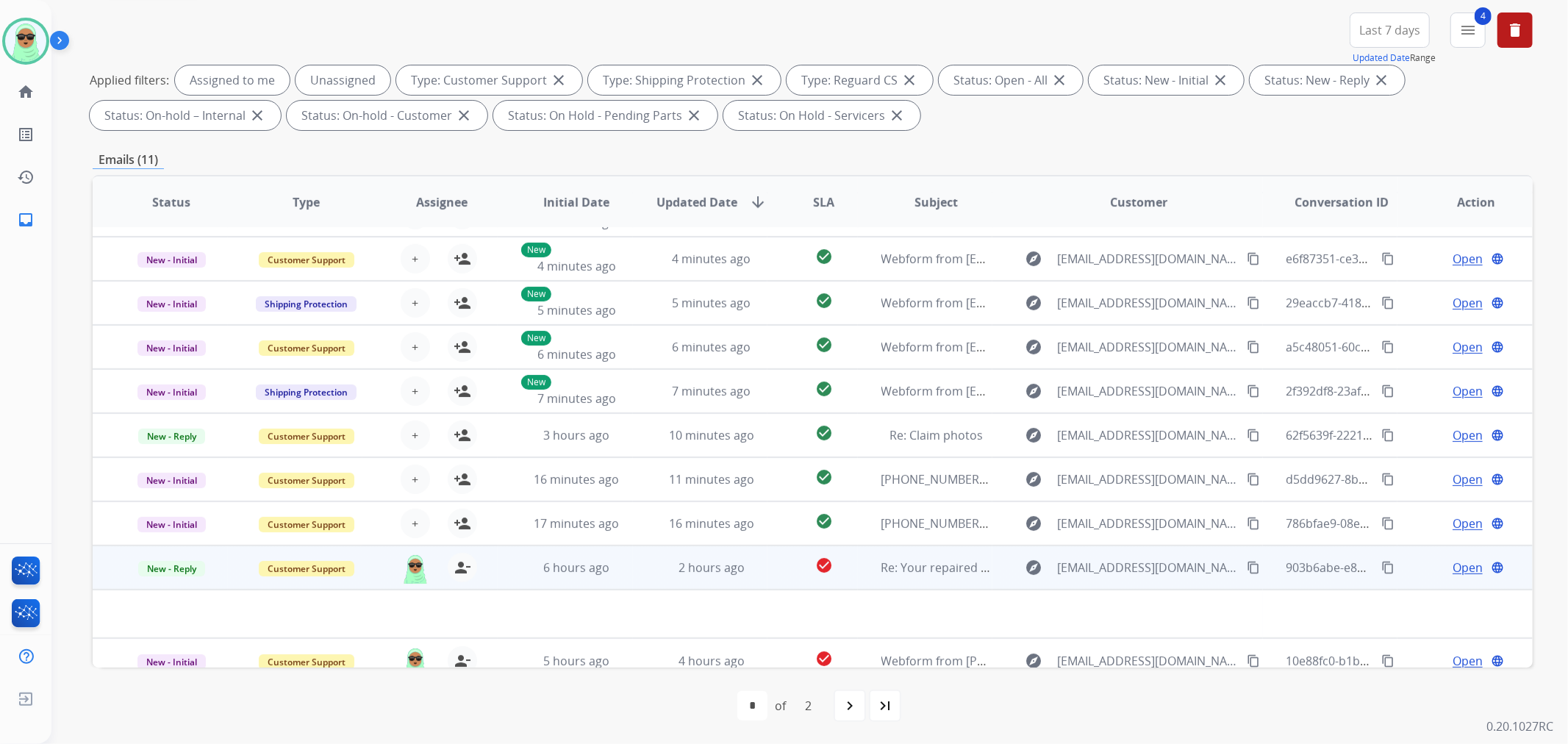
scroll to position [49, 0]
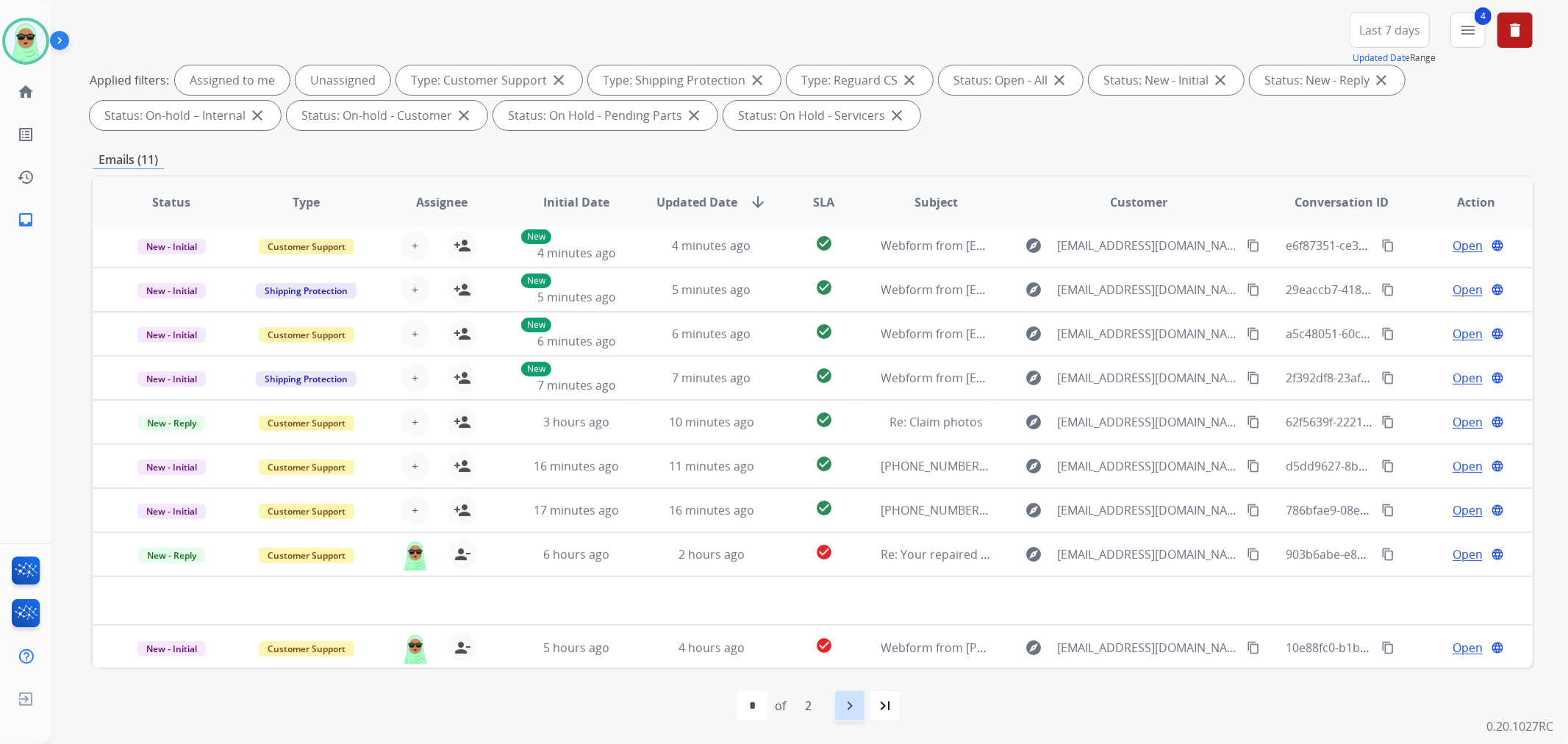
click at [839, 706] on div "navigate_next" at bounding box center [849, 706] width 33 height 33
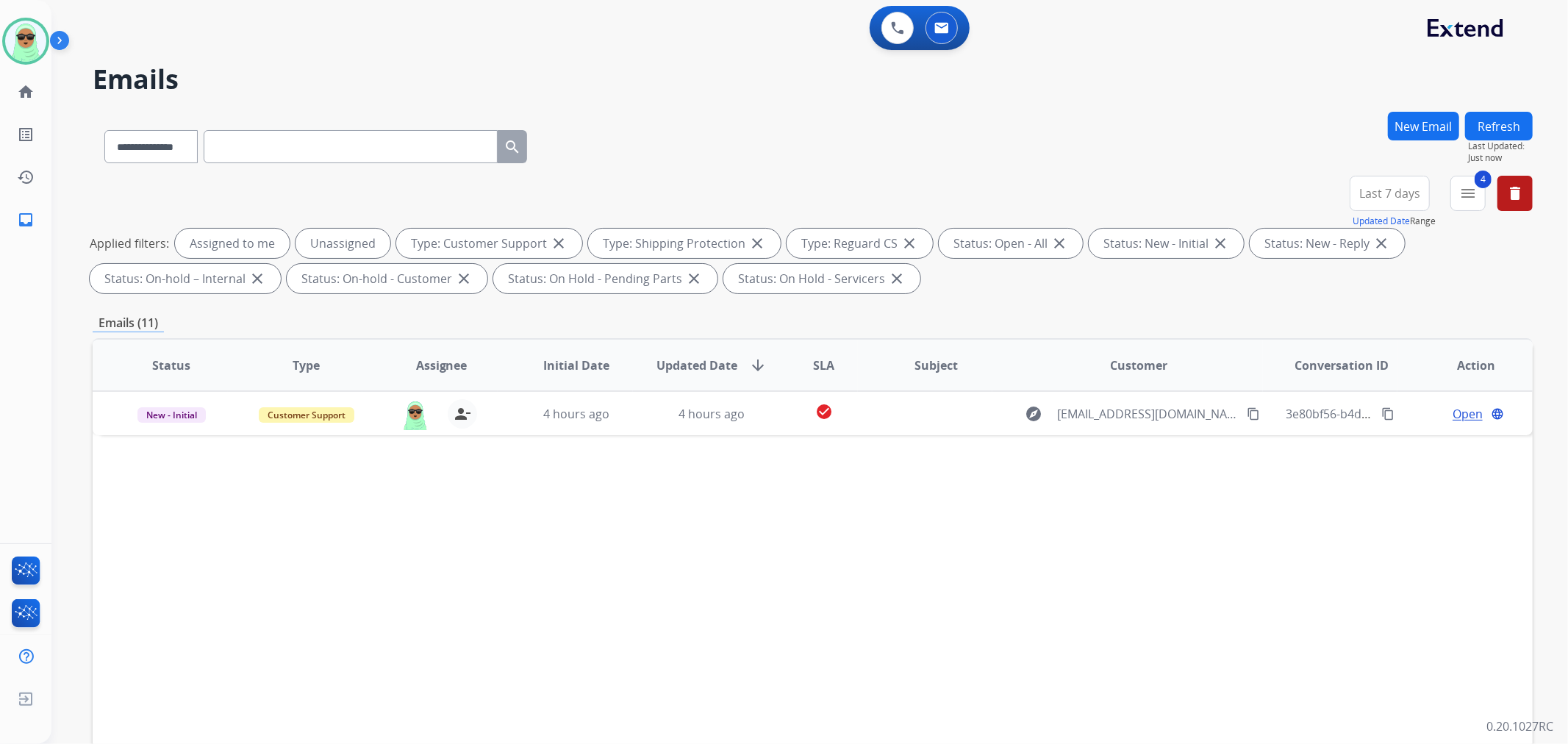
scroll to position [0, 0]
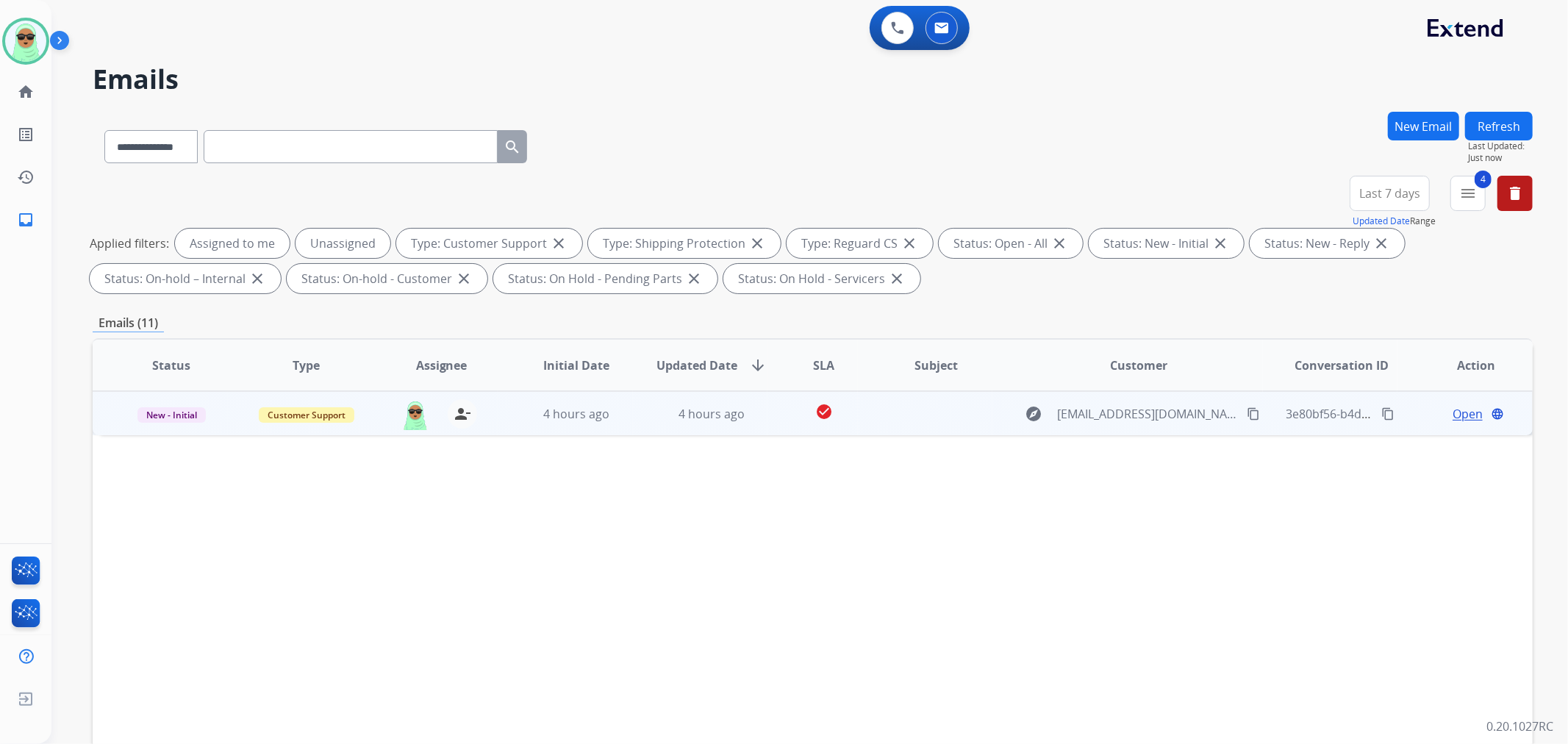
click at [1466, 418] on span "Open" at bounding box center [1468, 414] width 30 height 18
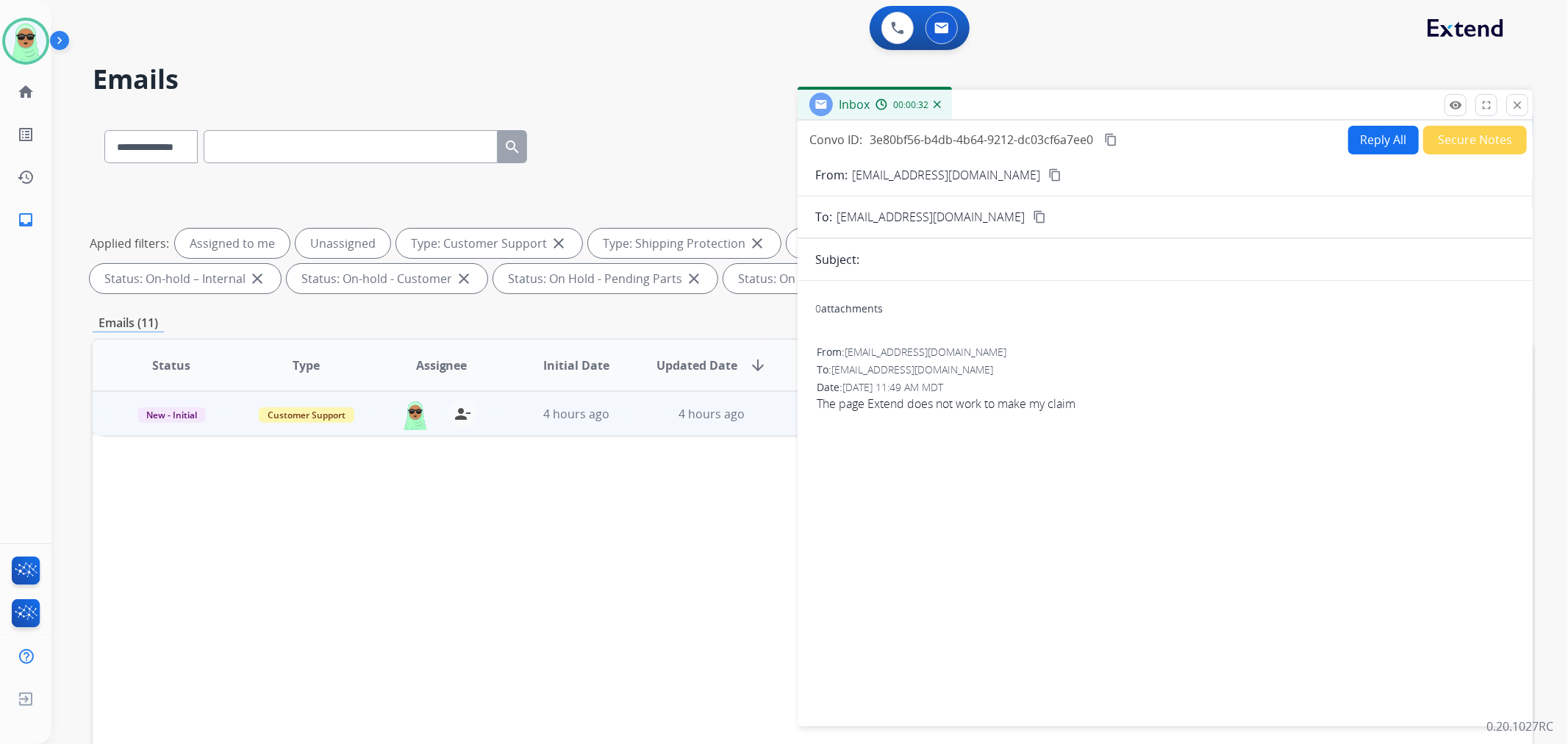
click at [1354, 128] on button "Reply All" at bounding box center [1384, 140] width 70 height 29
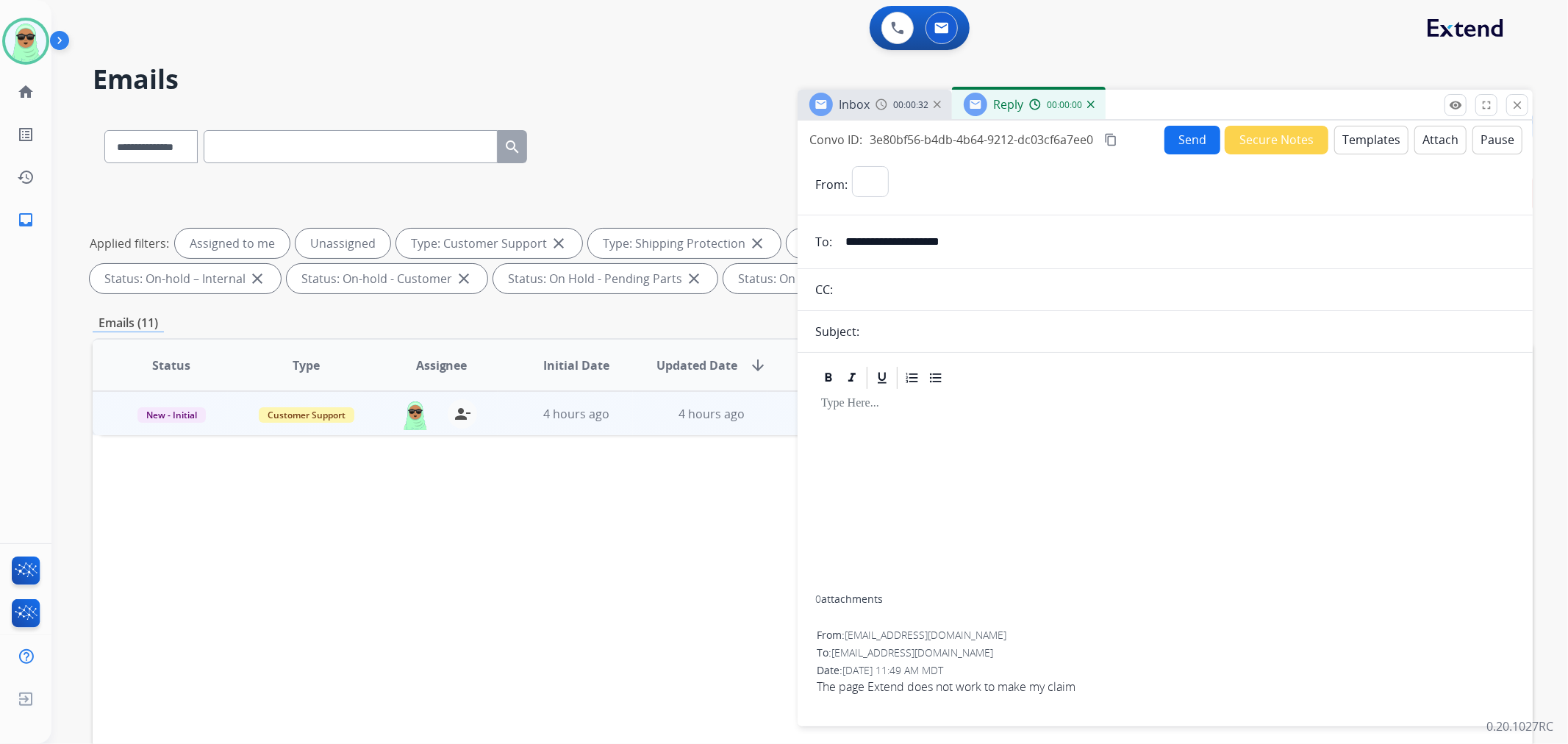
select select "**********"
click at [1384, 148] on button "Templates" at bounding box center [1372, 140] width 74 height 29
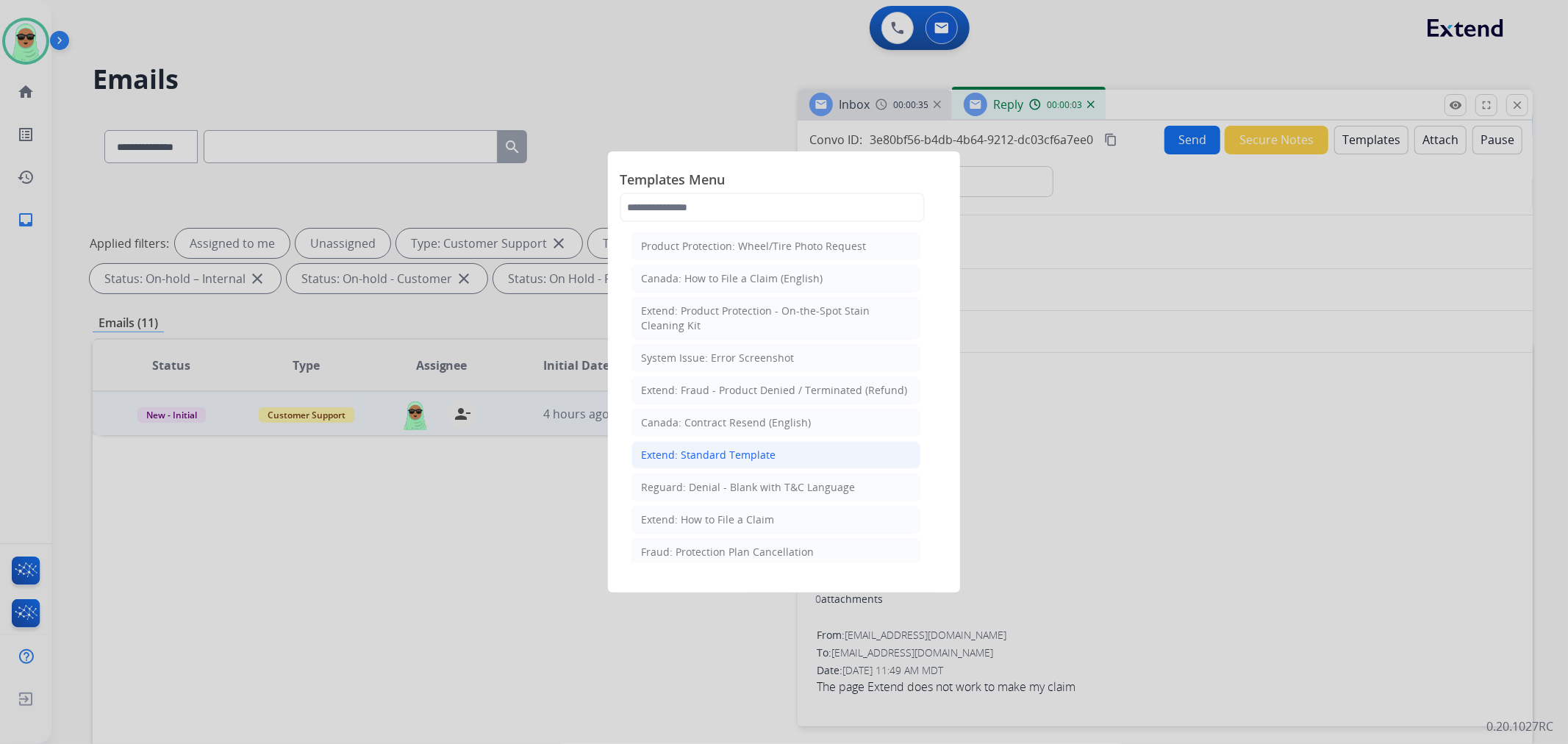
click at [818, 456] on li "Extend: Standard Template" at bounding box center [776, 455] width 289 height 28
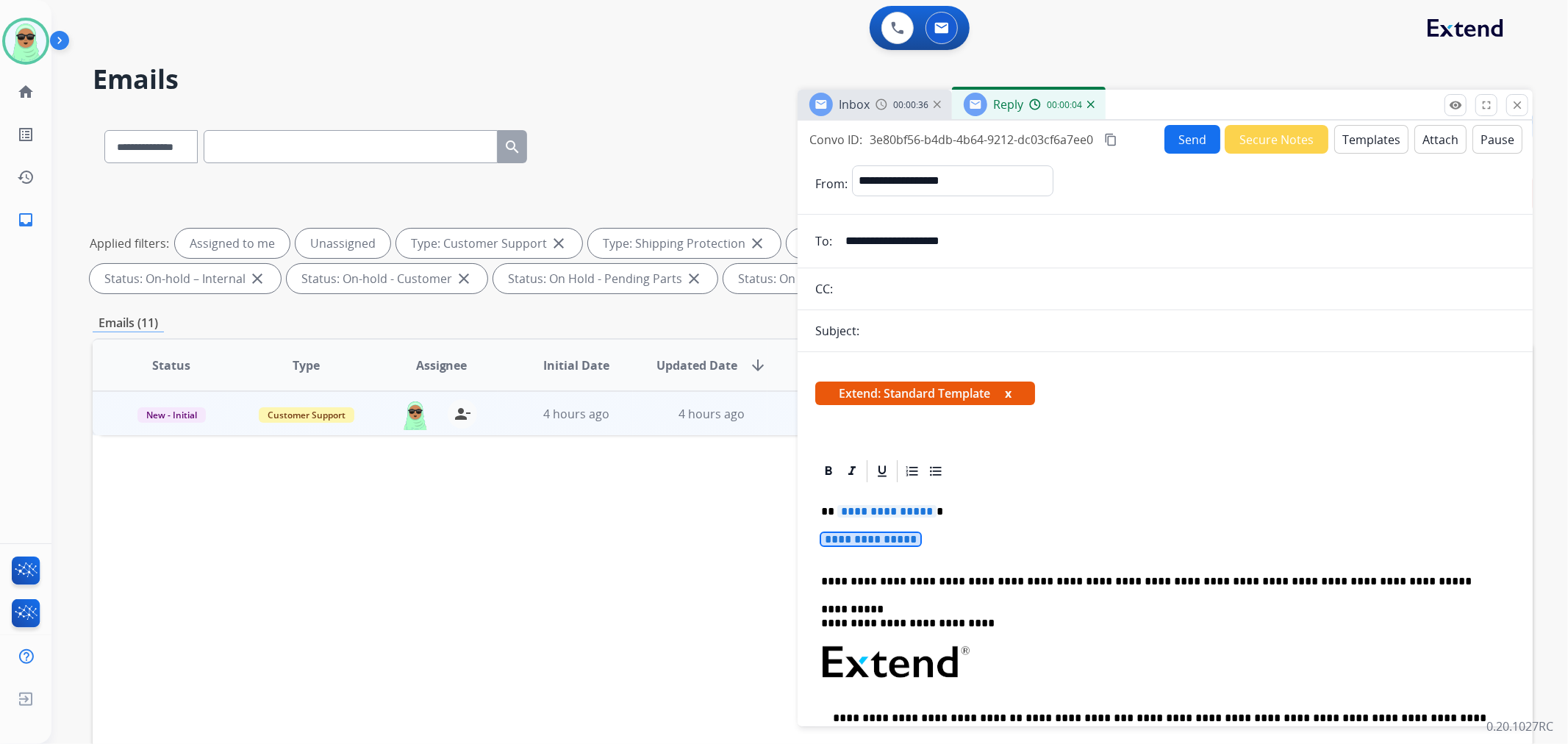
click at [865, 541] on span "**********" at bounding box center [871, 540] width 99 height 13
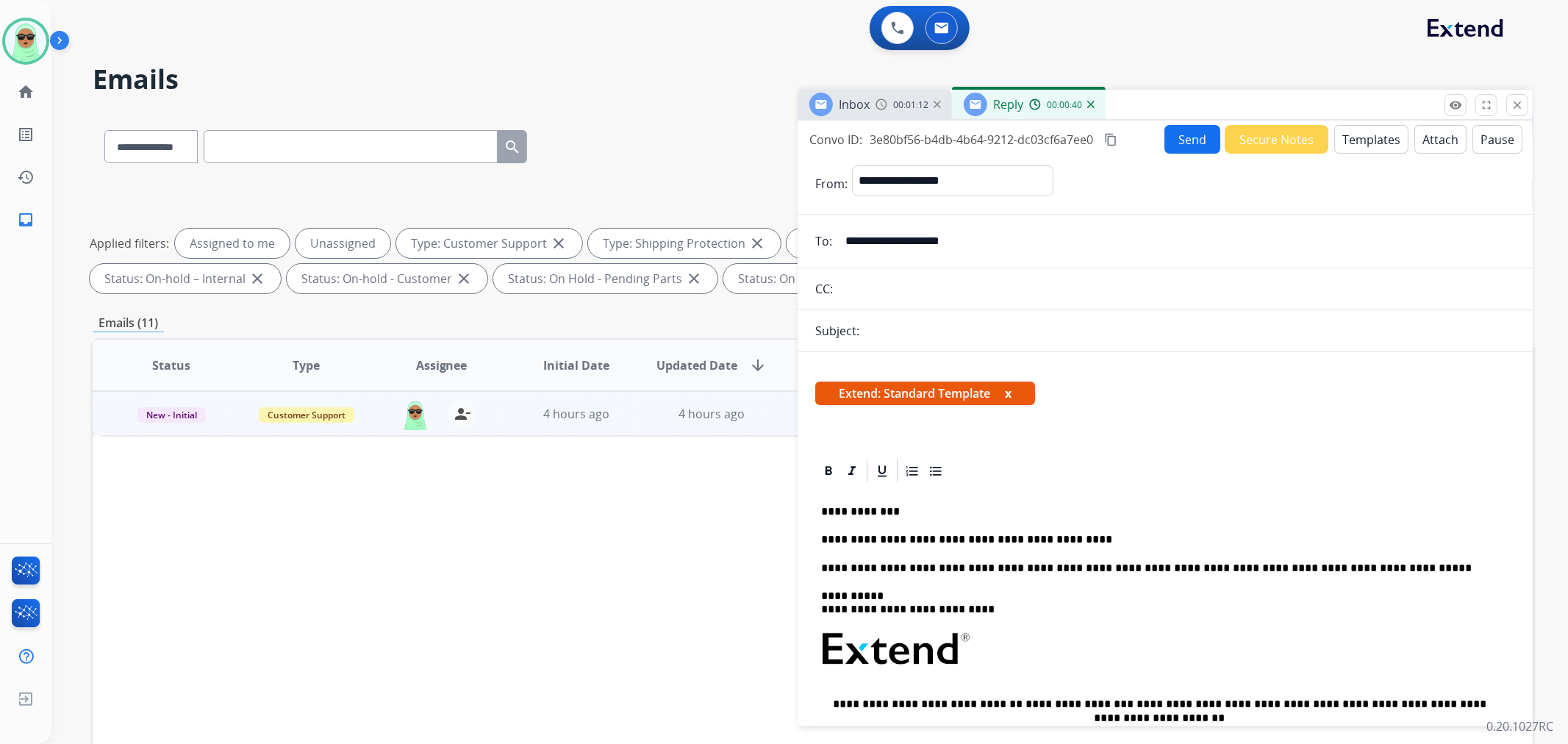
click at [1174, 137] on button "Send" at bounding box center [1193, 140] width 56 height 29
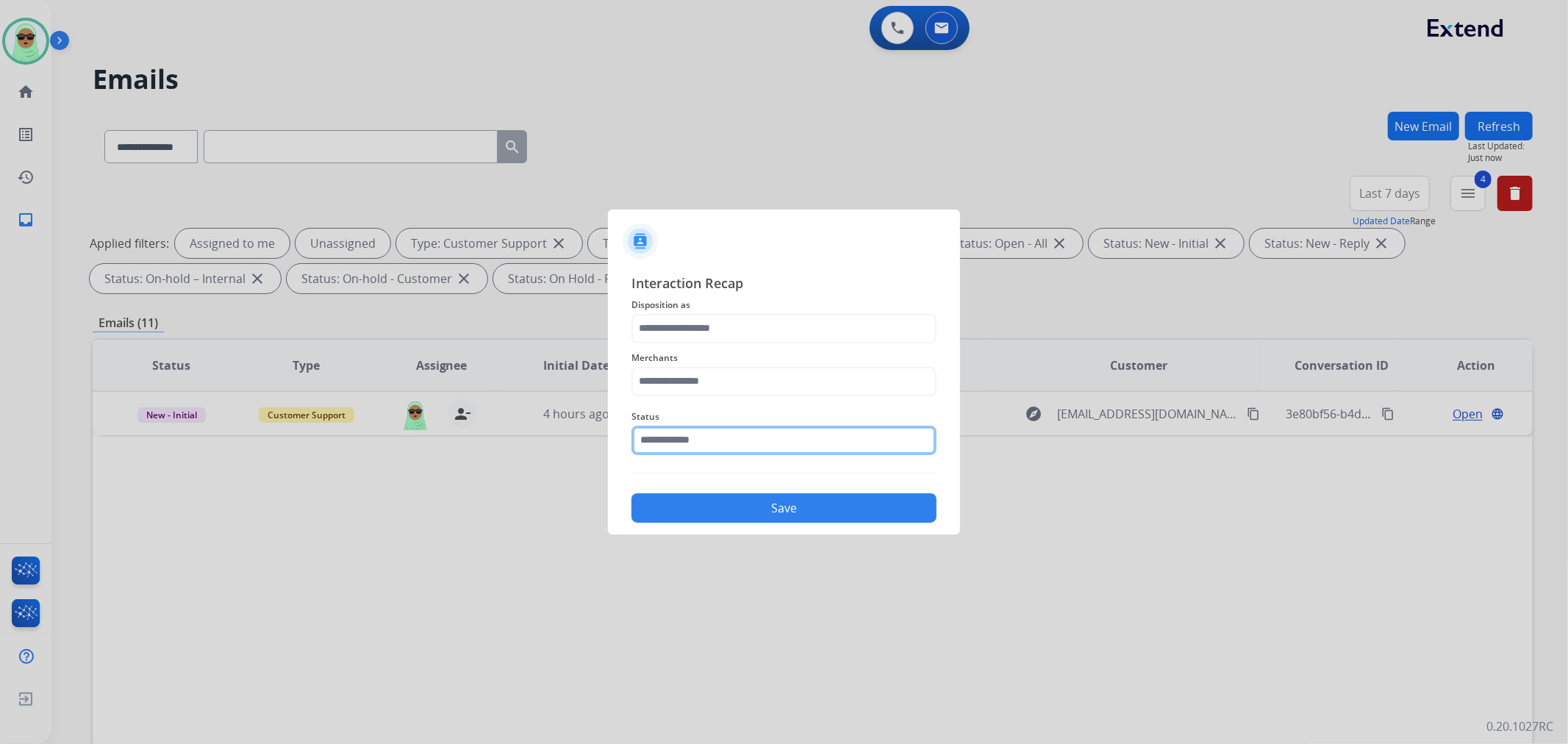
click at [822, 439] on input "text" at bounding box center [784, 440] width 305 height 30
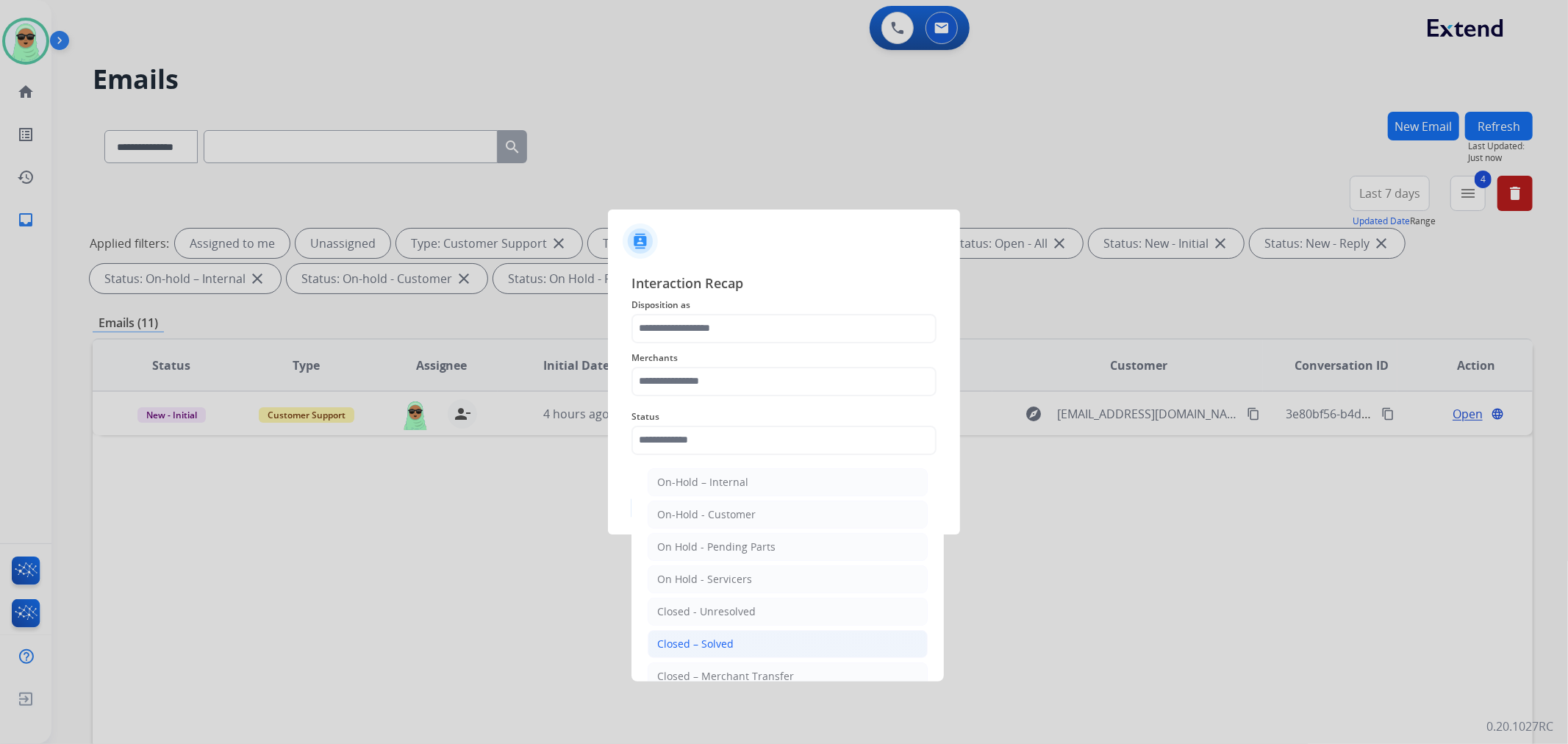
click at [753, 636] on li "Closed – Solved" at bounding box center [787, 643] width 280 height 28
type input "**********"
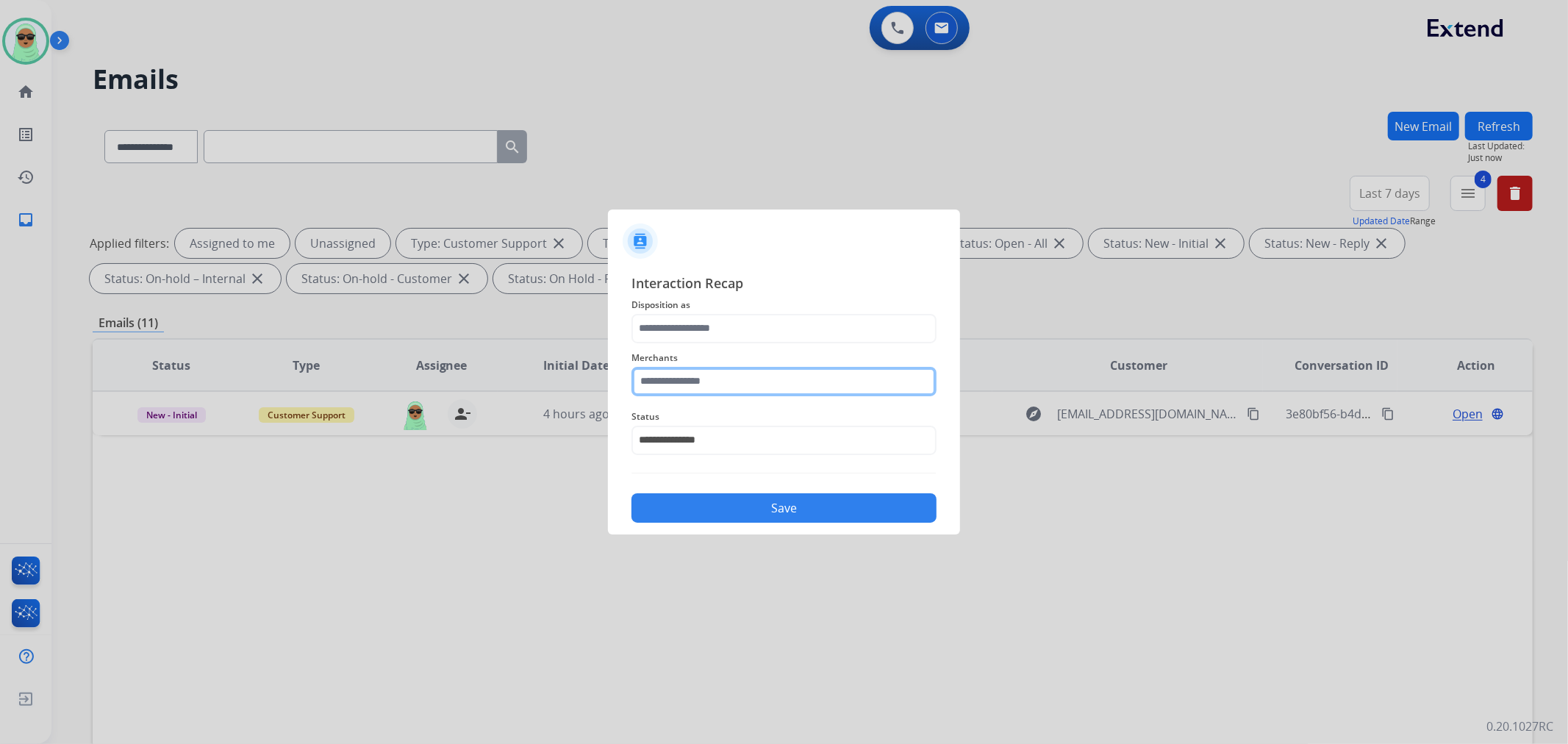
click at [763, 387] on input "text" at bounding box center [784, 382] width 305 height 30
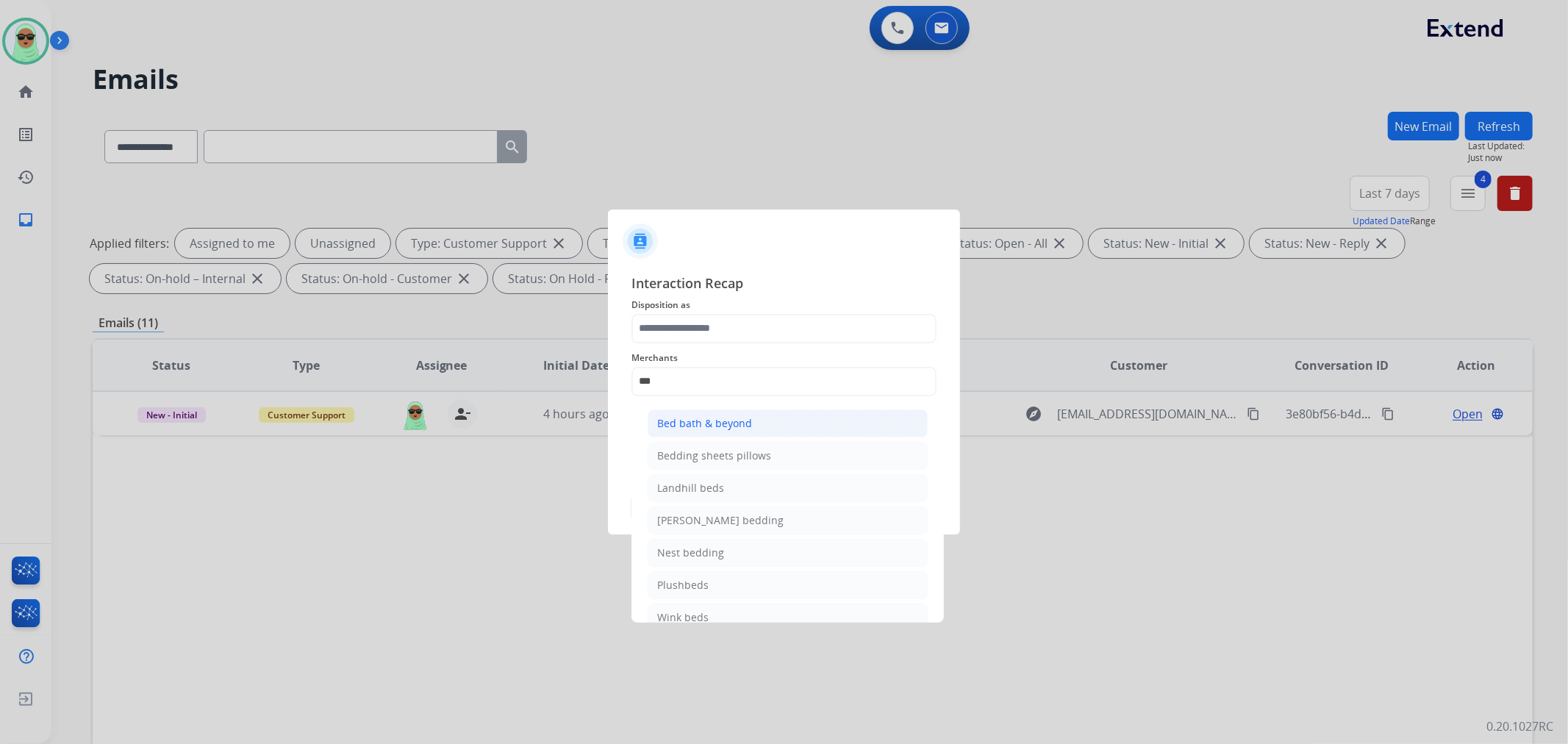
click at [754, 427] on li "Bed bath & beyond" at bounding box center [787, 423] width 280 height 28
type input "**********"
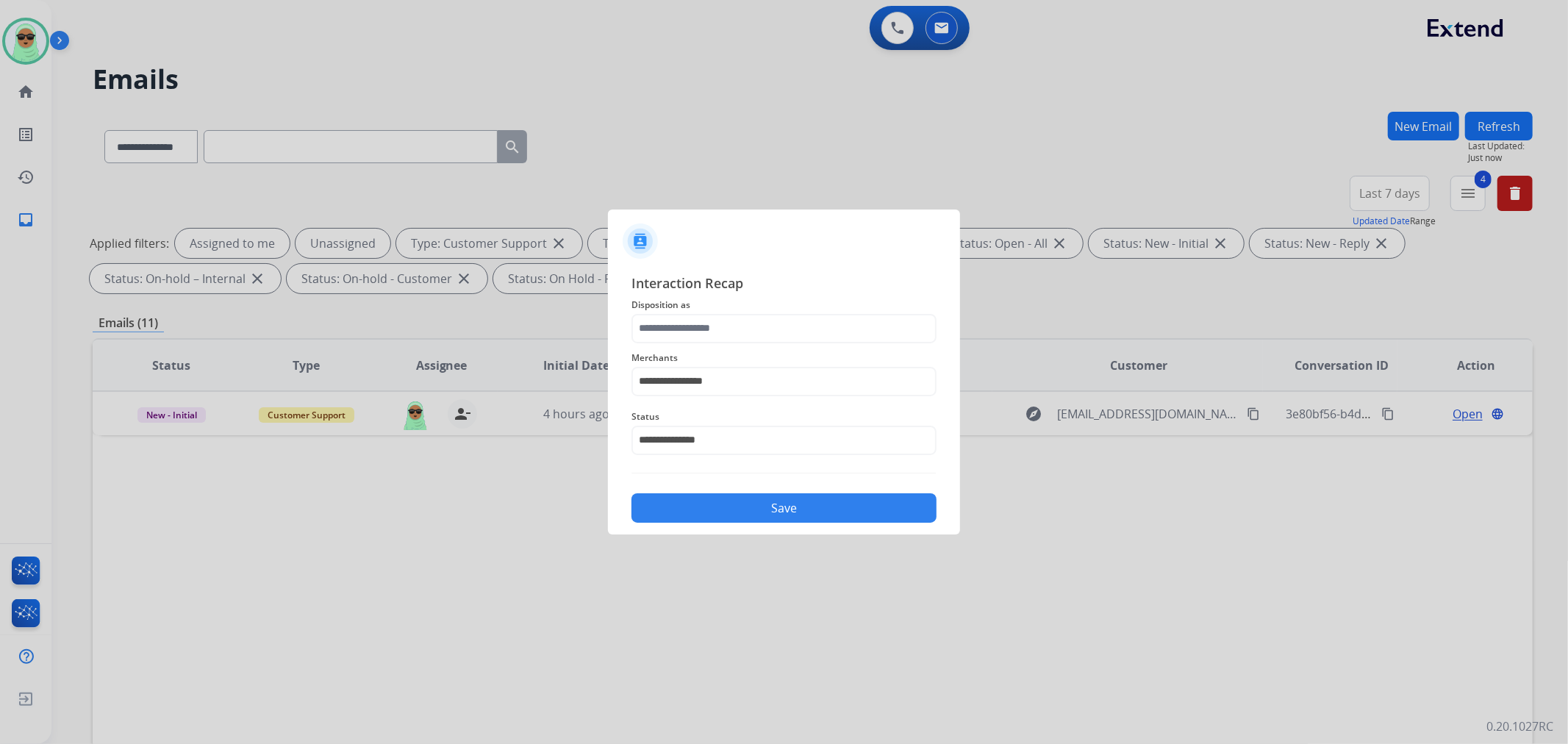
drag, startPoint x: 780, startPoint y: 298, endPoint x: 755, endPoint y: 319, distance: 32.6
click at [779, 297] on span "Disposition as" at bounding box center [784, 305] width 305 height 18
drag, startPoint x: 753, startPoint y: 320, endPoint x: 752, endPoint y: 335, distance: 15.0
click at [753, 321] on input "text" at bounding box center [784, 328] width 305 height 30
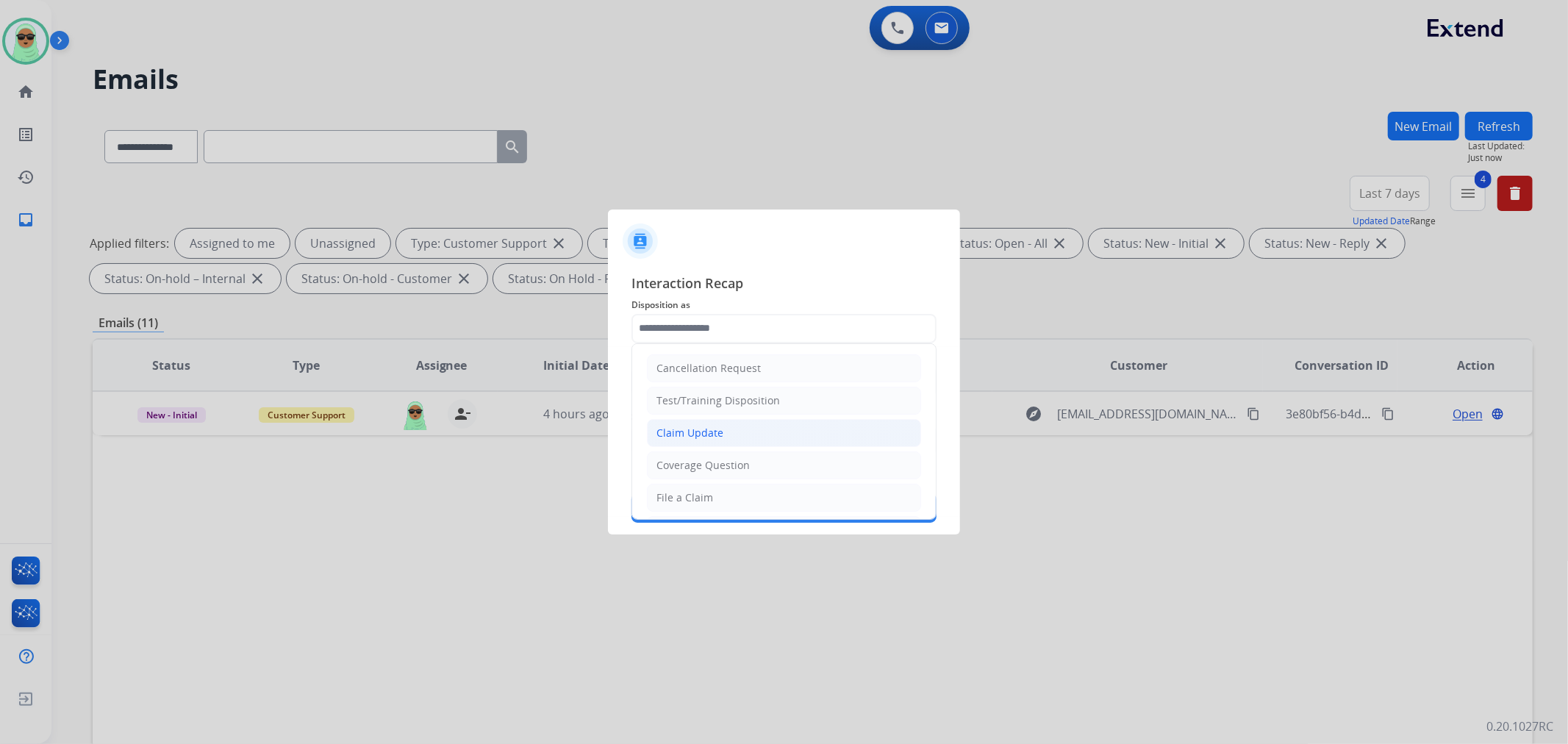
click at [758, 439] on li "Claim Update" at bounding box center [784, 433] width 275 height 28
type input "**********"
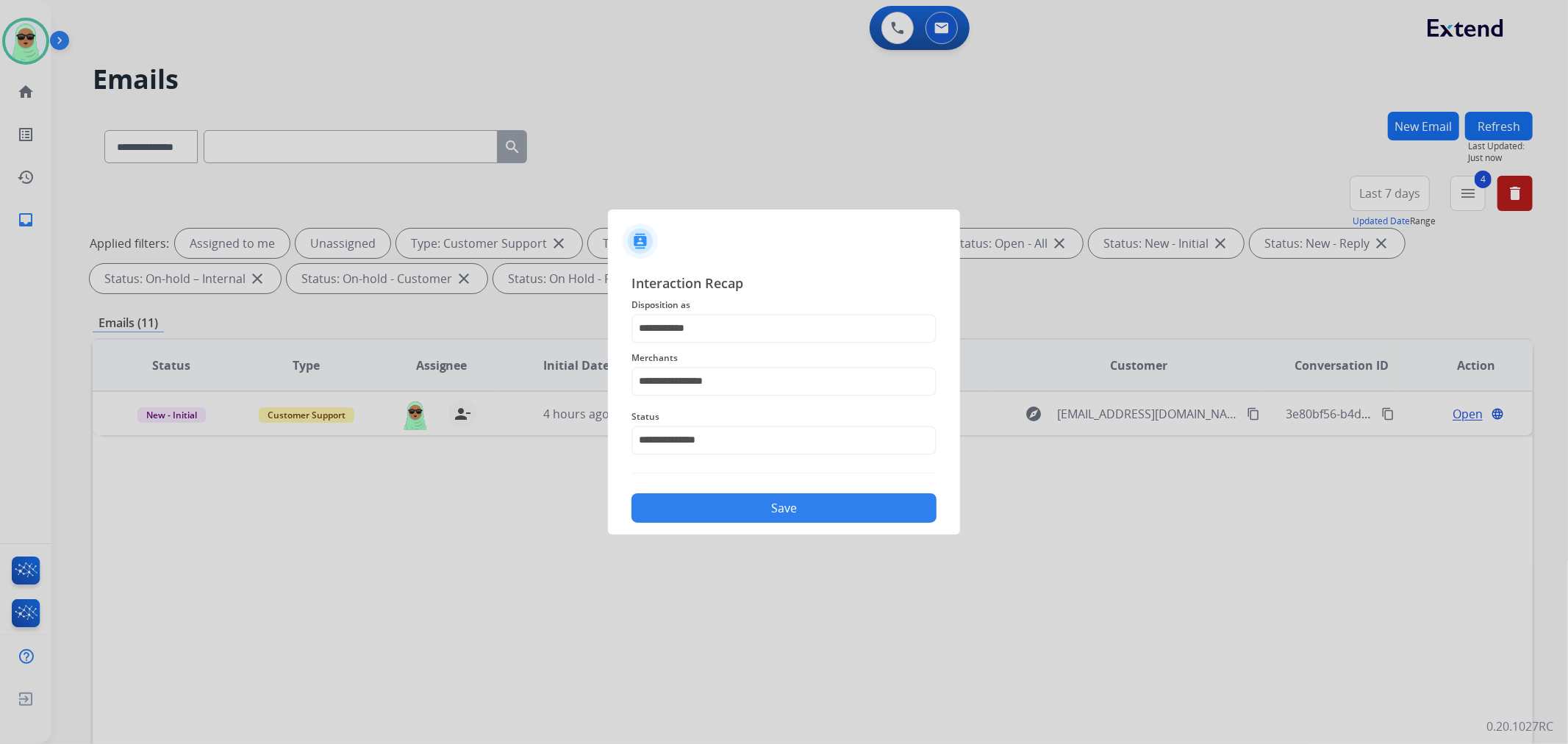
click at [761, 469] on div "**********" at bounding box center [784, 398] width 305 height 251
click at [774, 503] on button "Save" at bounding box center [784, 508] width 305 height 30
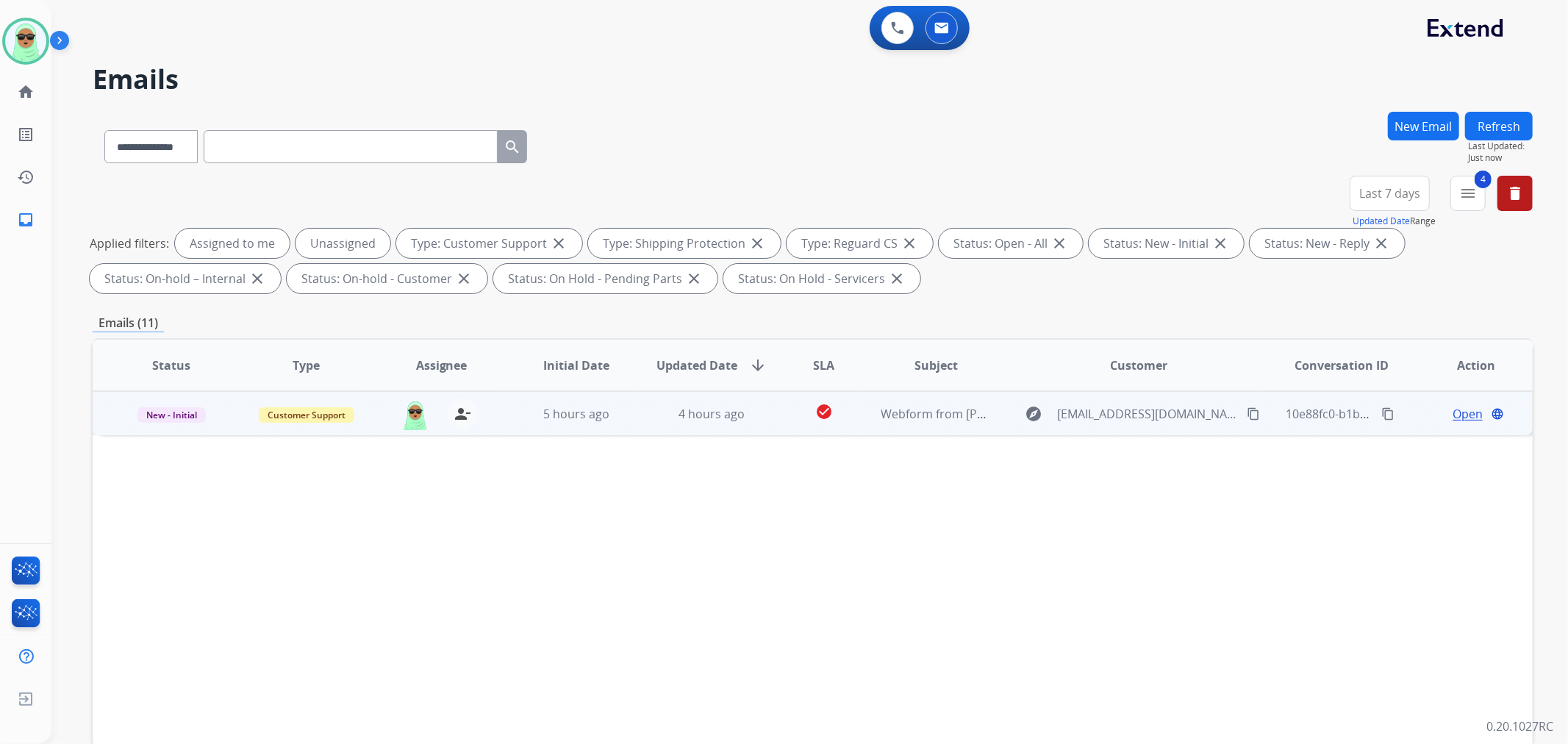
click at [1453, 410] on span "Open" at bounding box center [1468, 414] width 30 height 18
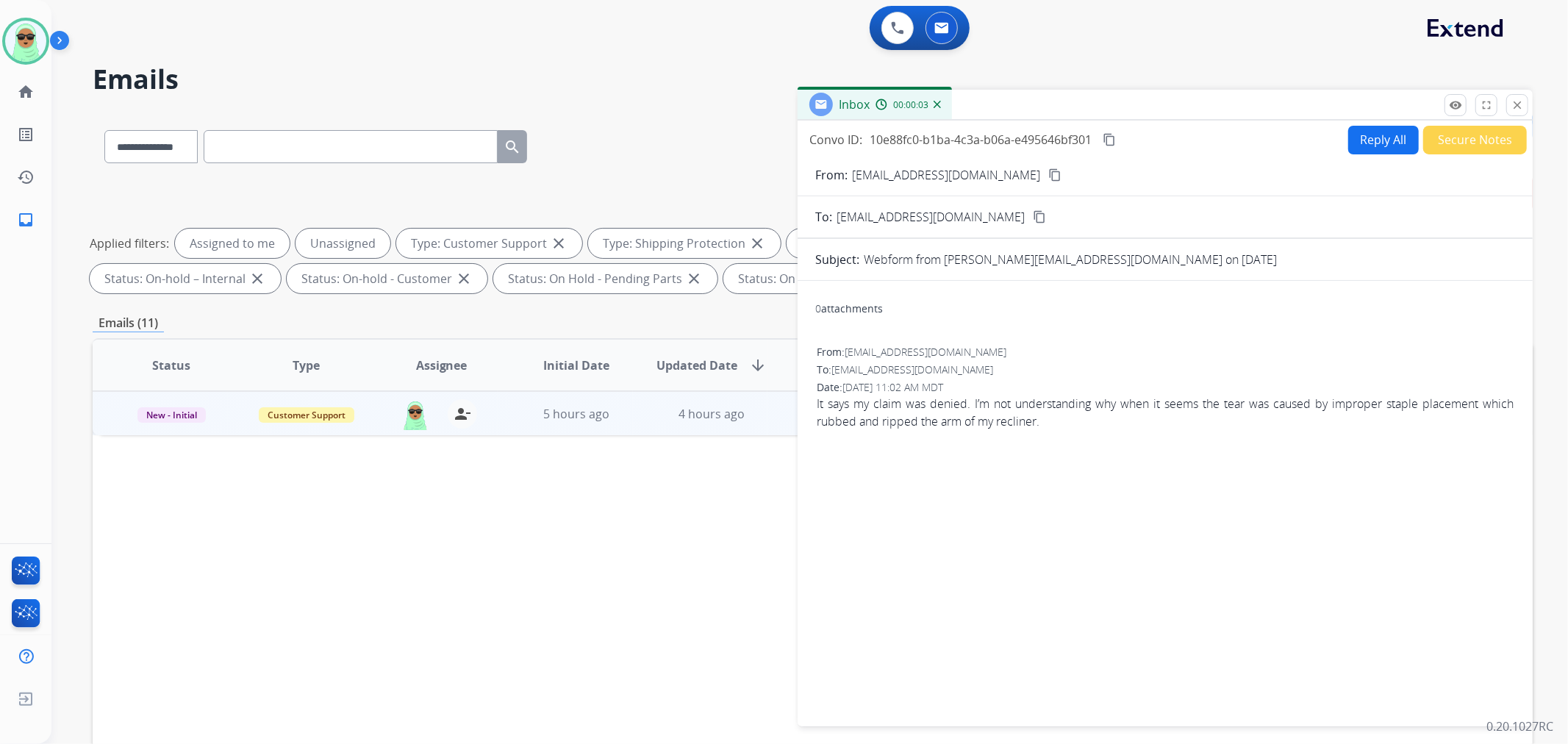
click at [1048, 172] on mat-icon "content_copy" at bounding box center [1055, 175] width 14 height 14
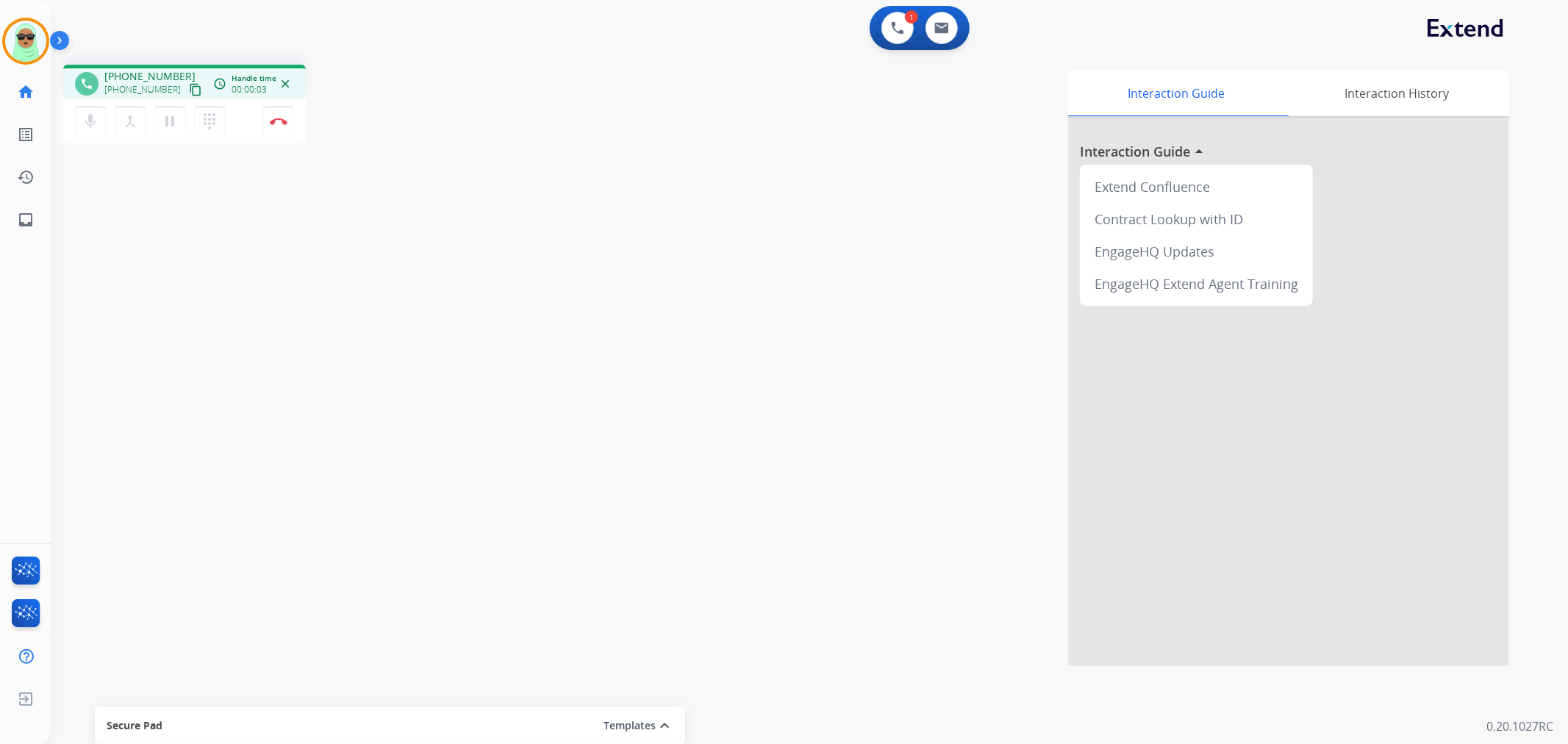
click at [189, 91] on mat-icon "content_copy" at bounding box center [196, 89] width 14 height 14
click at [1120, 516] on div at bounding box center [1289, 391] width 441 height 548
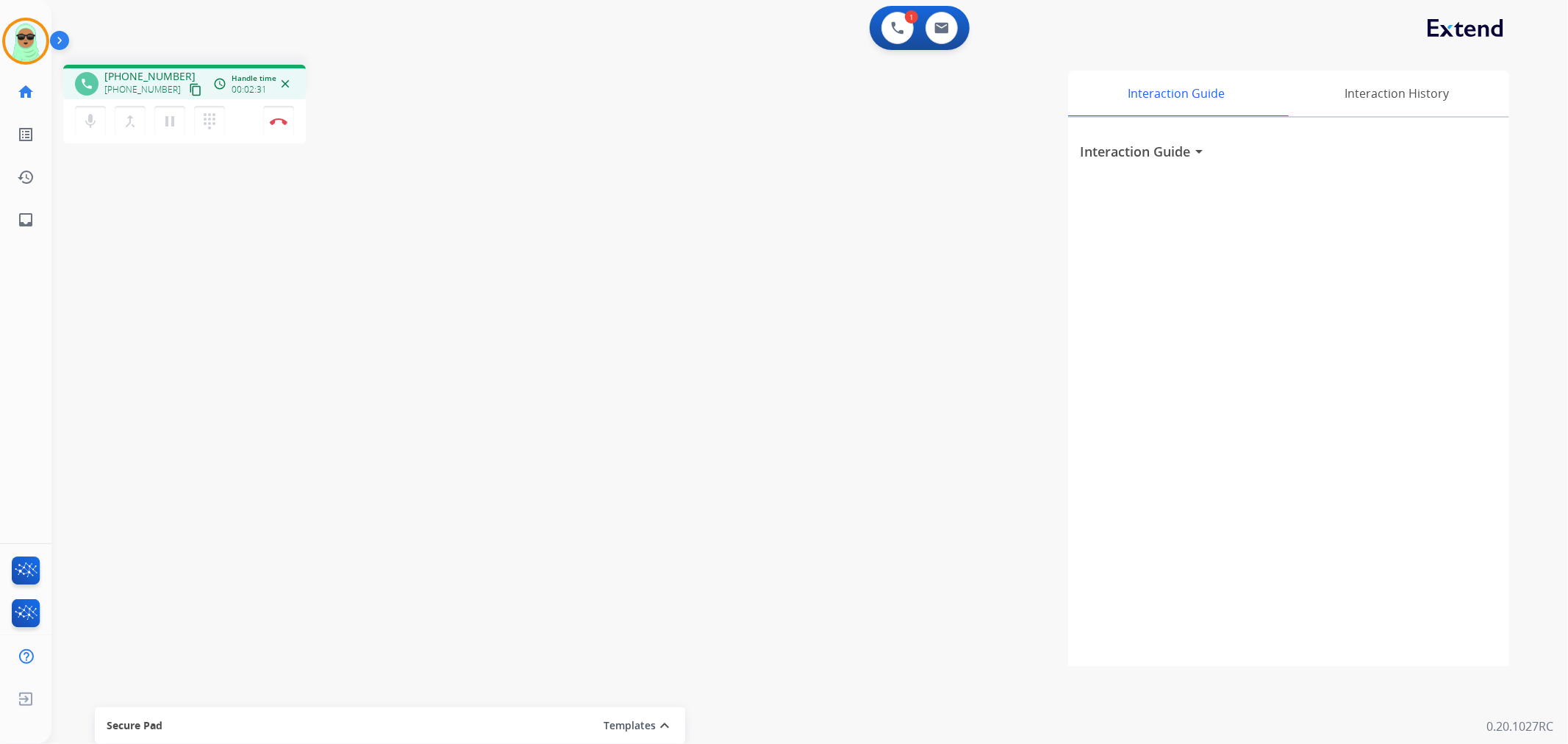
drag, startPoint x: 251, startPoint y: 290, endPoint x: 271, endPoint y: 228, distance: 65.1
click at [251, 290] on div "phone +17608916188 +17608916188 content_copy access_time Call metrics Queue 00:…" at bounding box center [792, 359] width 1482 height 613
click at [283, 121] on img at bounding box center [279, 121] width 18 height 7
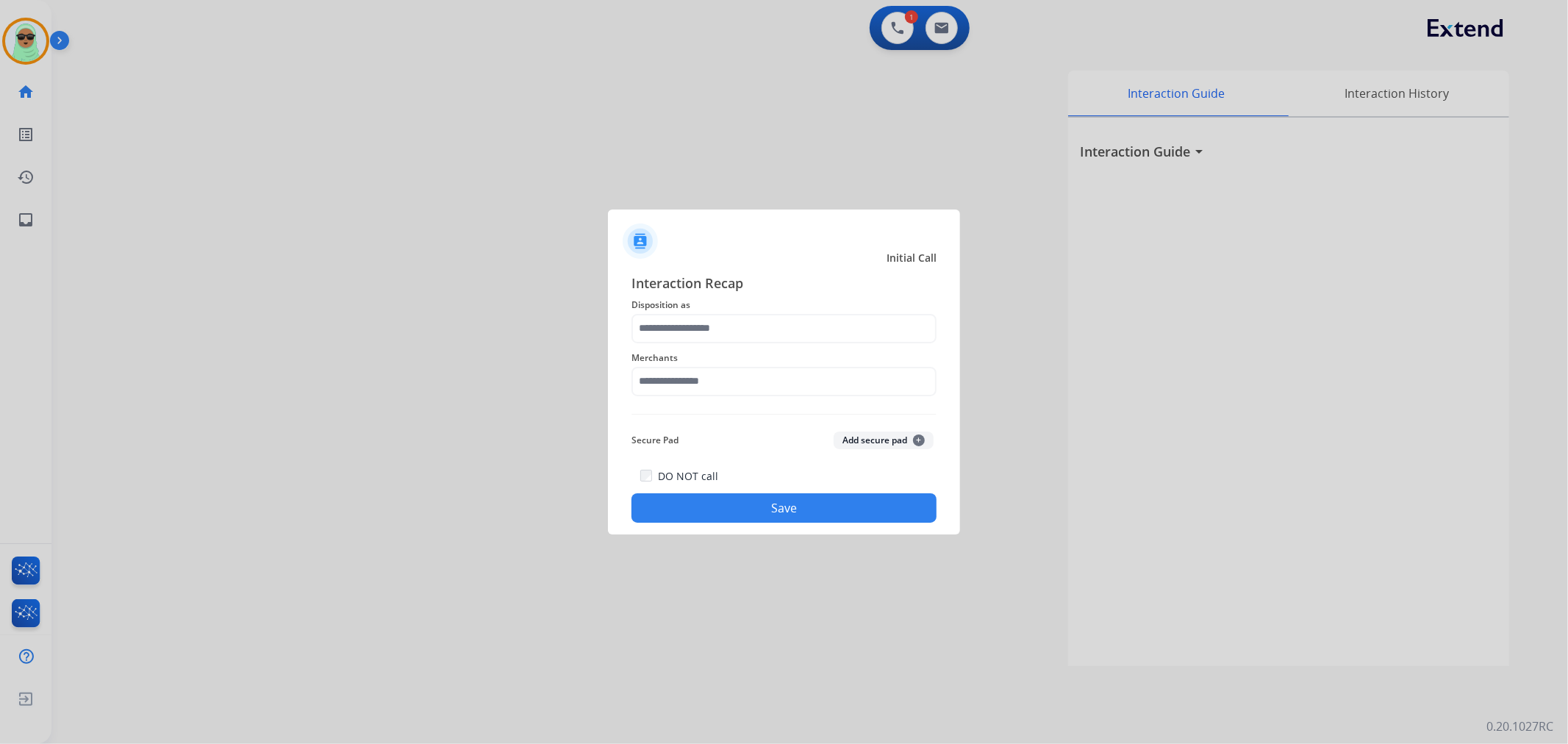
click at [804, 395] on div "Merchants" at bounding box center [784, 373] width 305 height 59
click at [800, 384] on input "text" at bounding box center [784, 382] width 305 height 30
click at [715, 416] on div "Rad power bikes" at bounding box center [698, 423] width 81 height 14
type input "**********"
click at [717, 320] on input "text" at bounding box center [784, 328] width 305 height 30
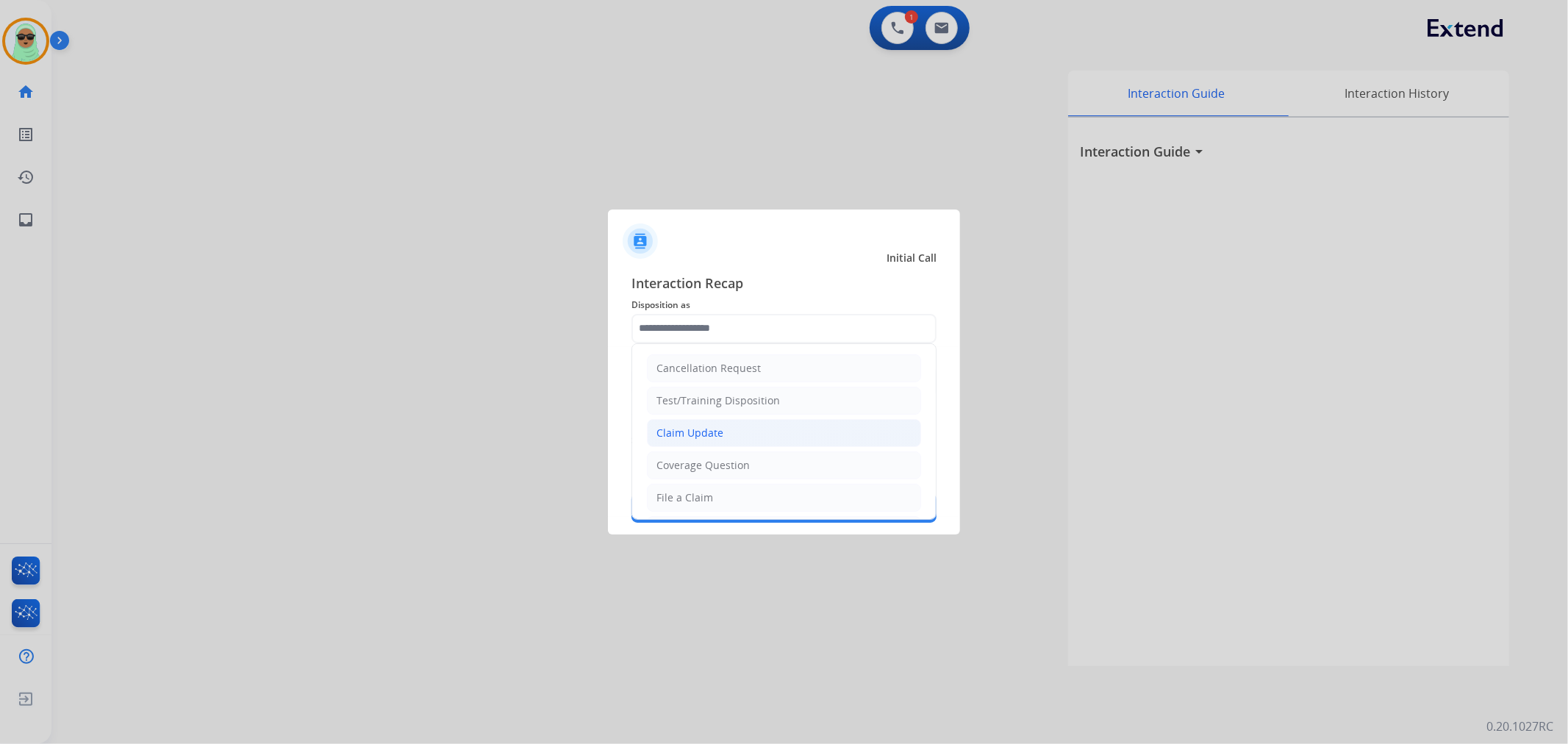
click at [719, 434] on div "Claim Update" at bounding box center [690, 433] width 67 height 14
type input "**********"
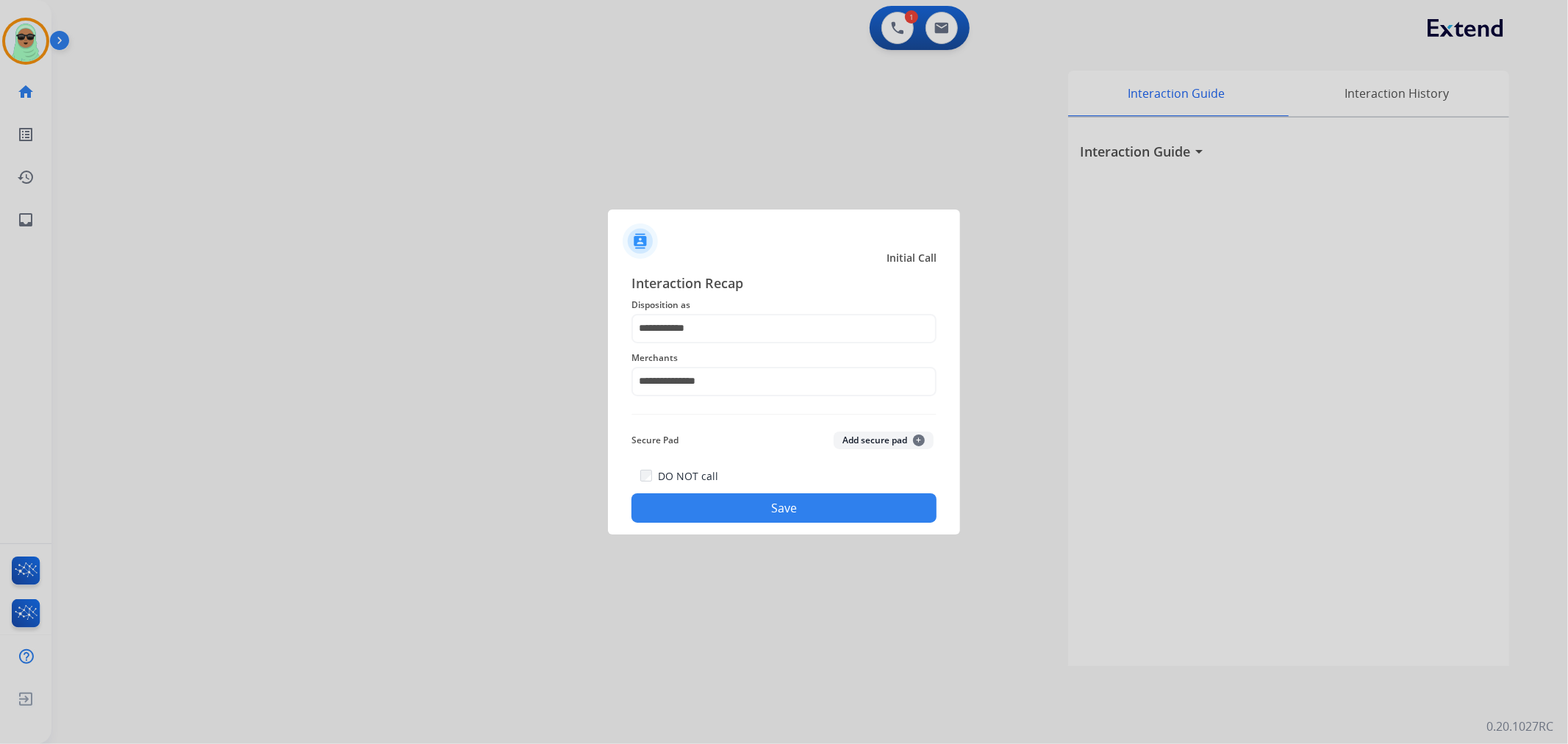
click at [822, 522] on button "Save" at bounding box center [784, 508] width 305 height 30
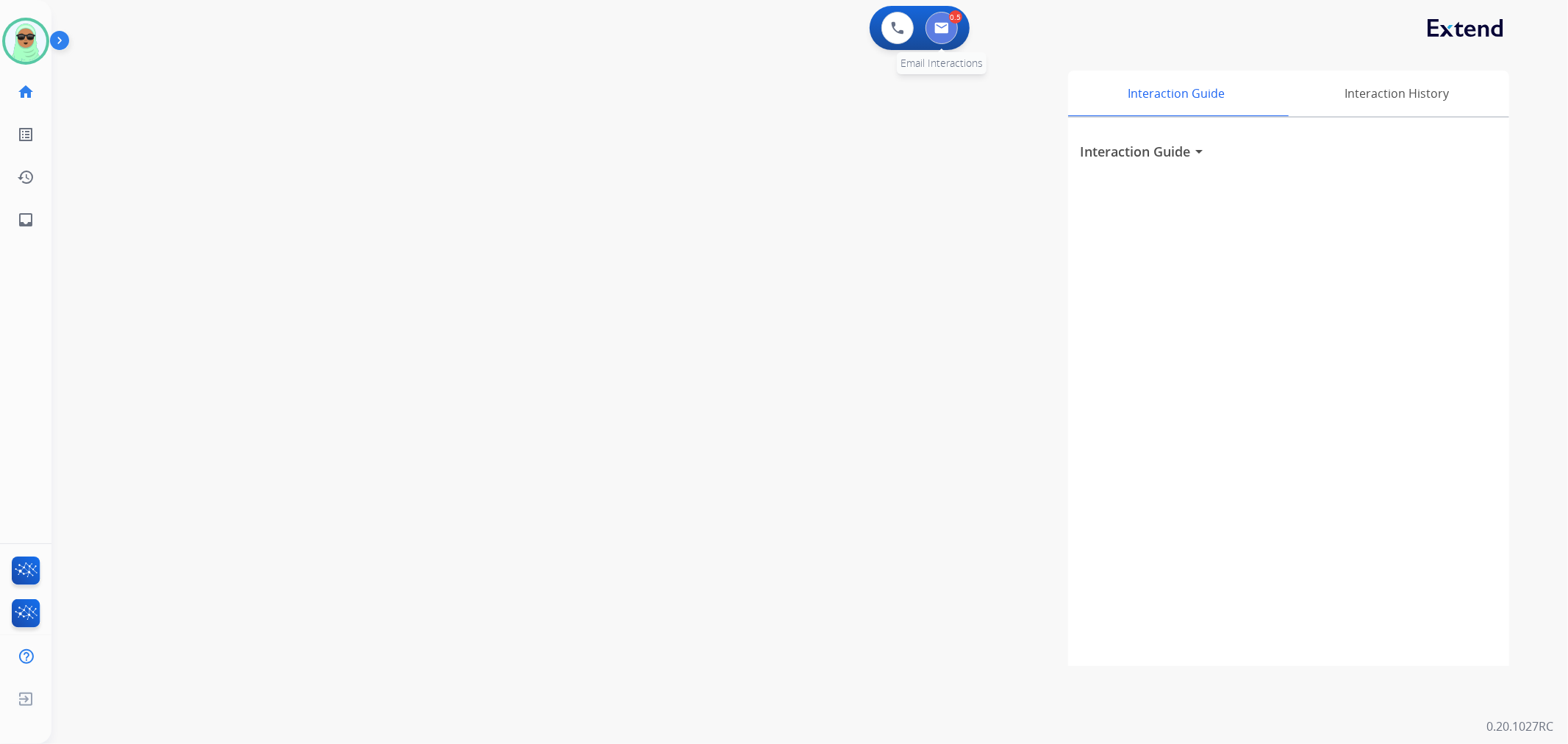
click at [944, 37] on button at bounding box center [942, 28] width 33 height 33
select select "**********"
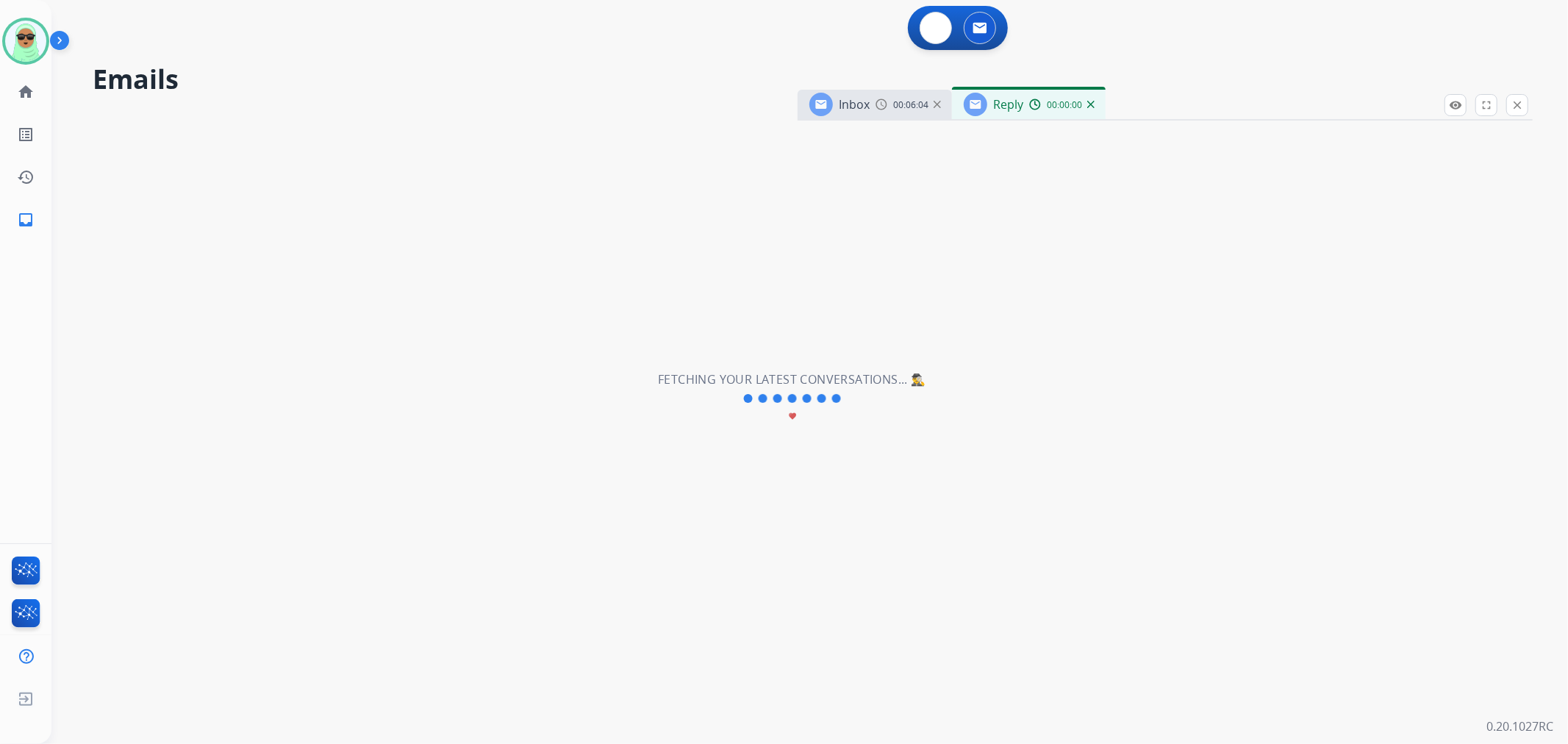
select select "**********"
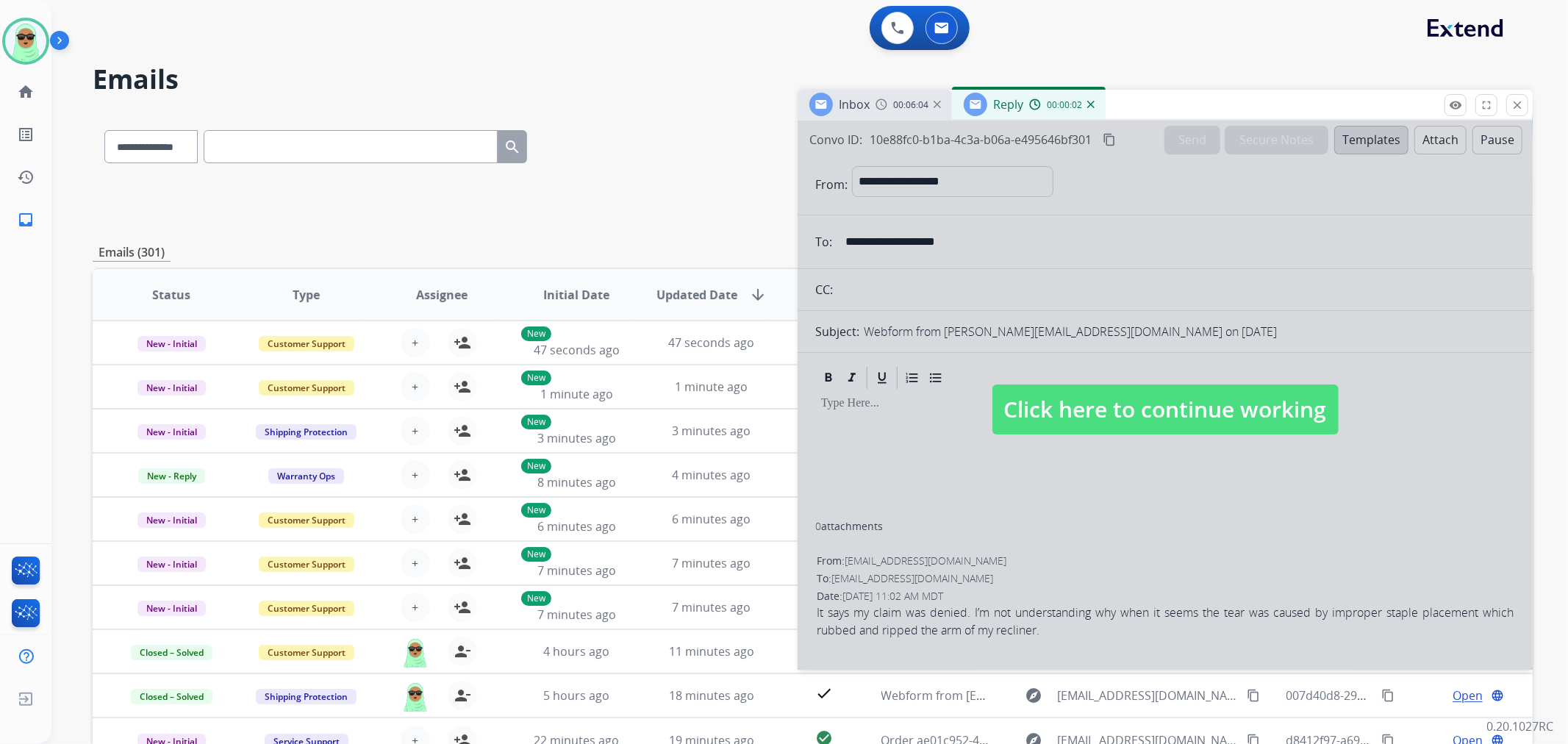
click at [1175, 410] on span "Click here to continue working" at bounding box center [1166, 410] width 346 height 50
select select
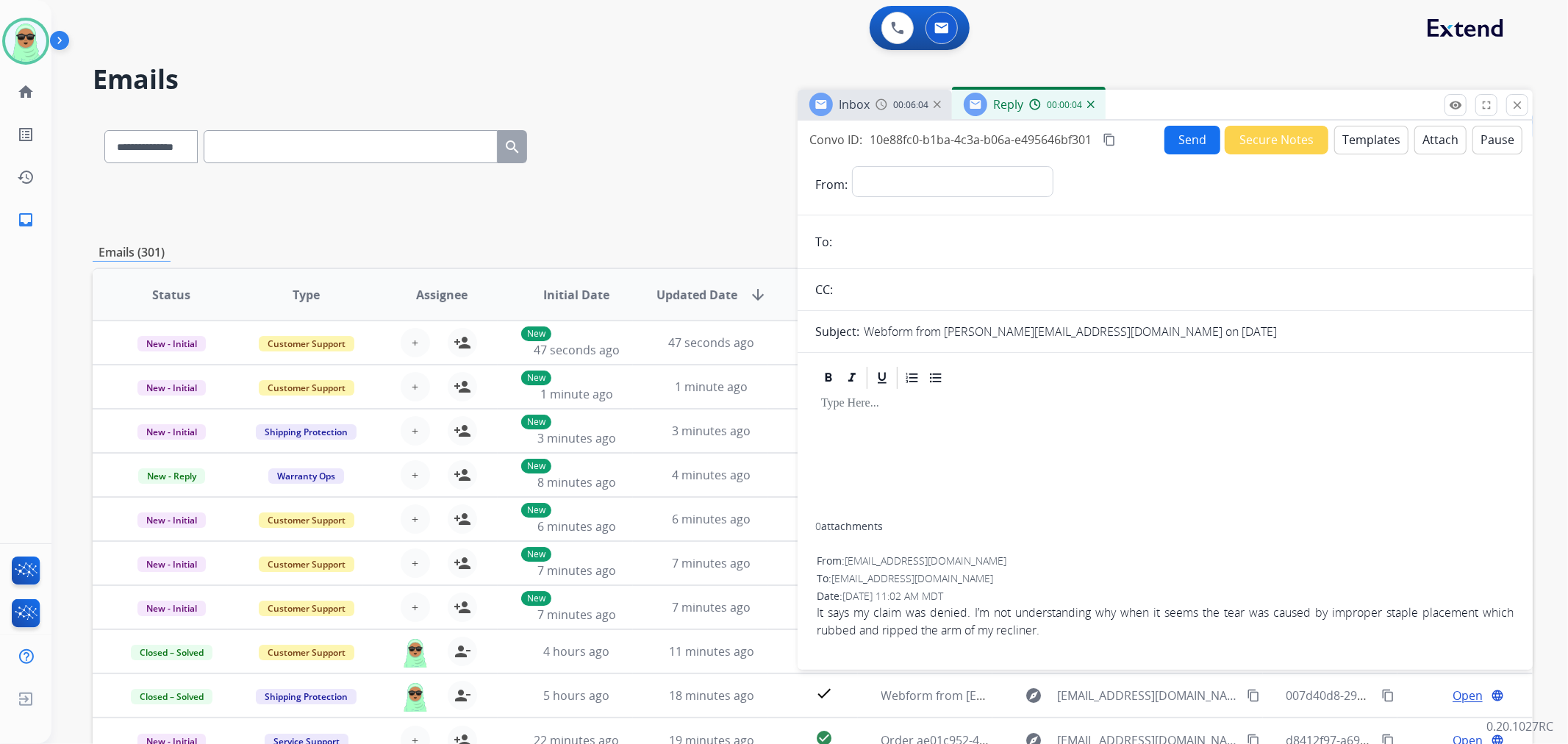
scroll to position [92, 0]
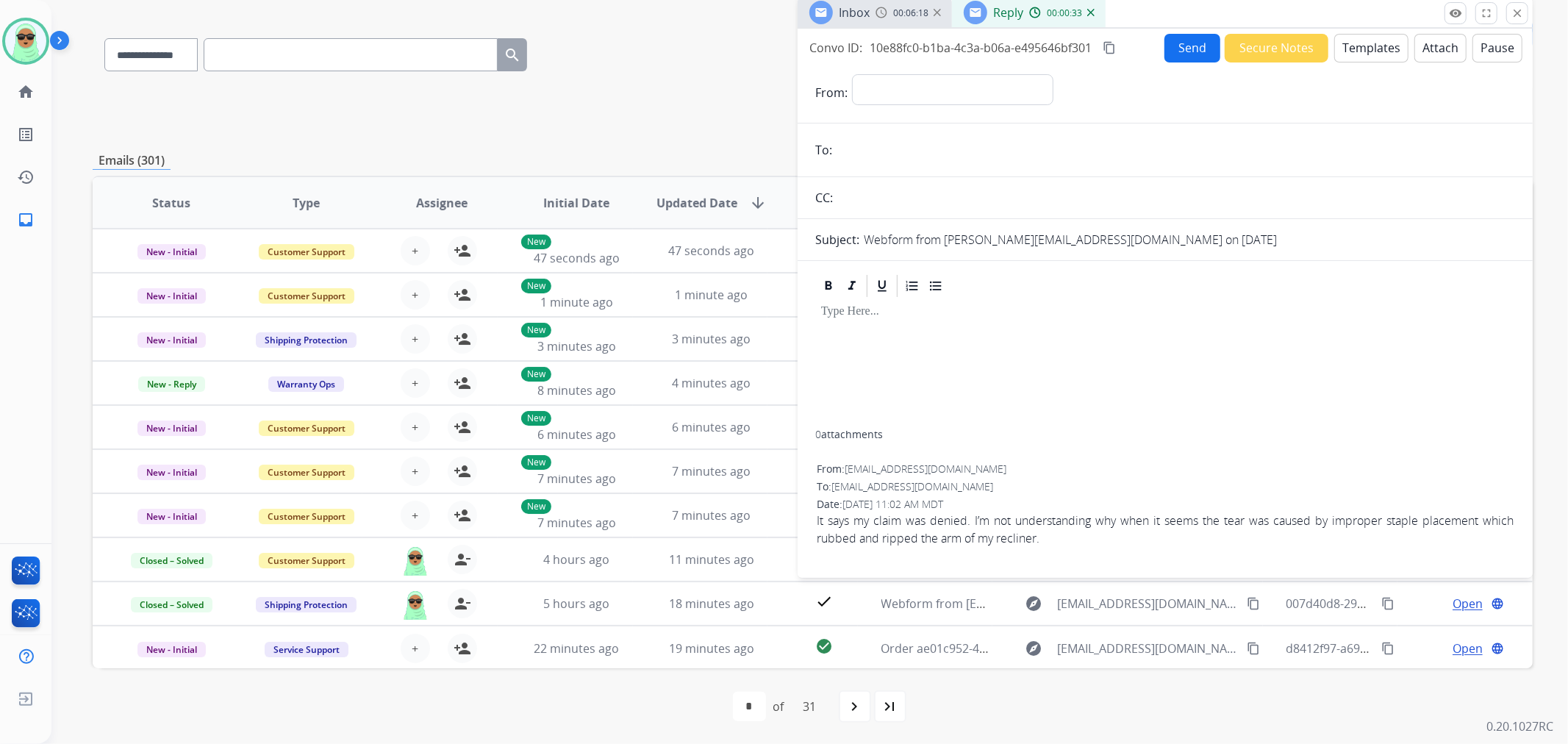
click at [1258, 310] on p at bounding box center [1166, 311] width 688 height 14
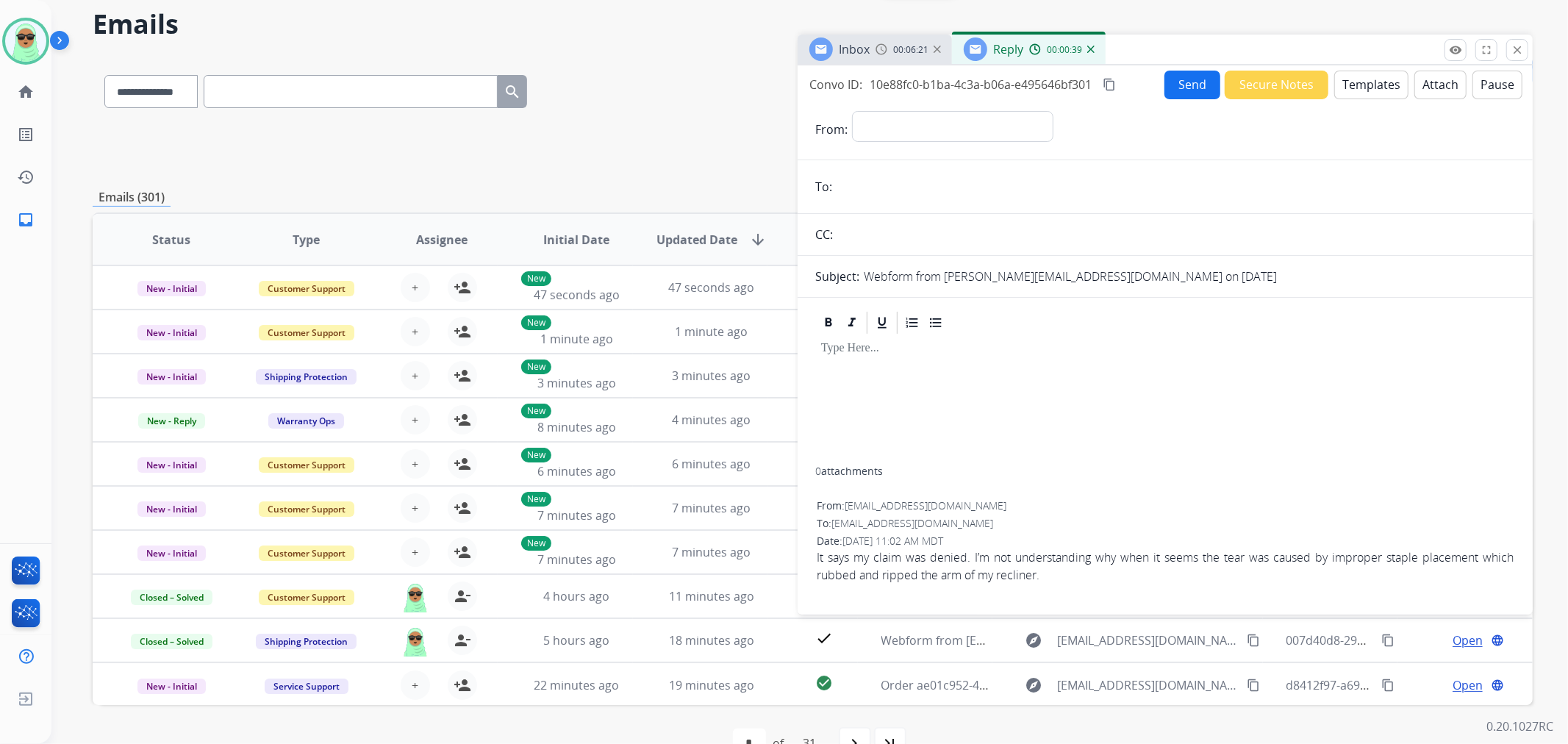
scroll to position [0, 0]
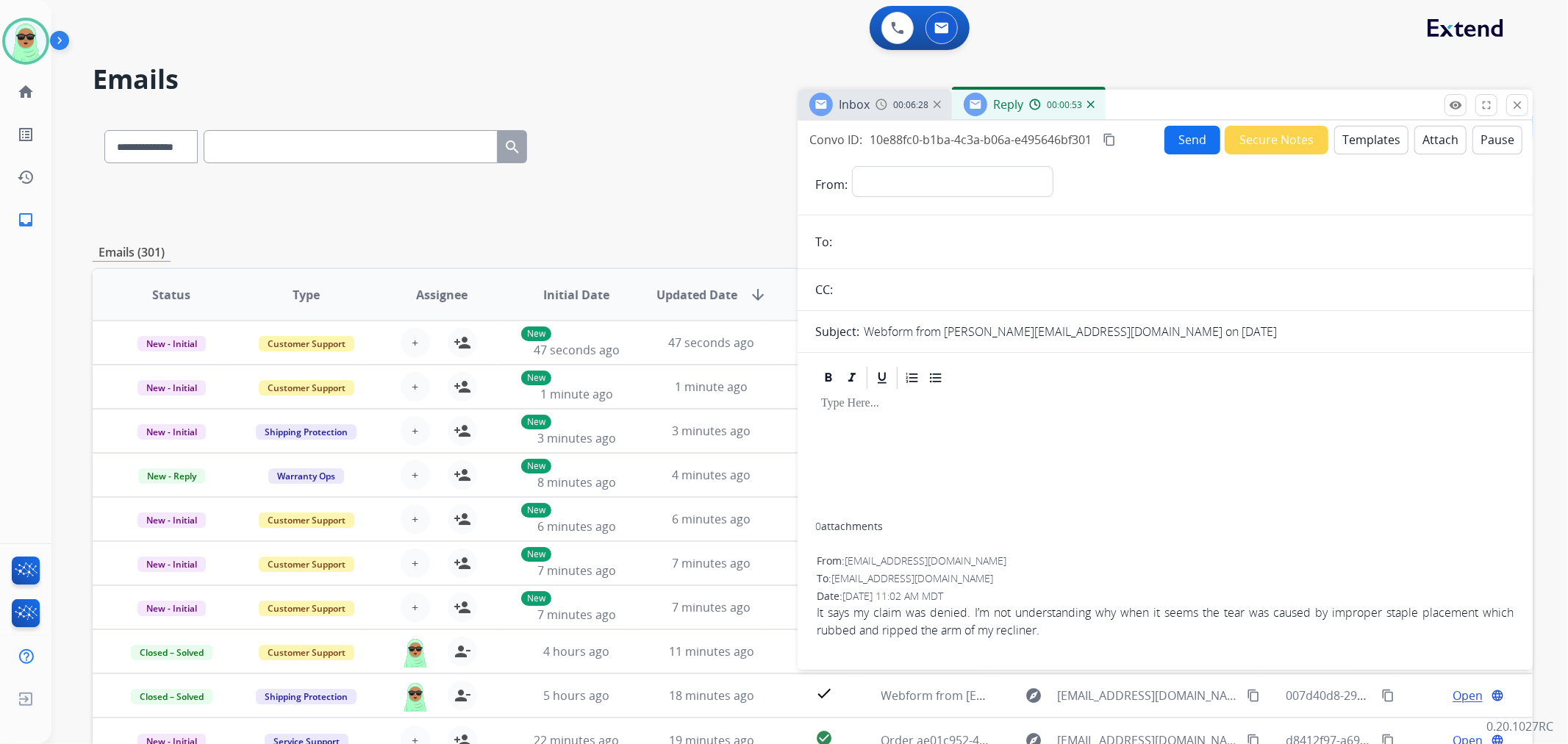
click at [1094, 101] on div "Reply 00:00:53" at bounding box center [1029, 104] width 153 height 30
click at [1090, 103] on img at bounding box center [1091, 104] width 7 height 7
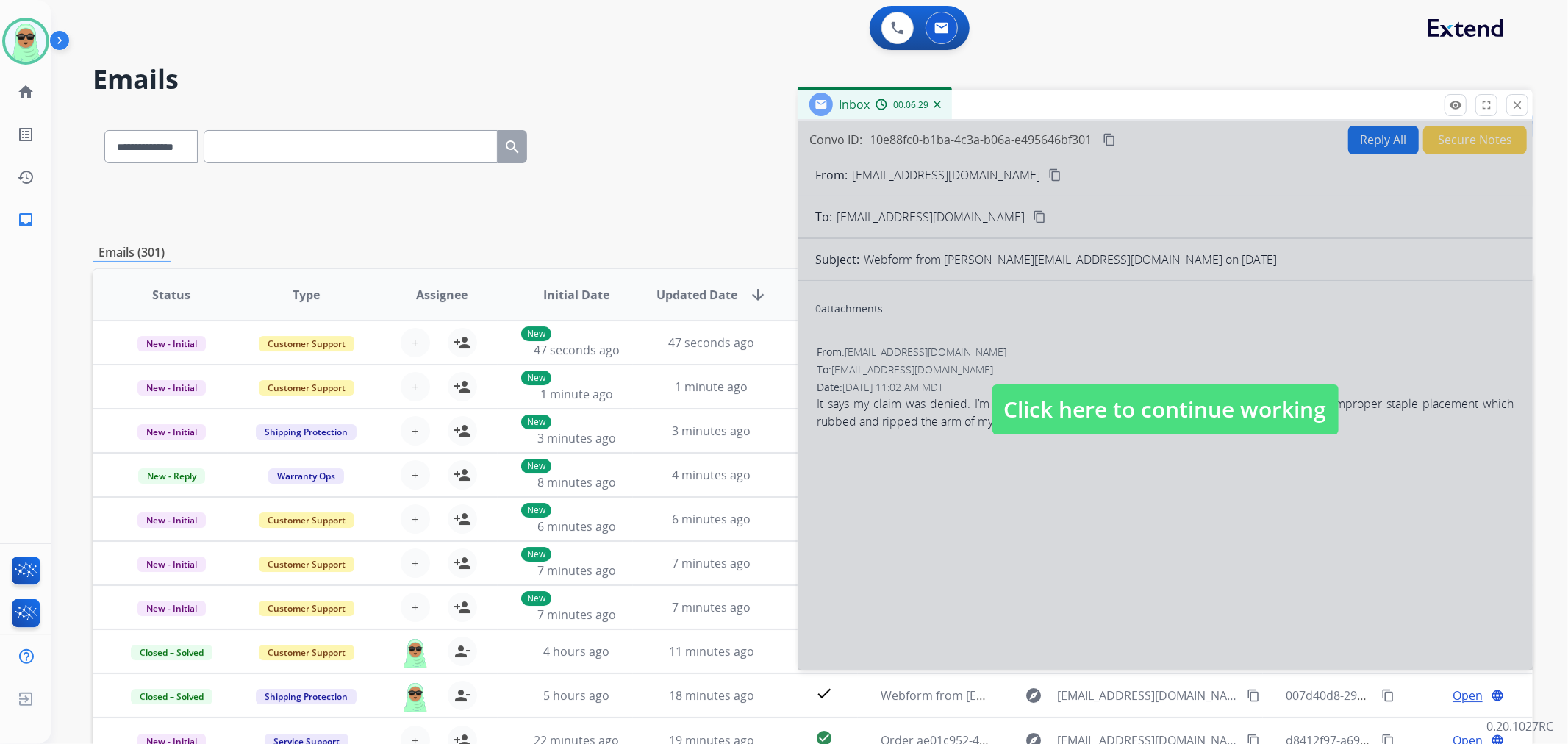
click at [989, 278] on div at bounding box center [1165, 395] width 735 height 549
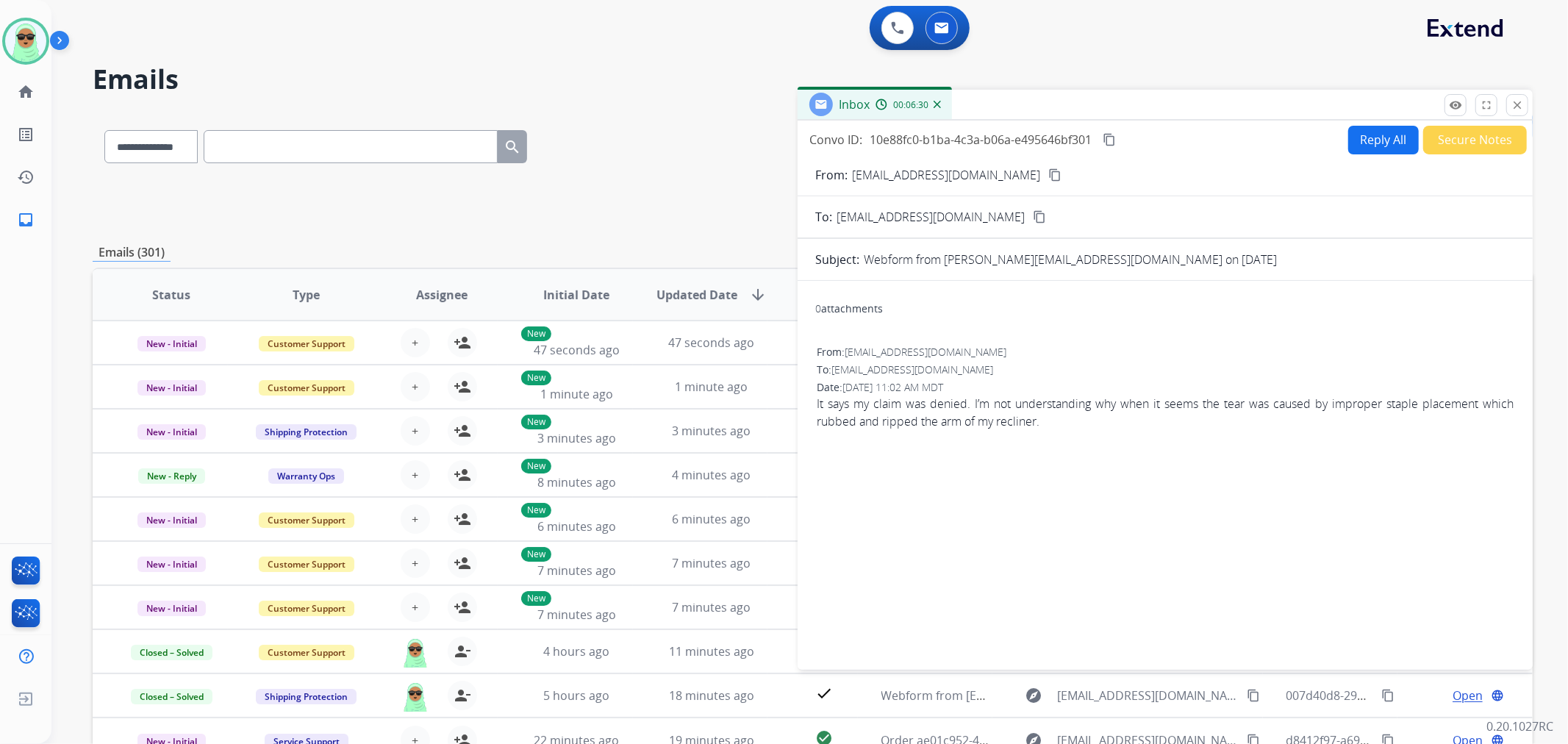
click at [1048, 177] on mat-icon "content_copy" at bounding box center [1055, 175] width 14 height 14
click at [1457, 107] on mat-icon "remove_red_eye" at bounding box center [1455, 105] width 14 height 14
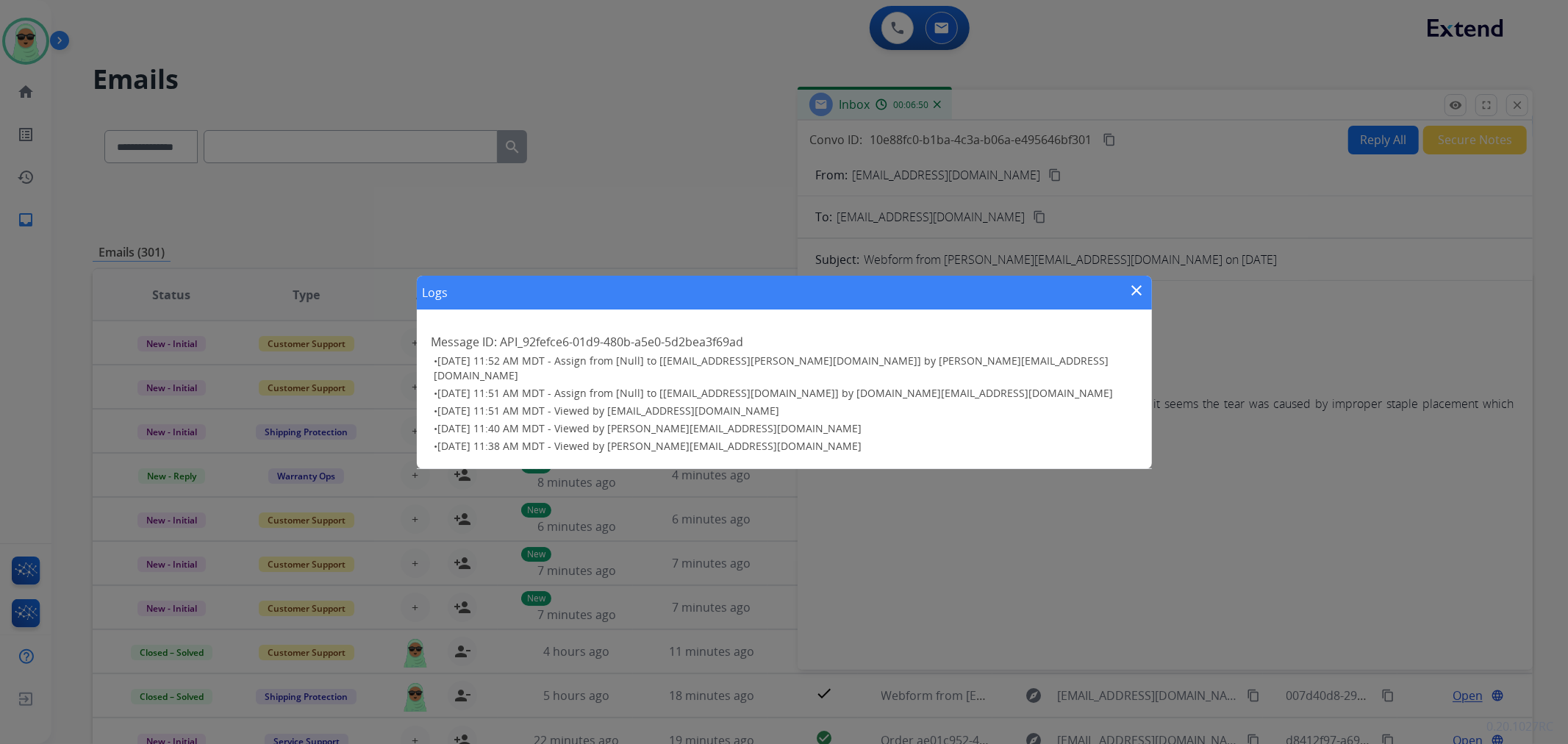
click at [1119, 302] on div "Logs close" at bounding box center [784, 292] width 735 height 34
click at [1138, 296] on mat-icon "close" at bounding box center [1138, 291] width 18 height 18
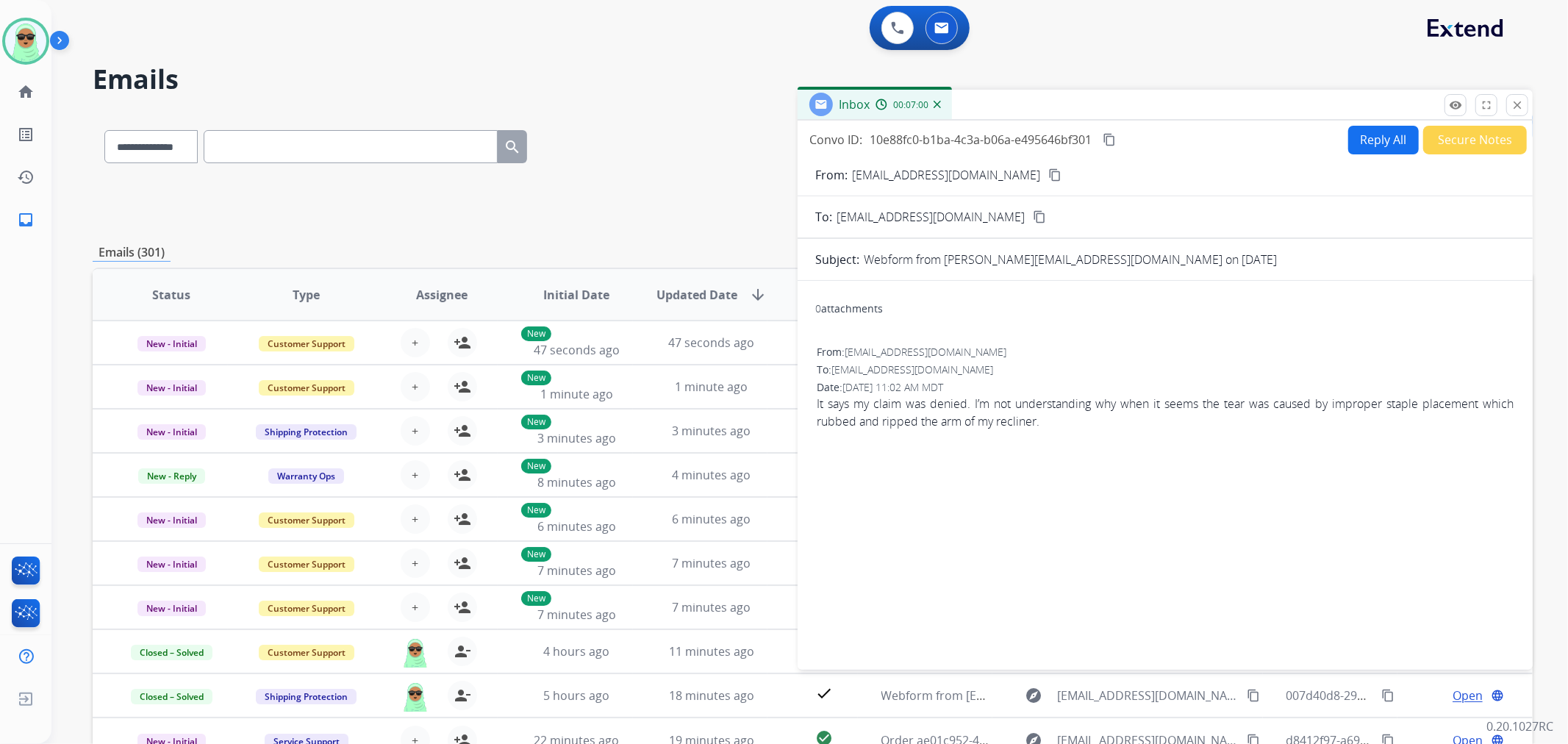
click at [1443, 144] on button "Secure Notes" at bounding box center [1475, 140] width 104 height 29
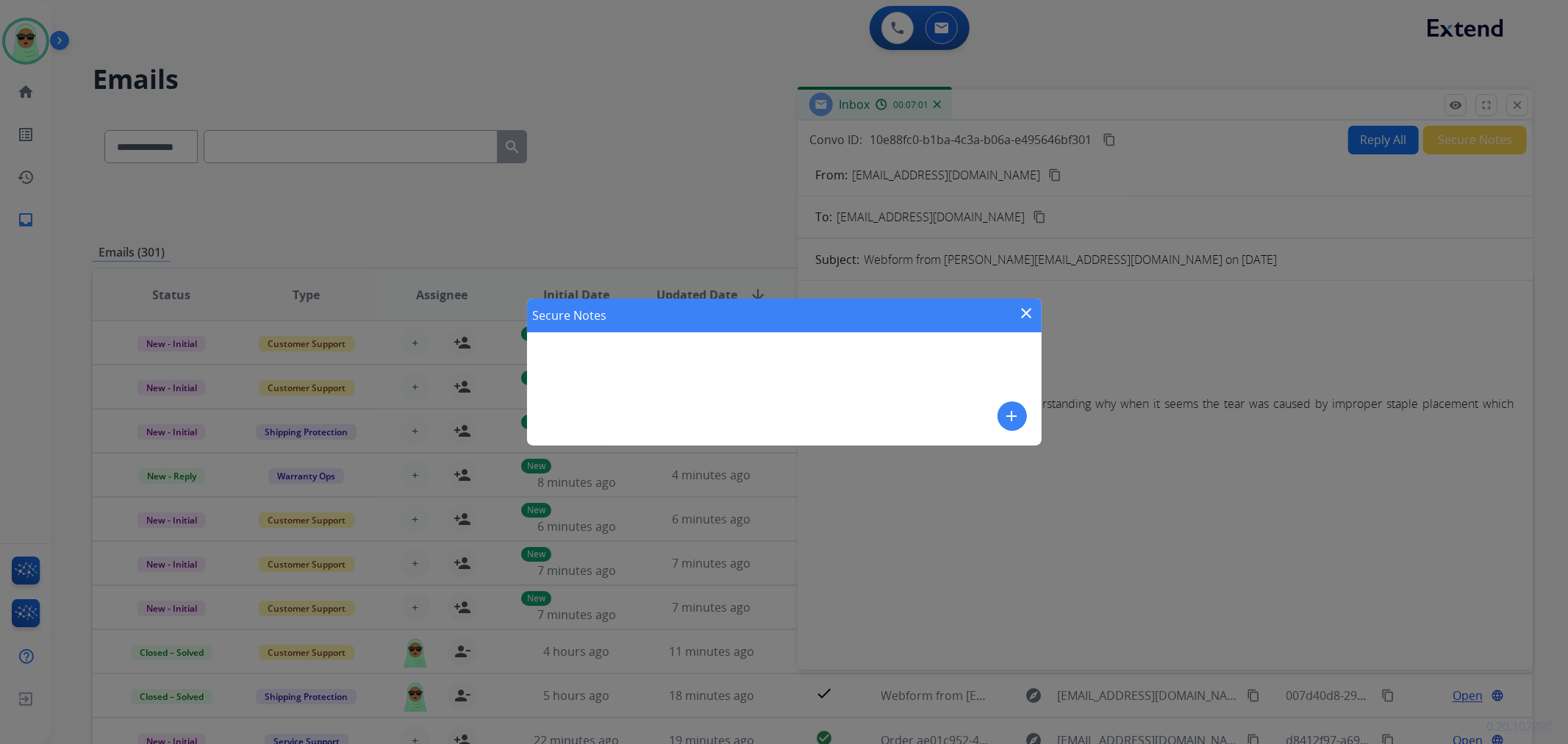
click at [1010, 416] on mat-icon "add" at bounding box center [1012, 416] width 18 height 18
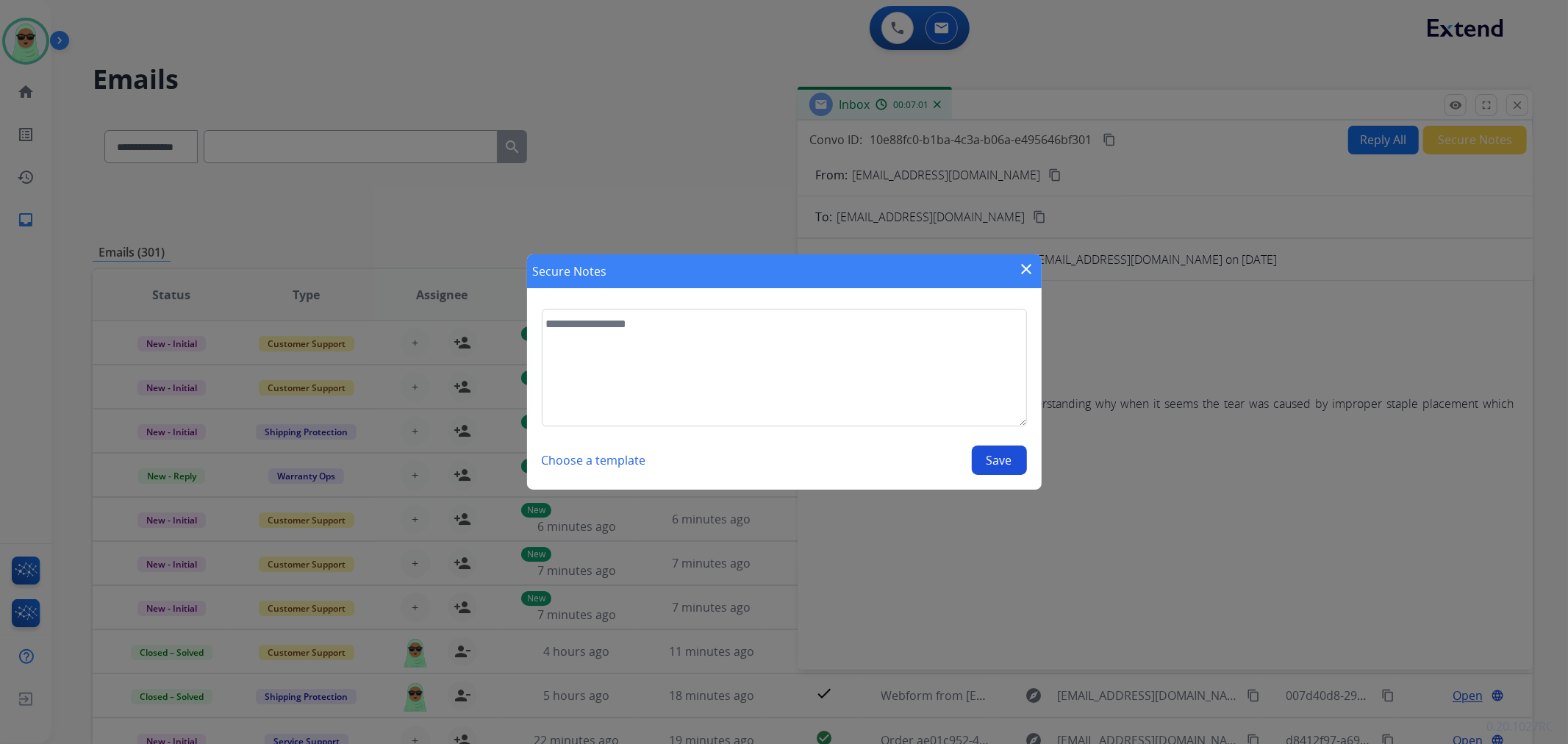
click at [891, 368] on textarea at bounding box center [785, 367] width 485 height 117
type textarea "**********"
click at [982, 472] on button "Save" at bounding box center [1000, 460] width 55 height 30
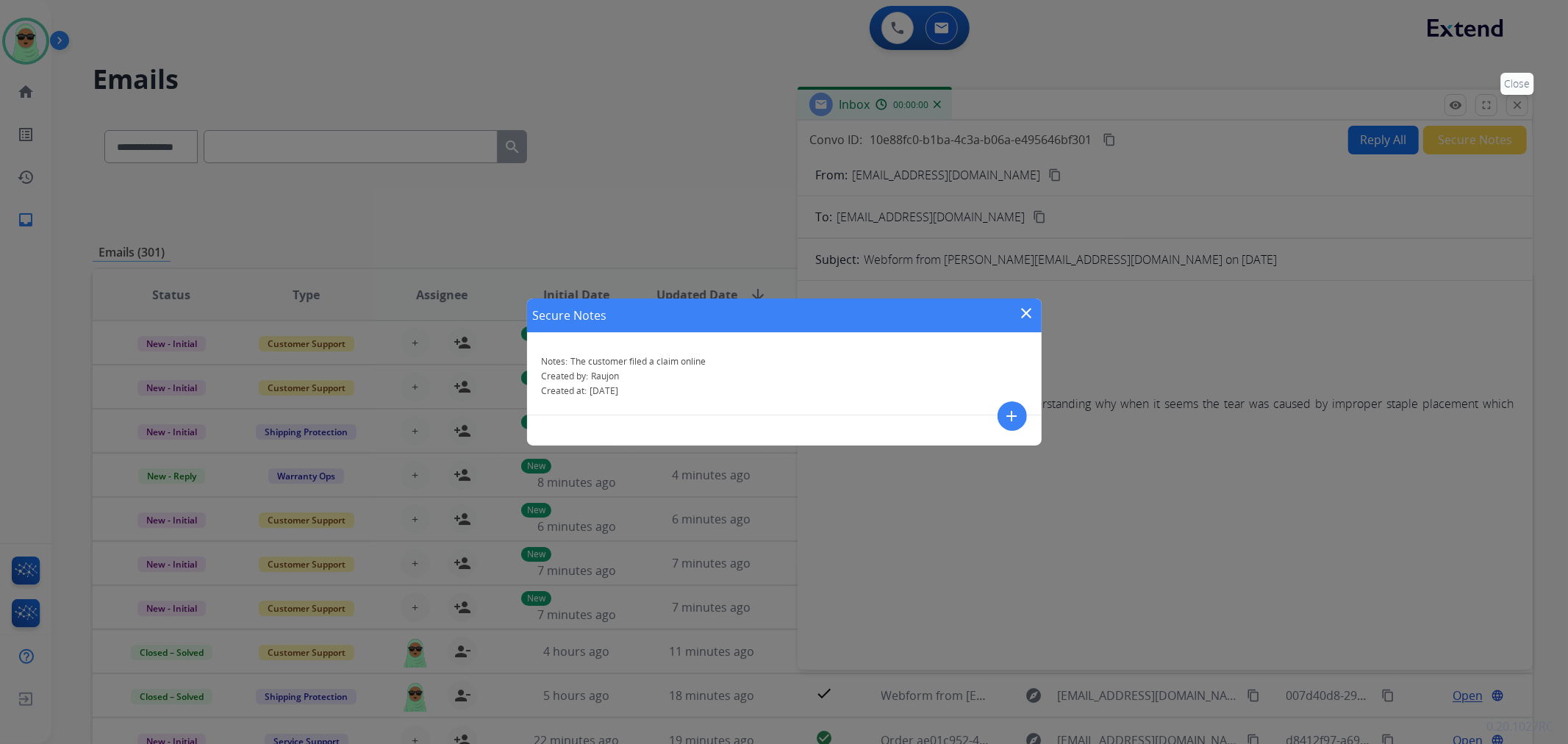
click at [1512, 107] on div "Secure Notes close Notes: The customer filed a claim online Created by: Raujon …" at bounding box center [784, 372] width 1568 height 744
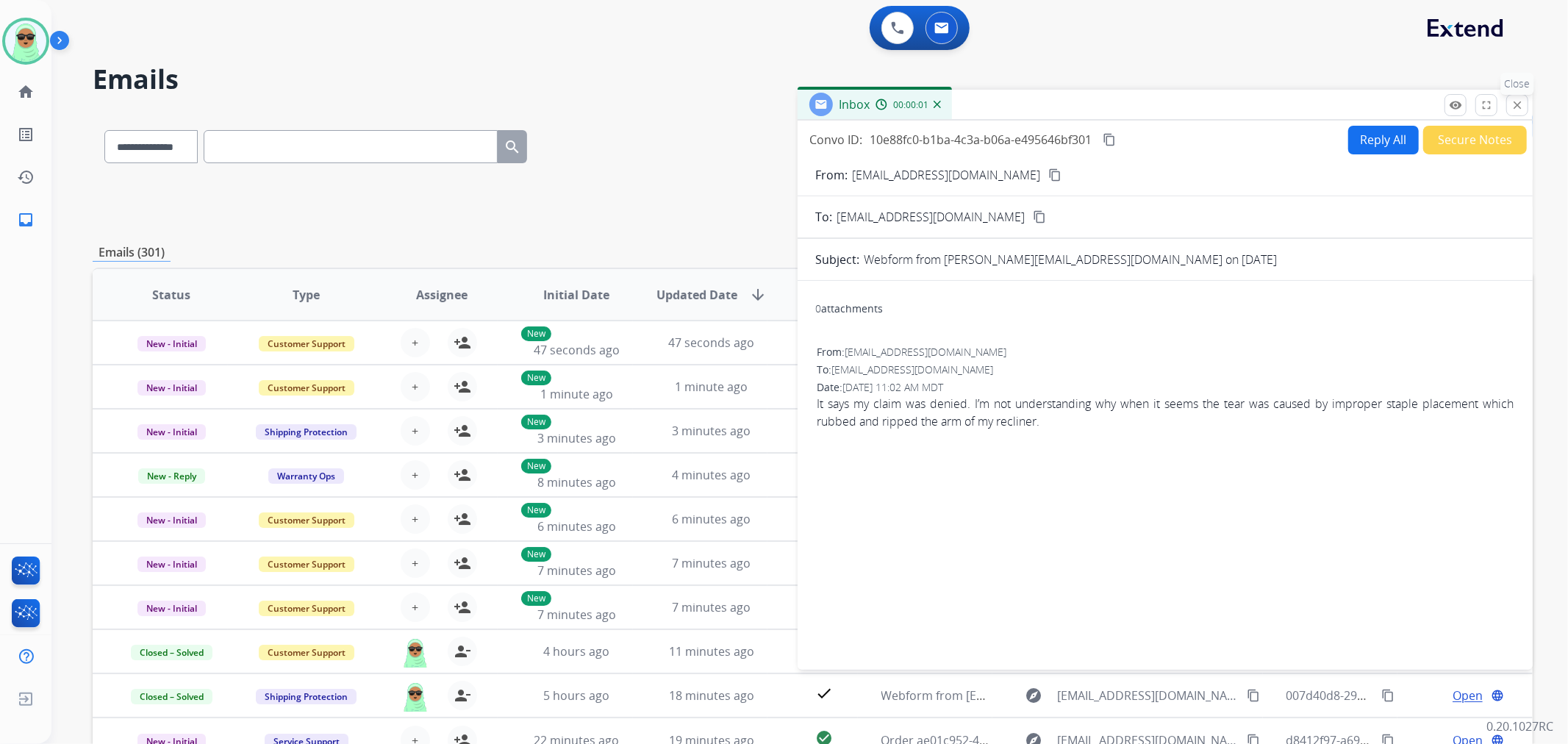
click at [1512, 107] on mat-icon "close" at bounding box center [1518, 105] width 14 height 14
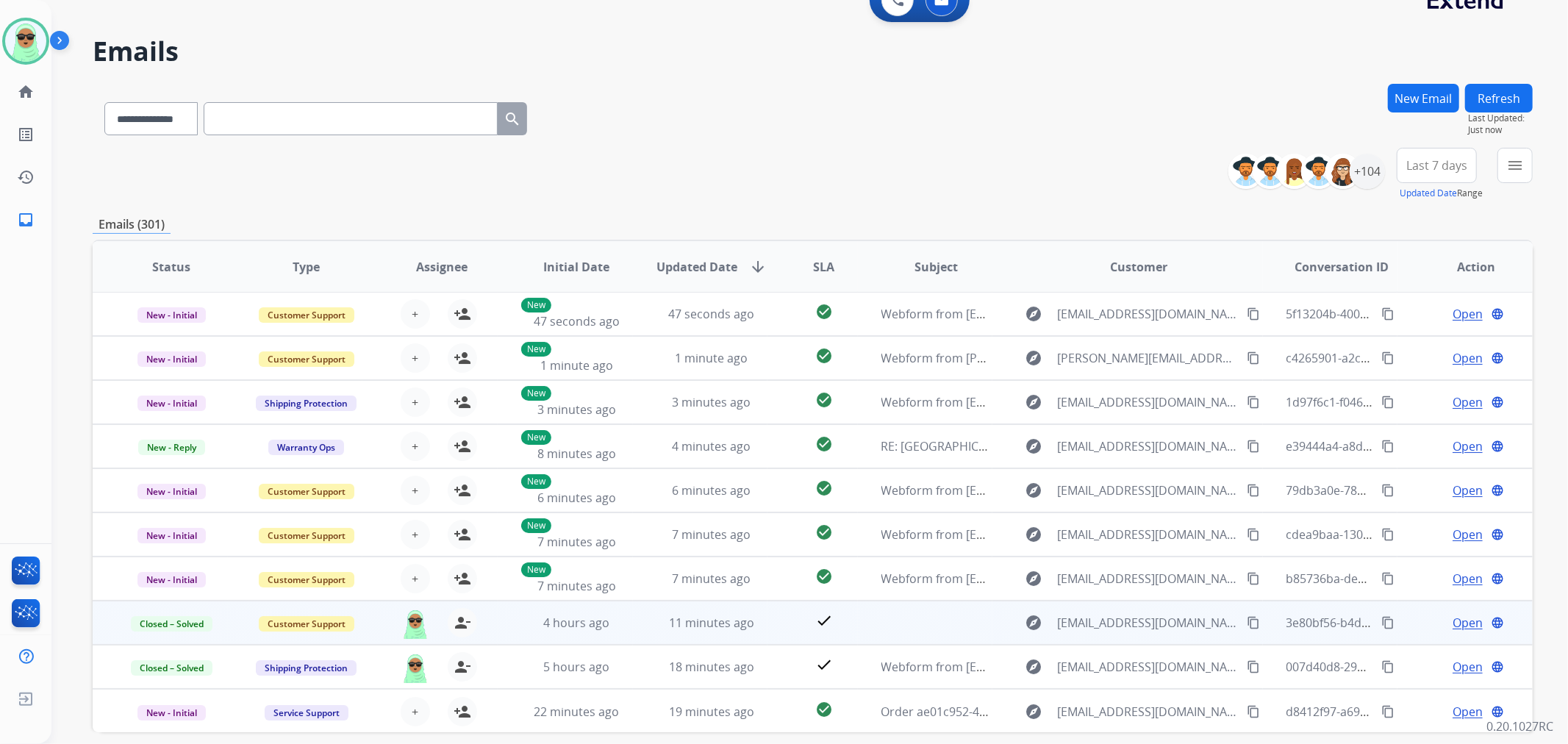
scroll to position [92, 0]
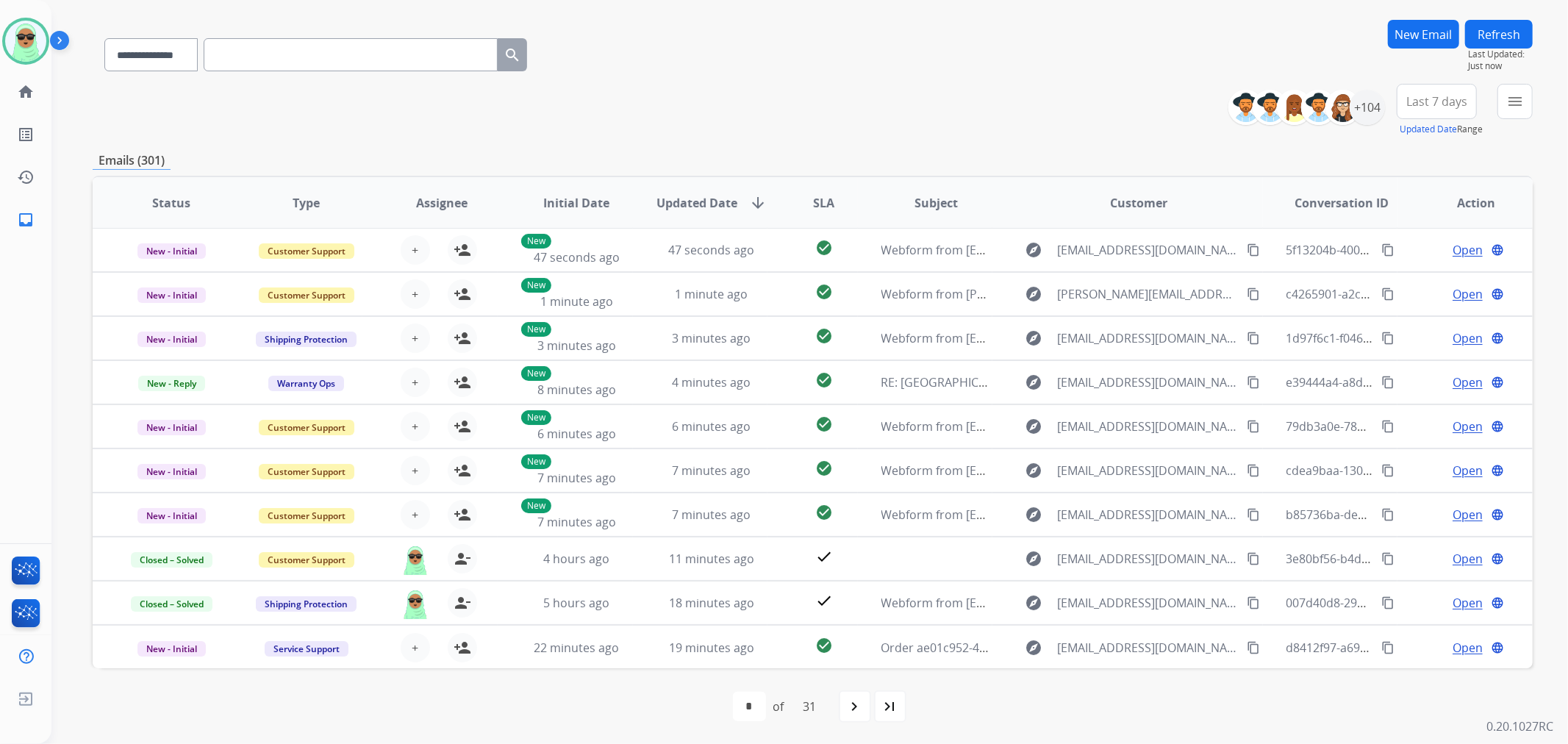
click at [1355, 121] on div "+104" at bounding box center [1313, 107] width 145 height 35
click at [1358, 111] on div "+104" at bounding box center [1368, 107] width 35 height 35
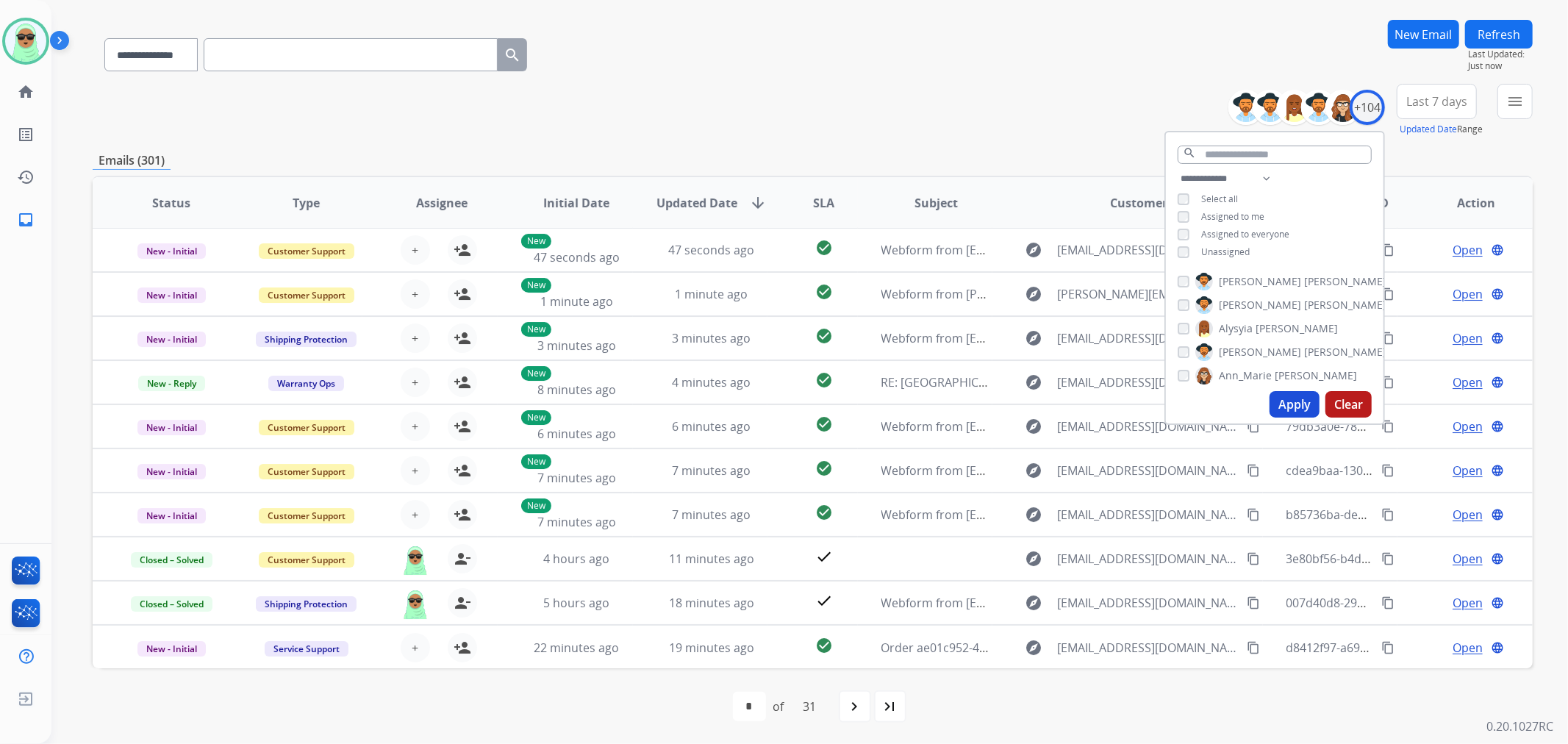
click at [1204, 253] on span "Unassigned" at bounding box center [1225, 252] width 49 height 13
click at [1280, 400] on button "Apply" at bounding box center [1295, 404] width 50 height 26
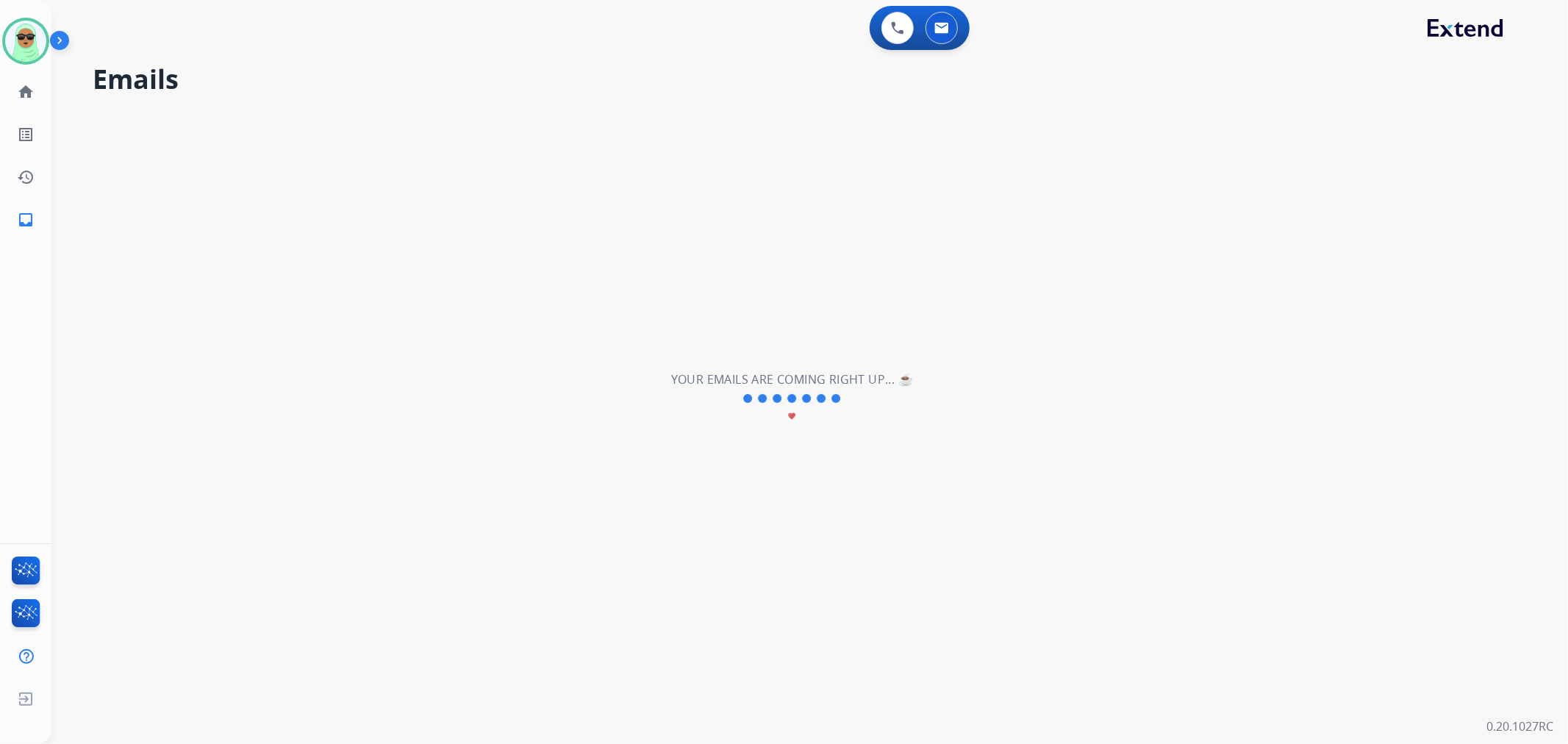
scroll to position [0, 0]
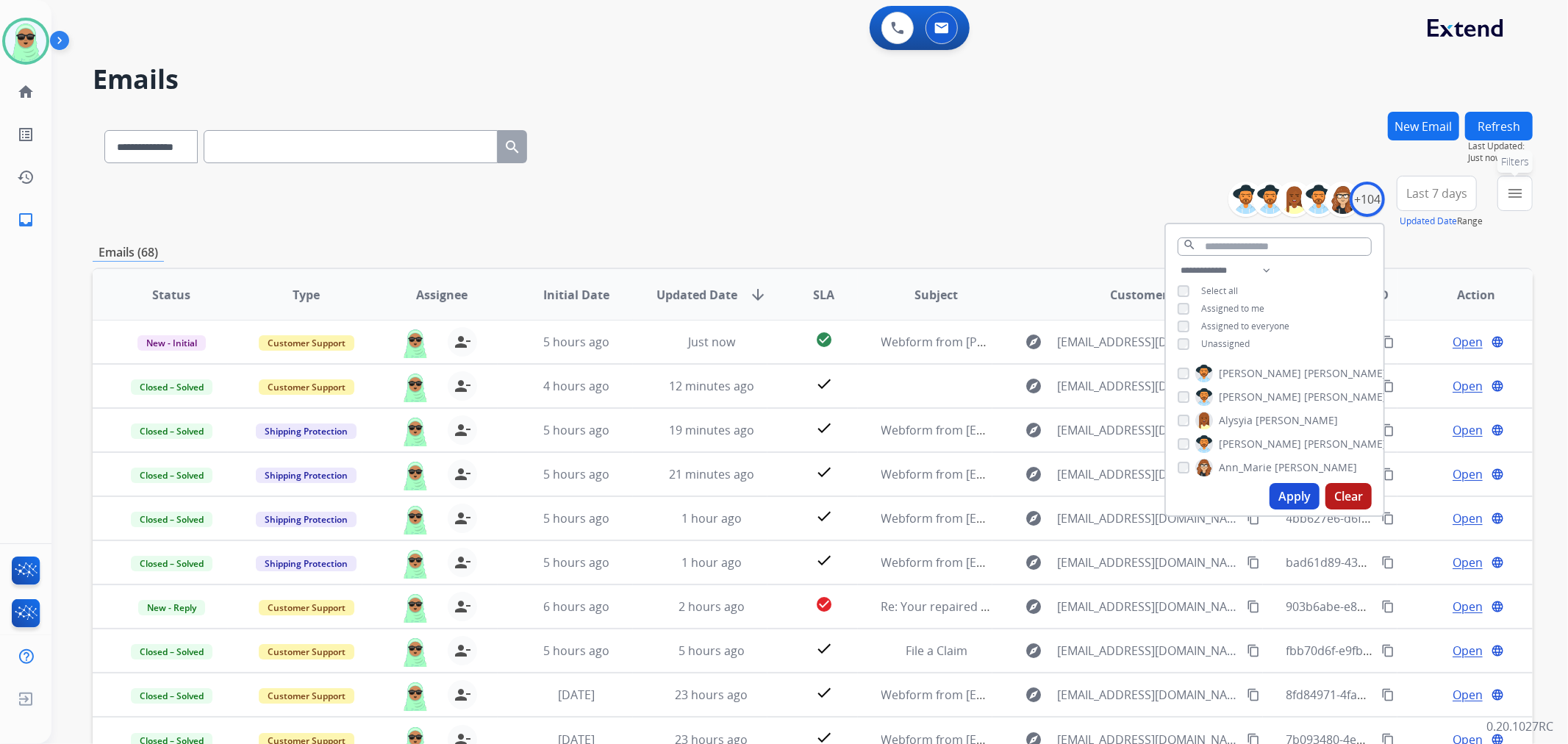
click at [1510, 209] on button "menu Filters" at bounding box center [1515, 193] width 35 height 35
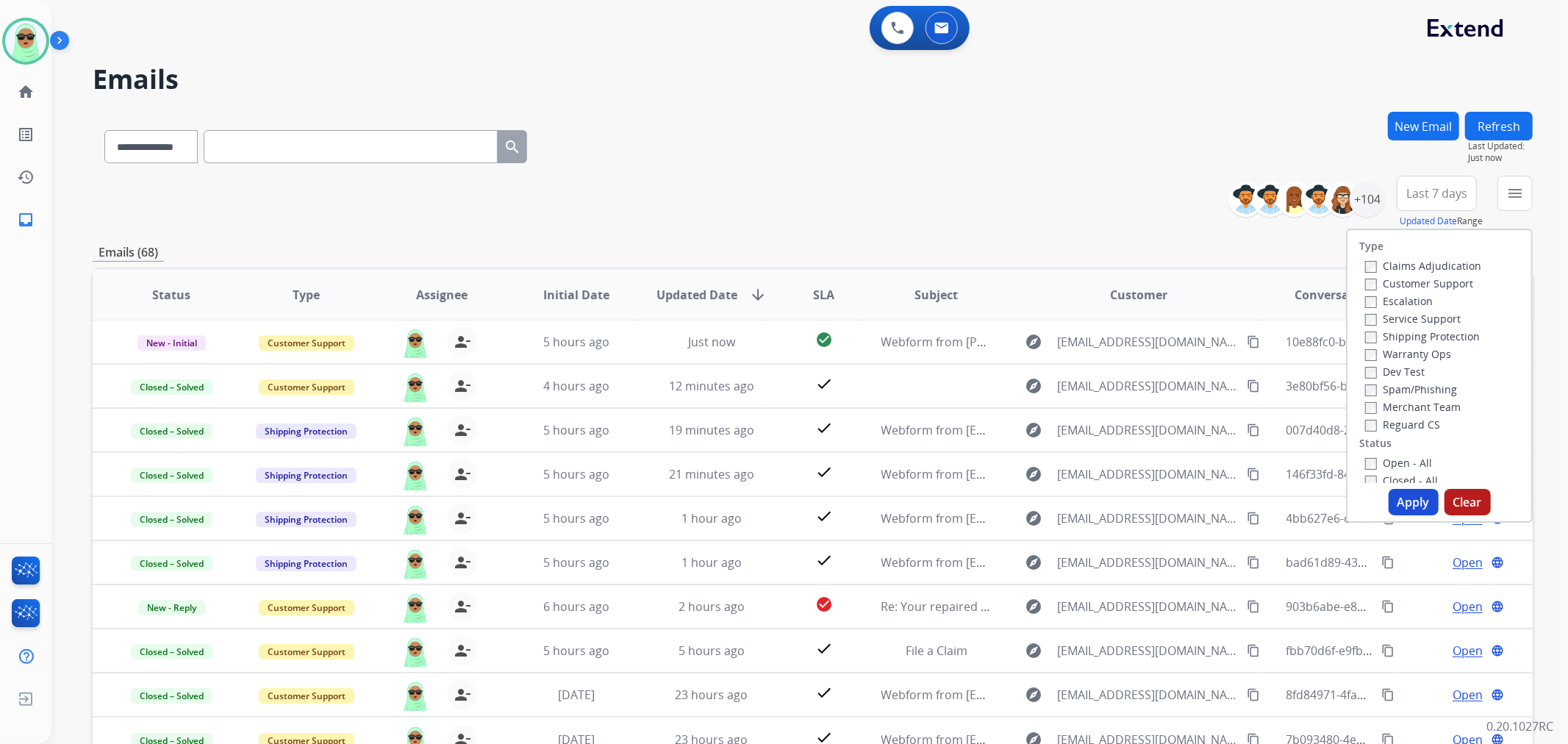
click at [1386, 423] on label "Reguard CS" at bounding box center [1403, 424] width 75 height 14
click at [1397, 465] on label "Open - All" at bounding box center [1399, 462] width 67 height 14
click at [1427, 275] on div "Customer Support" at bounding box center [1423, 283] width 117 height 18
drag, startPoint x: 1421, startPoint y: 285, endPoint x: 1417, endPoint y: 324, distance: 39.2
click at [1421, 287] on label "Customer Support" at bounding box center [1419, 283] width 108 height 14
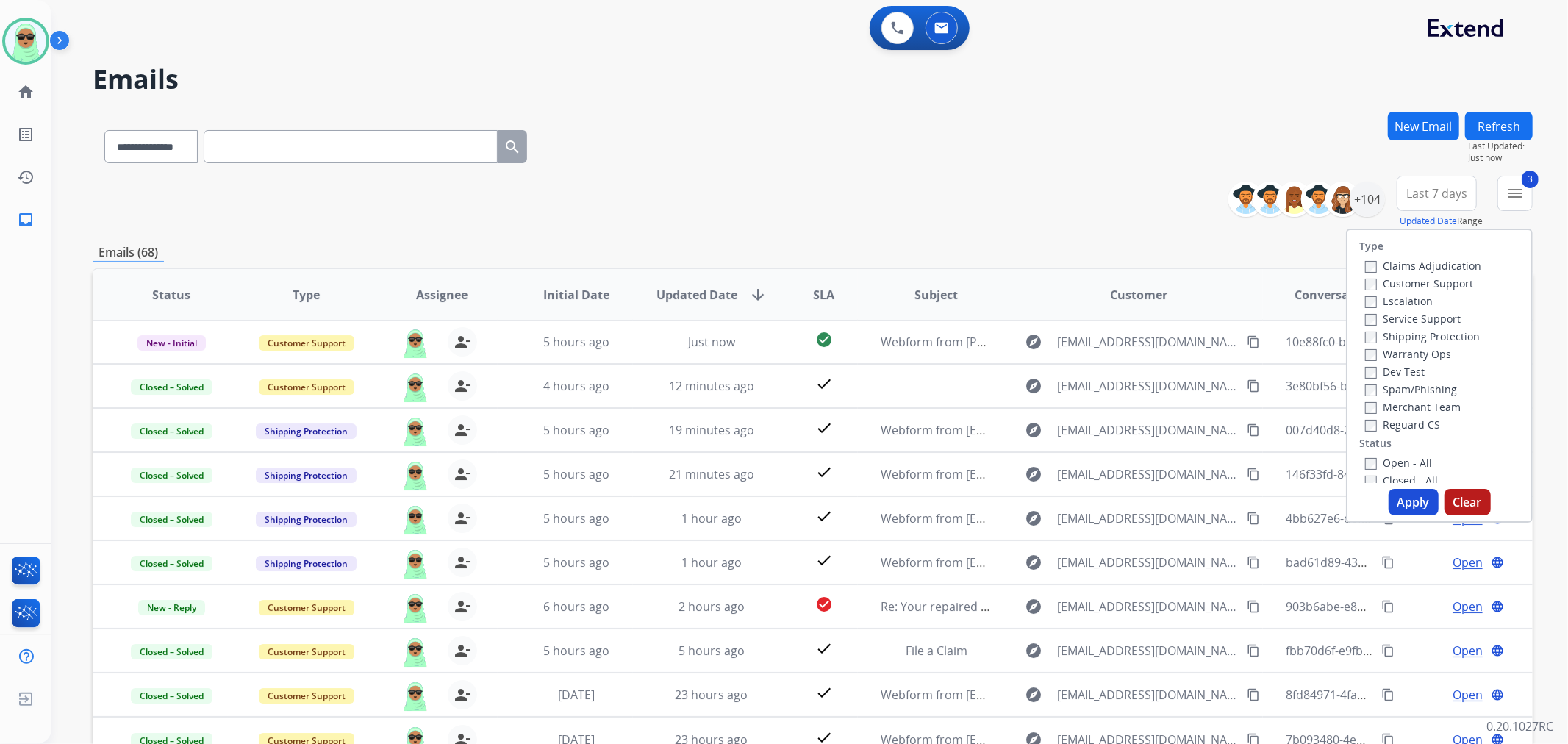
click at [1422, 340] on label "Shipping Protection" at bounding box center [1423, 336] width 115 height 14
drag, startPoint x: 1412, startPoint y: 481, endPoint x: 1412, endPoint y: 490, distance: 9.0
click at [1412, 481] on label "Closed - All" at bounding box center [1401, 480] width 73 height 14
click at [1417, 475] on label "Closed - All" at bounding box center [1401, 477] width 73 height 14
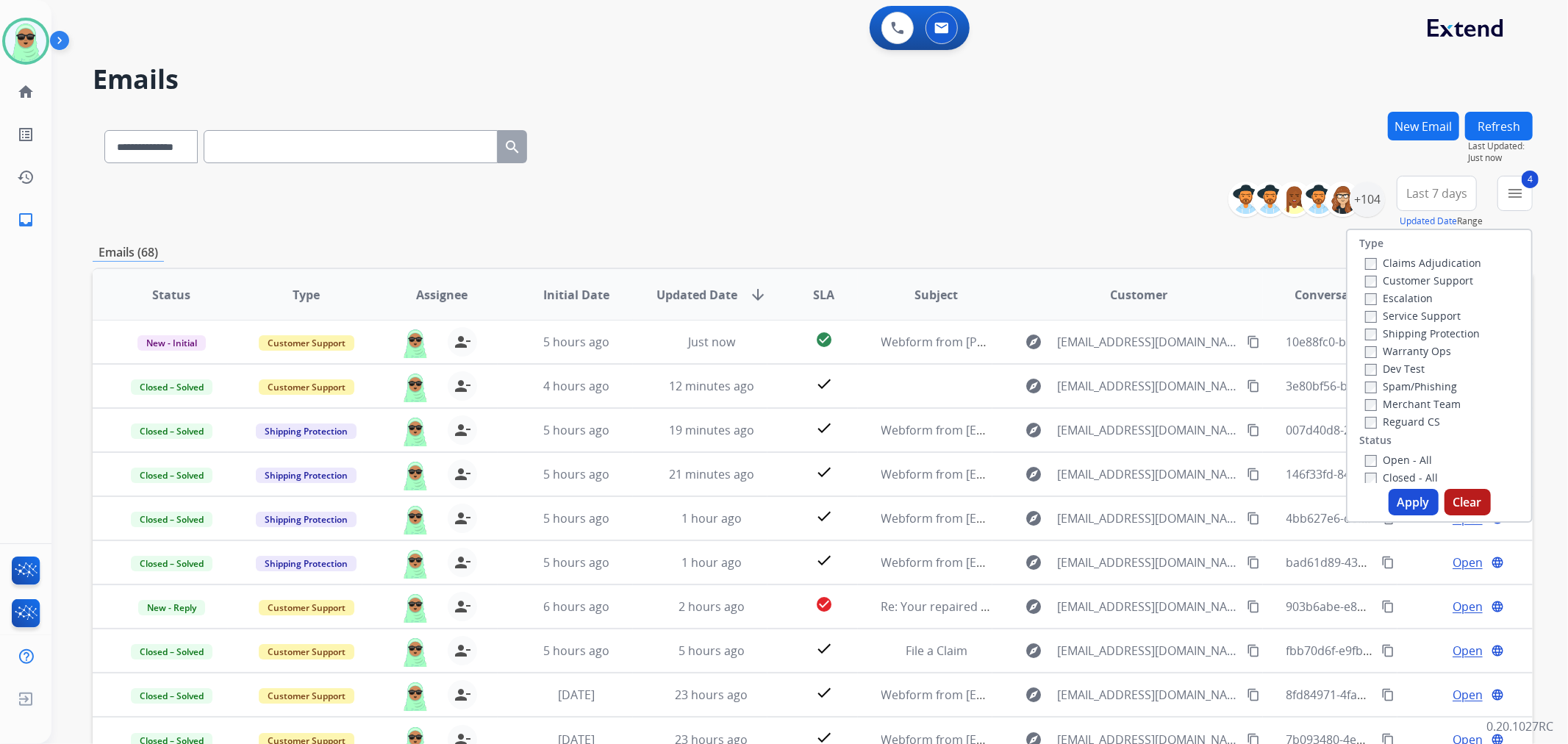
click at [1413, 493] on button "Apply" at bounding box center [1414, 501] width 50 height 26
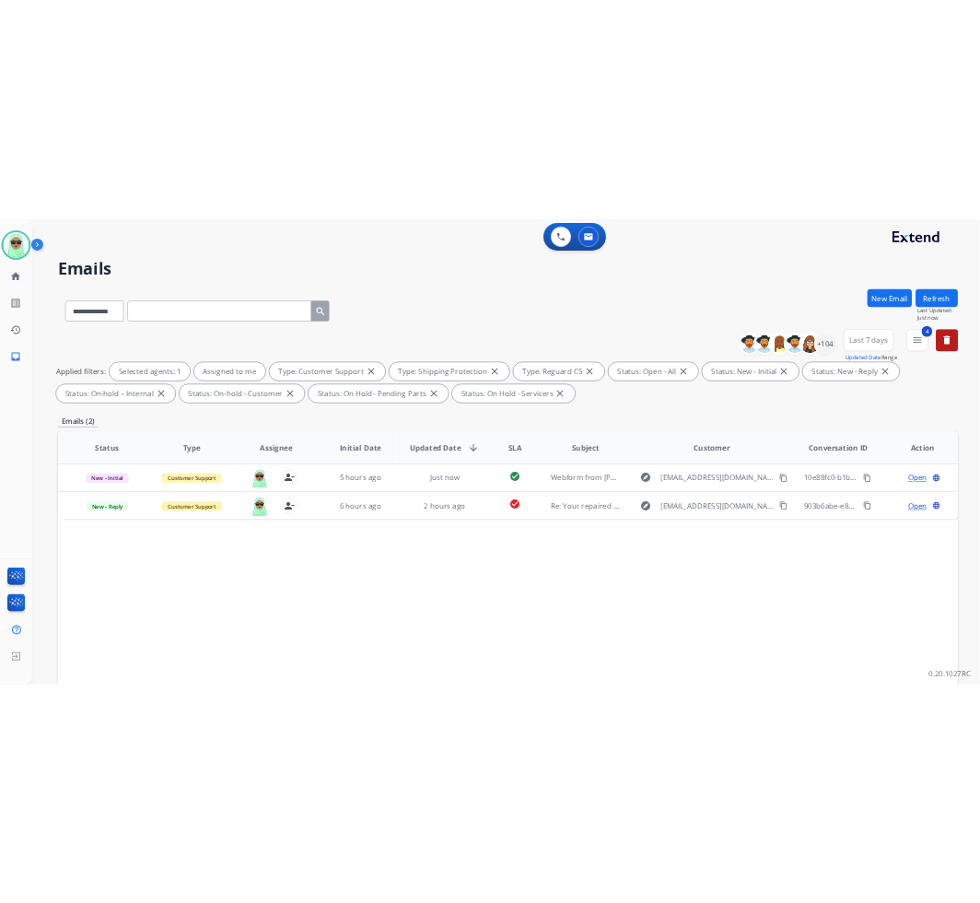
scroll to position [0, 0]
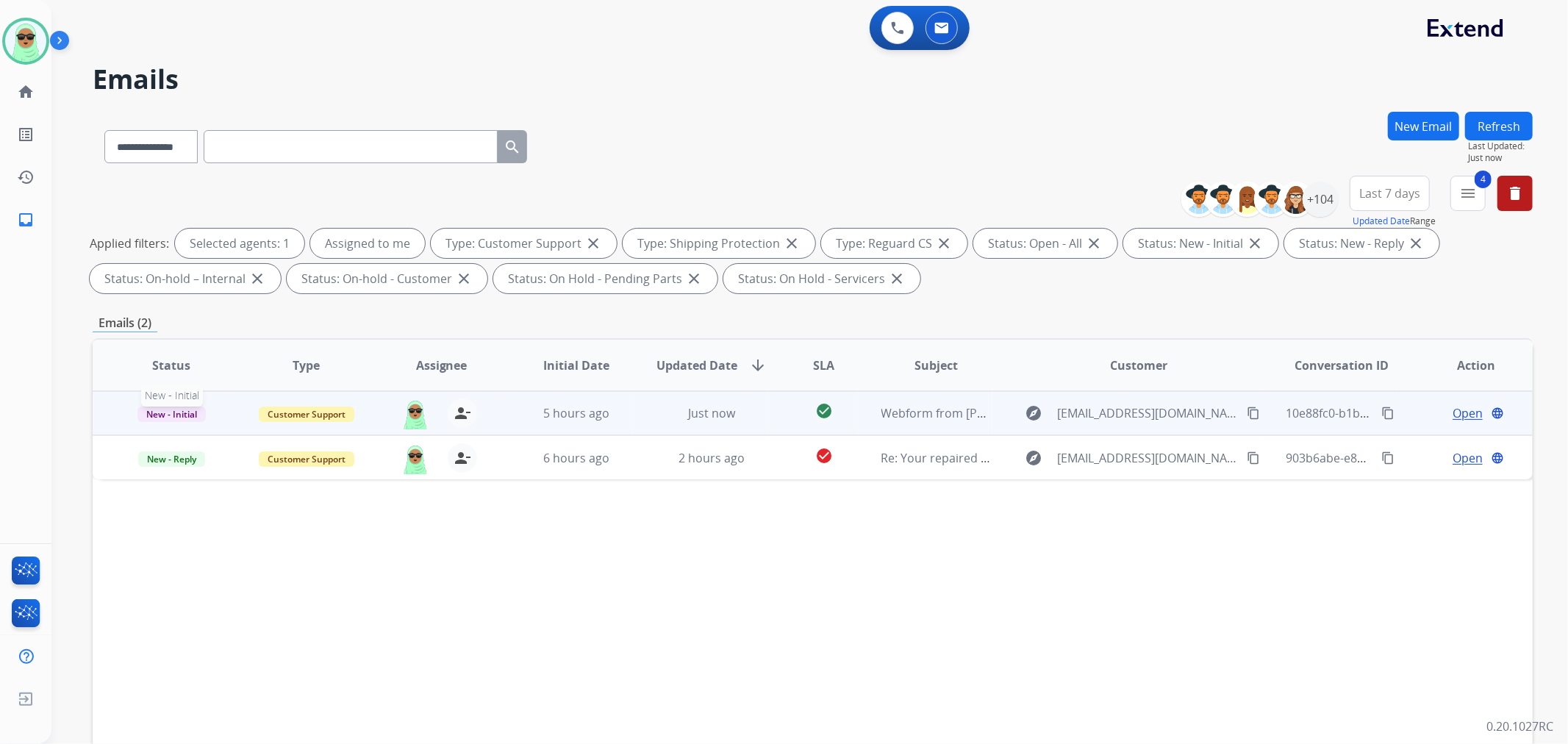
click at [156, 410] on span "New - Initial" at bounding box center [172, 414] width 69 height 15
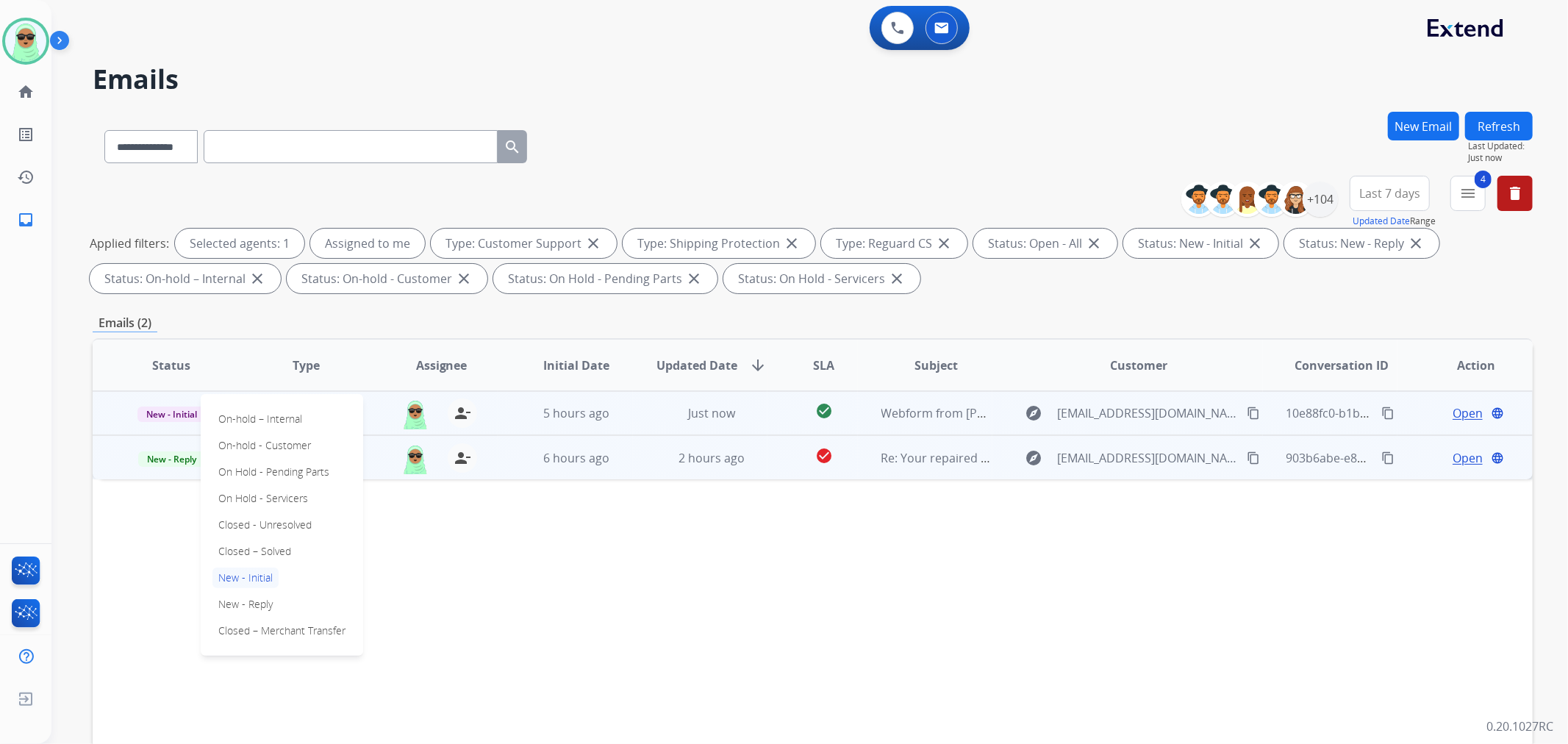
click at [1215, 476] on td "explore eringary8@gmail.com content_copy" at bounding box center [1127, 457] width 270 height 44
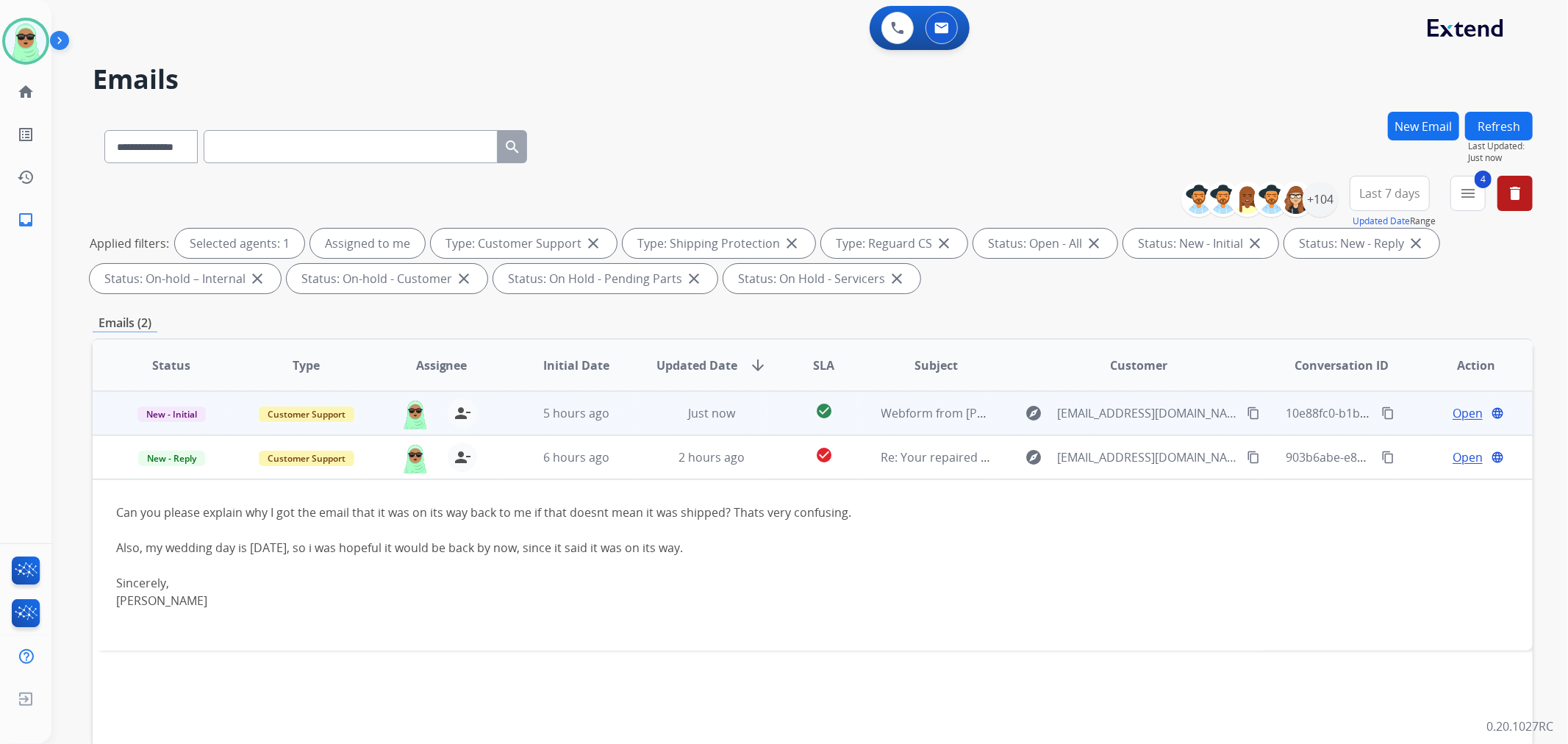
click at [1453, 410] on span "Open" at bounding box center [1468, 414] width 30 height 18
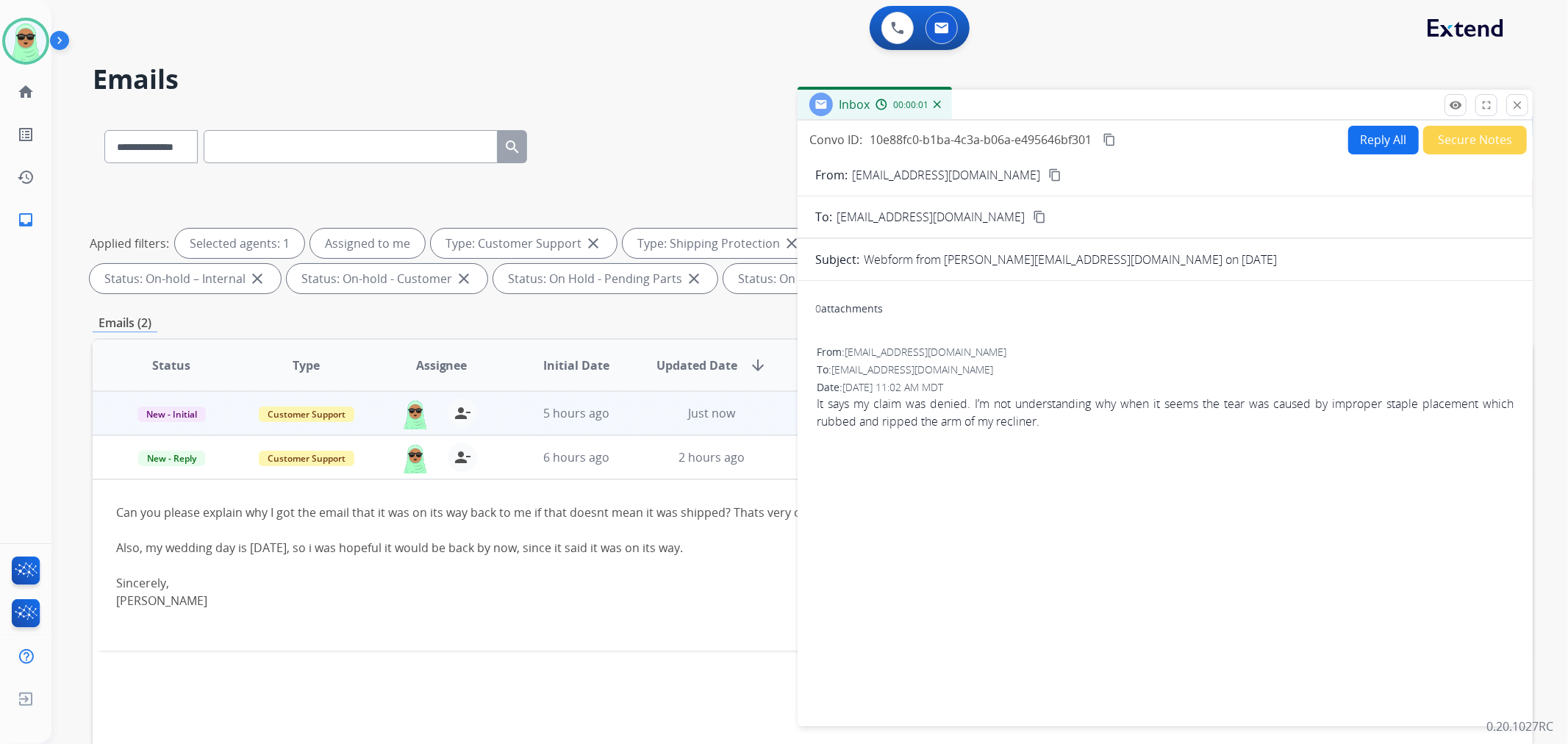
click at [1460, 145] on button "Secure Notes" at bounding box center [1475, 140] width 104 height 29
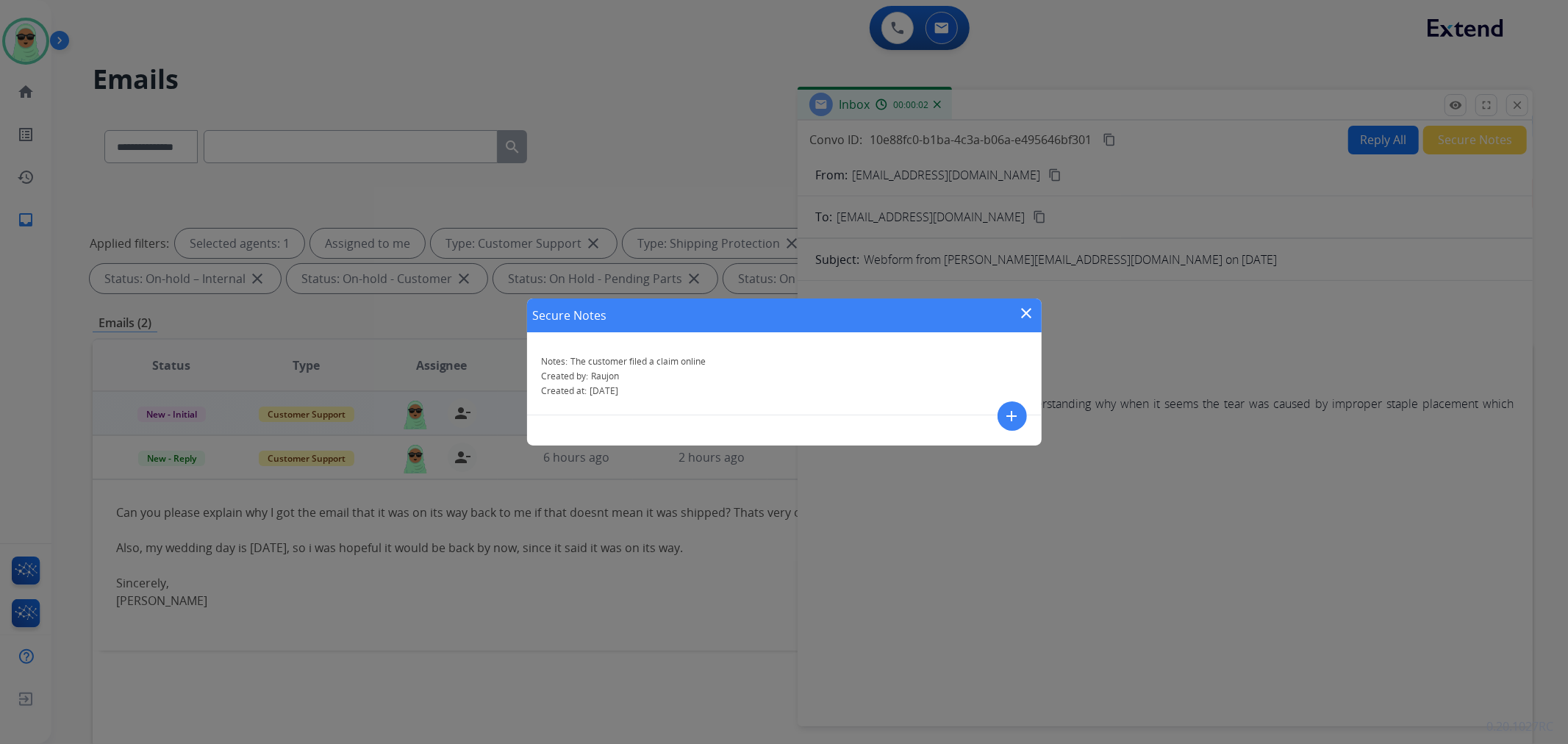
click at [1109, 322] on div "Secure Notes close Notes: The customer filed a claim online Created by: Raujon …" at bounding box center [784, 372] width 1568 height 744
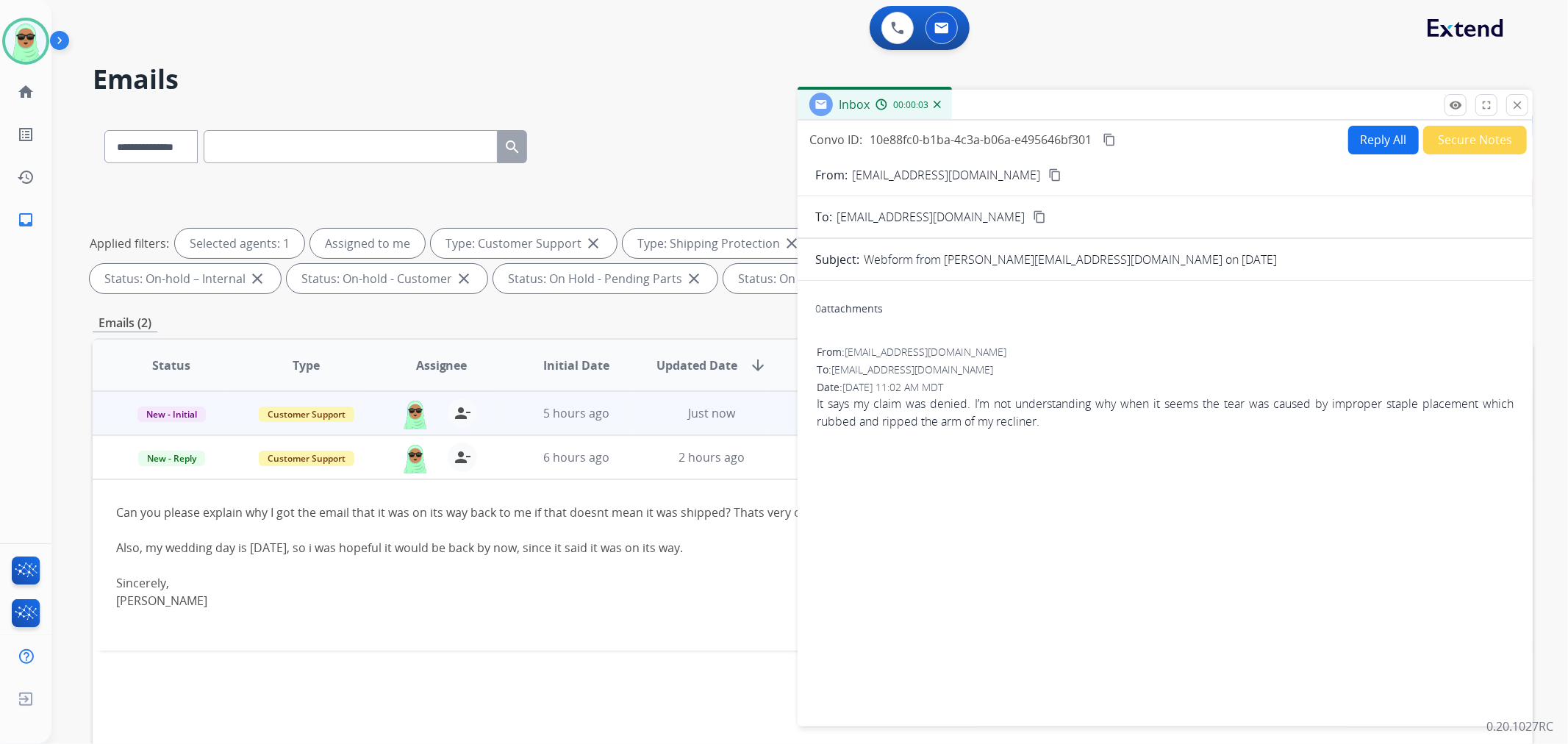
click at [1502, 101] on div "remove_red_eye Logs fullscreen Expand close Close" at bounding box center [1487, 105] width 84 height 22
click at [1512, 104] on mat-icon "close" at bounding box center [1518, 105] width 14 height 14
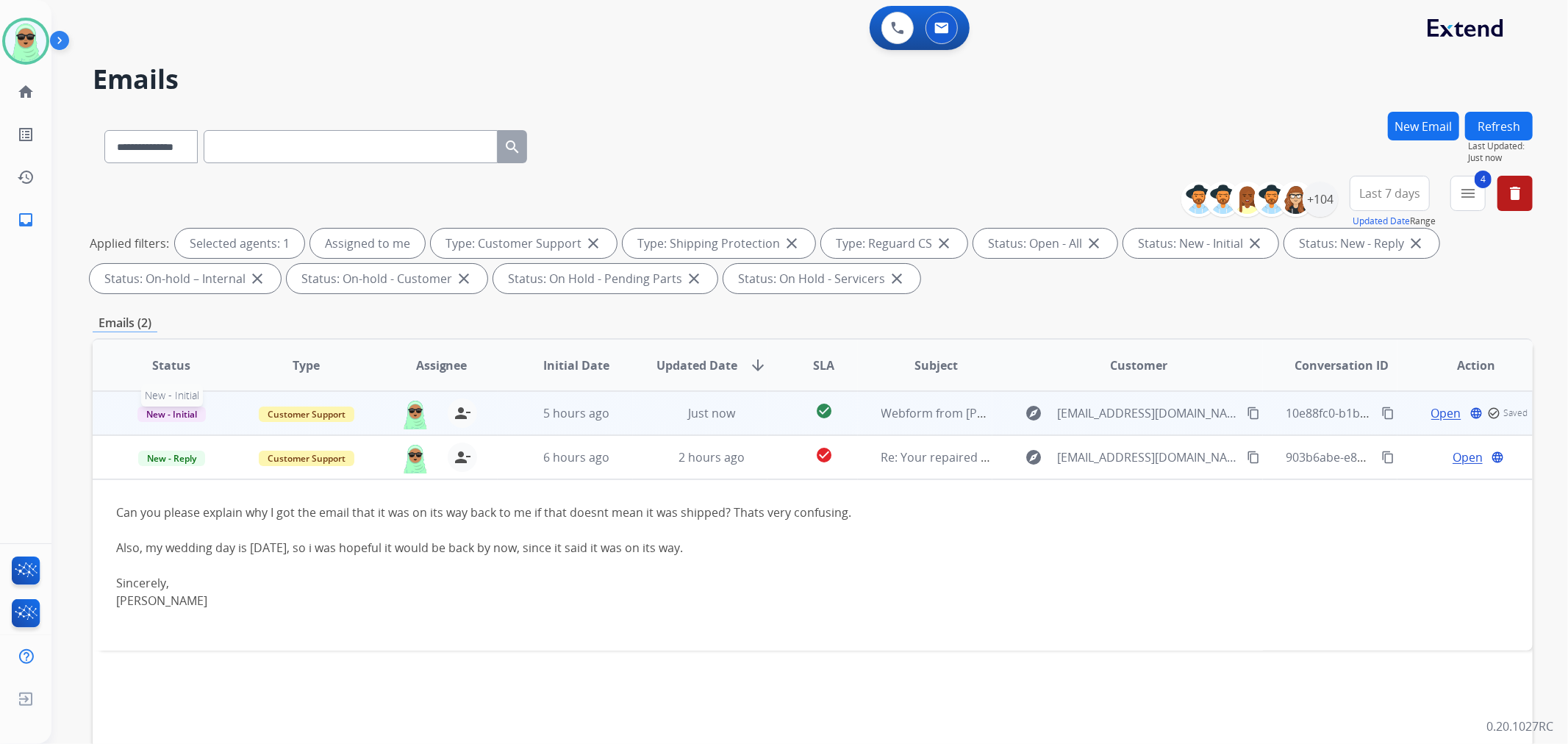
click at [155, 408] on span "New - Initial" at bounding box center [172, 414] width 69 height 15
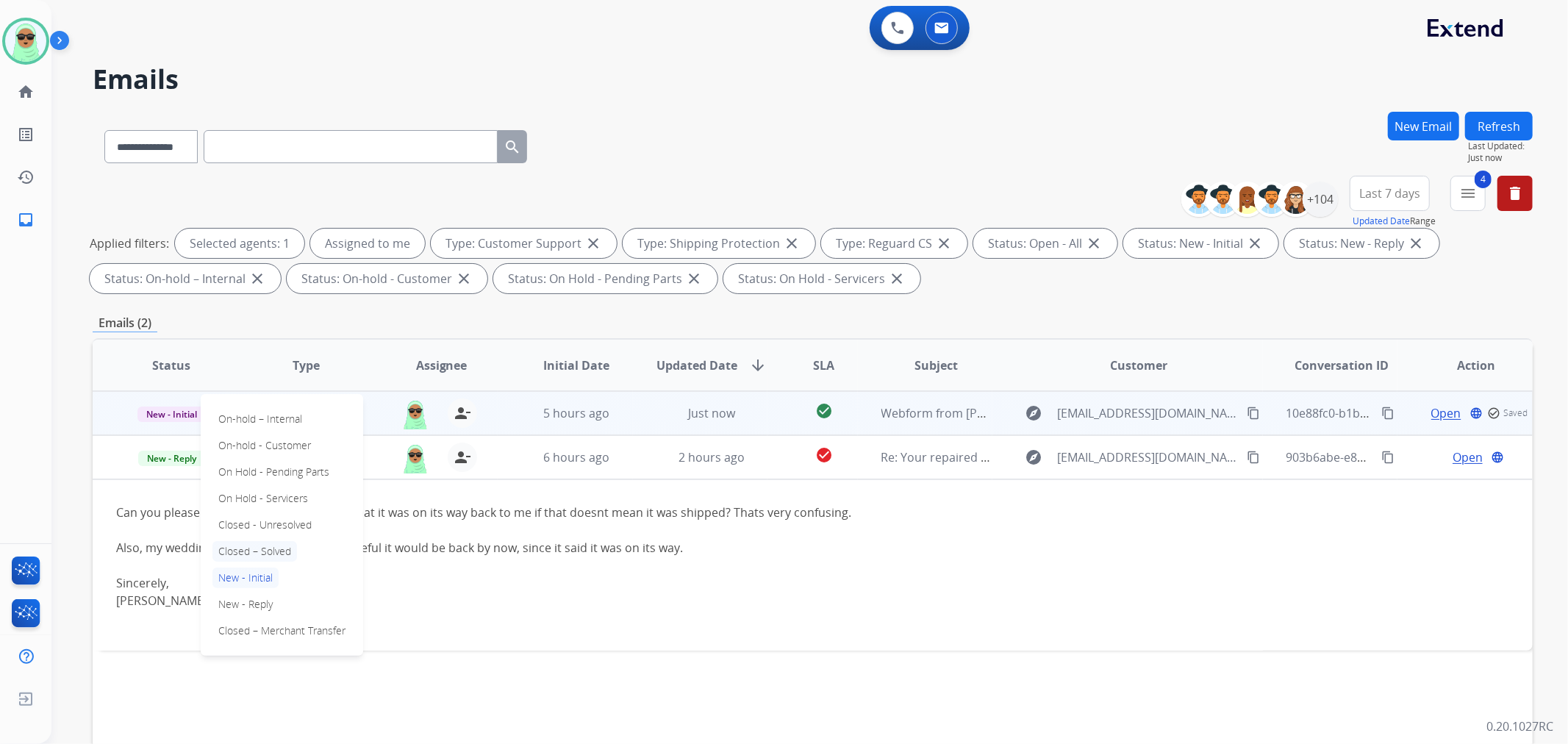
click at [276, 546] on p "Closed – Solved" at bounding box center [255, 552] width 85 height 21
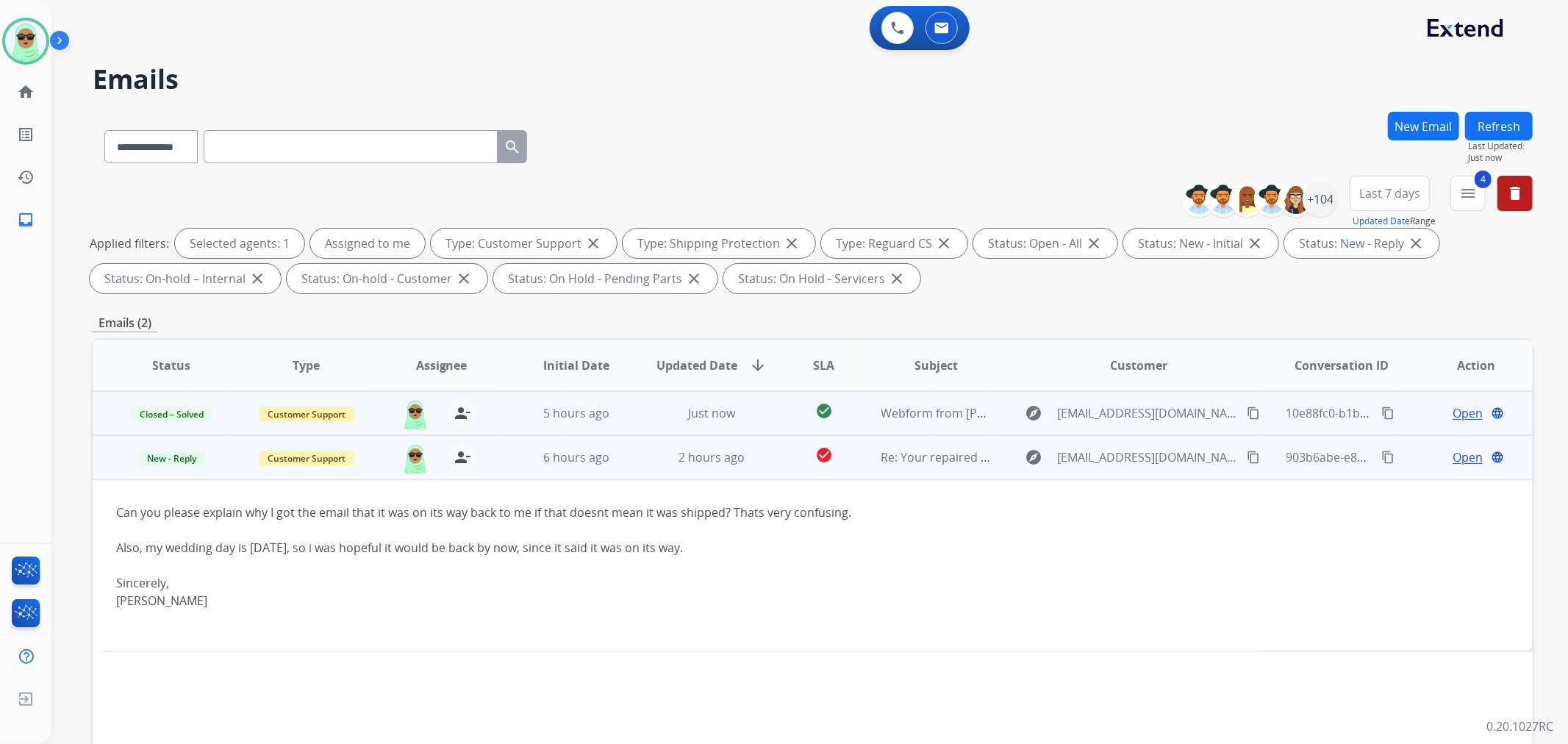
click at [1453, 450] on span "Open" at bounding box center [1468, 457] width 30 height 18
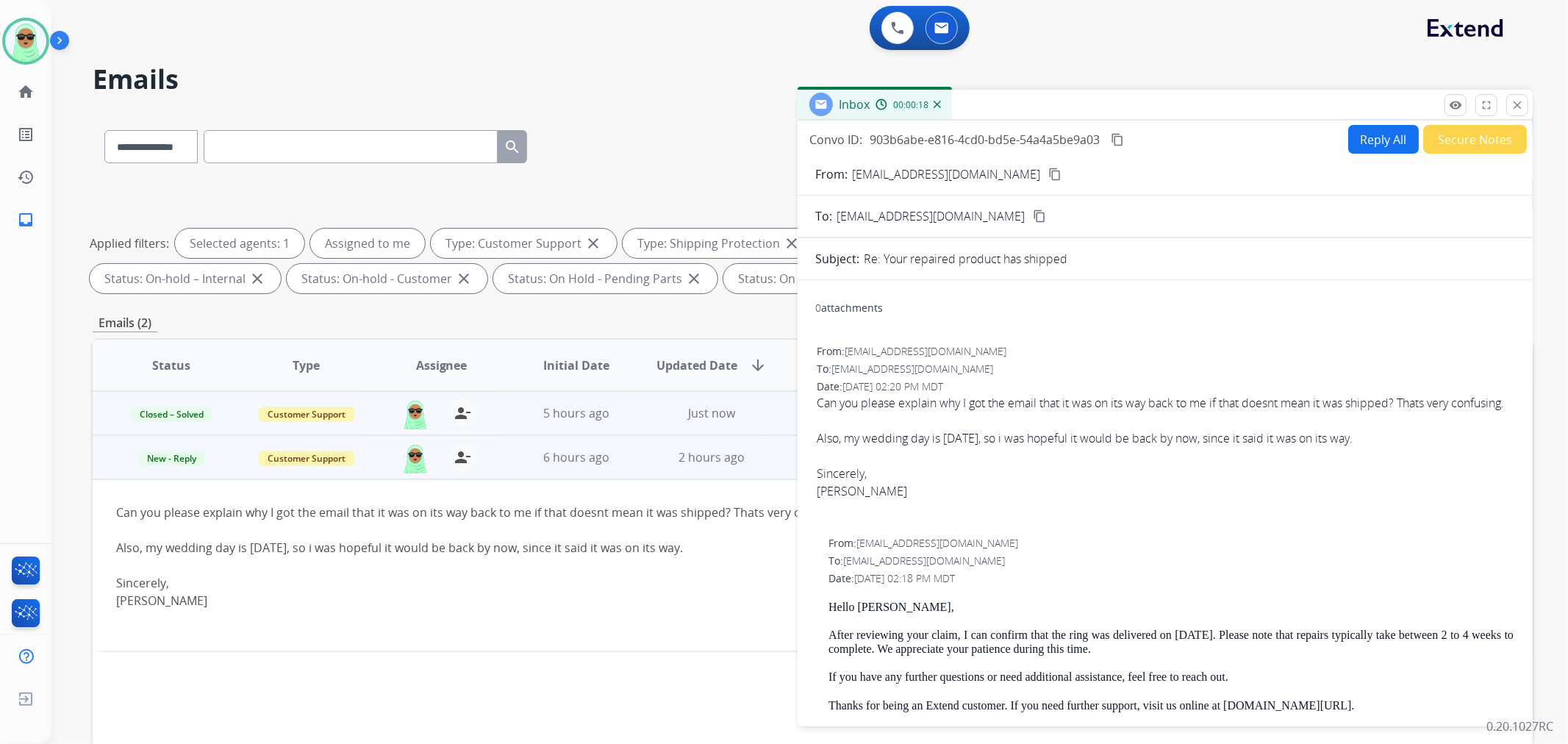
click at [681, 166] on div "**********" at bounding box center [813, 144] width 1440 height 64
click at [1513, 104] on mat-icon "close" at bounding box center [1518, 105] width 14 height 14
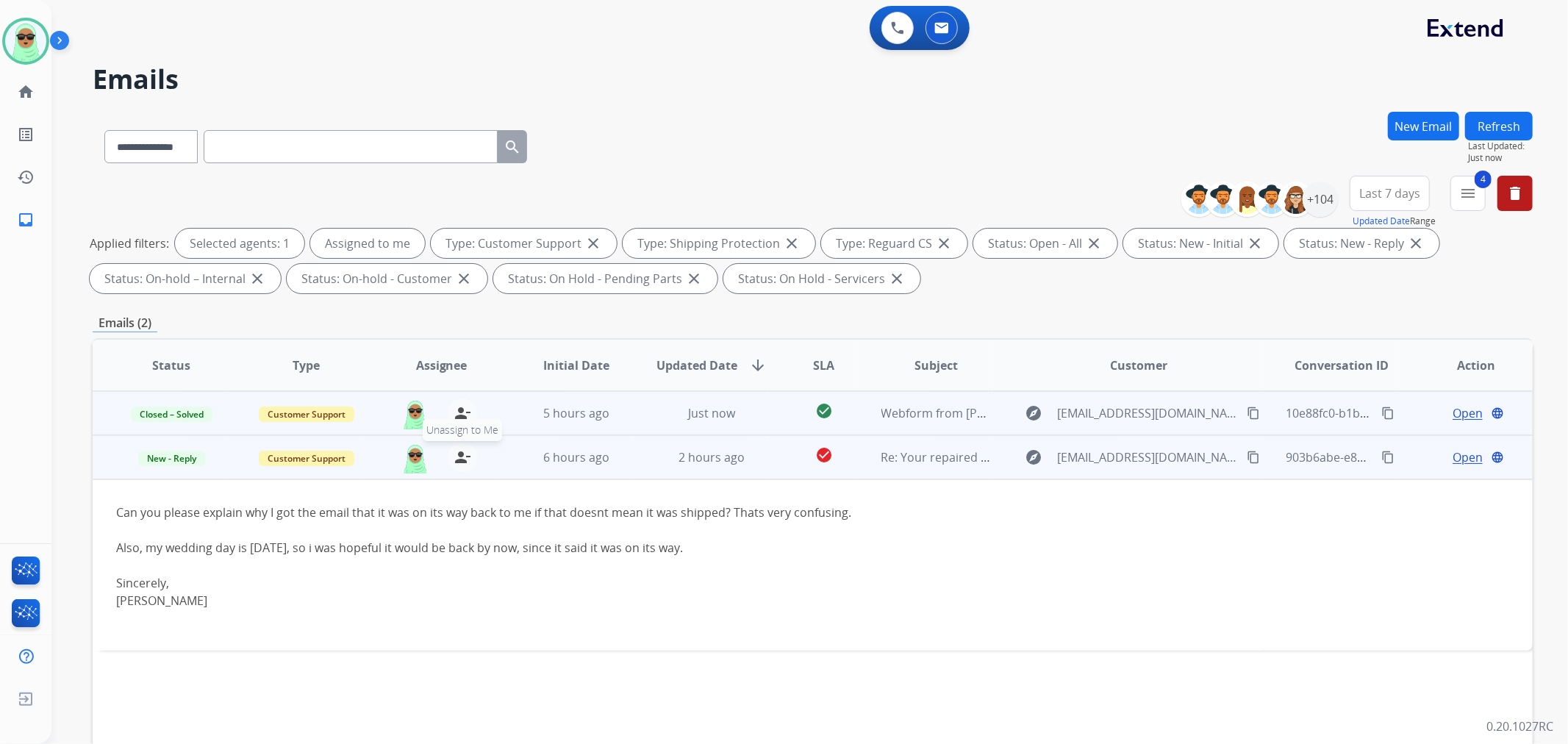
click at [465, 458] on mat-icon "person_remove" at bounding box center [462, 457] width 18 height 18
click at [463, 458] on mat-icon "person_add" at bounding box center [462, 457] width 18 height 18
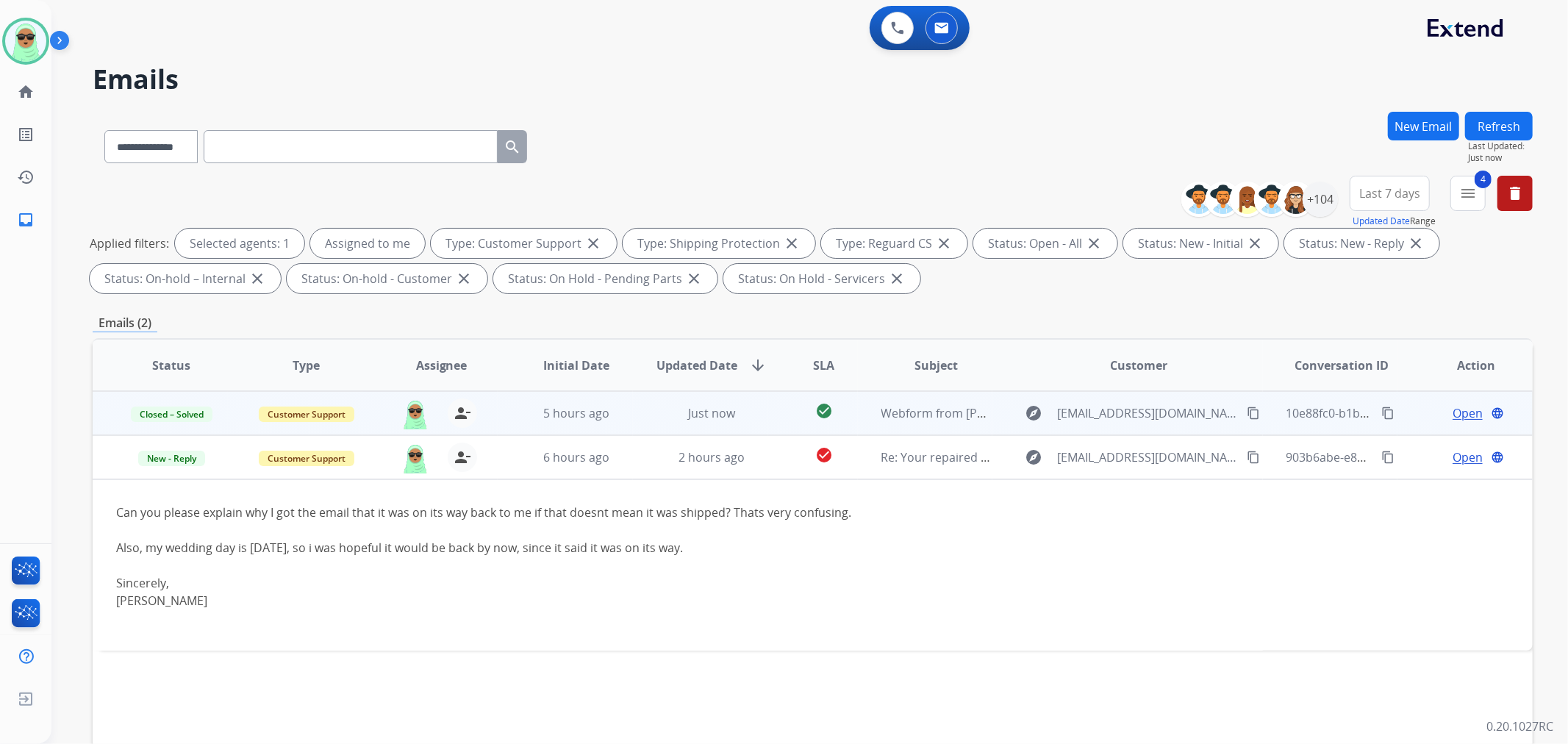
click at [1511, 119] on button "Refresh" at bounding box center [1499, 126] width 68 height 29
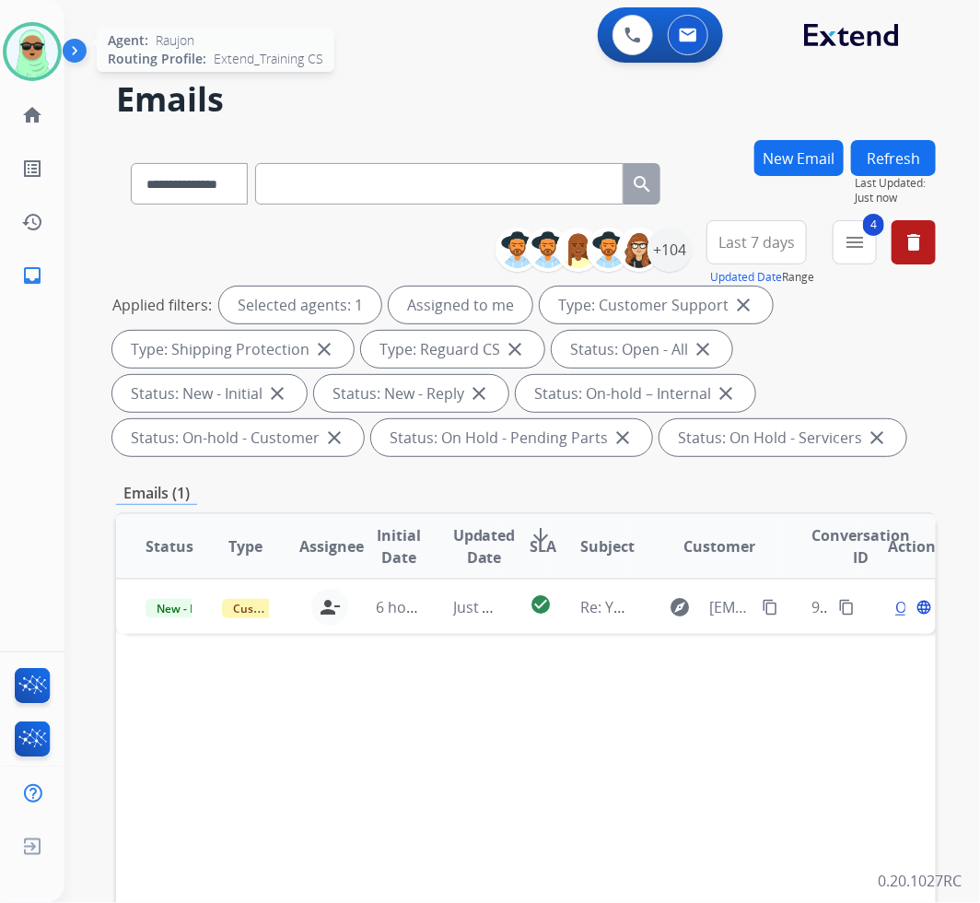
click at [30, 51] on img at bounding box center [32, 52] width 52 height 52
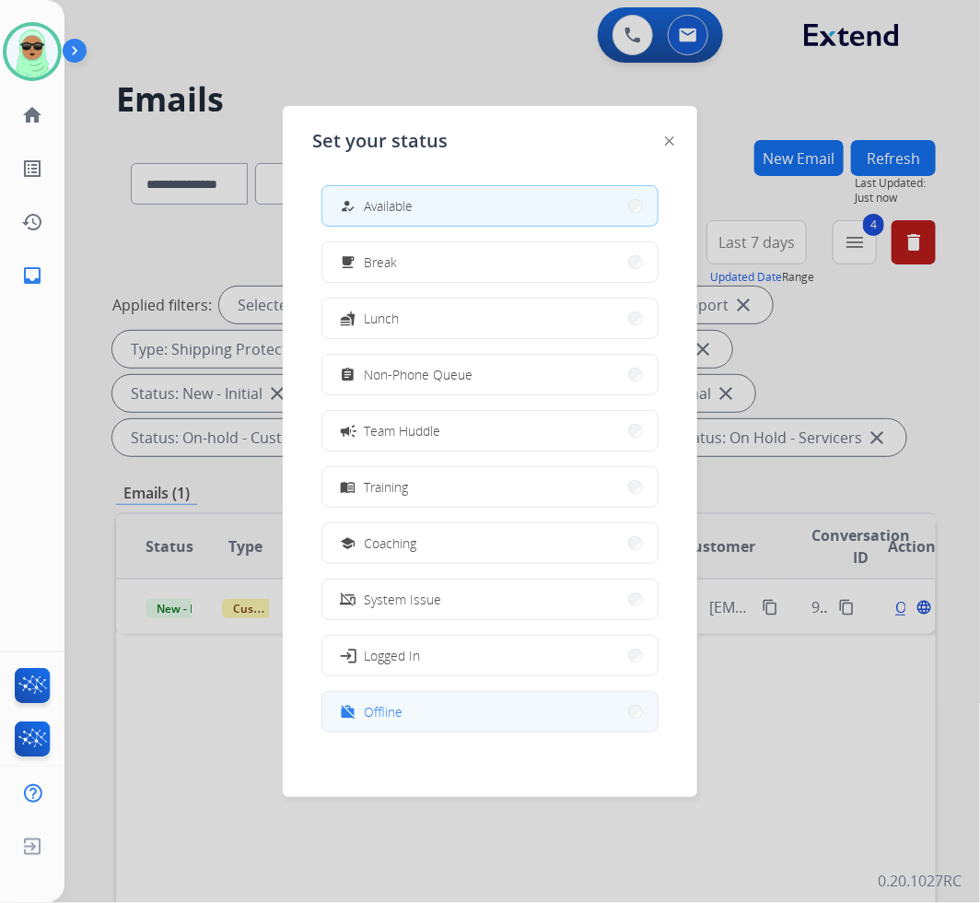
click at [401, 719] on span "Offline" at bounding box center [383, 711] width 39 height 19
